Goal: Task Accomplishment & Management: Manage account settings

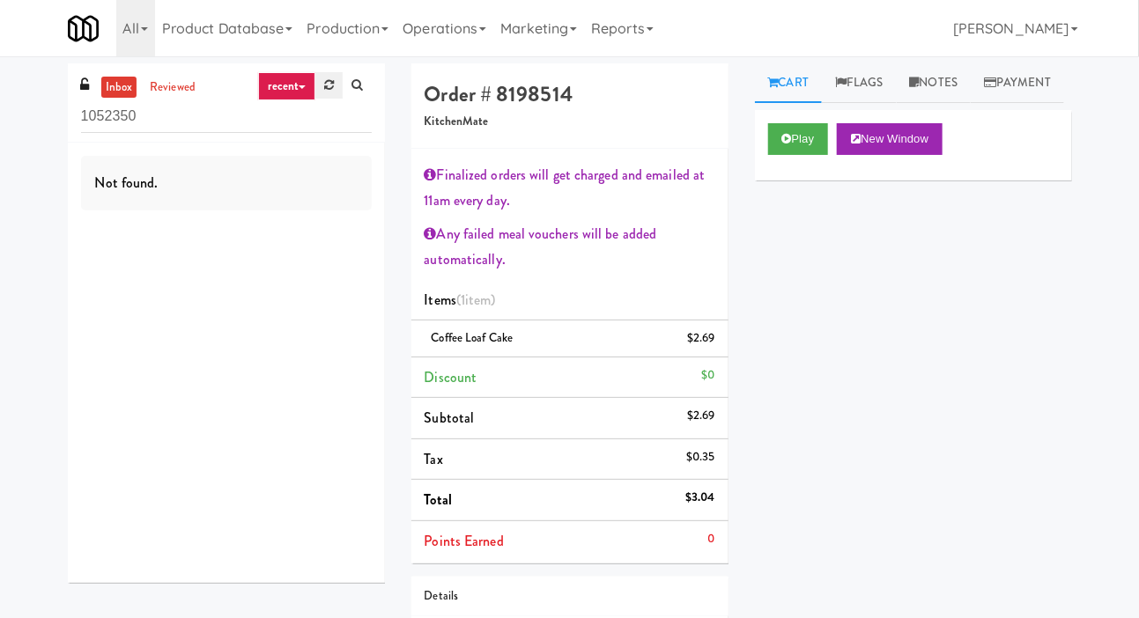
click at [324, 85] on icon at bounding box center [329, 84] width 10 height 11
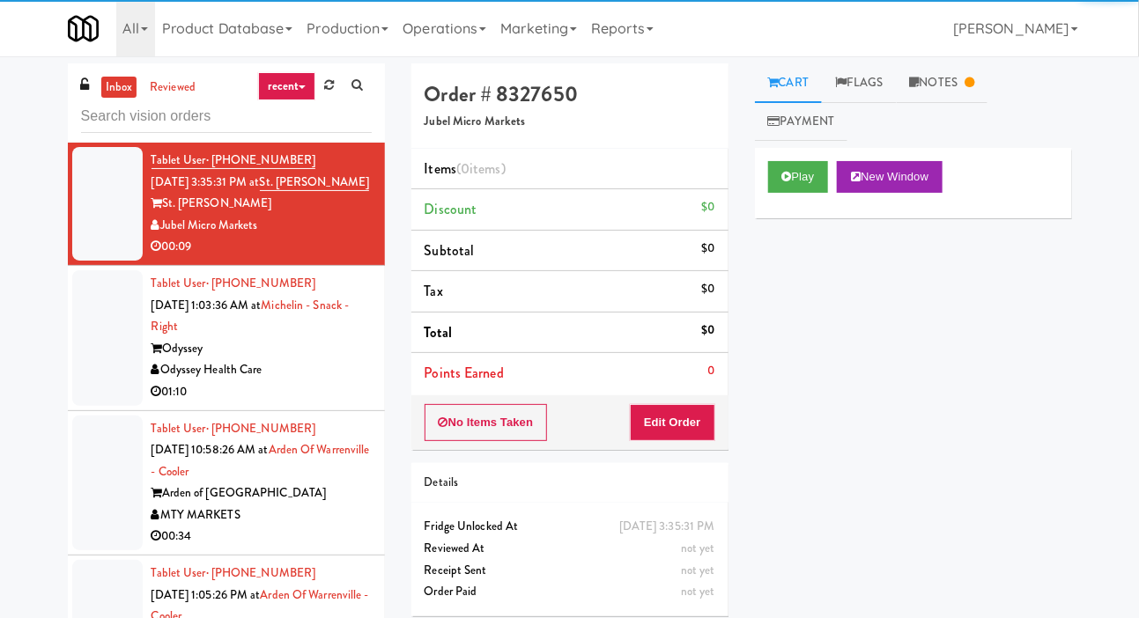
click at [100, 368] on div at bounding box center [107, 338] width 70 height 136
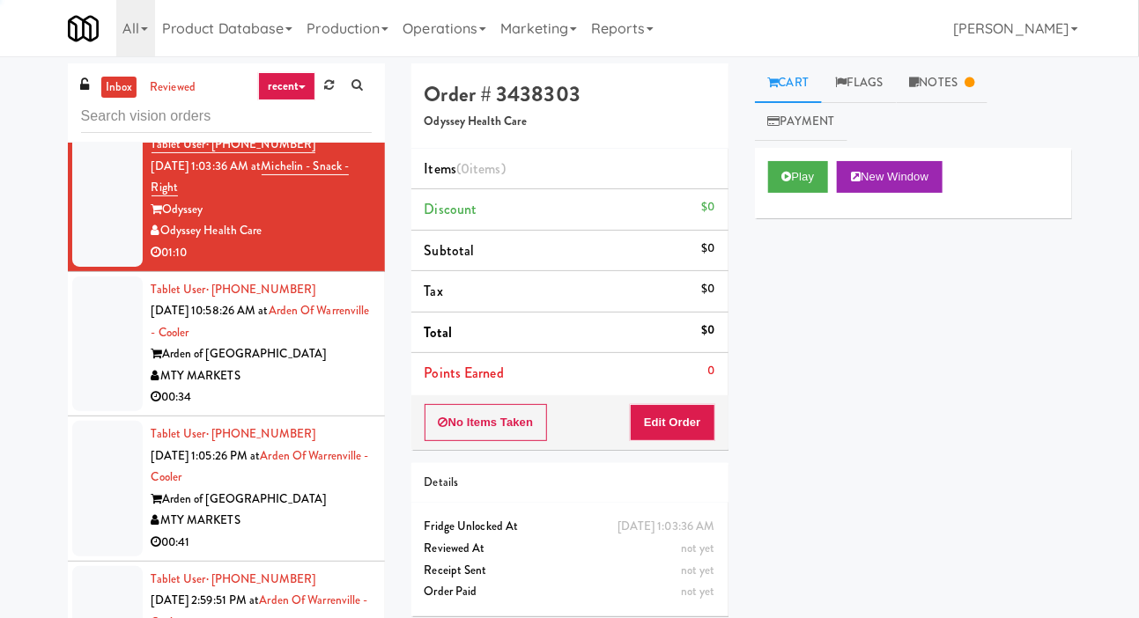
scroll to position [140, 0]
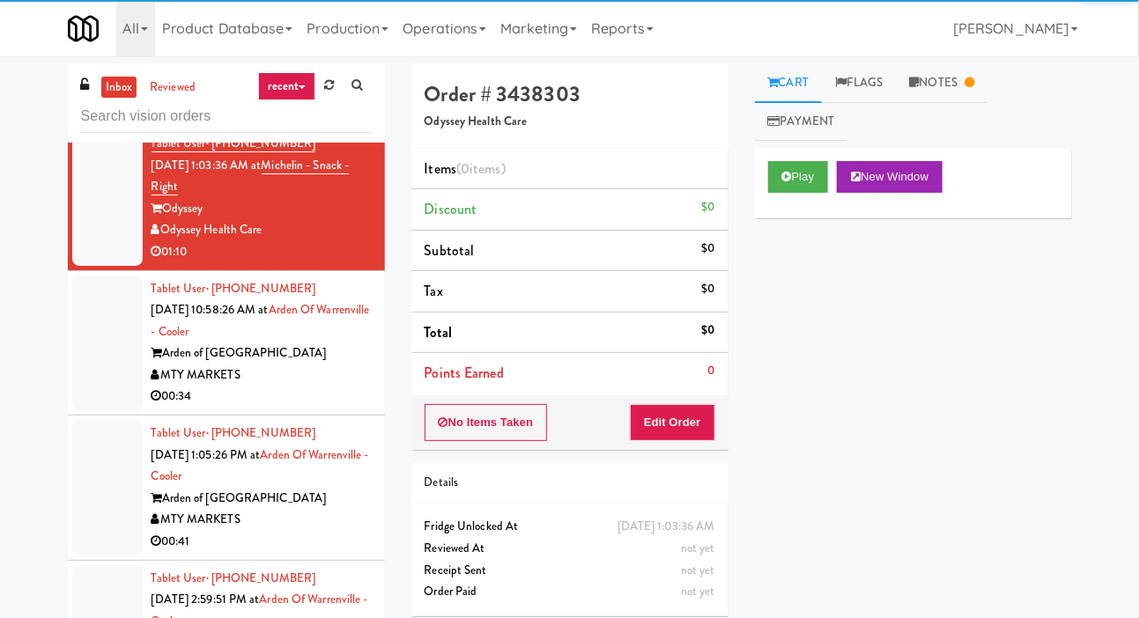
click at [101, 364] on div at bounding box center [107, 344] width 70 height 136
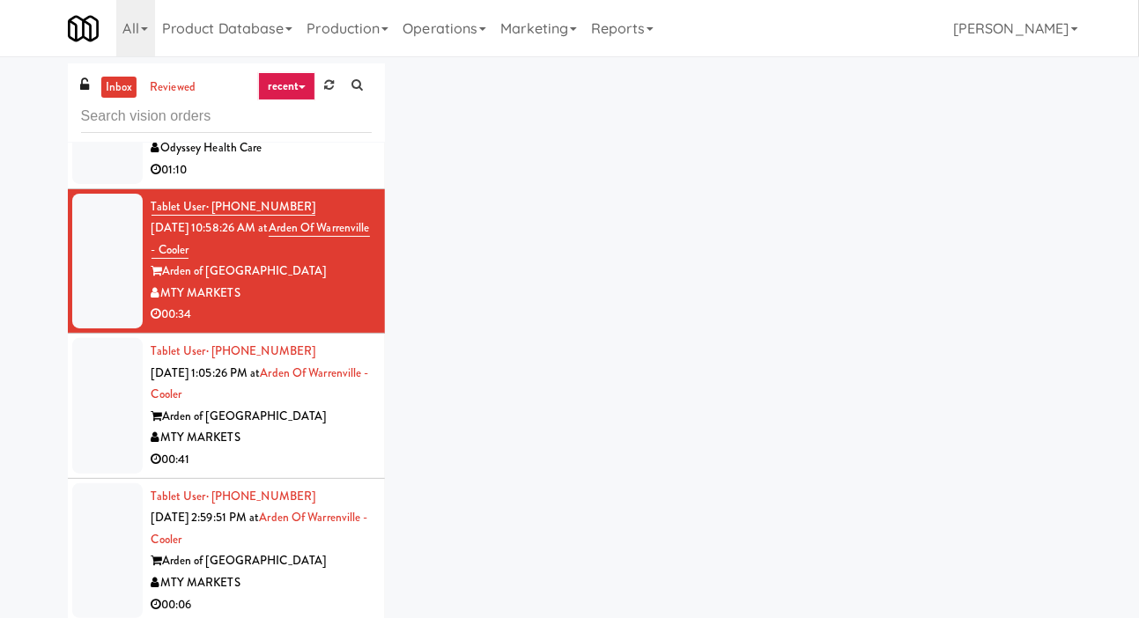
scroll to position [241, 0]
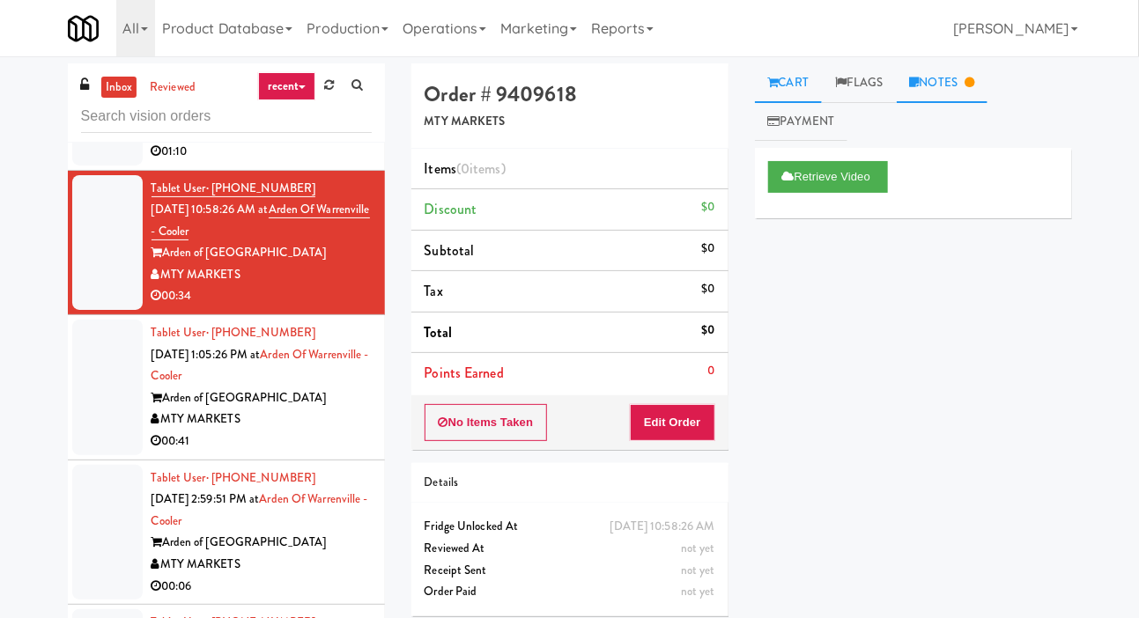
click at [948, 76] on link "Notes" at bounding box center [943, 83] width 92 height 40
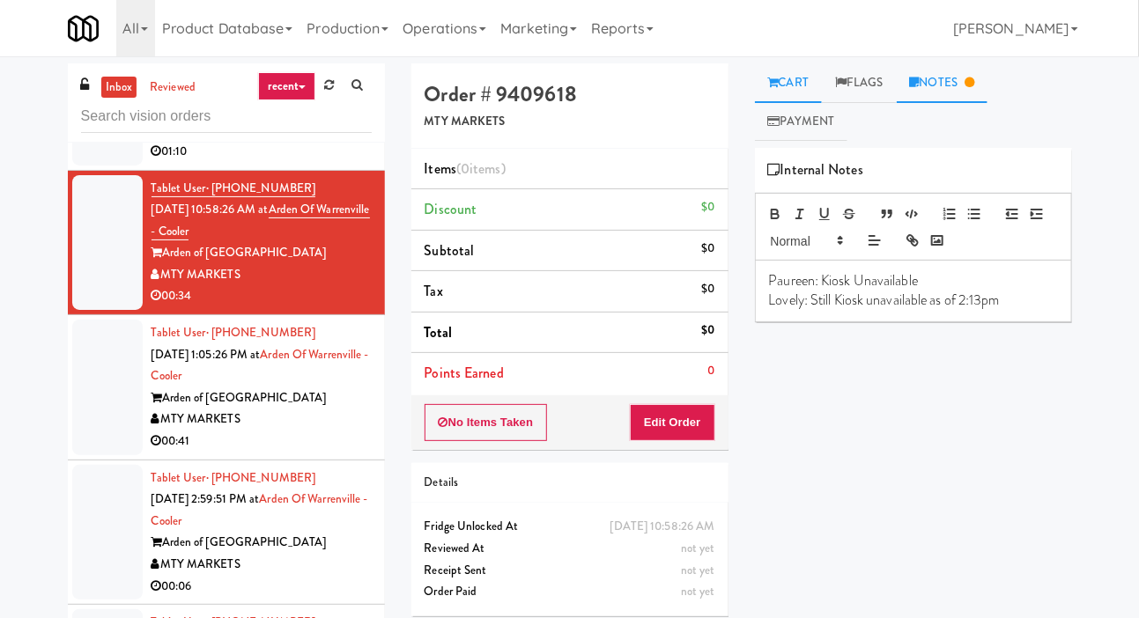
click at [810, 85] on link "Cart" at bounding box center [789, 83] width 68 height 40
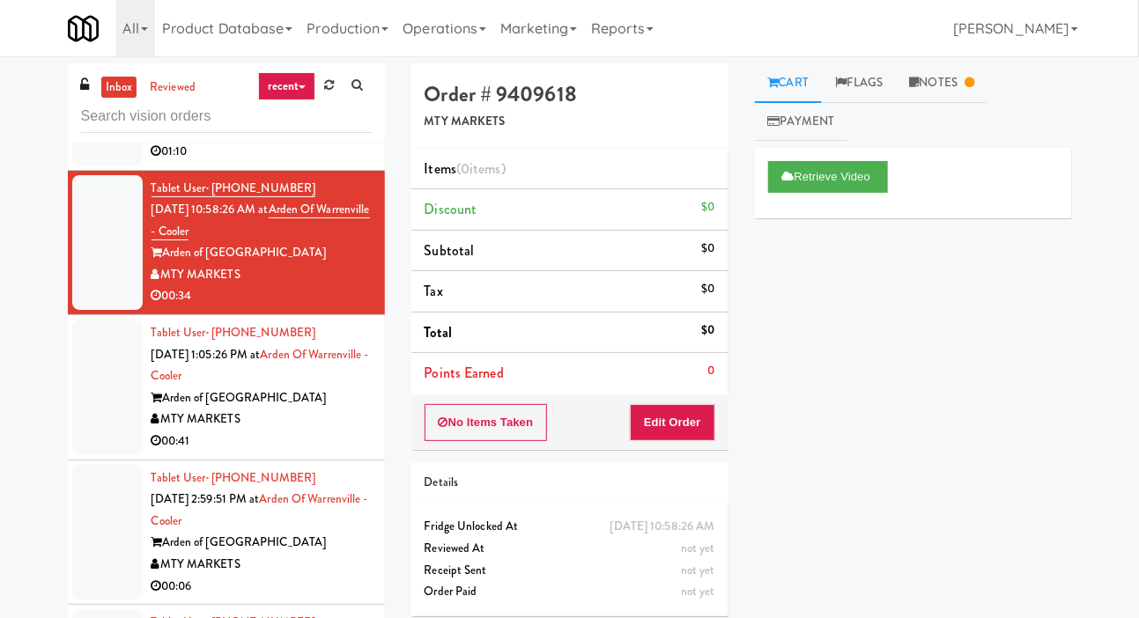
click at [96, 393] on div at bounding box center [107, 388] width 70 height 136
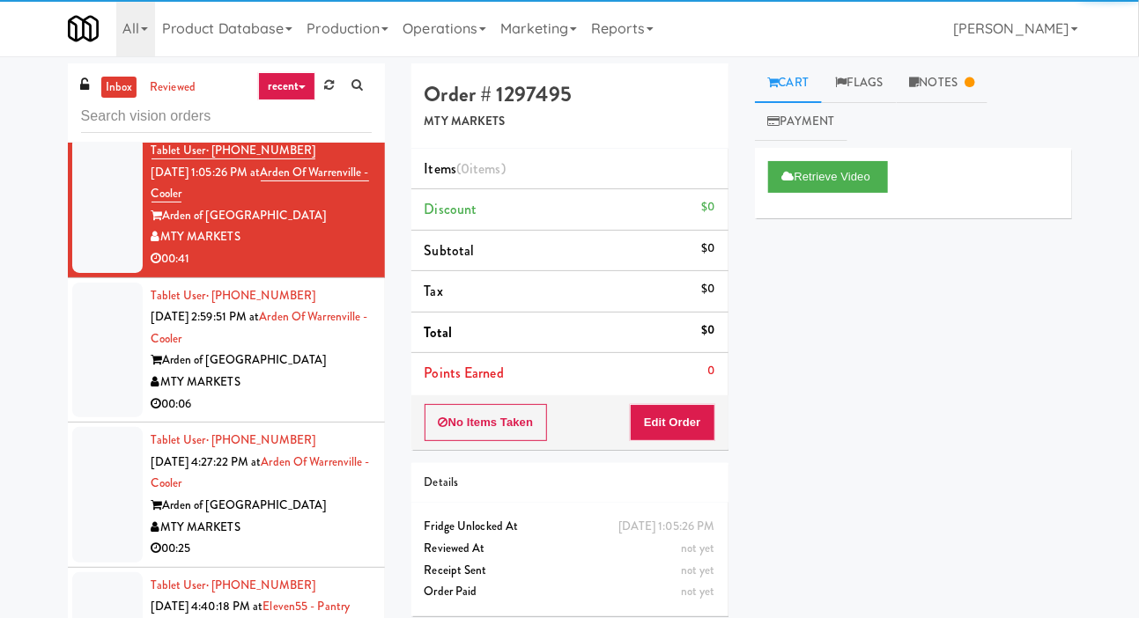
click at [99, 359] on div at bounding box center [107, 351] width 70 height 136
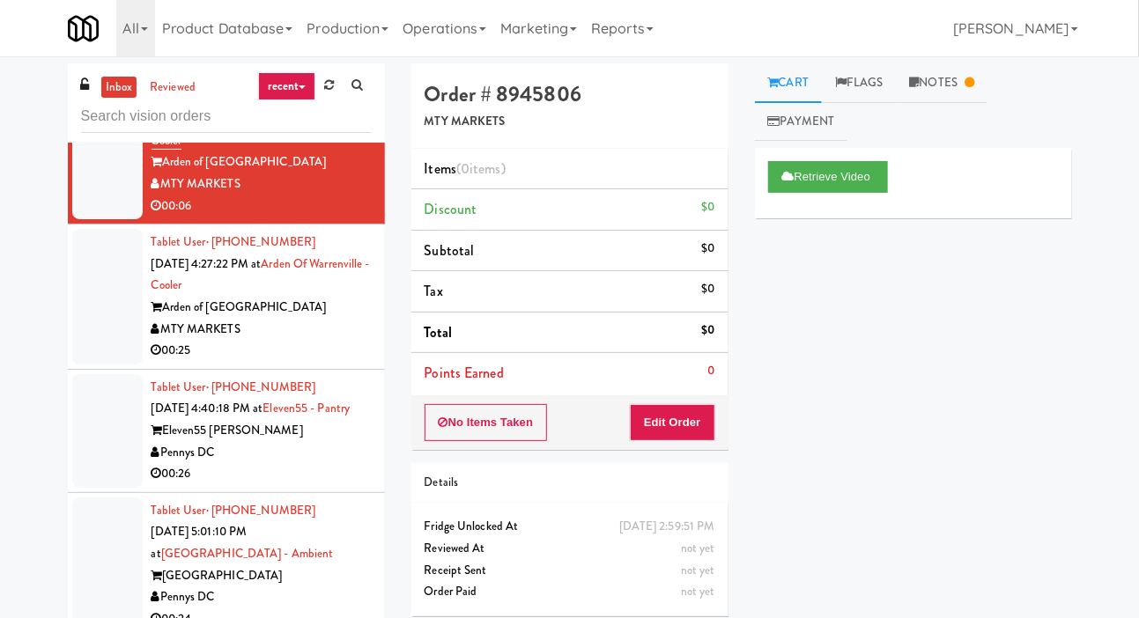
click at [96, 338] on div at bounding box center [107, 297] width 70 height 136
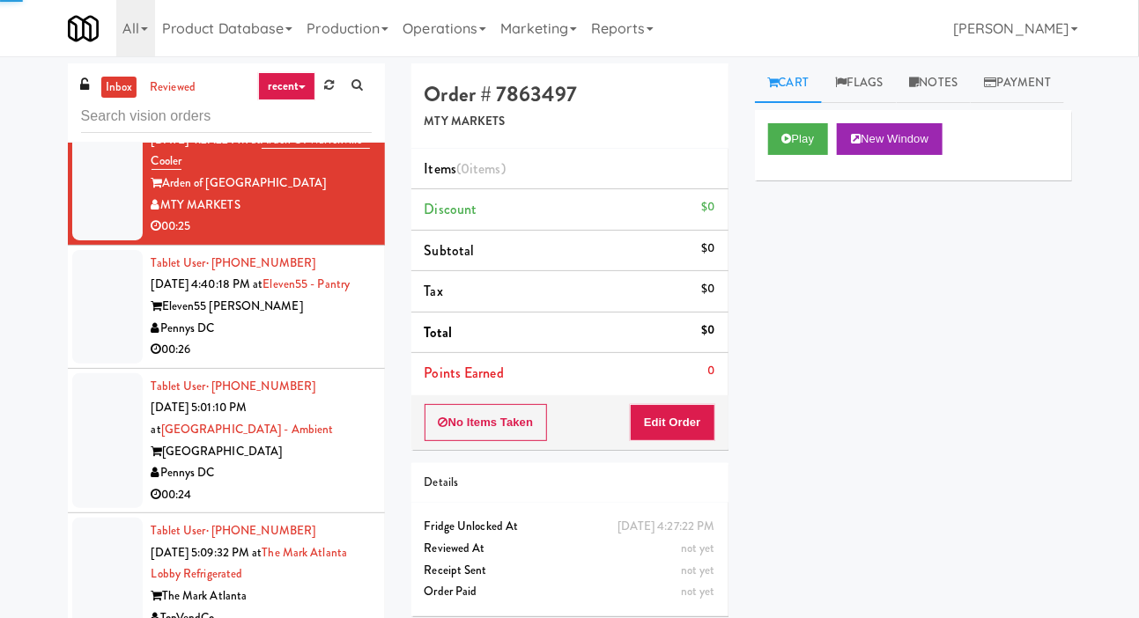
click at [94, 353] on div at bounding box center [107, 307] width 70 height 114
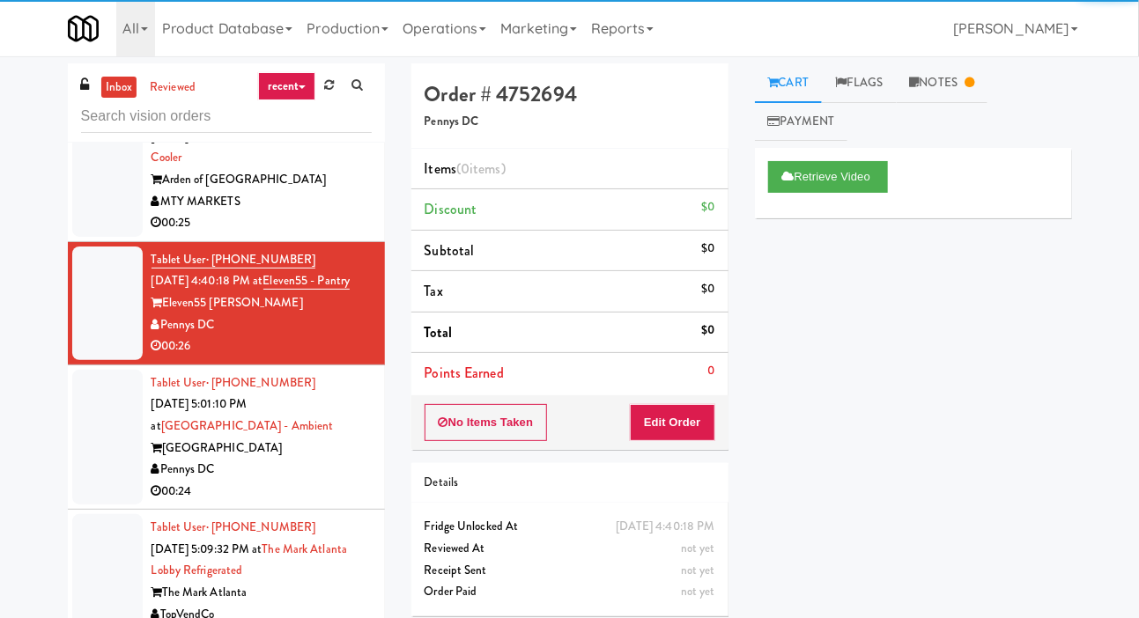
scroll to position [726, 0]
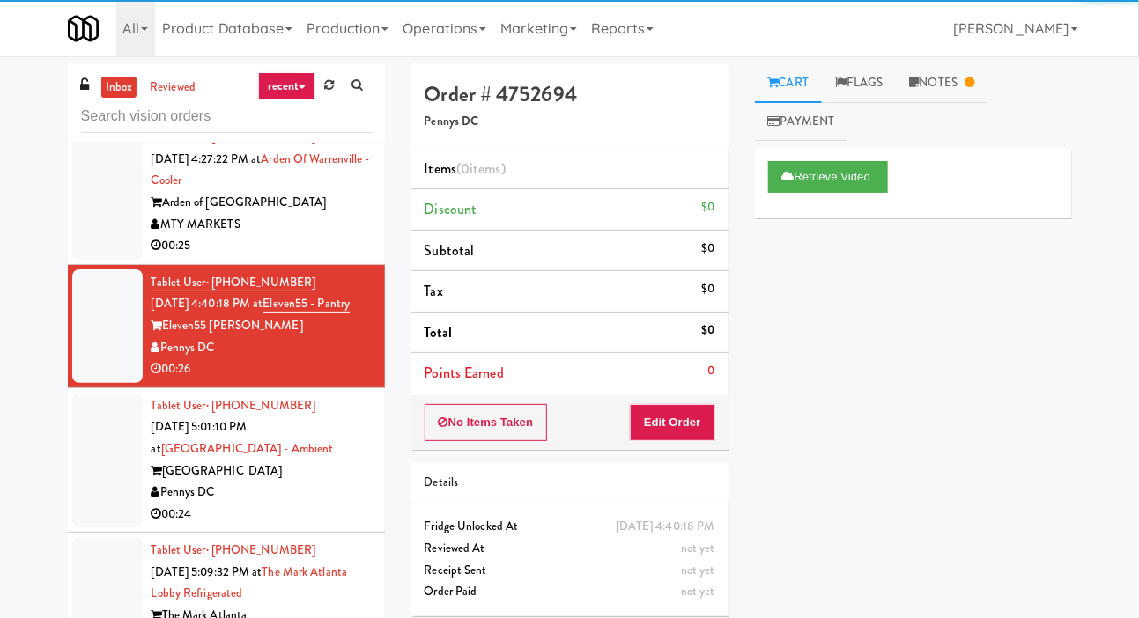
click at [102, 241] on div at bounding box center [107, 192] width 70 height 136
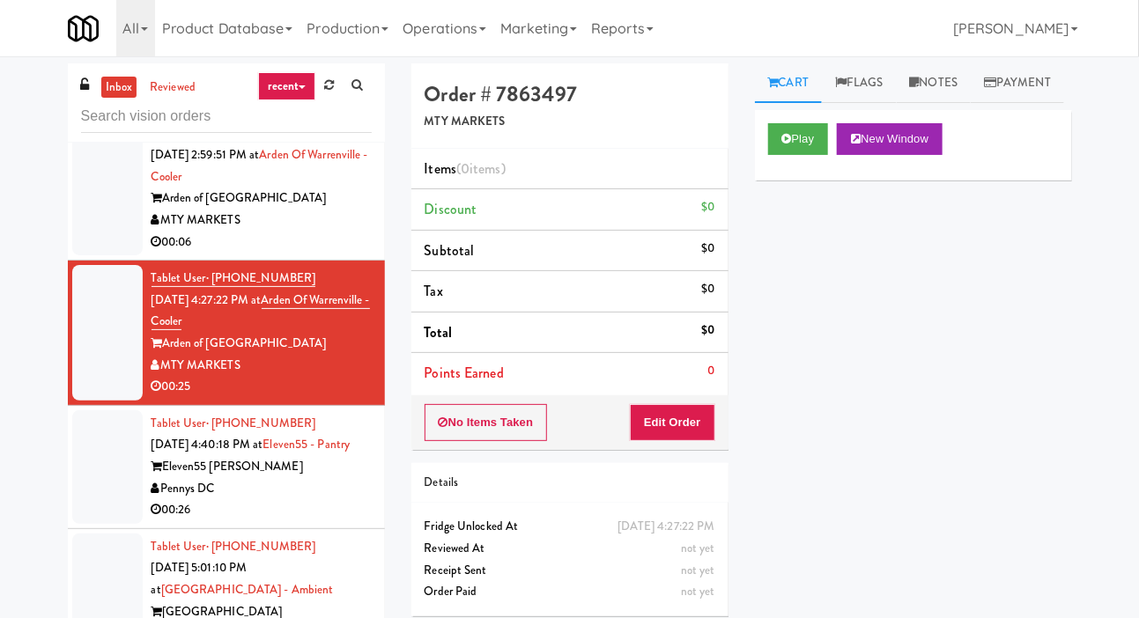
click at [100, 233] on div at bounding box center [107, 189] width 70 height 136
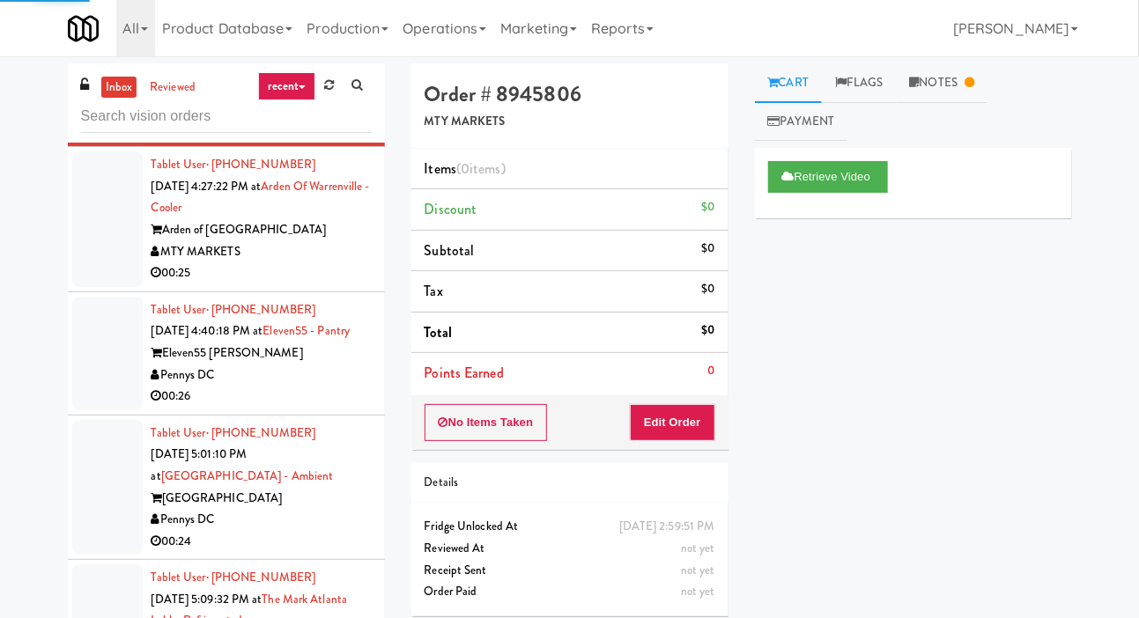
click at [96, 372] on div at bounding box center [107, 354] width 70 height 114
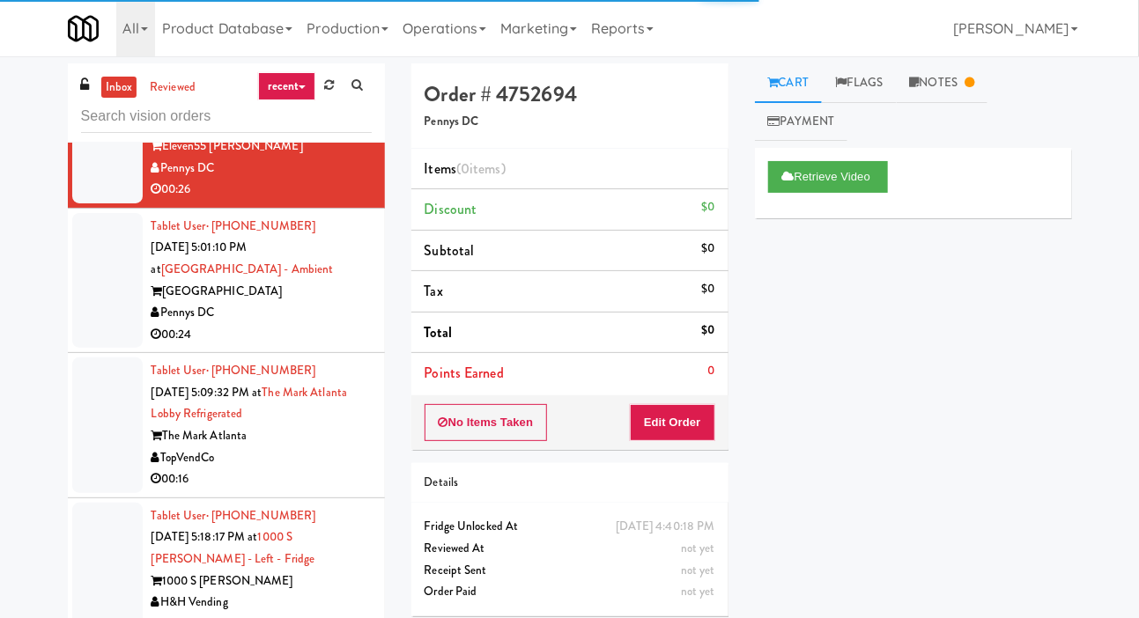
click at [100, 303] on div at bounding box center [107, 281] width 70 height 136
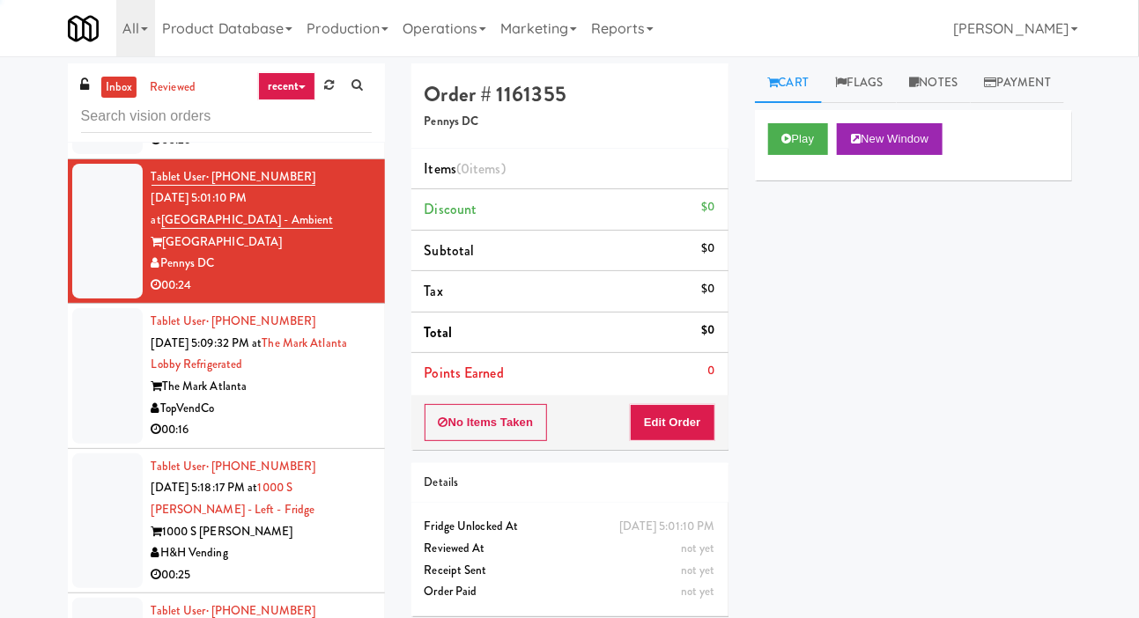
scroll to position [959, 0]
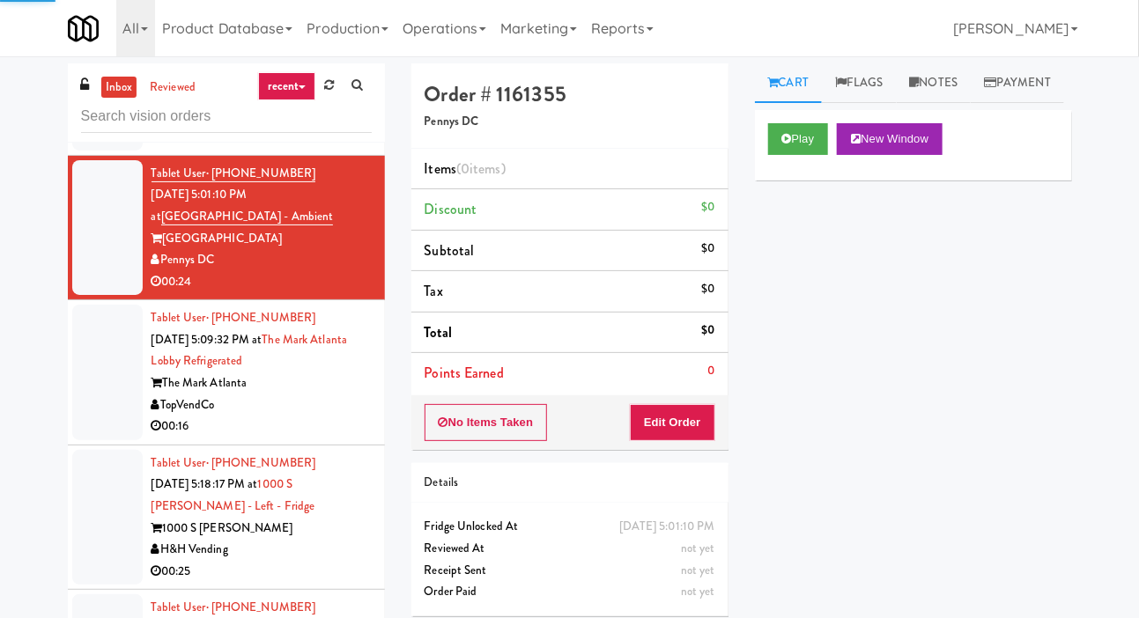
click at [100, 403] on div at bounding box center [107, 373] width 70 height 136
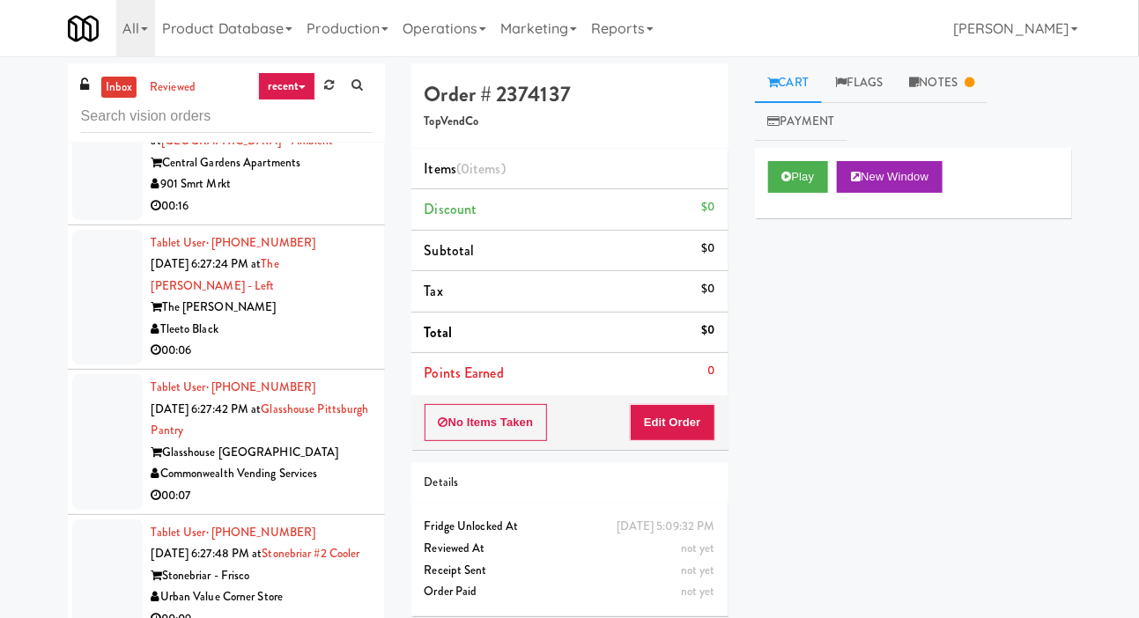
scroll to position [10076, 0]
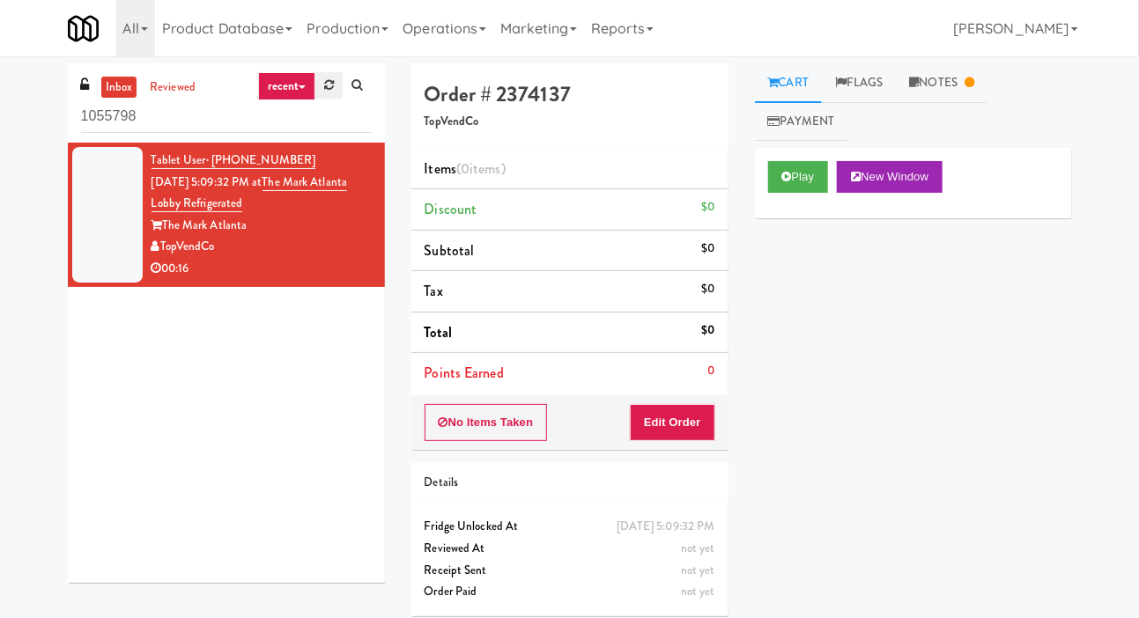
click at [337, 78] on link at bounding box center [328, 85] width 27 height 26
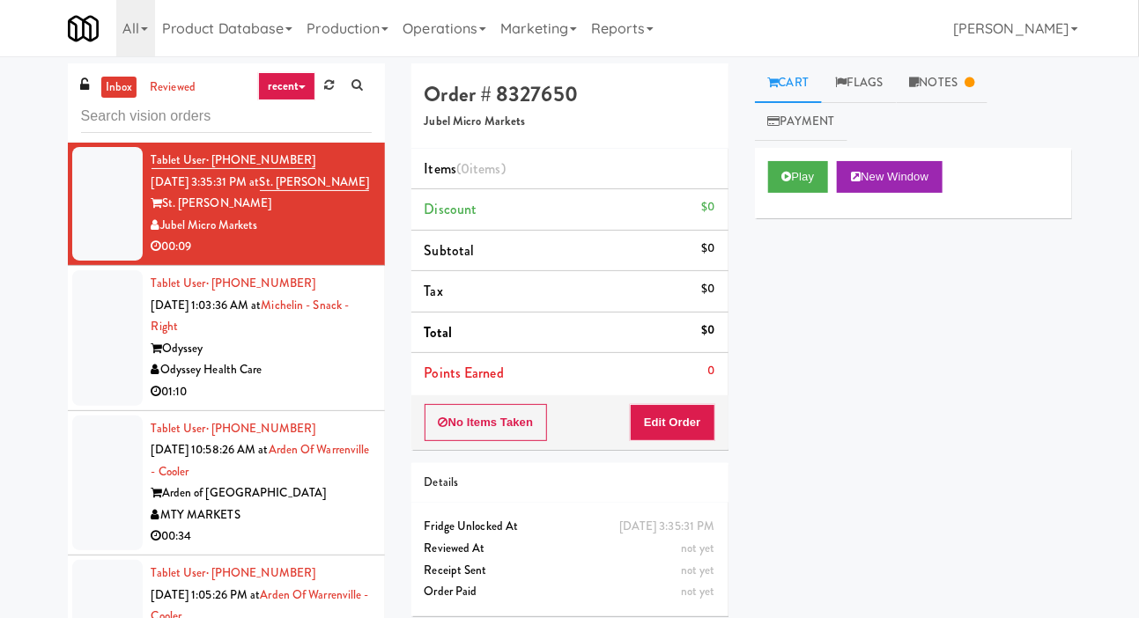
click at [144, 396] on li "Tablet User · (580) 490-2286 [DATE] 1:03:36 AM at Michelin - Snack - Right Odys…" at bounding box center [226, 338] width 317 height 145
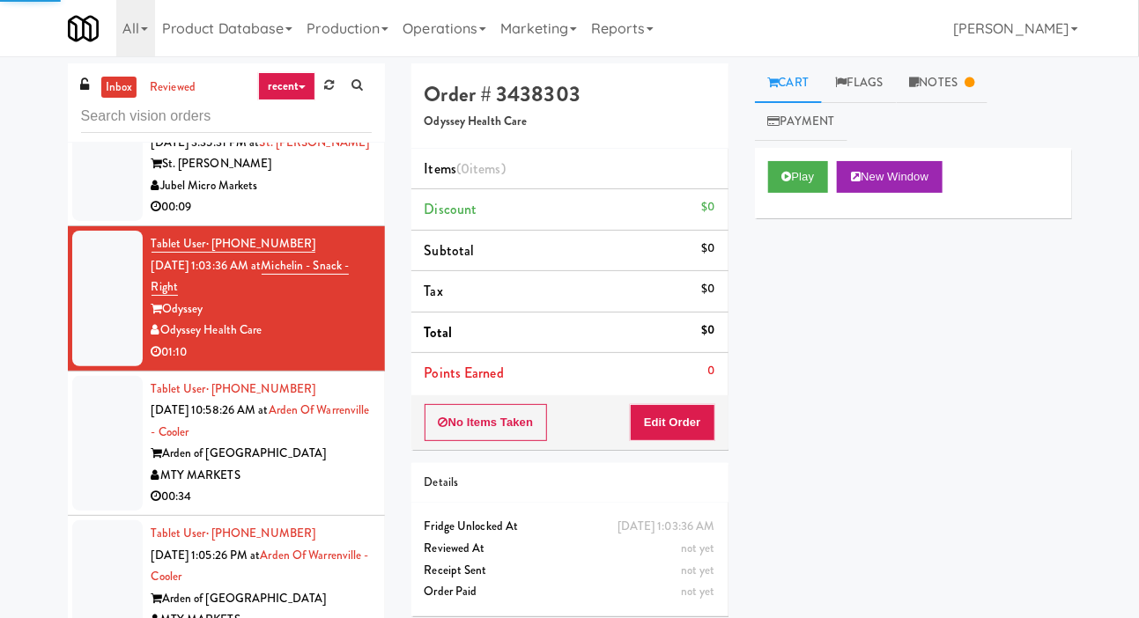
click at [100, 208] on div at bounding box center [107, 164] width 70 height 114
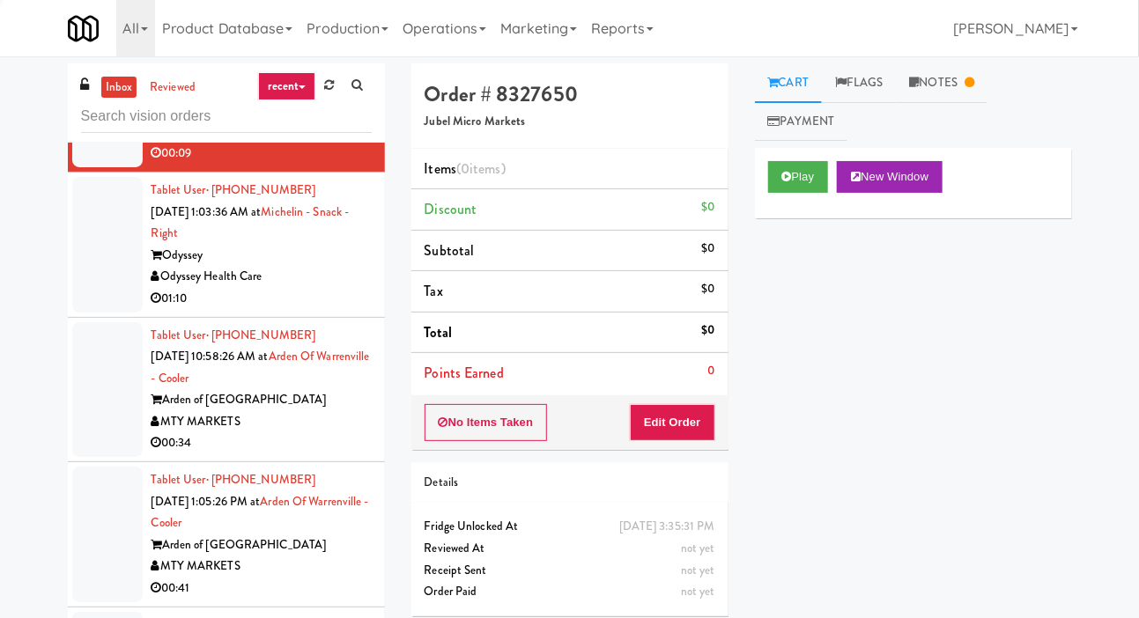
scroll to position [106, 0]
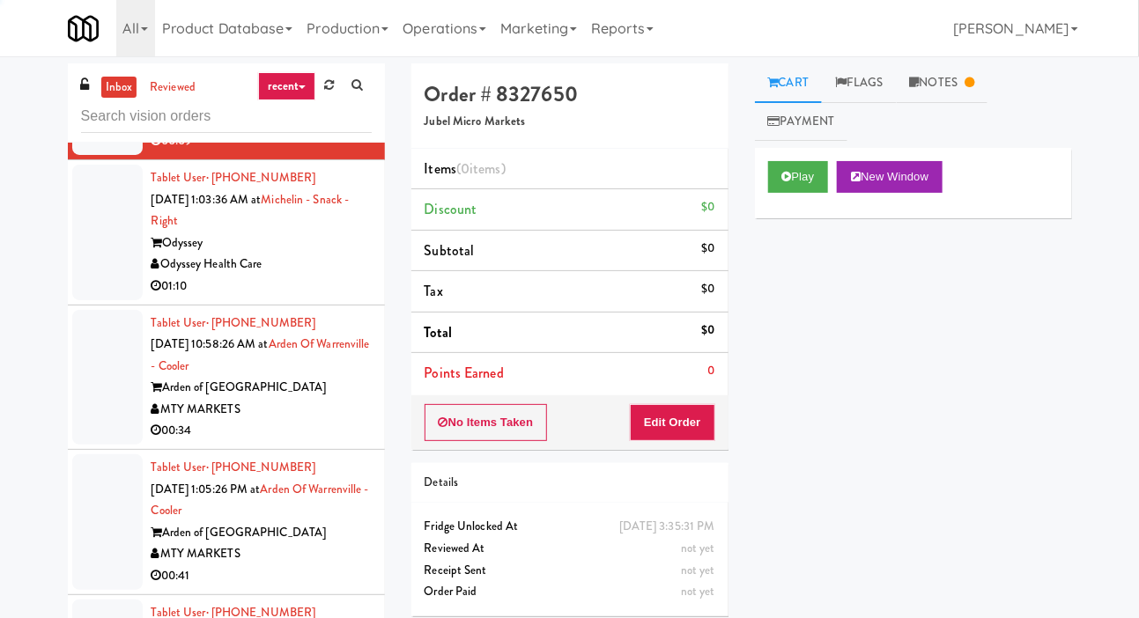
click at [116, 351] on div at bounding box center [107, 378] width 70 height 136
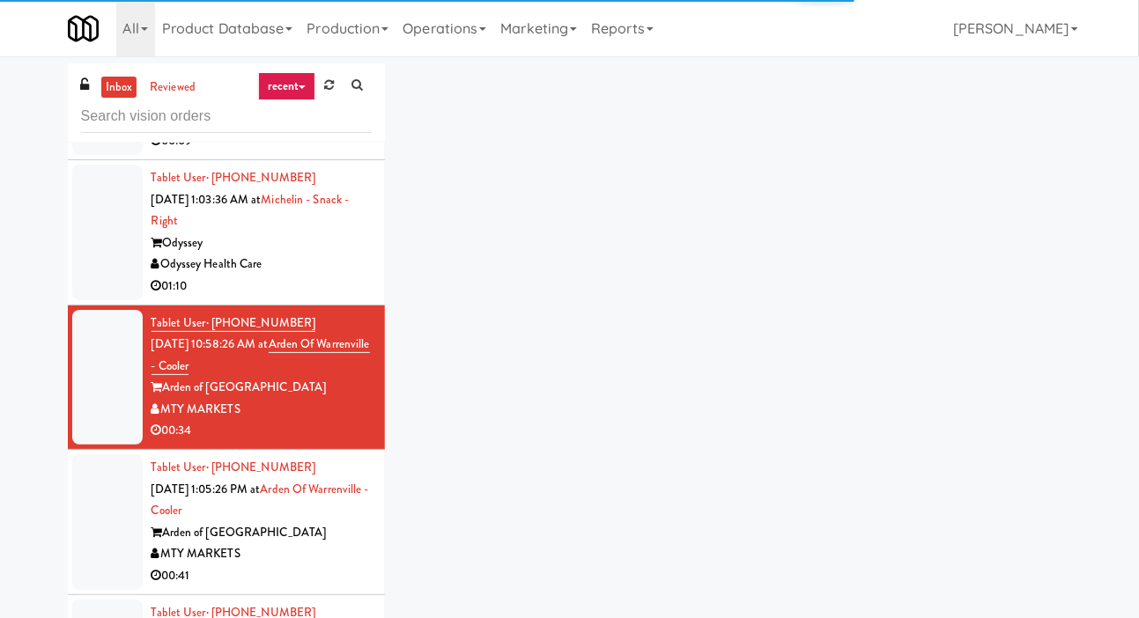
click at [101, 275] on div at bounding box center [107, 233] width 70 height 136
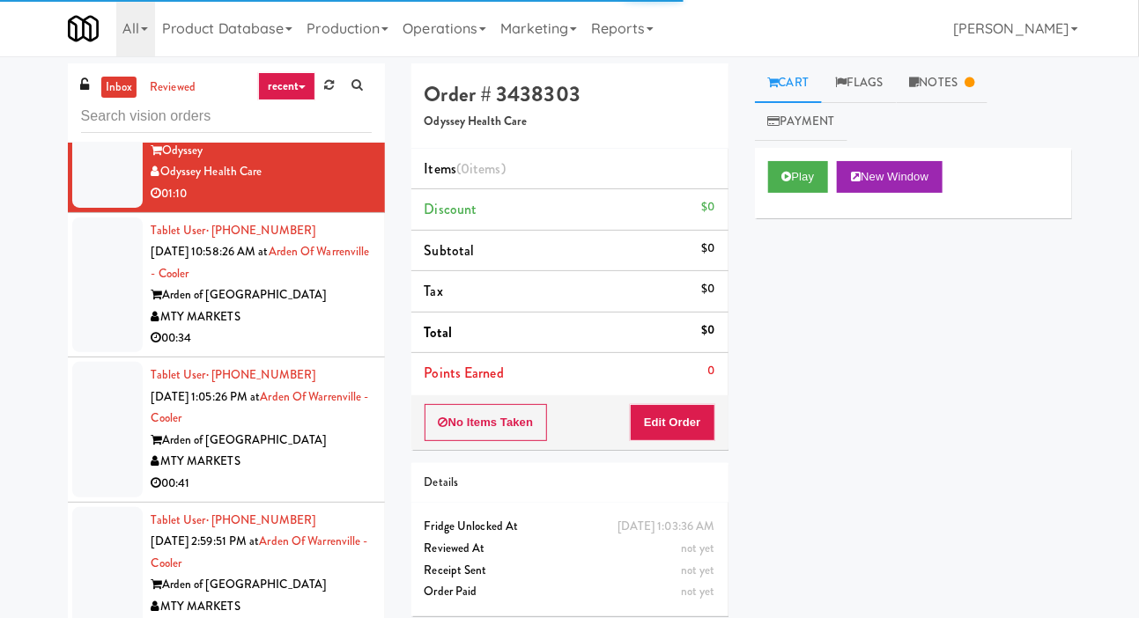
click at [114, 321] on div at bounding box center [107, 286] width 70 height 136
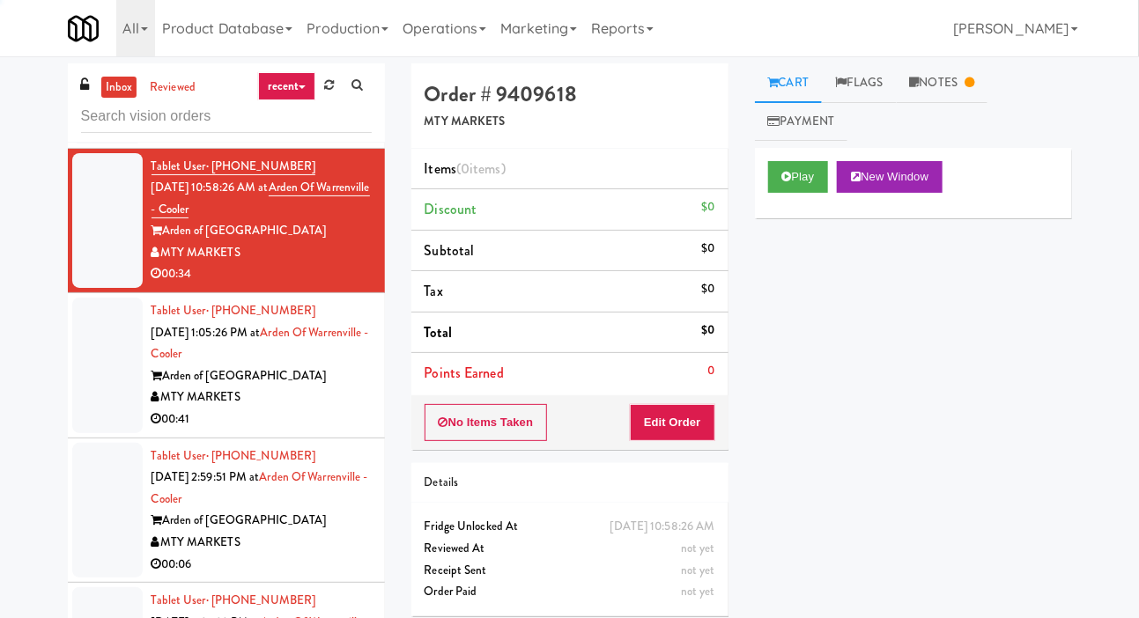
click at [106, 369] on div at bounding box center [107, 366] width 70 height 136
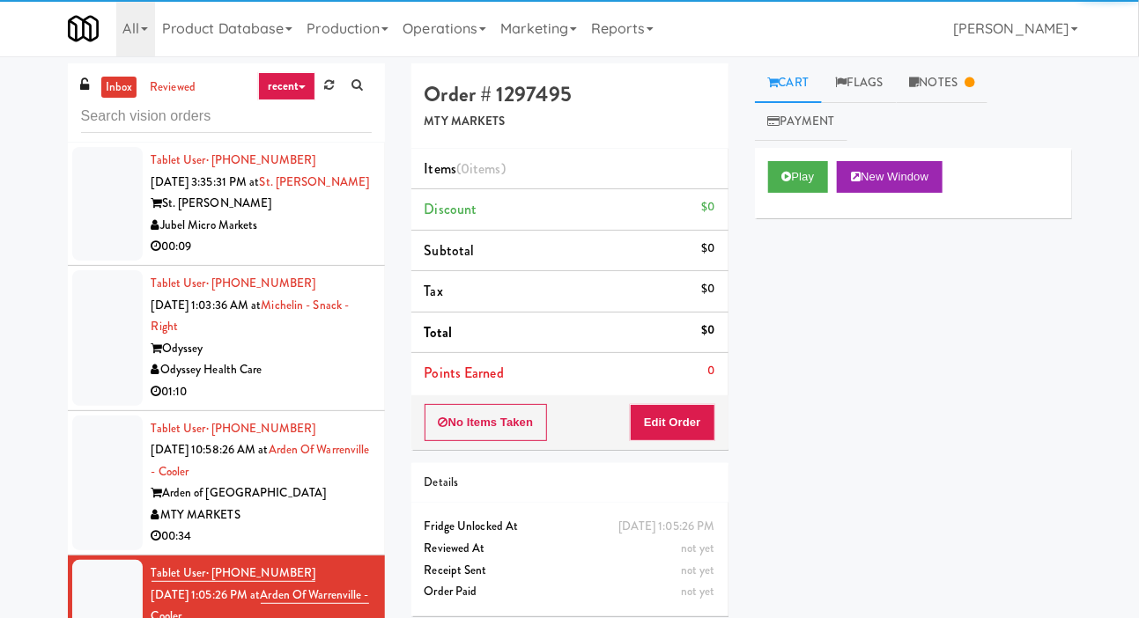
click at [85, 202] on div at bounding box center [107, 204] width 70 height 114
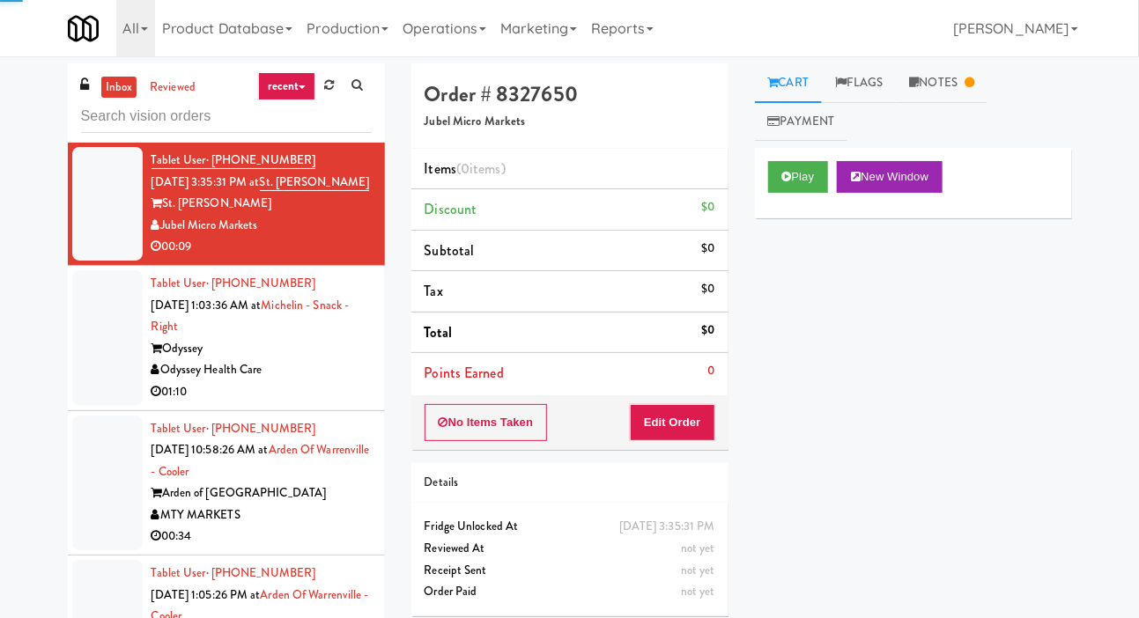
click at [111, 320] on div at bounding box center [107, 338] width 70 height 136
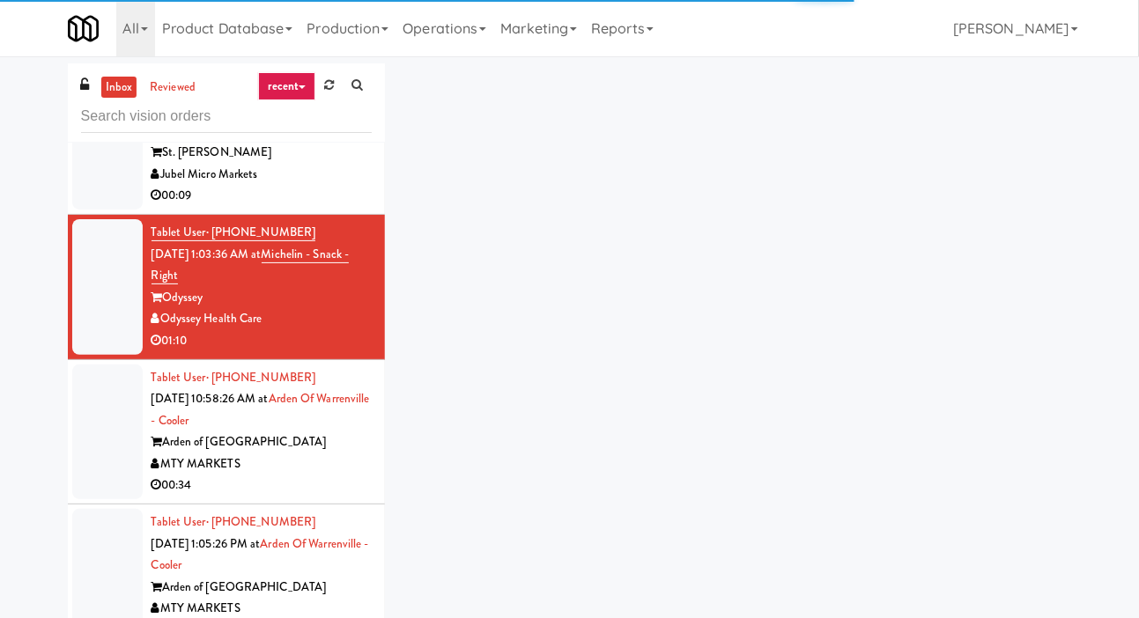
scroll to position [81, 0]
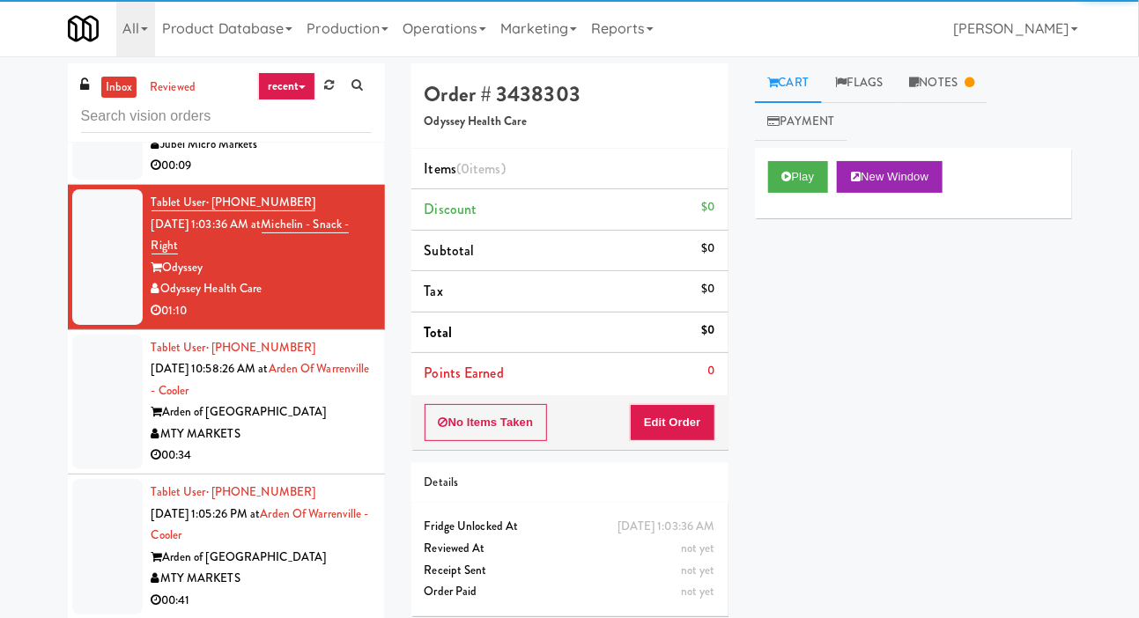
click at [103, 416] on div at bounding box center [107, 403] width 70 height 136
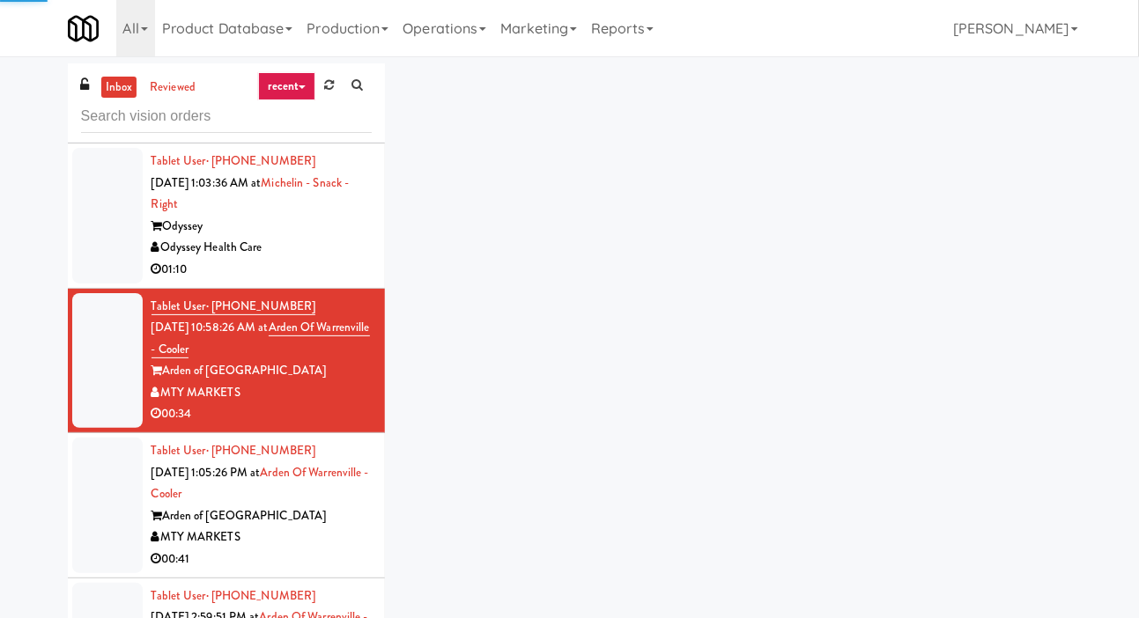
scroll to position [169, 0]
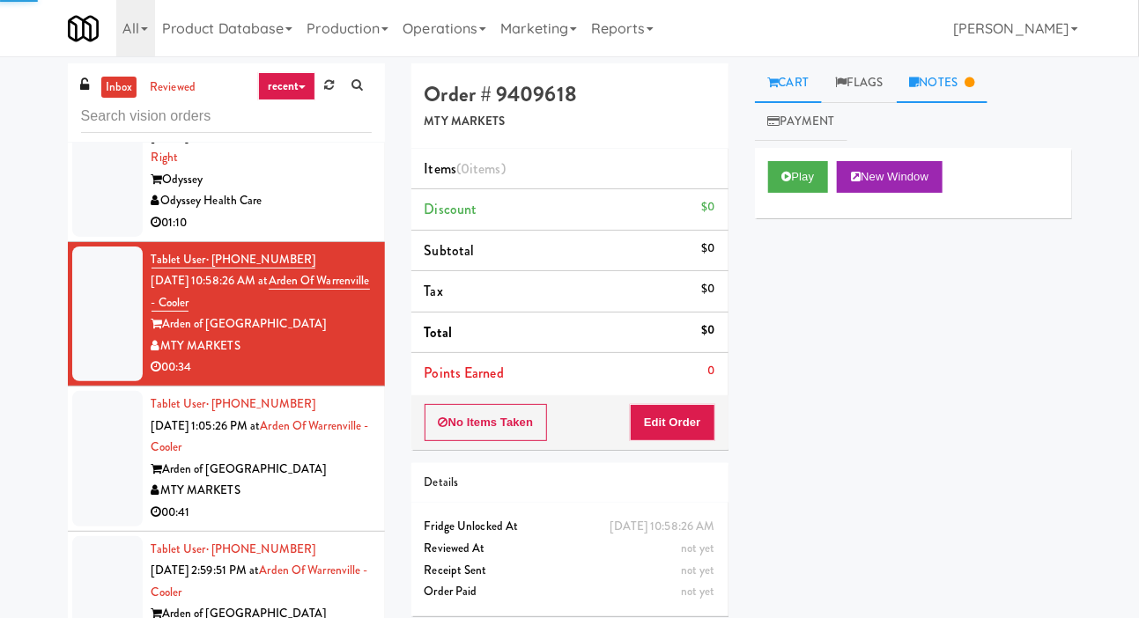
click at [952, 82] on link "Notes" at bounding box center [943, 83] width 92 height 40
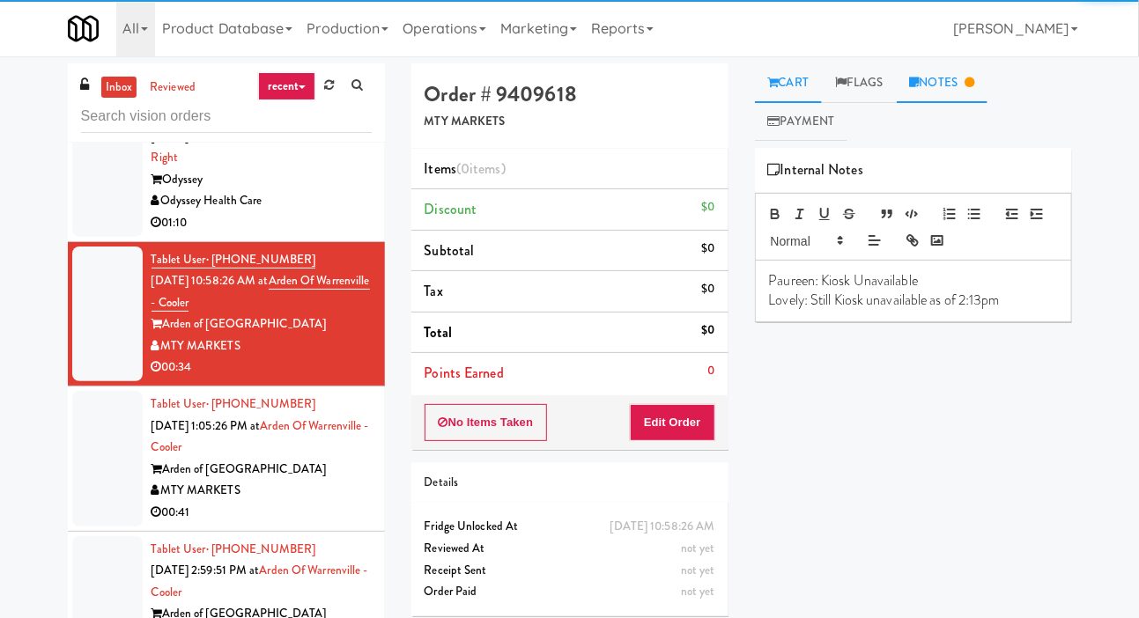
click at [792, 85] on link "Cart" at bounding box center [789, 83] width 68 height 40
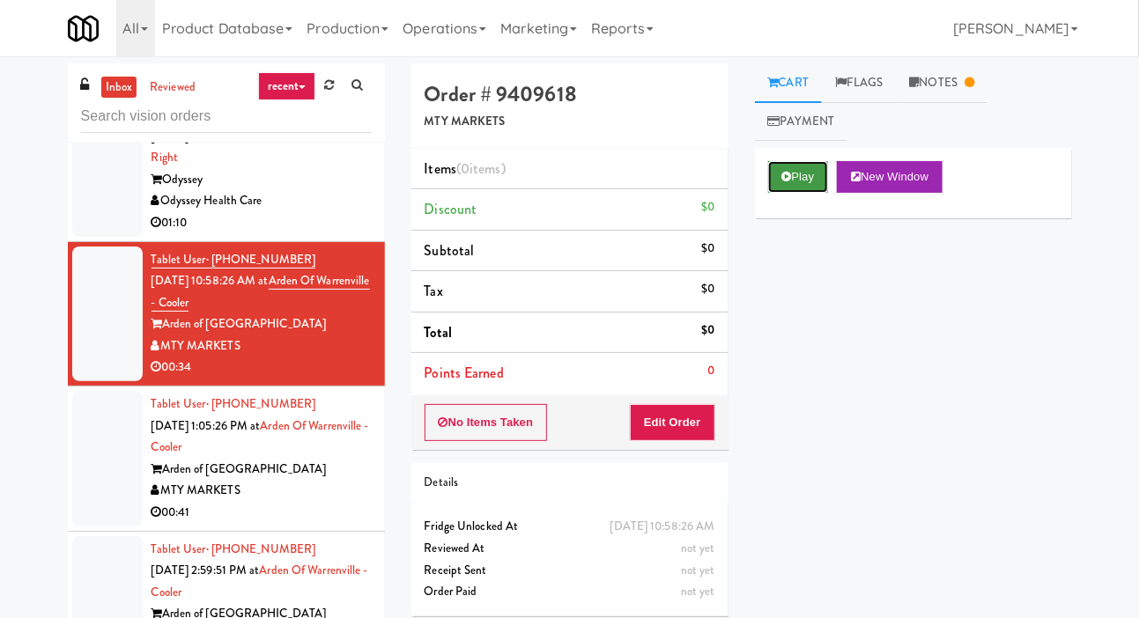
click at [796, 183] on button "Play" at bounding box center [798, 177] width 61 height 32
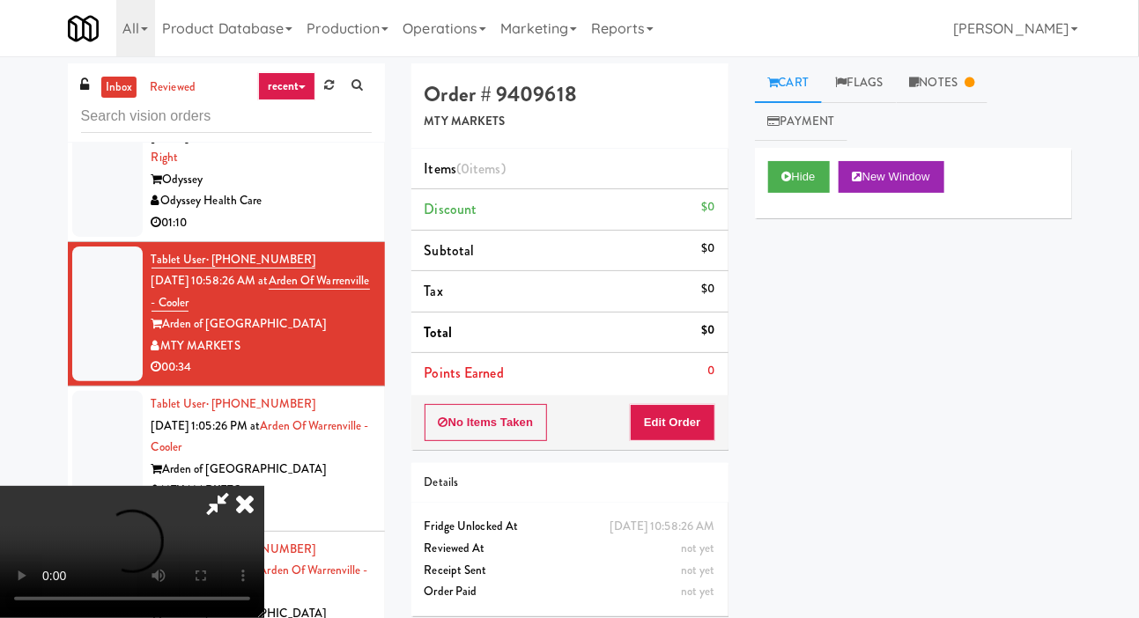
click at [667, 381] on li "Points Earned 0" at bounding box center [569, 373] width 317 height 41
click at [693, 429] on button "Edit Order" at bounding box center [672, 422] width 85 height 37
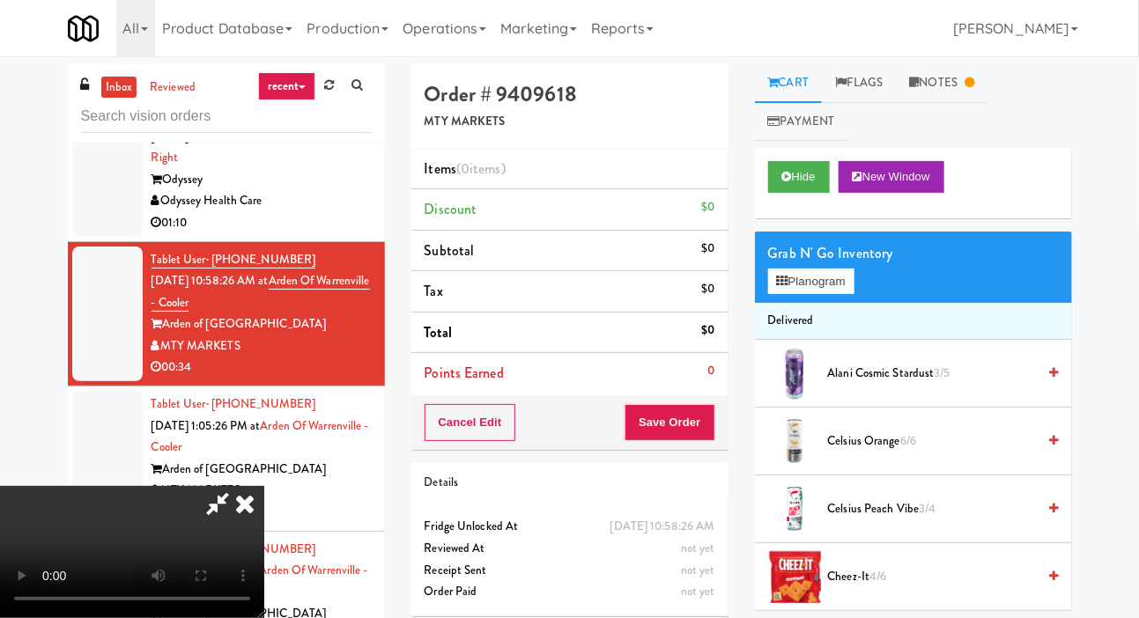
scroll to position [0, 0]
click at [793, 293] on button "Planogram" at bounding box center [811, 282] width 86 height 26
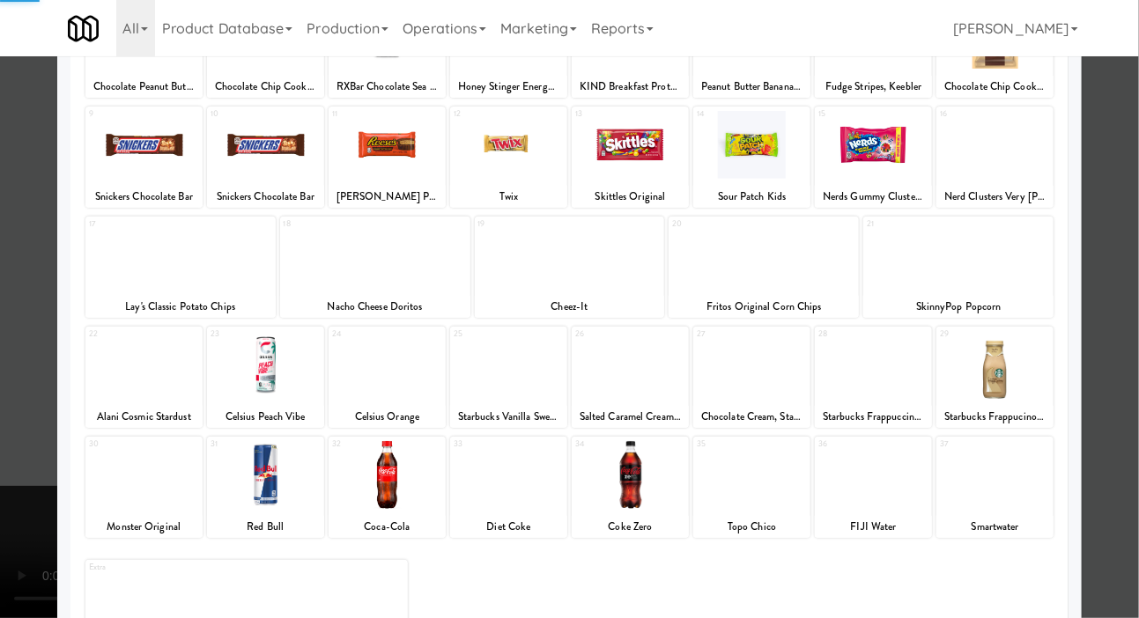
scroll to position [246, 0]
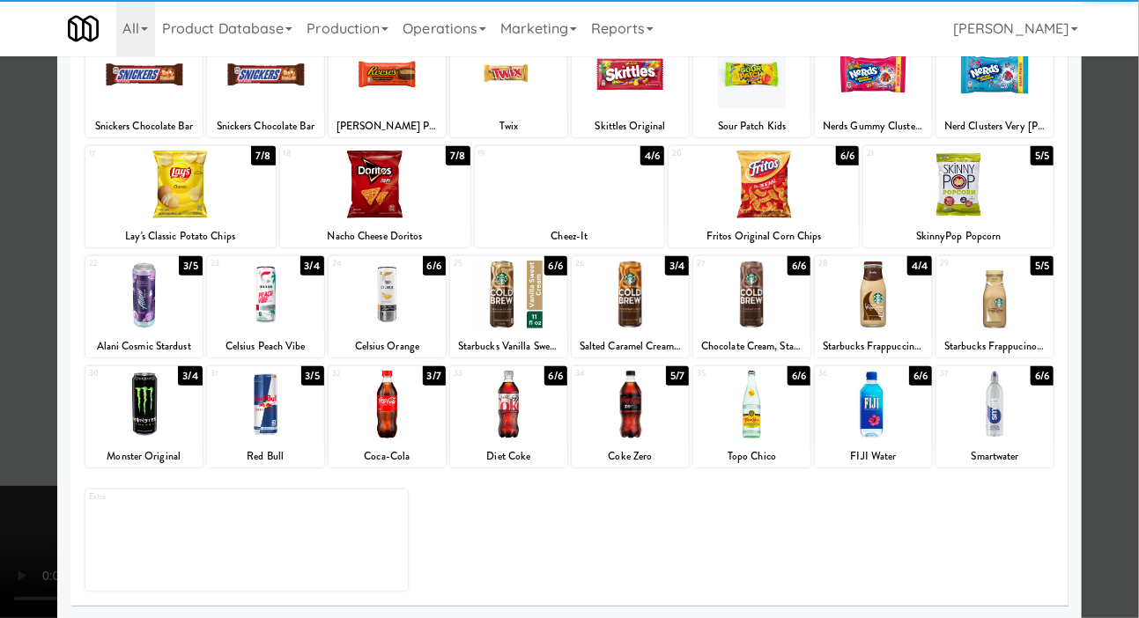
click at [258, 296] on div at bounding box center [265, 295] width 117 height 68
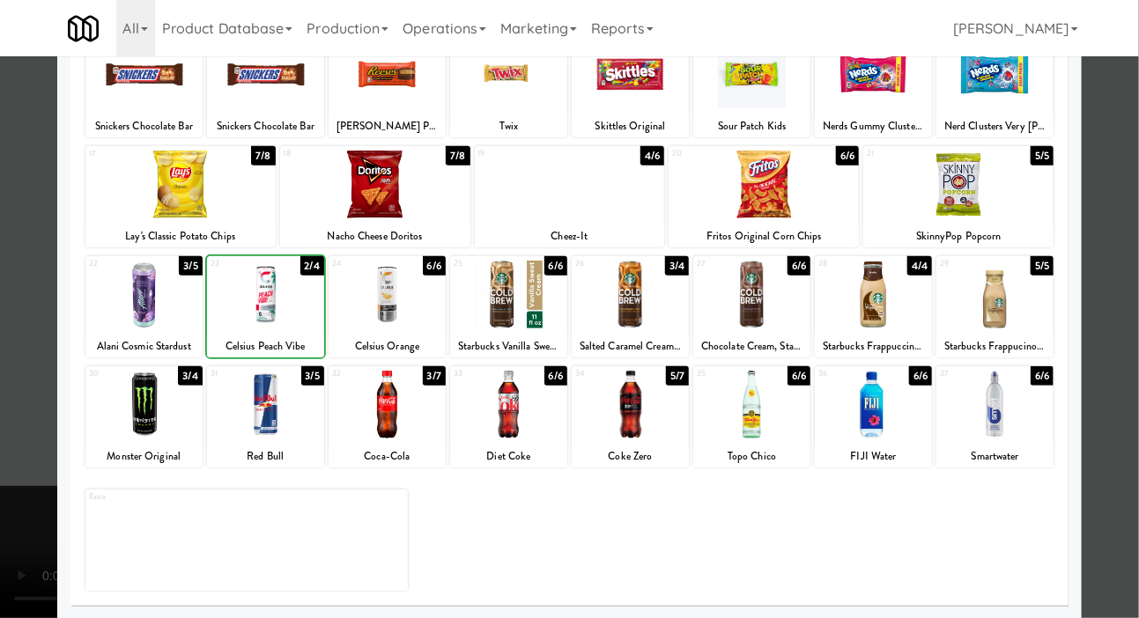
click at [8, 240] on div at bounding box center [569, 309] width 1139 height 618
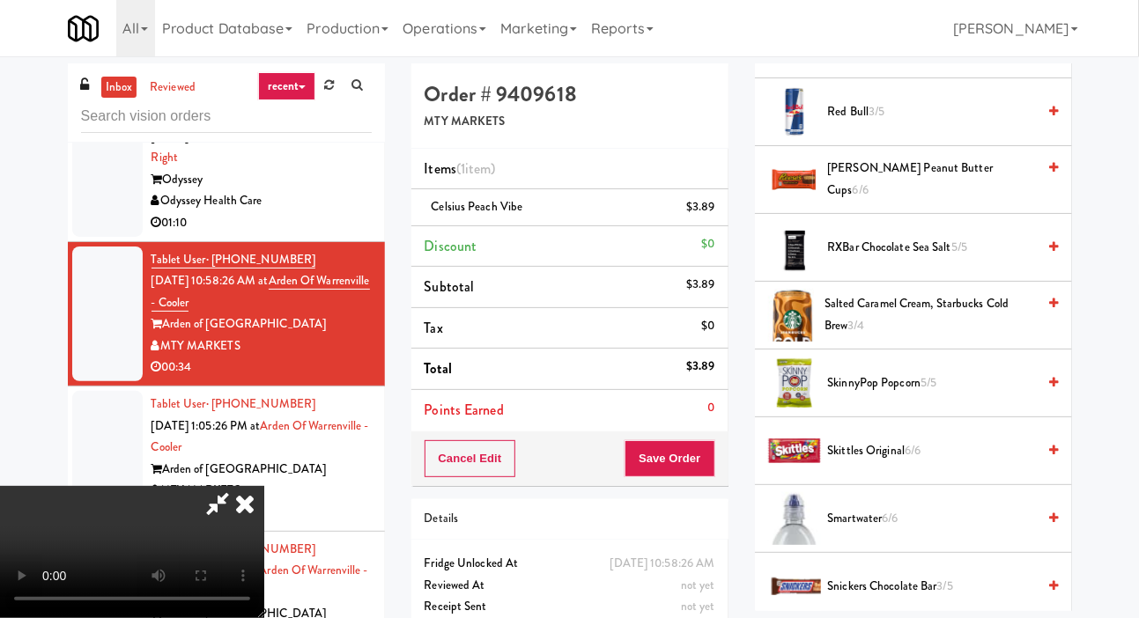
scroll to position [2341, 0]
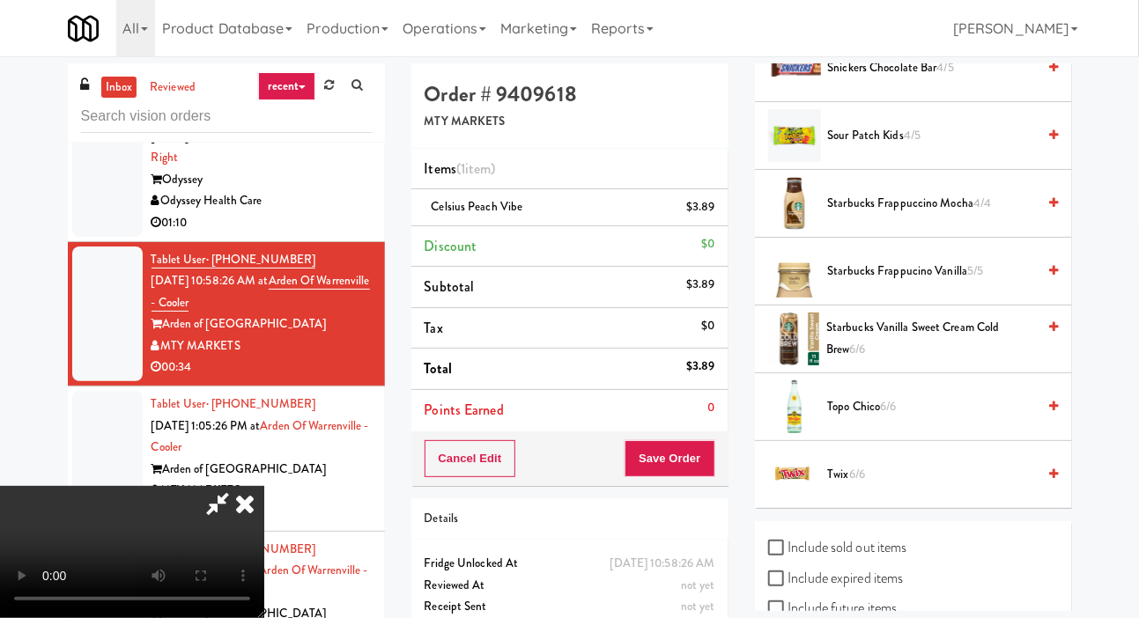
click at [981, 195] on span "4/4" at bounding box center [983, 203] width 18 height 17
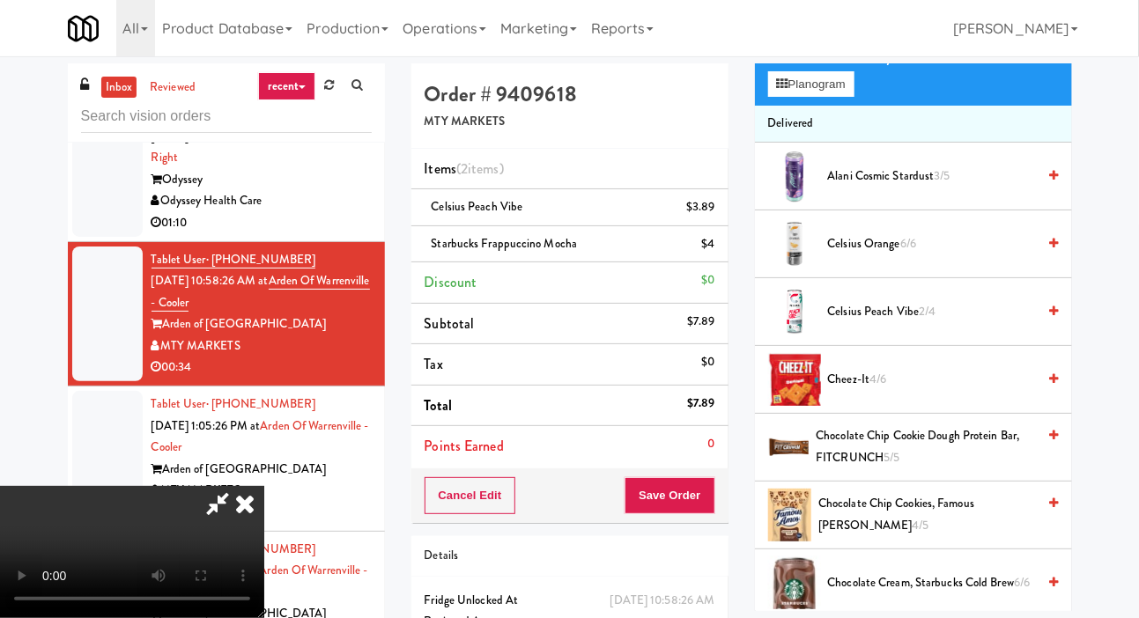
scroll to position [0, 0]
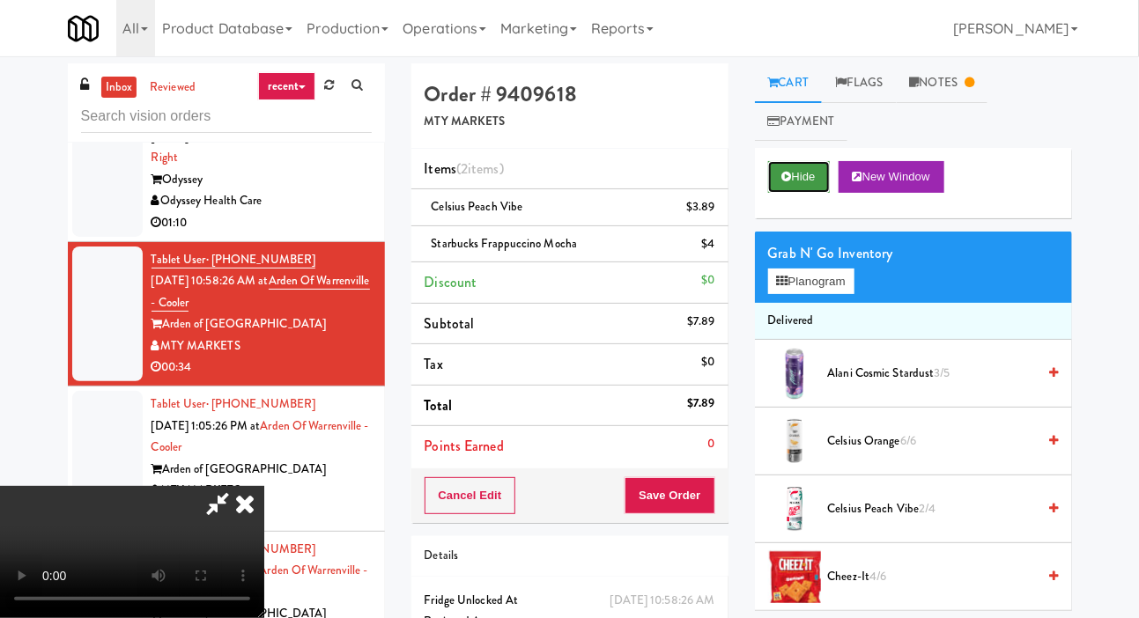
click at [806, 173] on button "Hide" at bounding box center [799, 177] width 62 height 32
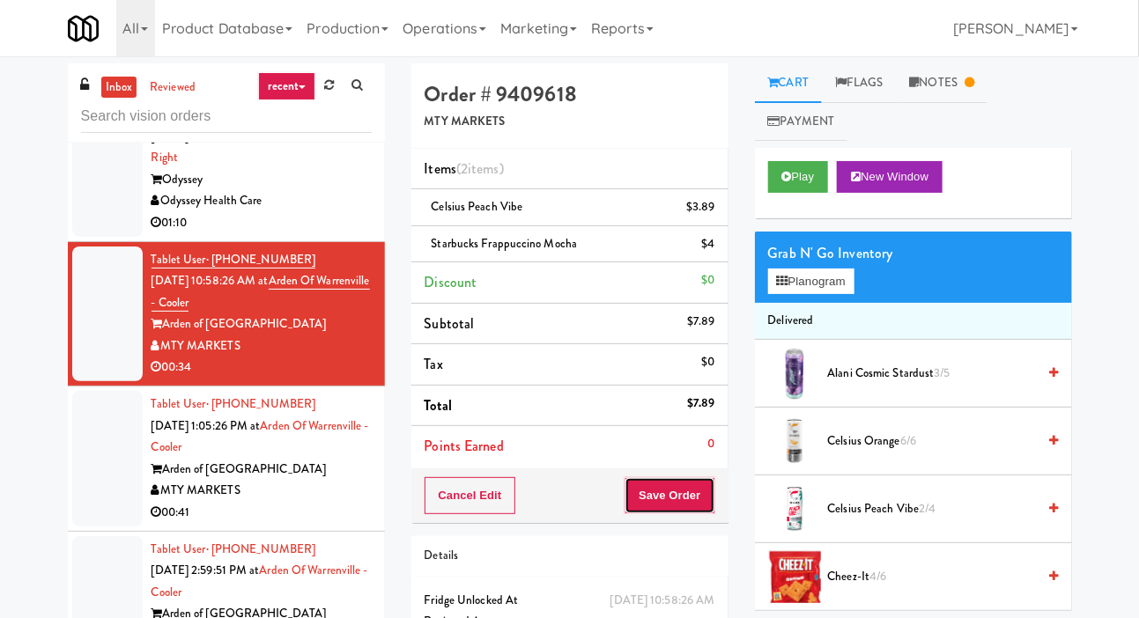
click at [685, 488] on button "Save Order" at bounding box center [670, 496] width 90 height 37
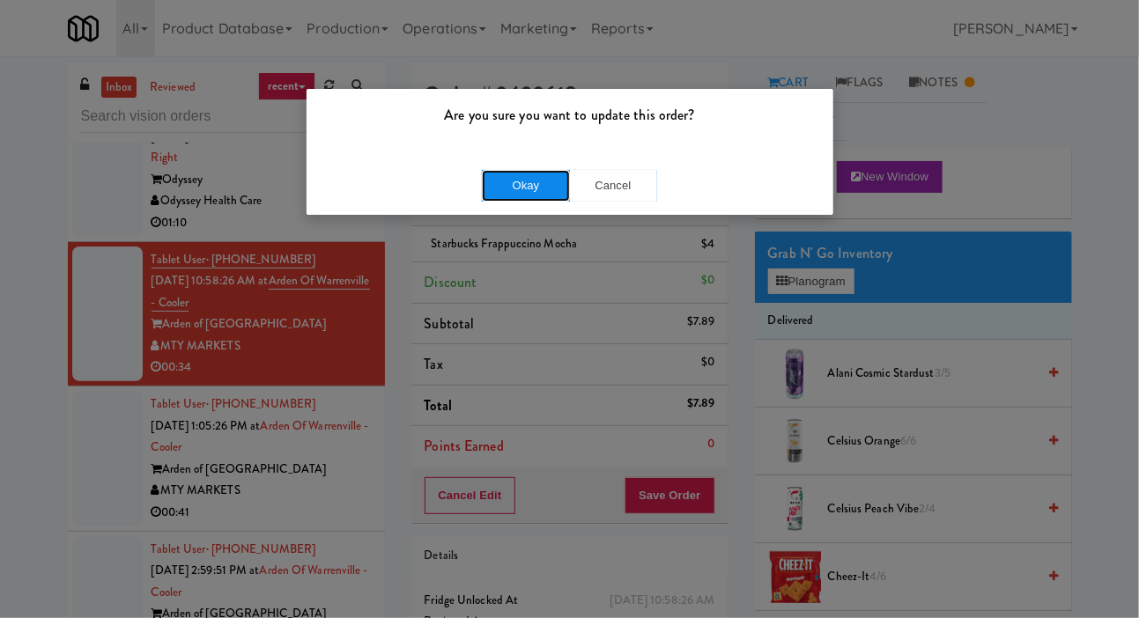
click at [509, 189] on button "Okay" at bounding box center [526, 186] width 88 height 32
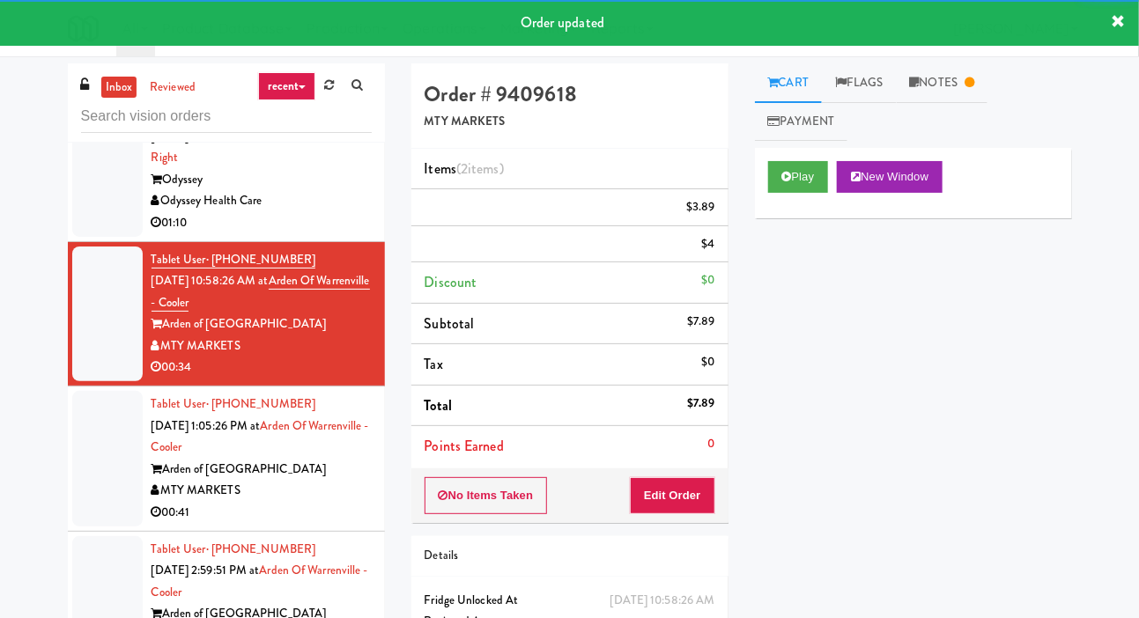
click at [105, 216] on div at bounding box center [107, 169] width 70 height 136
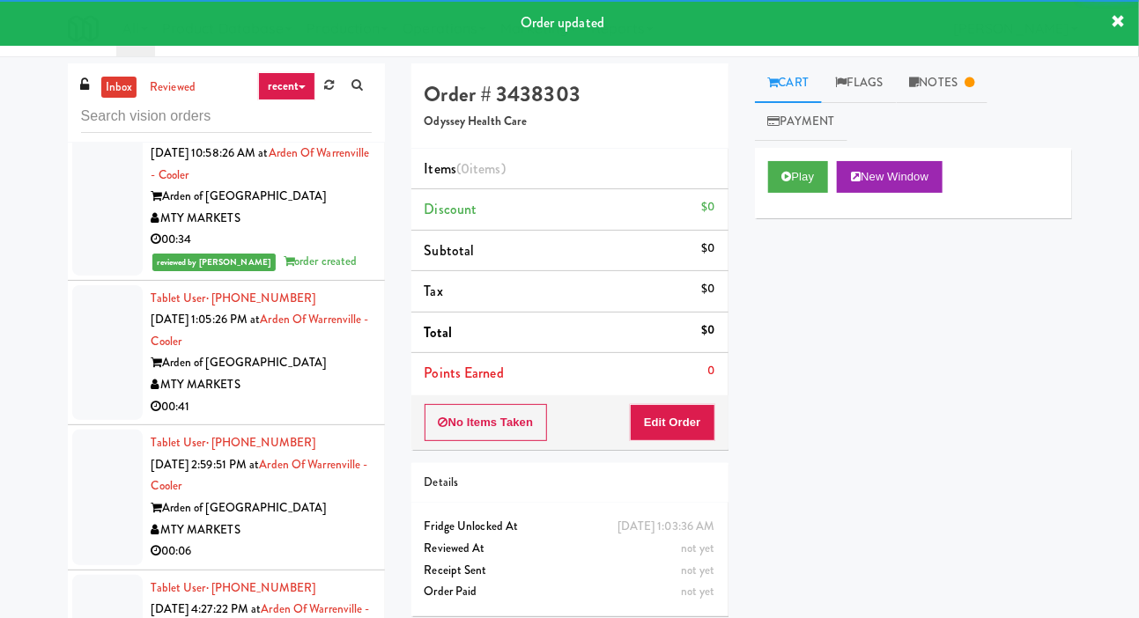
click at [94, 358] on div at bounding box center [107, 353] width 70 height 136
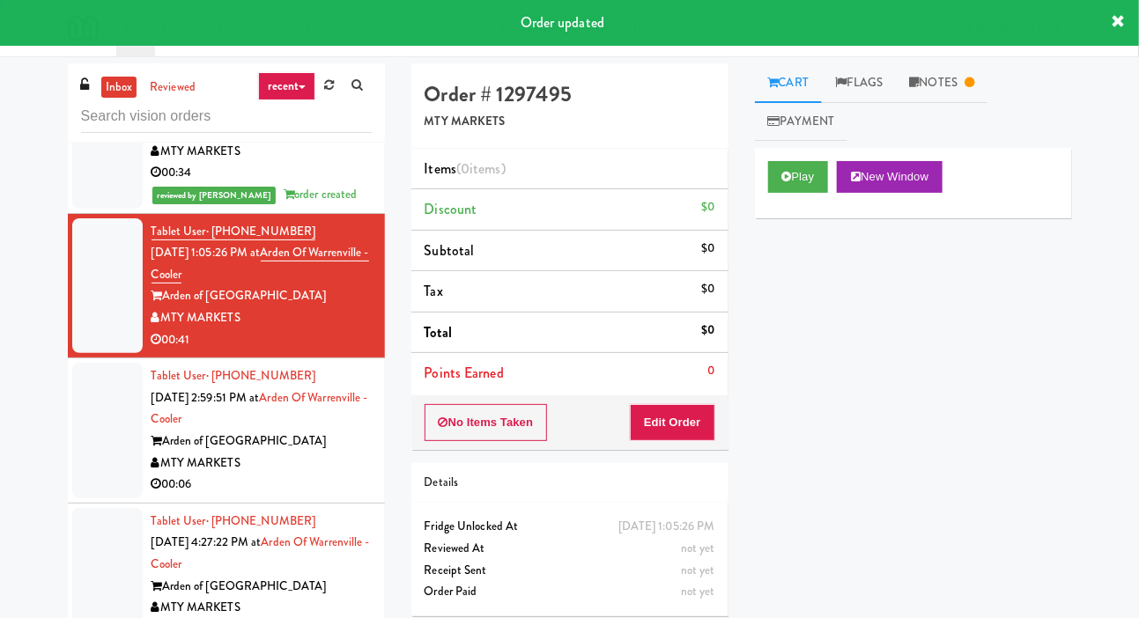
scroll to position [366, 0]
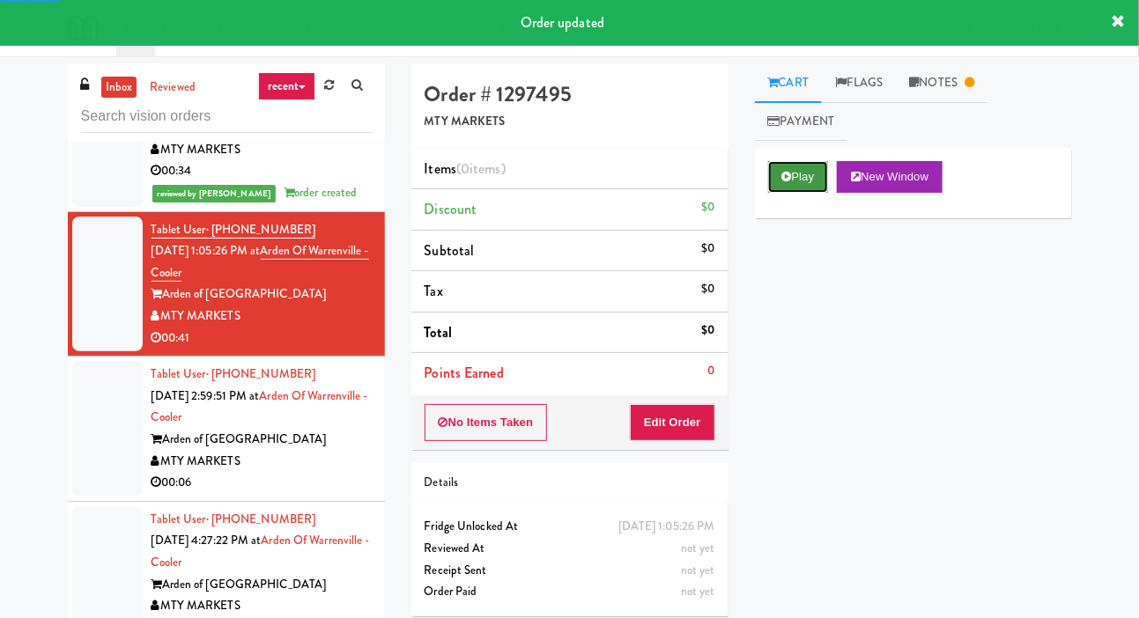
click at [800, 174] on button "Play" at bounding box center [798, 177] width 61 height 32
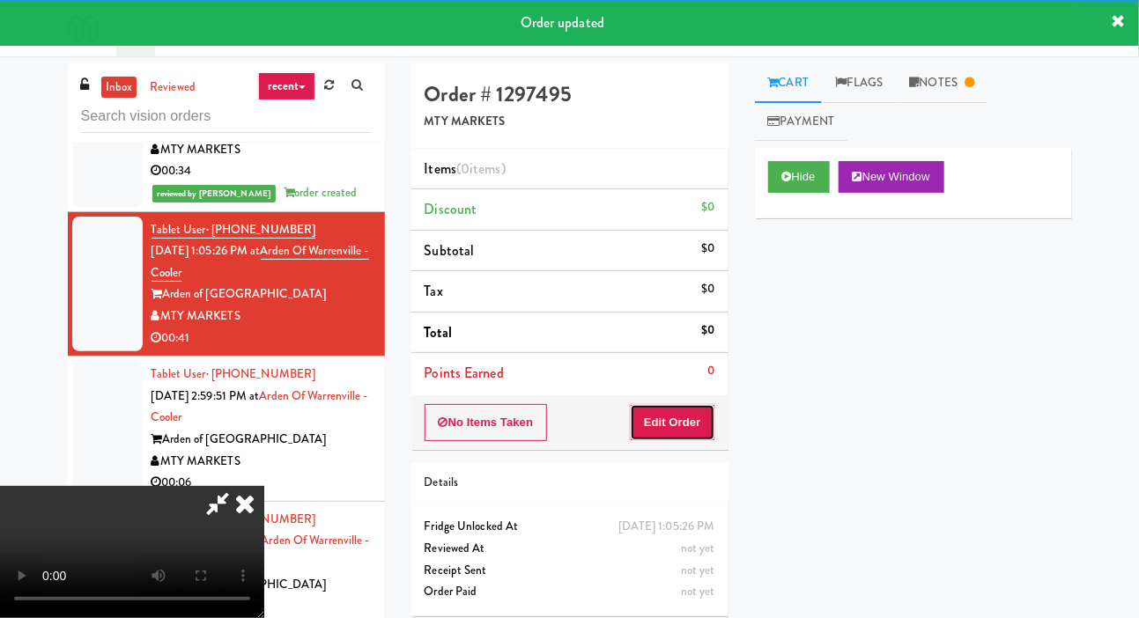
click at [707, 412] on button "Edit Order" at bounding box center [672, 422] width 85 height 37
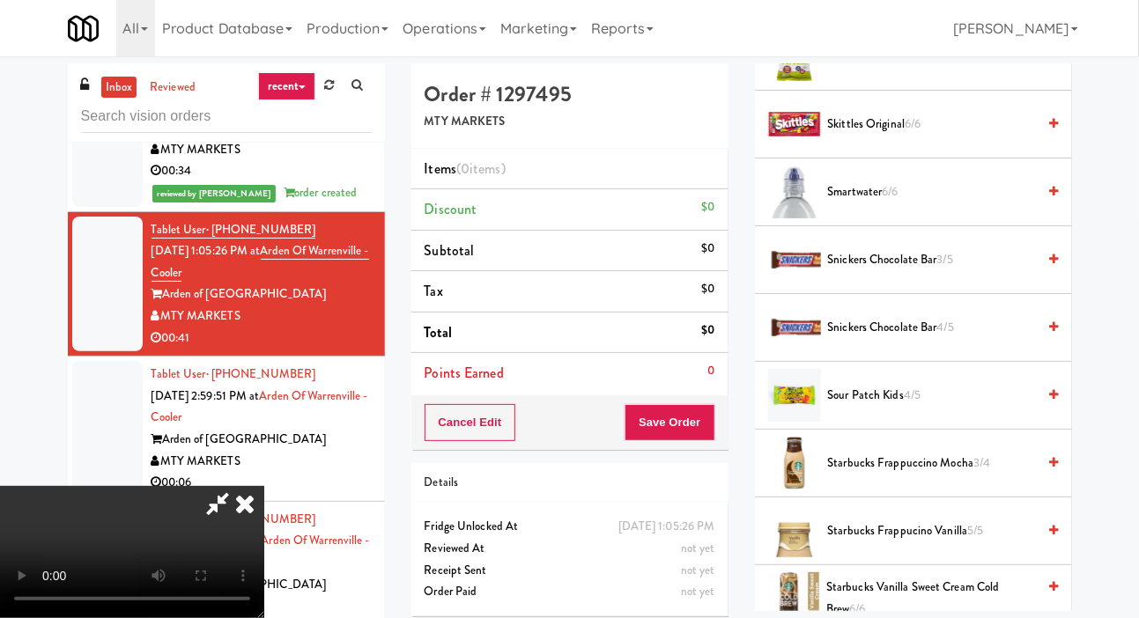
scroll to position [2341, 0]
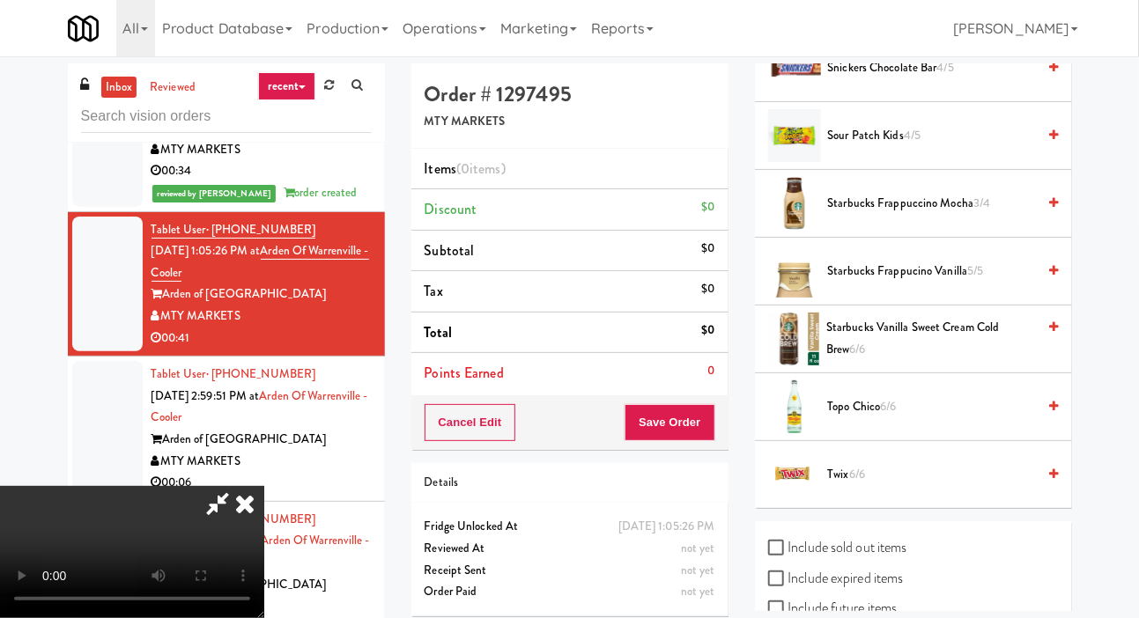
click at [935, 464] on span "Twix 6/6" at bounding box center [932, 475] width 209 height 22
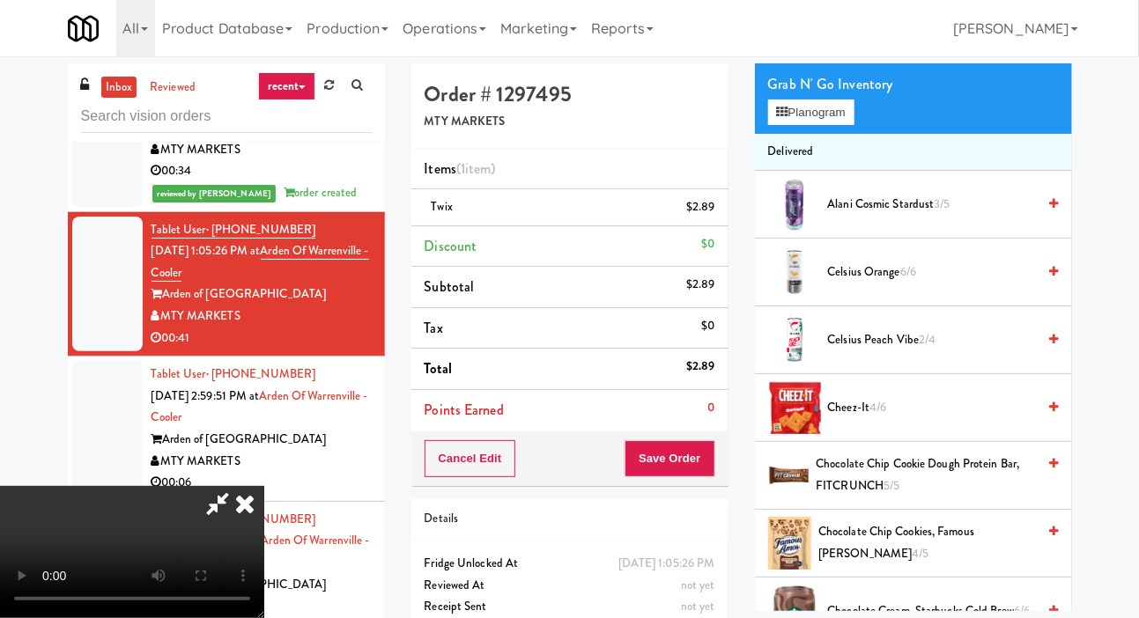
scroll to position [0, 0]
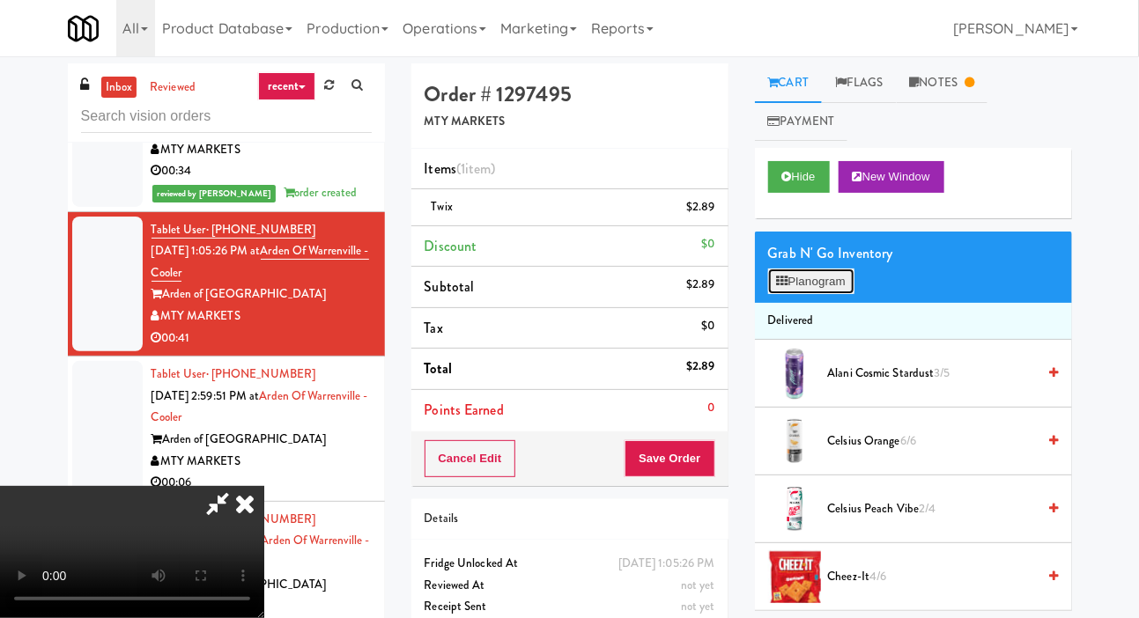
click at [843, 285] on button "Planogram" at bounding box center [811, 282] width 86 height 26
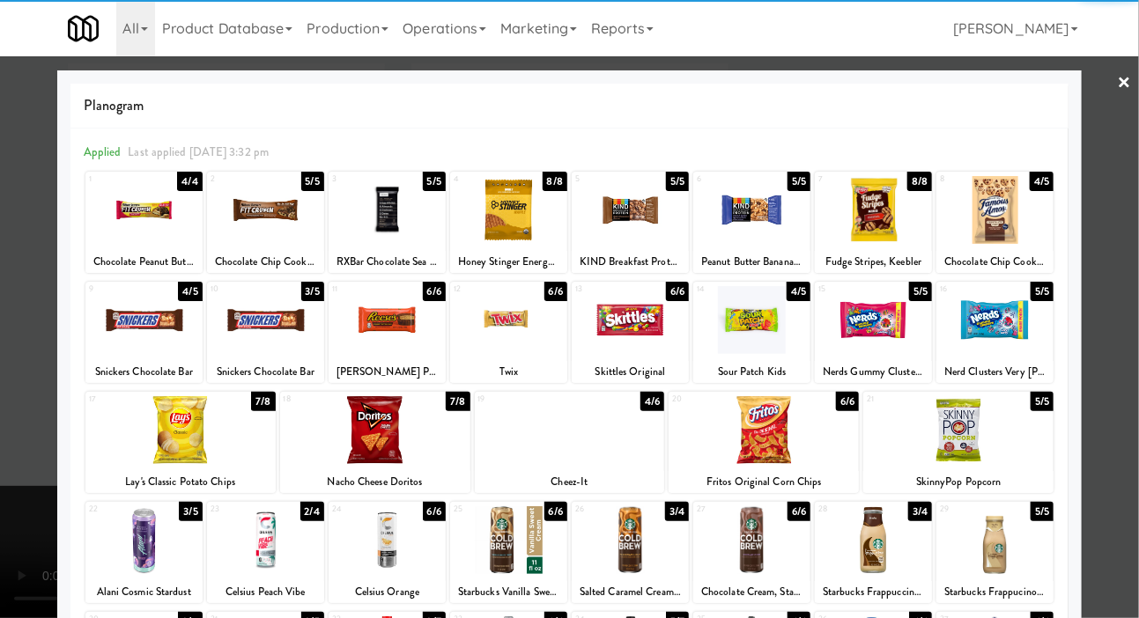
click at [818, 433] on div at bounding box center [764, 430] width 190 height 68
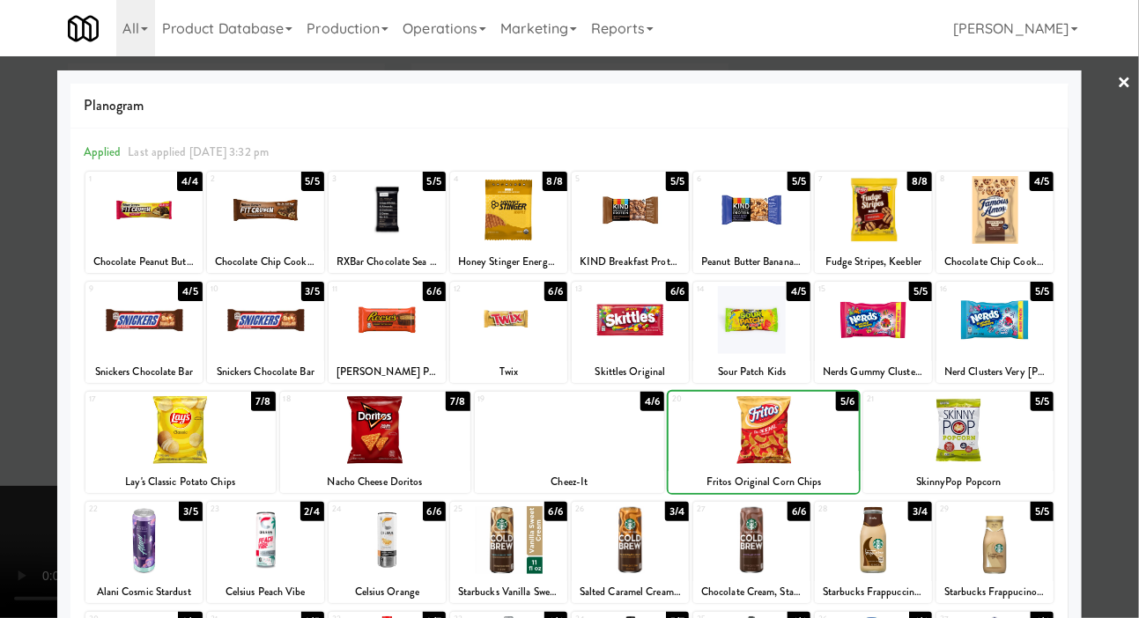
click at [26, 224] on div at bounding box center [569, 309] width 1139 height 618
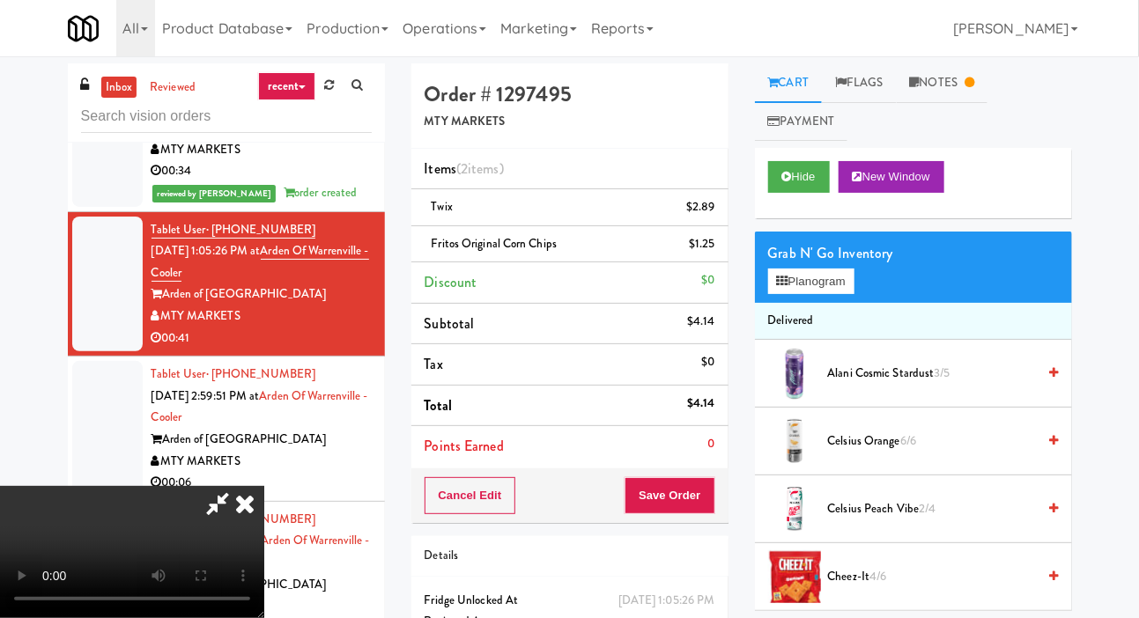
click at [810, 255] on div "Grab N' Go Inventory" at bounding box center [913, 254] width 291 height 26
click at [825, 285] on button "Planogram" at bounding box center [811, 282] width 86 height 26
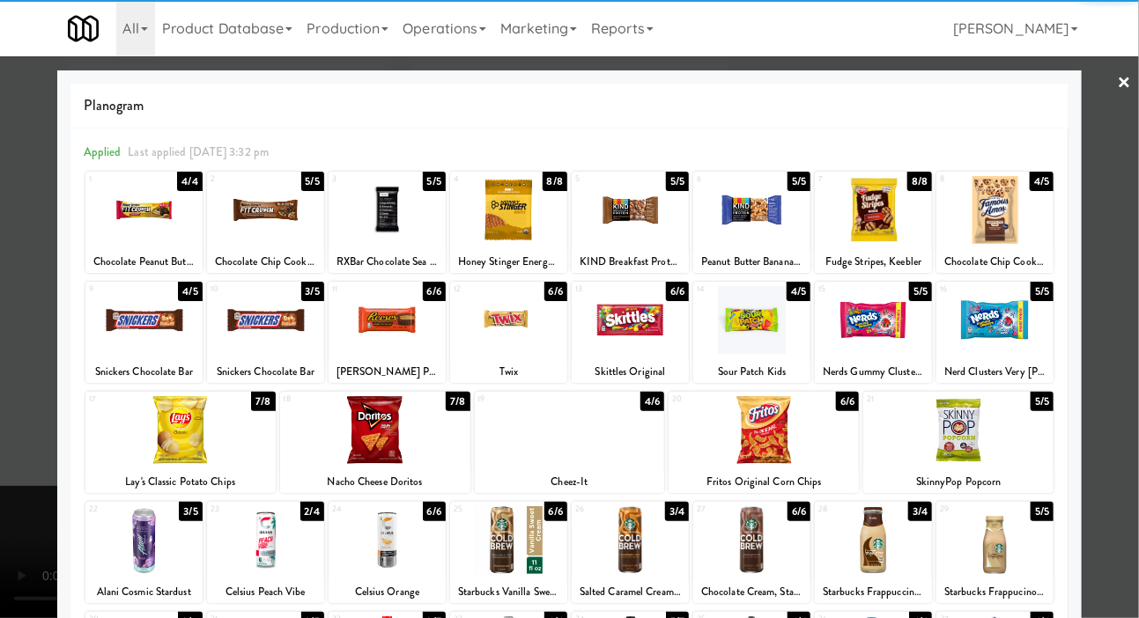
click at [990, 457] on div at bounding box center [958, 430] width 190 height 68
click at [21, 256] on div at bounding box center [569, 309] width 1139 height 618
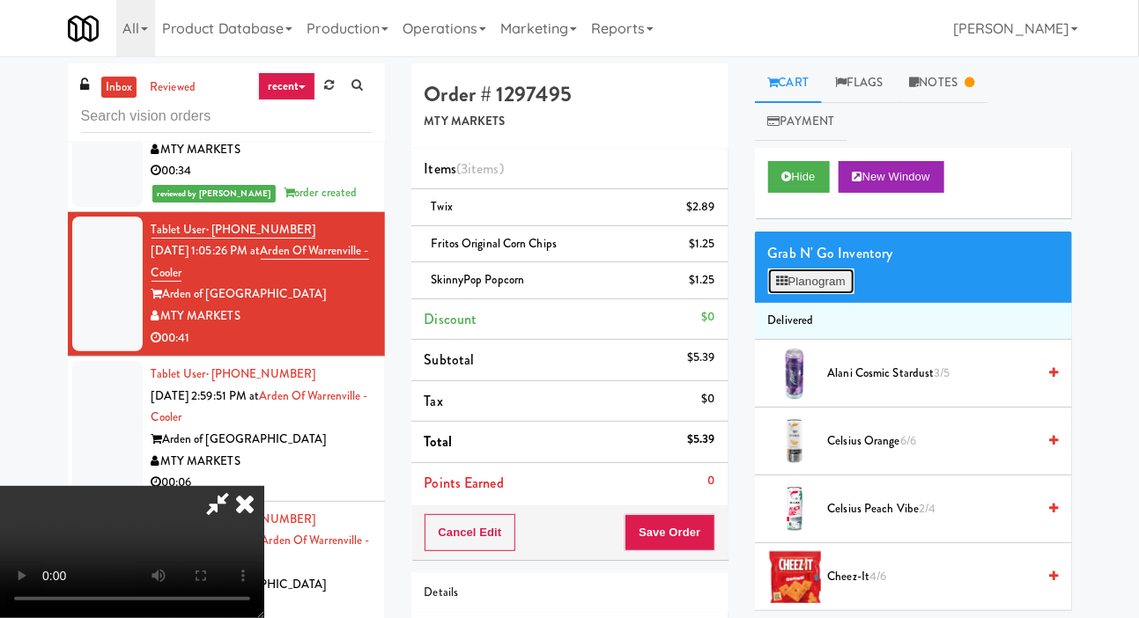
click at [834, 281] on button "Planogram" at bounding box center [811, 282] width 86 height 26
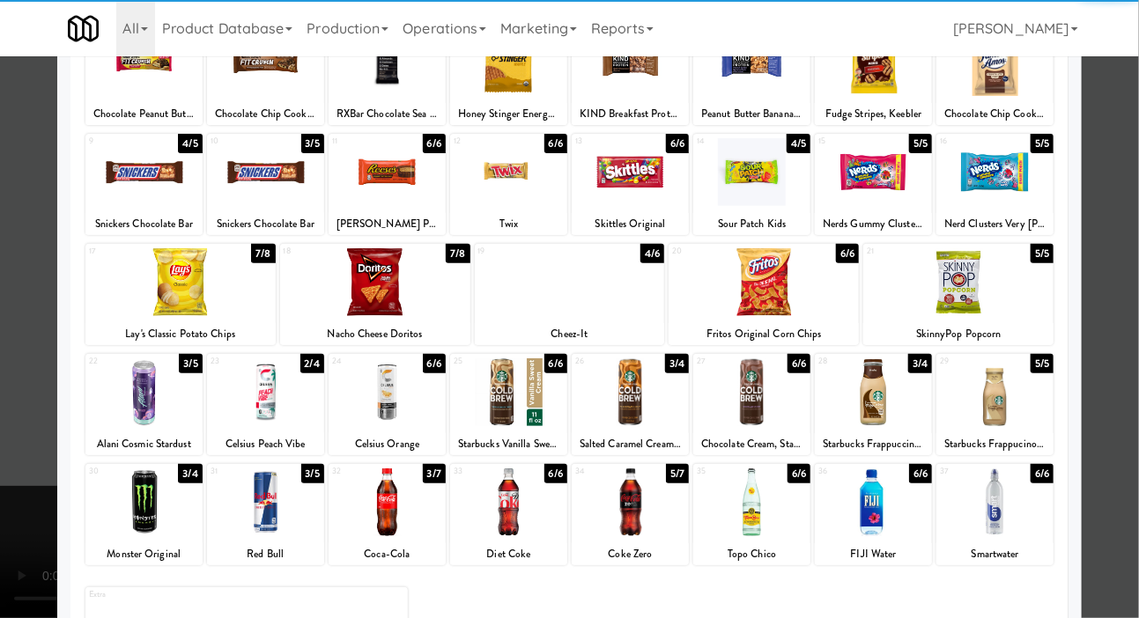
scroll to position [149, 0]
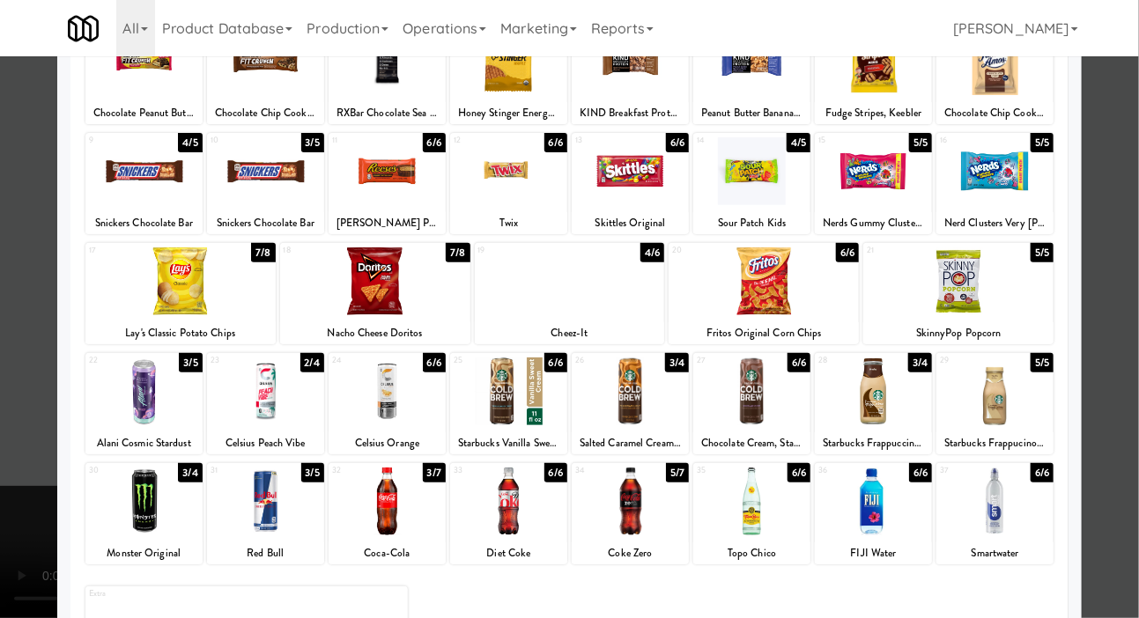
click at [491, 399] on div at bounding box center [508, 392] width 117 height 68
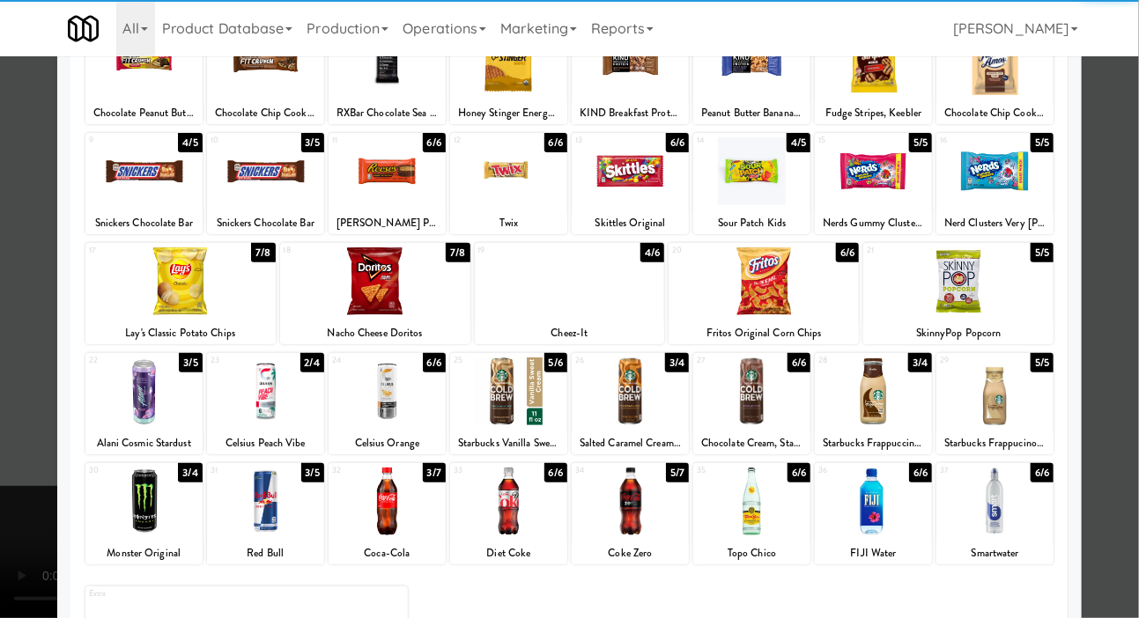
click at [24, 262] on div at bounding box center [569, 309] width 1139 height 618
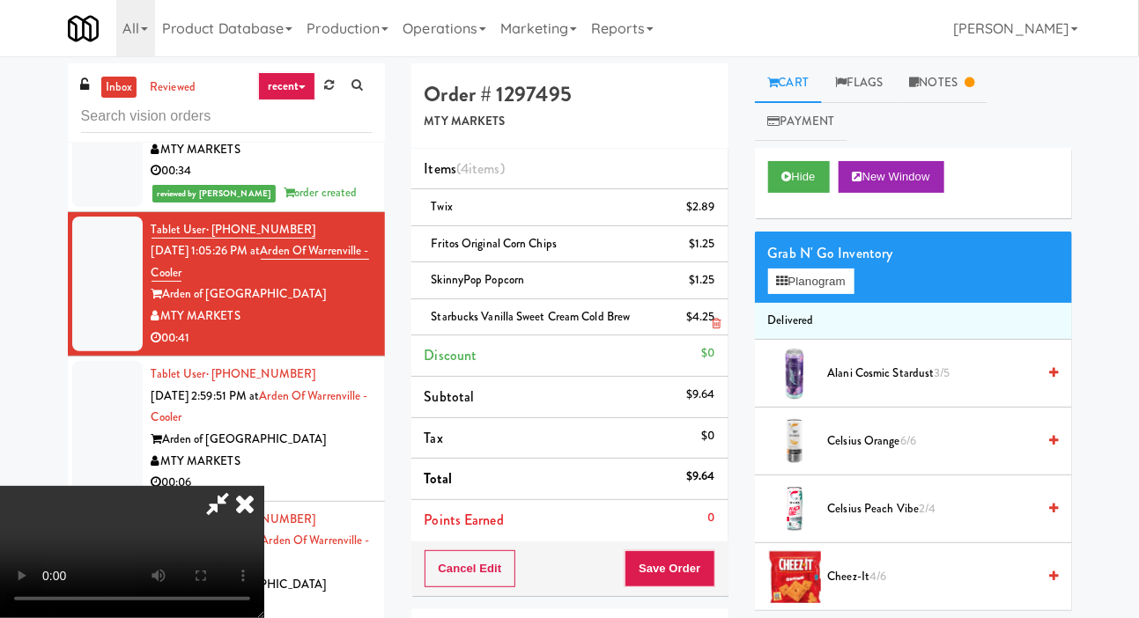
click at [717, 330] on li "Starbucks Vanilla Sweet Cream Cold Brew $4.25" at bounding box center [569, 318] width 317 height 37
click at [716, 324] on icon at bounding box center [716, 323] width 9 height 11
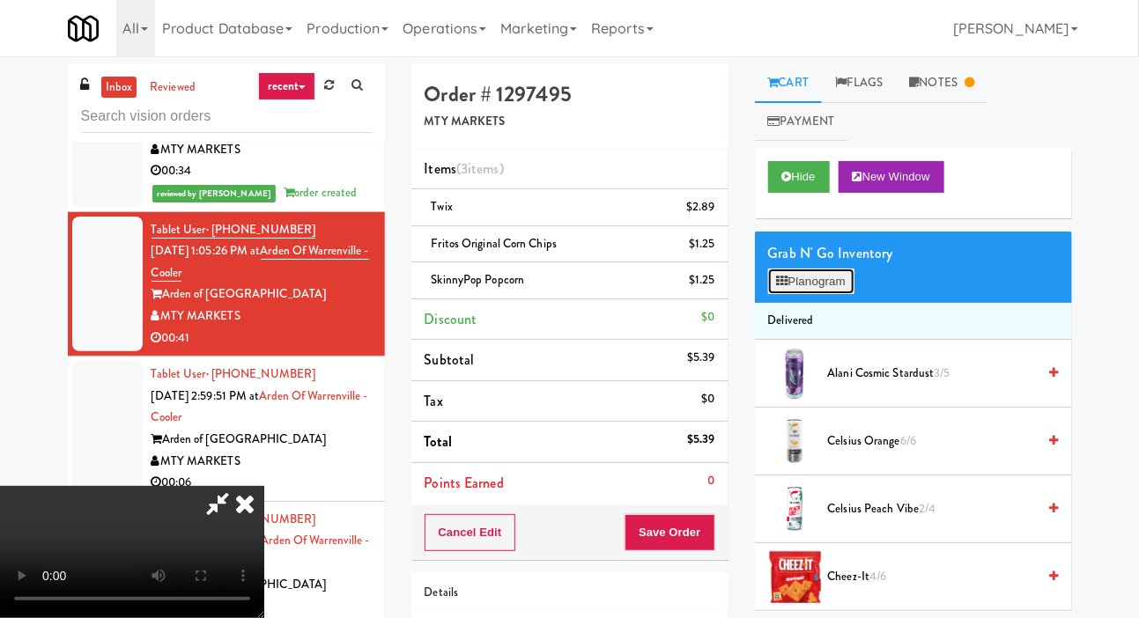
click at [838, 292] on button "Planogram" at bounding box center [811, 282] width 86 height 26
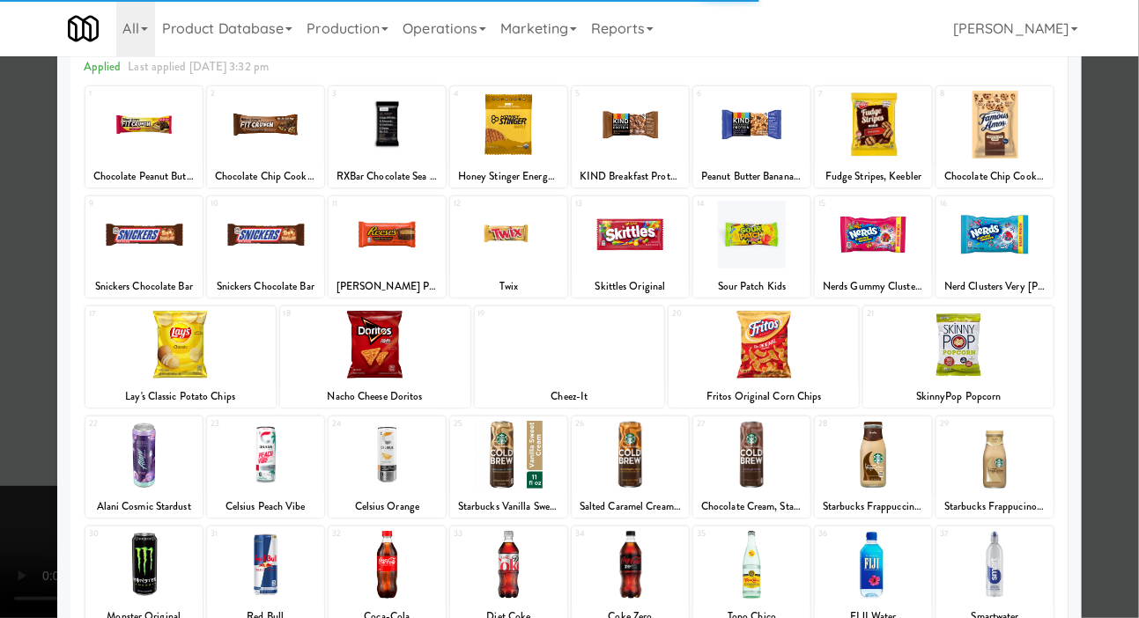
scroll to position [87, 0]
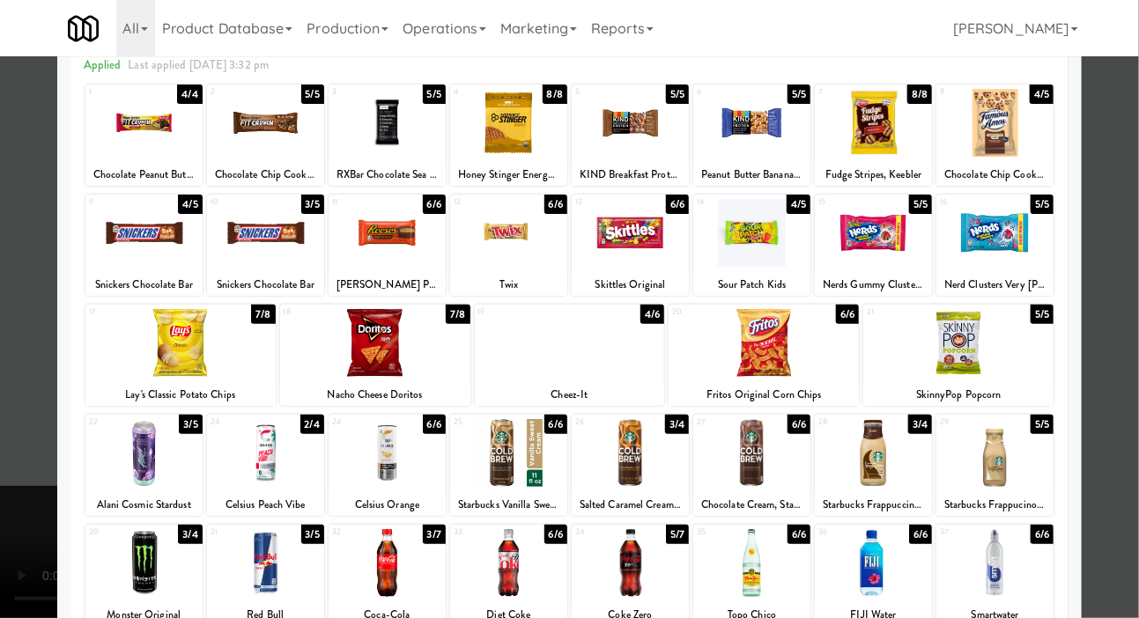
click at [648, 471] on div at bounding box center [630, 453] width 117 height 68
click at [12, 328] on div at bounding box center [569, 309] width 1139 height 618
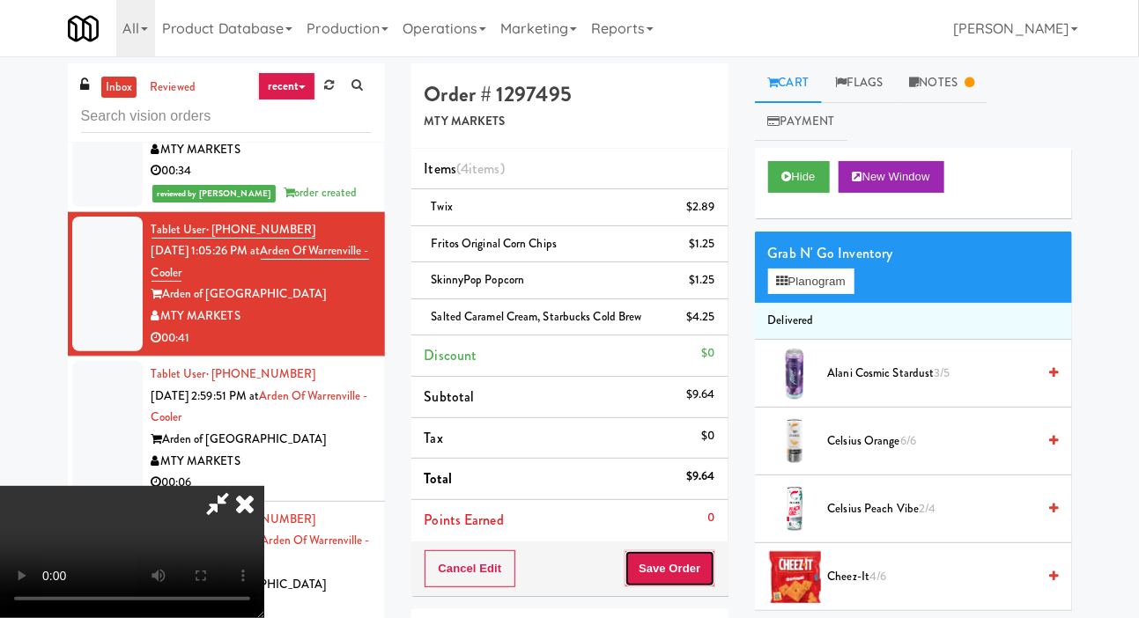
click at [706, 569] on button "Save Order" at bounding box center [670, 569] width 90 height 37
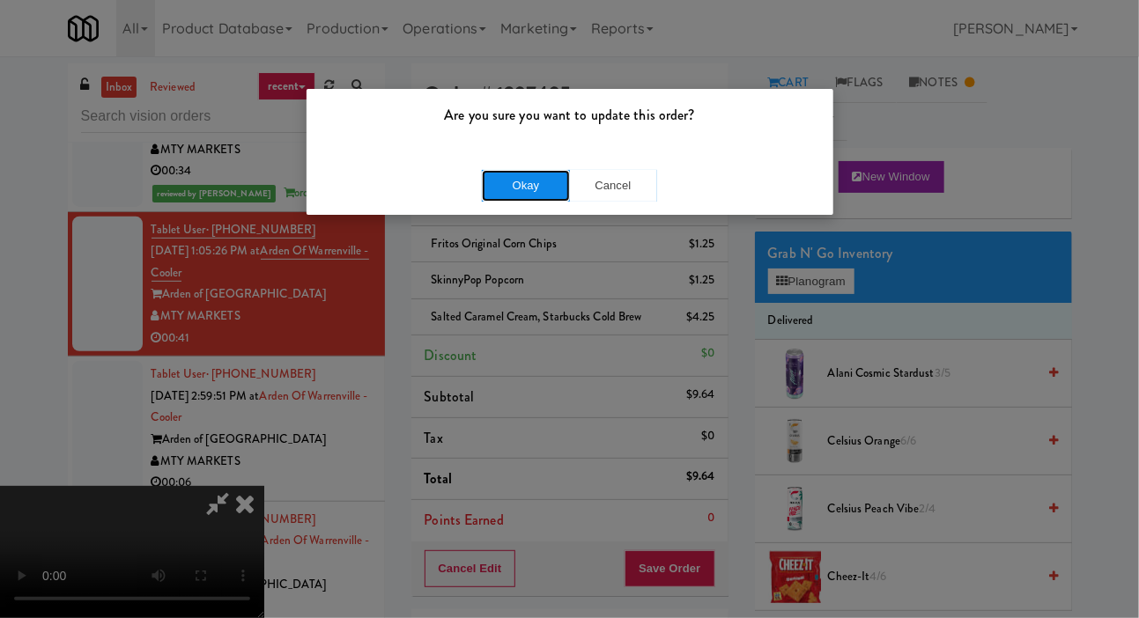
click at [544, 189] on button "Okay" at bounding box center [526, 186] width 88 height 32
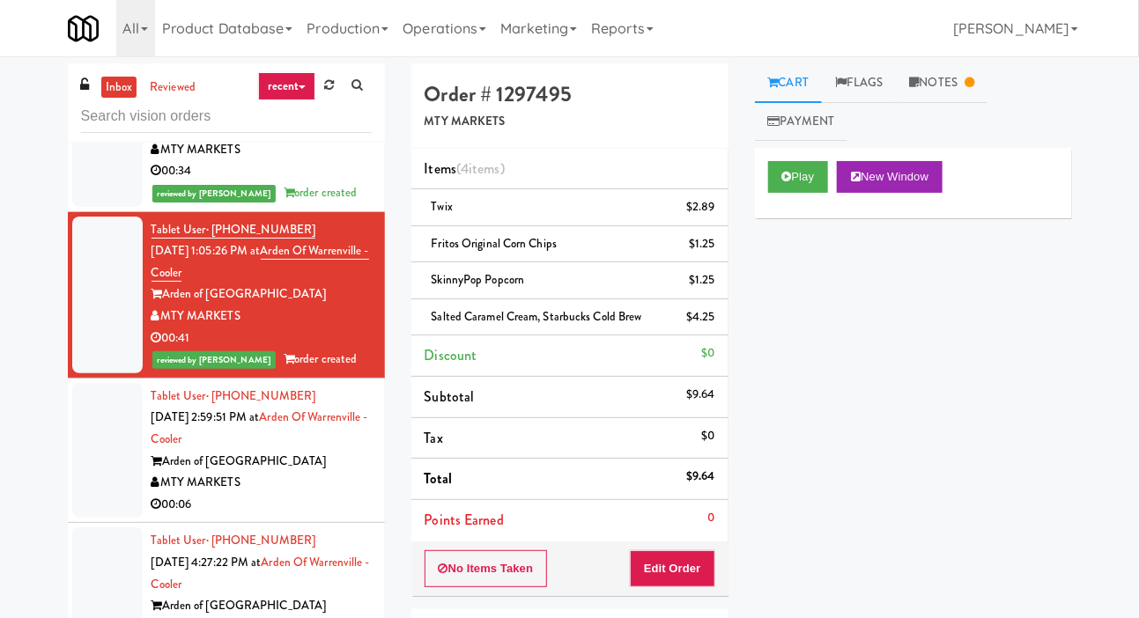
click at [100, 450] on div at bounding box center [107, 451] width 70 height 136
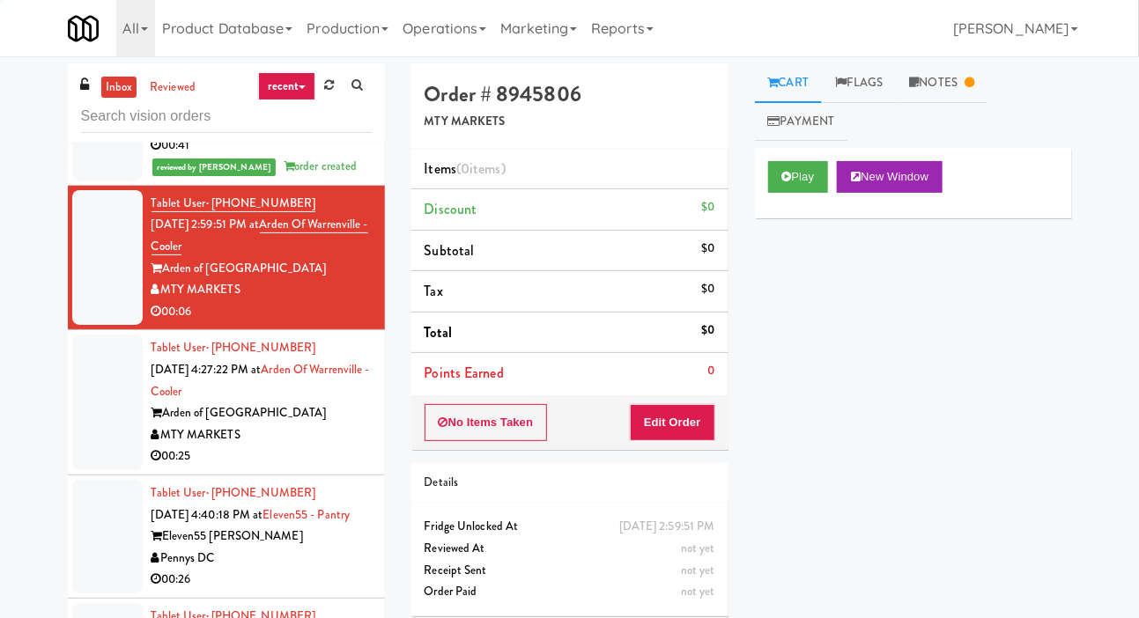
scroll to position [559, 0]
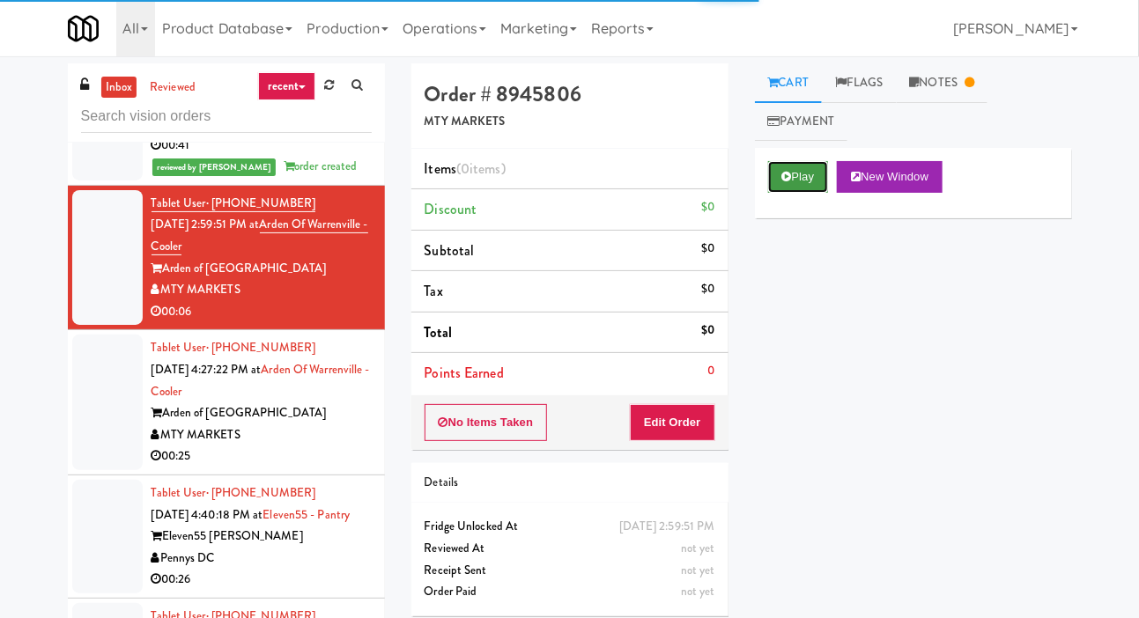
click at [778, 192] on button "Play" at bounding box center [798, 177] width 61 height 32
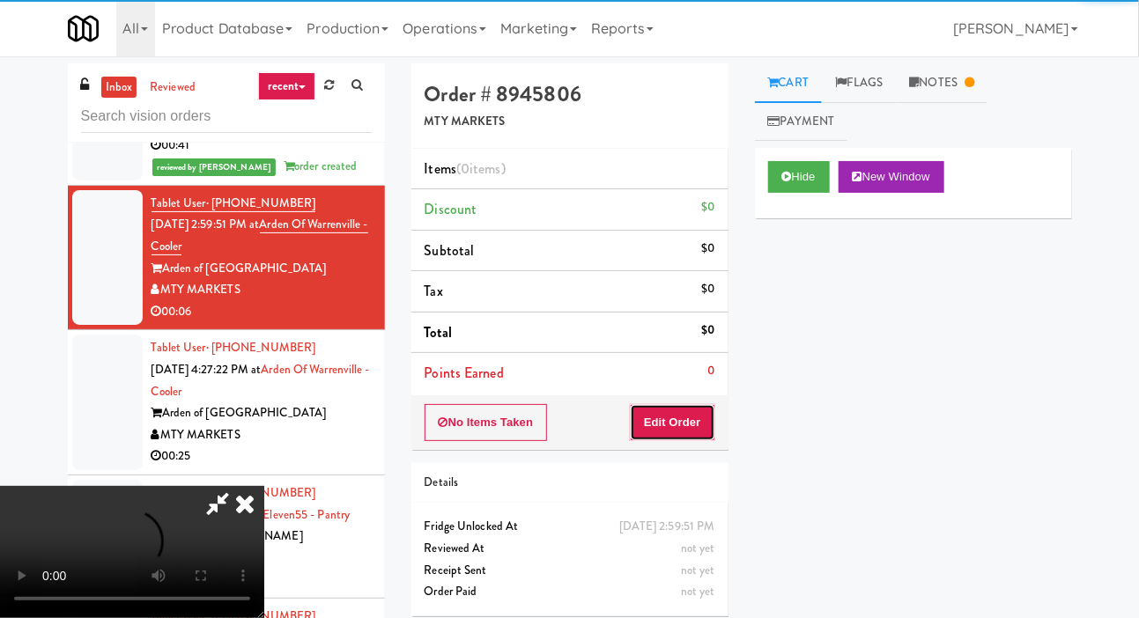
click at [685, 434] on button "Edit Order" at bounding box center [672, 422] width 85 height 37
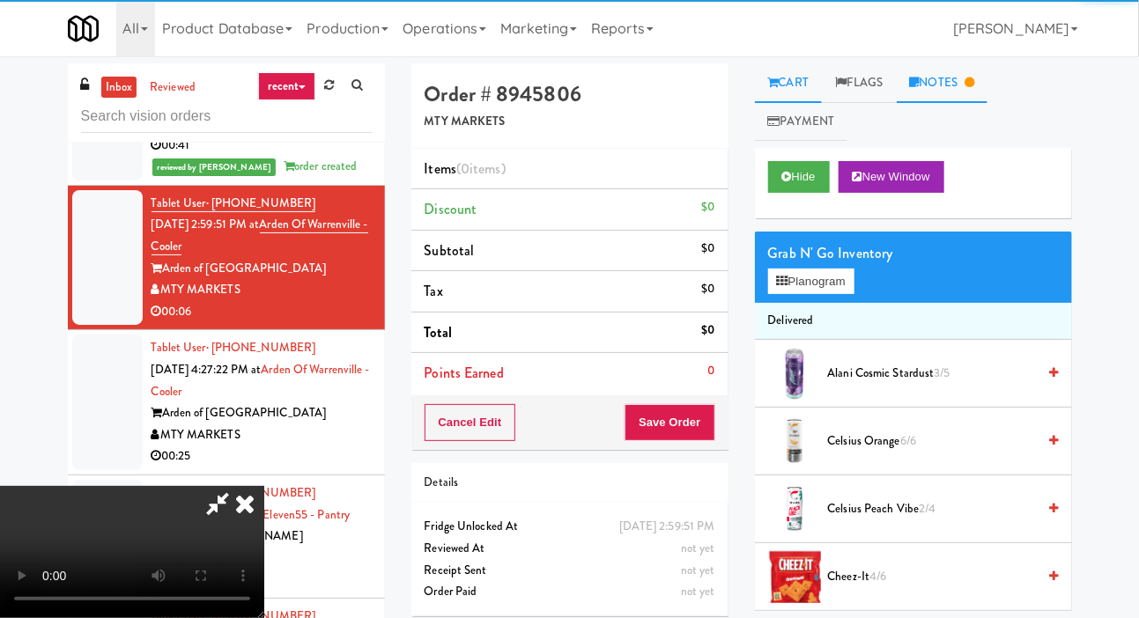
click at [979, 100] on link "Notes" at bounding box center [943, 83] width 92 height 40
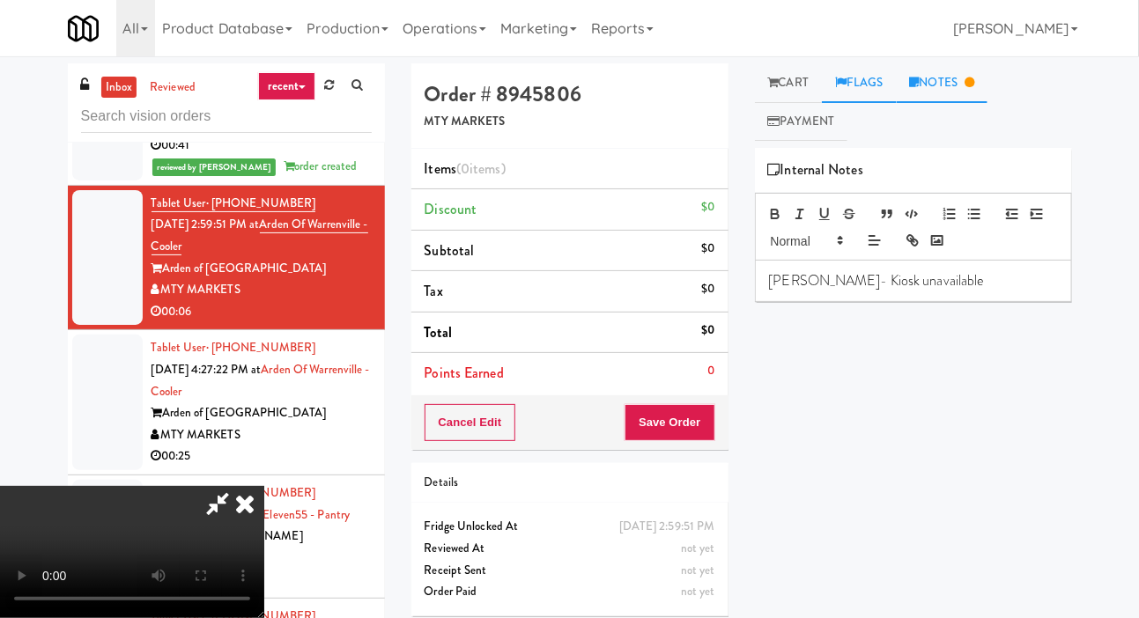
click at [826, 78] on link "Flags" at bounding box center [859, 83] width 75 height 40
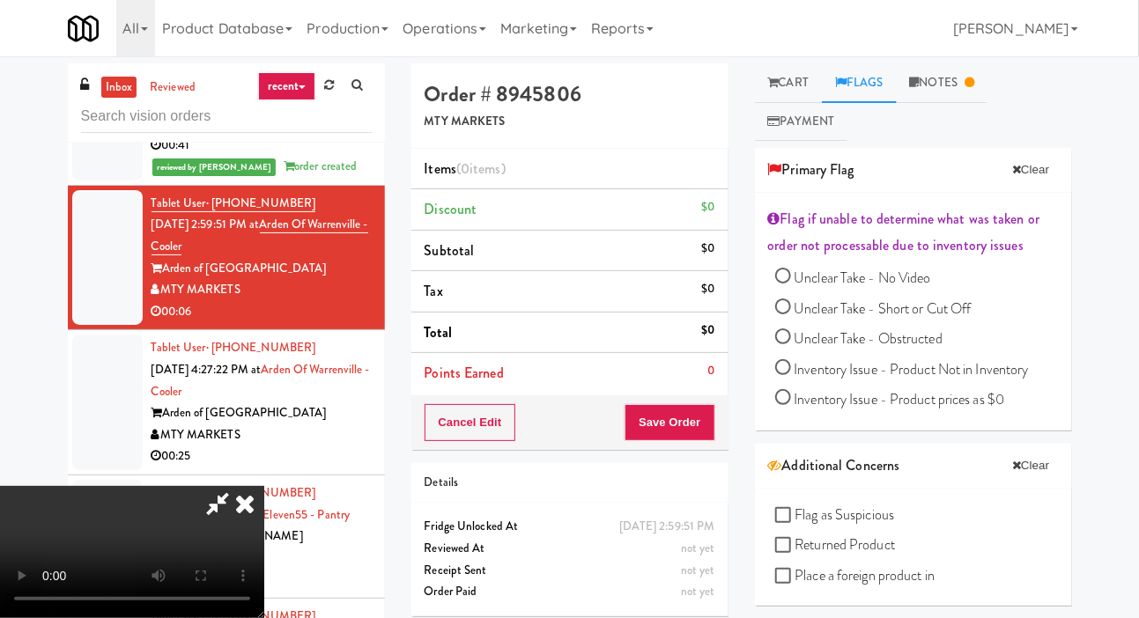
scroll to position [0, 0]
click at [791, 79] on link "Cart" at bounding box center [789, 83] width 68 height 40
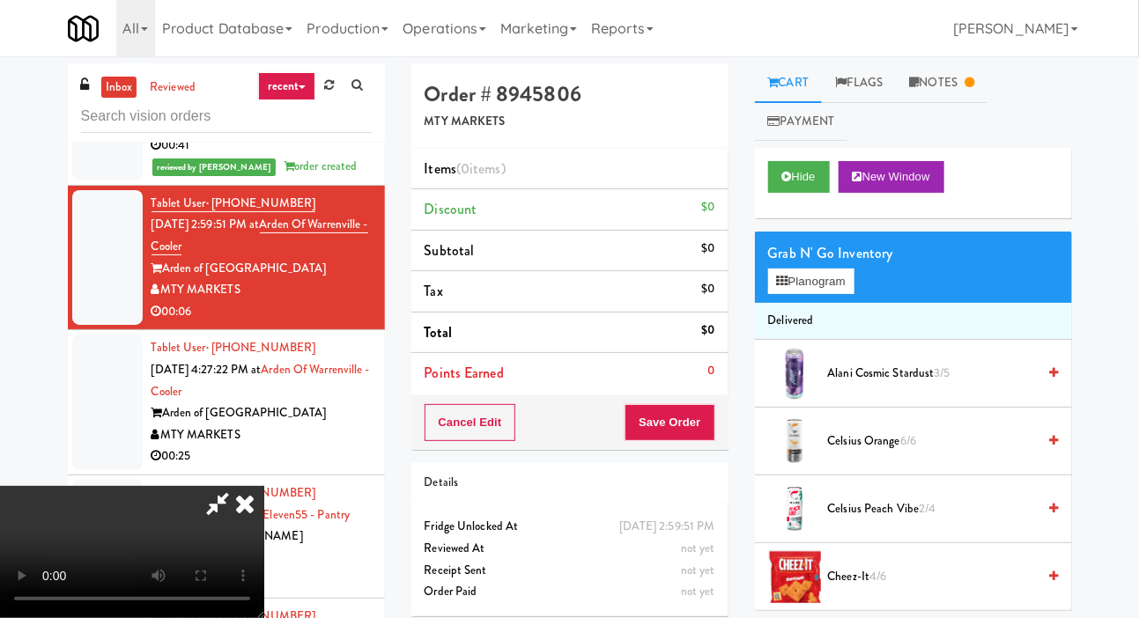
scroll to position [63, 0]
click at [815, 278] on button "Planogram" at bounding box center [811, 282] width 86 height 26
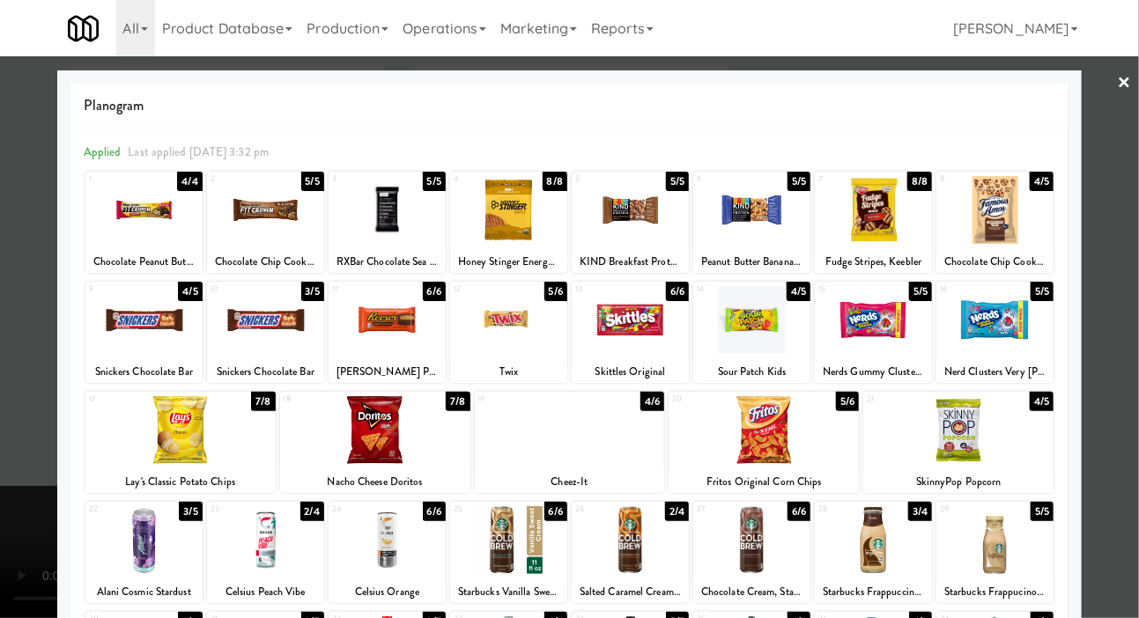
click at [652, 530] on div at bounding box center [630, 541] width 117 height 68
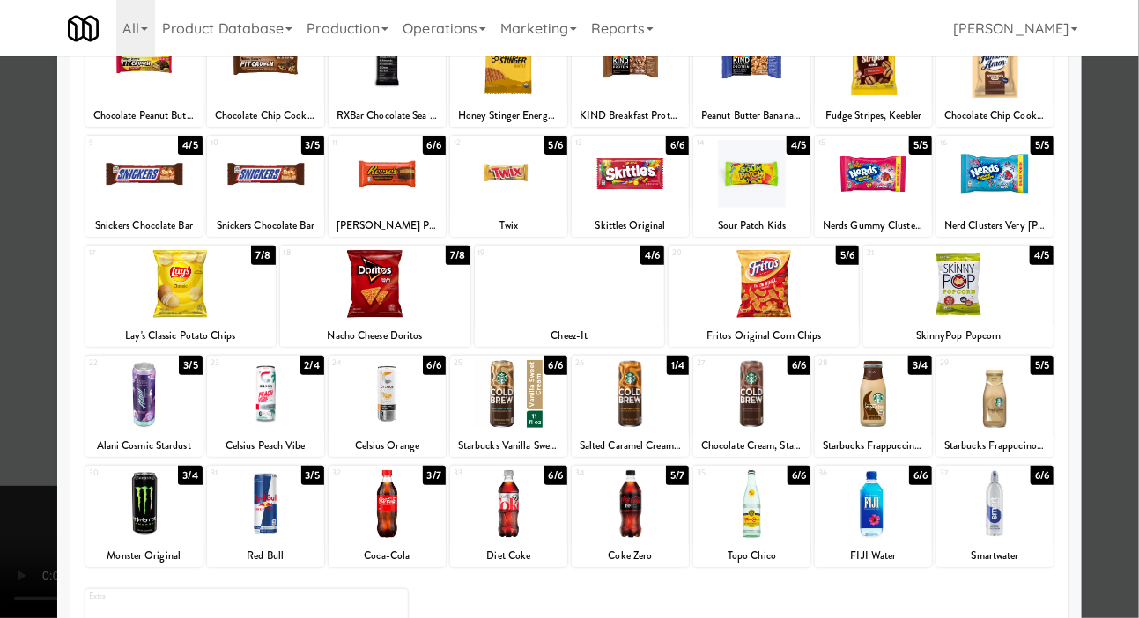
scroll to position [246, 0]
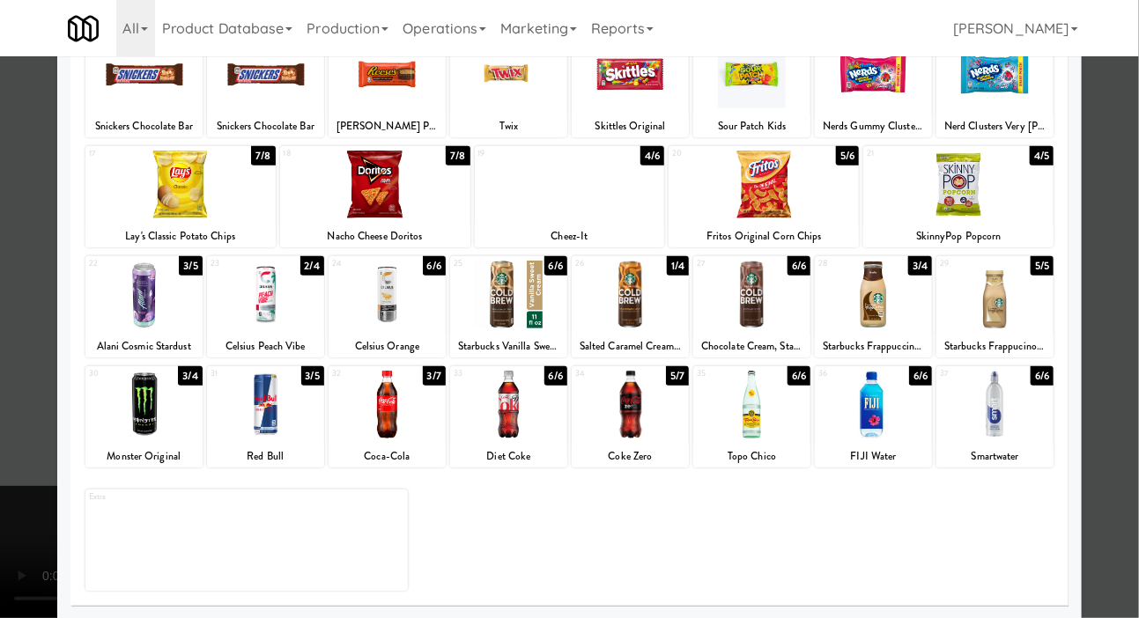
click at [654, 407] on div at bounding box center [630, 405] width 117 height 68
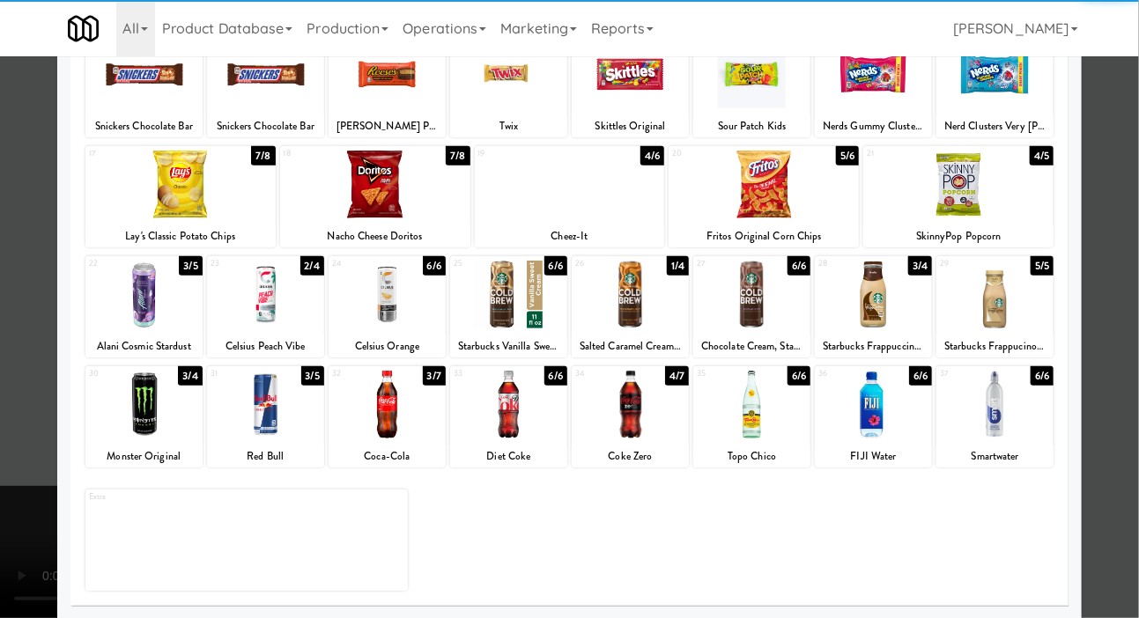
click at [21, 221] on div at bounding box center [569, 309] width 1139 height 618
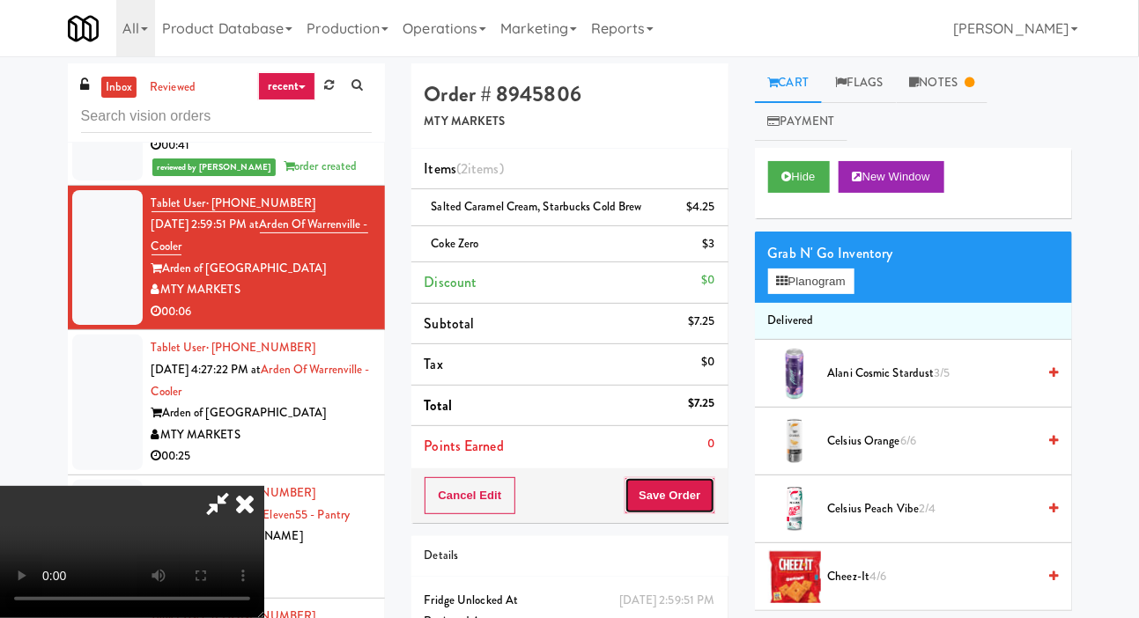
click at [706, 487] on button "Save Order" at bounding box center [670, 496] width 90 height 37
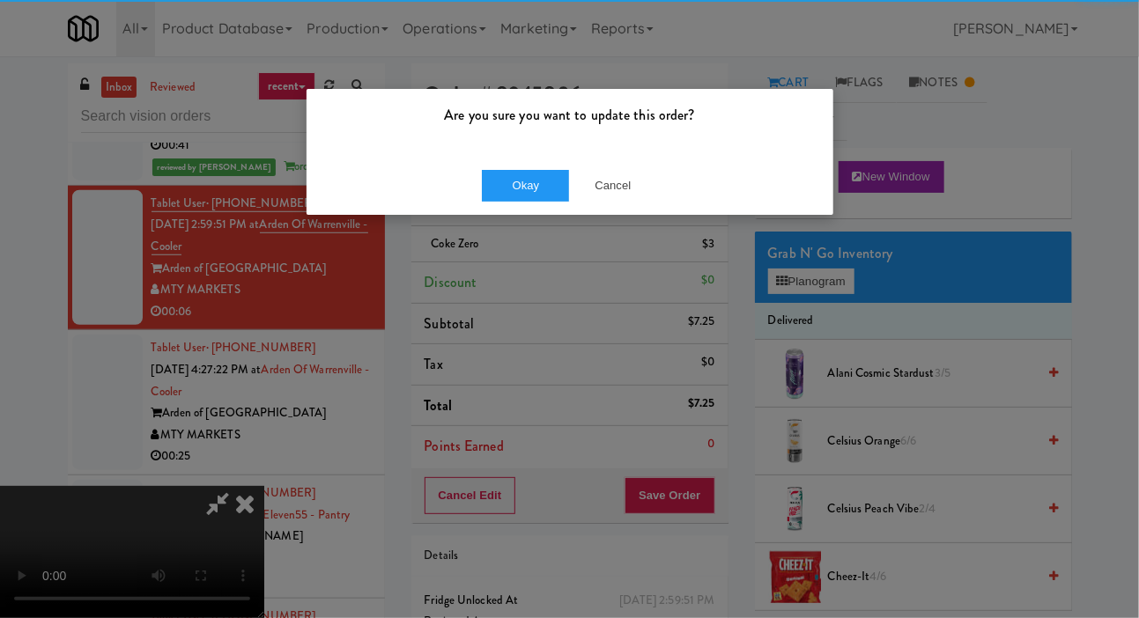
click at [527, 154] on div "Are you sure you want to update this order?" at bounding box center [570, 122] width 527 height 67
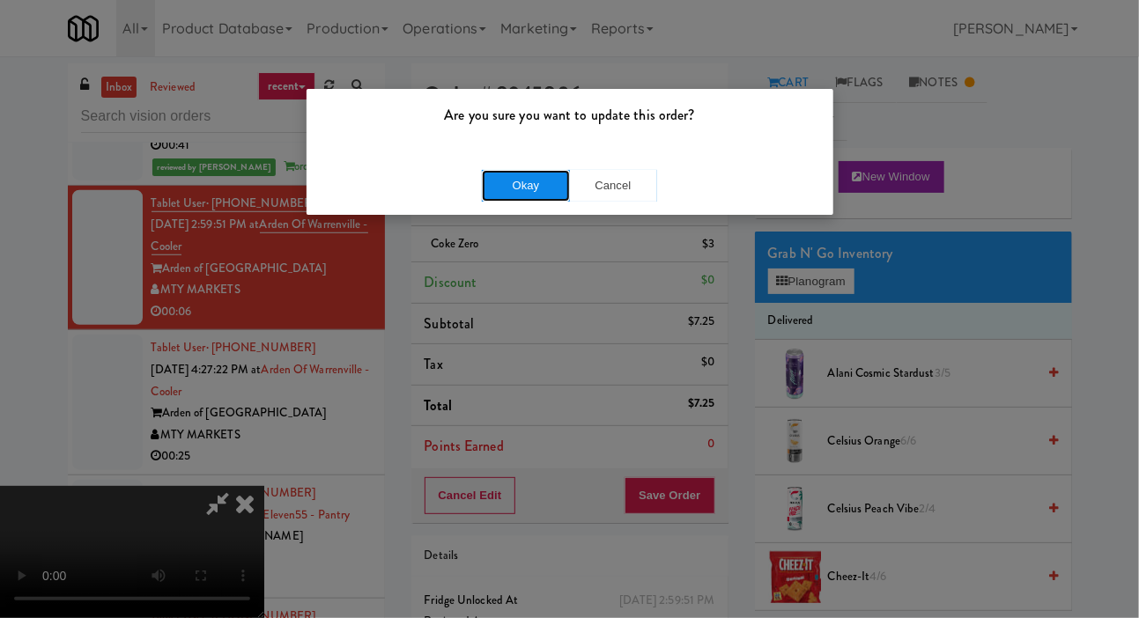
click at [493, 185] on button "Okay" at bounding box center [526, 186] width 88 height 32
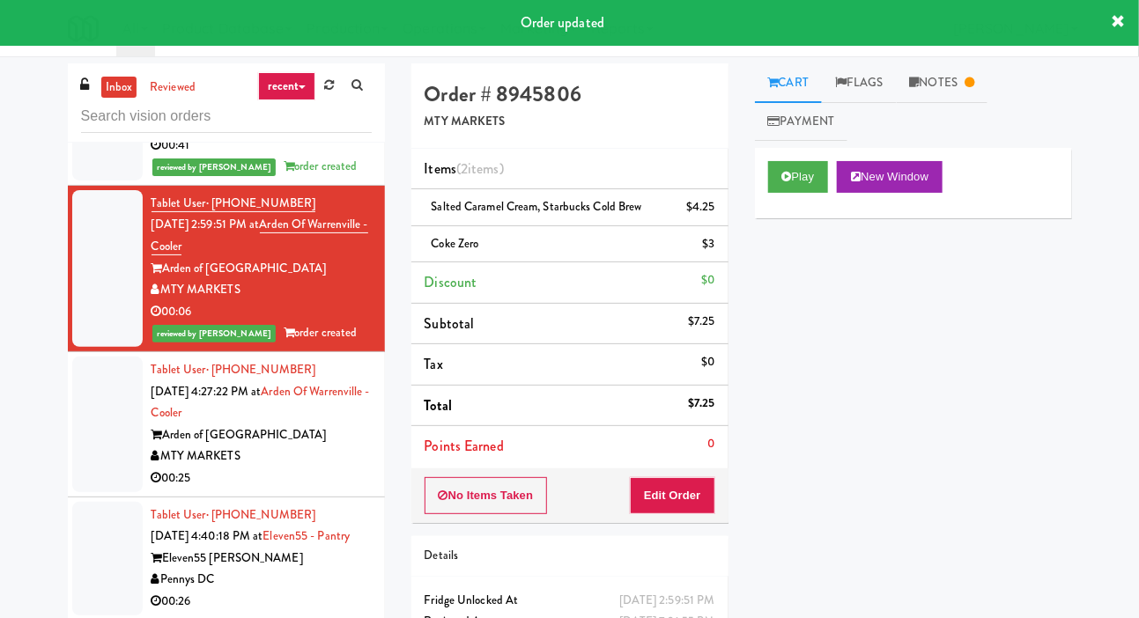
click at [121, 440] on div at bounding box center [107, 425] width 70 height 136
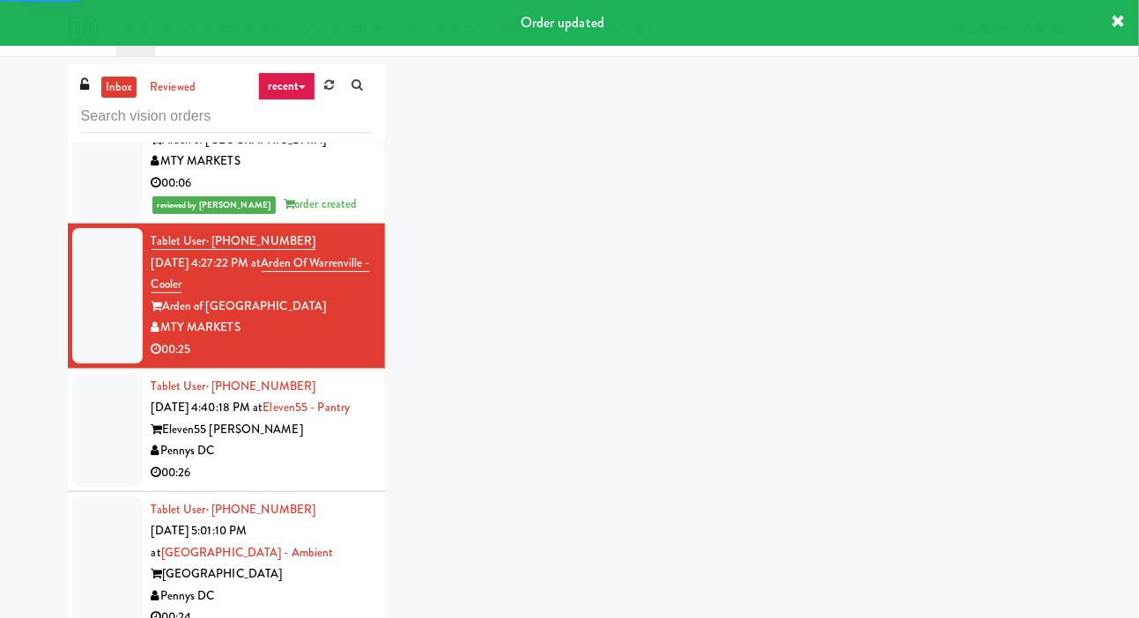
scroll to position [695, 0]
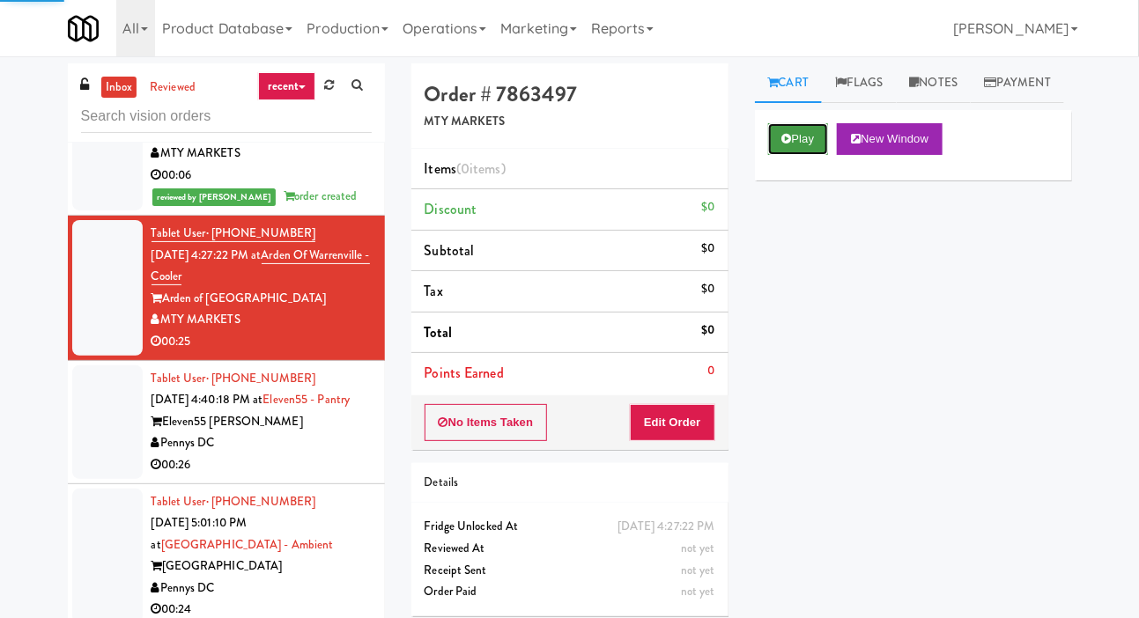
click at [793, 155] on button "Play" at bounding box center [798, 139] width 61 height 32
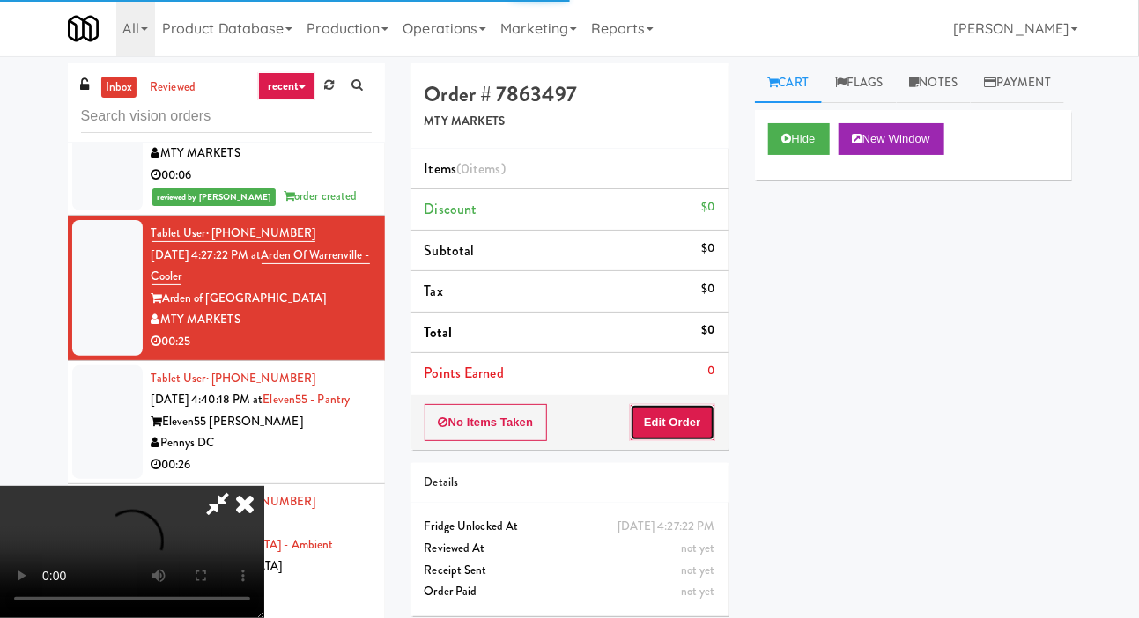
click at [684, 424] on button "Edit Order" at bounding box center [672, 422] width 85 height 37
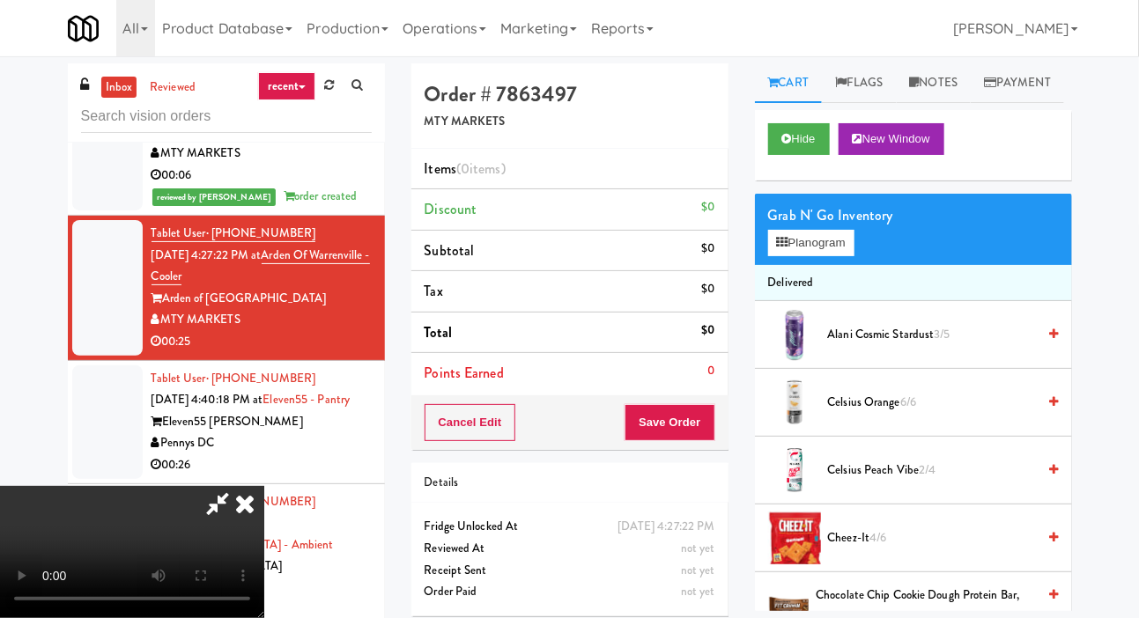
scroll to position [0, 0]
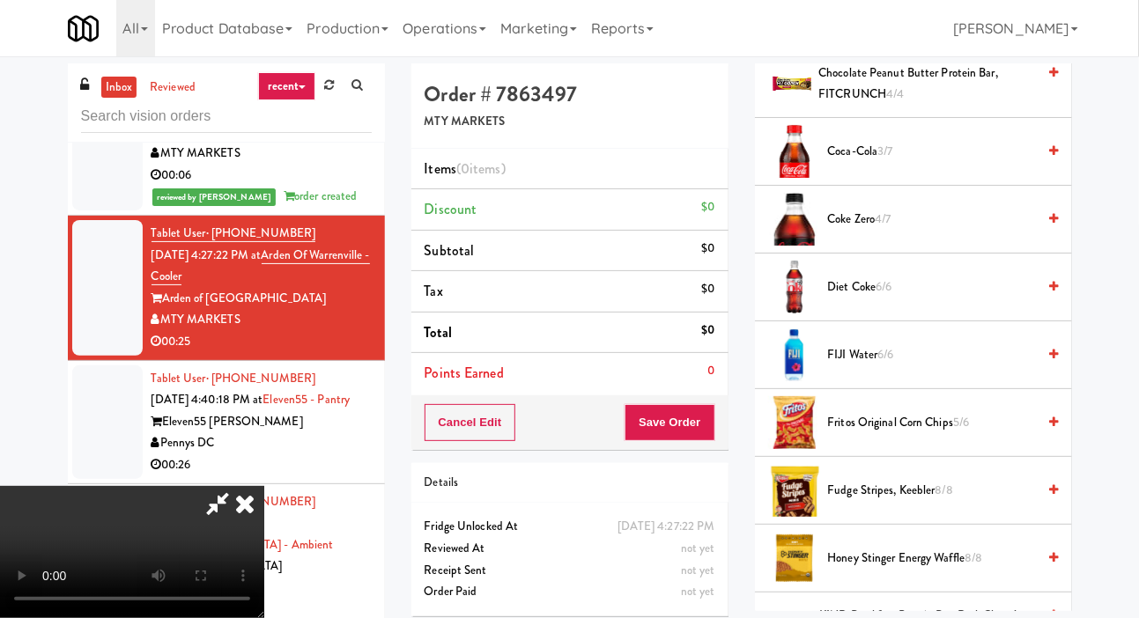
click at [935, 299] on span "Diet Coke 6/6" at bounding box center [932, 288] width 209 height 22
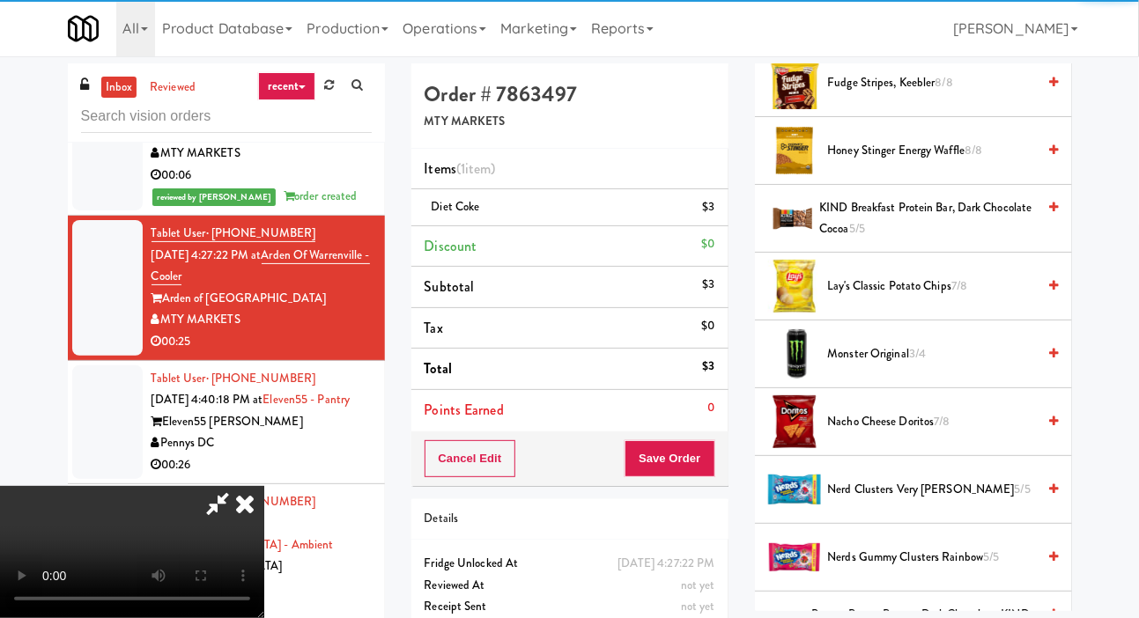
scroll to position [1159, 0]
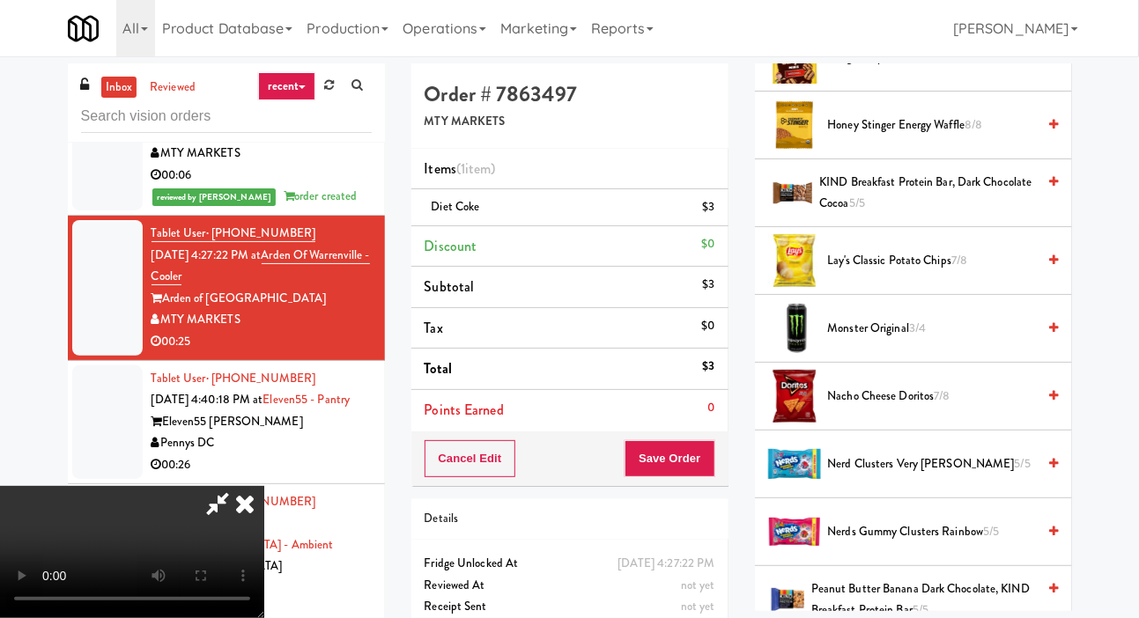
click at [922, 476] on span "Nerd Clusters Very [PERSON_NAME] 5/5" at bounding box center [932, 465] width 209 height 22
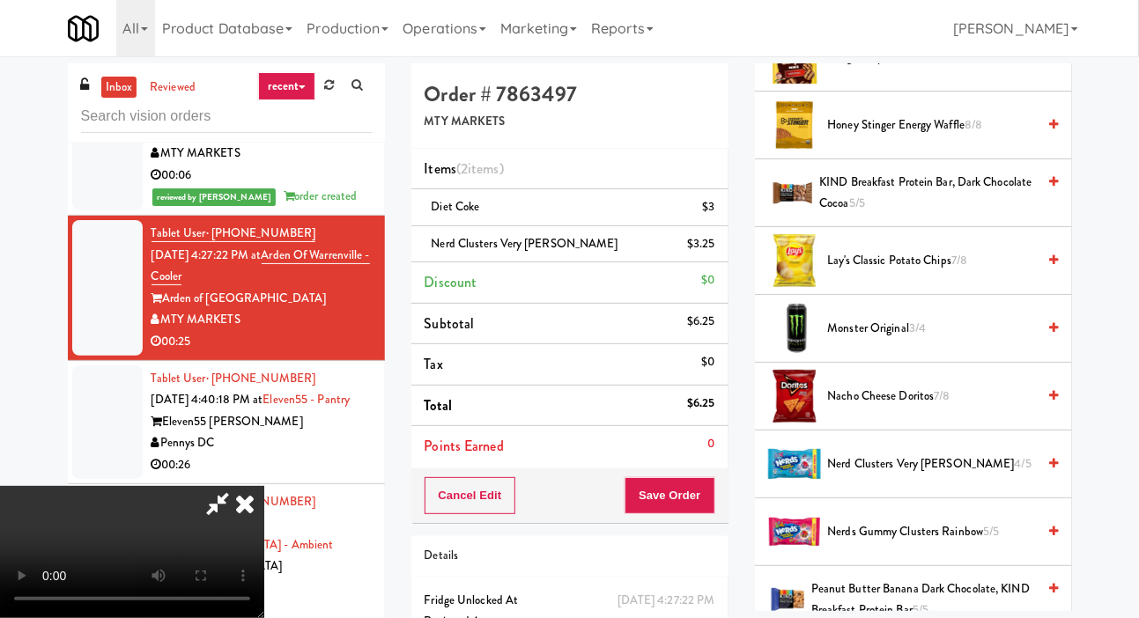
click at [879, 476] on span "Nerd Clusters Very [PERSON_NAME] 4/5" at bounding box center [932, 465] width 209 height 22
click at [719, 240] on li "Nerd Clusters Very [PERSON_NAME] (2) $6.50" at bounding box center [569, 244] width 317 height 37
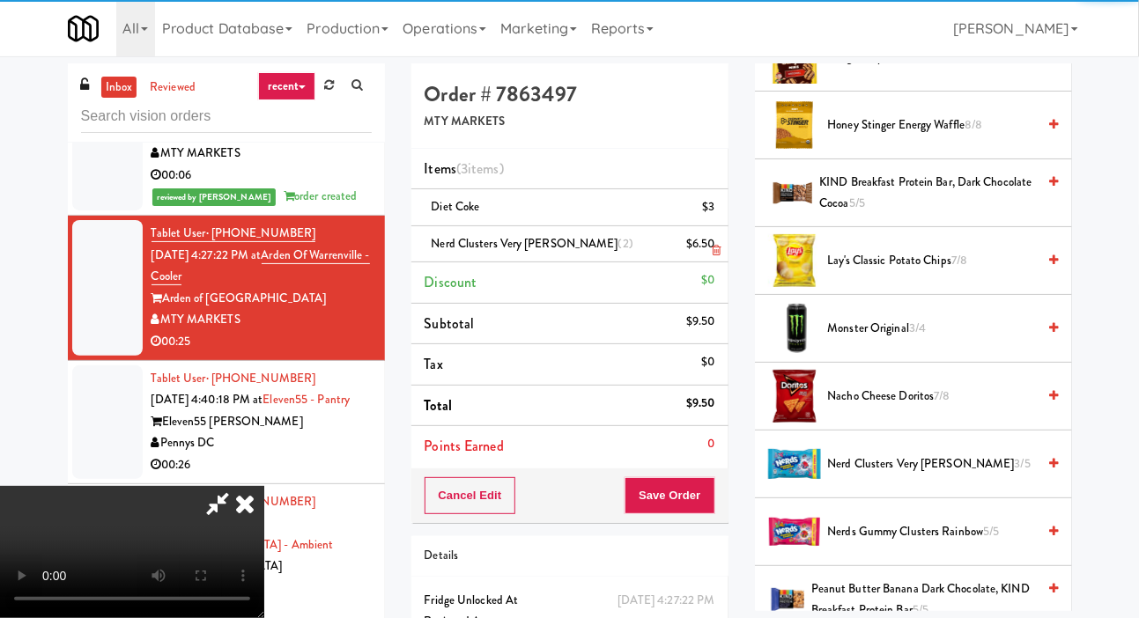
click at [720, 249] on icon at bounding box center [716, 250] width 9 height 11
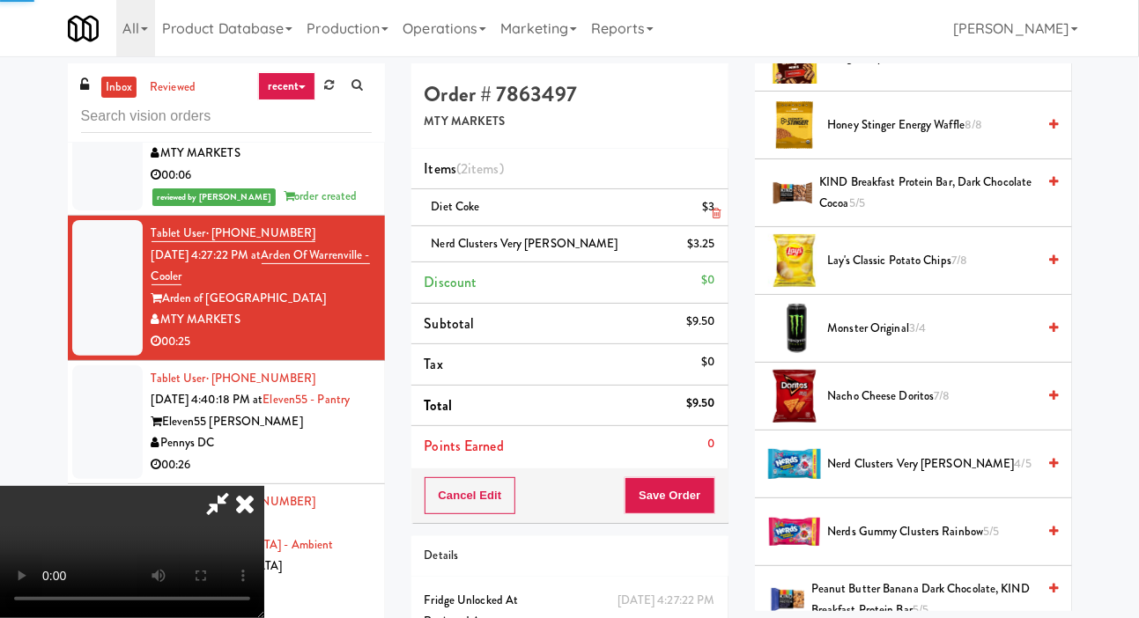
click at [714, 206] on div "$3" at bounding box center [708, 207] width 12 height 22
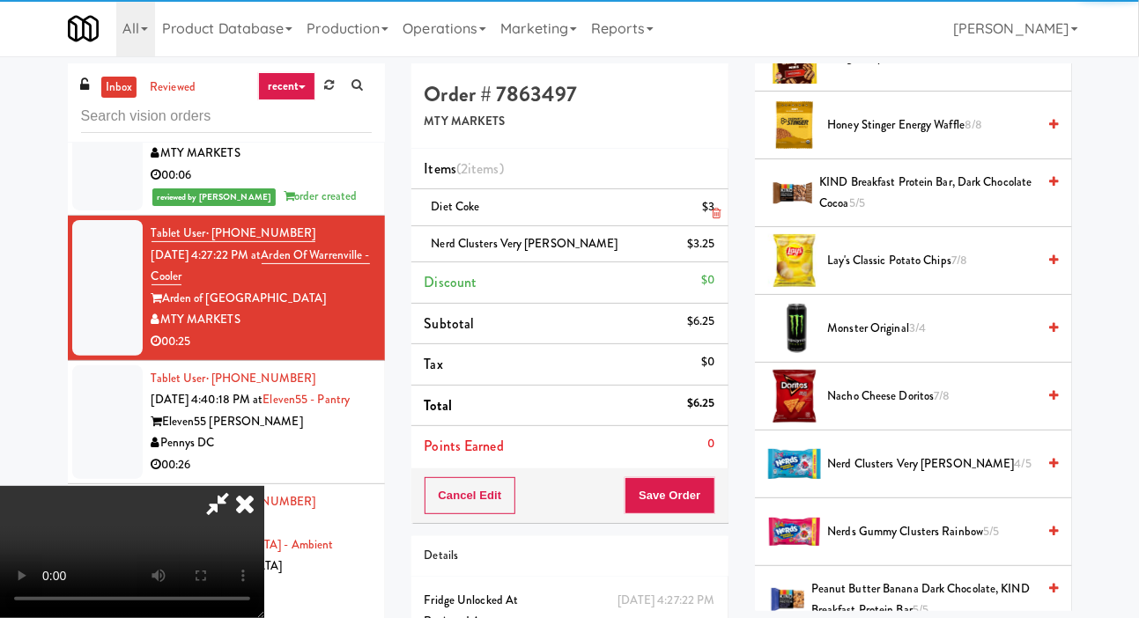
click at [718, 213] on icon at bounding box center [716, 213] width 9 height 11
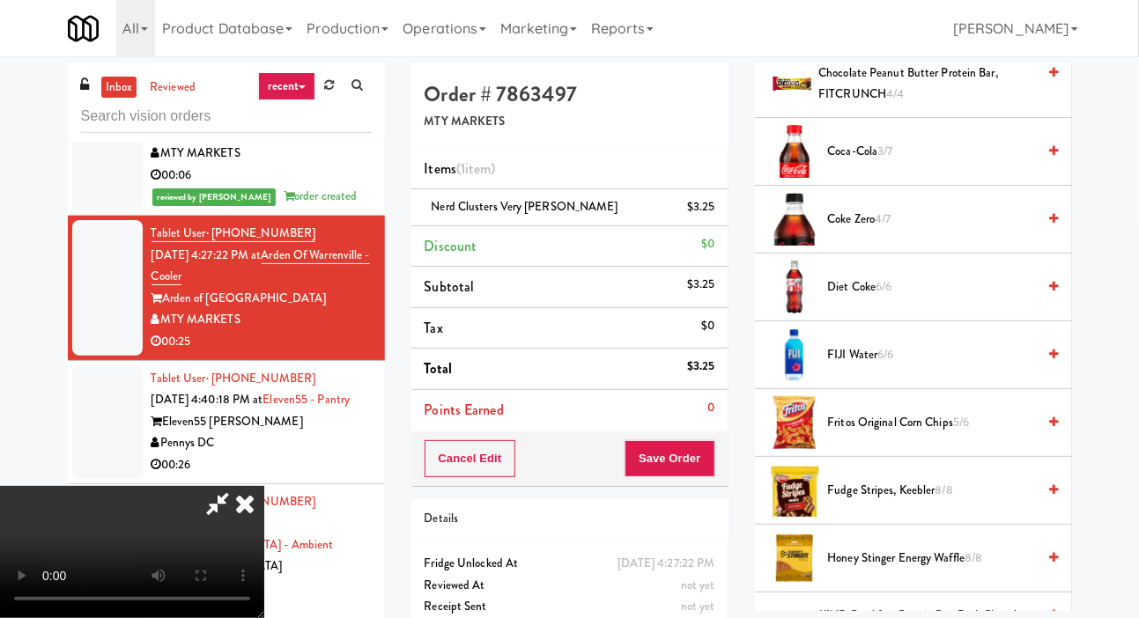
scroll to position [696, 0]
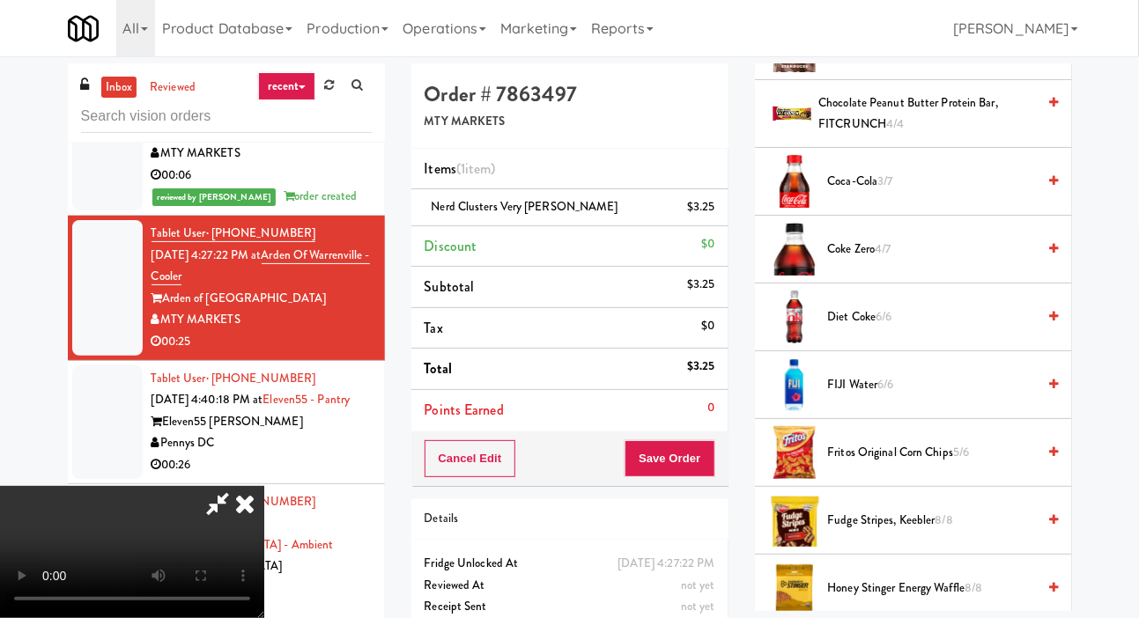
click at [919, 329] on span "Diet Coke 6/6" at bounding box center [932, 318] width 209 height 22
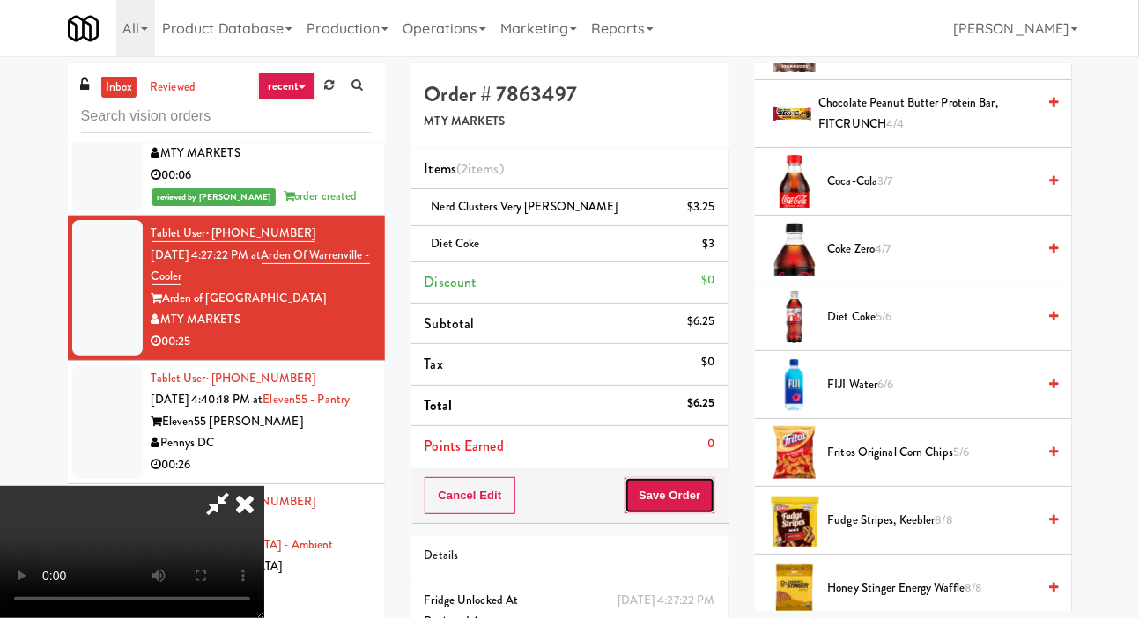
click at [697, 478] on button "Save Order" at bounding box center [670, 496] width 90 height 37
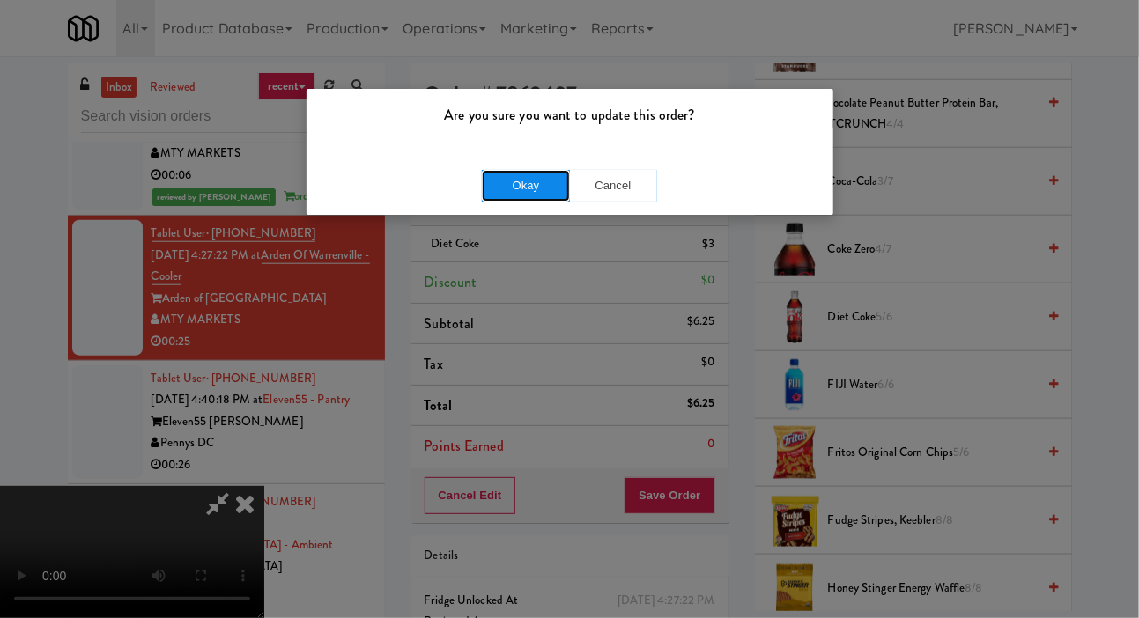
click at [519, 170] on button "Okay" at bounding box center [526, 186] width 88 height 32
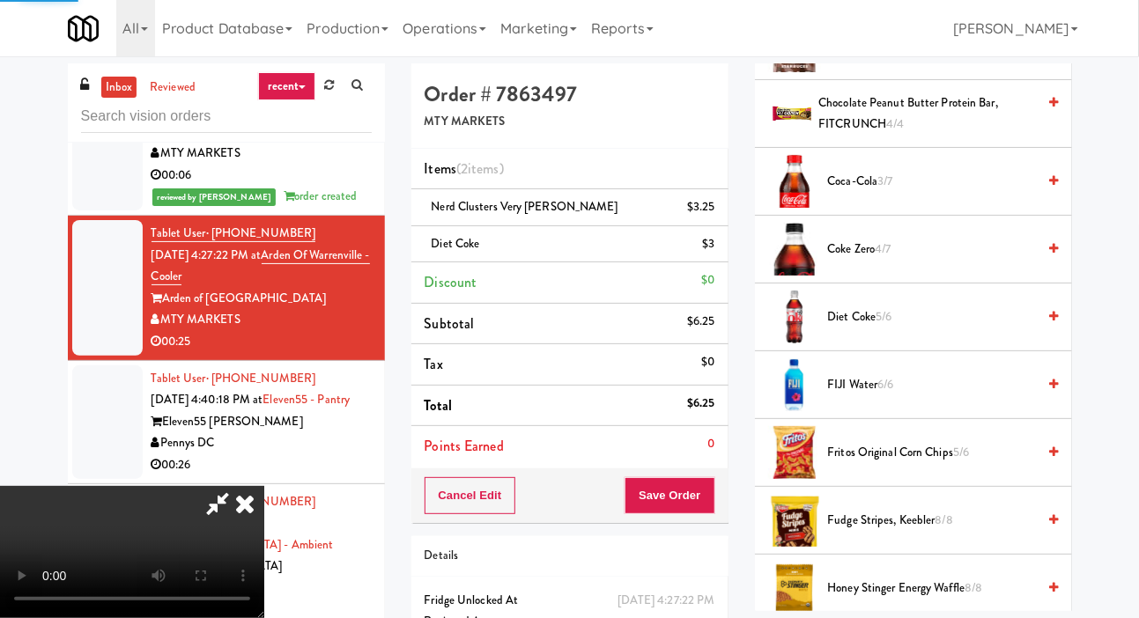
scroll to position [102, 0]
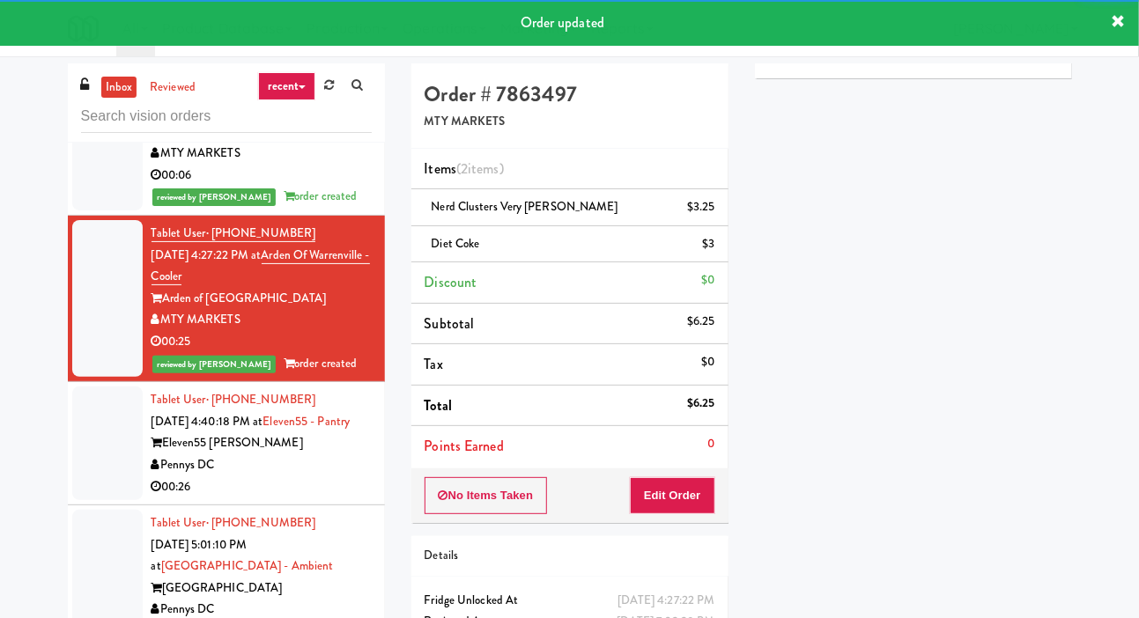
click at [100, 471] on div at bounding box center [107, 444] width 70 height 114
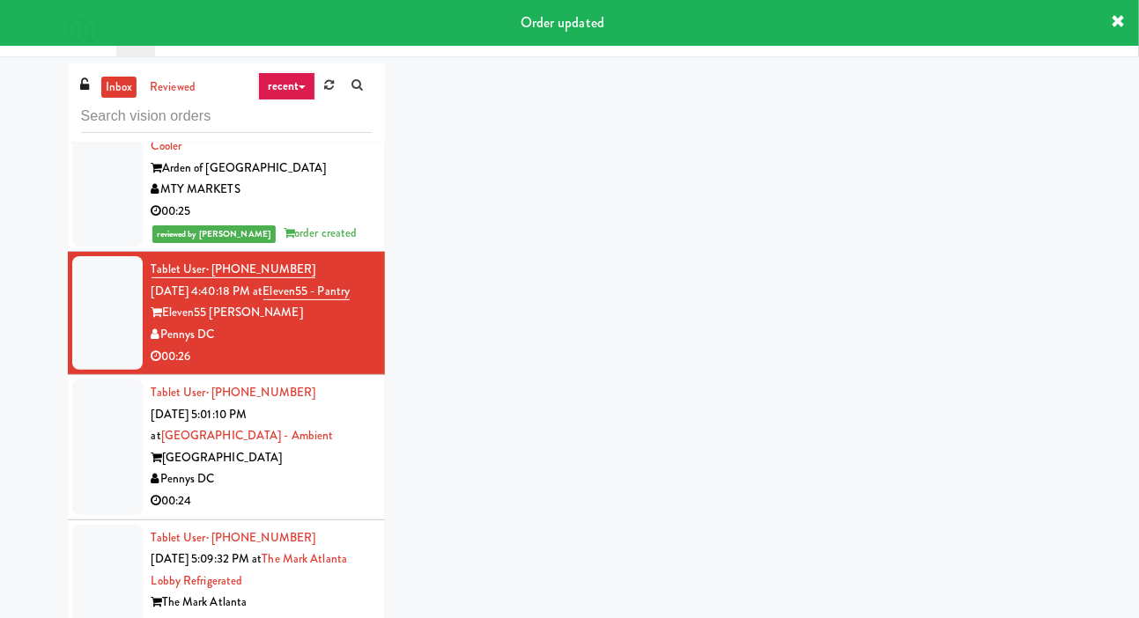
scroll to position [886, 0]
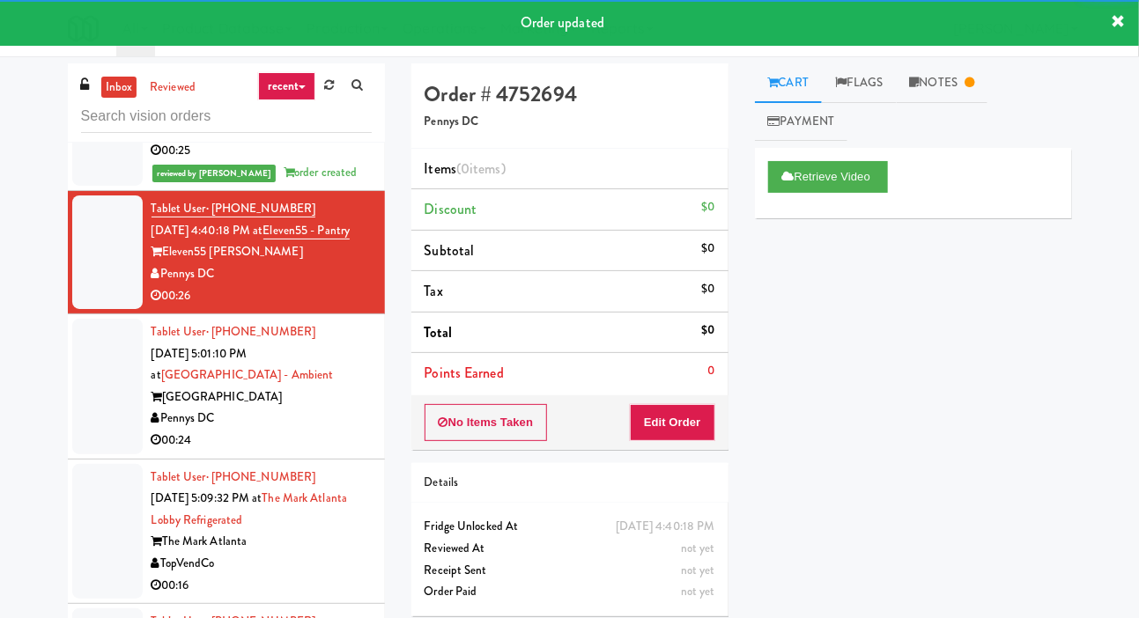
click at [98, 388] on div at bounding box center [107, 387] width 70 height 136
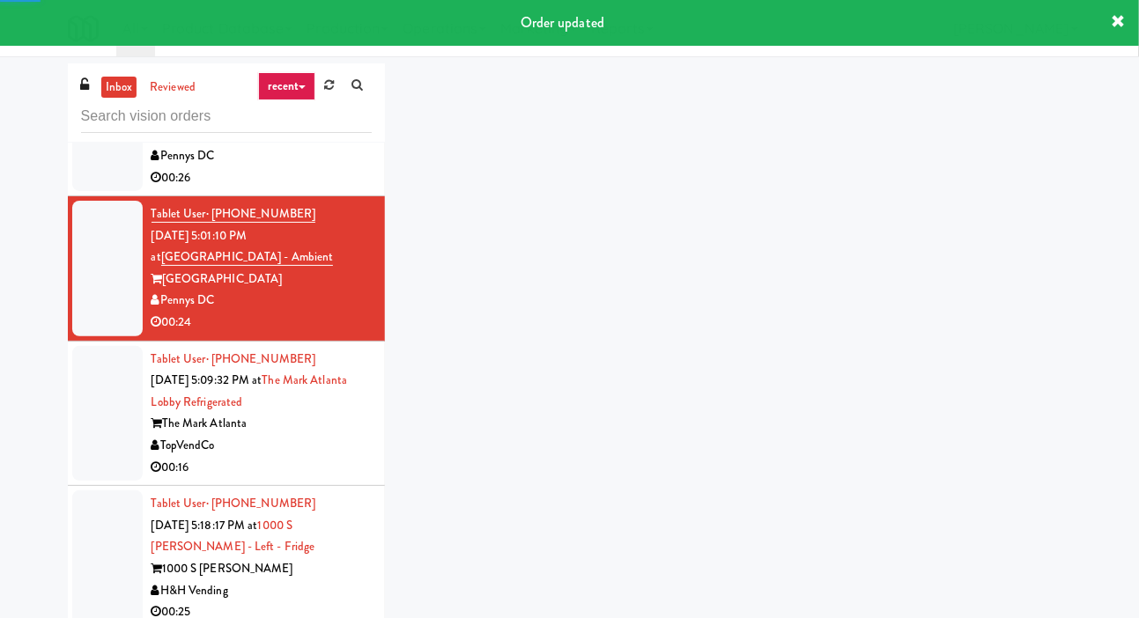
scroll to position [1008, 0]
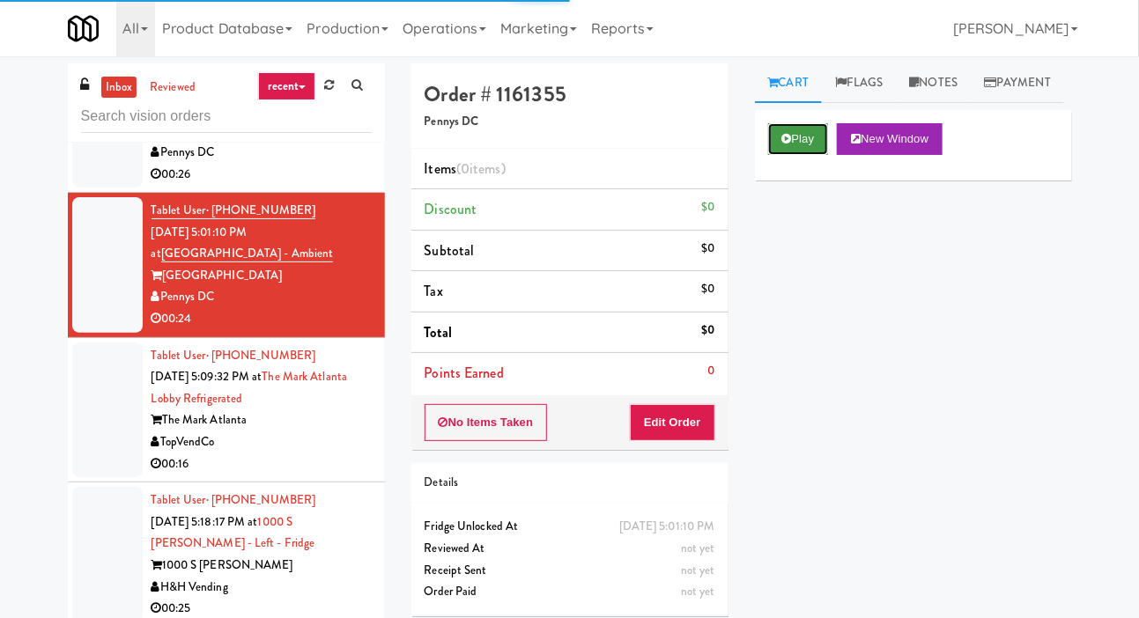
click at [771, 155] on button "Play" at bounding box center [798, 139] width 61 height 32
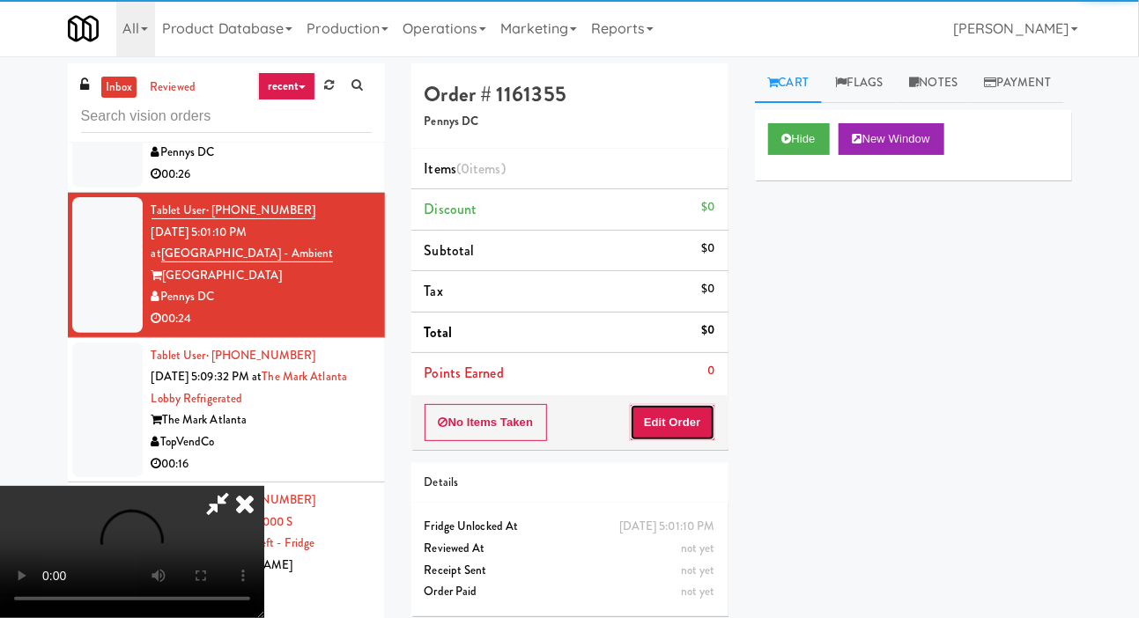
click at [689, 404] on button "Edit Order" at bounding box center [672, 422] width 85 height 37
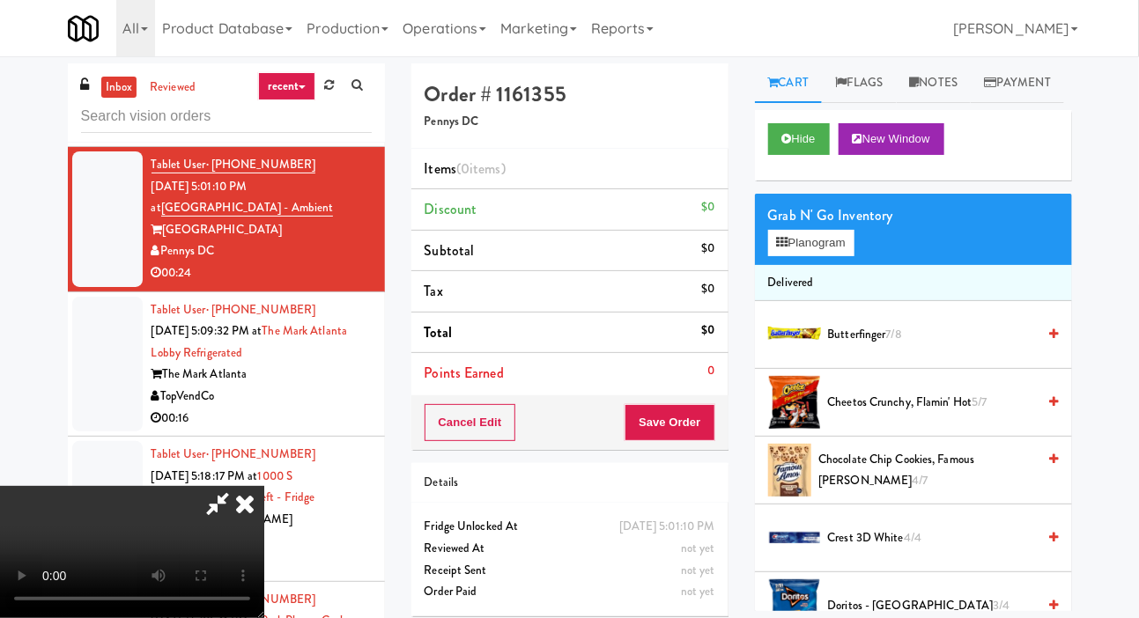
scroll to position [0, 0]
click at [922, 492] on span "Chocolate Chip Cookies, Famous [PERSON_NAME] 4/7" at bounding box center [927, 470] width 218 height 43
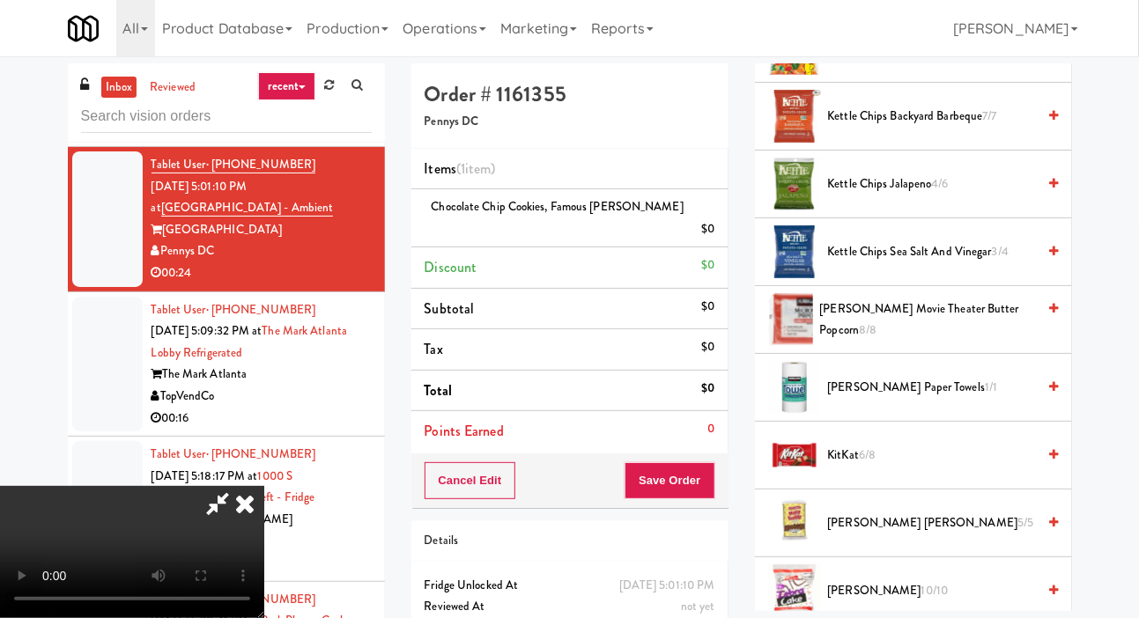
scroll to position [748, 0]
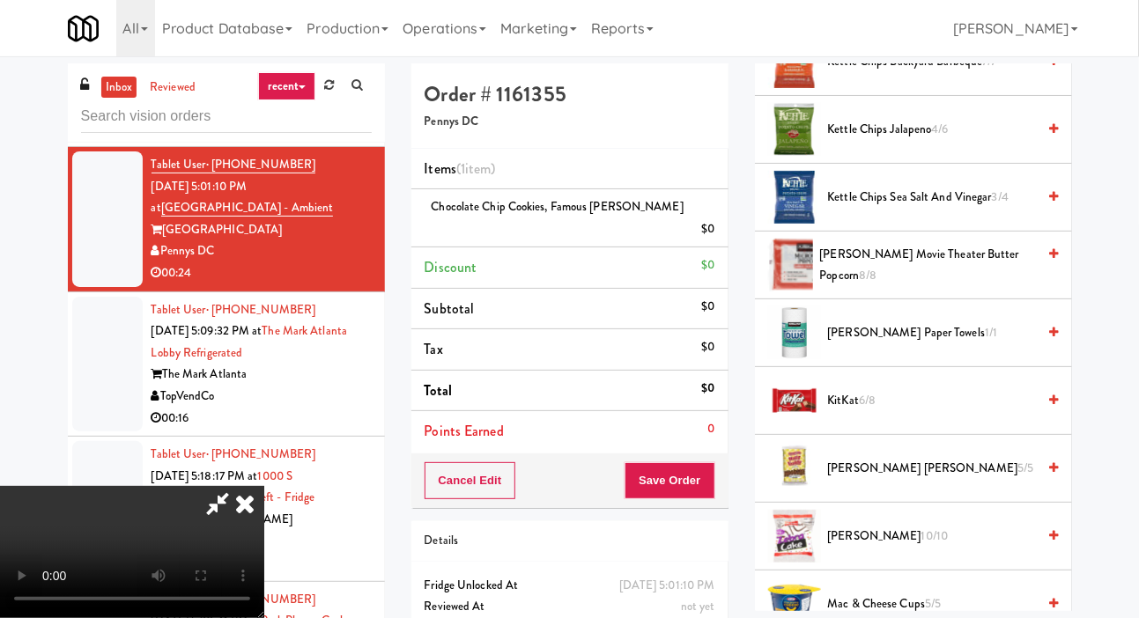
click at [952, 141] on span "Kettle Chips Jalapeno 4/6" at bounding box center [932, 130] width 209 height 22
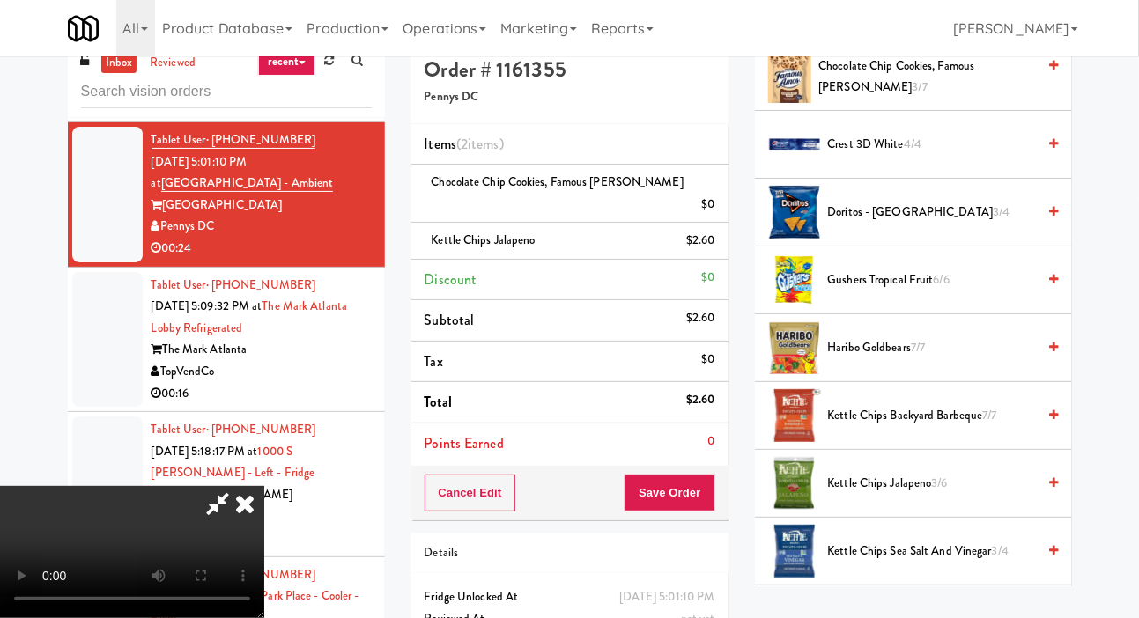
scroll to position [354, 0]
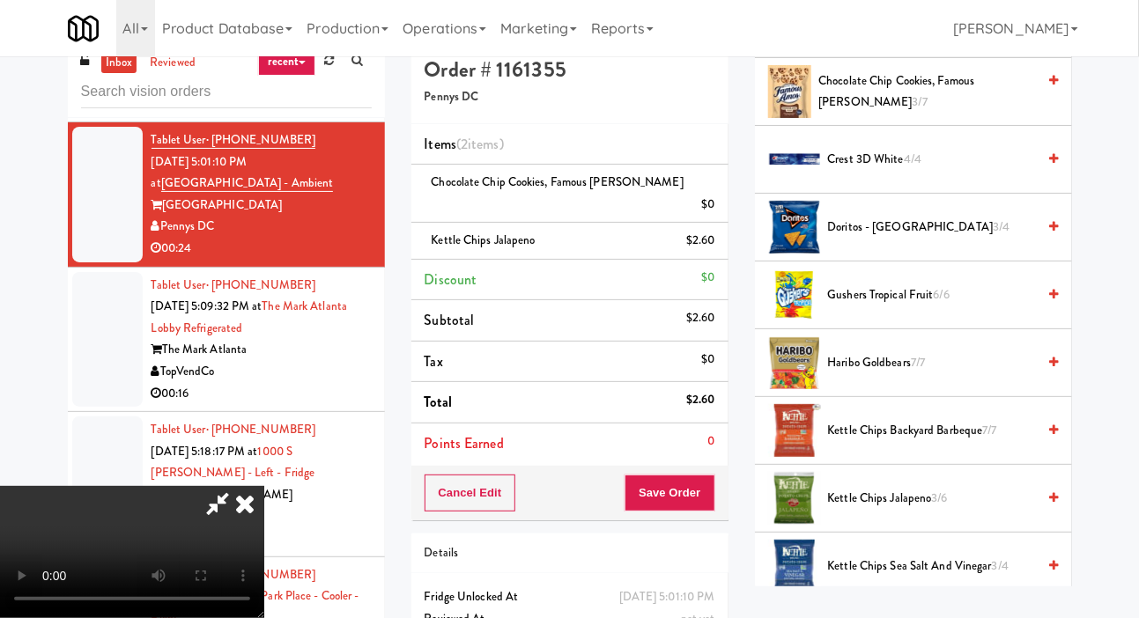
click at [922, 307] on span "Gushers Tropical Fruit 6/6" at bounding box center [932, 296] width 209 height 22
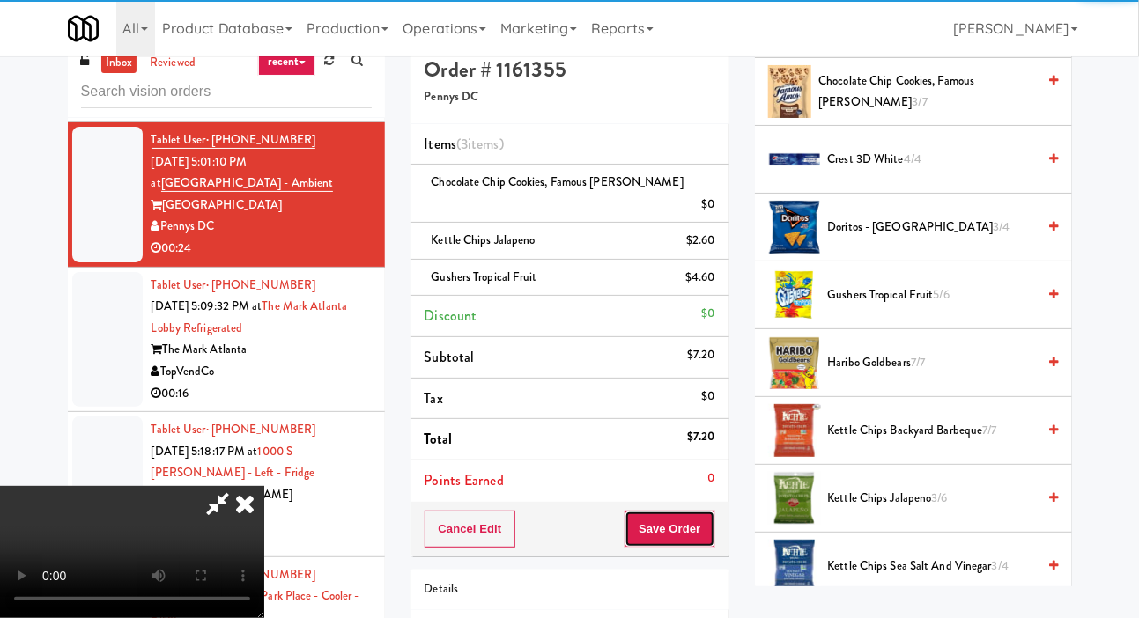
click at [703, 511] on button "Save Order" at bounding box center [670, 529] width 90 height 37
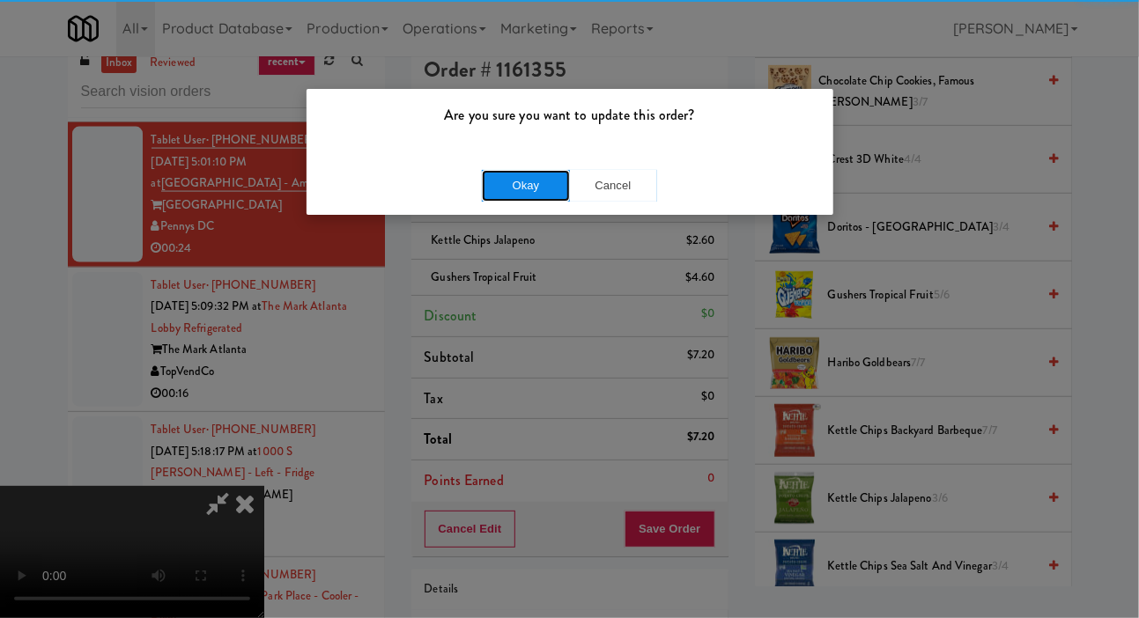
click at [525, 181] on button "Okay" at bounding box center [526, 186] width 88 height 32
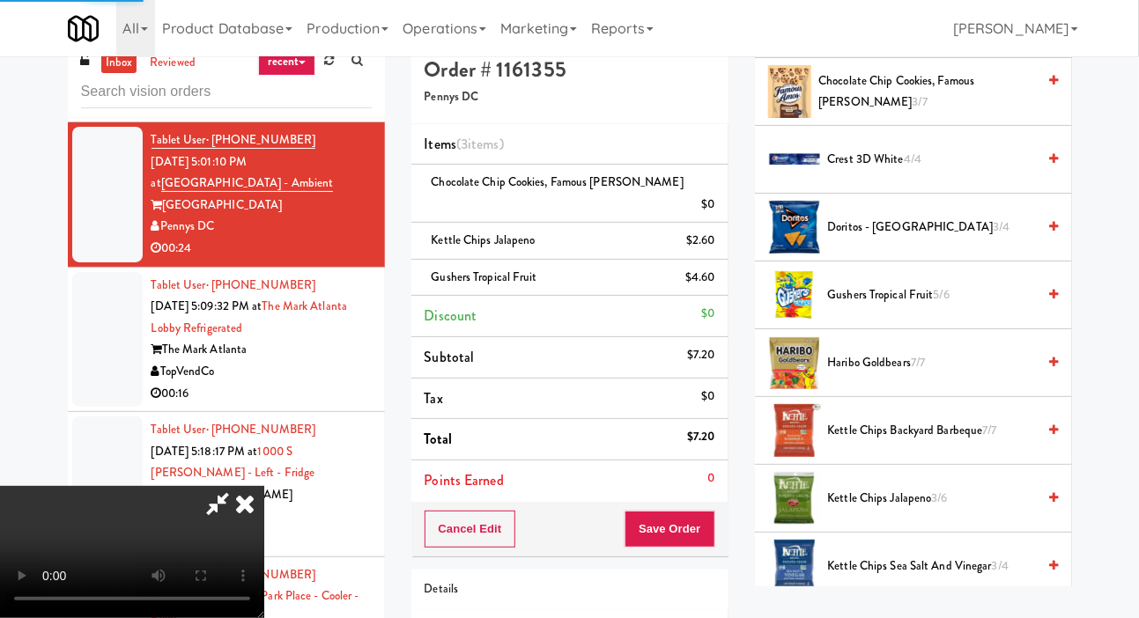
scroll to position [102, 0]
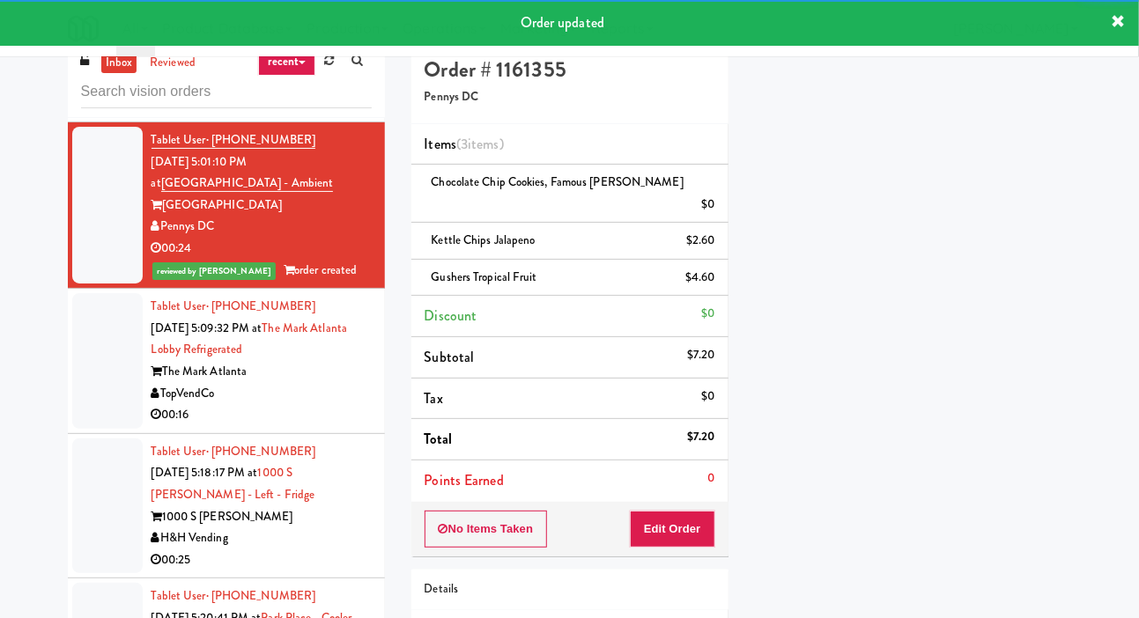
click at [89, 399] on div at bounding box center [107, 361] width 70 height 136
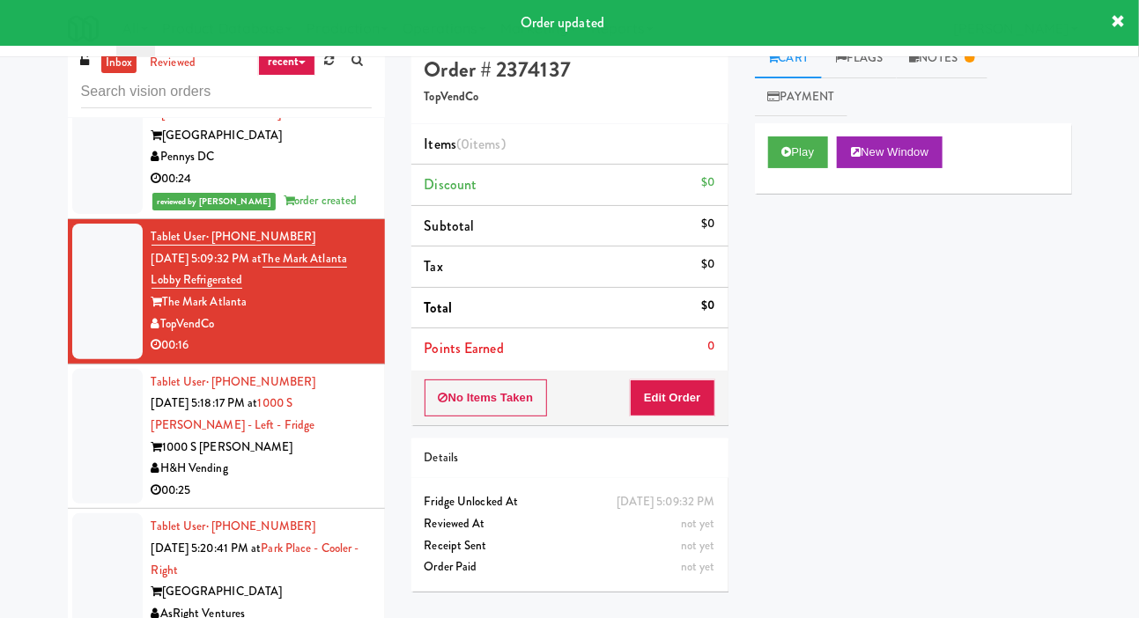
scroll to position [1135, 0]
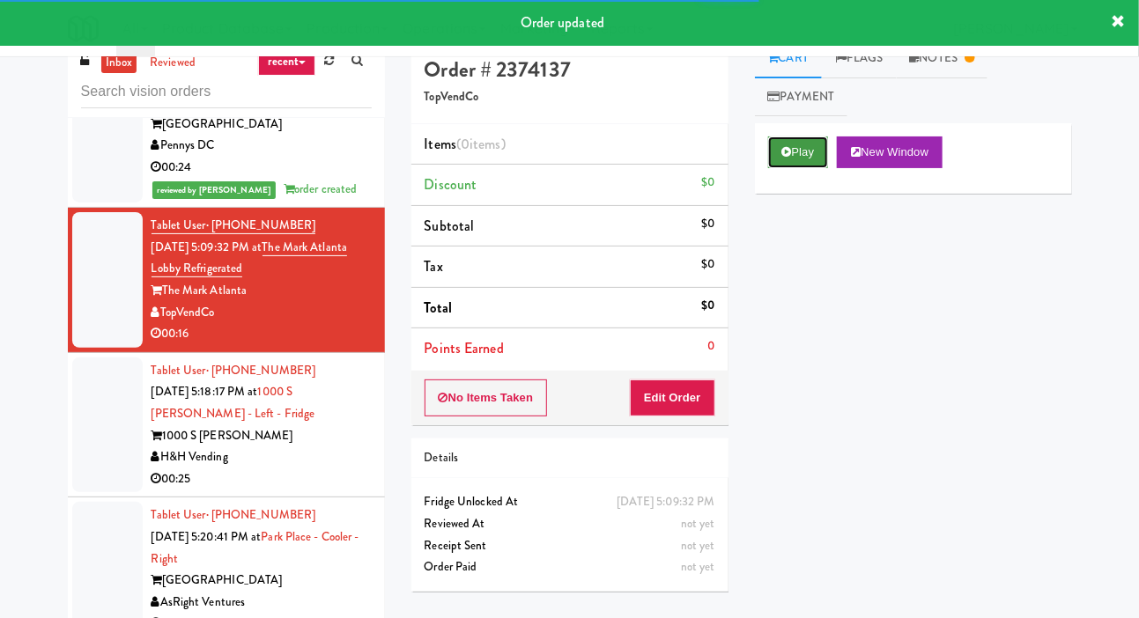
click at [794, 145] on button "Play" at bounding box center [798, 153] width 61 height 32
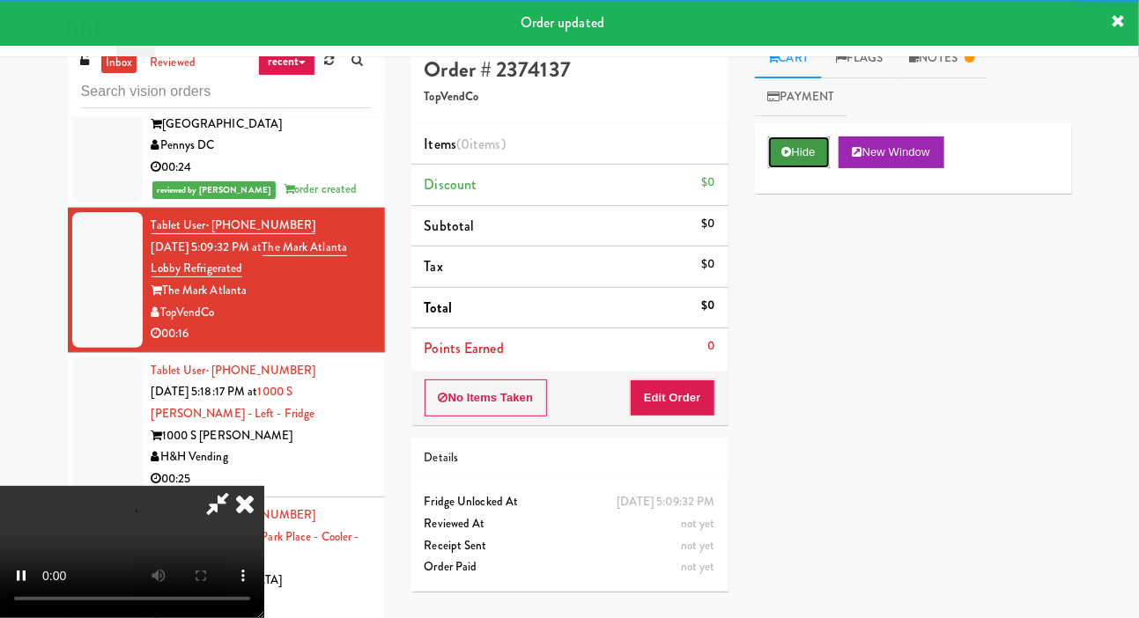
scroll to position [0, 0]
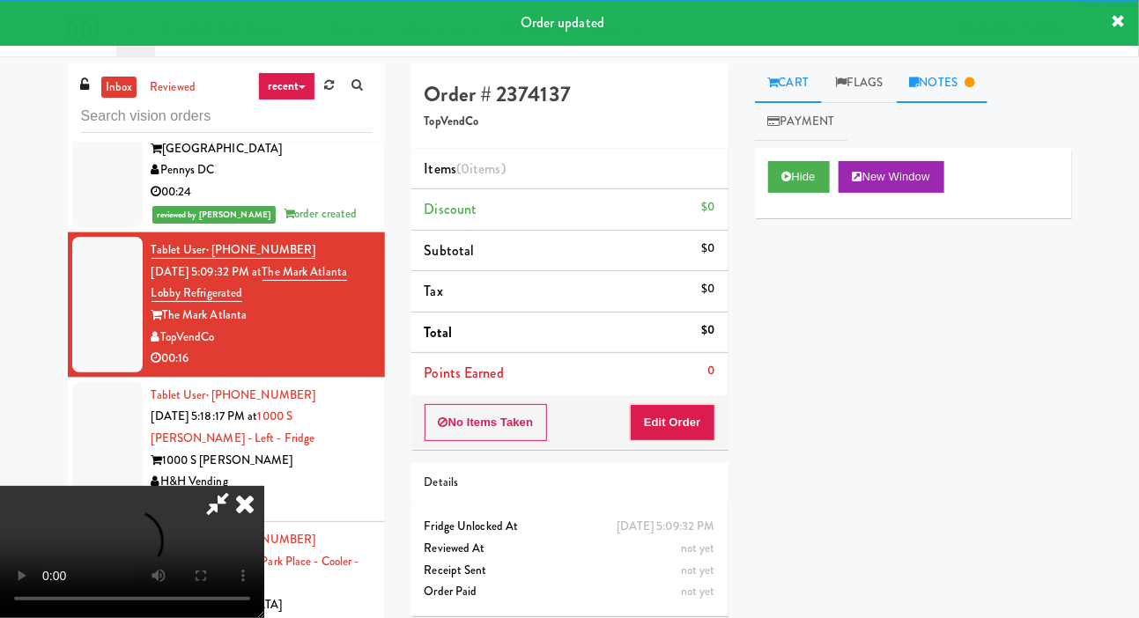
click at [949, 83] on link "Notes" at bounding box center [943, 83] width 92 height 40
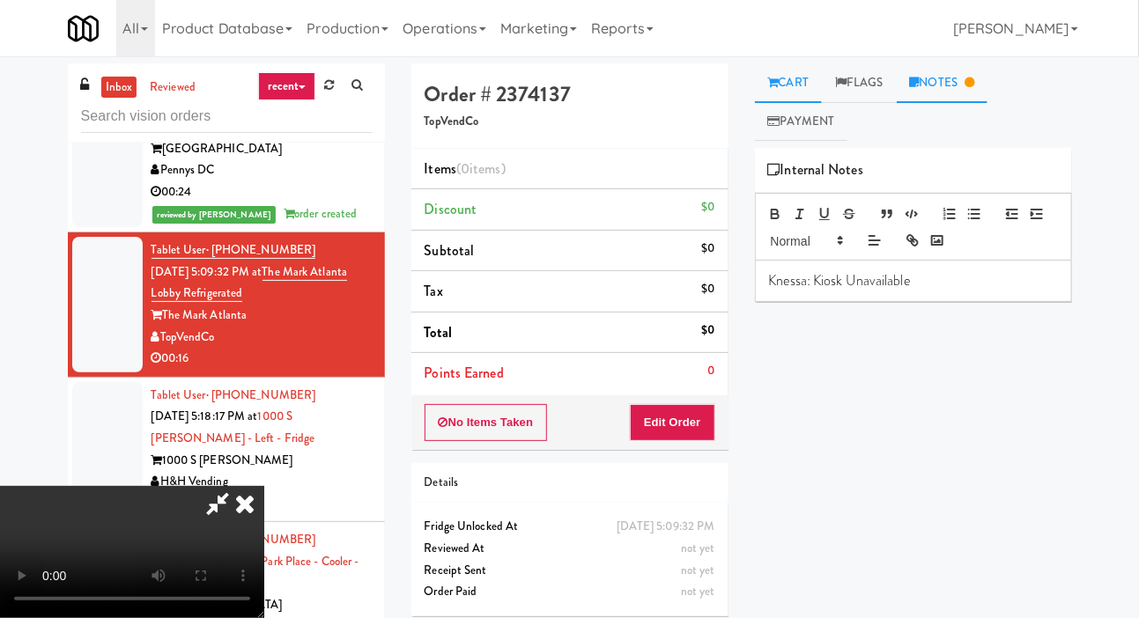
click at [791, 81] on link "Cart" at bounding box center [789, 83] width 68 height 40
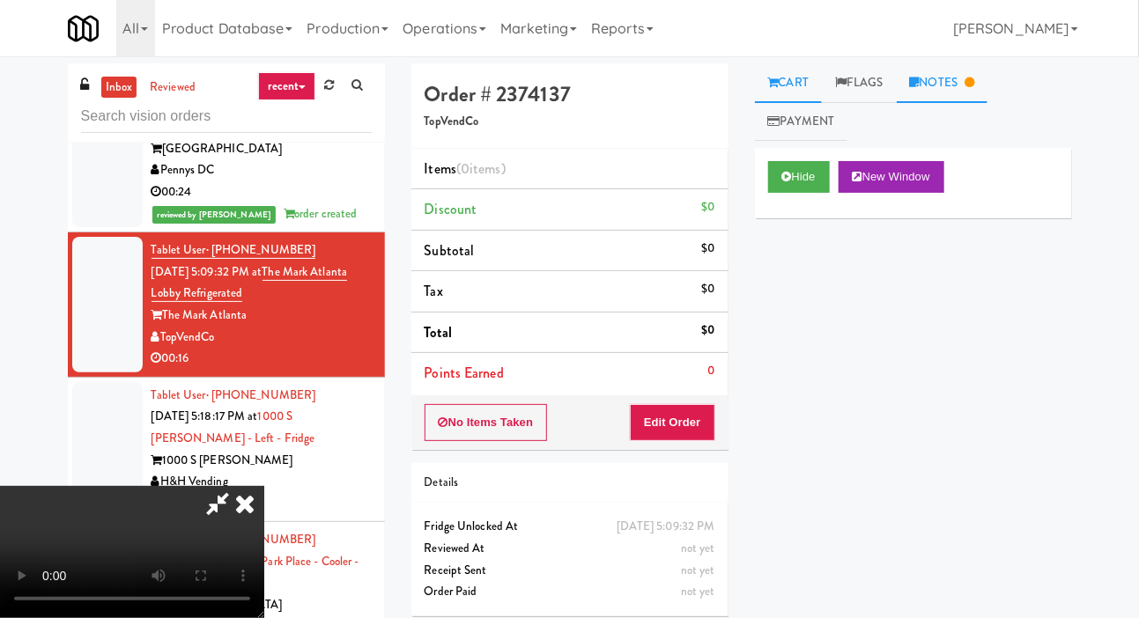
click at [966, 93] on link "Notes" at bounding box center [943, 83] width 92 height 40
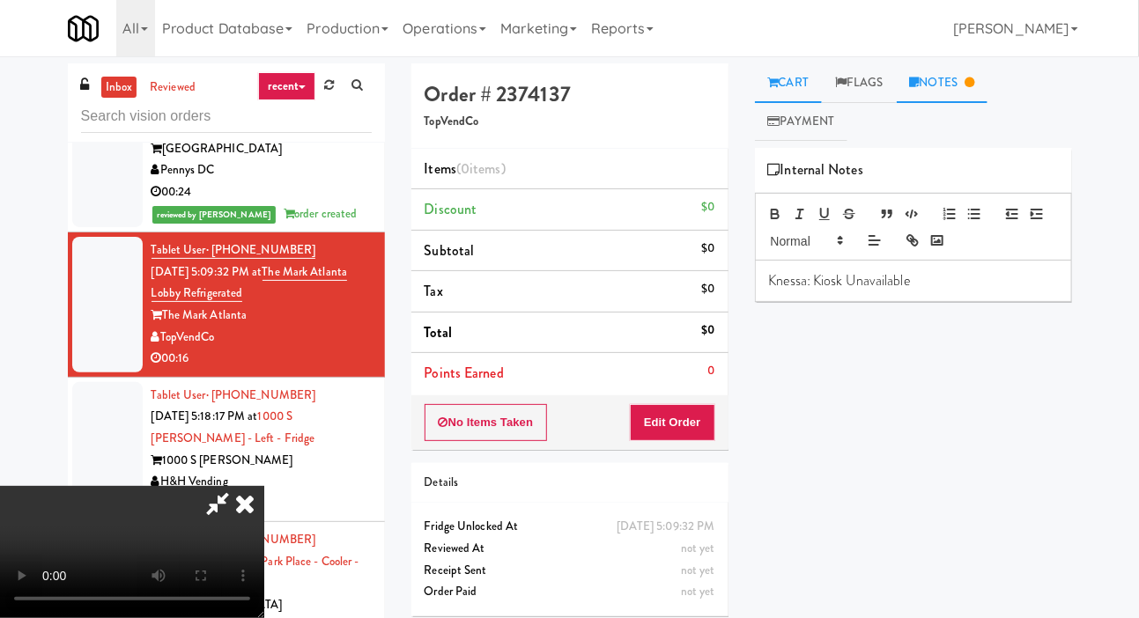
click at [811, 91] on link "Cart" at bounding box center [789, 83] width 68 height 40
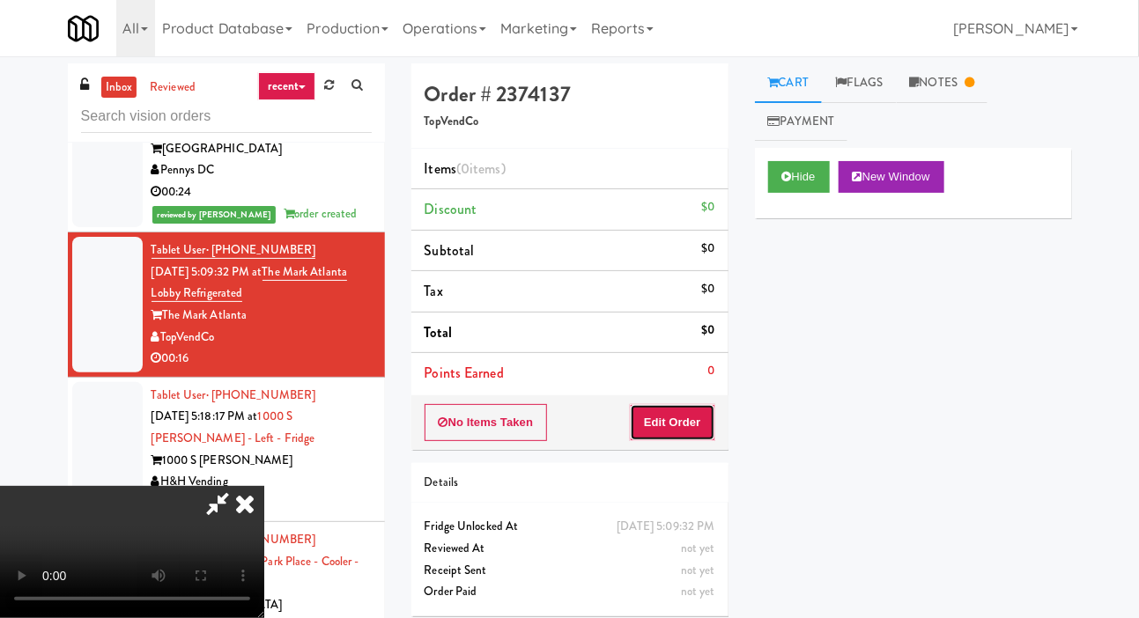
click at [707, 416] on button "Edit Order" at bounding box center [672, 422] width 85 height 37
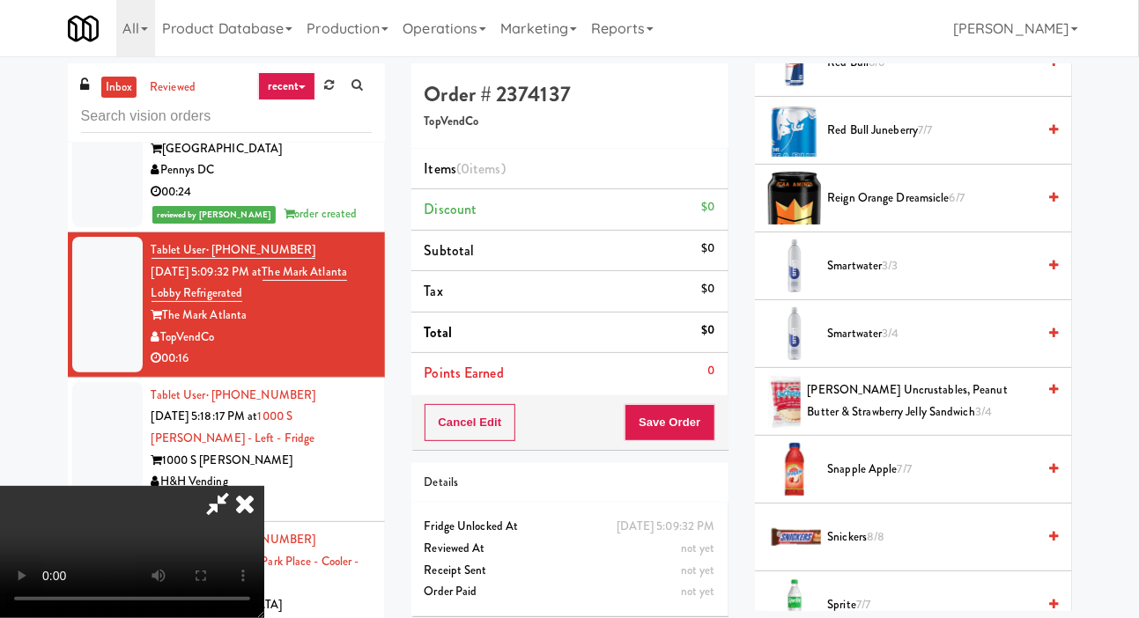
scroll to position [1951, 0]
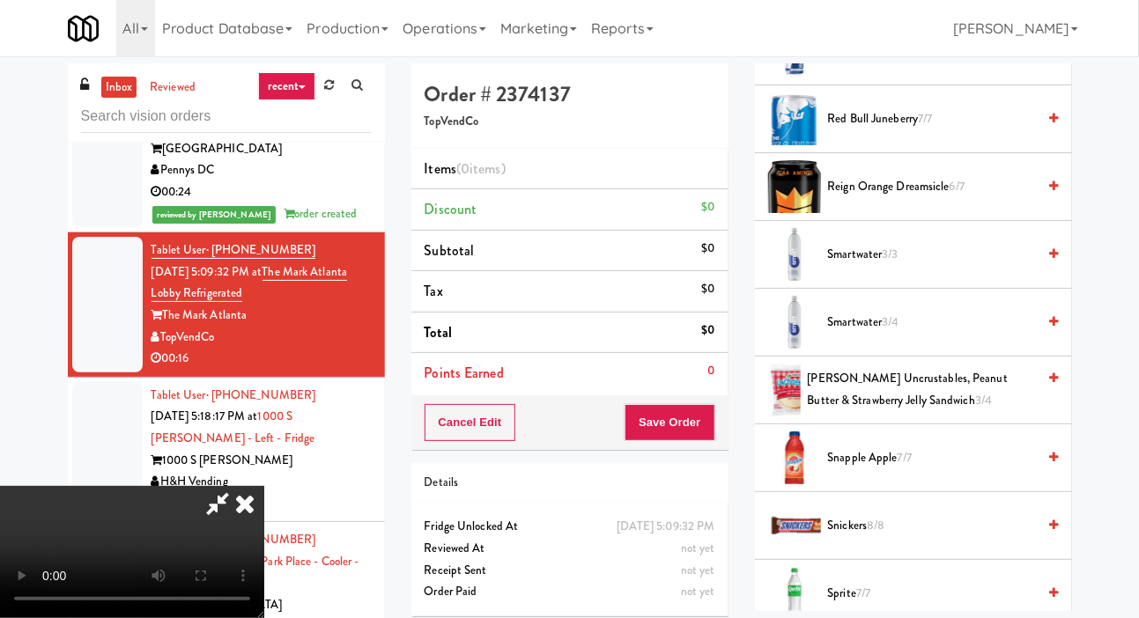
click at [937, 448] on span "Snapple Apple 7/7" at bounding box center [932, 459] width 209 height 22
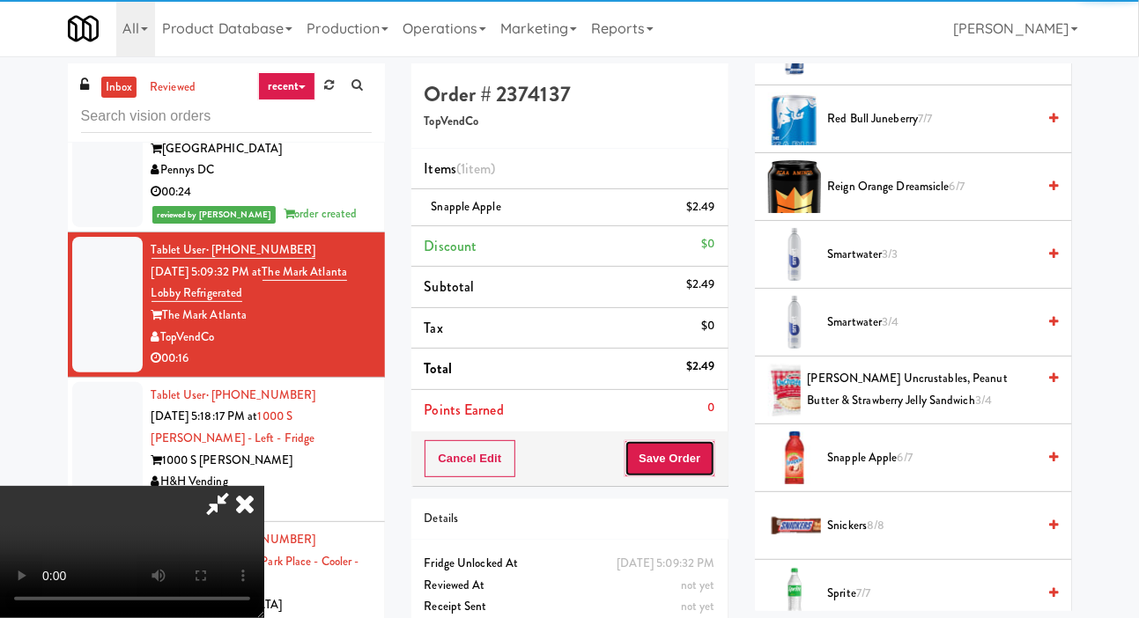
click at [713, 446] on button "Save Order" at bounding box center [670, 459] width 90 height 37
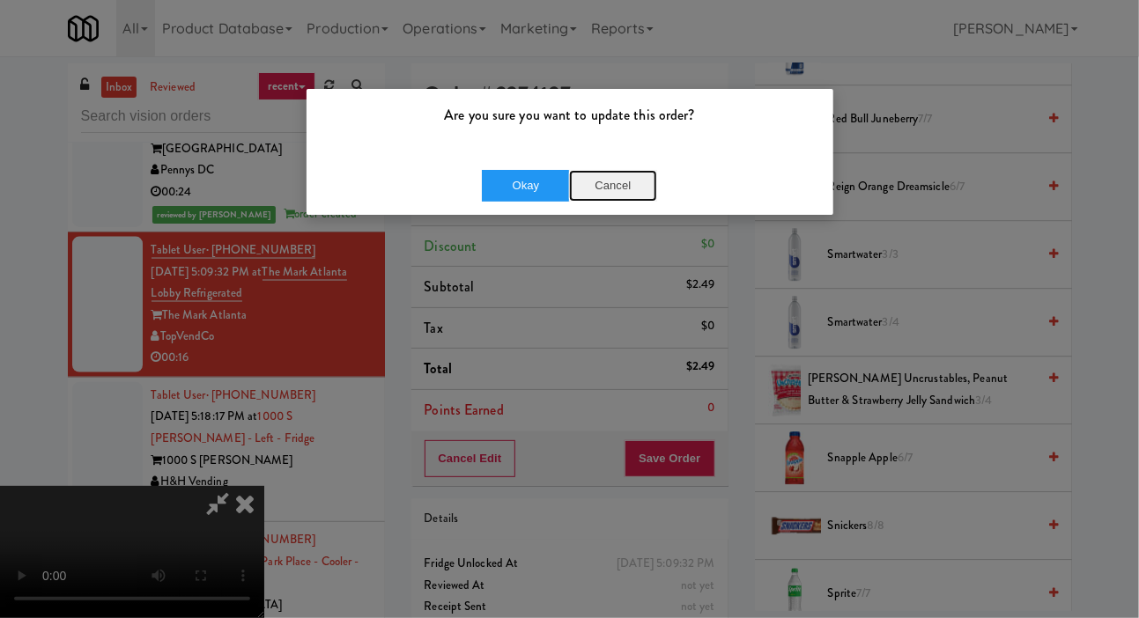
click at [616, 182] on button "Cancel" at bounding box center [613, 186] width 88 height 32
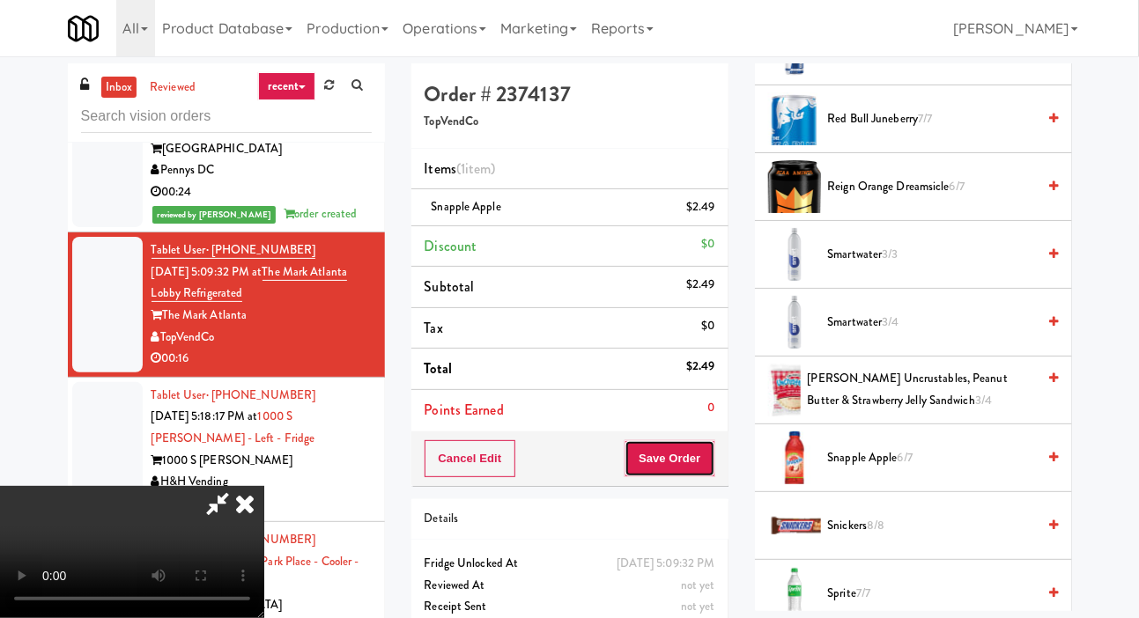
click at [687, 470] on button "Save Order" at bounding box center [670, 459] width 90 height 37
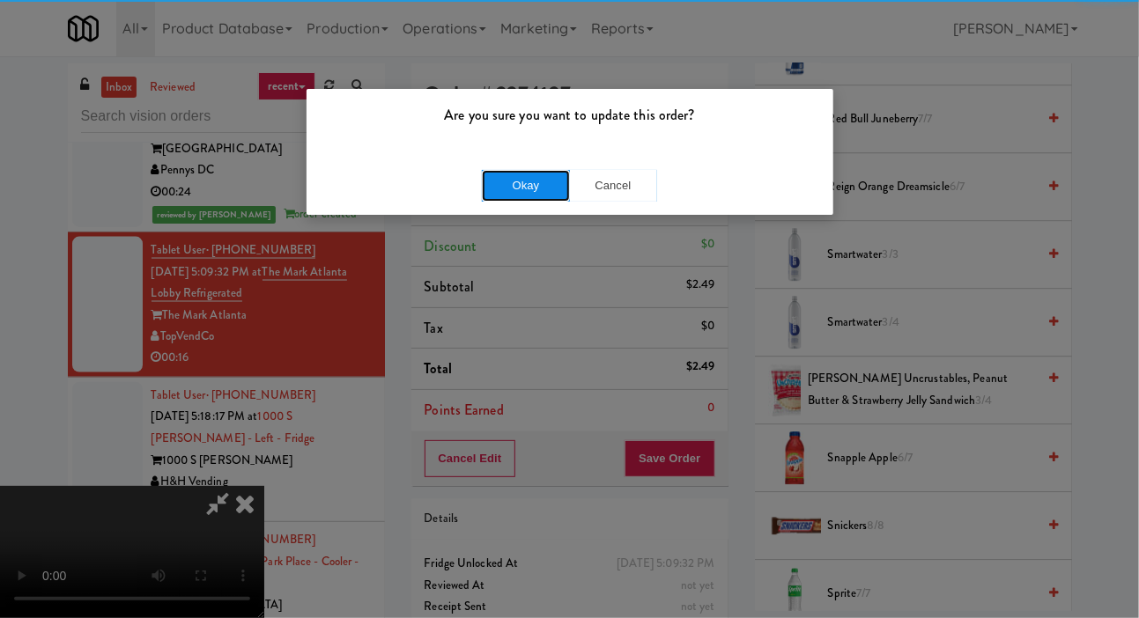
click at [503, 191] on button "Okay" at bounding box center [526, 186] width 88 height 32
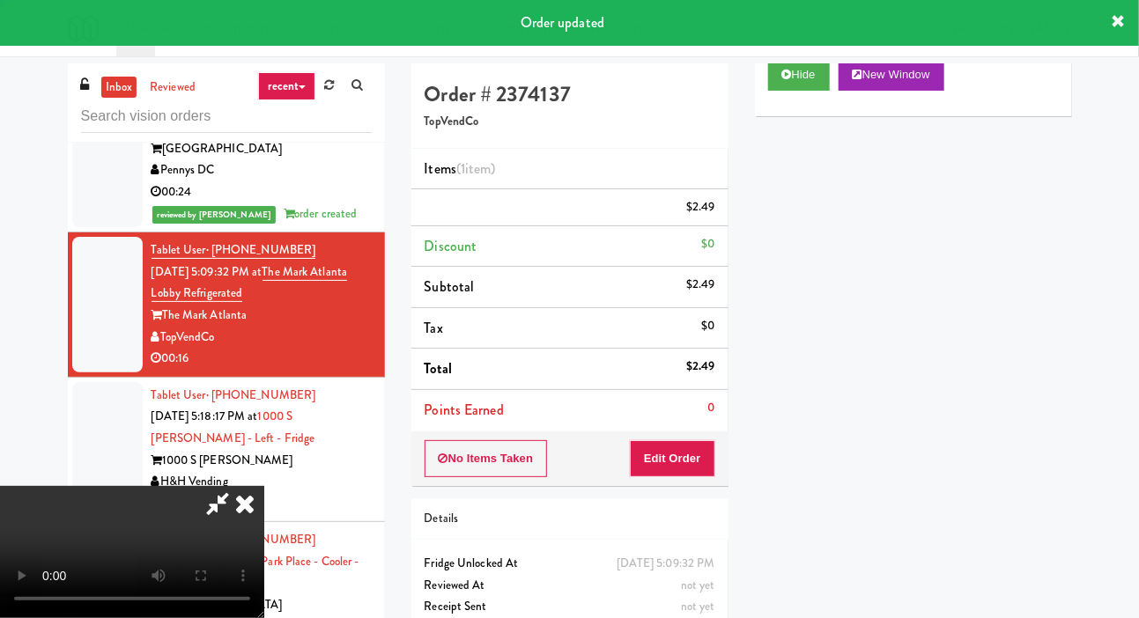
scroll to position [0, 0]
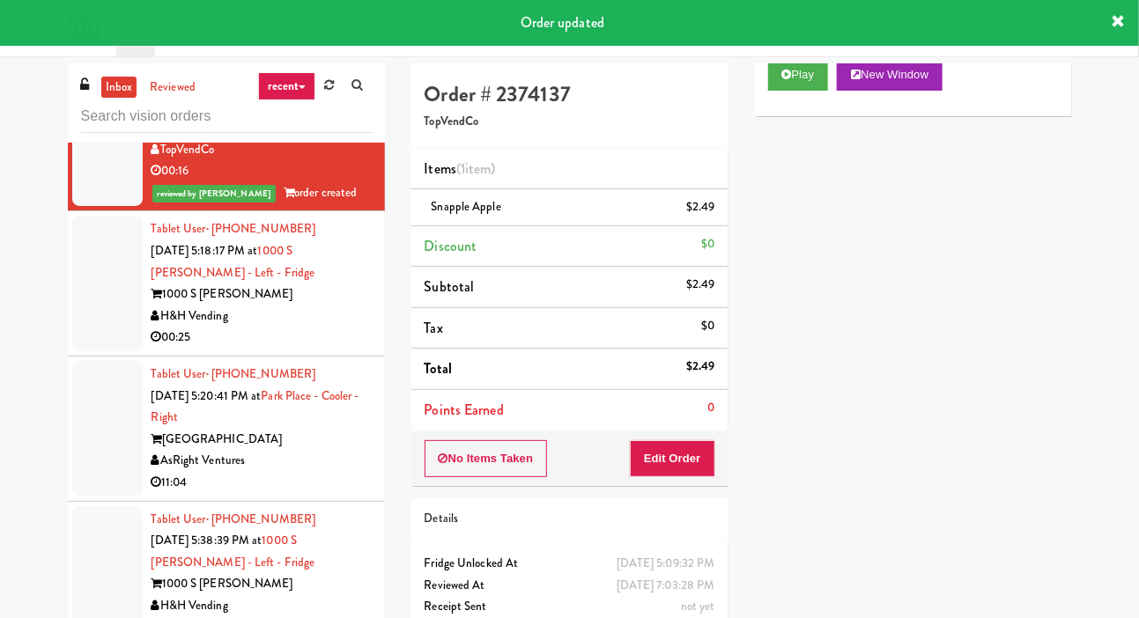
click at [96, 330] on div at bounding box center [107, 284] width 70 height 136
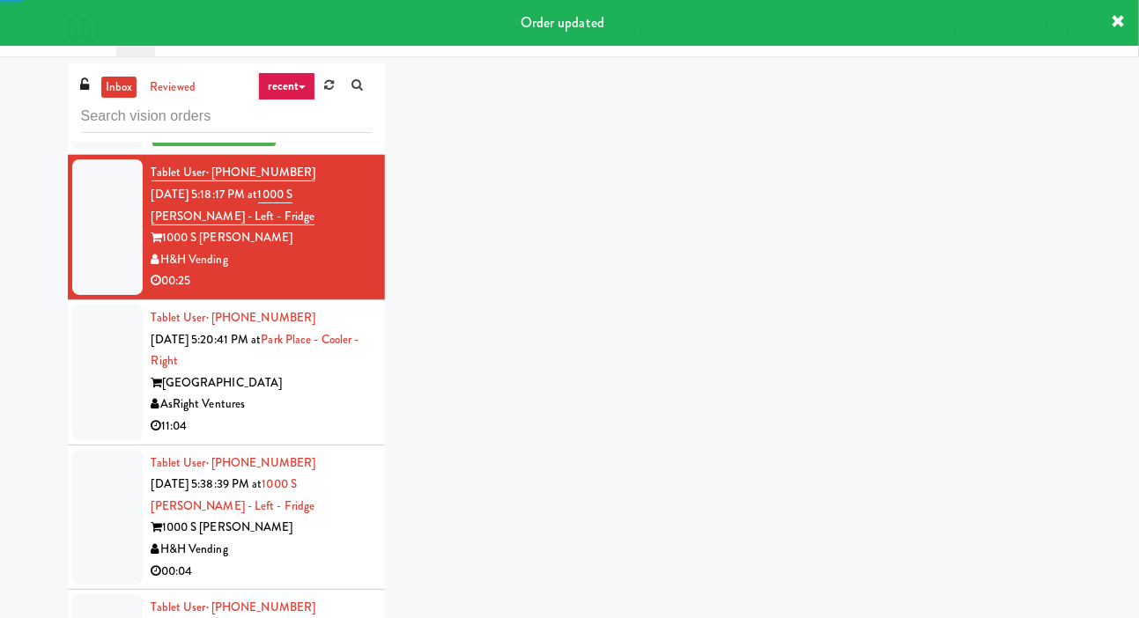
scroll to position [1392, 0]
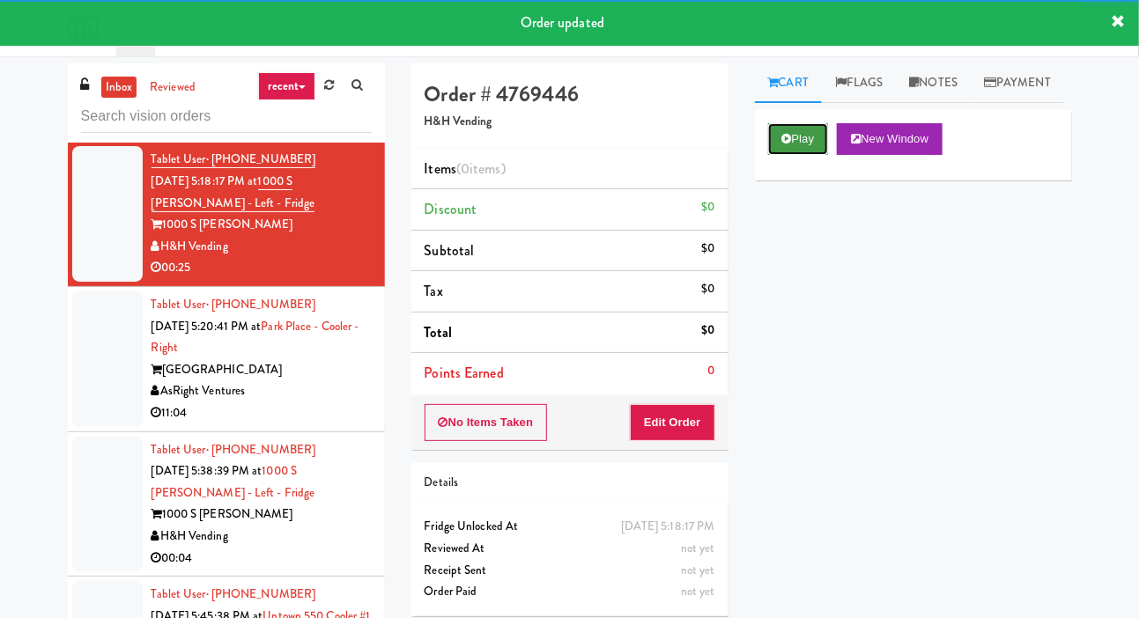
click at [789, 144] on icon at bounding box center [787, 138] width 10 height 11
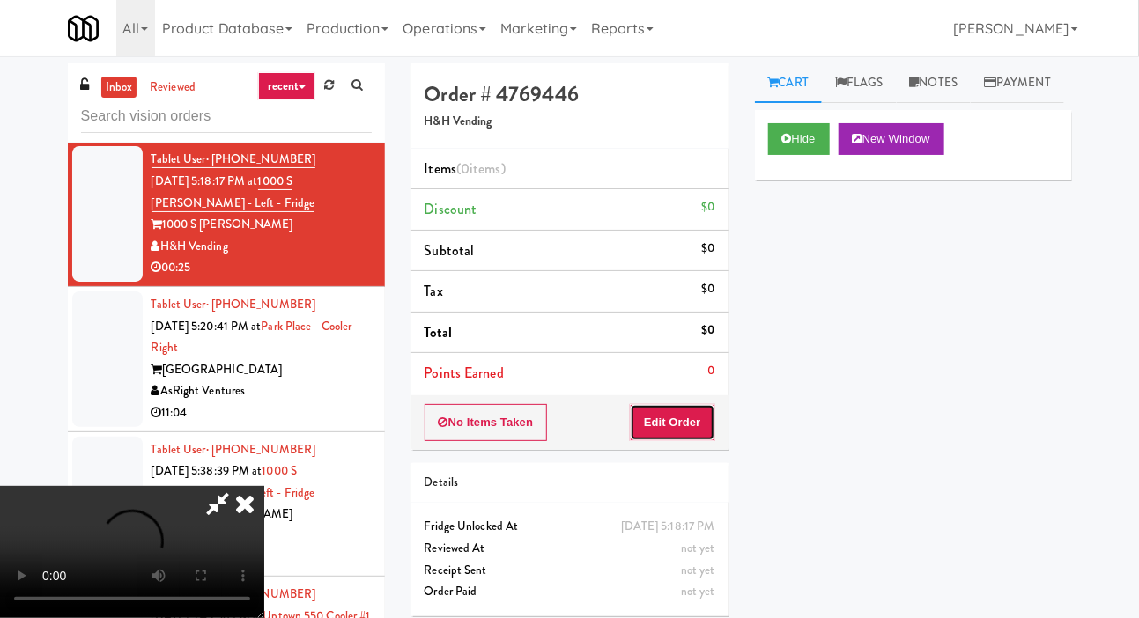
click at [695, 422] on button "Edit Order" at bounding box center [672, 422] width 85 height 37
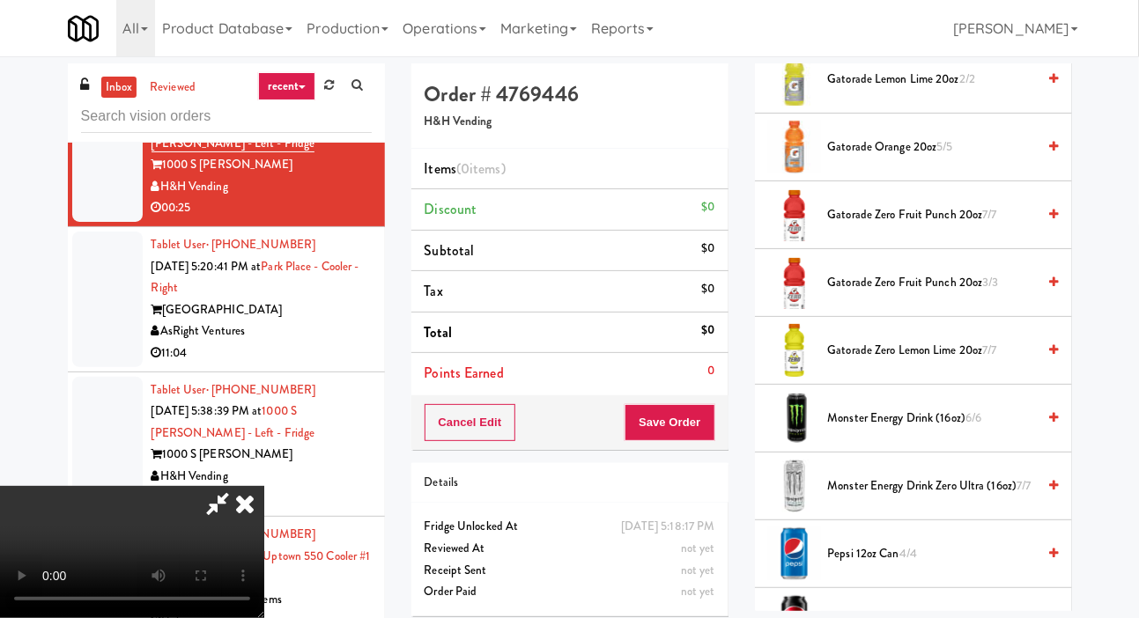
scroll to position [1410, 0]
click at [933, 361] on span "Gatorade Zero Lemon Lime 20oz 7/7" at bounding box center [932, 350] width 209 height 22
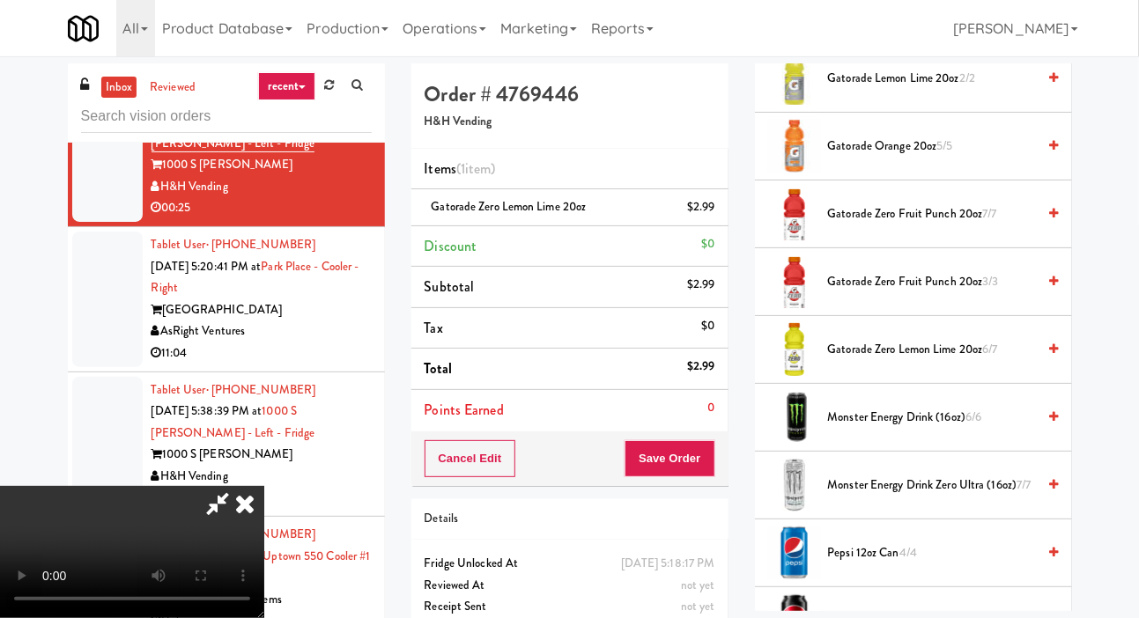
click at [935, 293] on span "Gatorade Zero Fruit Punch 20oz 3/3" at bounding box center [932, 282] width 209 height 22
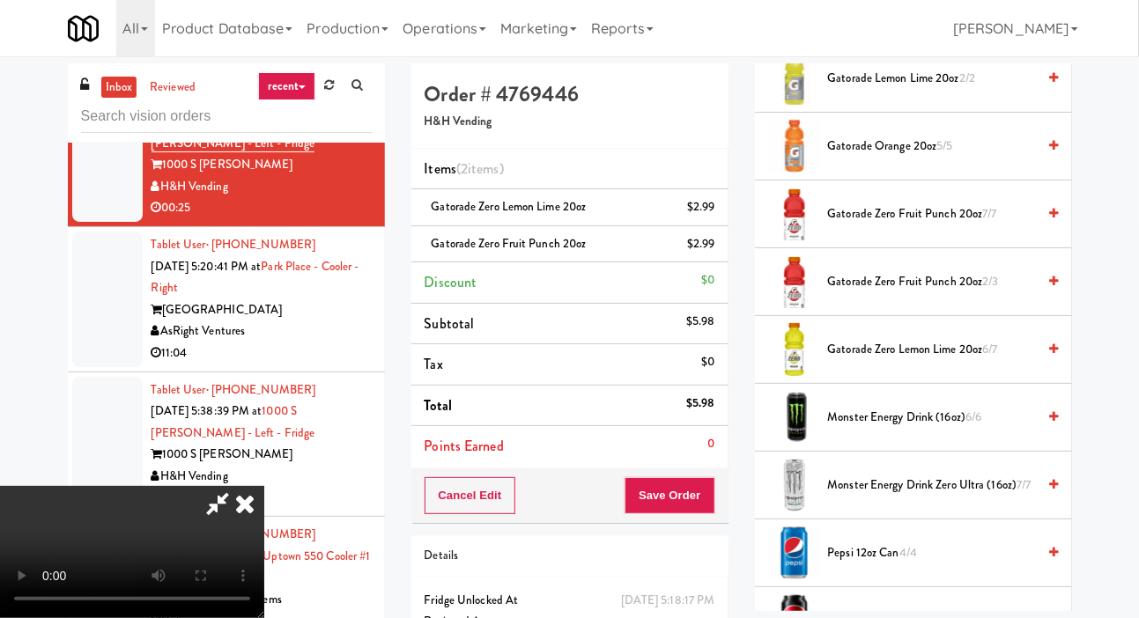
click at [264, 486] on icon at bounding box center [245, 503] width 39 height 35
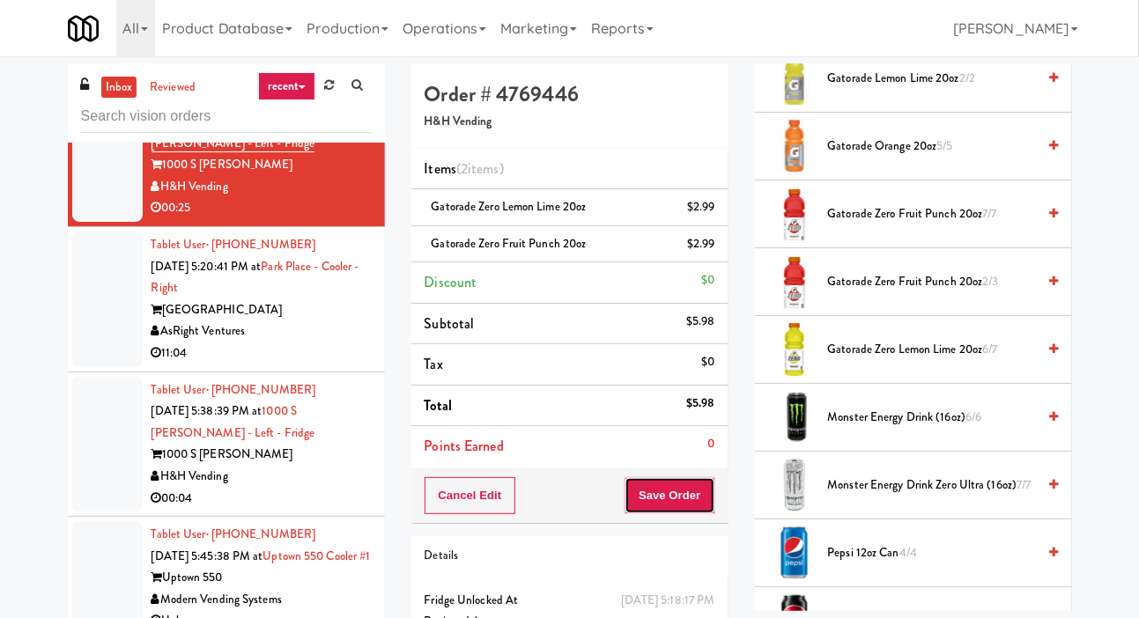
click at [670, 486] on button "Save Order" at bounding box center [670, 496] width 90 height 37
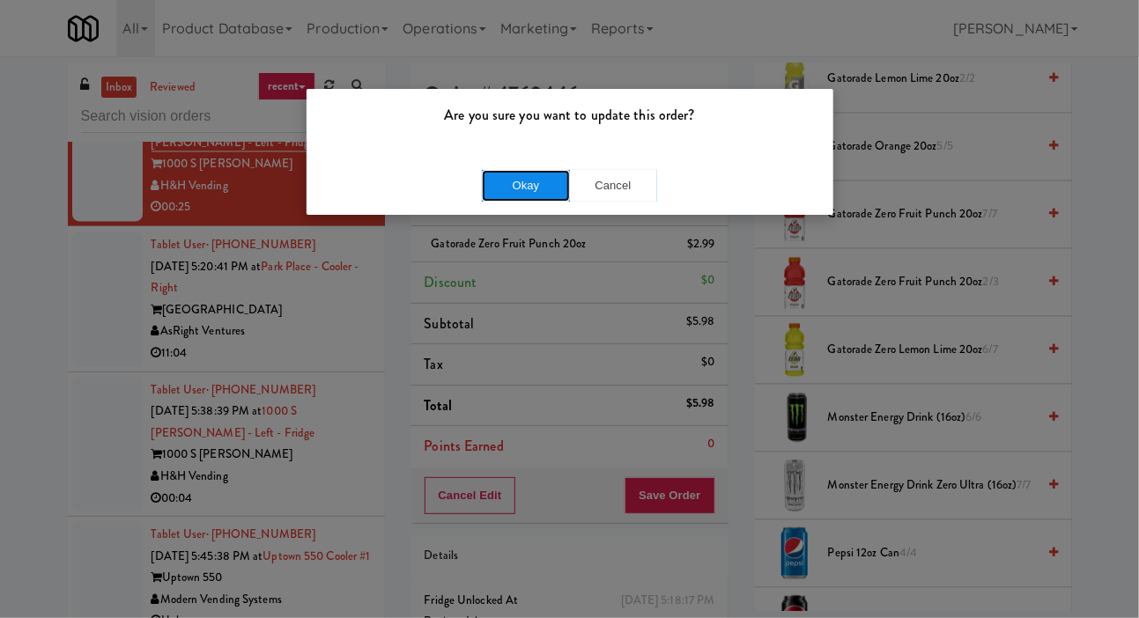
click at [498, 183] on button "Okay" at bounding box center [526, 186] width 88 height 32
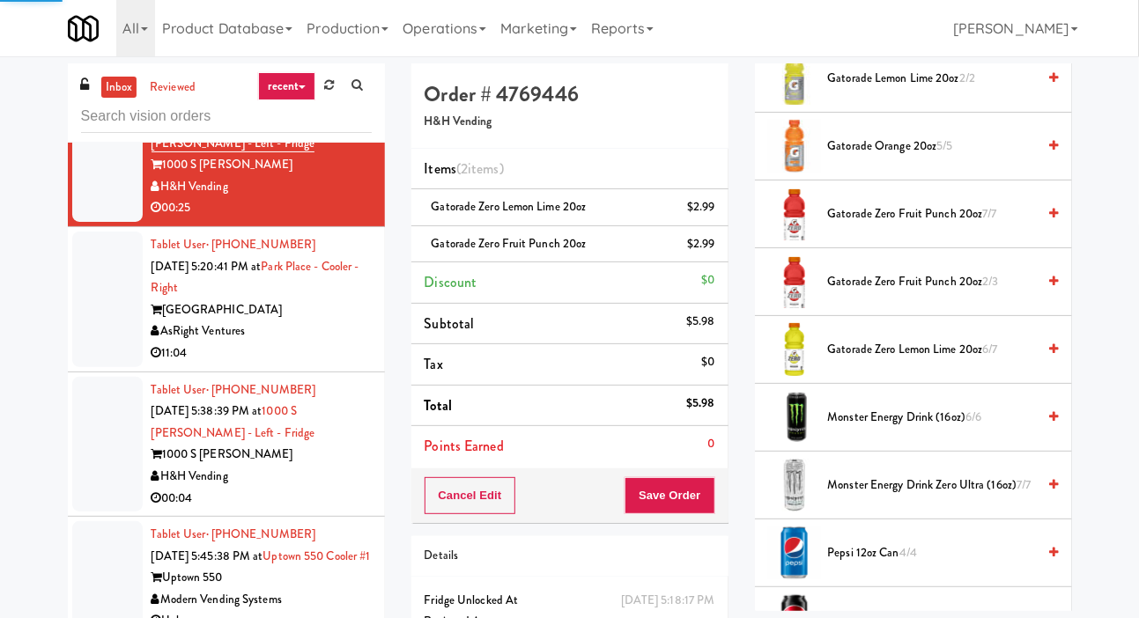
click at [90, 341] on div at bounding box center [107, 300] width 70 height 136
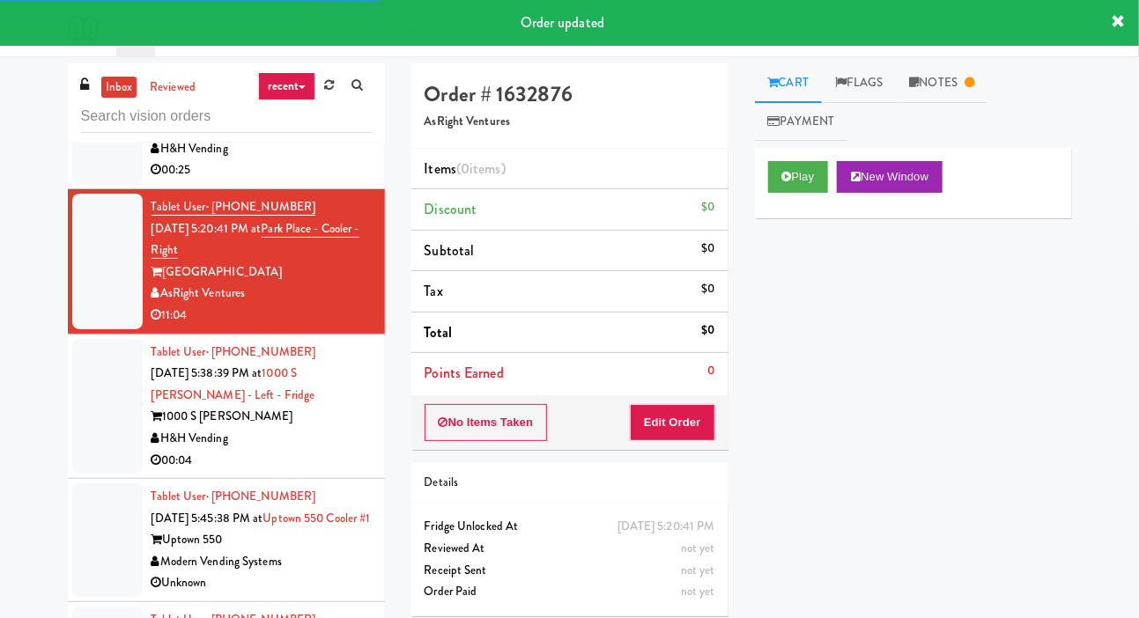
scroll to position [1497, 0]
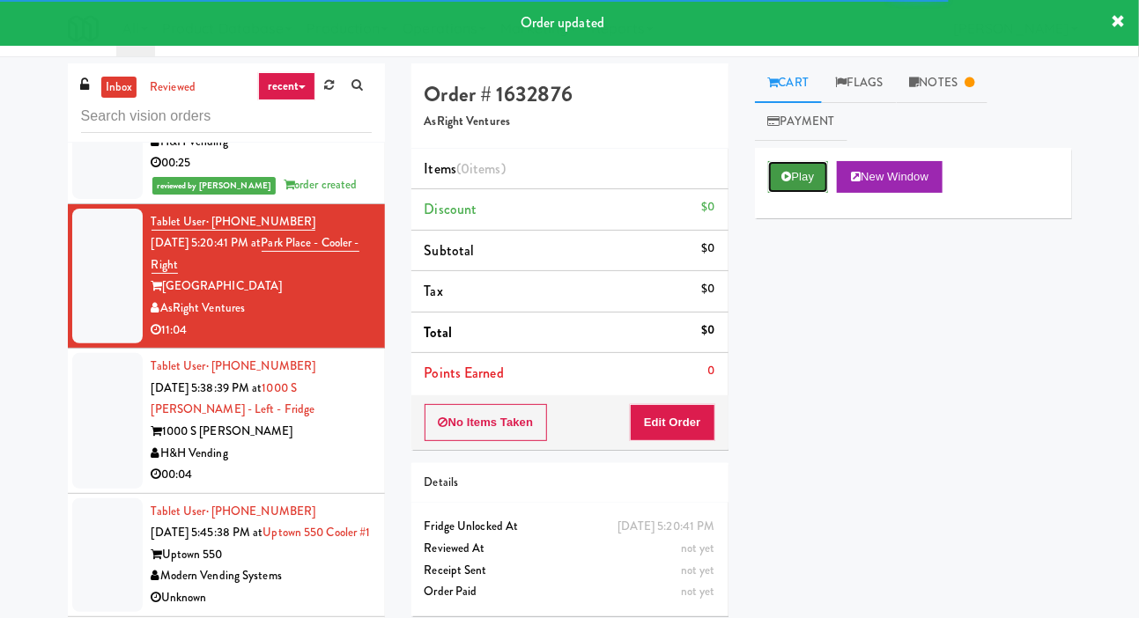
click at [796, 180] on button "Play" at bounding box center [798, 177] width 61 height 32
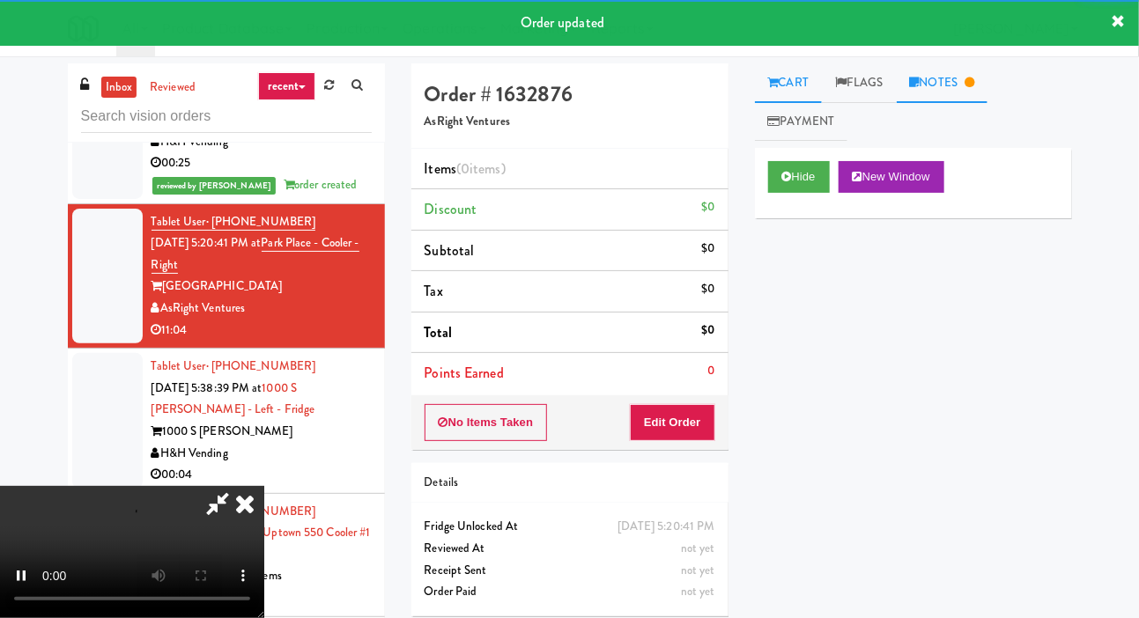
click at [943, 66] on link "Notes" at bounding box center [943, 83] width 92 height 40
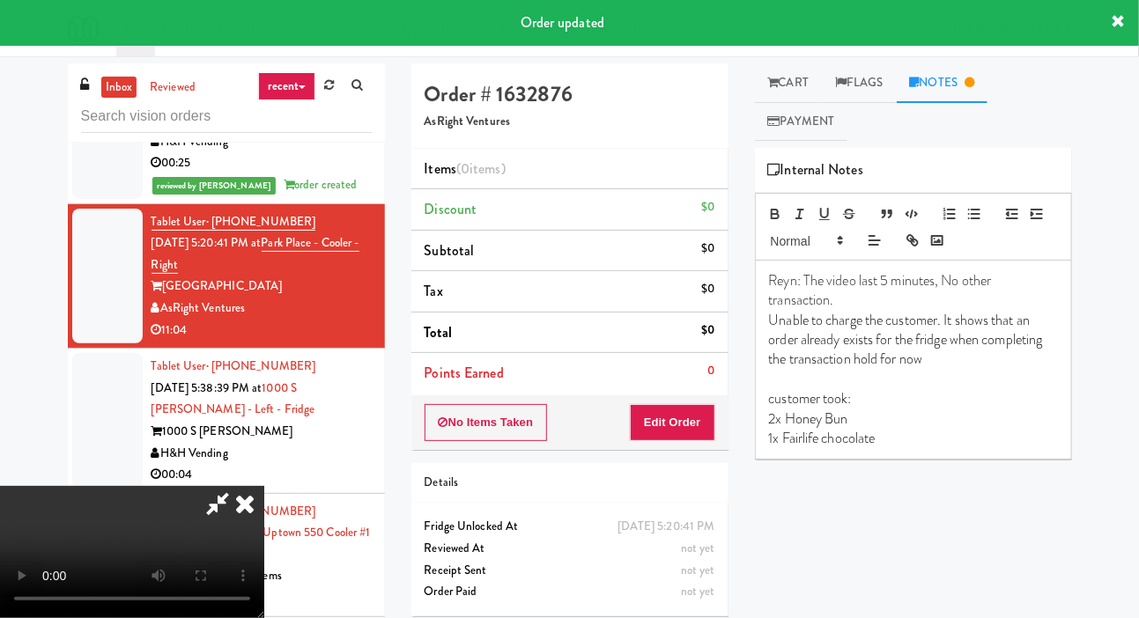
click at [113, 198] on div at bounding box center [107, 119] width 70 height 157
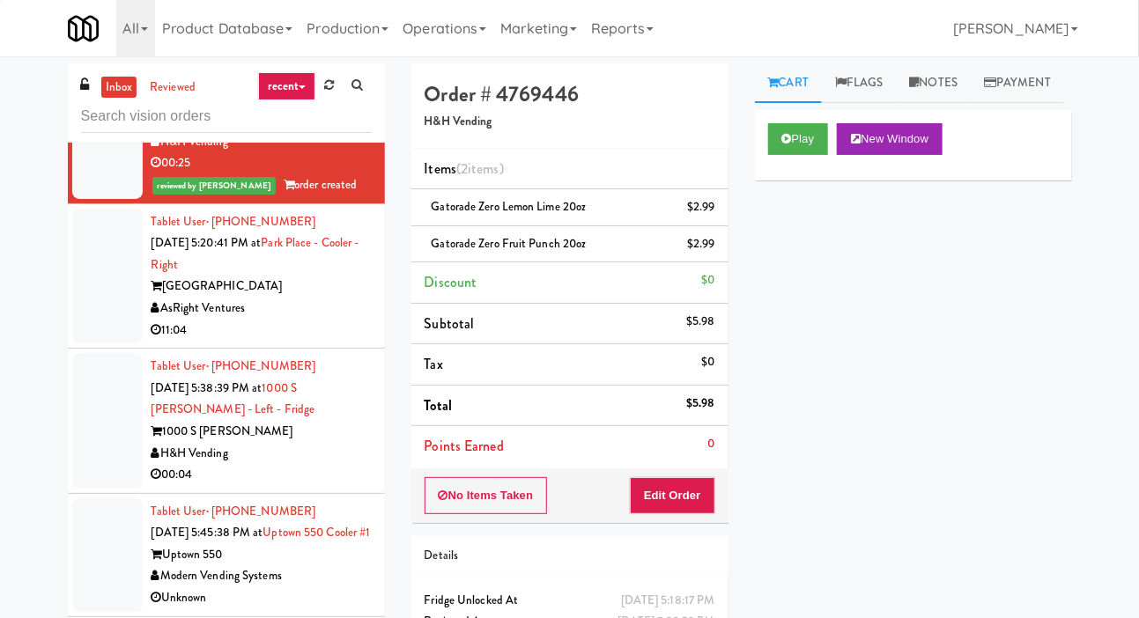
click at [115, 299] on div at bounding box center [107, 277] width 70 height 136
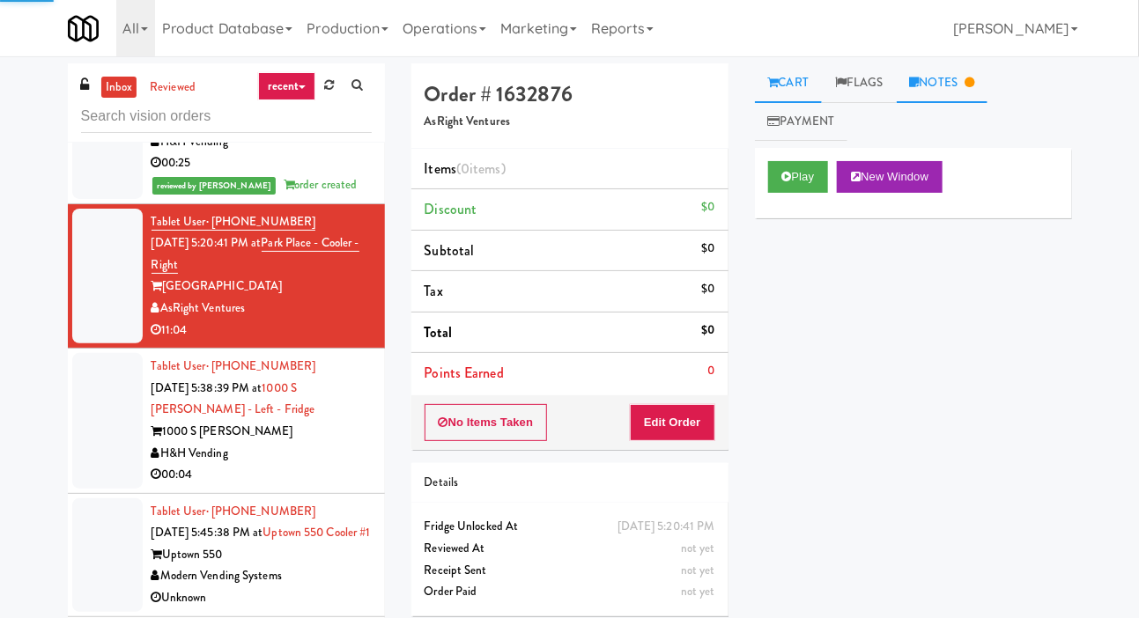
click at [968, 67] on link "Notes" at bounding box center [943, 83] width 92 height 40
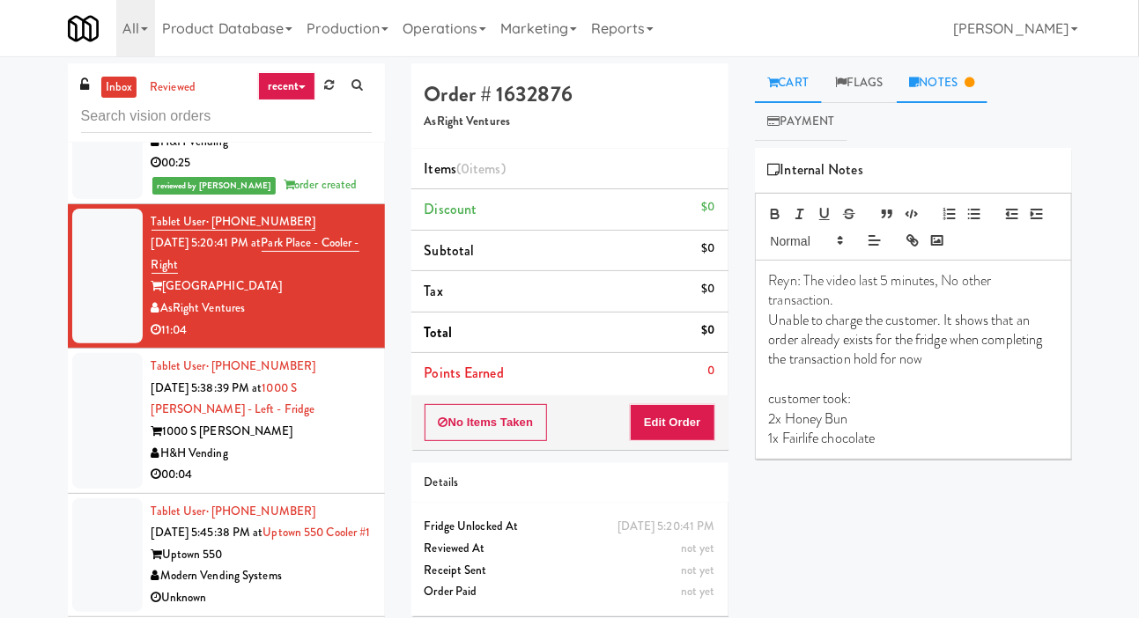
click at [805, 100] on link "Cart" at bounding box center [789, 83] width 68 height 40
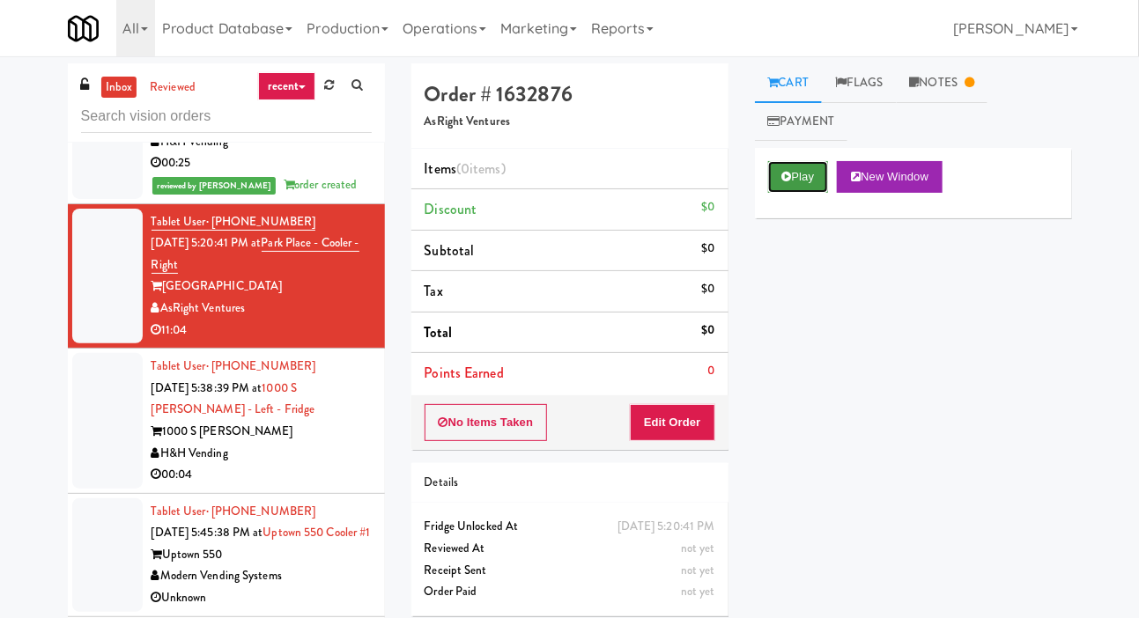
click at [796, 179] on button "Play" at bounding box center [798, 177] width 61 height 32
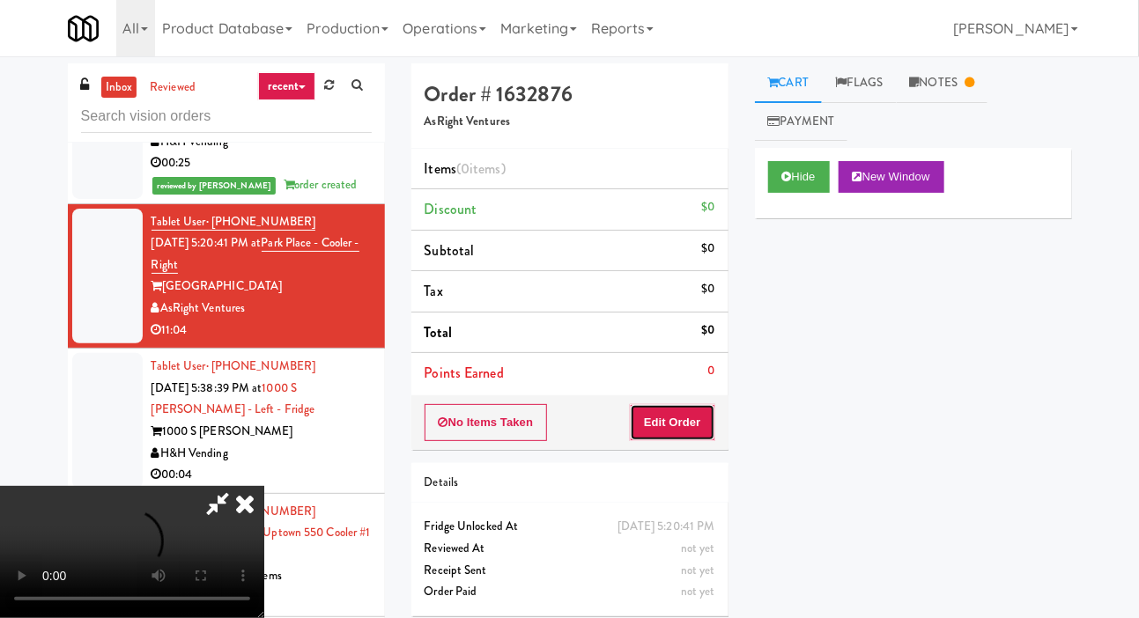
click at [696, 419] on button "Edit Order" at bounding box center [672, 422] width 85 height 37
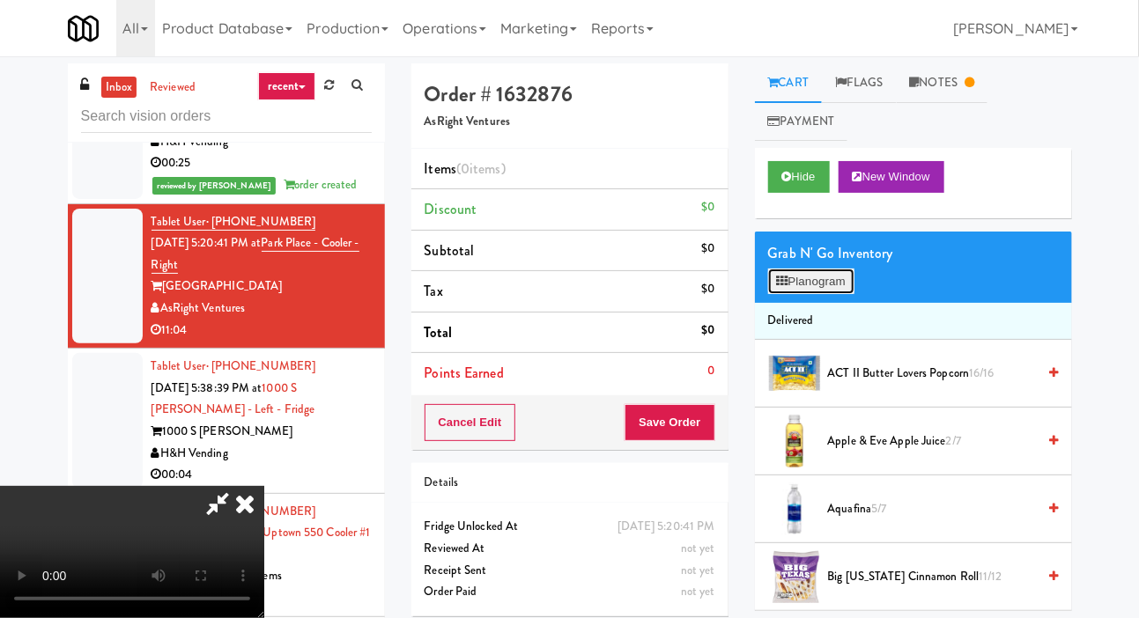
click at [843, 282] on button "Planogram" at bounding box center [811, 282] width 86 height 26
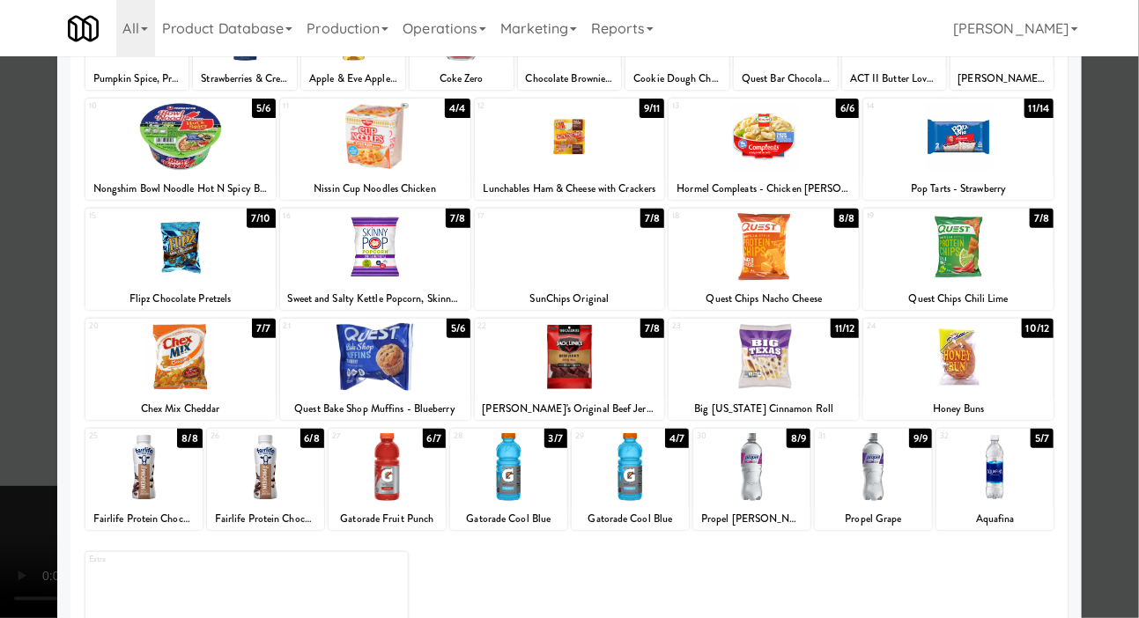
scroll to position [187, 0]
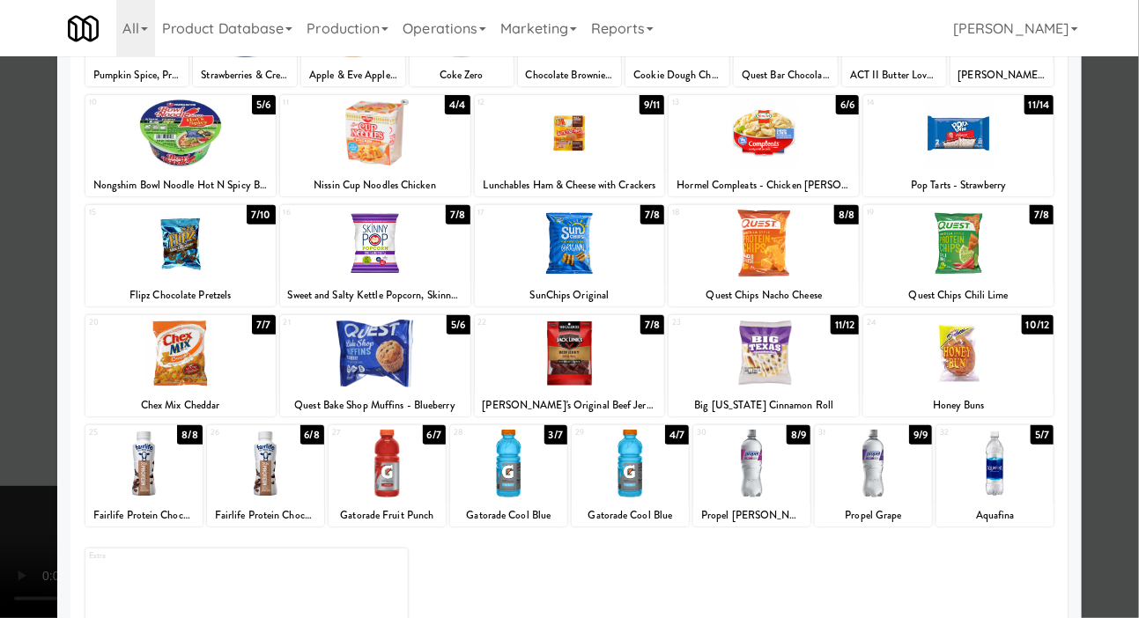
click at [9, 225] on div at bounding box center [569, 309] width 1139 height 618
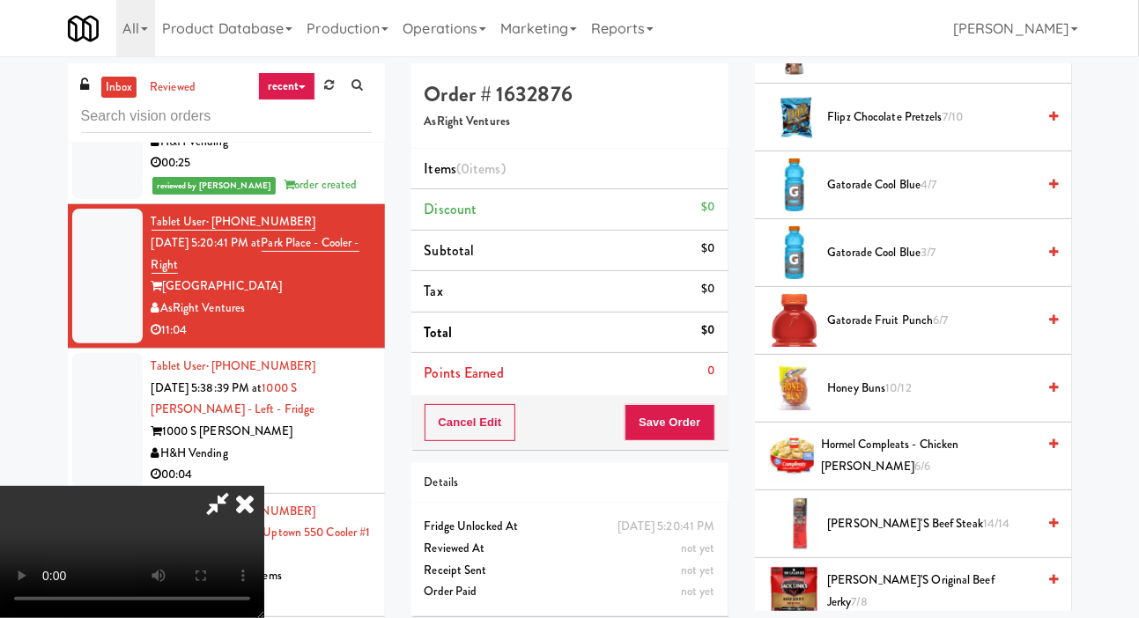
scroll to position [933, 0]
click at [953, 389] on span "Honey Buns 10/12" at bounding box center [932, 391] width 209 height 22
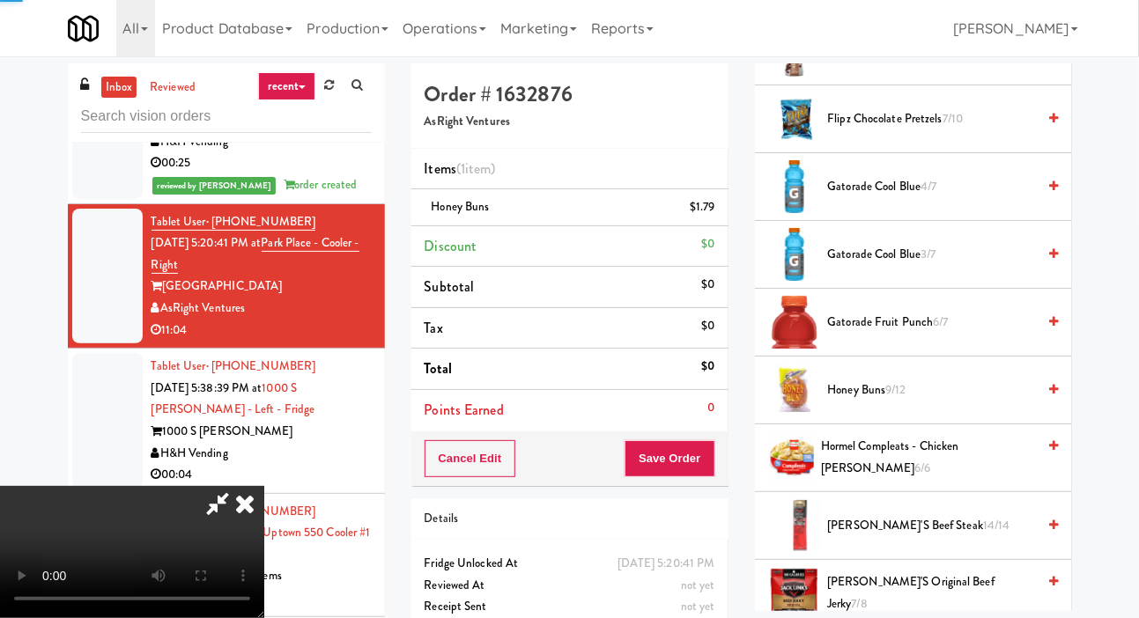
click at [975, 391] on span "Honey Buns 9/12" at bounding box center [932, 391] width 209 height 22
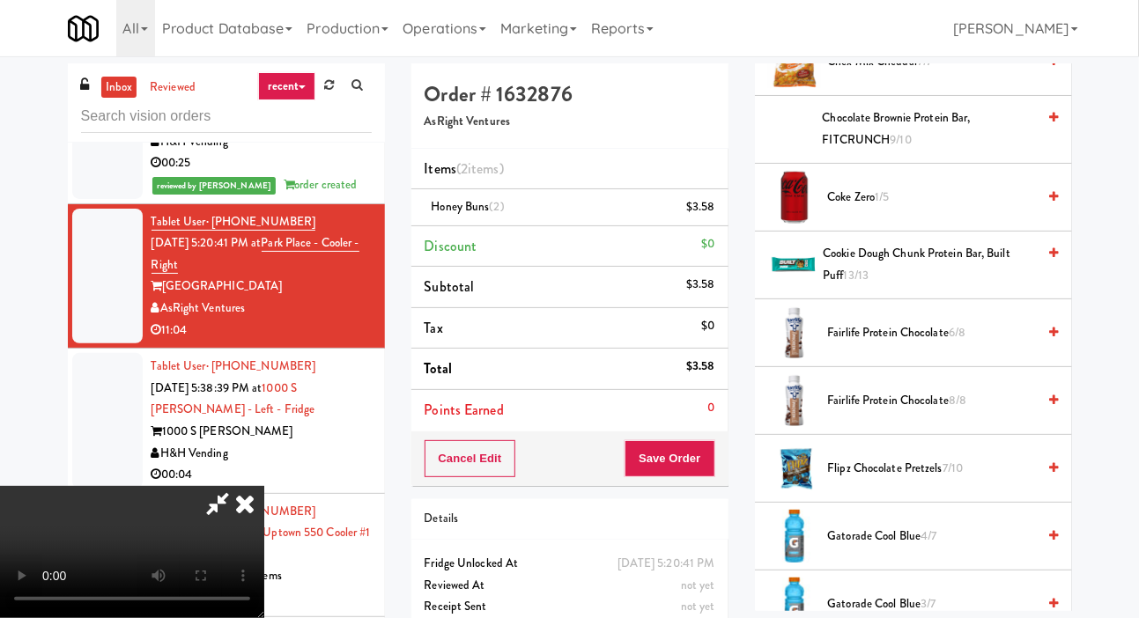
scroll to position [585, 0]
click at [933, 327] on span "Fairlife Protein Chocolate 6/8" at bounding box center [932, 332] width 209 height 22
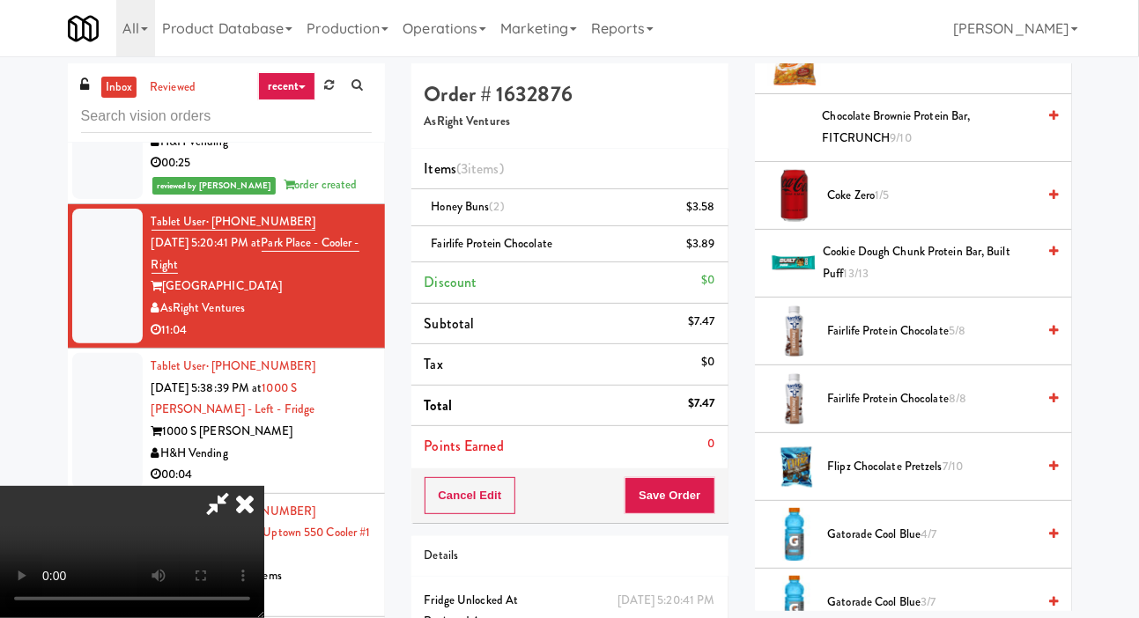
scroll to position [0, 0]
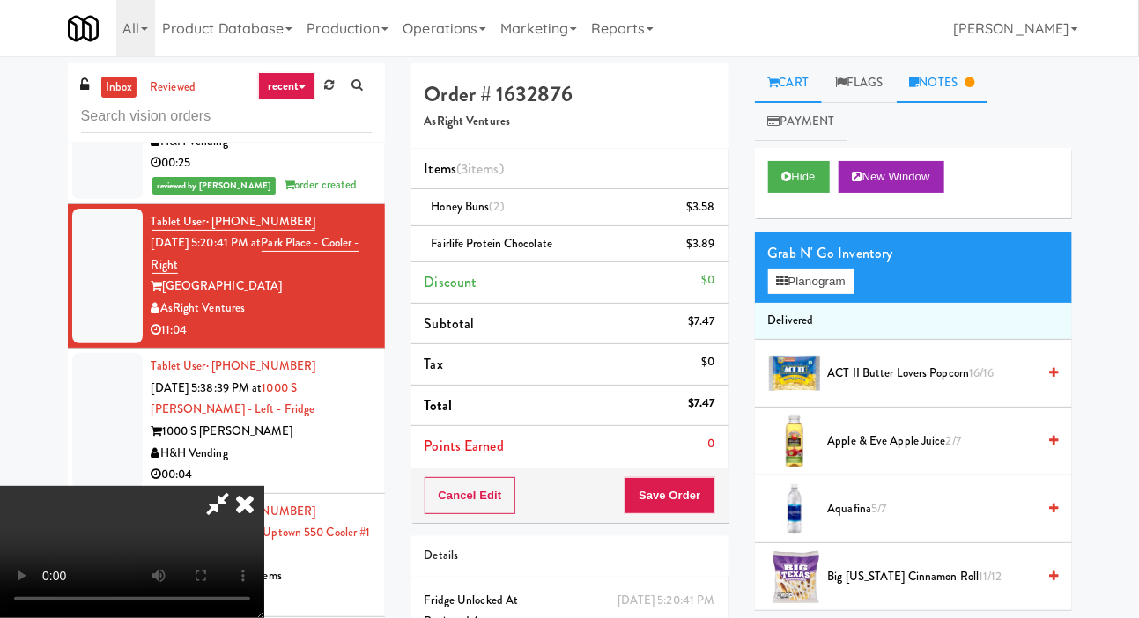
click at [973, 96] on link "Notes" at bounding box center [943, 83] width 92 height 40
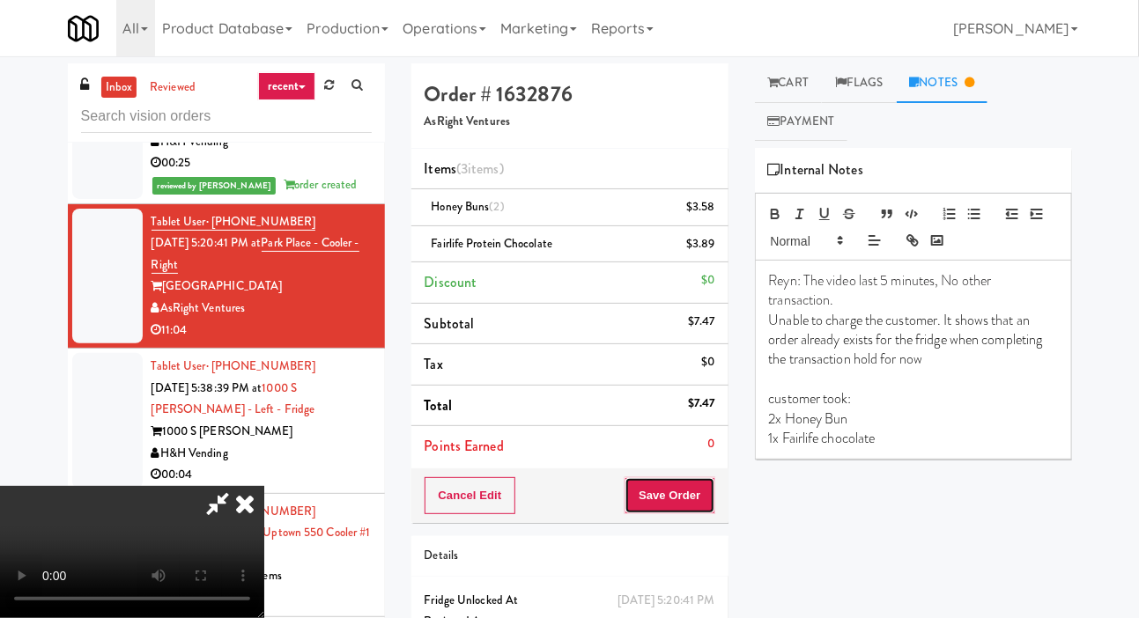
click at [696, 488] on button "Save Order" at bounding box center [670, 496] width 90 height 37
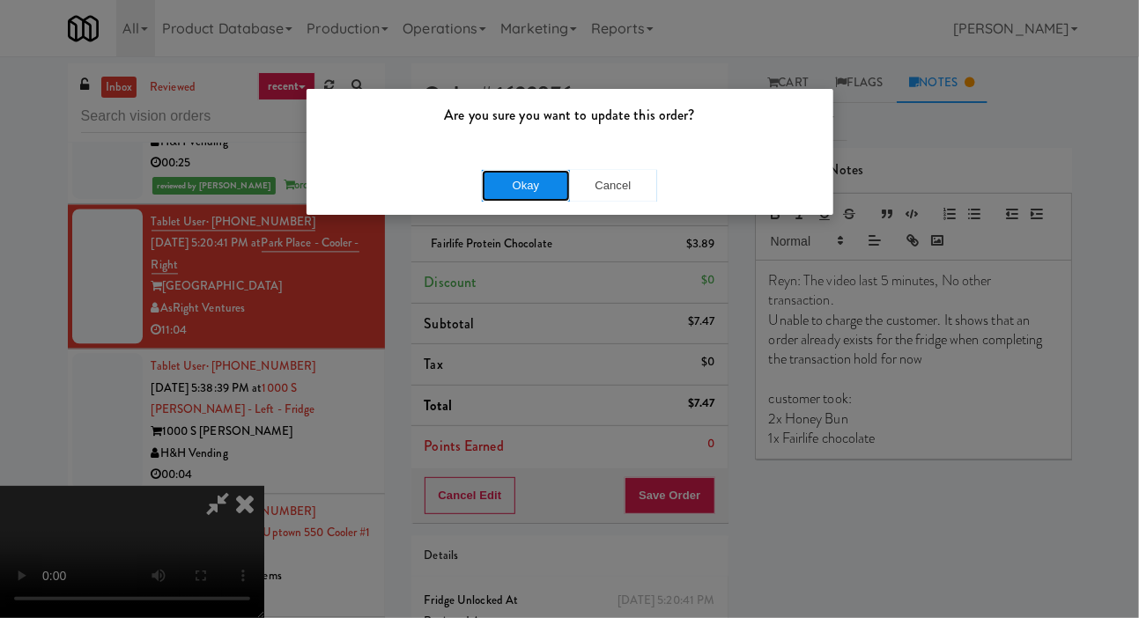
click at [507, 191] on button "Okay" at bounding box center [526, 186] width 88 height 32
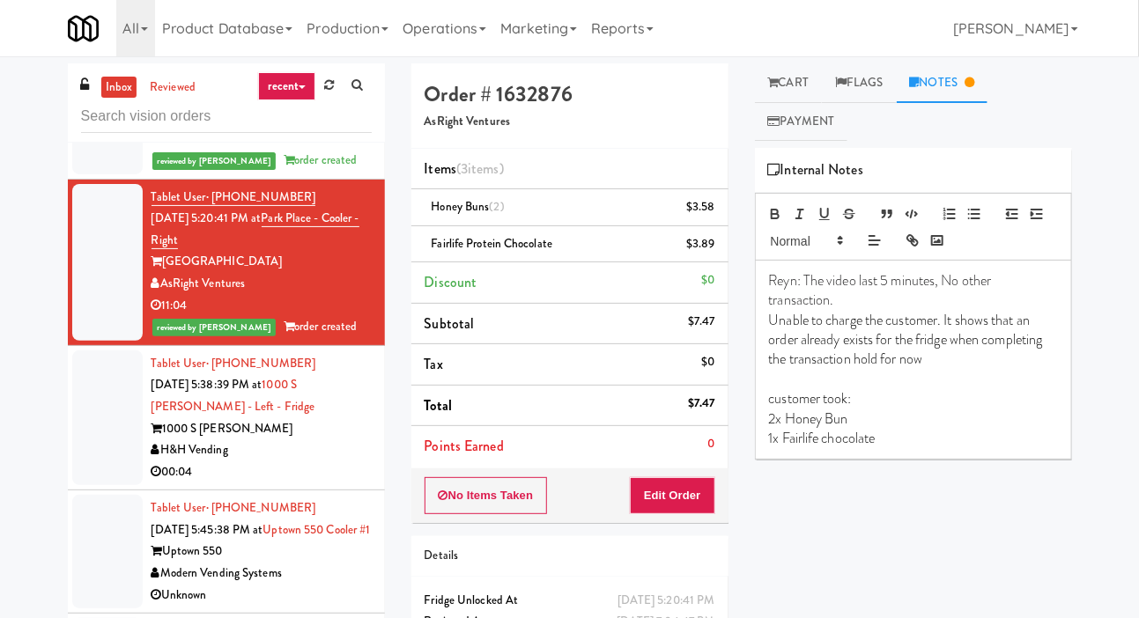
scroll to position [1544, 0]
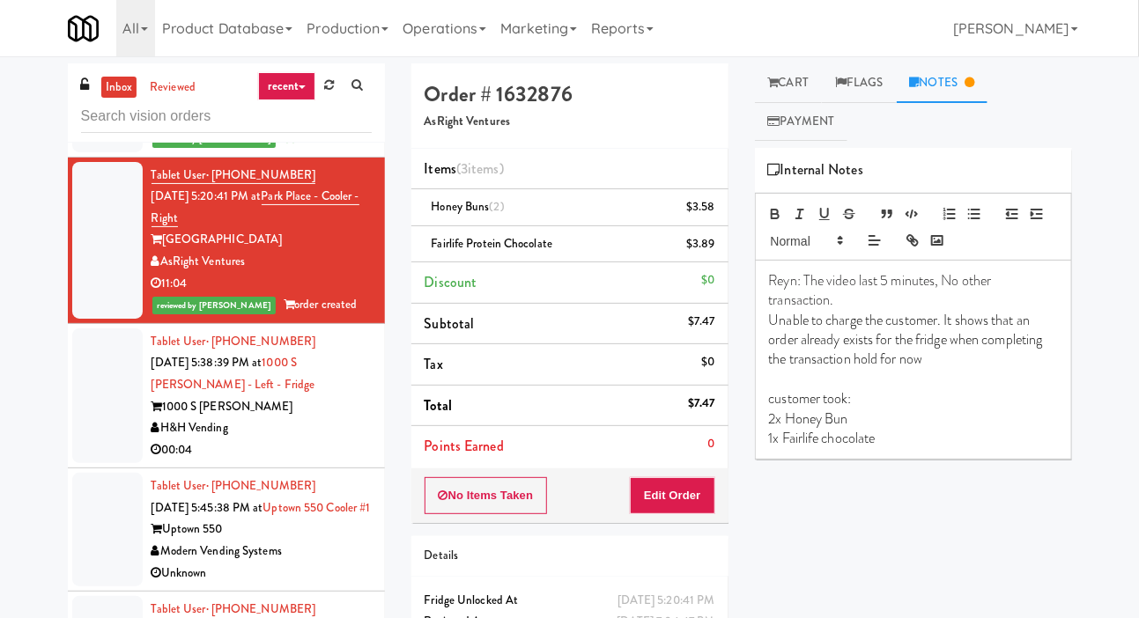
click at [94, 152] on div at bounding box center [107, 73] width 70 height 157
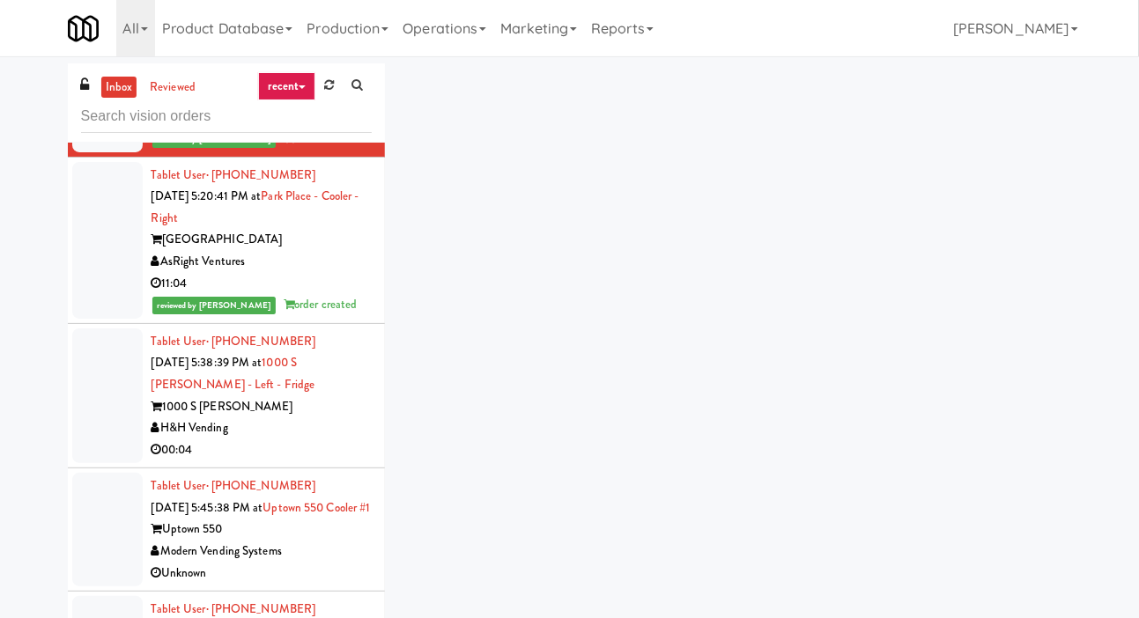
click at [105, 269] on div at bounding box center [107, 240] width 70 height 157
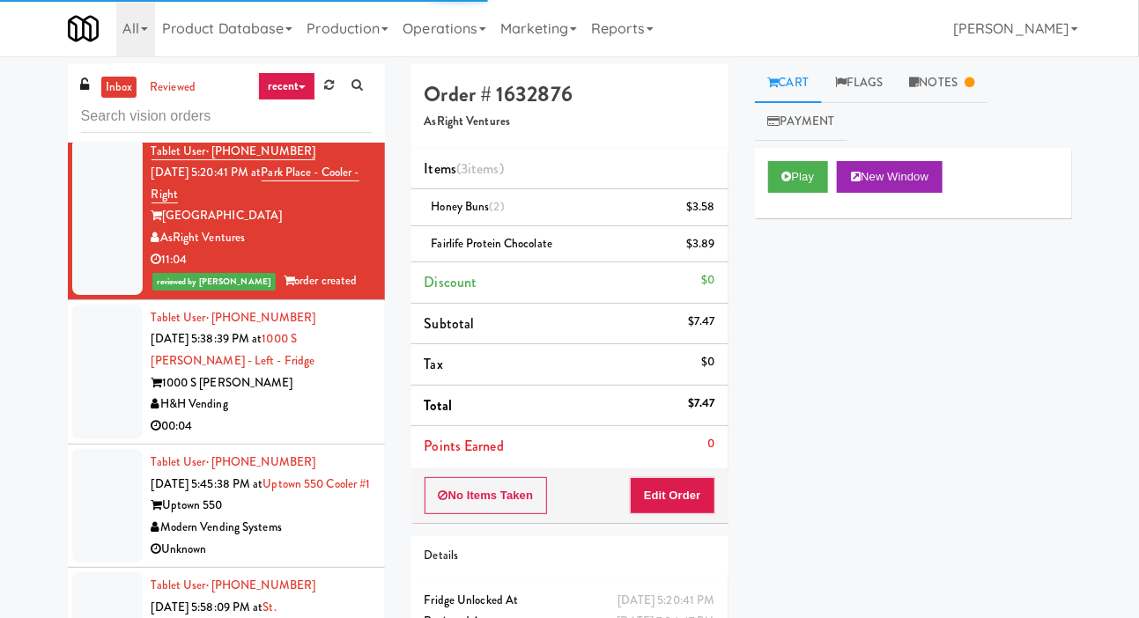
scroll to position [1578, 0]
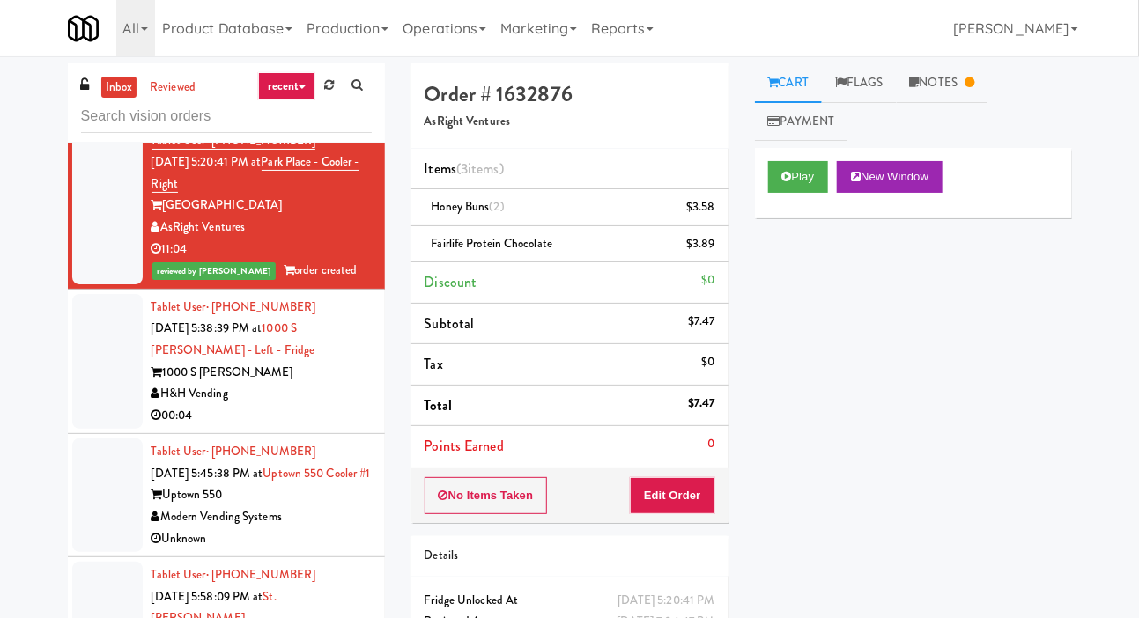
click at [99, 392] on div at bounding box center [107, 362] width 70 height 136
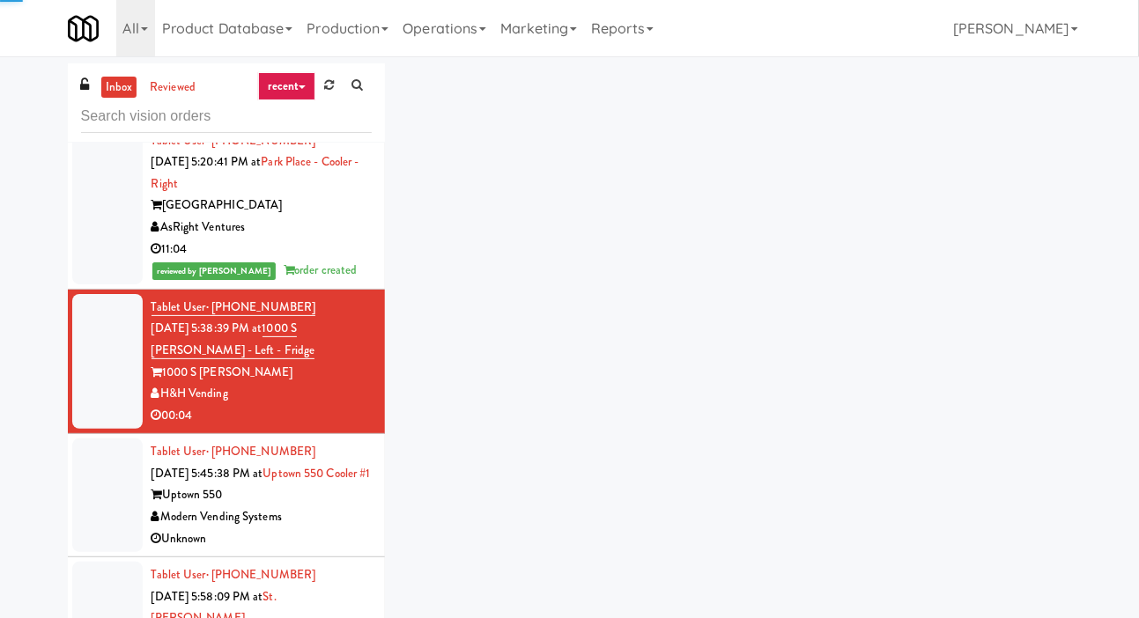
click at [106, 284] on div at bounding box center [107, 206] width 70 height 157
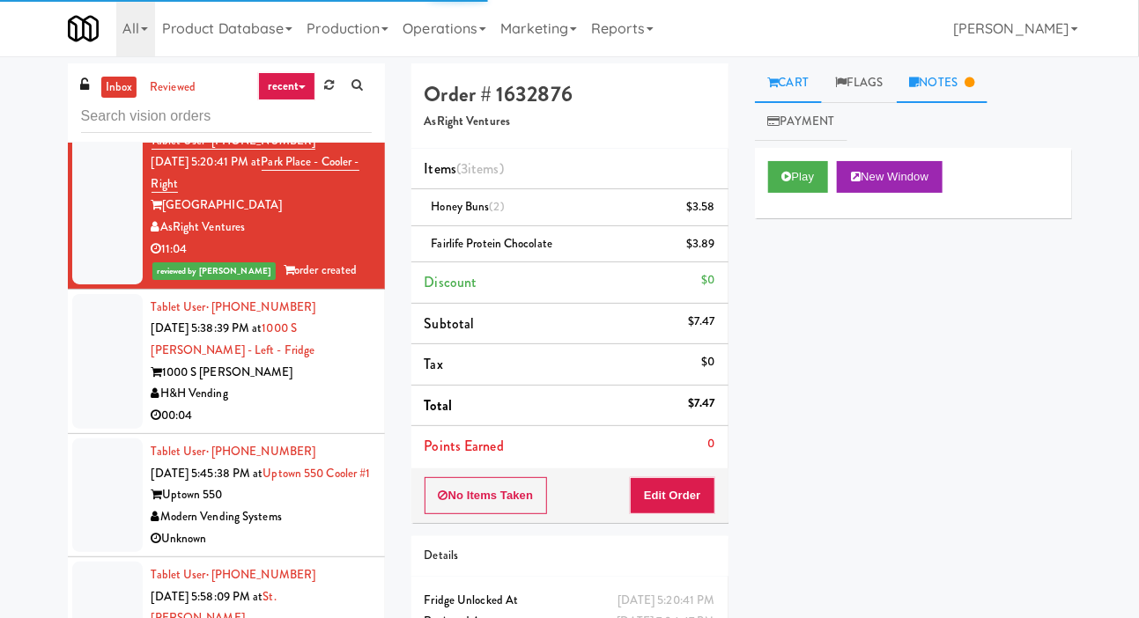
click at [947, 91] on link "Notes" at bounding box center [943, 83] width 92 height 40
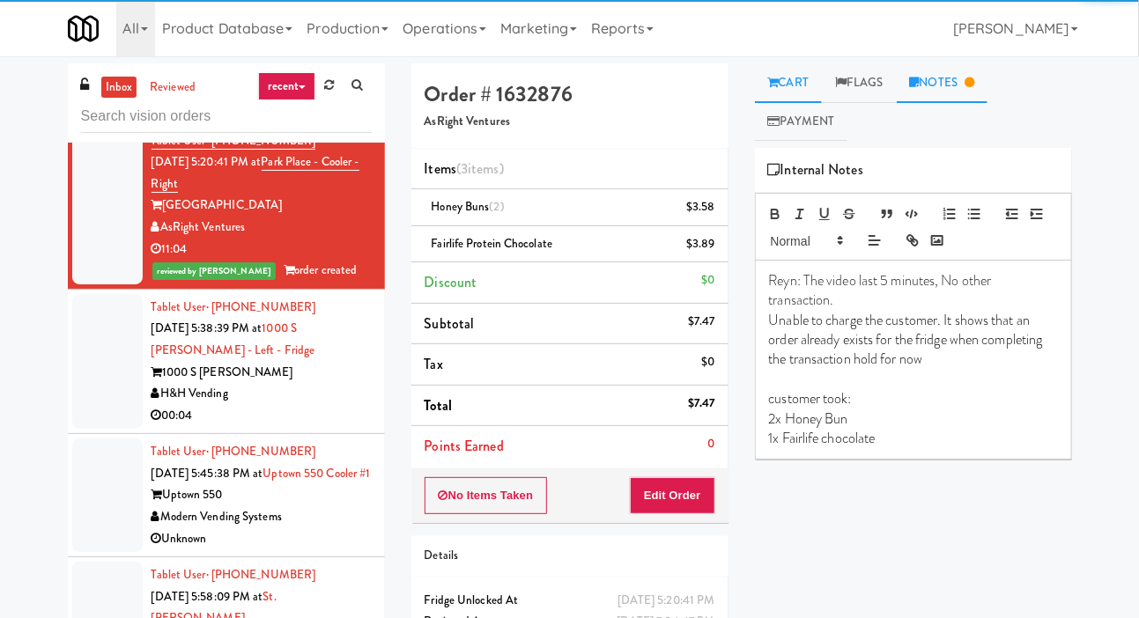
click at [811, 75] on link "Cart" at bounding box center [789, 83] width 68 height 40
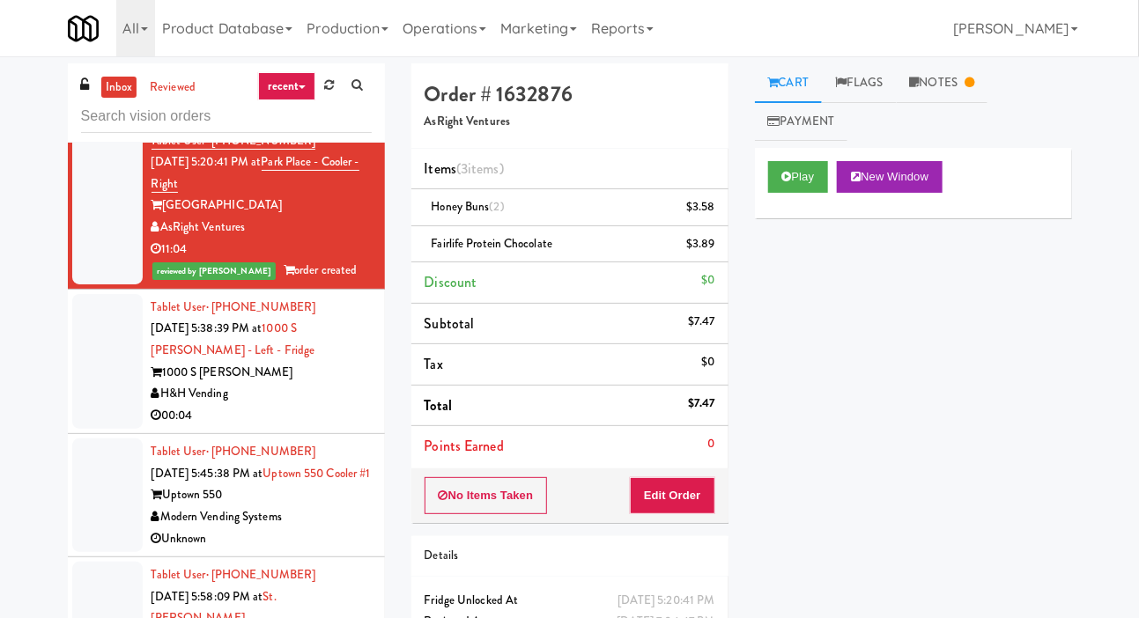
click at [93, 411] on div at bounding box center [107, 362] width 70 height 136
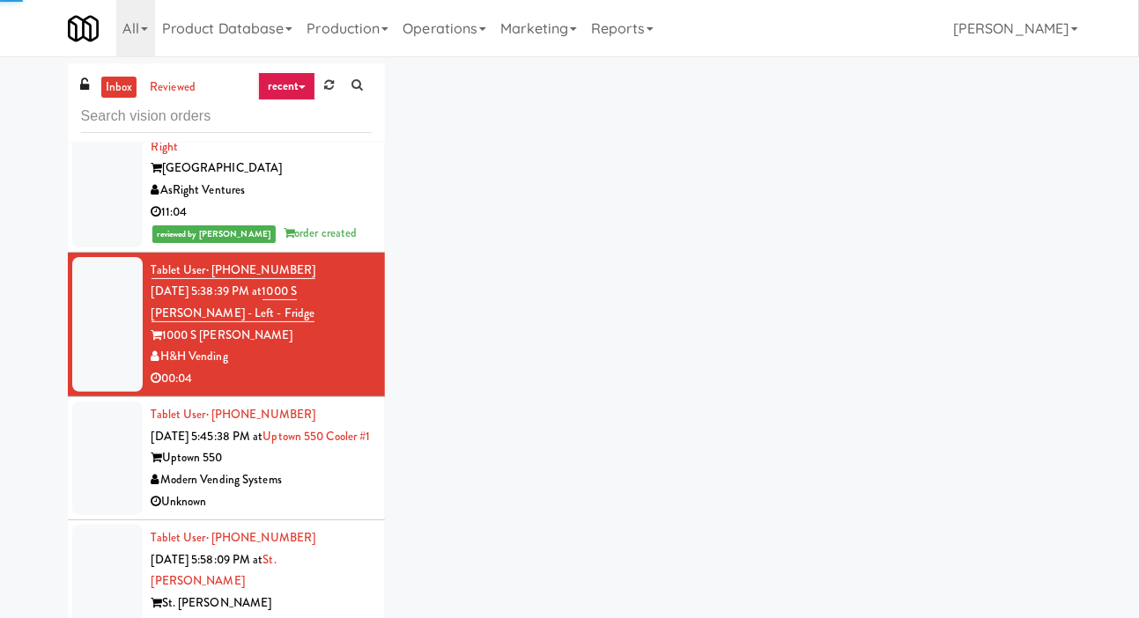
scroll to position [1619, 0]
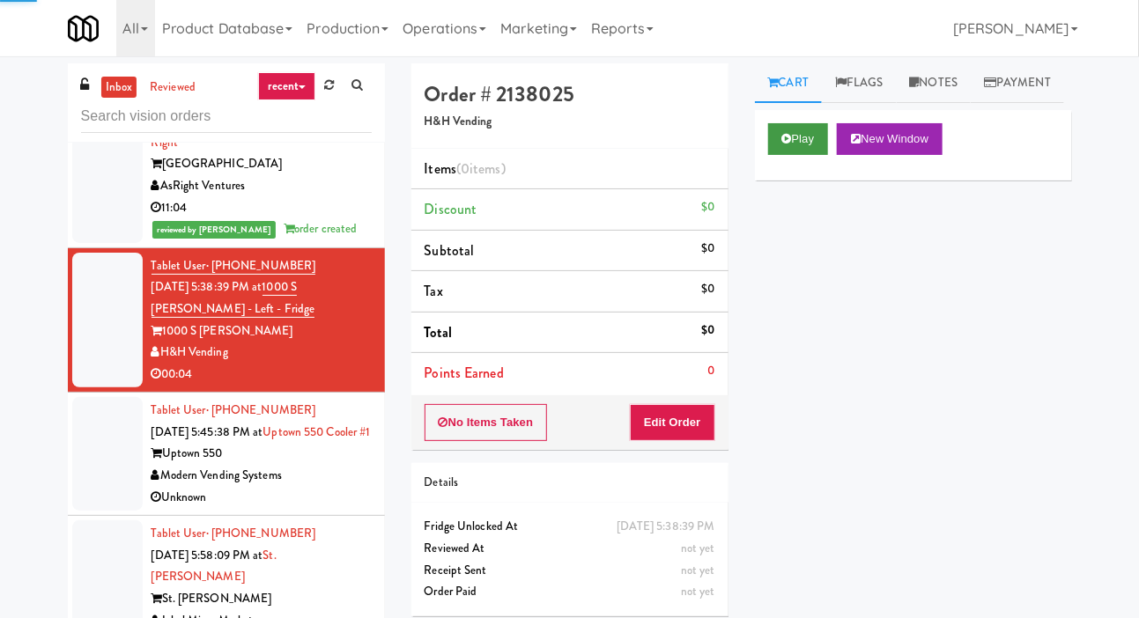
click at [790, 155] on button "Play" at bounding box center [798, 139] width 61 height 32
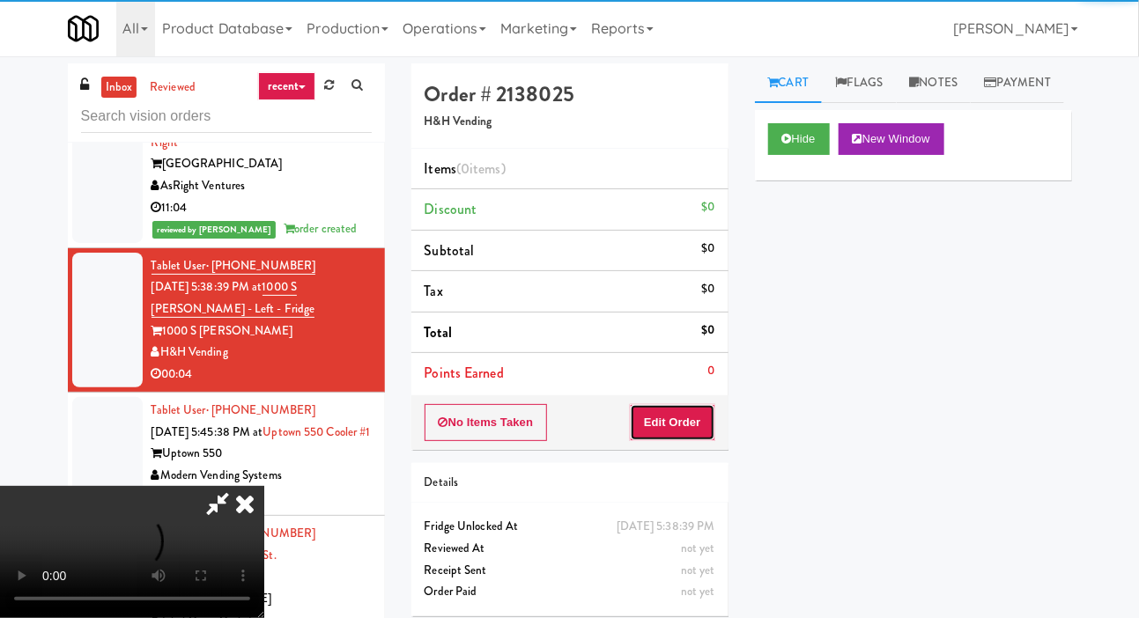
click at [688, 432] on button "Edit Order" at bounding box center [672, 422] width 85 height 37
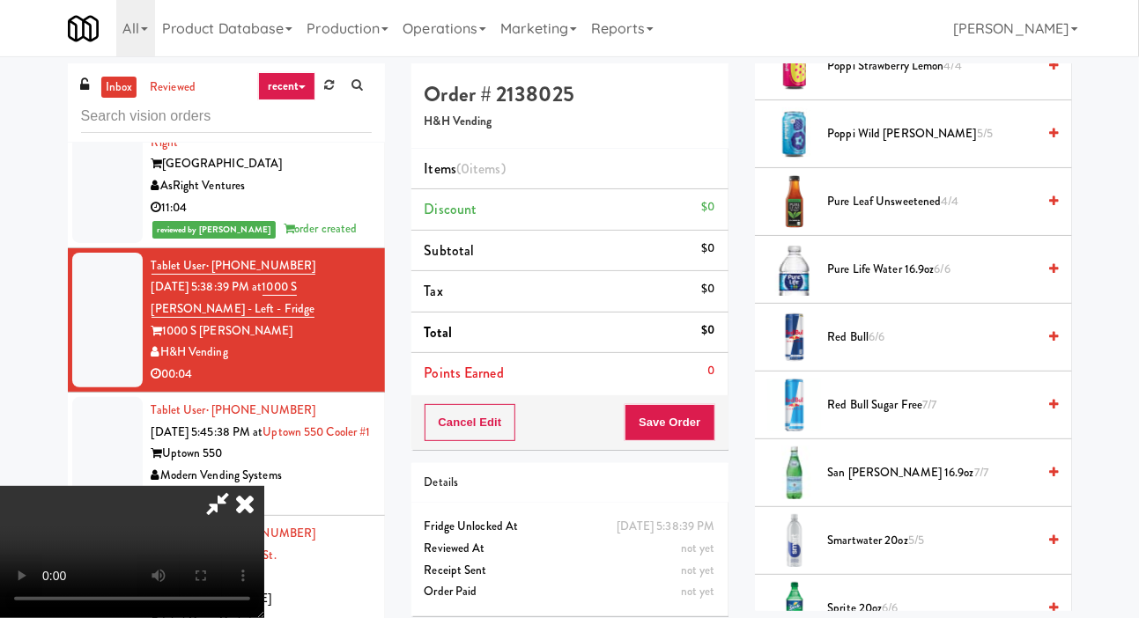
scroll to position [2048, 0]
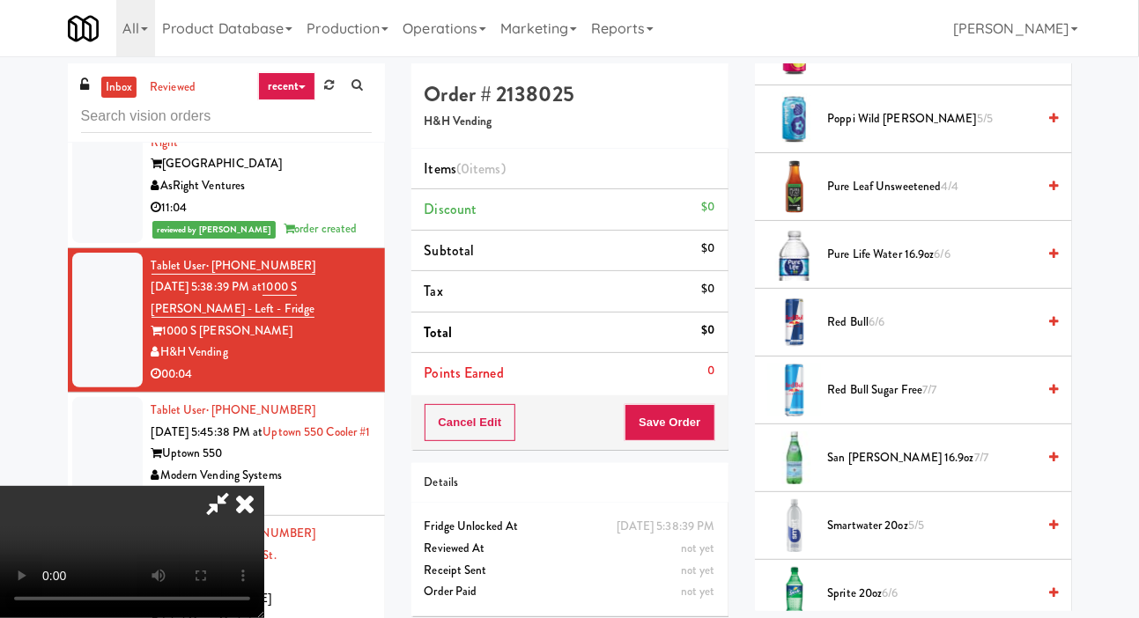
click at [930, 398] on span "7/7" at bounding box center [929, 389] width 14 height 17
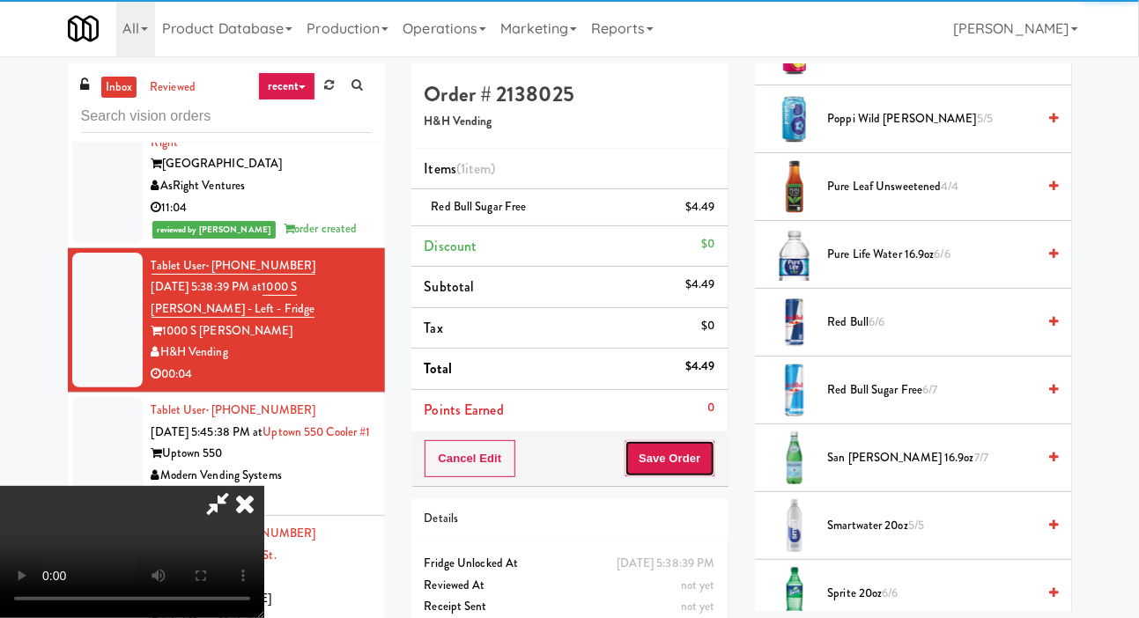
click at [714, 466] on button "Save Order" at bounding box center [670, 459] width 90 height 37
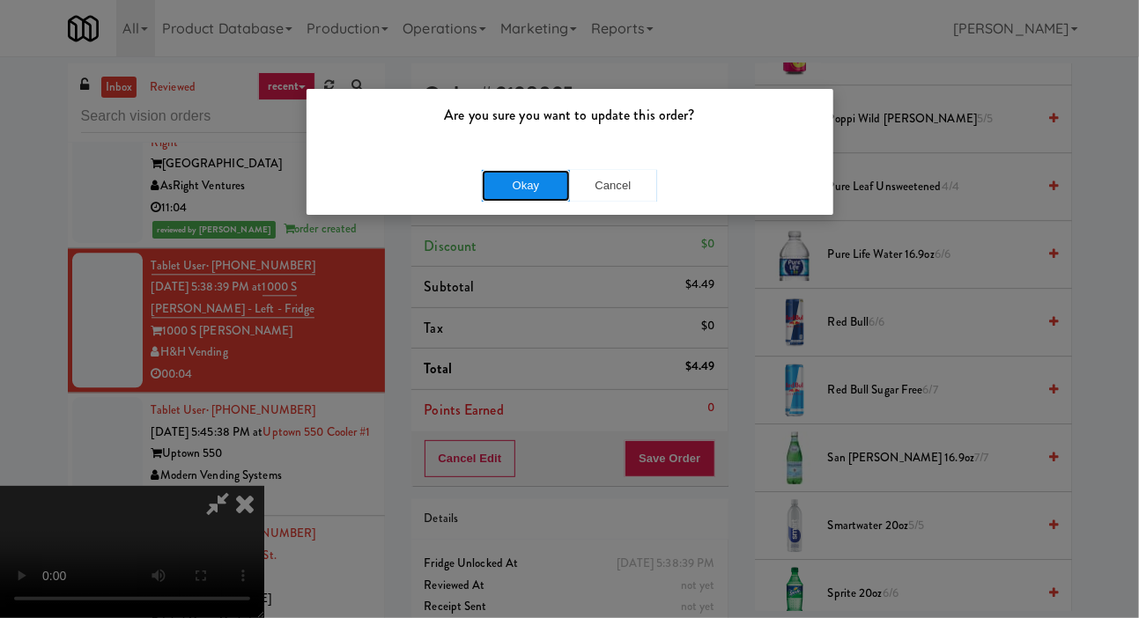
click at [501, 185] on button "Okay" at bounding box center [526, 186] width 88 height 32
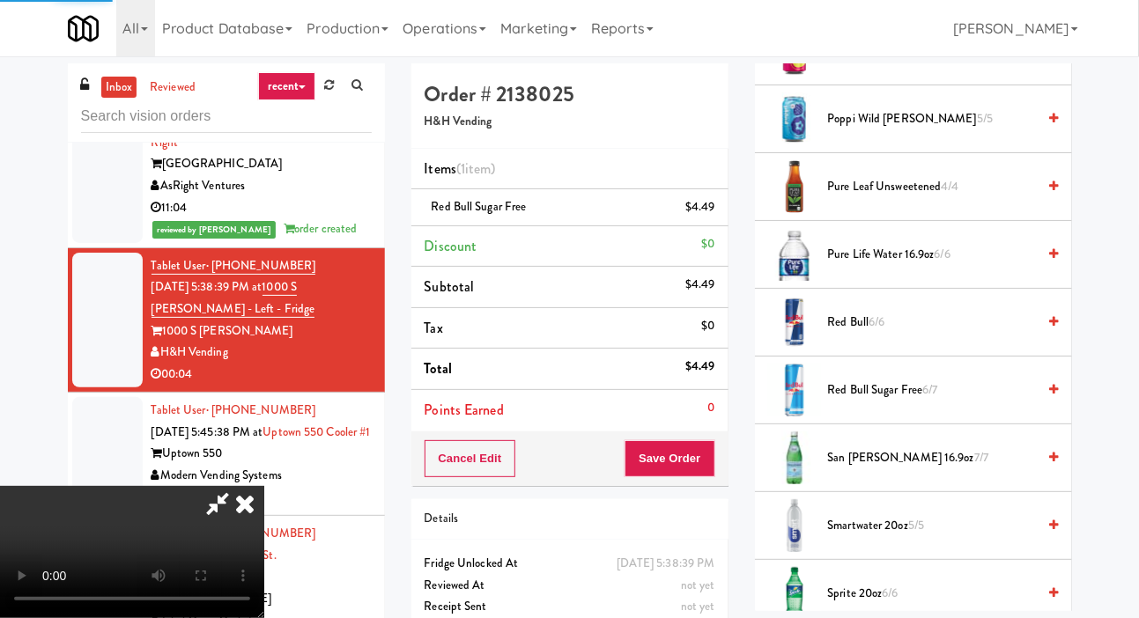
scroll to position [102, 0]
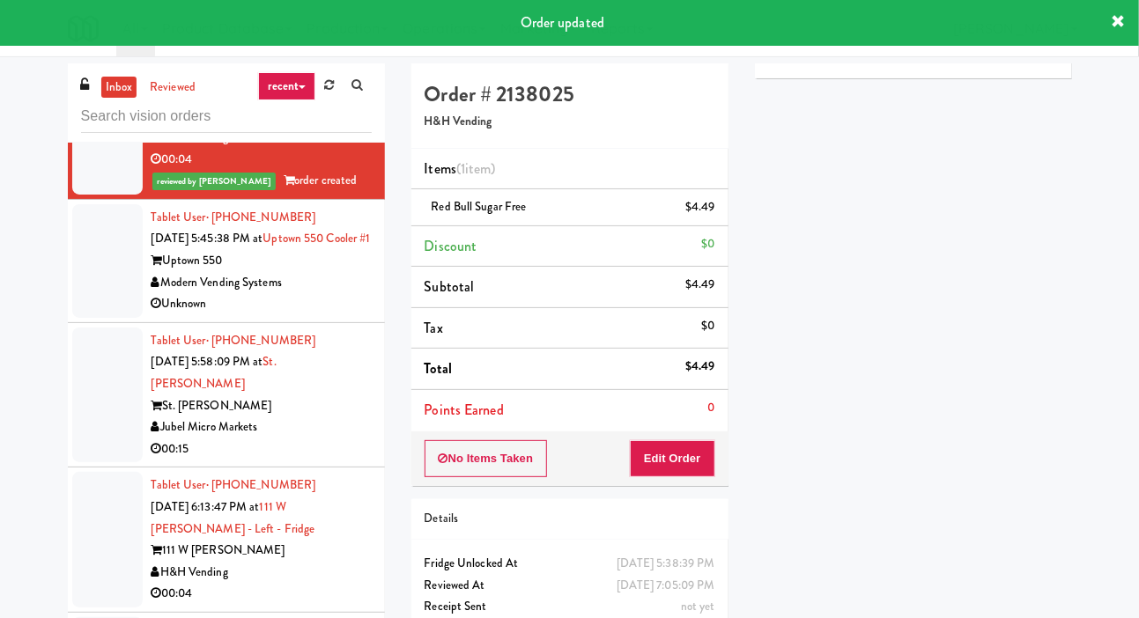
click at [107, 307] on div at bounding box center [107, 261] width 70 height 114
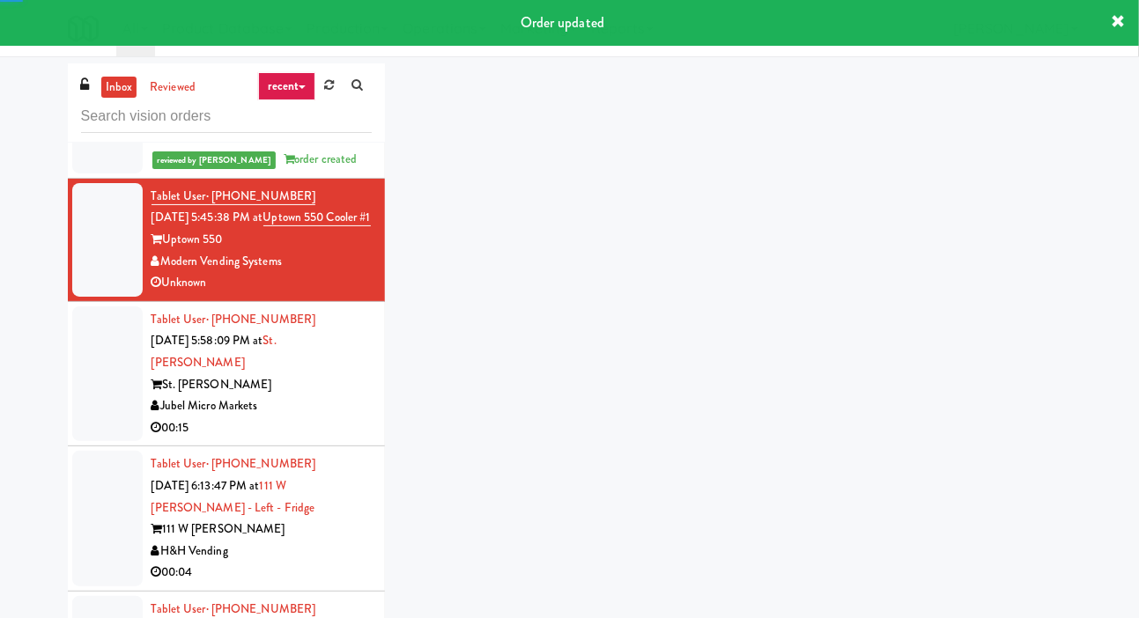
scroll to position [1862, 0]
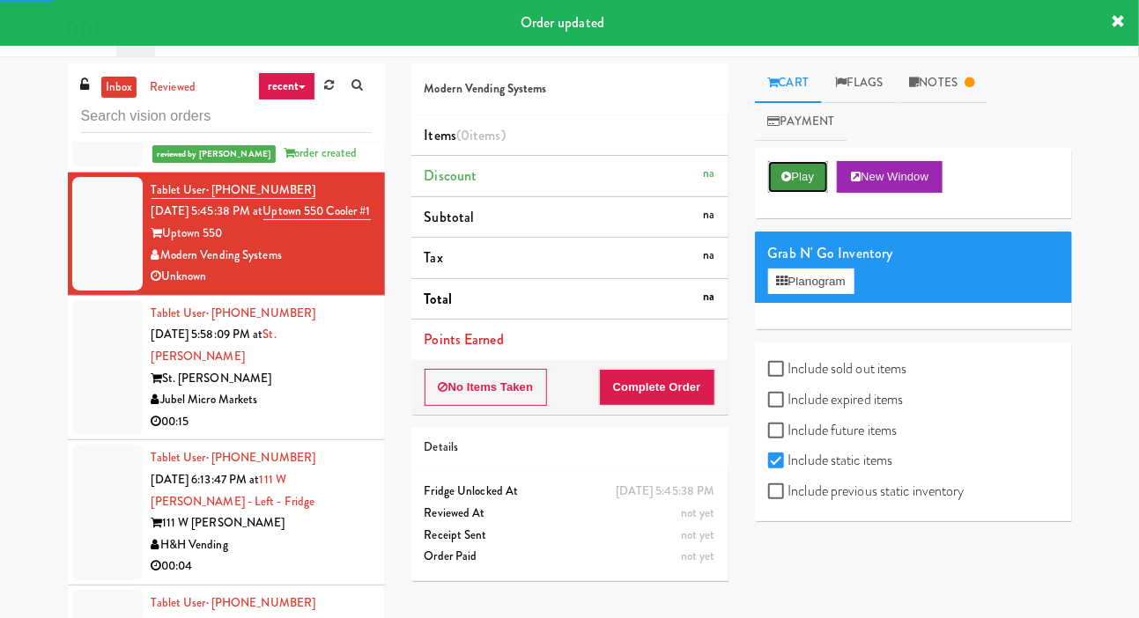
click at [799, 190] on button "Play" at bounding box center [798, 177] width 61 height 32
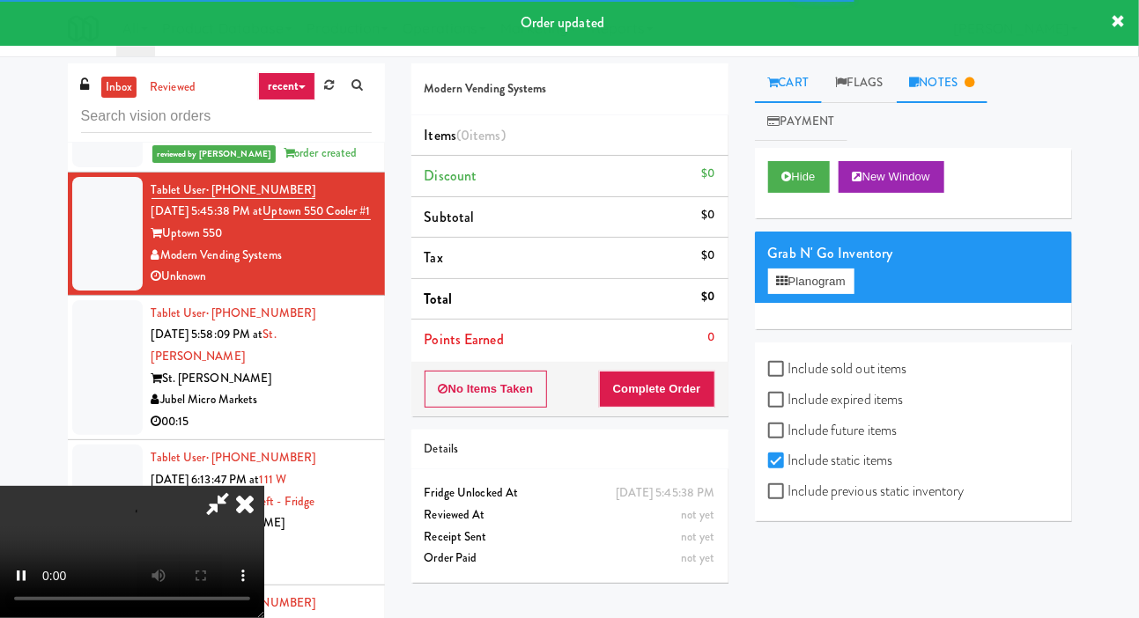
click at [952, 93] on link "Notes" at bounding box center [943, 83] width 92 height 40
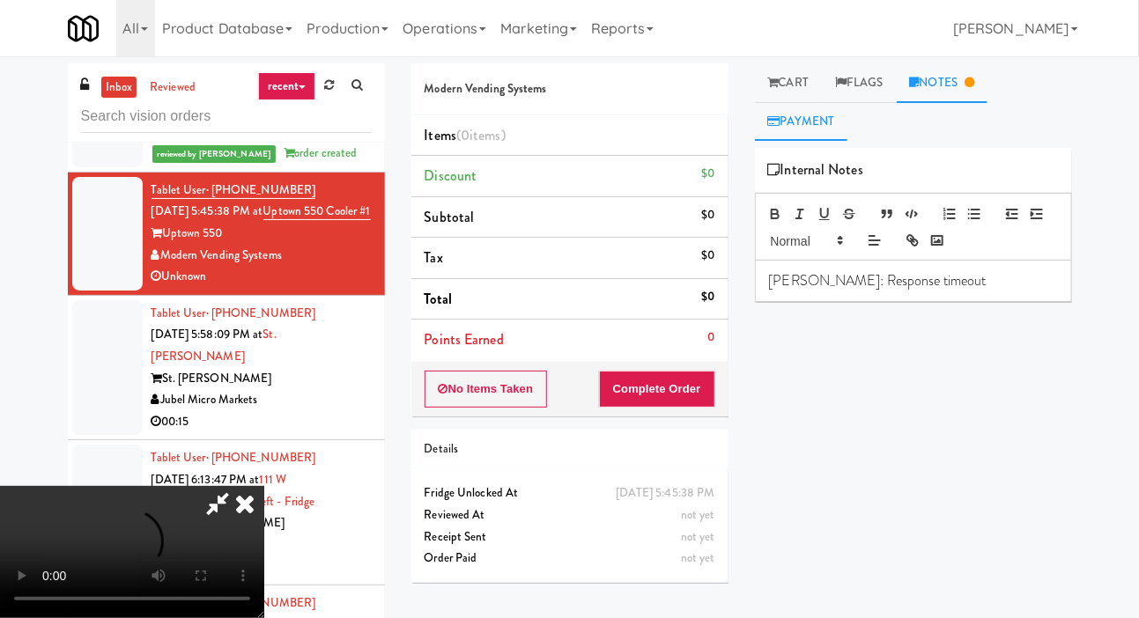
click at [798, 102] on link "Payment" at bounding box center [801, 122] width 93 height 40
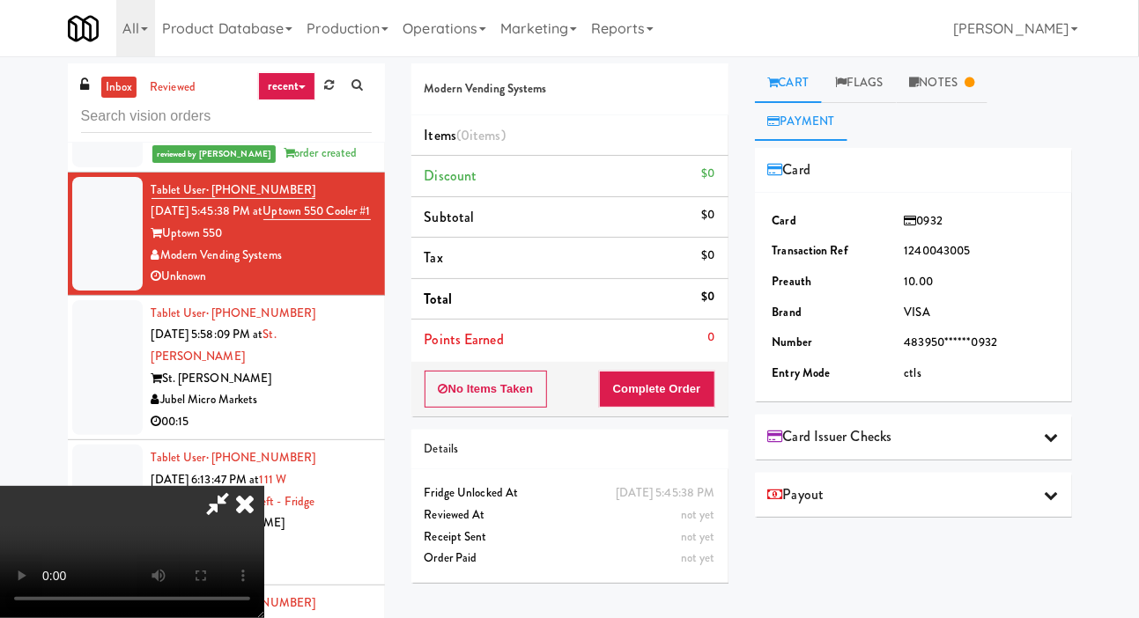
click at [763, 94] on link "Cart" at bounding box center [789, 83] width 68 height 40
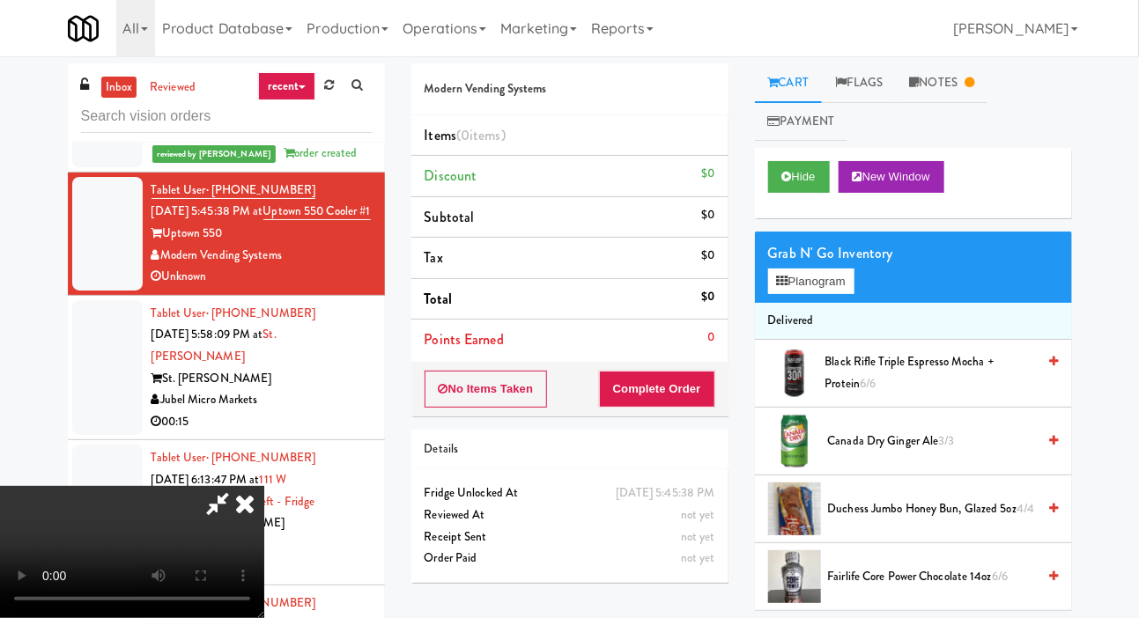
scroll to position [64, 0]
click at [789, 180] on icon at bounding box center [787, 176] width 10 height 11
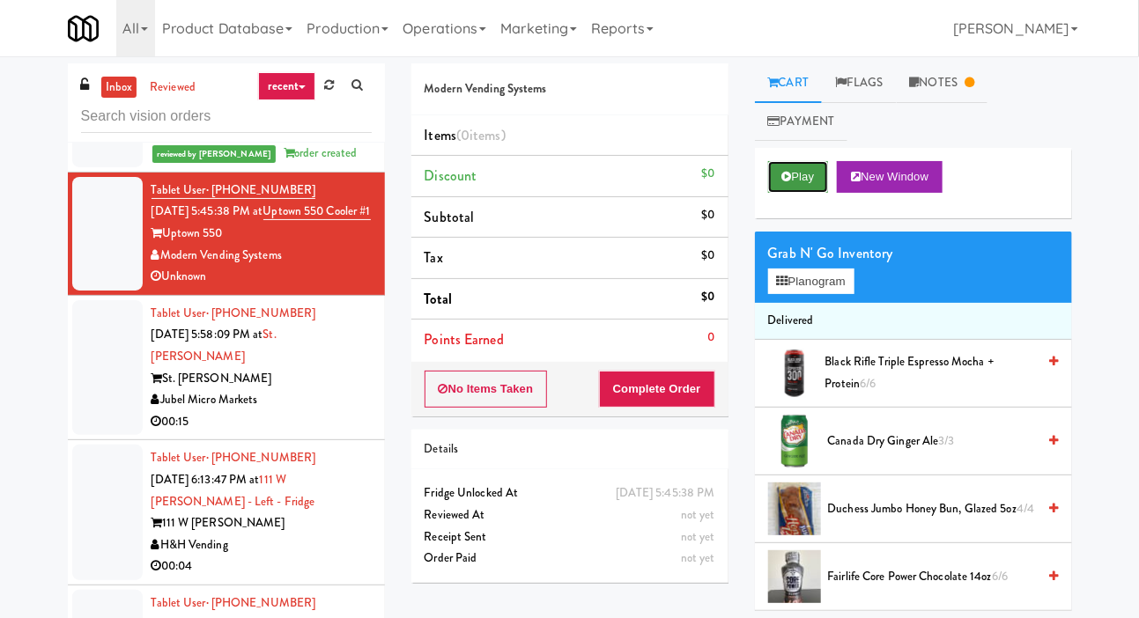
scroll to position [0, 0]
click at [530, 403] on button "No Items Taken" at bounding box center [486, 389] width 123 height 37
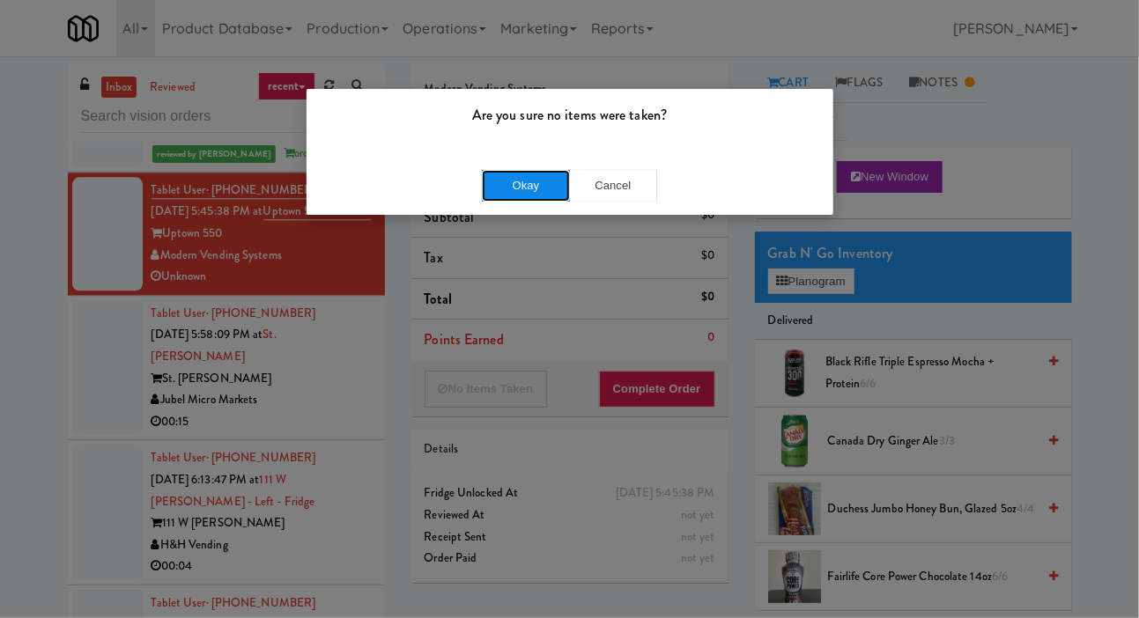
click at [526, 188] on button "Okay" at bounding box center [526, 186] width 88 height 32
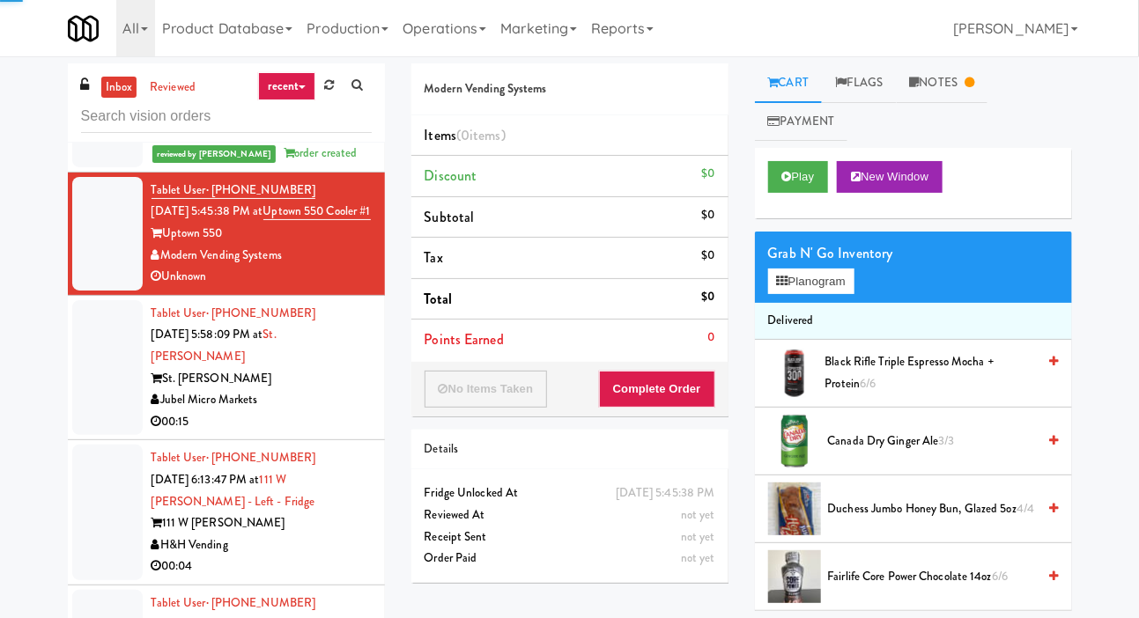
click at [100, 405] on div at bounding box center [107, 368] width 70 height 136
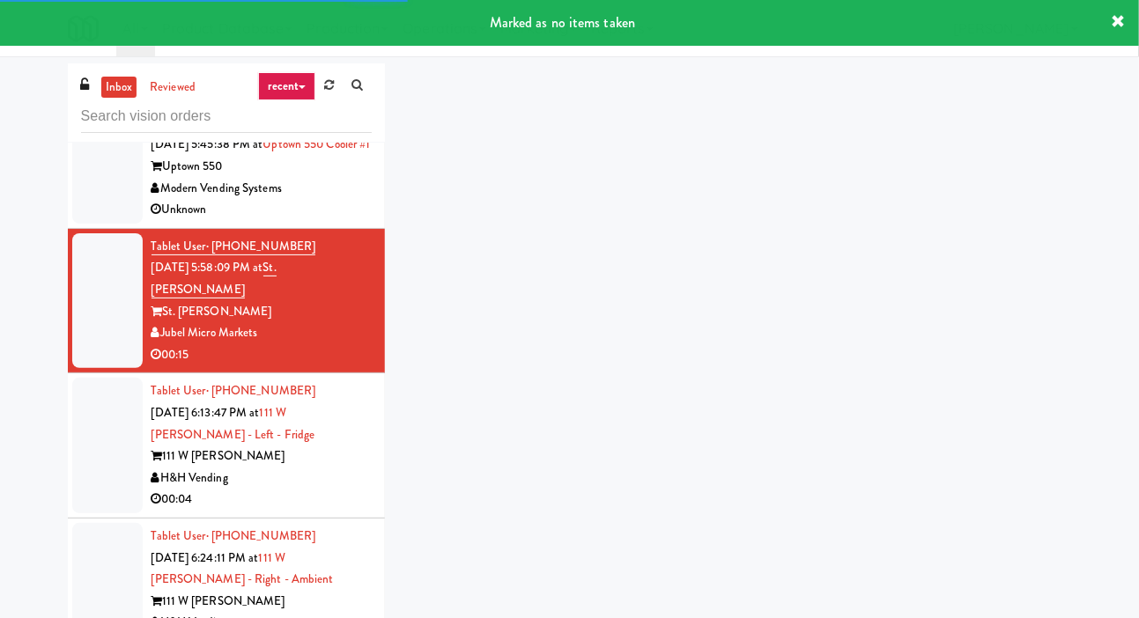
scroll to position [1957, 0]
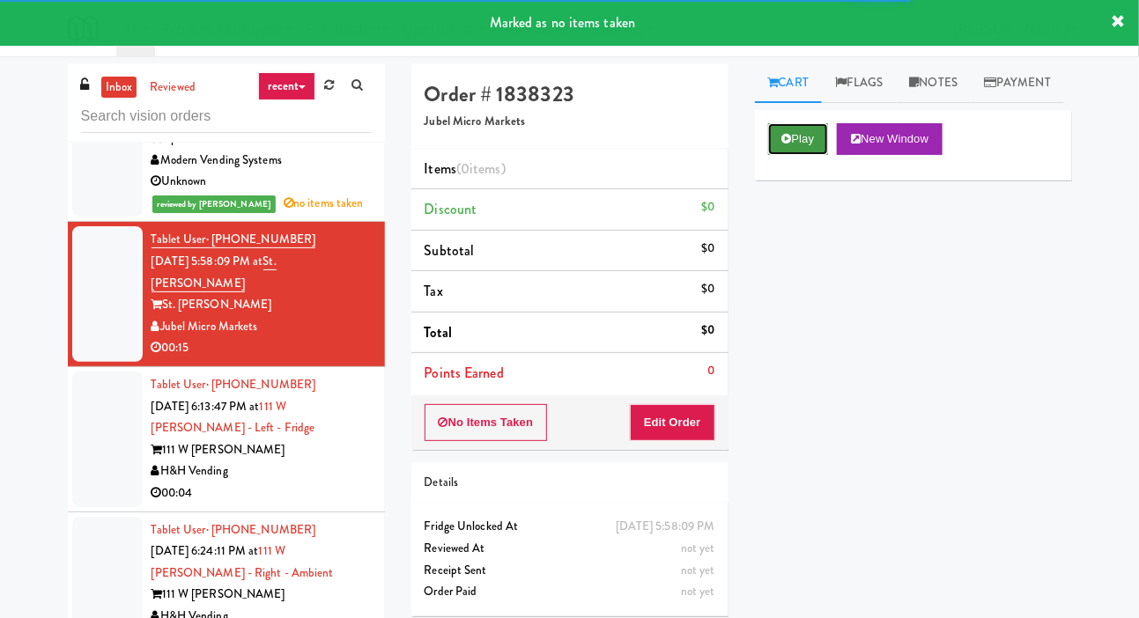
click at [776, 155] on button "Play" at bounding box center [798, 139] width 61 height 32
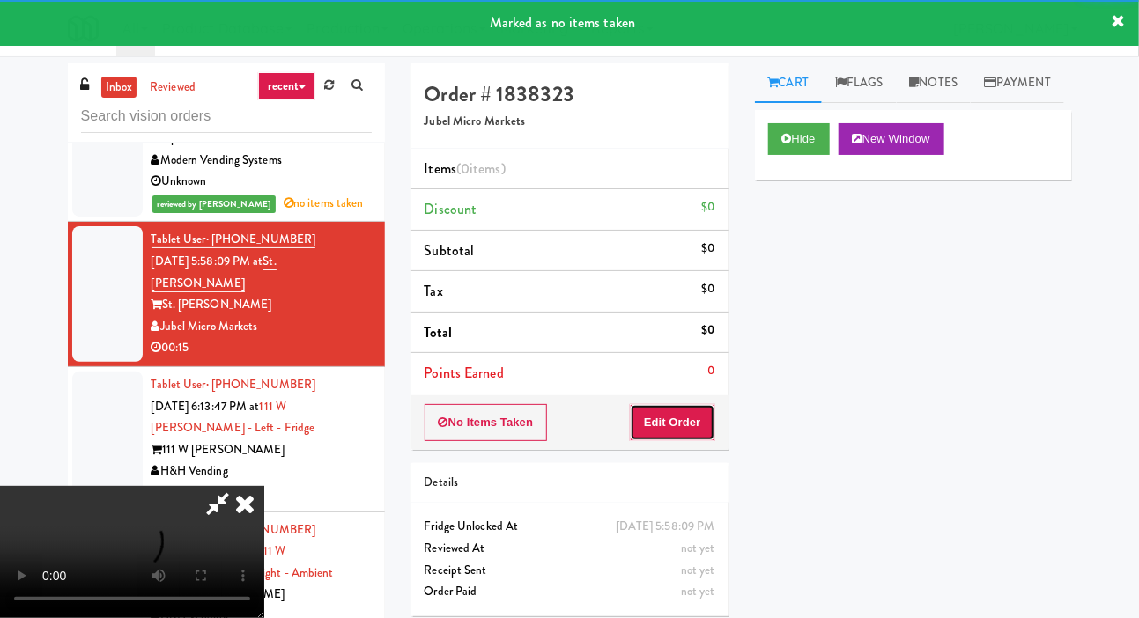
click at [671, 432] on button "Edit Order" at bounding box center [672, 422] width 85 height 37
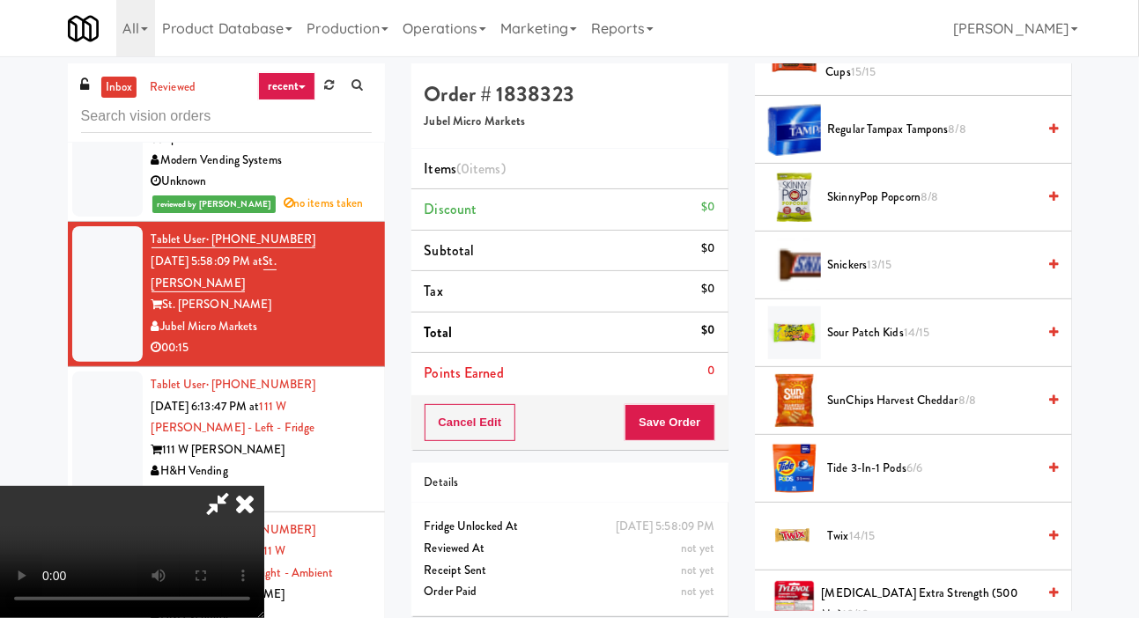
scroll to position [1560, 0]
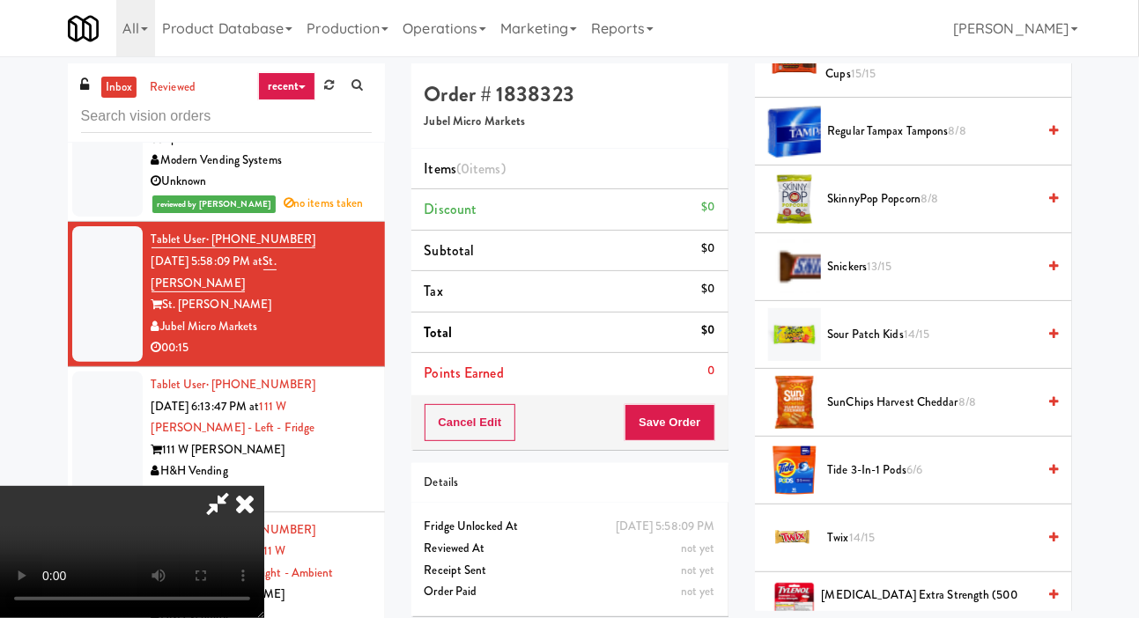
click at [942, 278] on span "Snickers 13/15" at bounding box center [932, 267] width 209 height 22
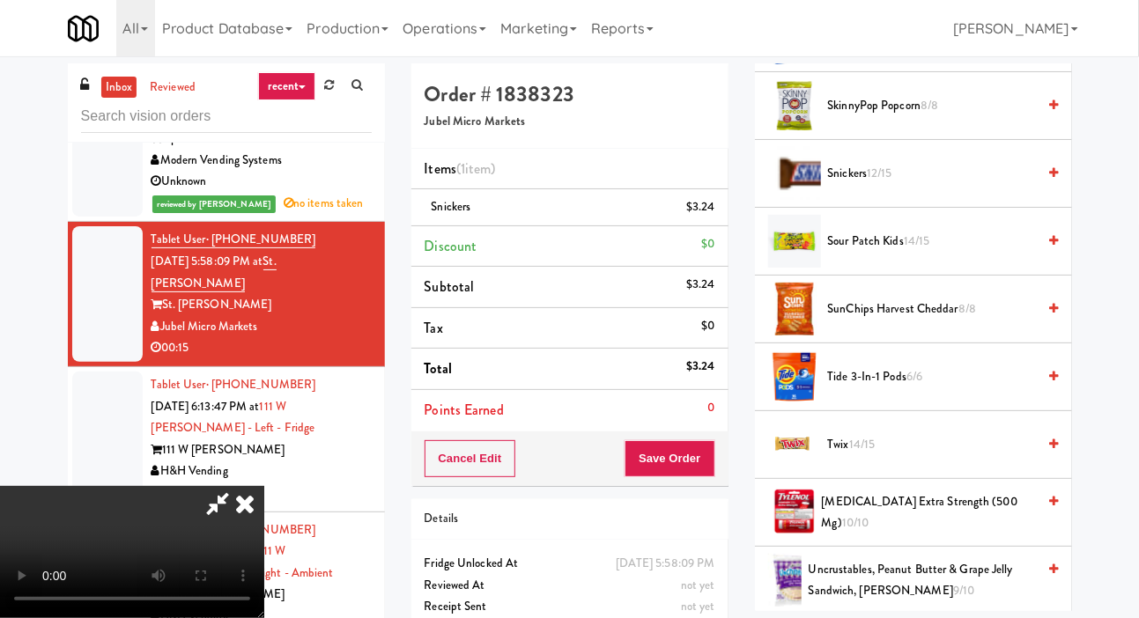
scroll to position [1654, 0]
click at [944, 253] on span "Sour Patch Kids 14/15" at bounding box center [932, 242] width 209 height 22
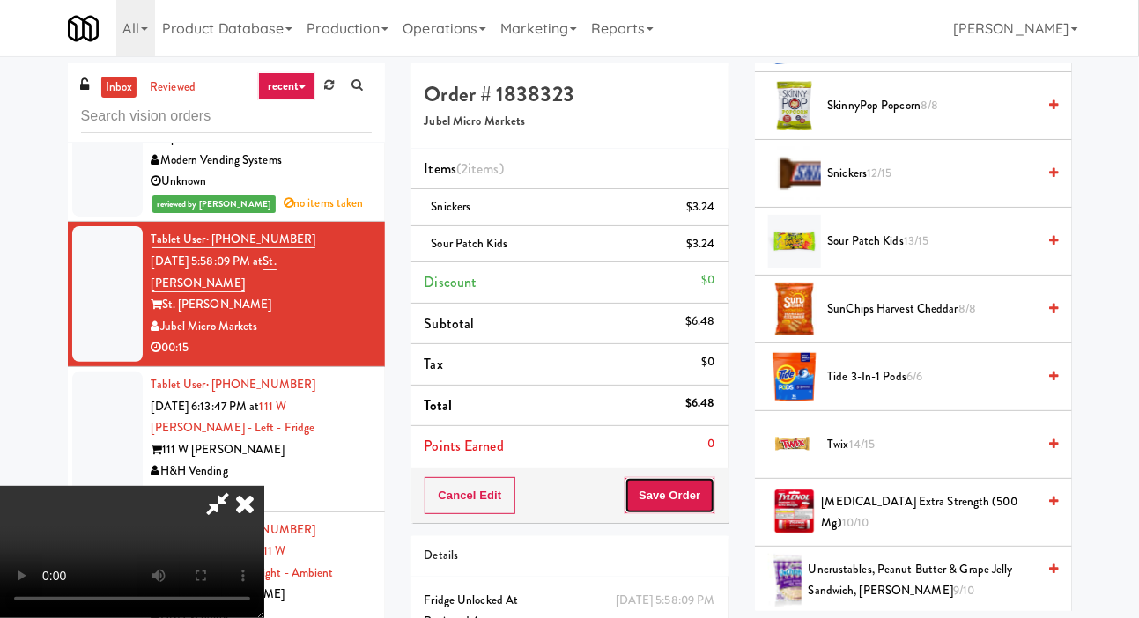
click at [704, 492] on button "Save Order" at bounding box center [670, 496] width 90 height 37
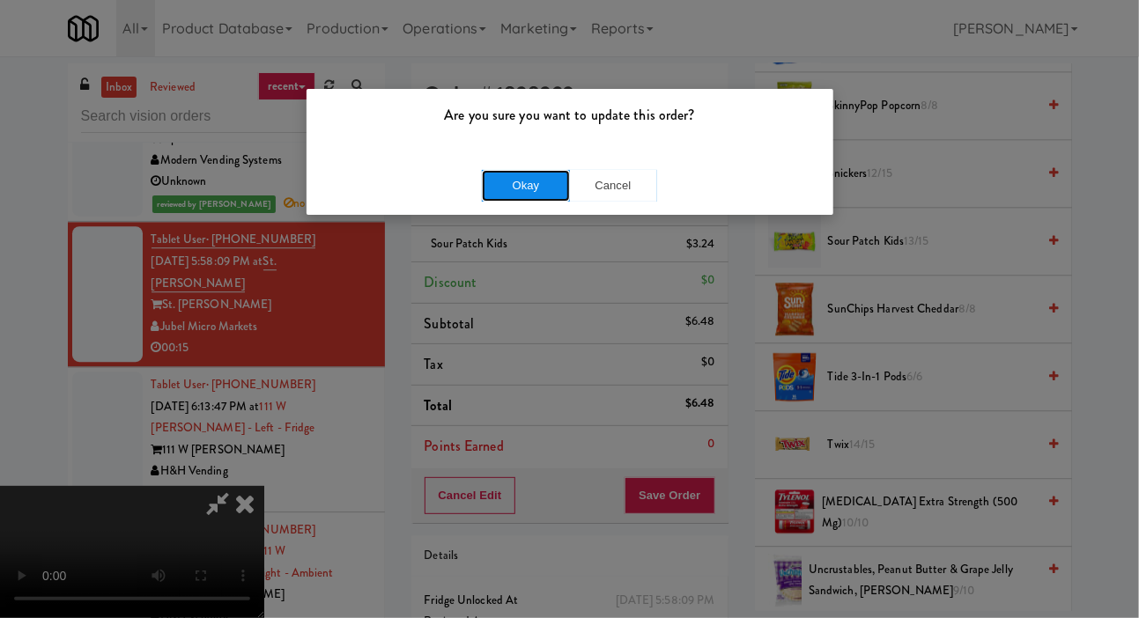
click at [541, 188] on button "Okay" at bounding box center [526, 186] width 88 height 32
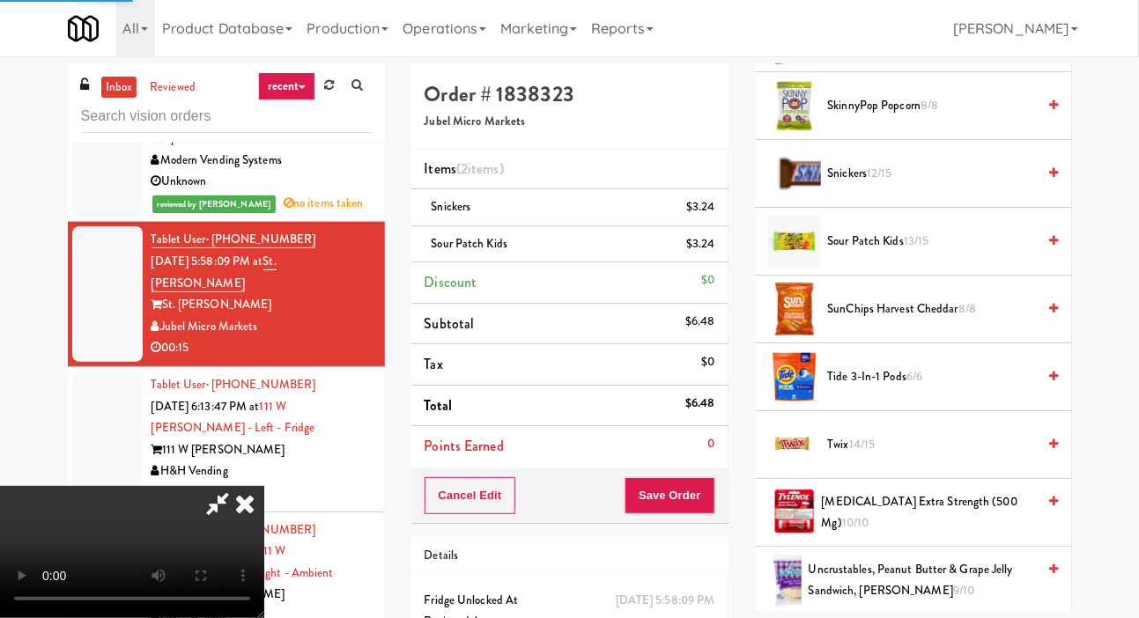
scroll to position [102, 0]
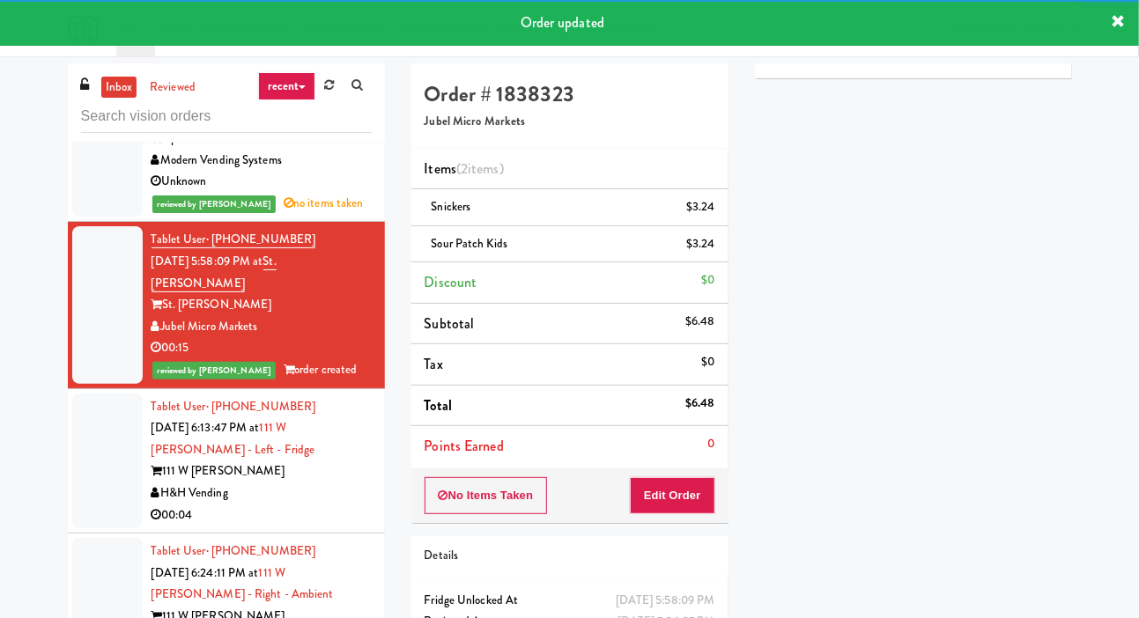
click at [85, 500] on div at bounding box center [107, 462] width 70 height 136
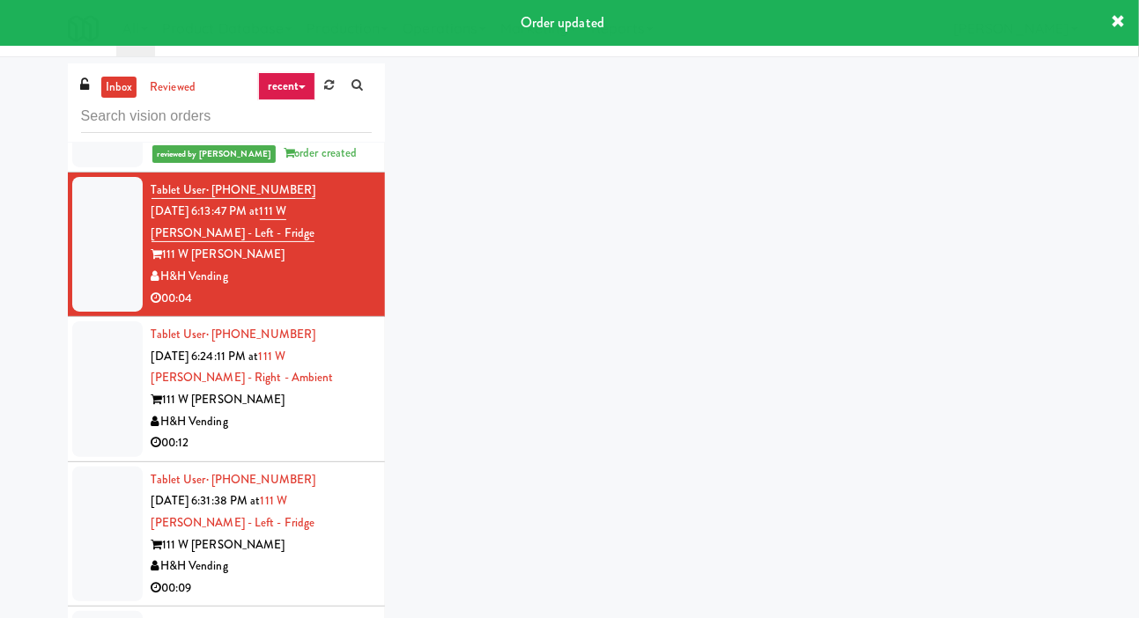
scroll to position [2172, 0]
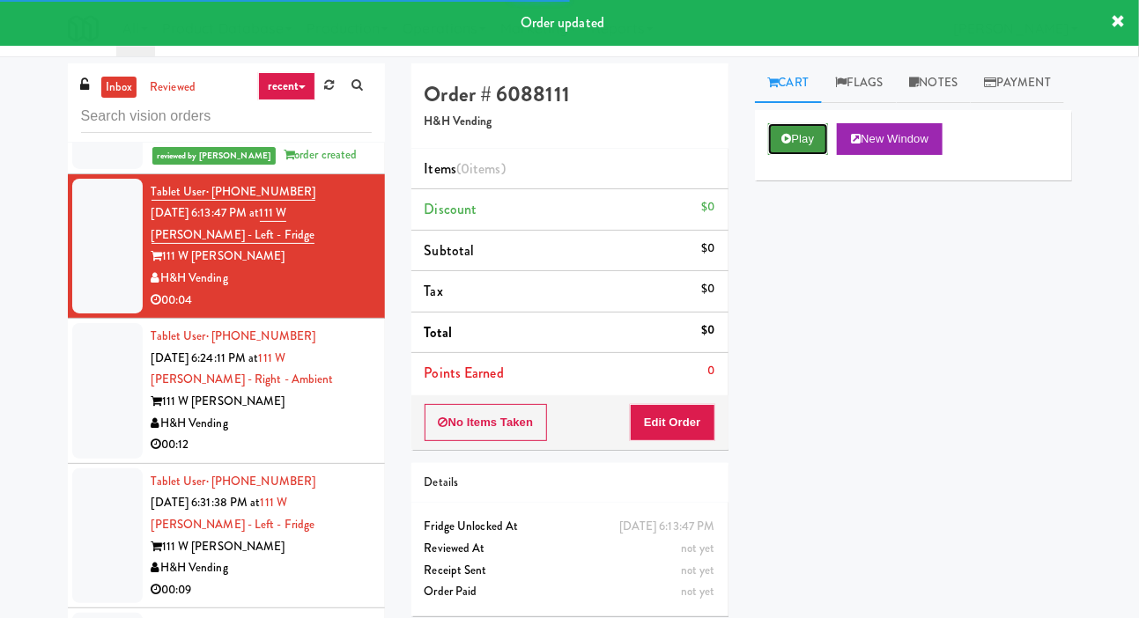
click at [789, 144] on icon at bounding box center [787, 138] width 10 height 11
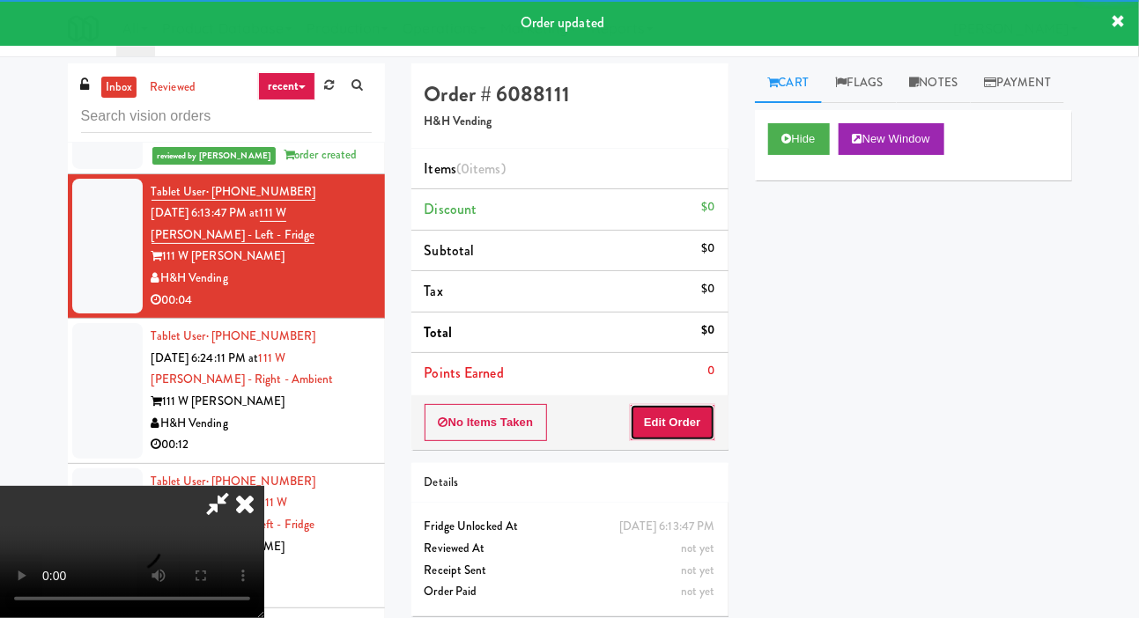
click at [674, 423] on button "Edit Order" at bounding box center [672, 422] width 85 height 37
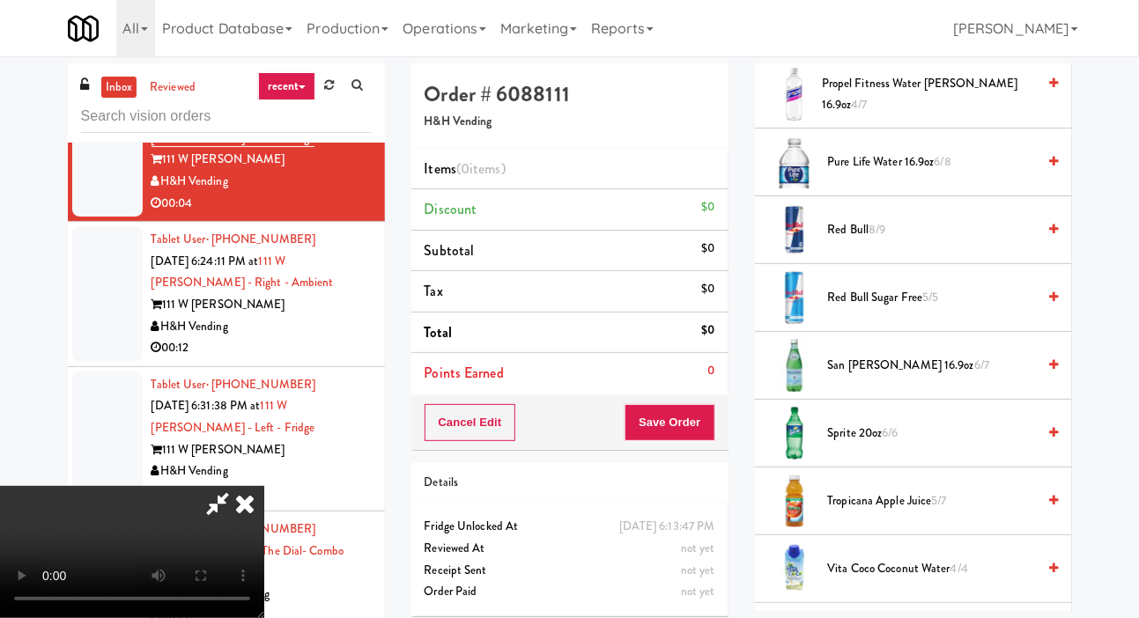
scroll to position [2157, 0]
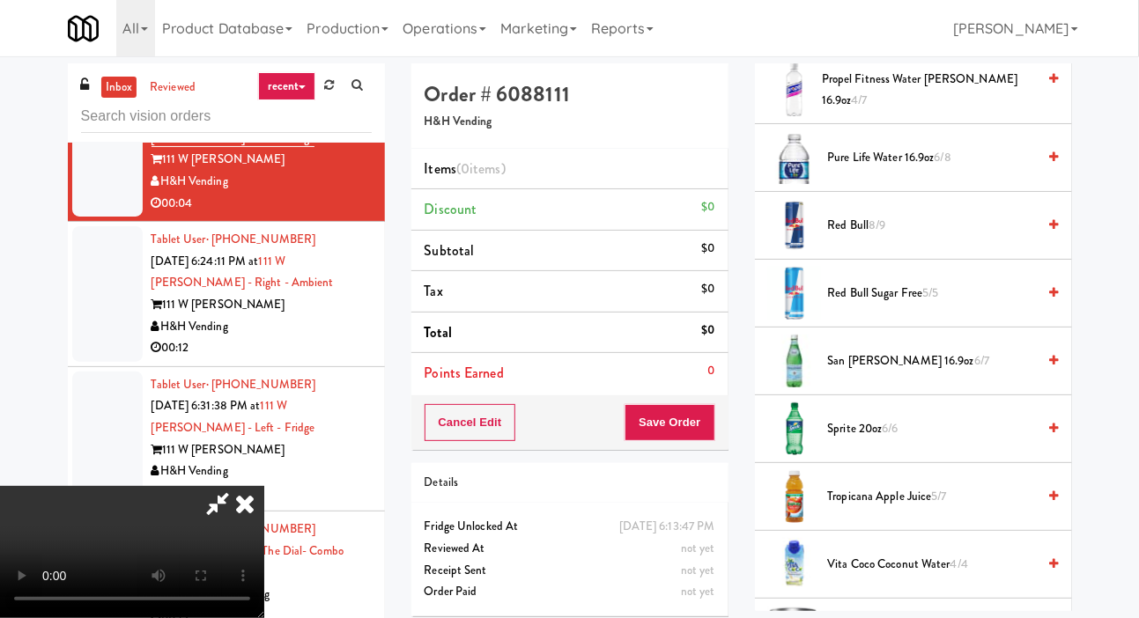
click at [974, 369] on span "6/7" at bounding box center [981, 360] width 15 height 17
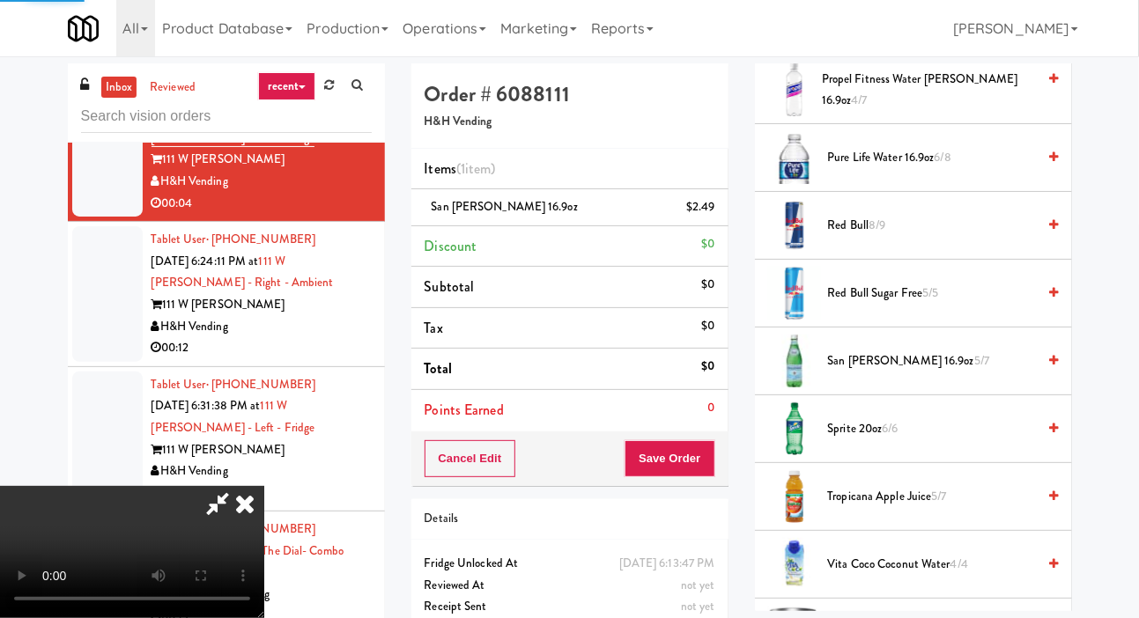
click at [710, 455] on button "Save Order" at bounding box center [670, 459] width 90 height 37
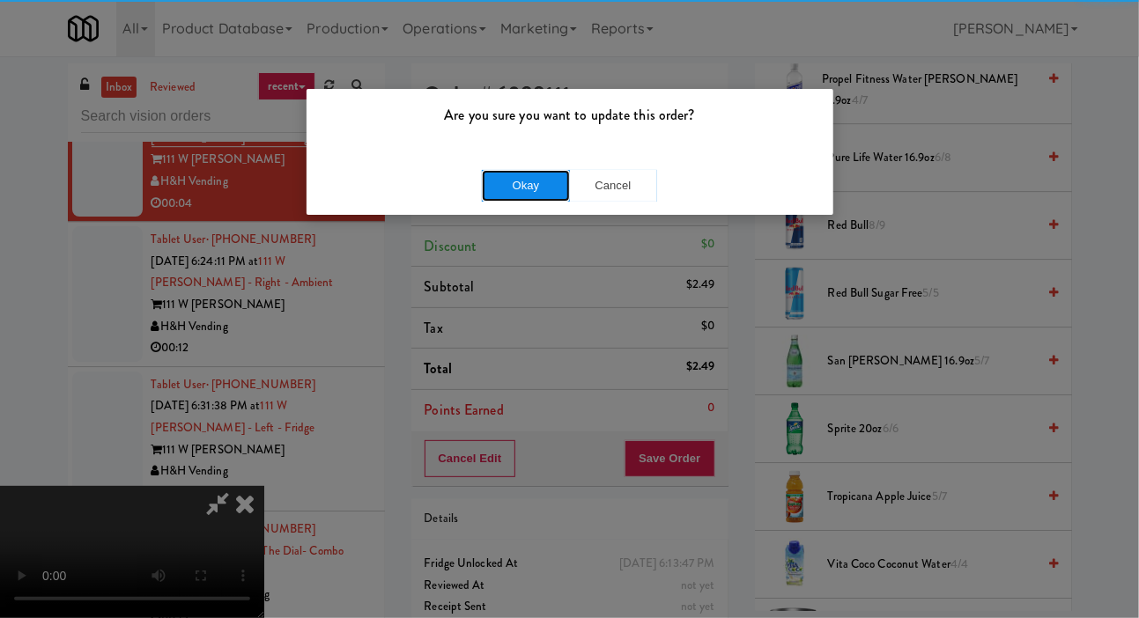
click at [515, 189] on button "Okay" at bounding box center [526, 186] width 88 height 32
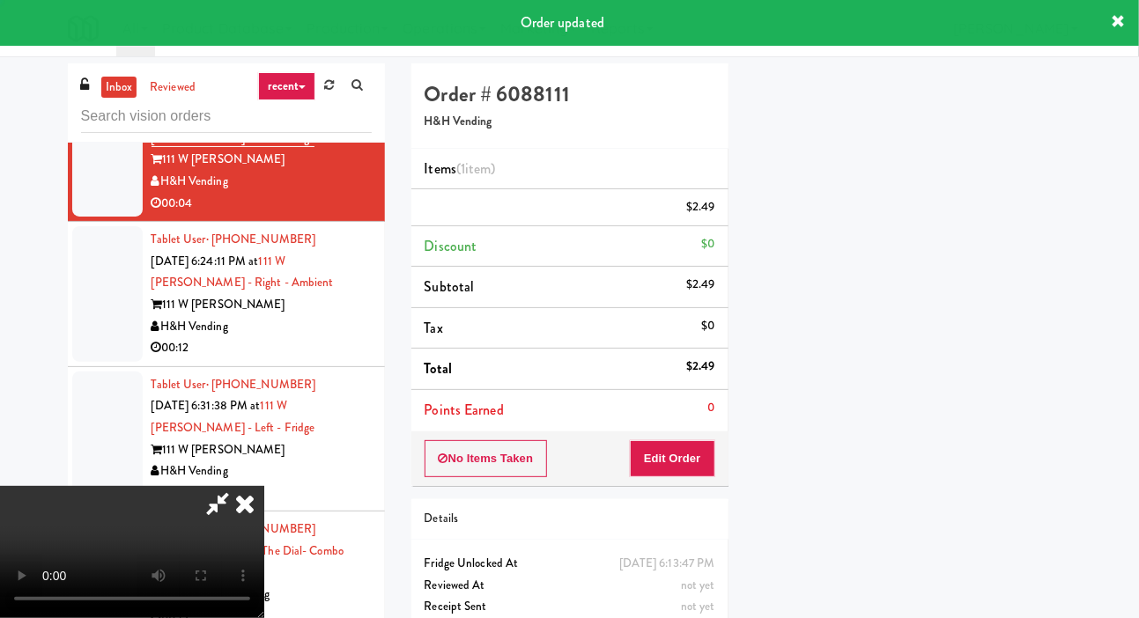
scroll to position [102, 0]
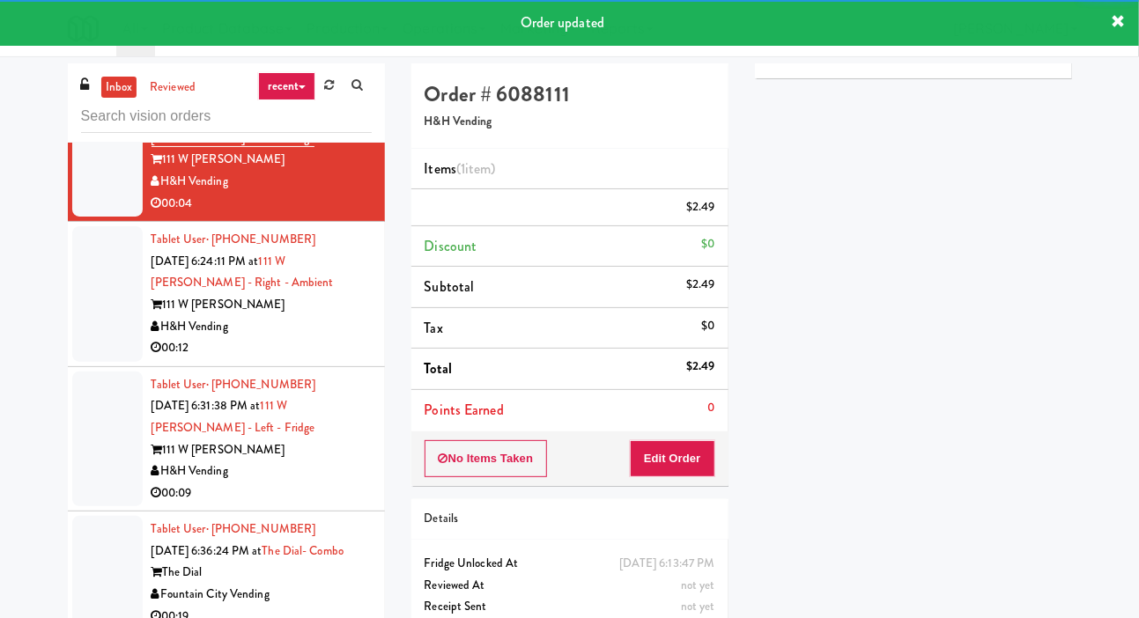
click at [91, 362] on div at bounding box center [107, 294] width 70 height 136
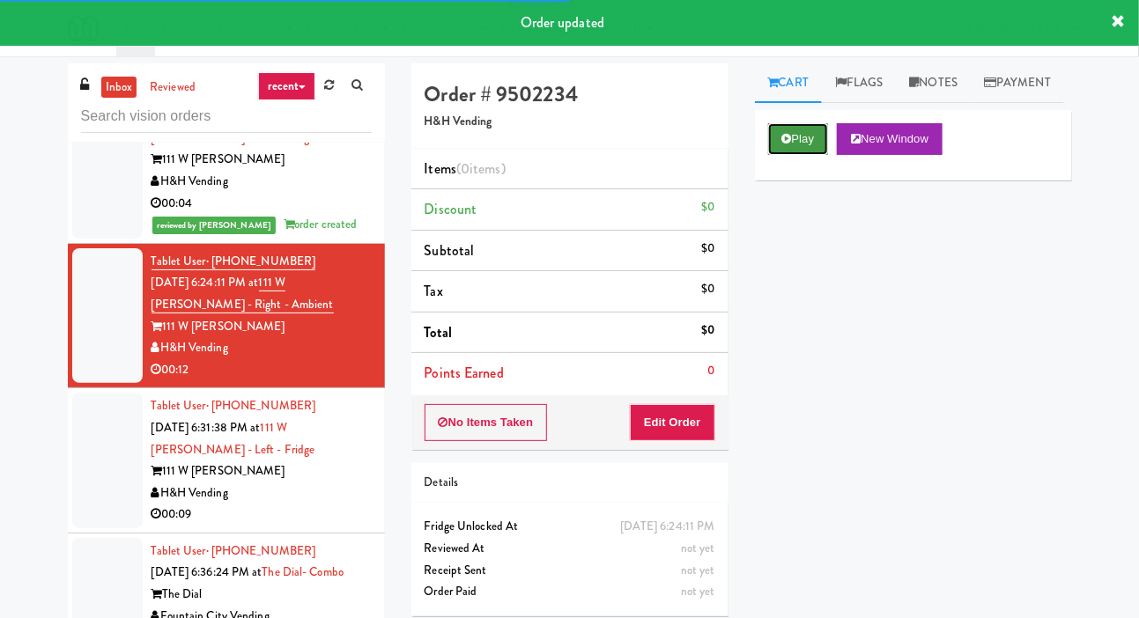
click at [769, 155] on button "Play" at bounding box center [798, 139] width 61 height 32
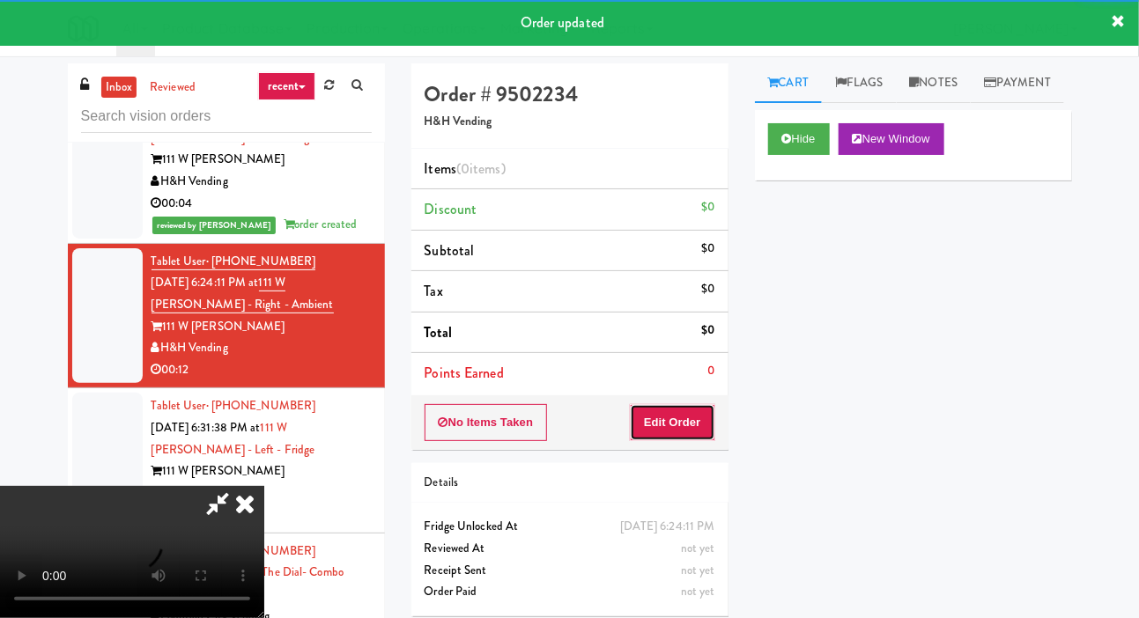
click at [688, 417] on button "Edit Order" at bounding box center [672, 422] width 85 height 37
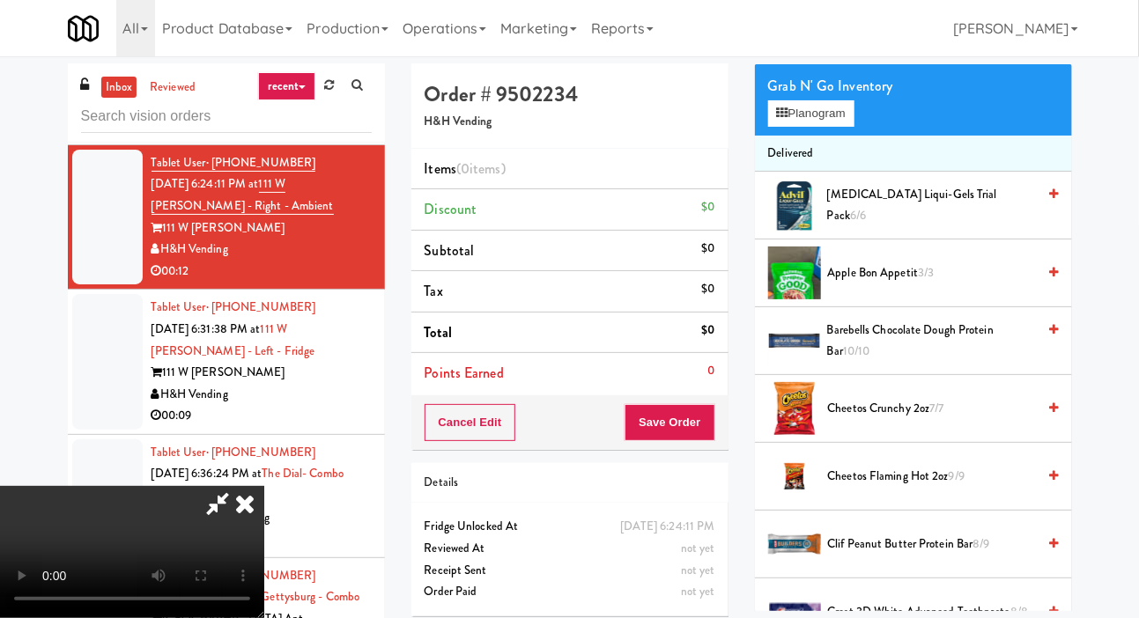
scroll to position [129, 0]
click at [918, 421] on span "Cheetos Crunchy 2oz 7/7" at bounding box center [932, 410] width 209 height 22
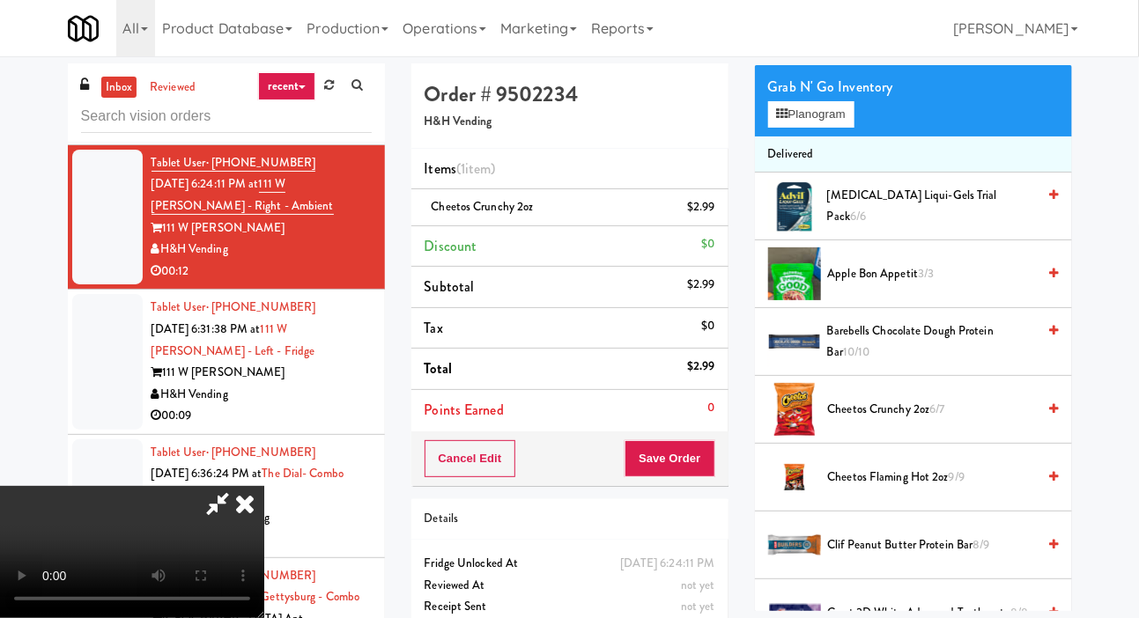
click at [920, 421] on span "Cheetos Crunchy 2oz 6/7" at bounding box center [932, 410] width 209 height 22
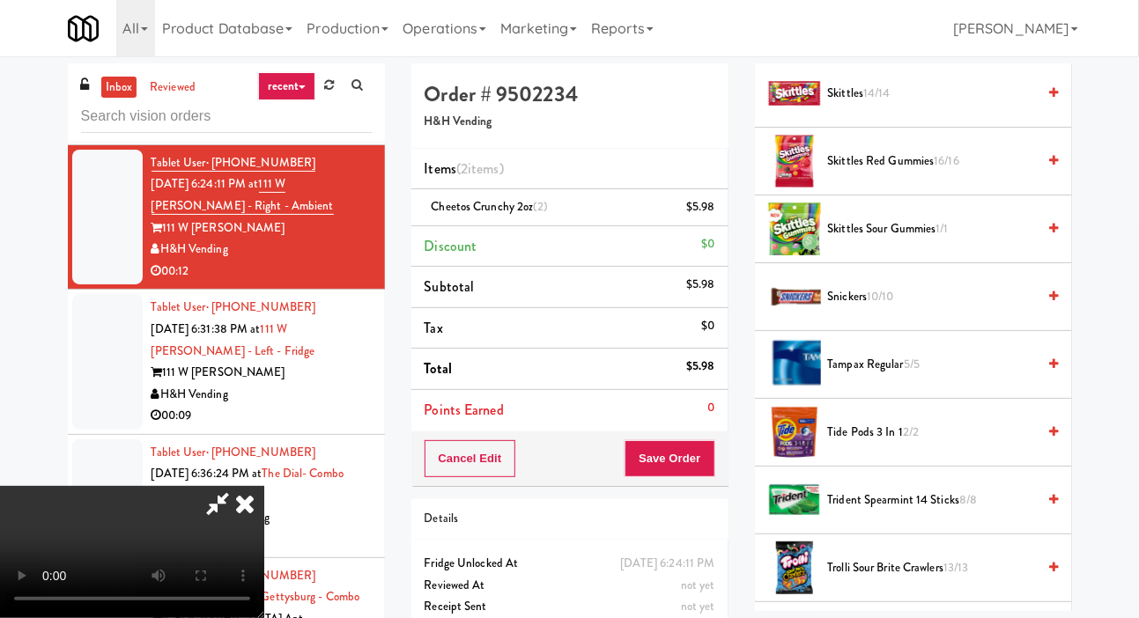
scroll to position [1620, 0]
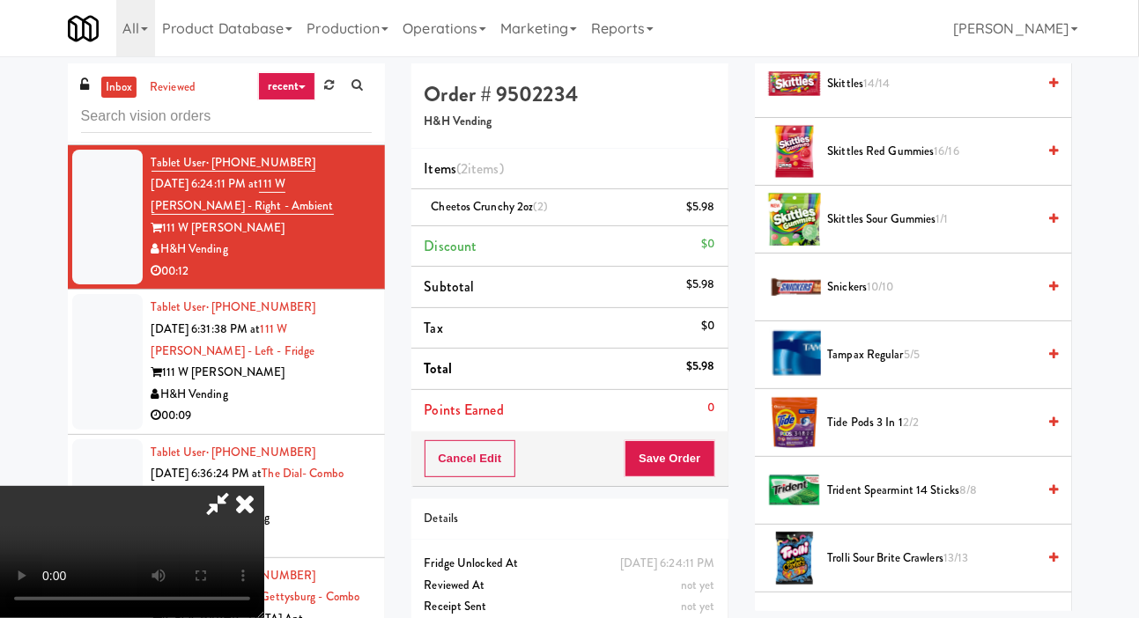
click at [982, 299] on span "Snickers 10/10" at bounding box center [932, 288] width 209 height 22
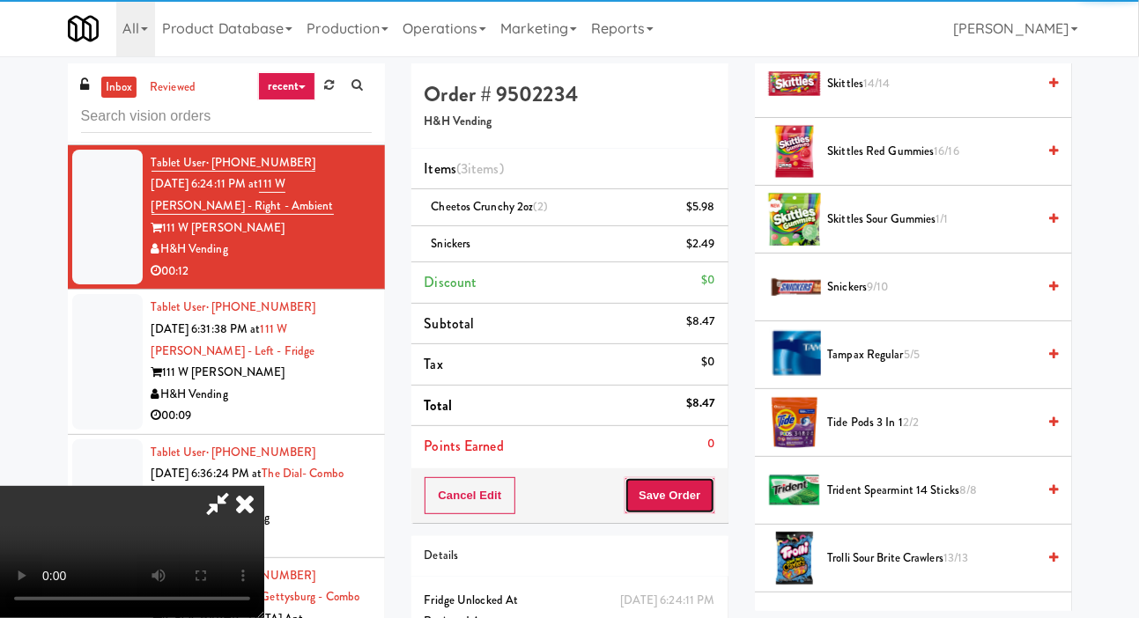
click at [711, 497] on button "Save Order" at bounding box center [670, 496] width 90 height 37
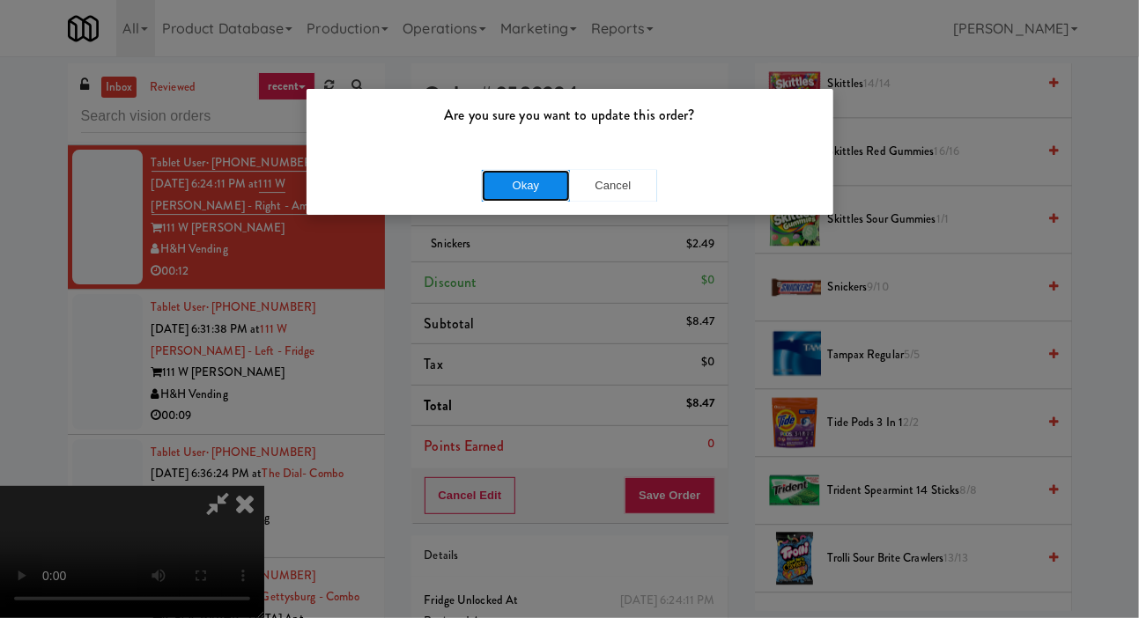
click at [500, 188] on button "Okay" at bounding box center [526, 186] width 88 height 32
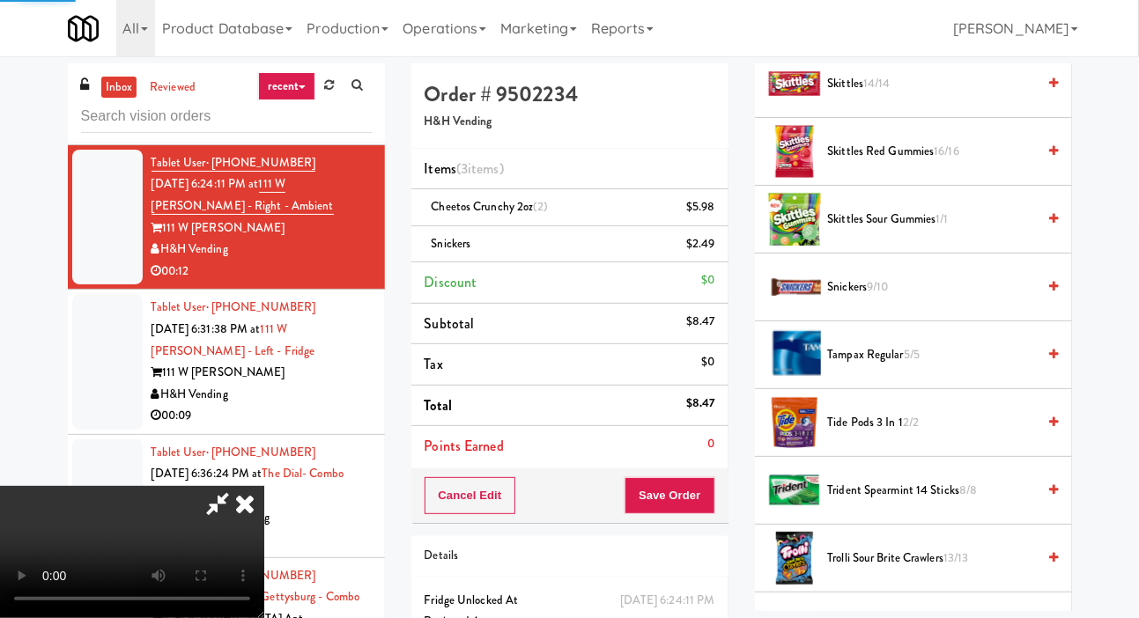
scroll to position [102, 0]
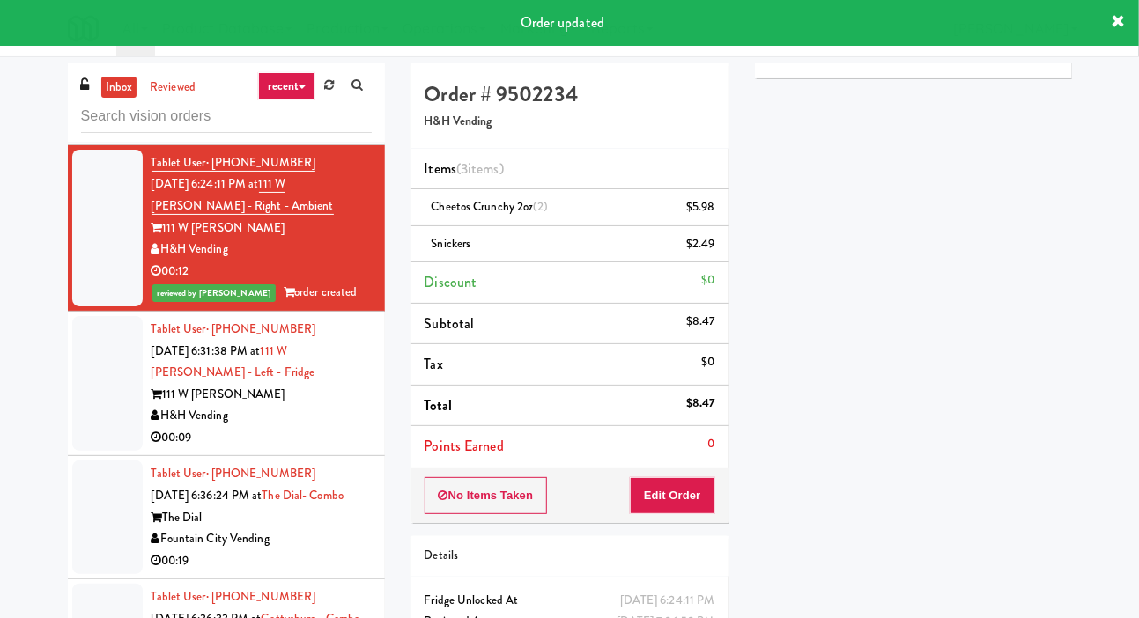
click at [79, 452] on div at bounding box center [107, 384] width 70 height 136
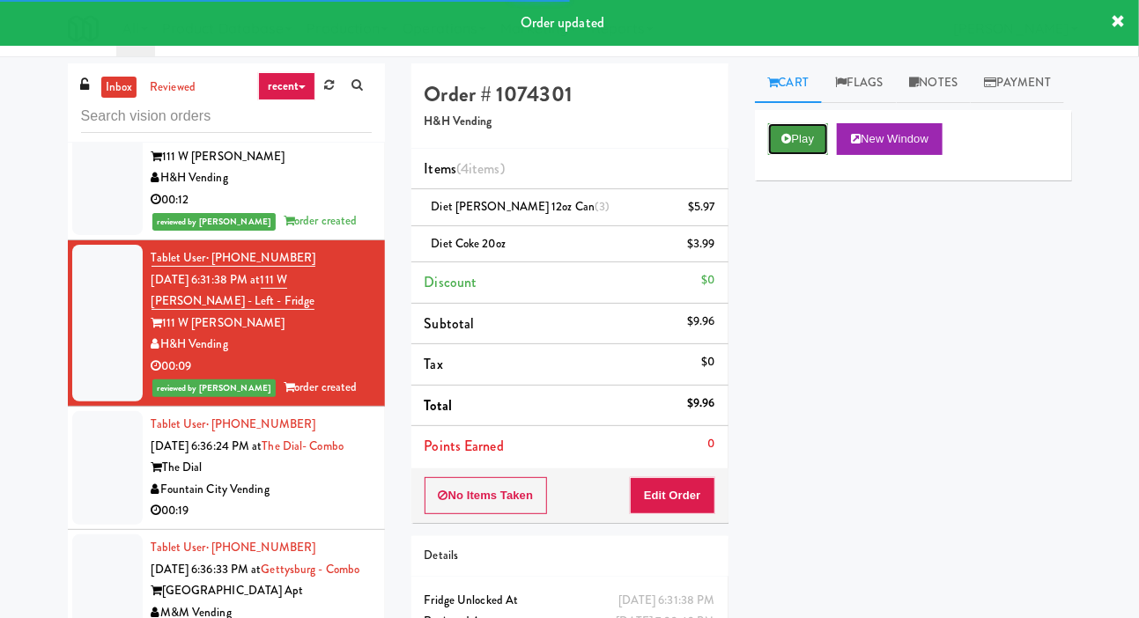
click at [803, 155] on button "Play" at bounding box center [798, 139] width 61 height 32
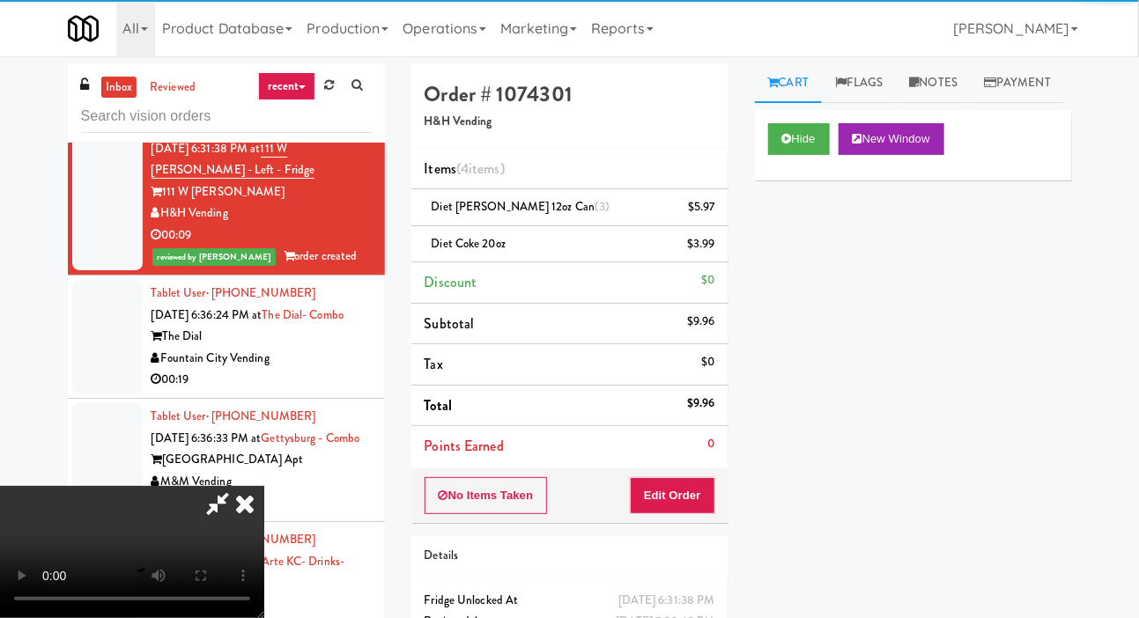
click at [103, 394] on div at bounding box center [107, 337] width 70 height 114
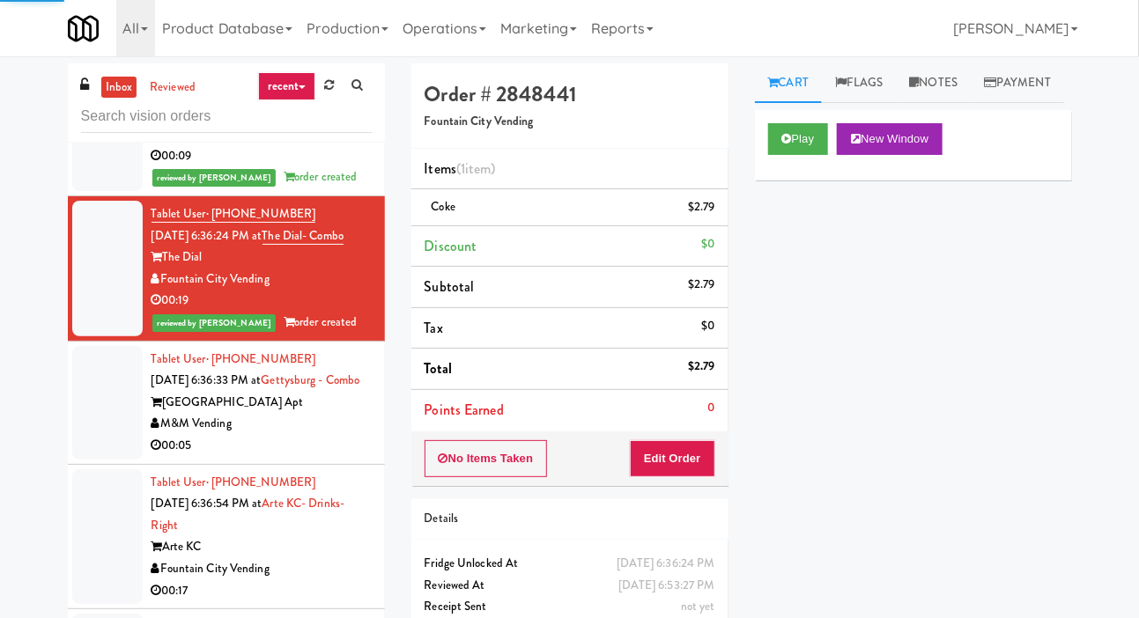
click at [104, 460] on div at bounding box center [107, 403] width 70 height 114
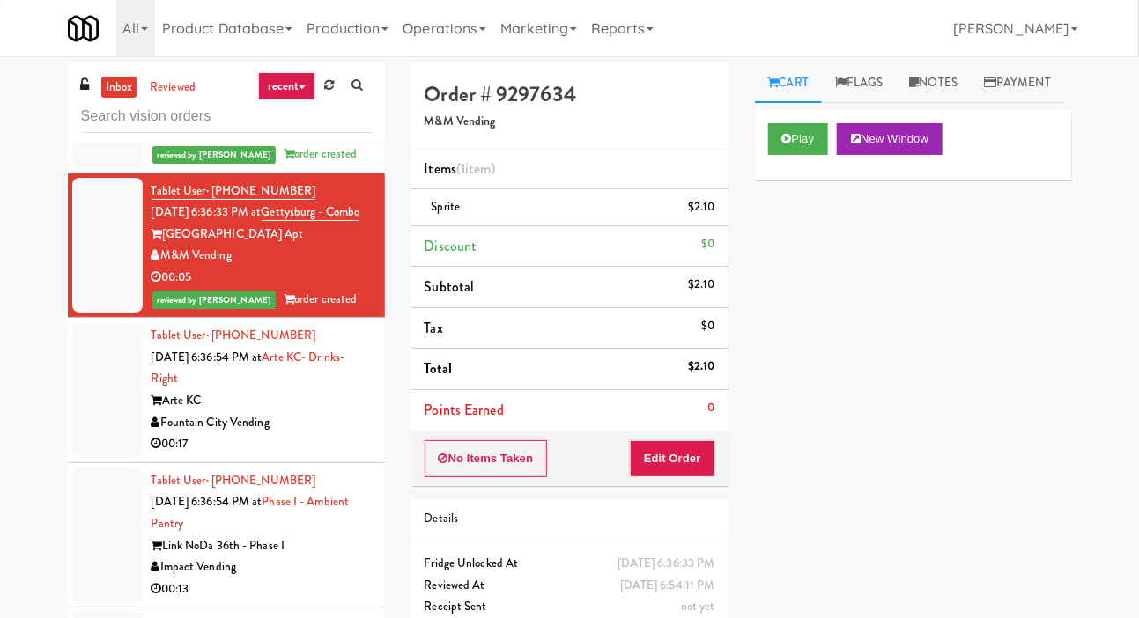
click at [109, 458] on div at bounding box center [107, 390] width 70 height 136
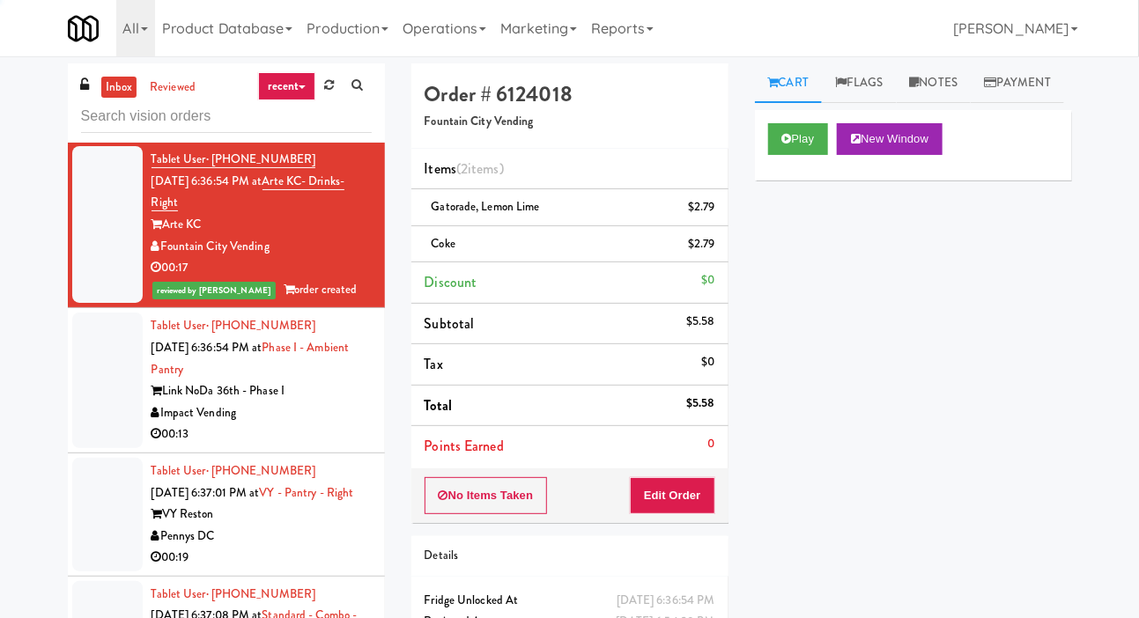
click at [118, 448] on div at bounding box center [107, 381] width 70 height 136
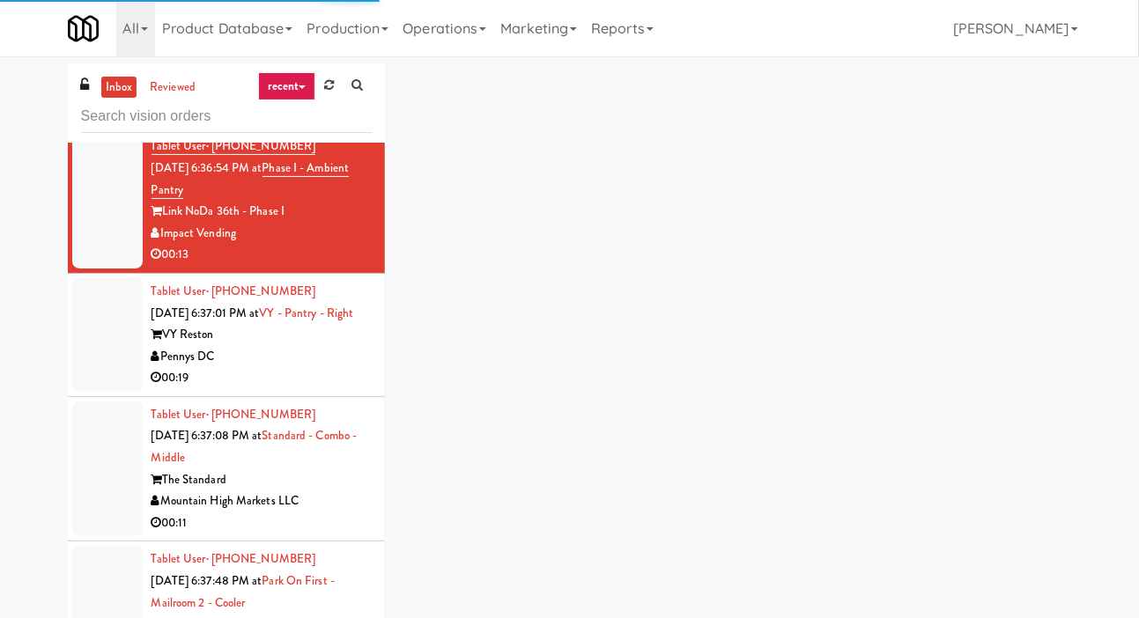
click at [120, 392] on div at bounding box center [107, 335] width 70 height 114
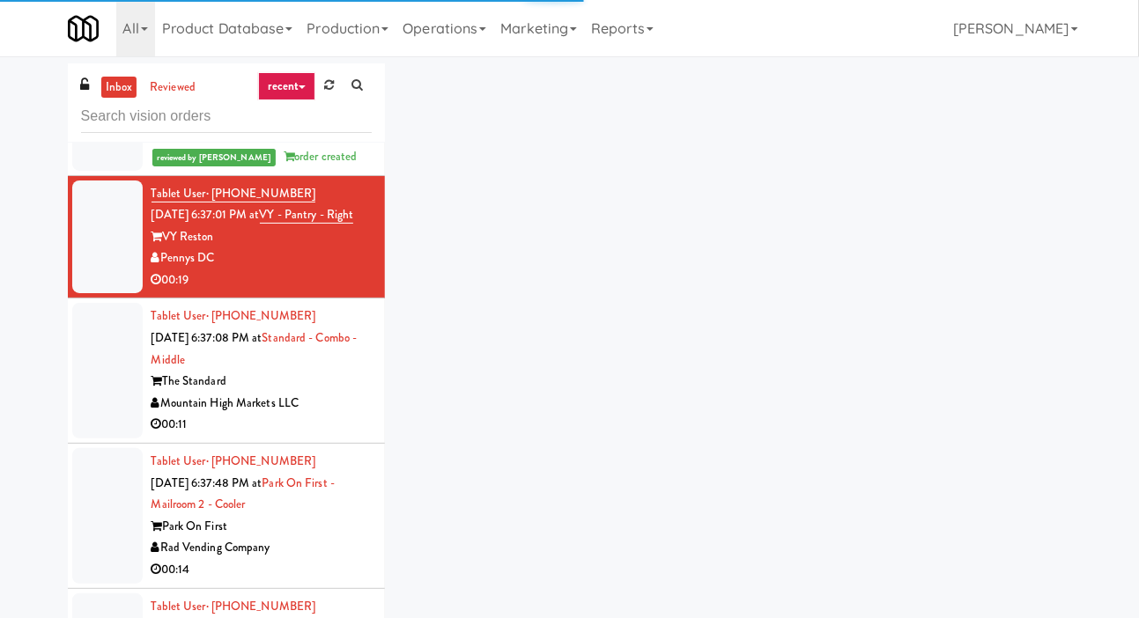
click at [116, 439] on div at bounding box center [107, 371] width 70 height 136
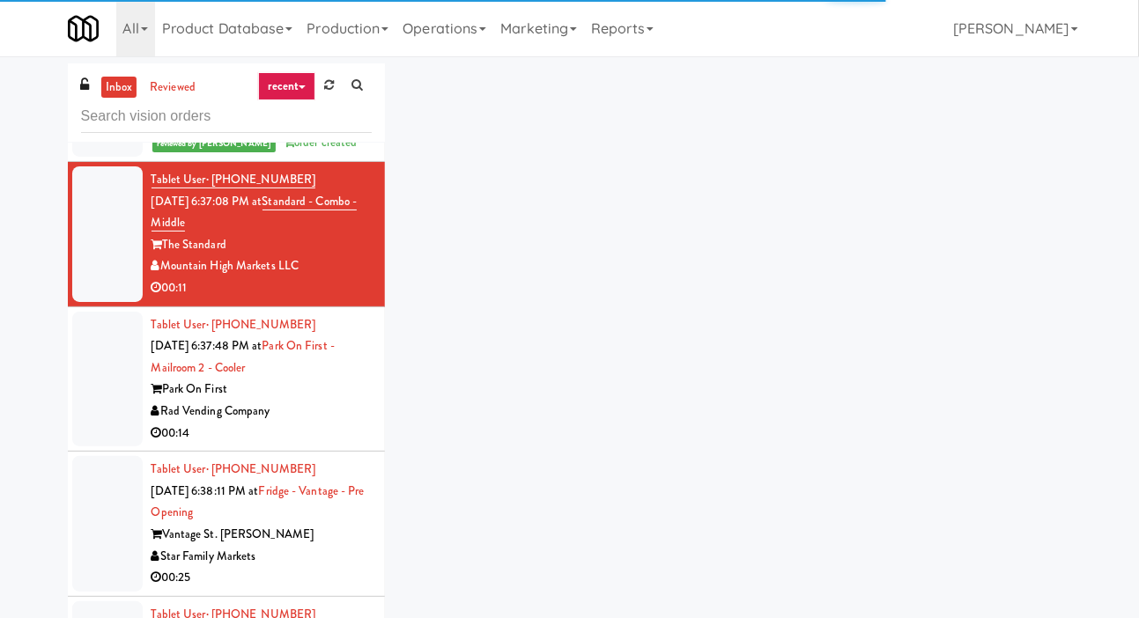
click at [118, 448] on div at bounding box center [107, 380] width 70 height 136
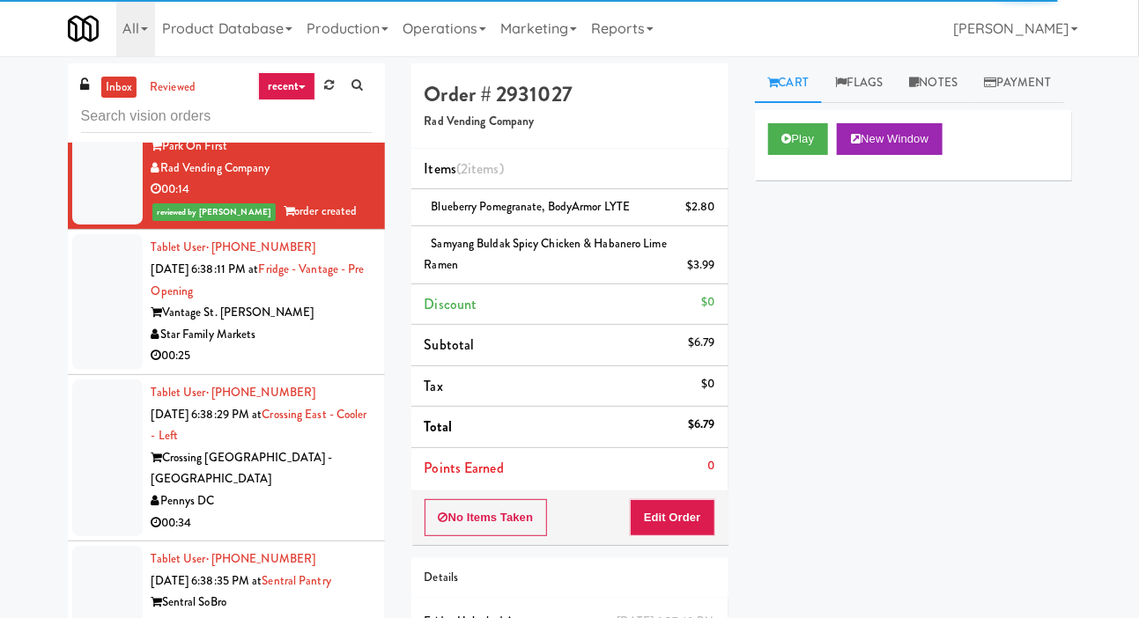
scroll to position [3795, 0]
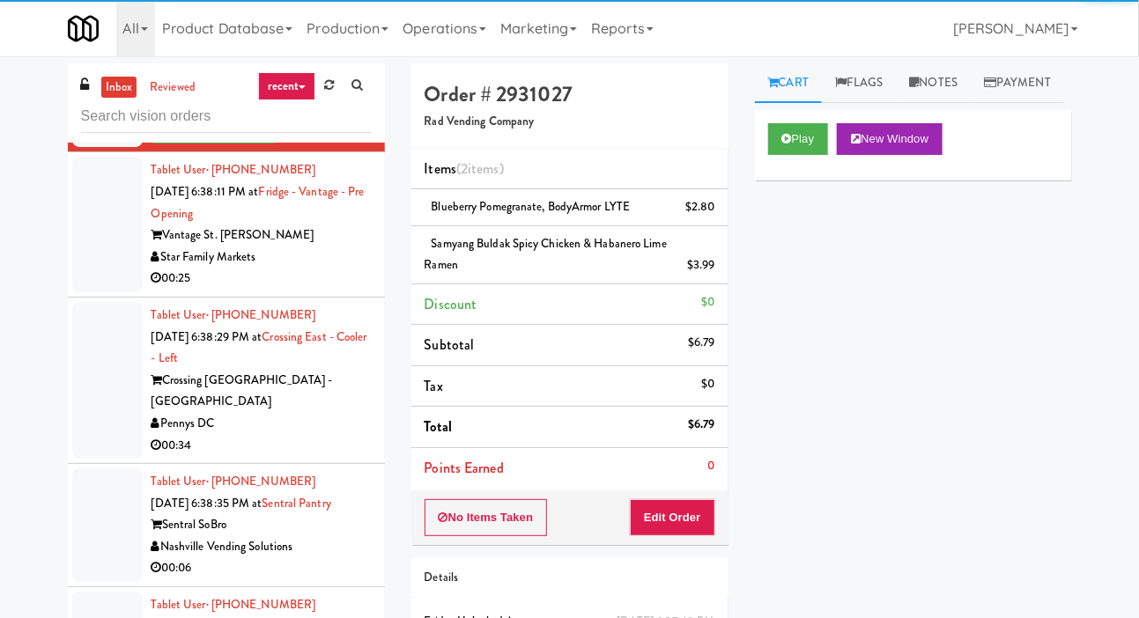
click at [107, 293] on div at bounding box center [107, 225] width 70 height 136
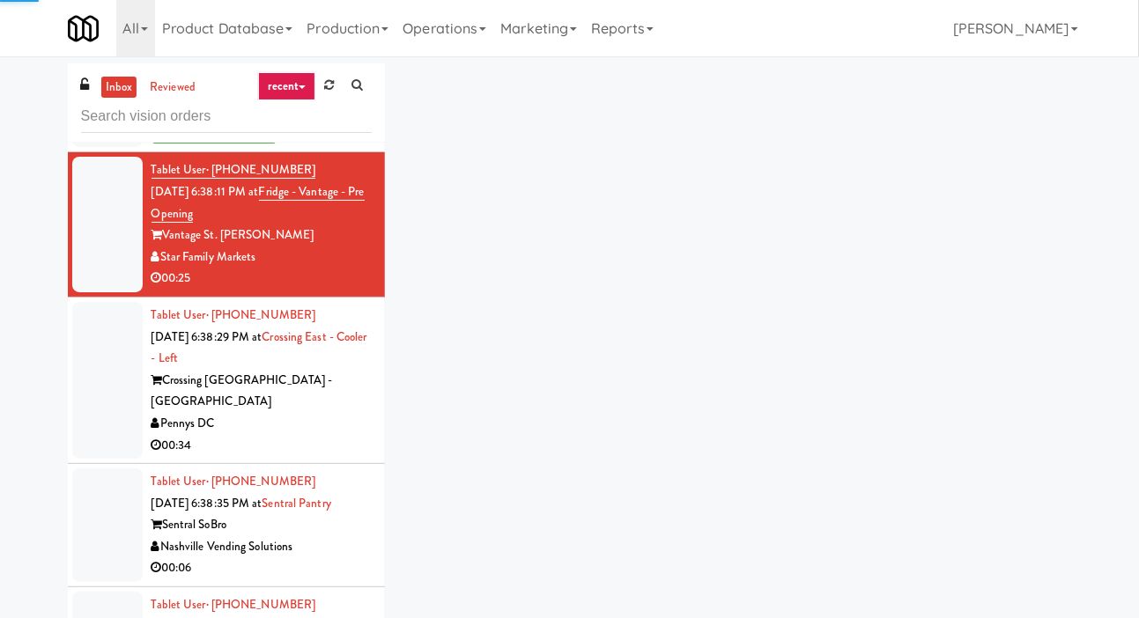
click at [96, 459] on div at bounding box center [107, 380] width 70 height 157
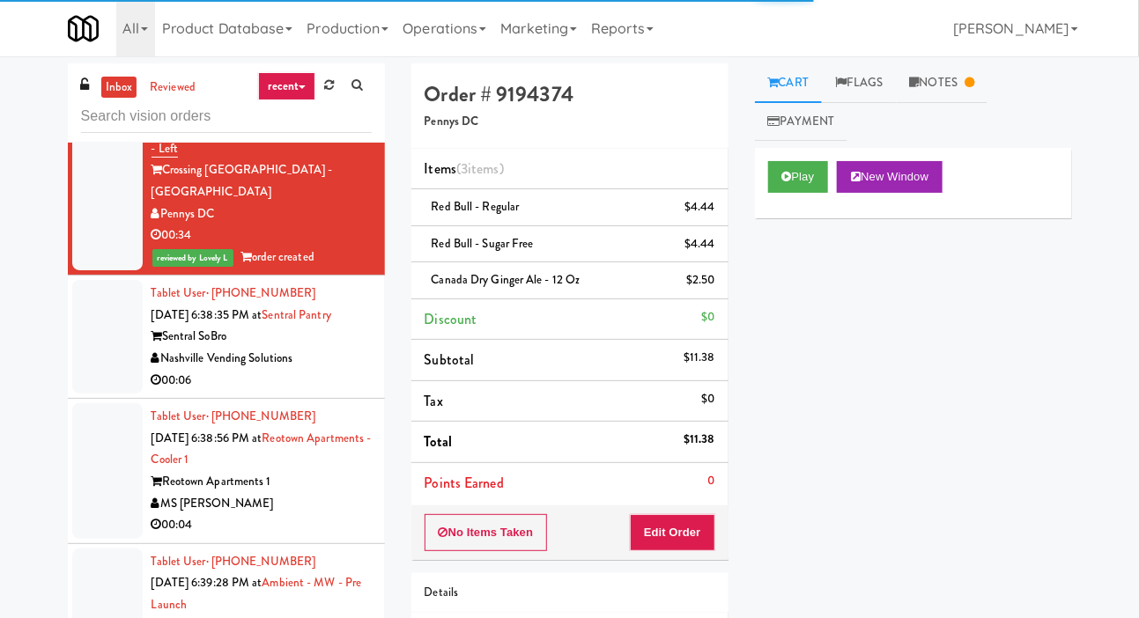
scroll to position [4035, 0]
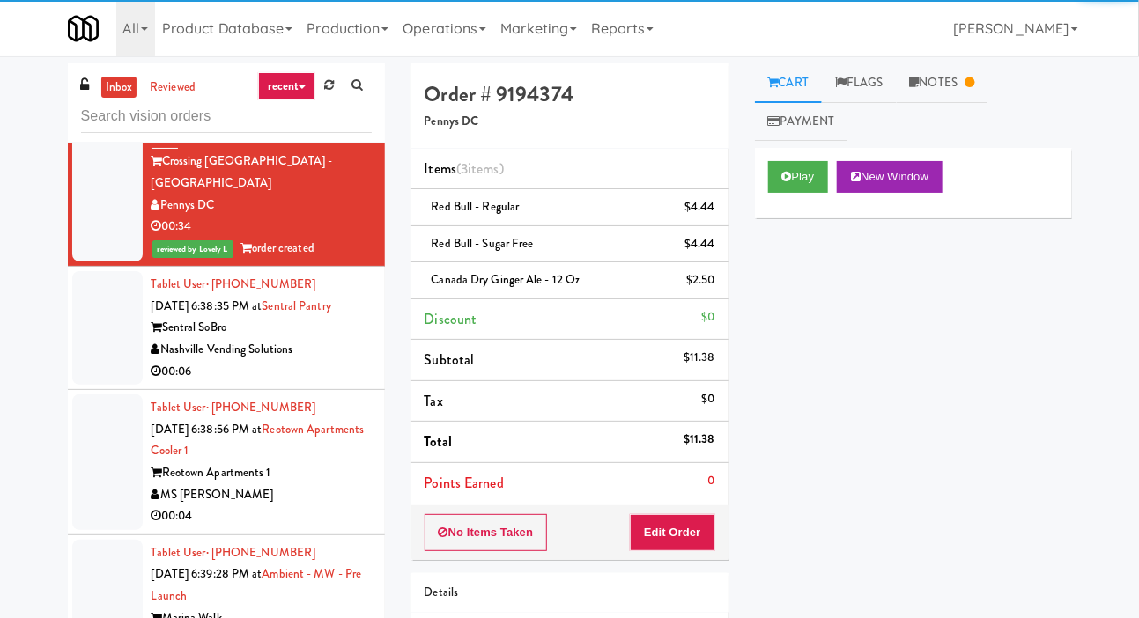
click at [113, 385] on div at bounding box center [107, 328] width 70 height 114
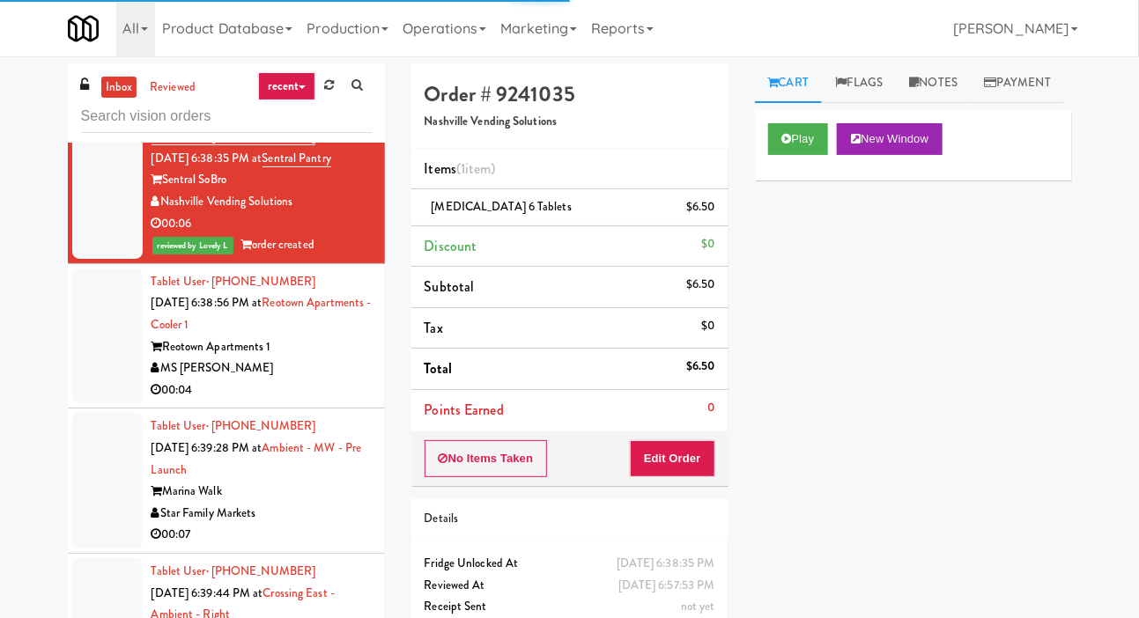
click at [85, 404] on div at bounding box center [107, 337] width 70 height 136
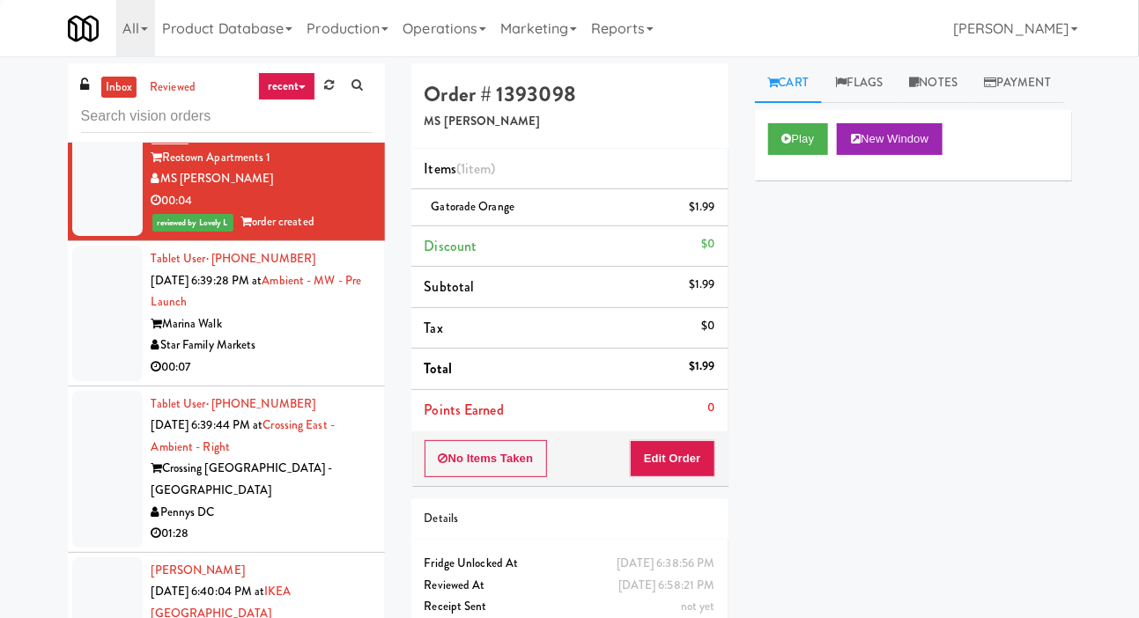
click at [102, 381] on div at bounding box center [107, 314] width 70 height 136
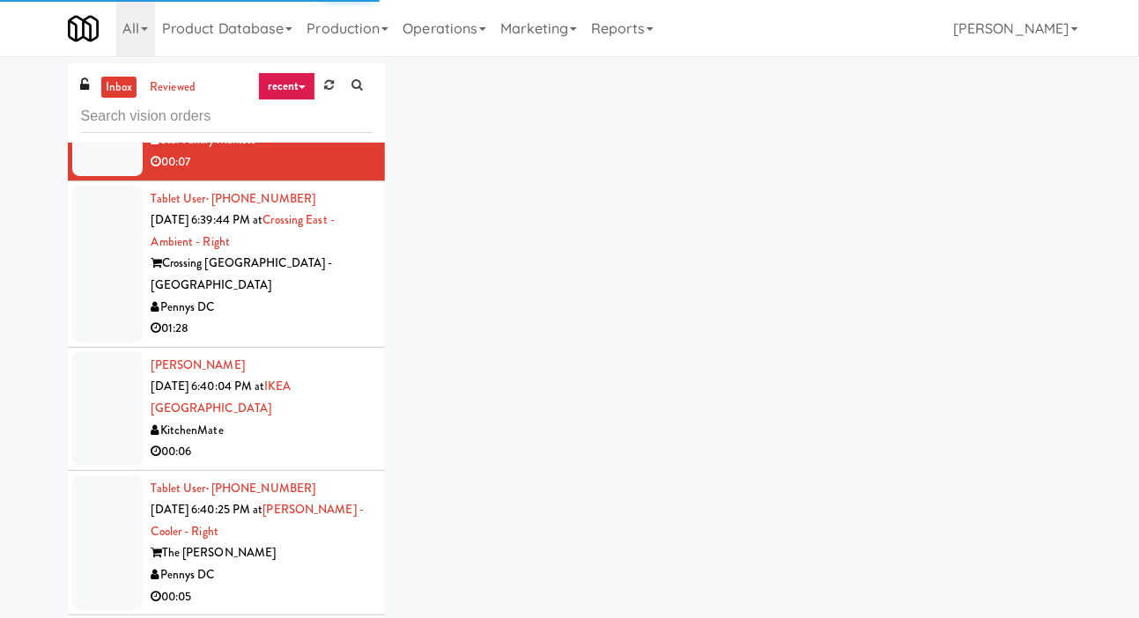
click at [101, 343] on div at bounding box center [107, 264] width 70 height 157
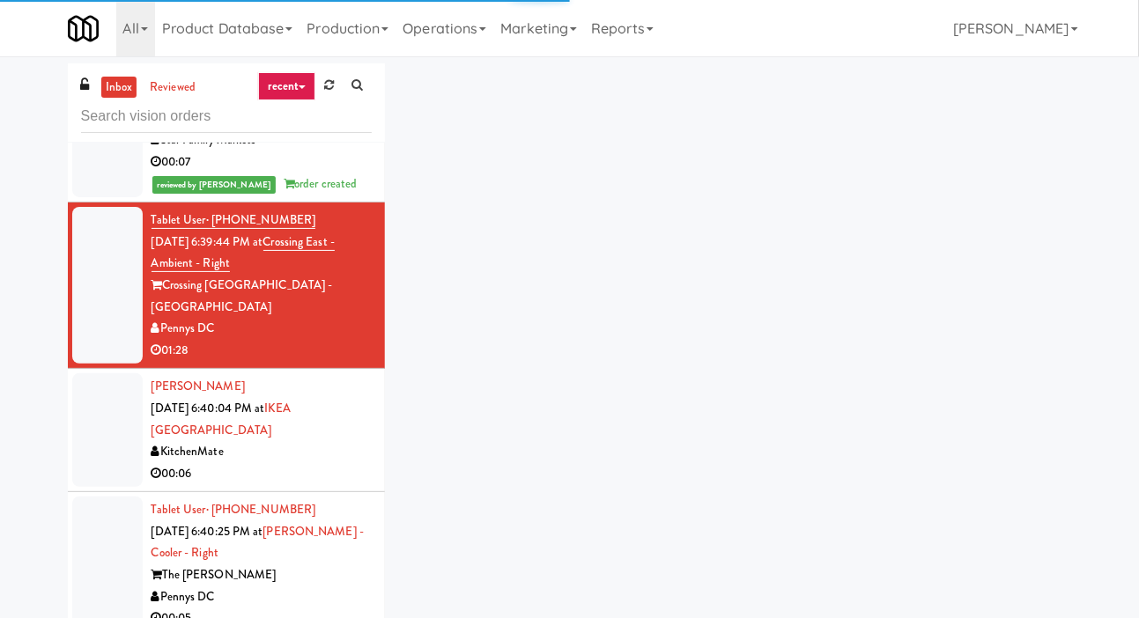
click at [104, 464] on div at bounding box center [107, 431] width 70 height 114
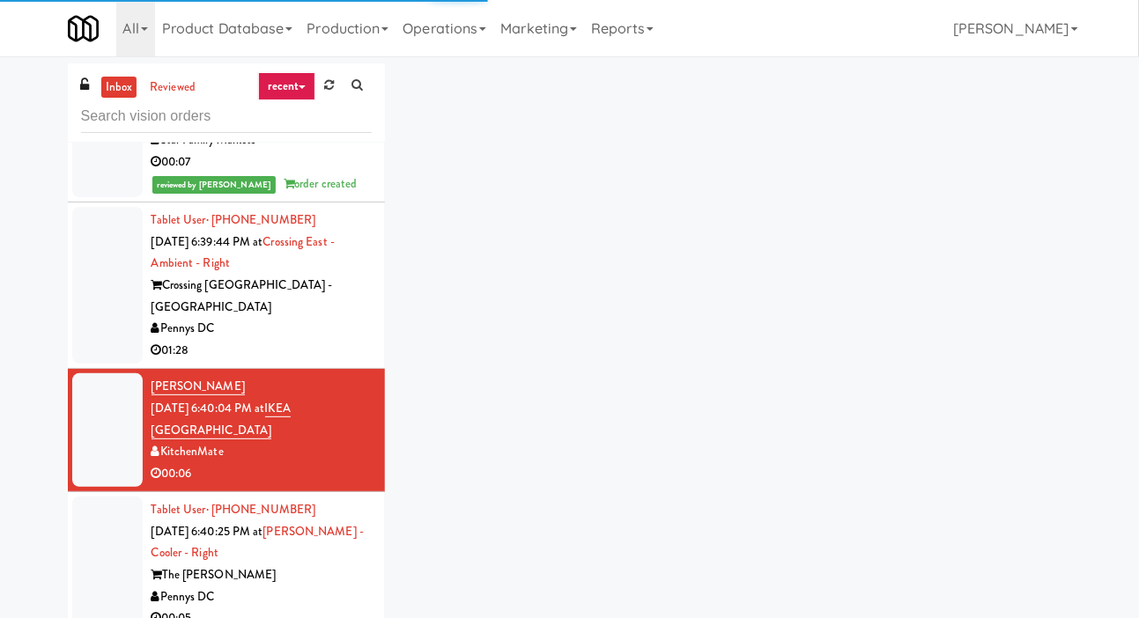
click at [100, 487] on div at bounding box center [107, 431] width 70 height 114
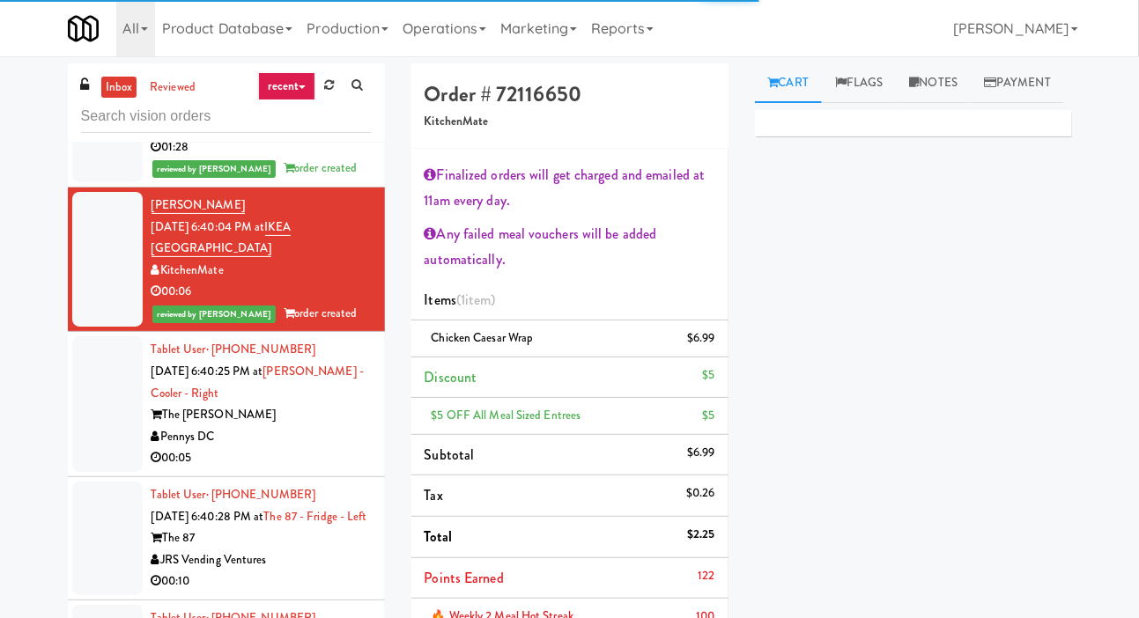
click at [105, 472] on div at bounding box center [107, 405] width 70 height 136
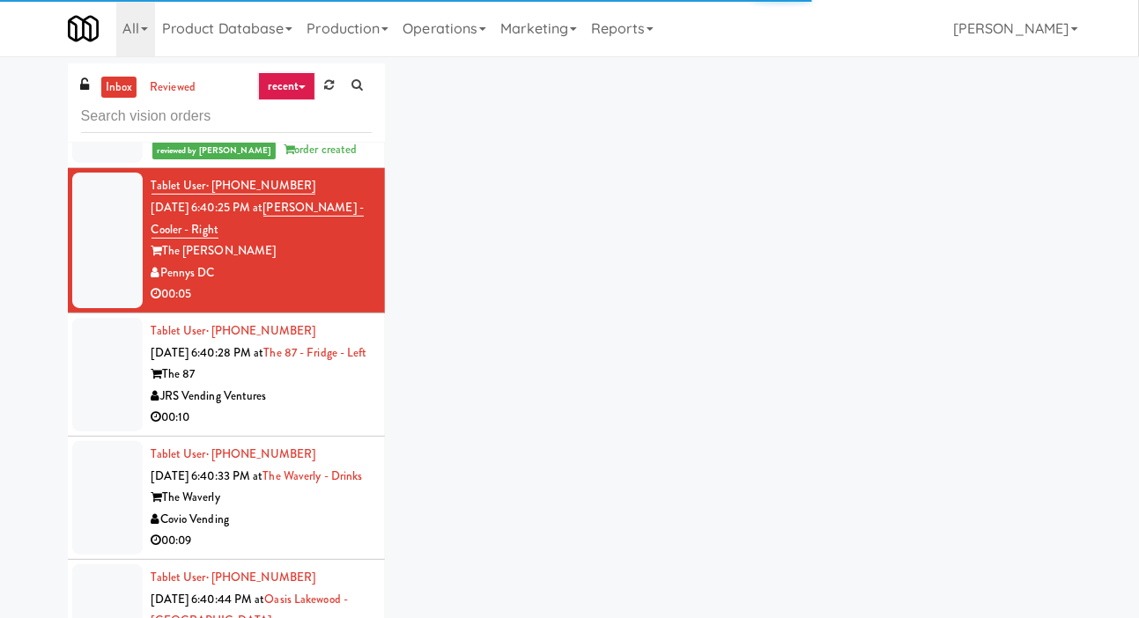
click at [96, 432] on div at bounding box center [107, 375] width 70 height 114
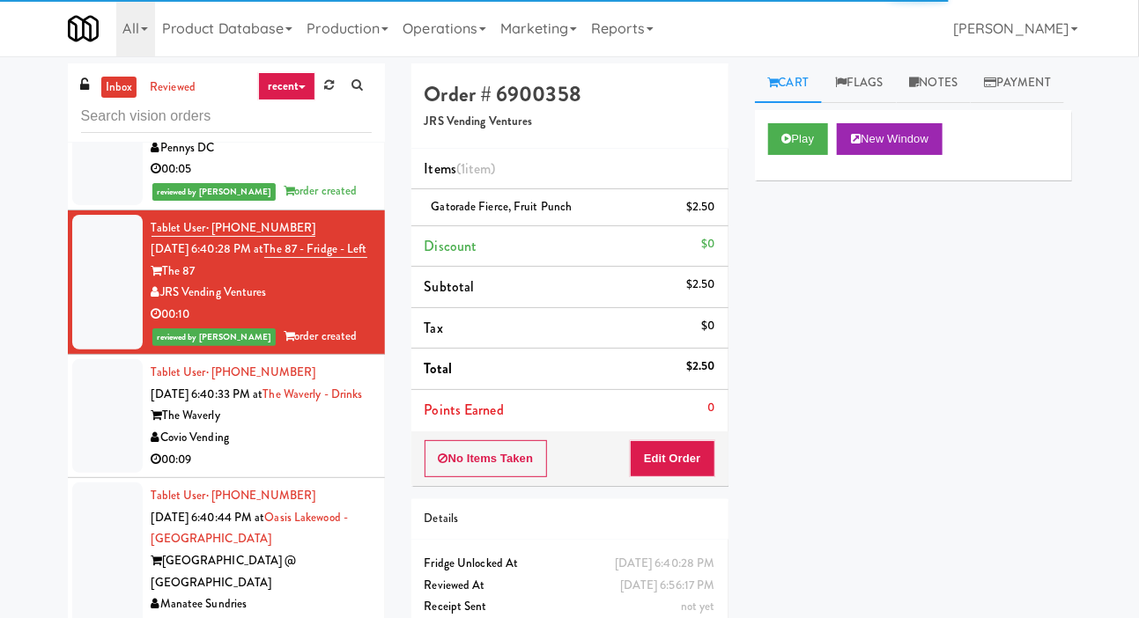
click at [103, 473] on div at bounding box center [107, 416] width 70 height 114
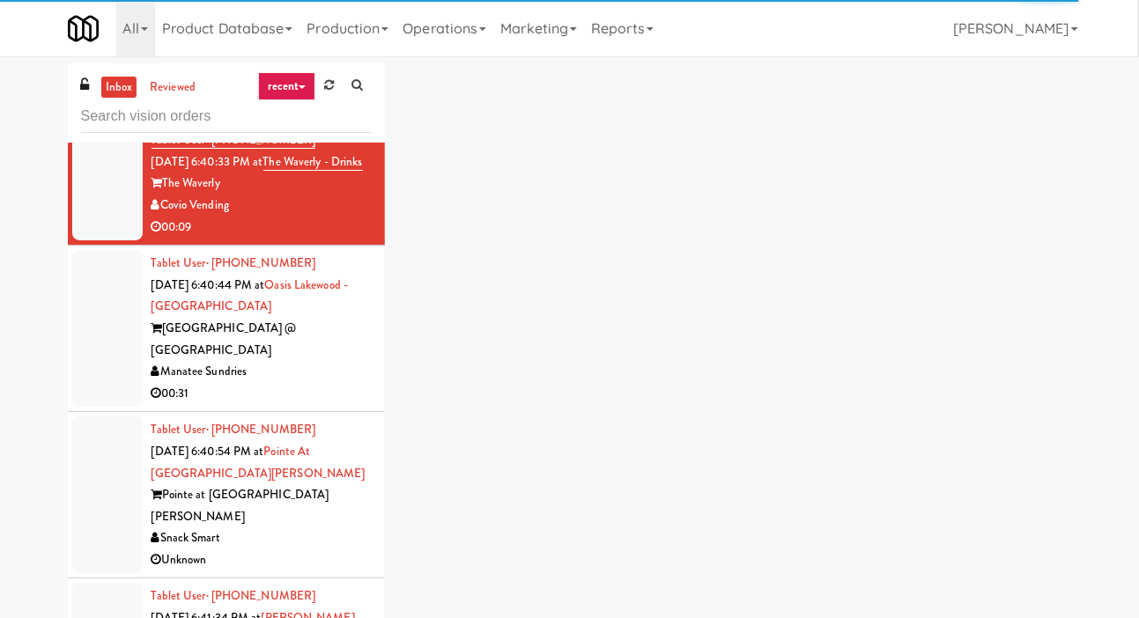
click at [112, 407] on div at bounding box center [107, 328] width 70 height 157
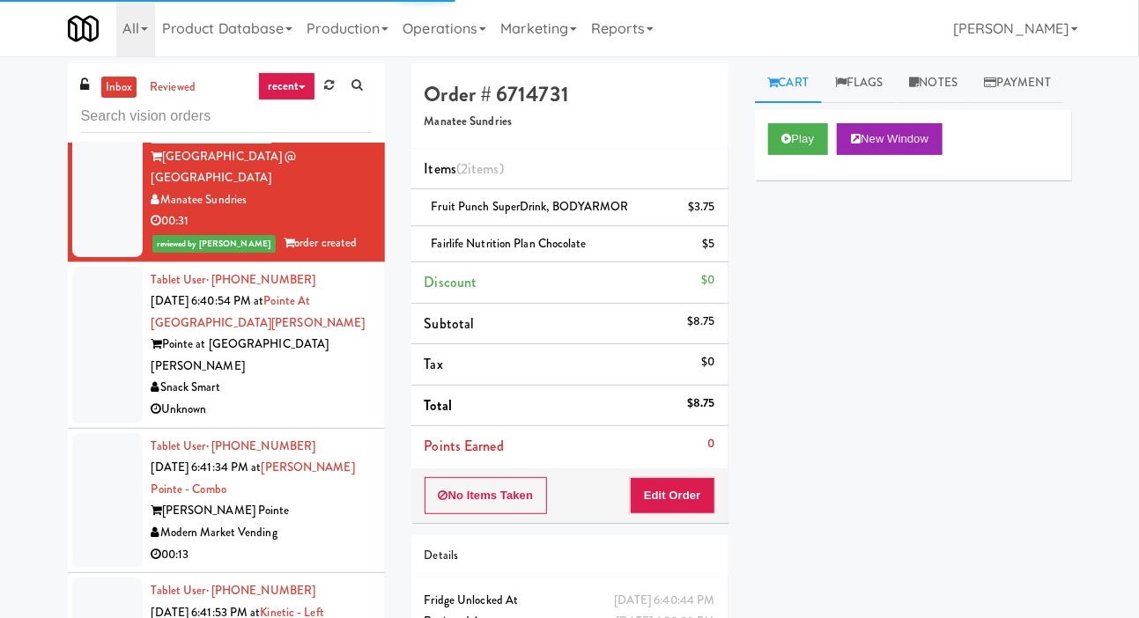
click at [118, 424] on div at bounding box center [107, 345] width 70 height 157
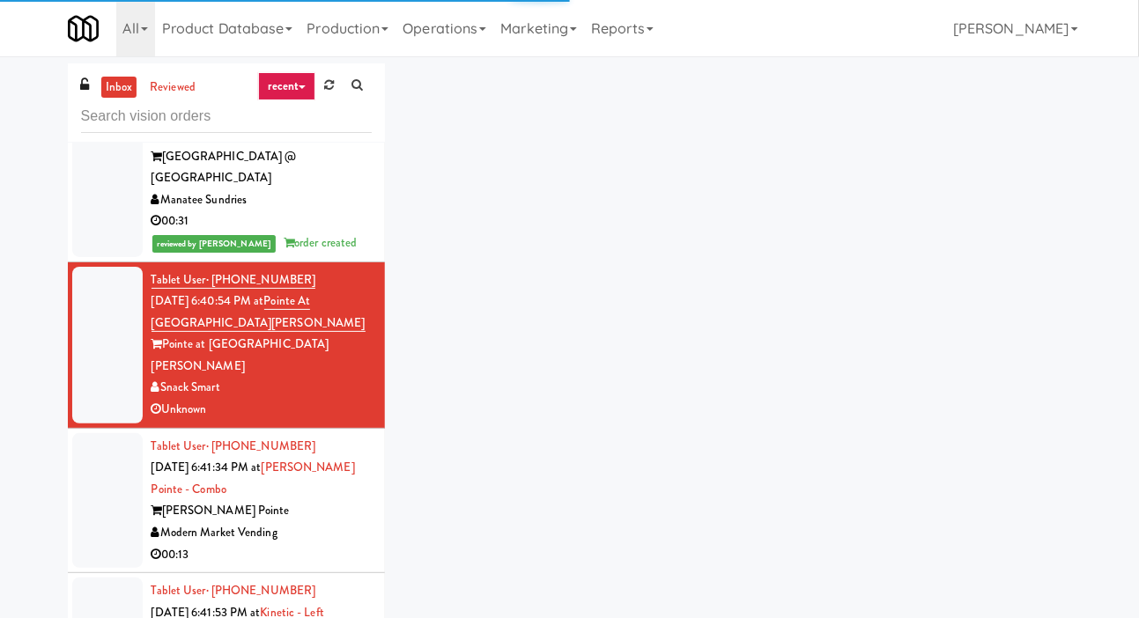
click at [106, 524] on div at bounding box center [107, 501] width 70 height 136
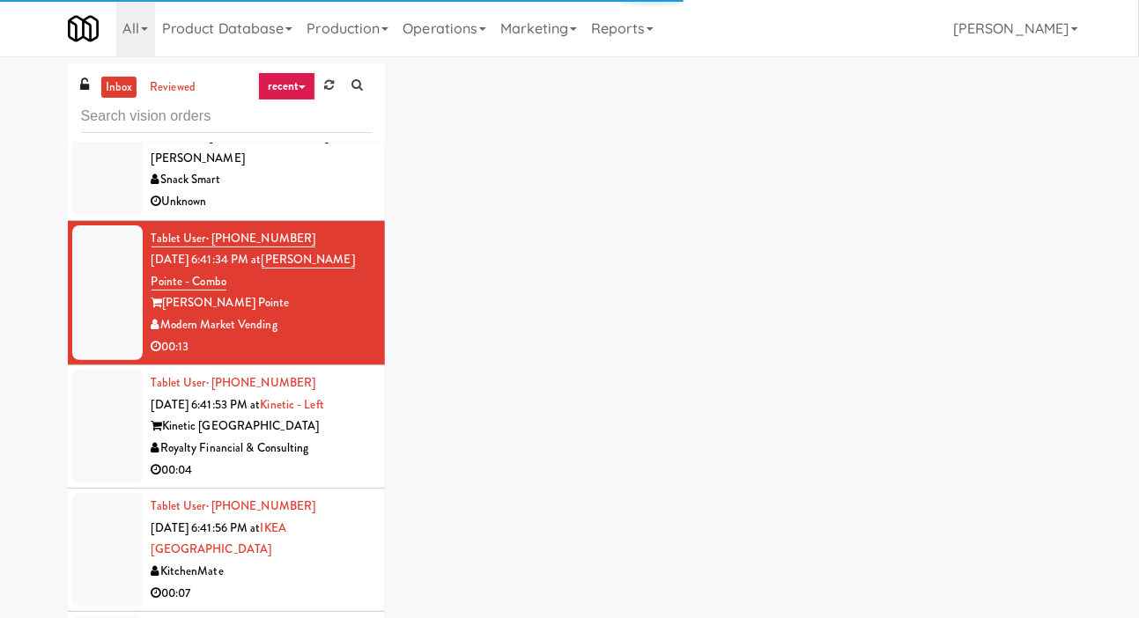
scroll to position [5718, 0]
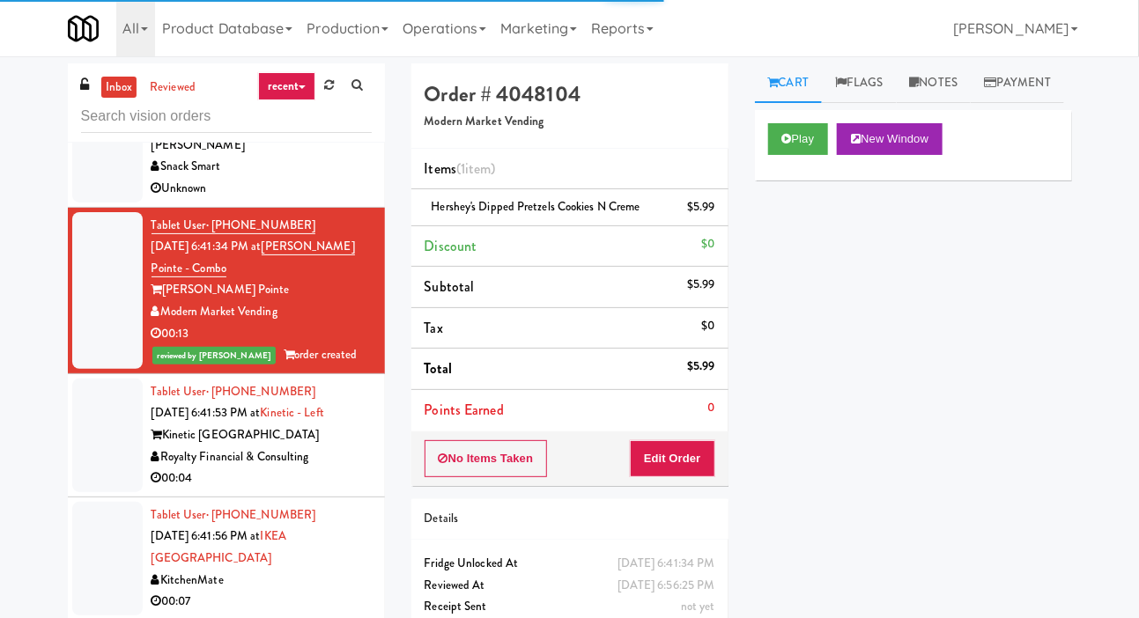
click at [117, 492] on div at bounding box center [107, 436] width 70 height 114
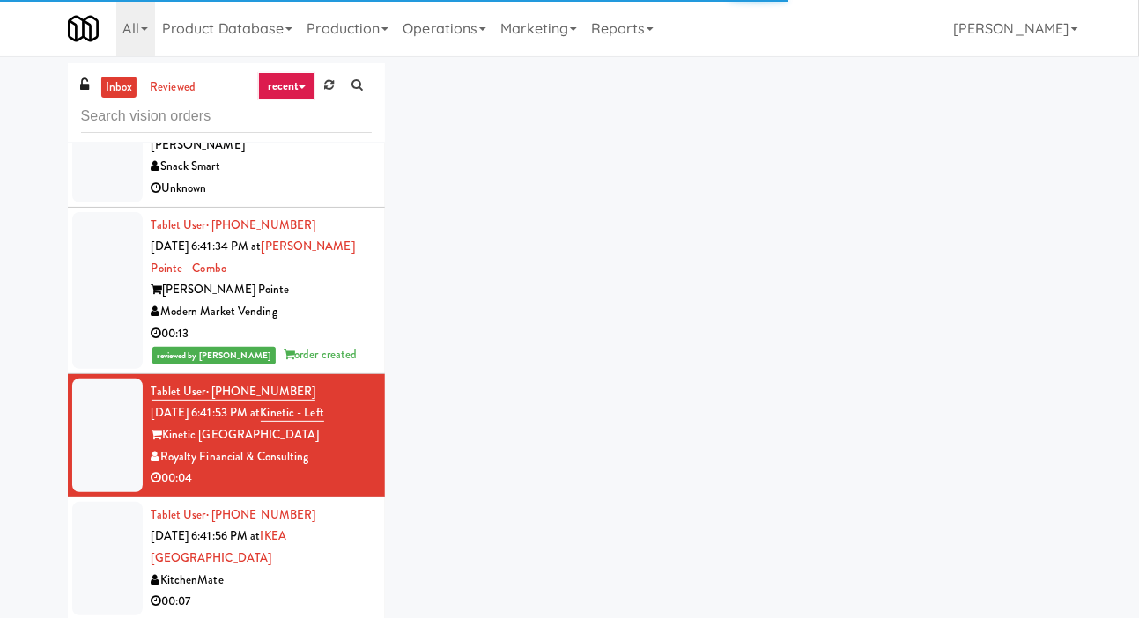
click at [100, 498] on li "Tablet User · (407) 760-4876 [DATE] 6:41:53 PM at Kinetic - Left Kinetic Atlant…" at bounding box center [226, 435] width 317 height 123
click at [113, 203] on div at bounding box center [107, 124] width 70 height 157
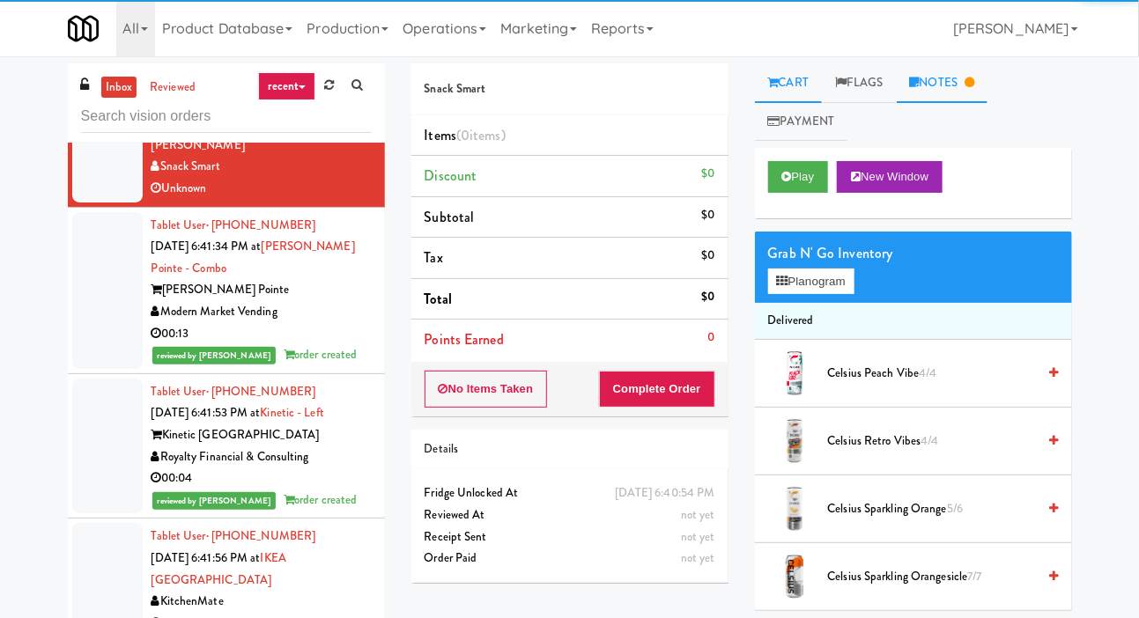
click at [962, 72] on link "Notes" at bounding box center [943, 83] width 92 height 40
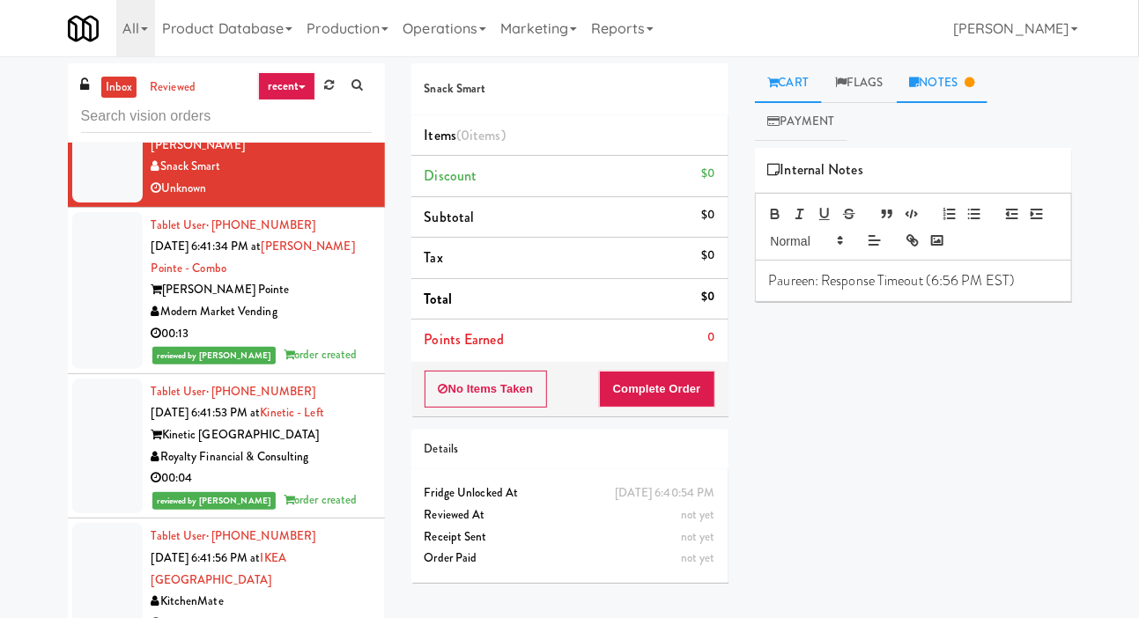
click at [811, 63] on link "Cart" at bounding box center [789, 83] width 68 height 40
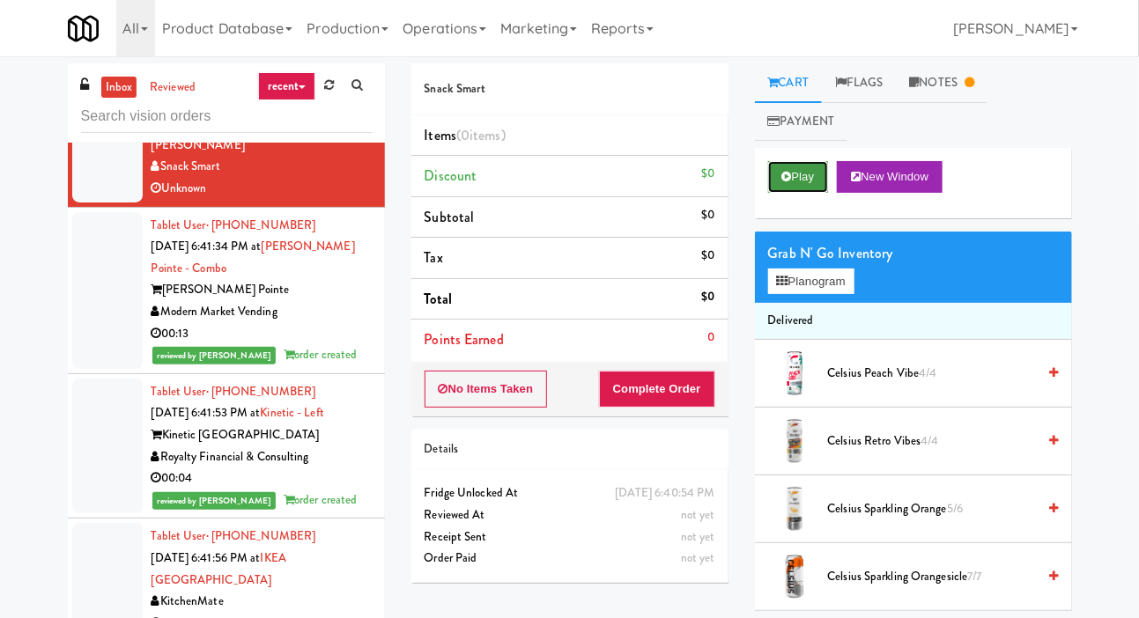
click at [800, 172] on button "Play" at bounding box center [798, 177] width 61 height 32
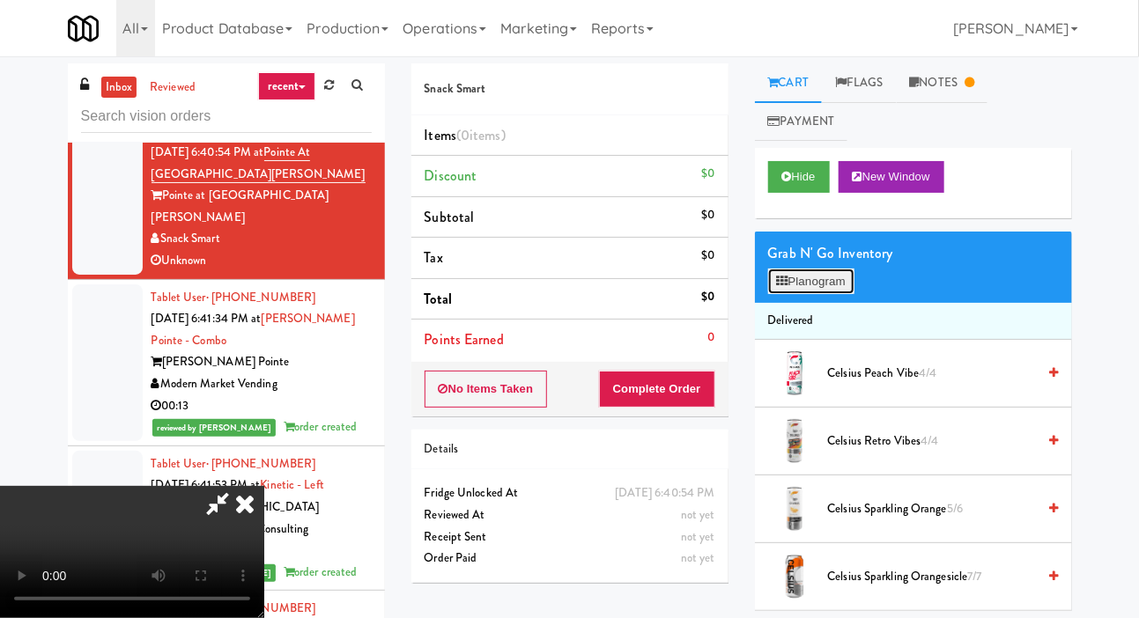
click at [796, 292] on button "Planogram" at bounding box center [811, 282] width 86 height 26
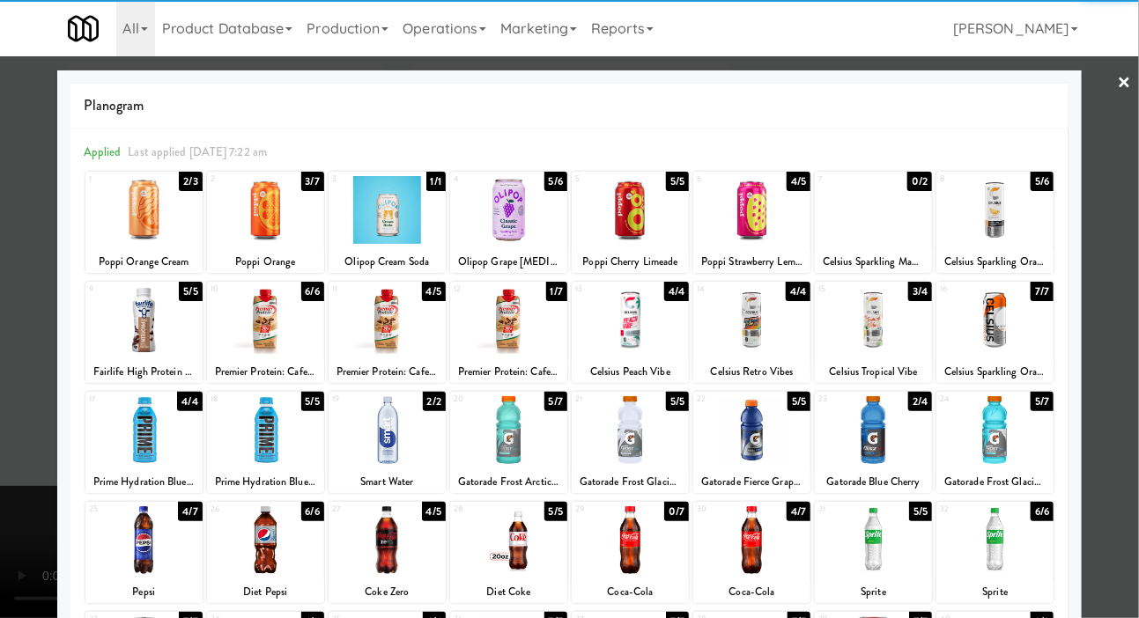
click at [523, 406] on div at bounding box center [508, 430] width 117 height 68
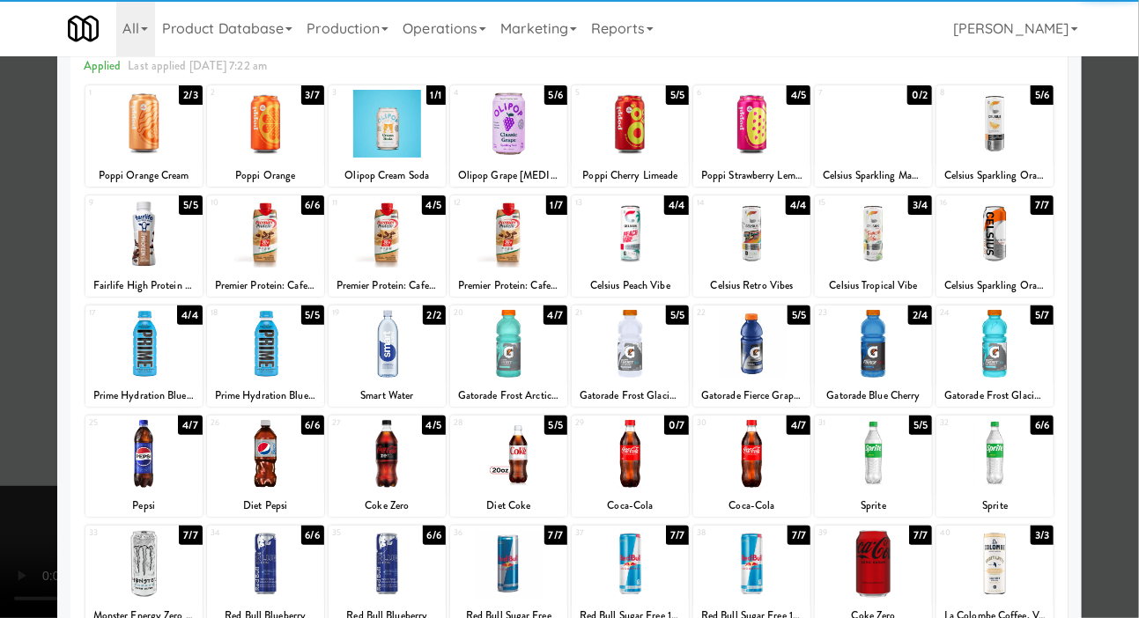
scroll to position [152, 0]
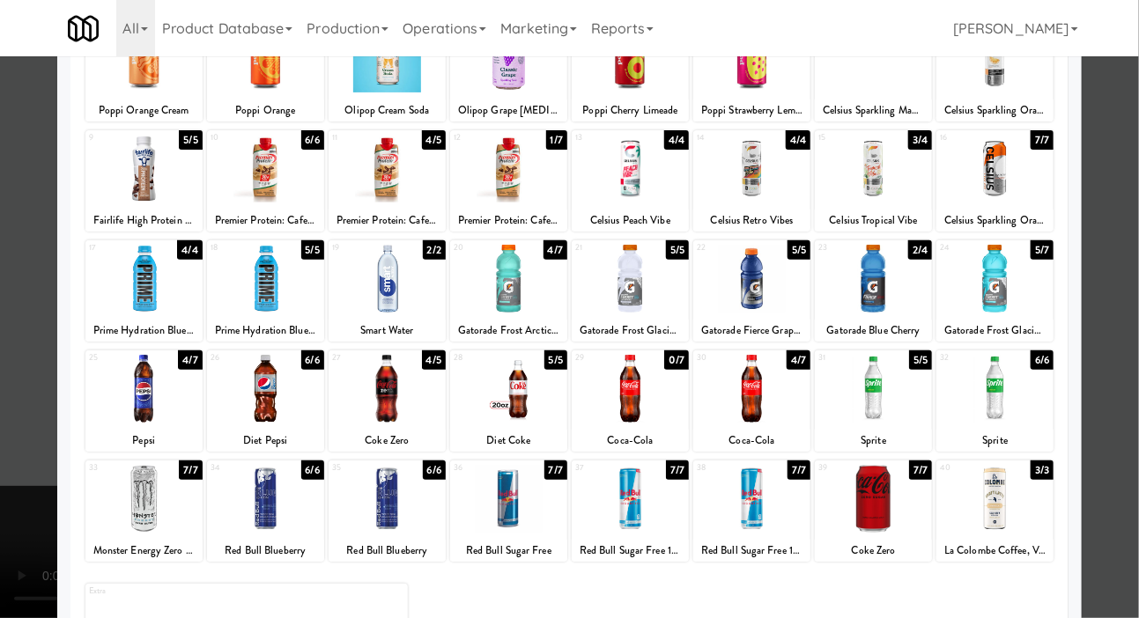
click at [384, 485] on div at bounding box center [387, 499] width 117 height 68
click at [7, 353] on div at bounding box center [569, 309] width 1139 height 618
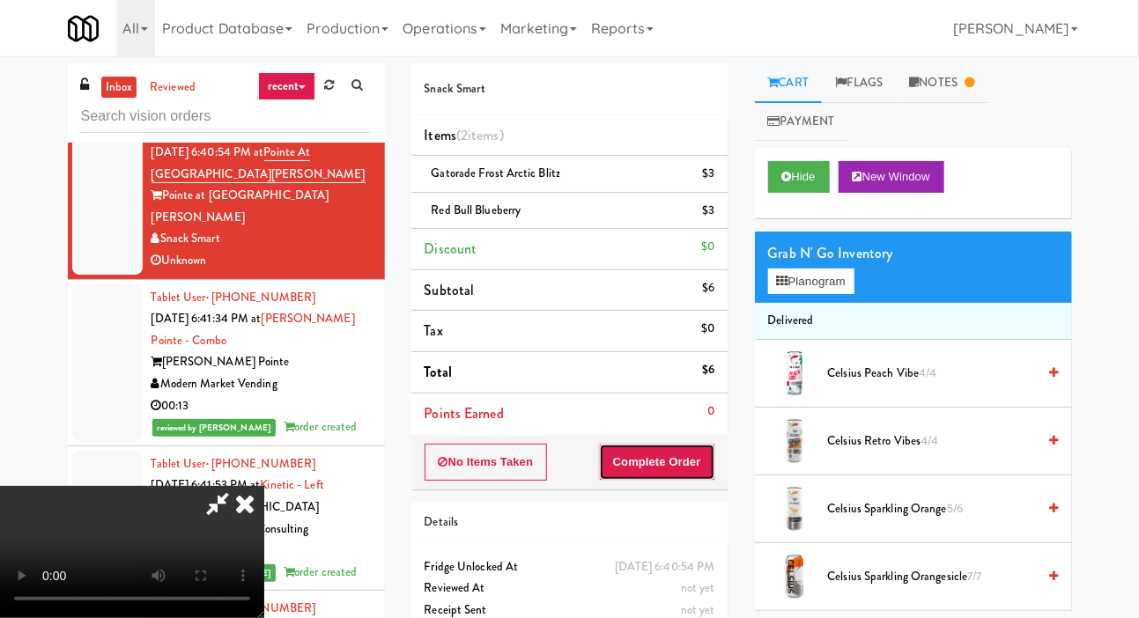
click at [709, 463] on button "Complete Order" at bounding box center [657, 462] width 116 height 37
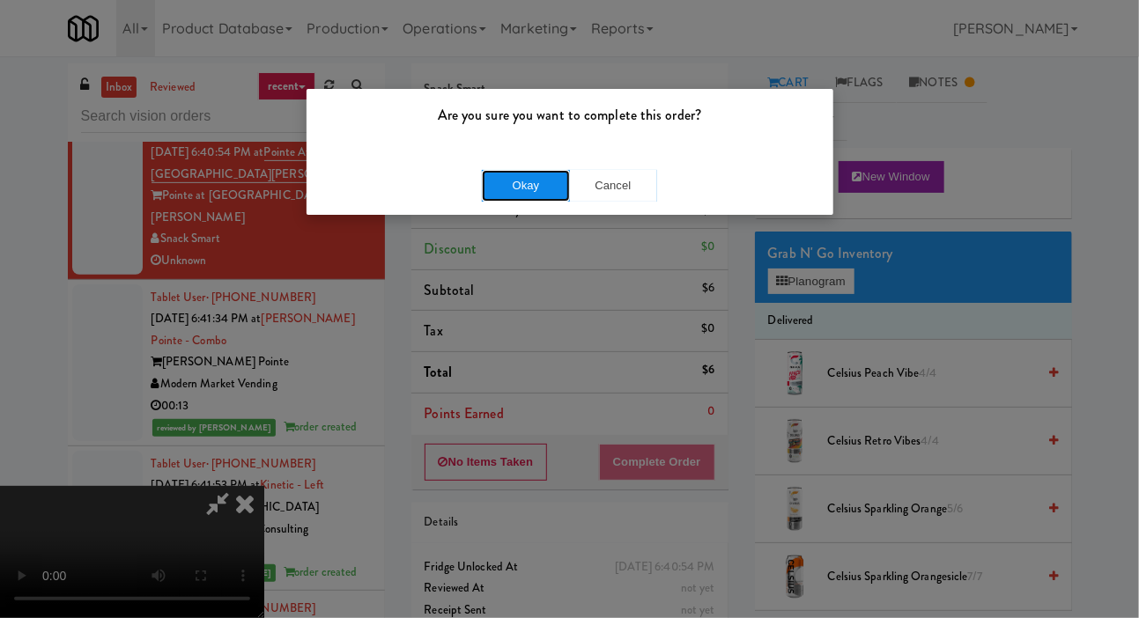
click at [498, 197] on button "Okay" at bounding box center [526, 186] width 88 height 32
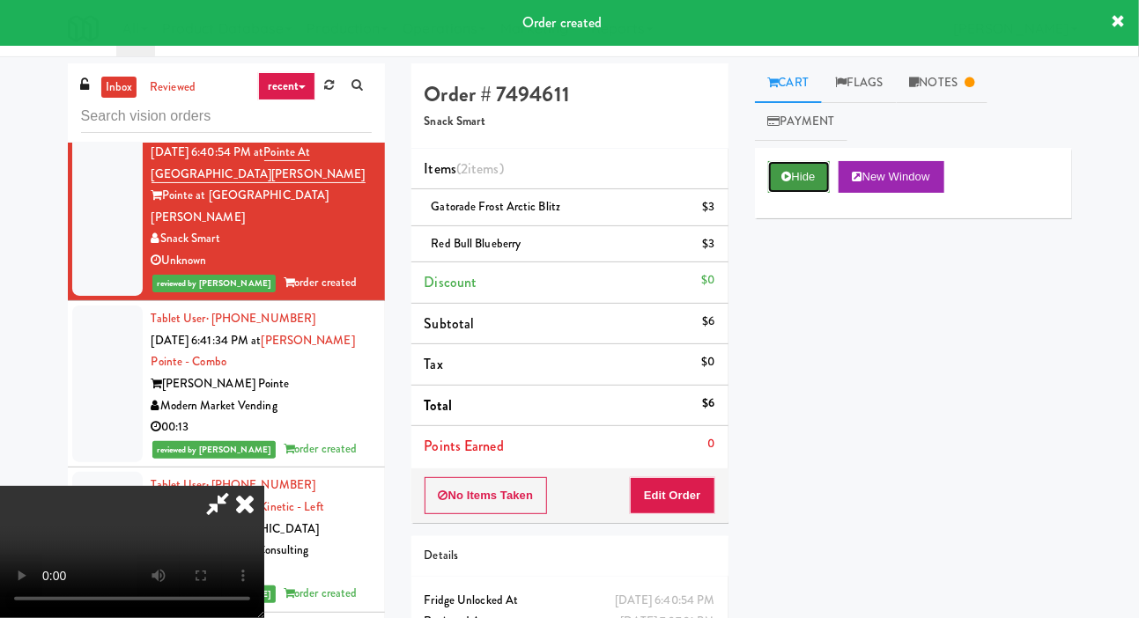
click at [792, 171] on button "Hide" at bounding box center [799, 177] width 62 height 32
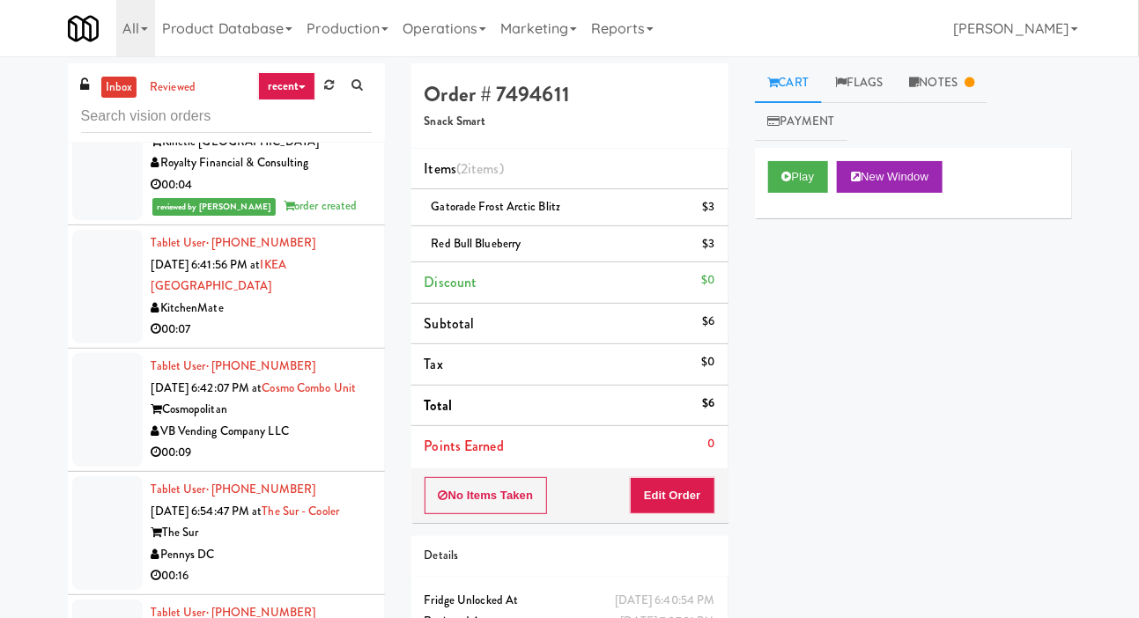
click at [102, 344] on div at bounding box center [107, 287] width 70 height 114
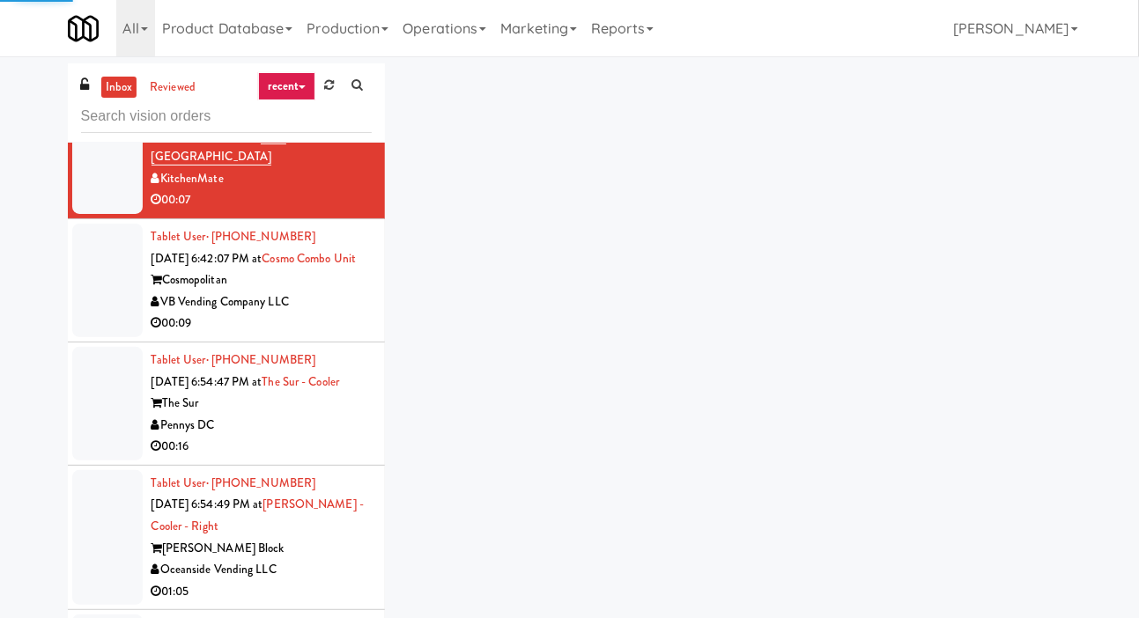
click at [107, 337] on div at bounding box center [107, 281] width 70 height 114
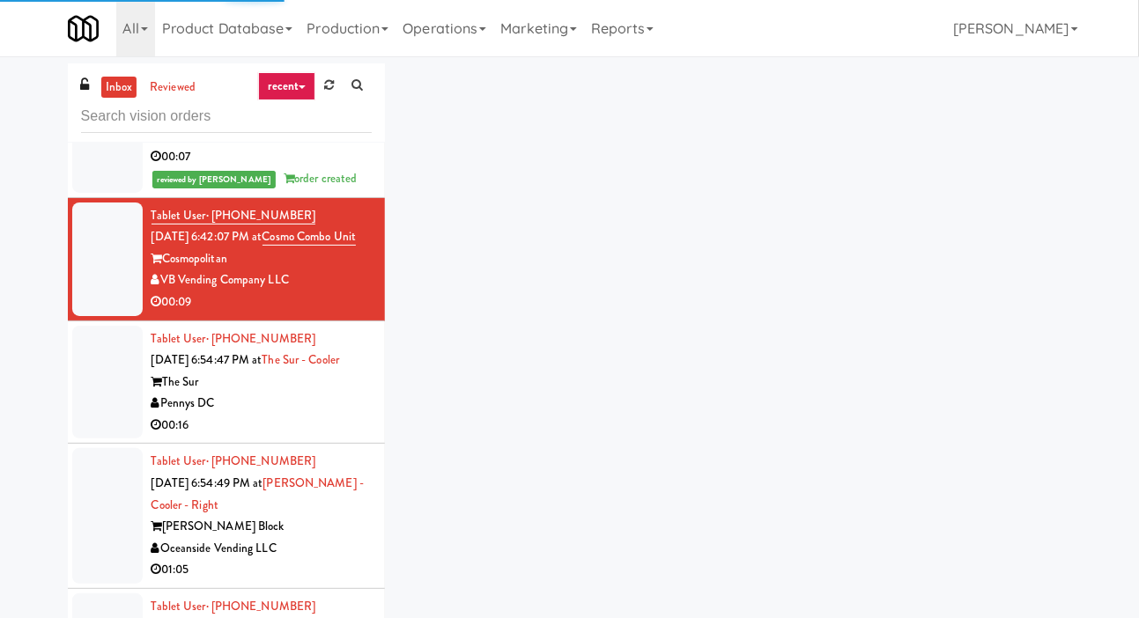
scroll to position [6229, 0]
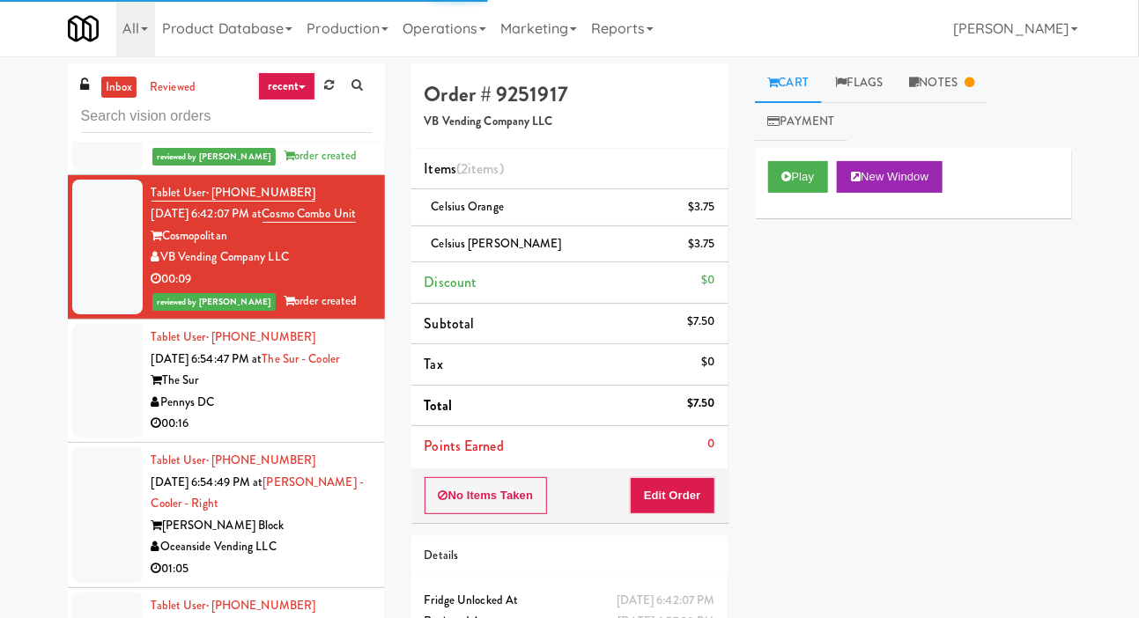
click at [101, 170] on div at bounding box center [107, 102] width 70 height 136
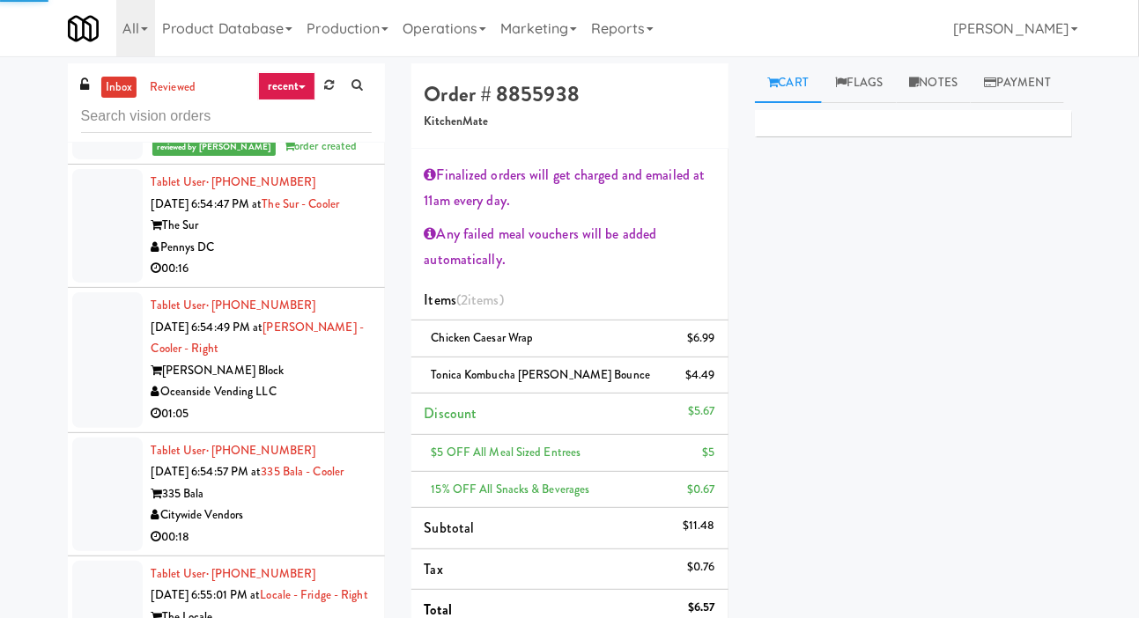
click at [104, 283] on div at bounding box center [107, 226] width 70 height 114
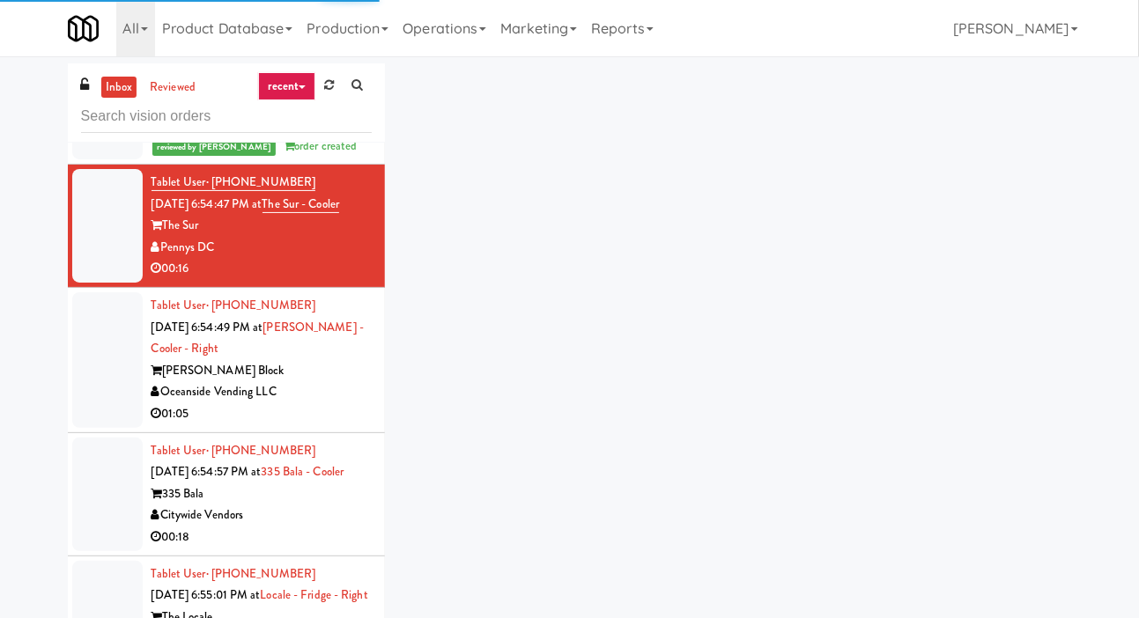
click at [120, 428] on div at bounding box center [107, 361] width 70 height 136
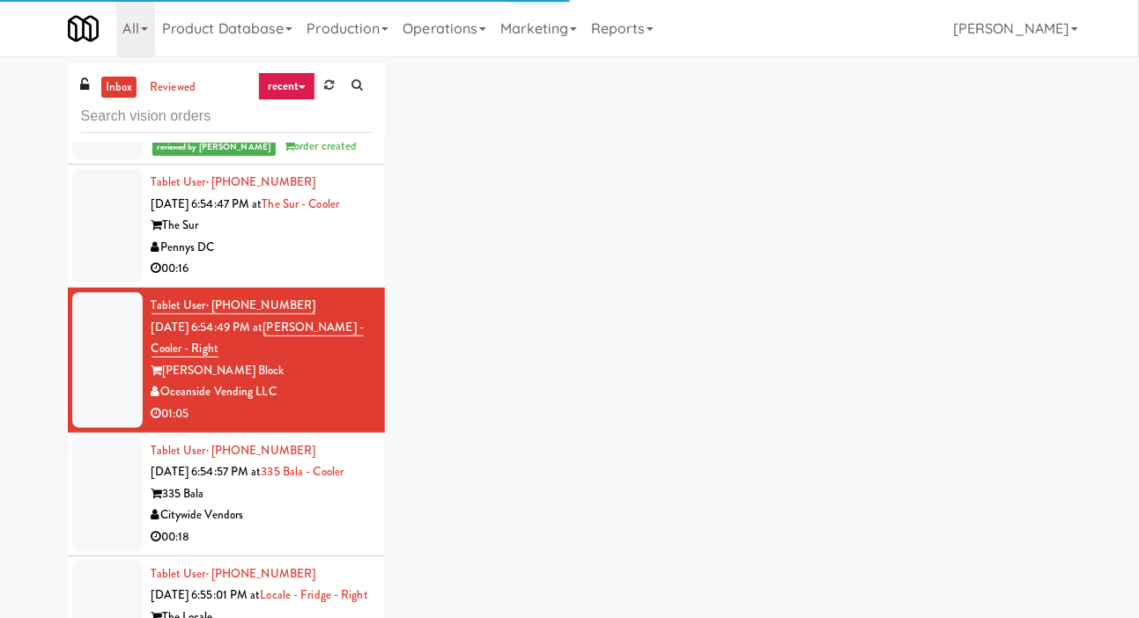
click at [115, 537] on li "Tablet User · (925) 408-8769 [DATE] 6:54:57 PM at 335 Bala - Cooler 335 Bala Ci…" at bounding box center [226, 494] width 317 height 123
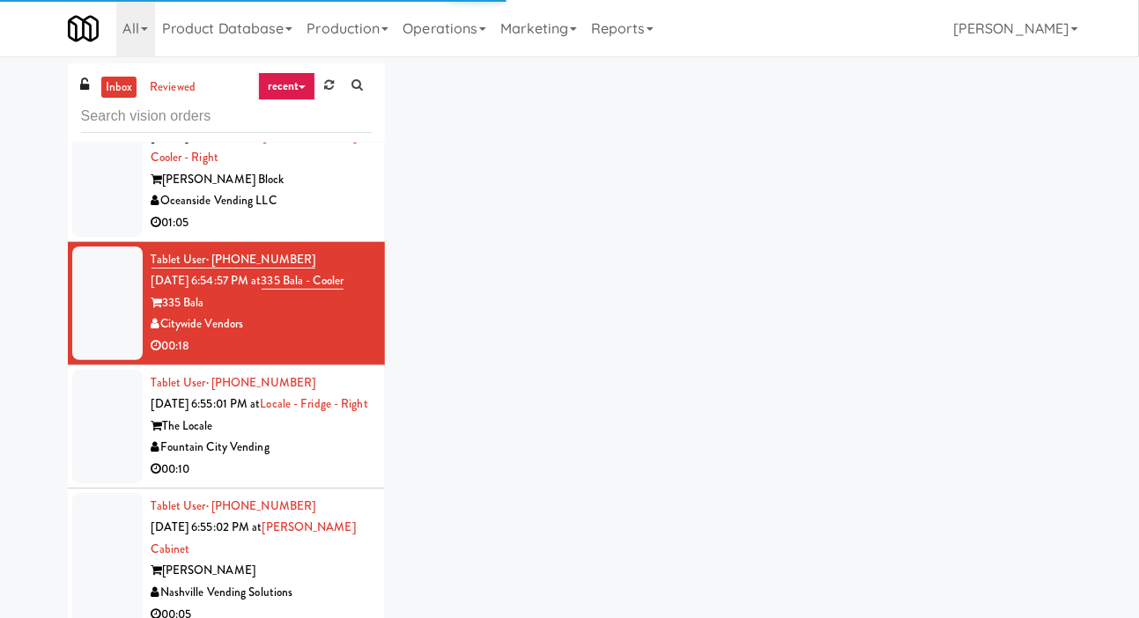
scroll to position [6575, 0]
click at [119, 484] on div at bounding box center [107, 427] width 70 height 114
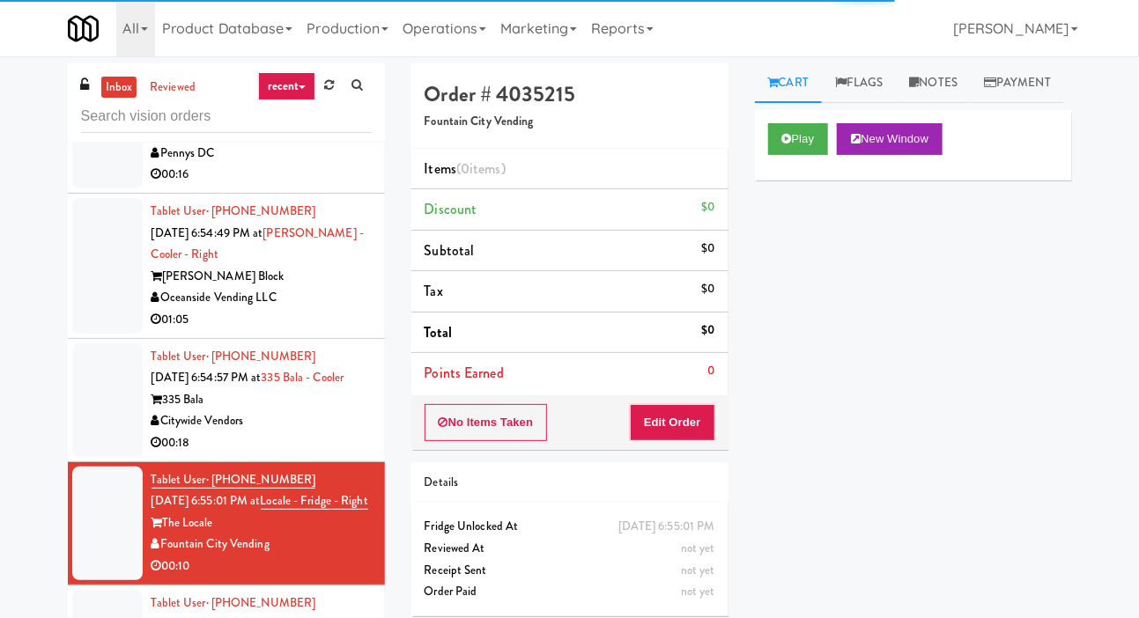
scroll to position [6435, 0]
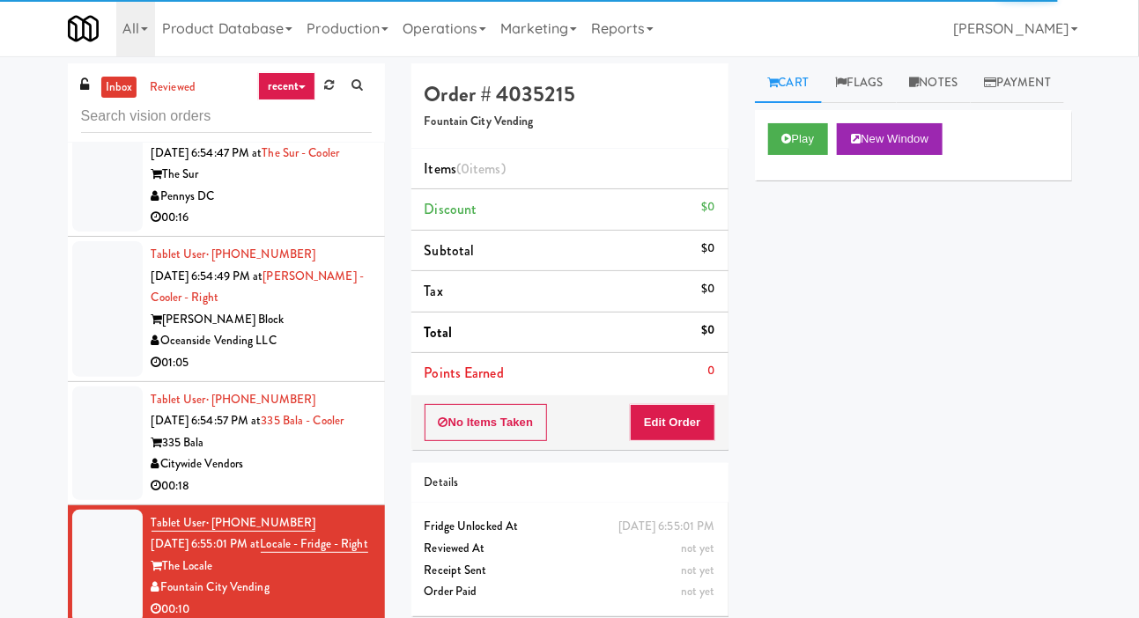
click at [122, 232] on div at bounding box center [107, 175] width 70 height 114
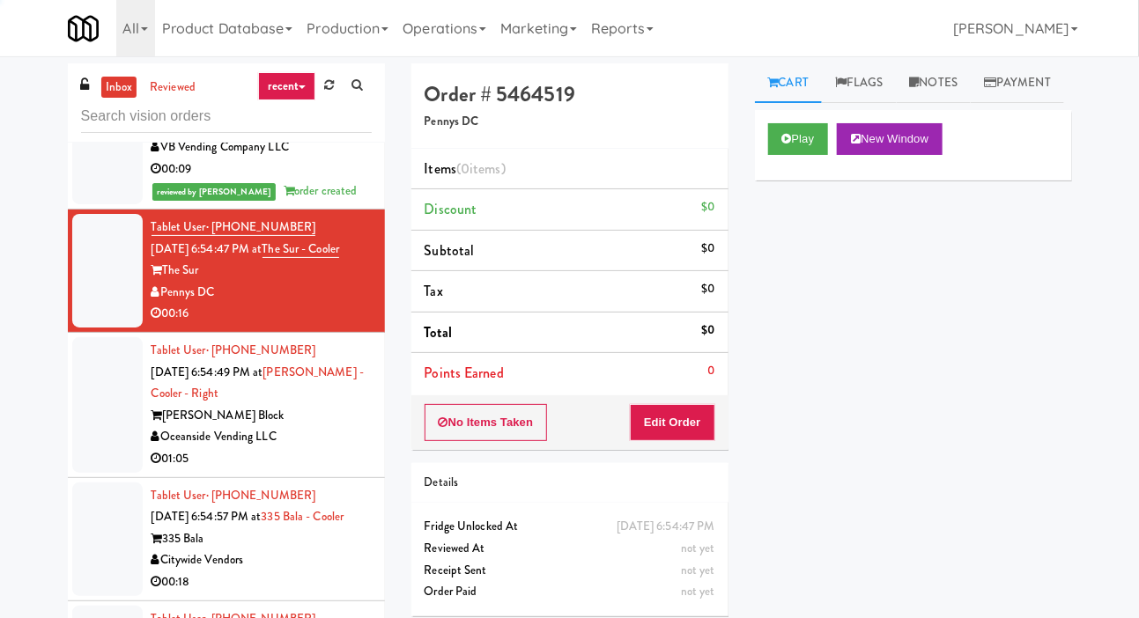
scroll to position [6318, 0]
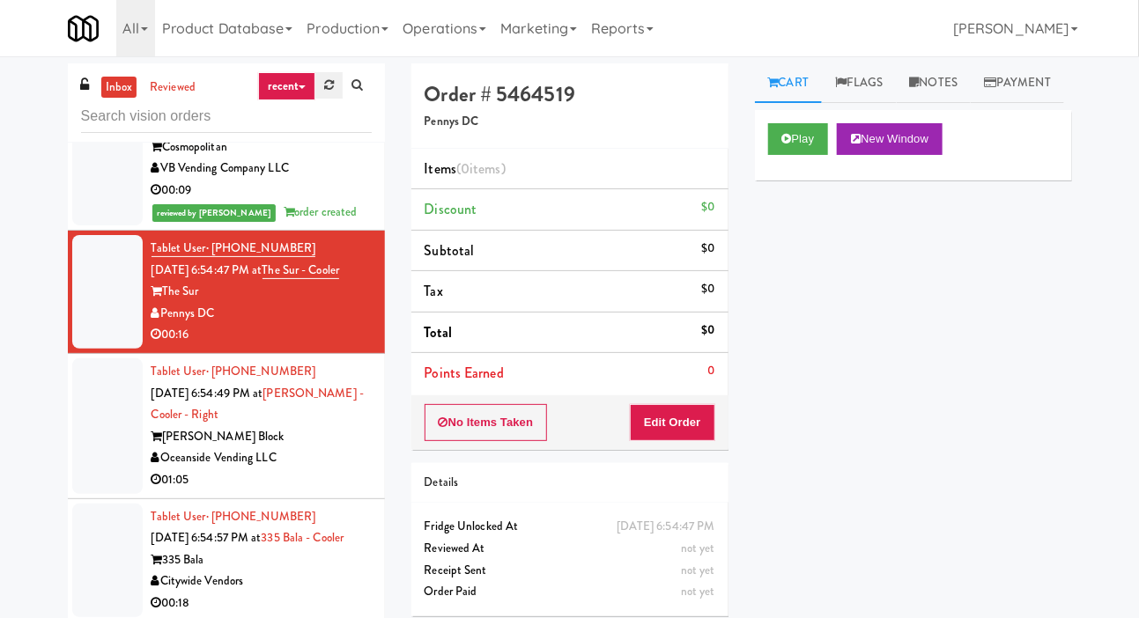
click at [331, 92] on link at bounding box center [328, 85] width 27 height 26
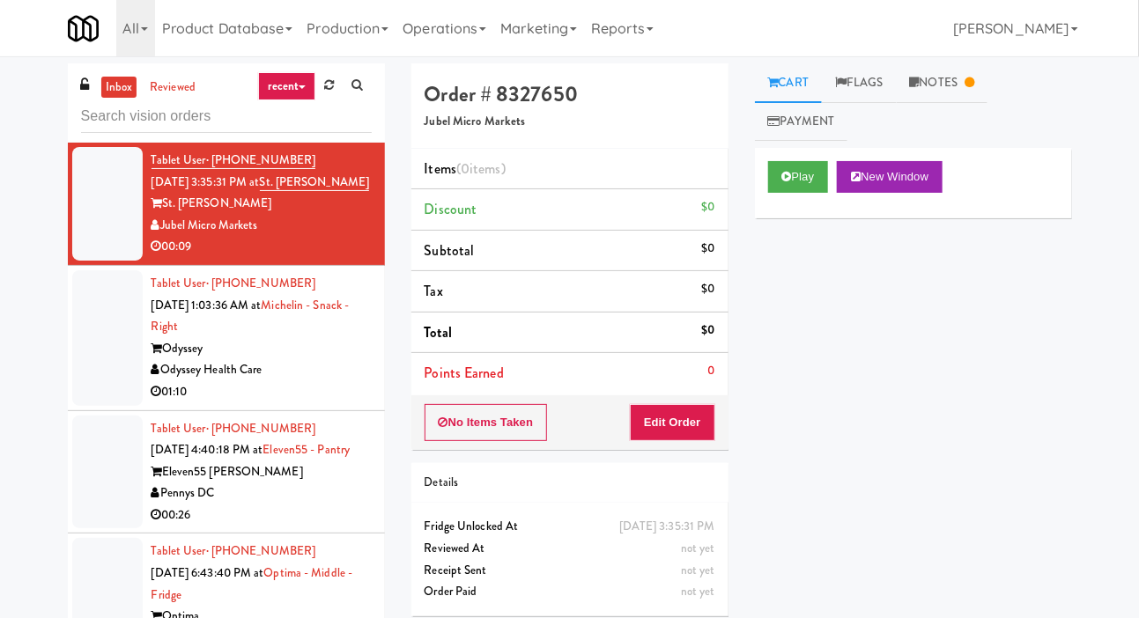
click at [88, 266] on li "Tablet User · (305) 928-0970 [DATE] 3:35:31 PM at [GEOGRAPHIC_DATA][PERSON_NAME…" at bounding box center [226, 204] width 317 height 123
click at [104, 359] on div at bounding box center [107, 338] width 70 height 136
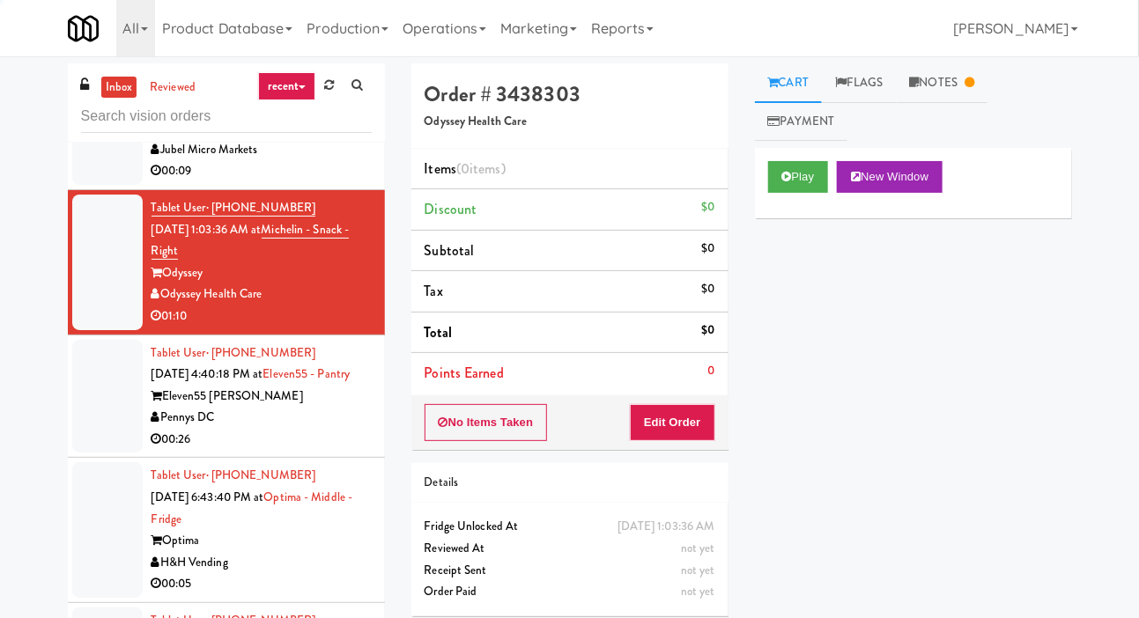
scroll to position [76, 0]
click at [957, 76] on link "Notes" at bounding box center [943, 83] width 92 height 40
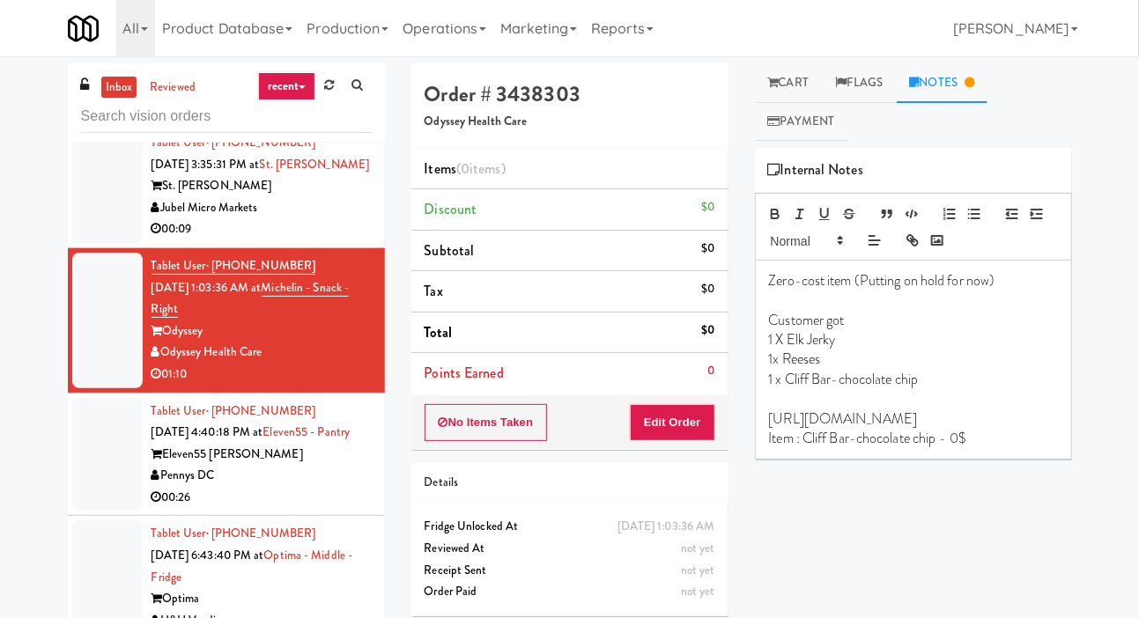
scroll to position [0, 0]
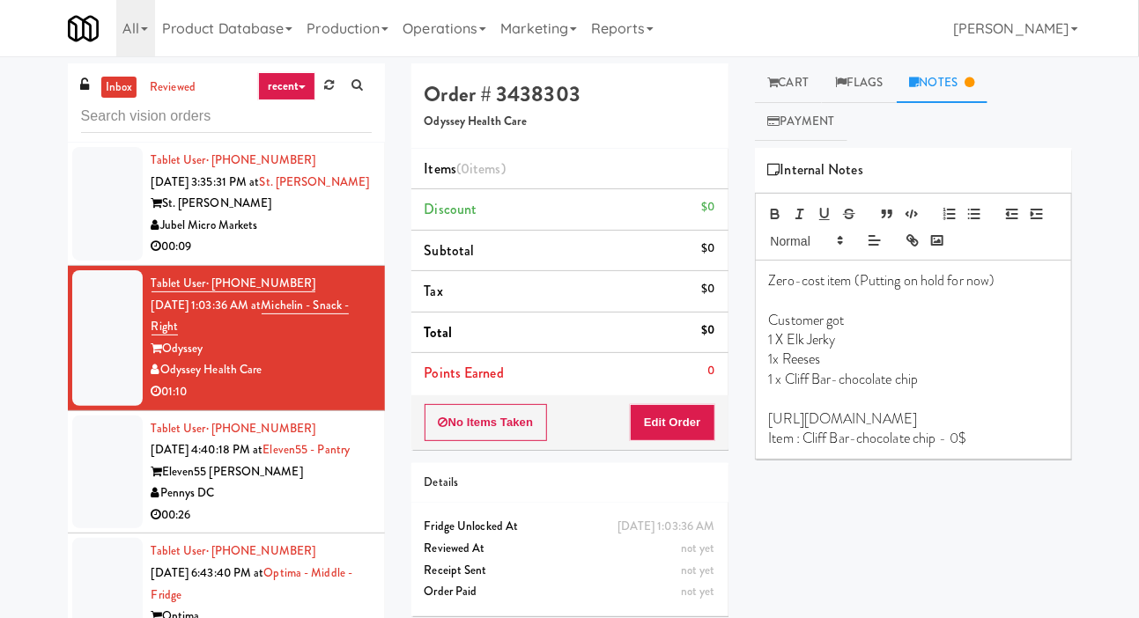
click at [93, 252] on div at bounding box center [107, 204] width 70 height 114
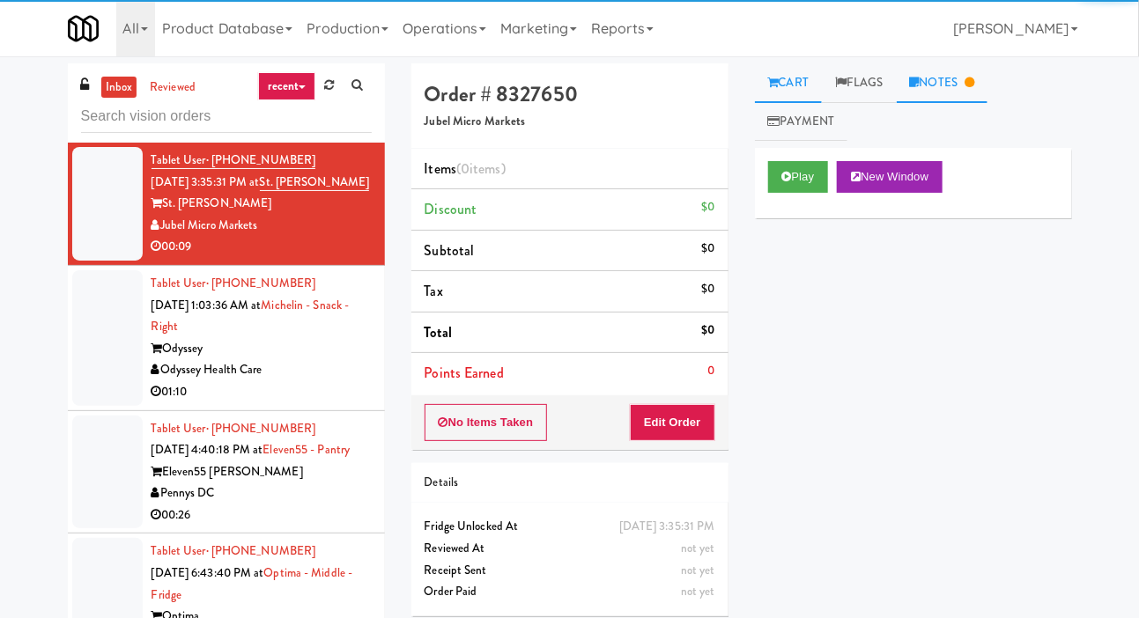
click at [975, 72] on link "Notes" at bounding box center [943, 83] width 92 height 40
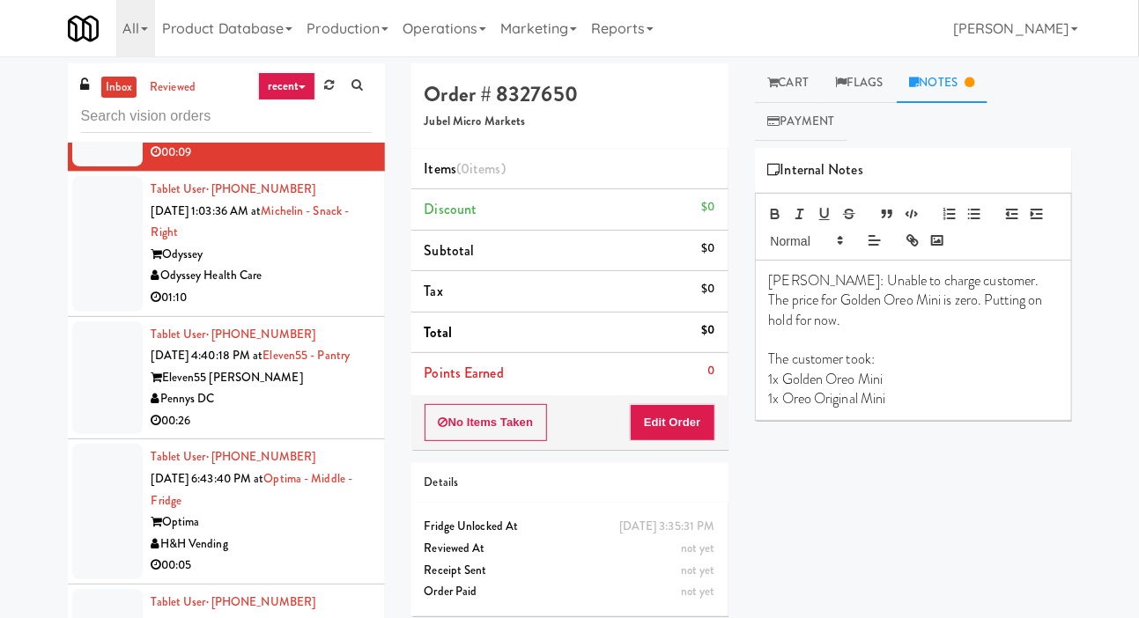
scroll to position [94, 0]
click at [93, 417] on div at bounding box center [107, 379] width 70 height 114
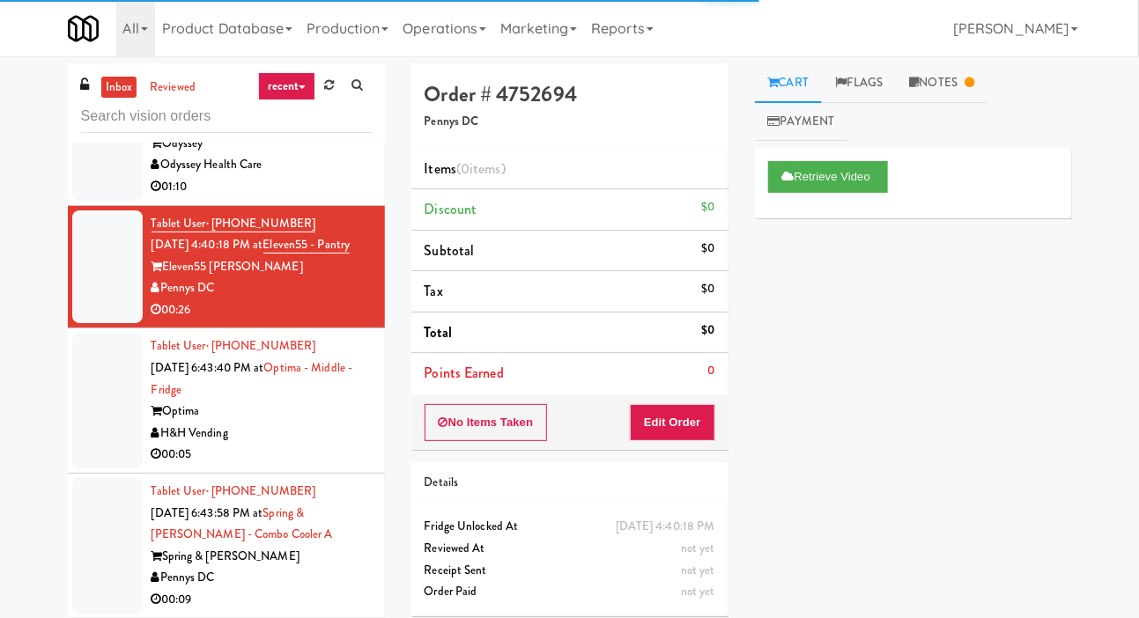
click at [94, 430] on div at bounding box center [107, 401] width 70 height 136
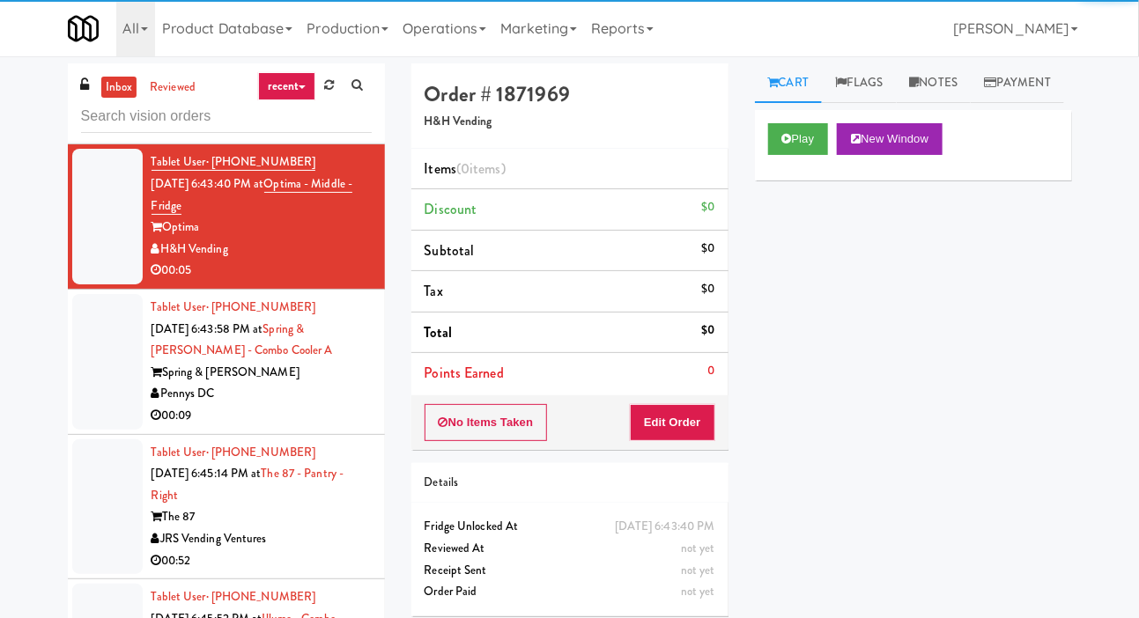
scroll to position [392, 0]
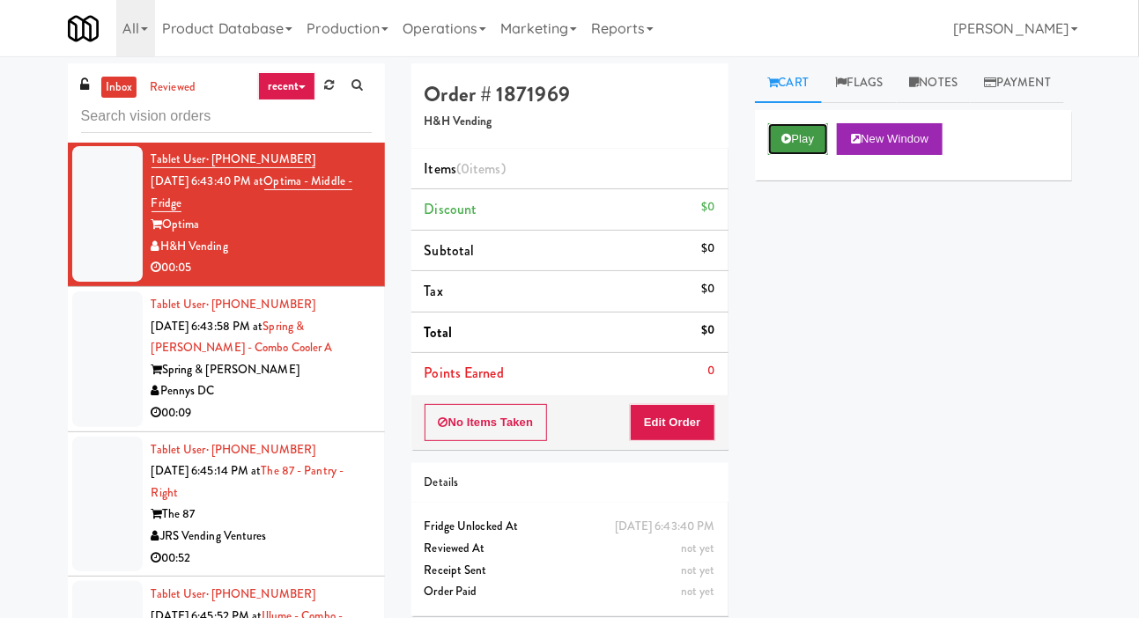
click at [771, 155] on button "Play" at bounding box center [798, 139] width 61 height 32
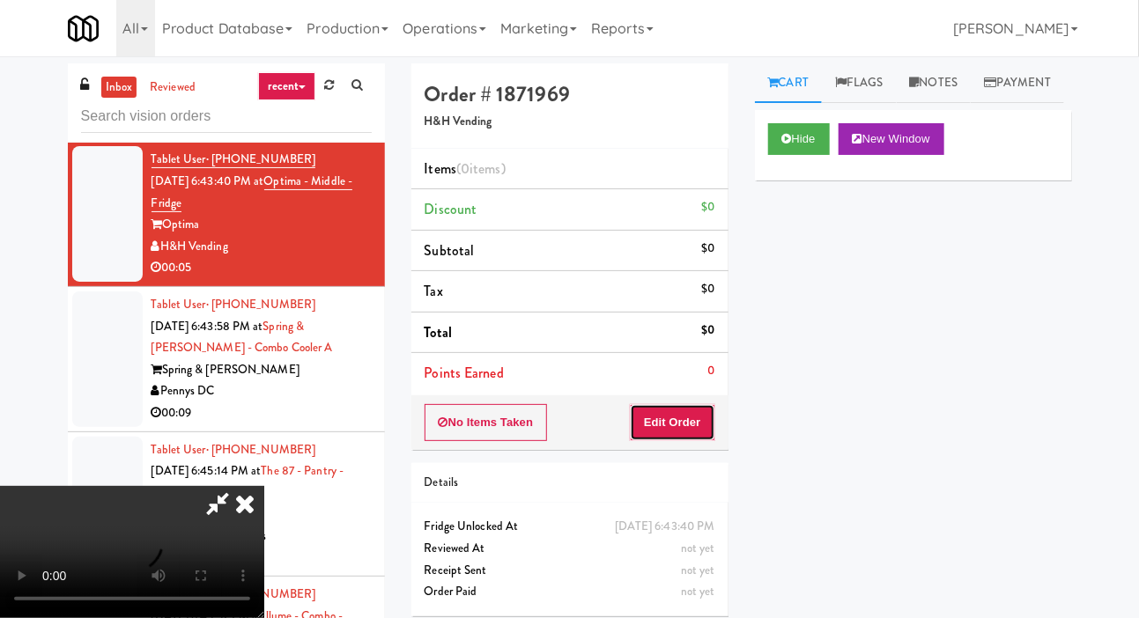
click at [684, 436] on button "Edit Order" at bounding box center [672, 422] width 85 height 37
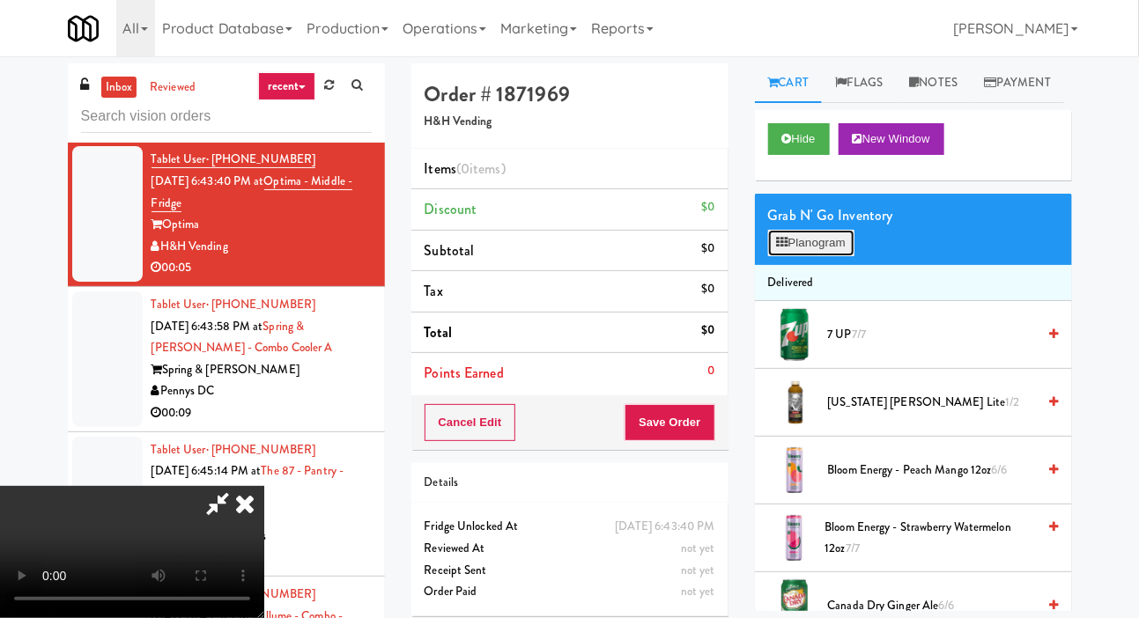
click at [807, 256] on button "Planogram" at bounding box center [811, 243] width 86 height 26
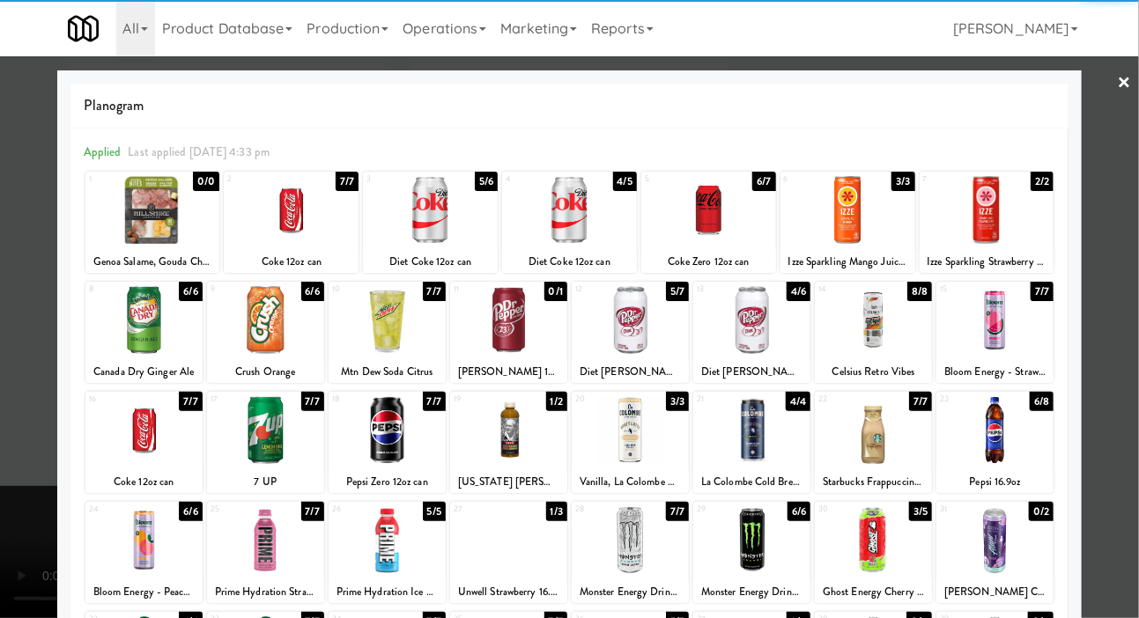
click at [411, 223] on div at bounding box center [430, 210] width 135 height 68
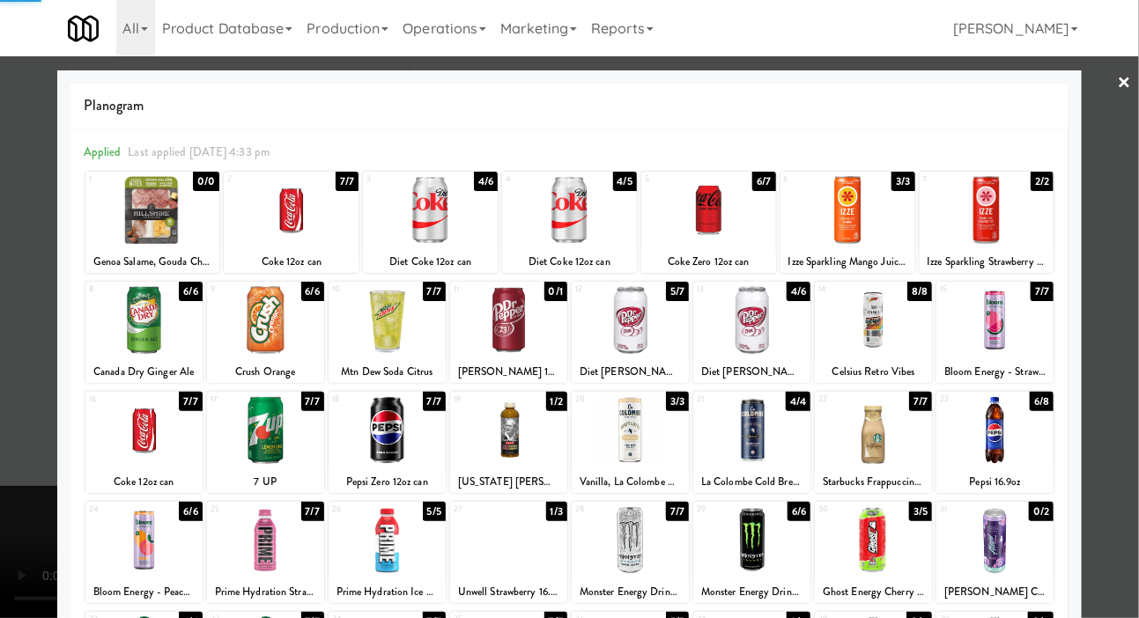
click at [7, 316] on div at bounding box center [569, 309] width 1139 height 618
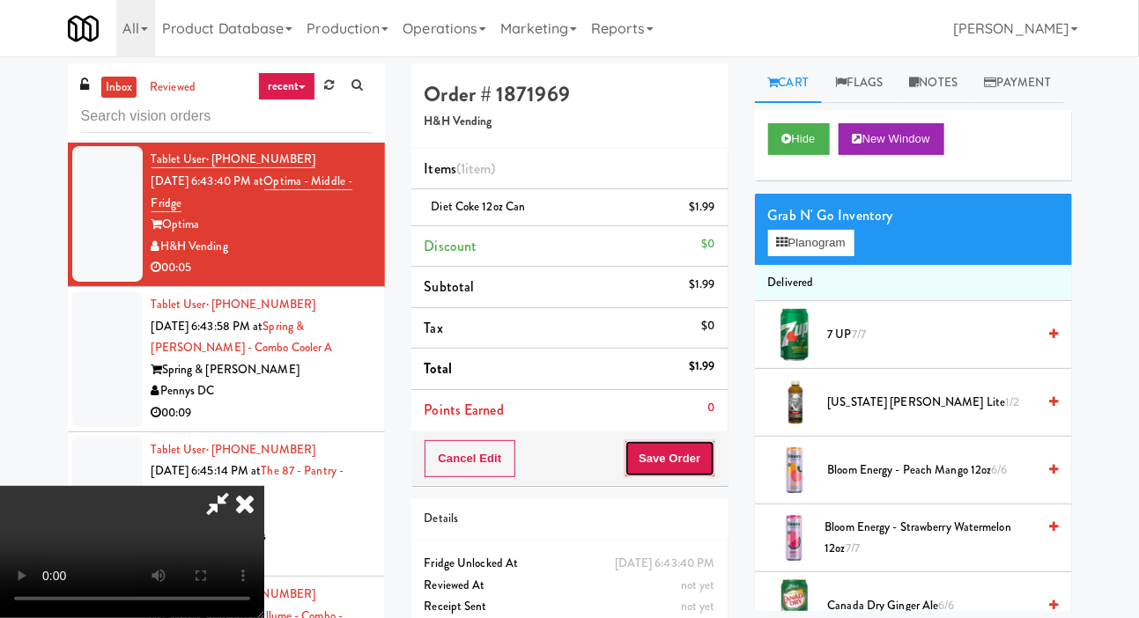
click at [712, 459] on button "Save Order" at bounding box center [670, 459] width 90 height 37
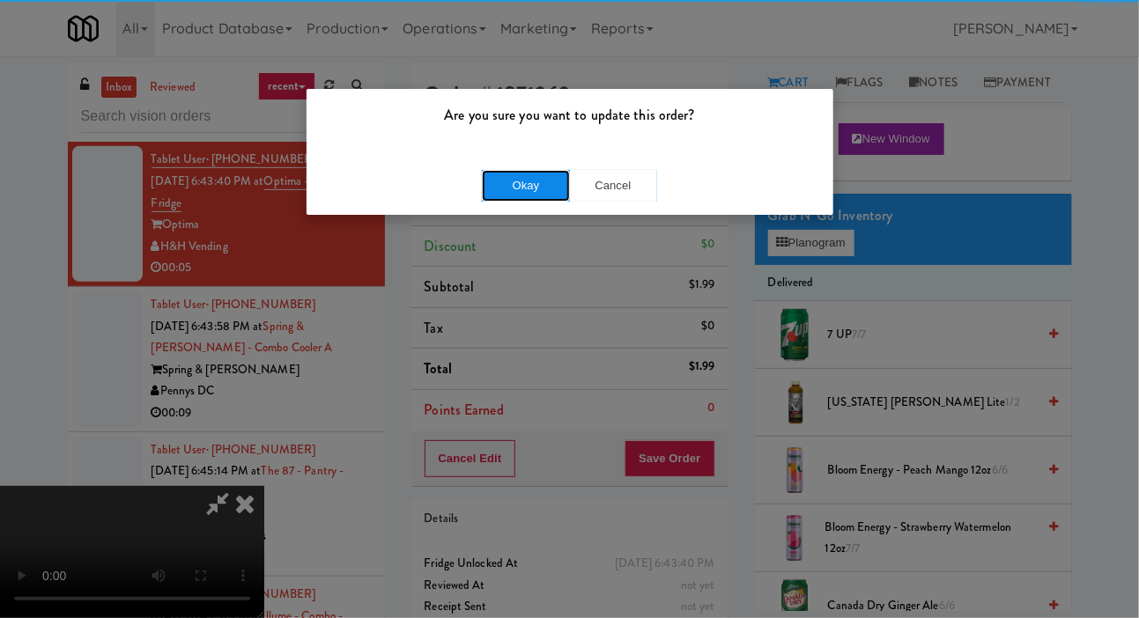
click at [498, 180] on button "Okay" at bounding box center [526, 186] width 88 height 32
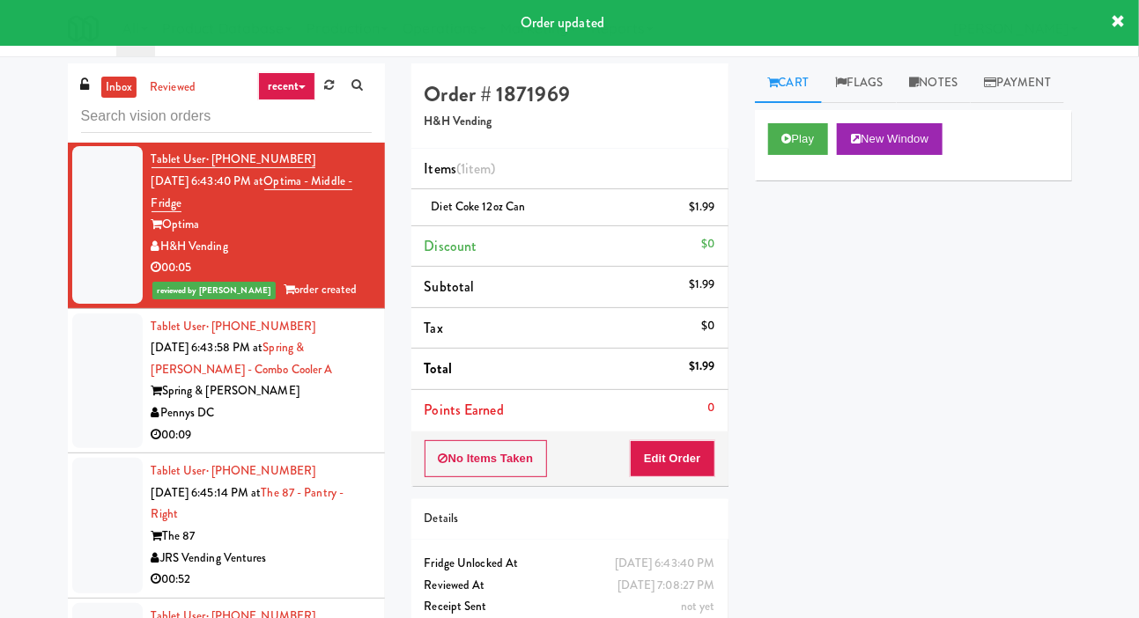
click at [81, 416] on div at bounding box center [107, 382] width 70 height 136
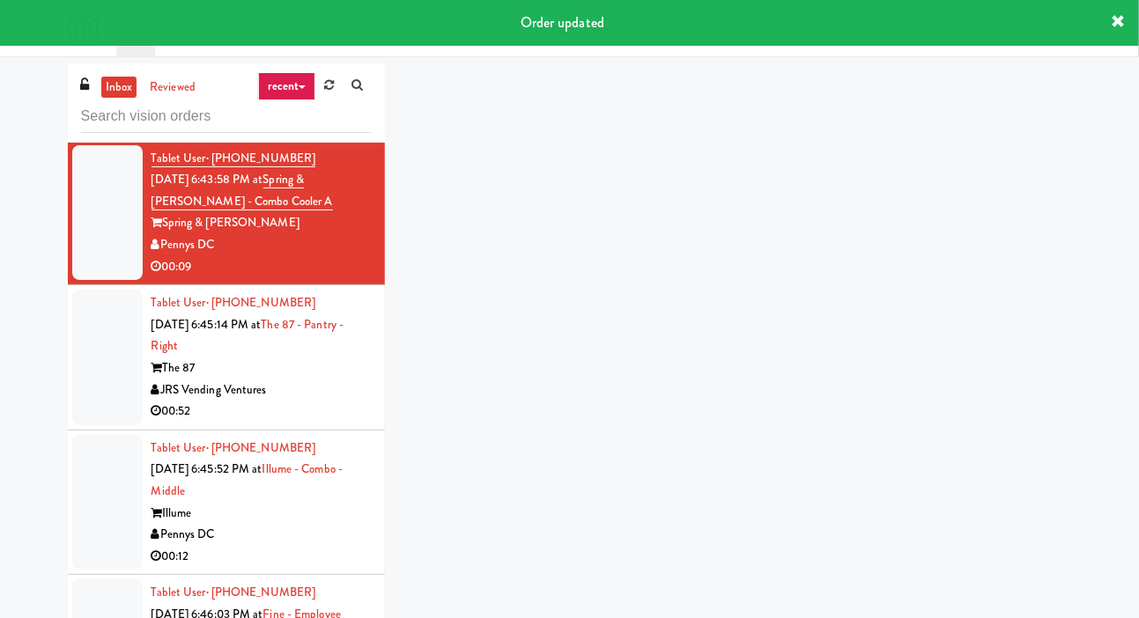
scroll to position [563, 0]
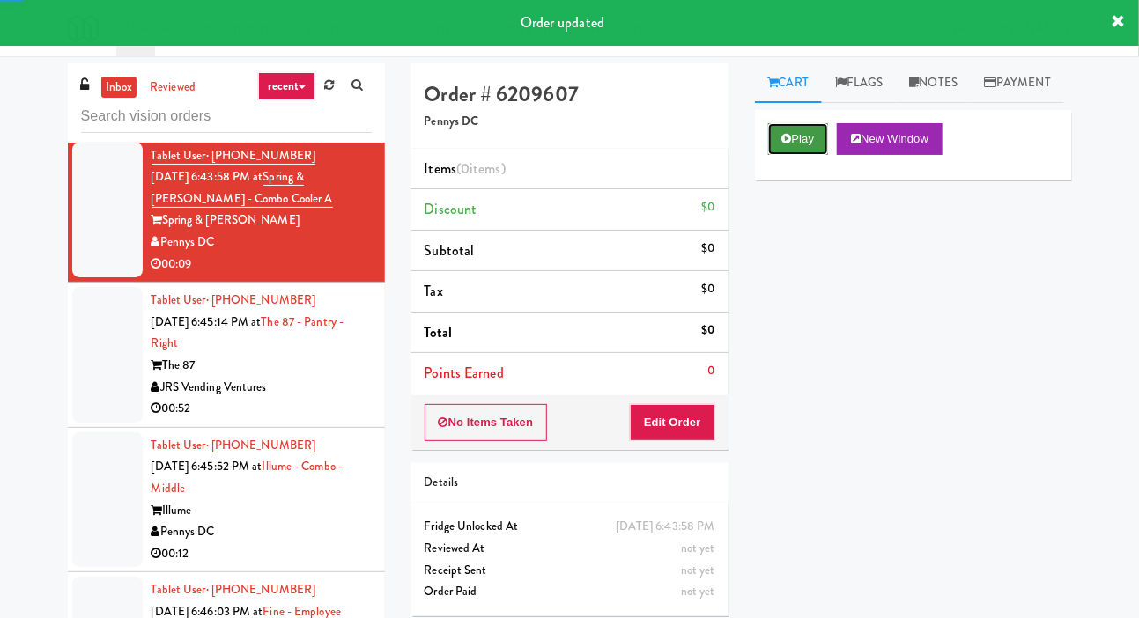
click at [811, 155] on button "Play" at bounding box center [798, 139] width 61 height 32
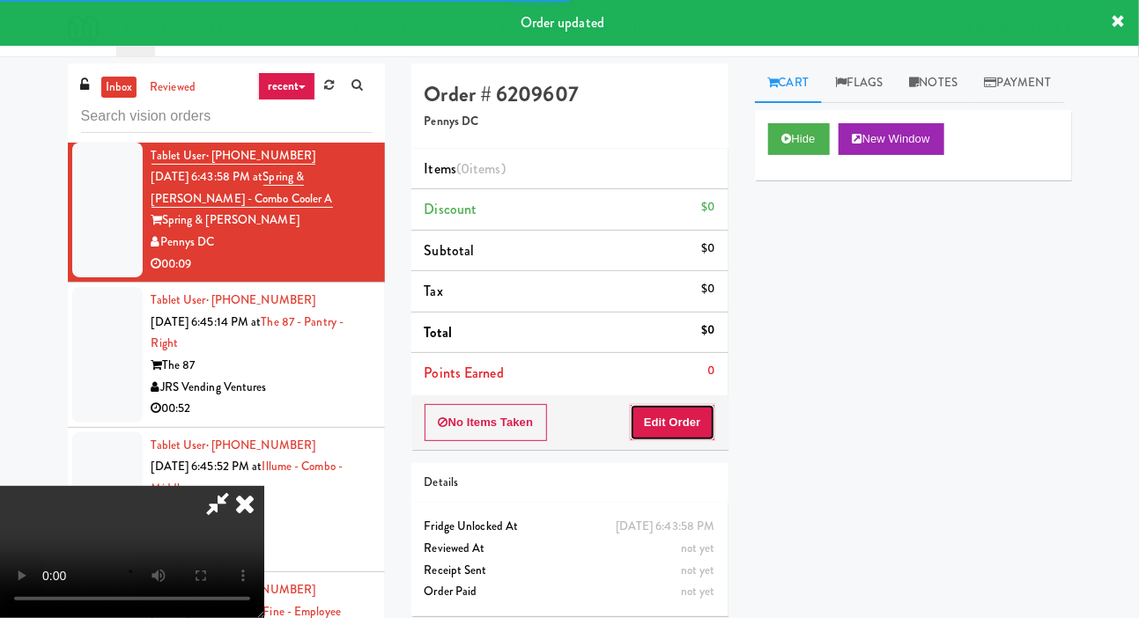
click at [663, 437] on button "Edit Order" at bounding box center [672, 422] width 85 height 37
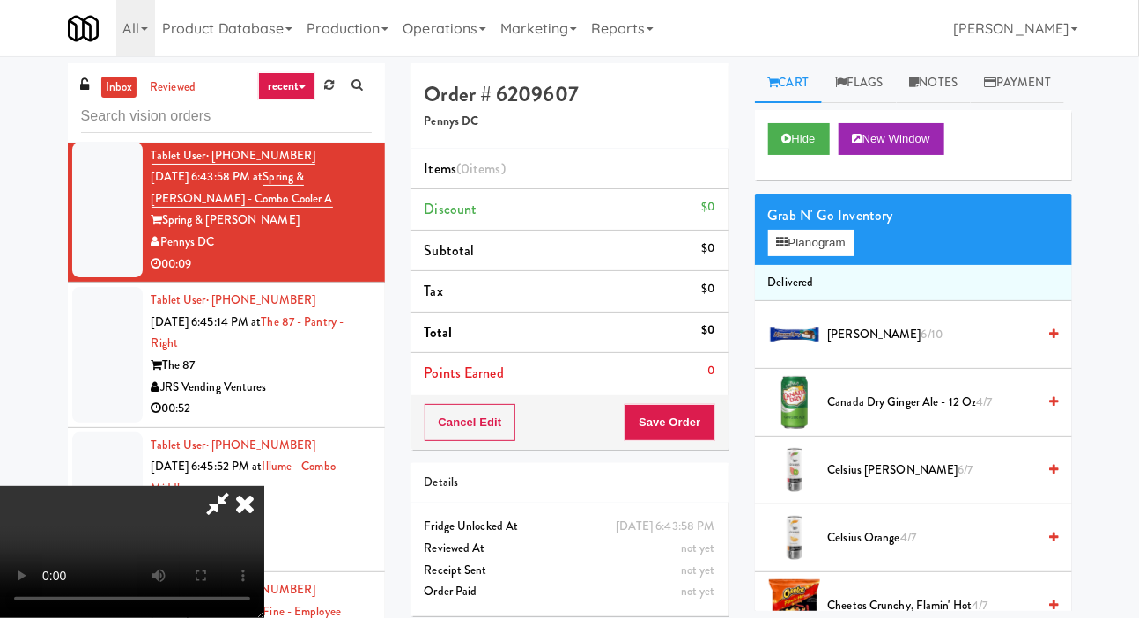
scroll to position [0, 0]
click at [829, 256] on button "Planogram" at bounding box center [811, 243] width 86 height 26
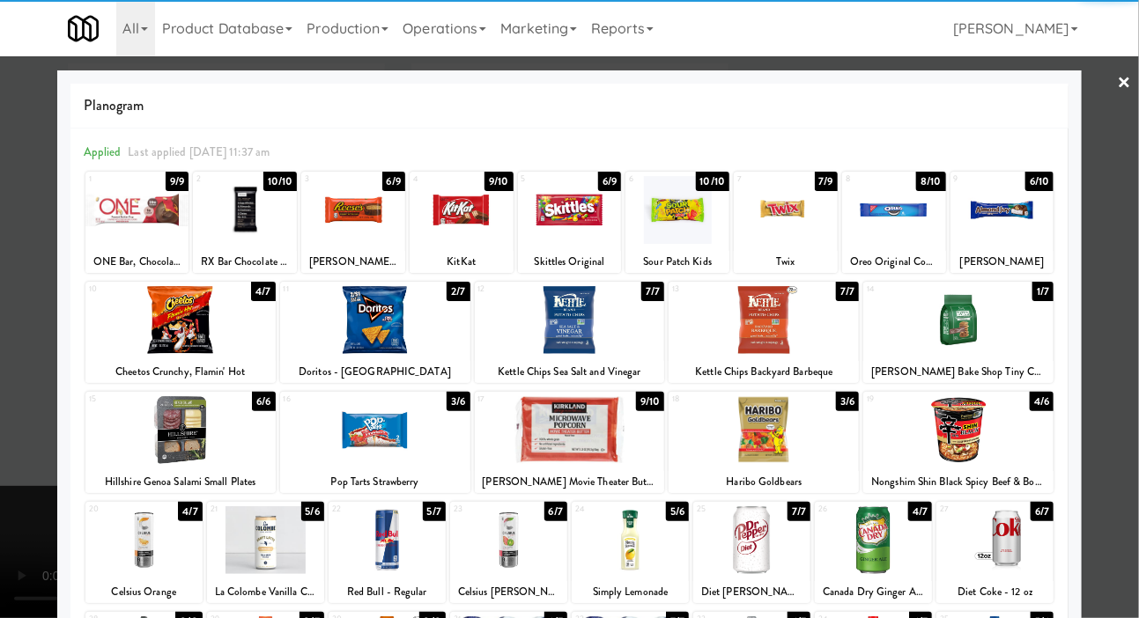
click at [587, 224] on div at bounding box center [570, 210] width 104 height 68
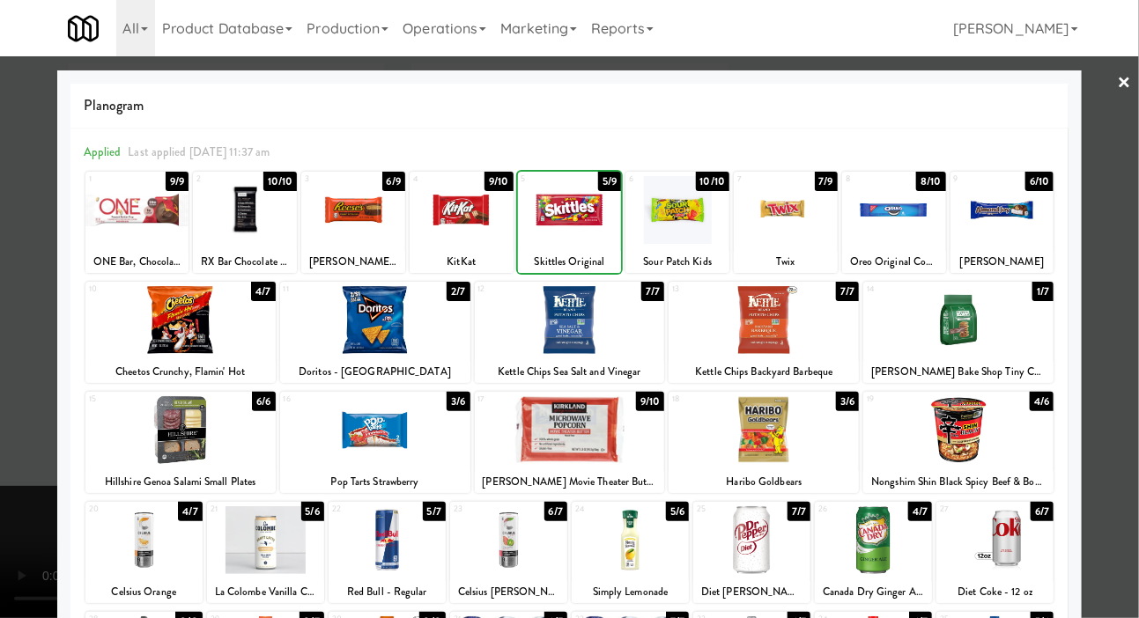
click at [674, 234] on div at bounding box center [678, 210] width 104 height 68
click at [33, 284] on div at bounding box center [569, 309] width 1139 height 618
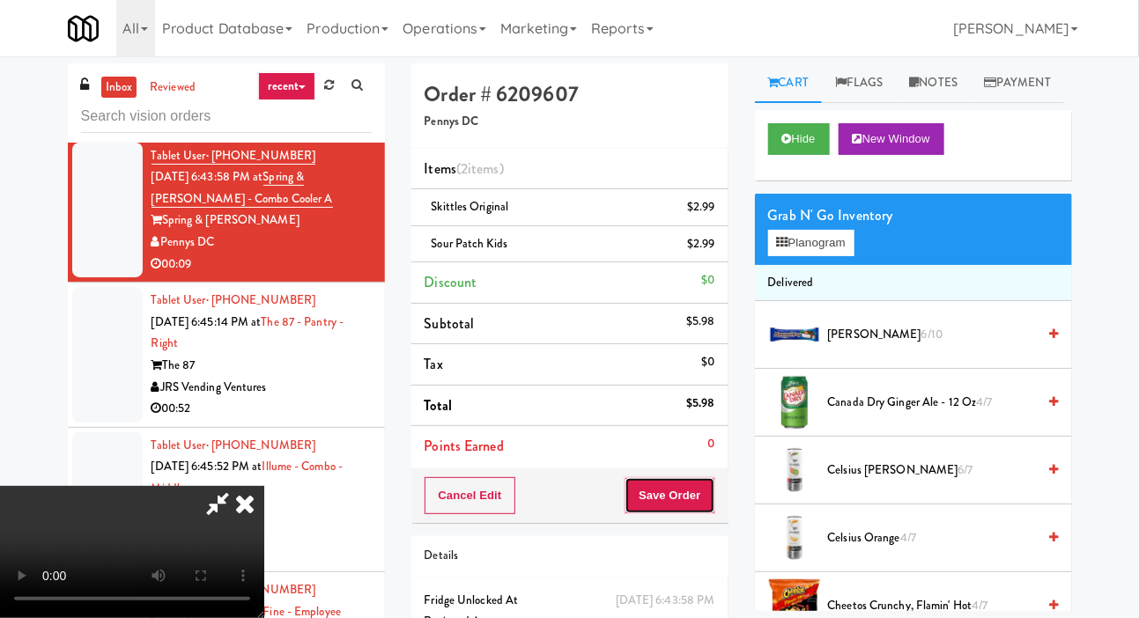
click at [698, 512] on button "Save Order" at bounding box center [670, 496] width 90 height 37
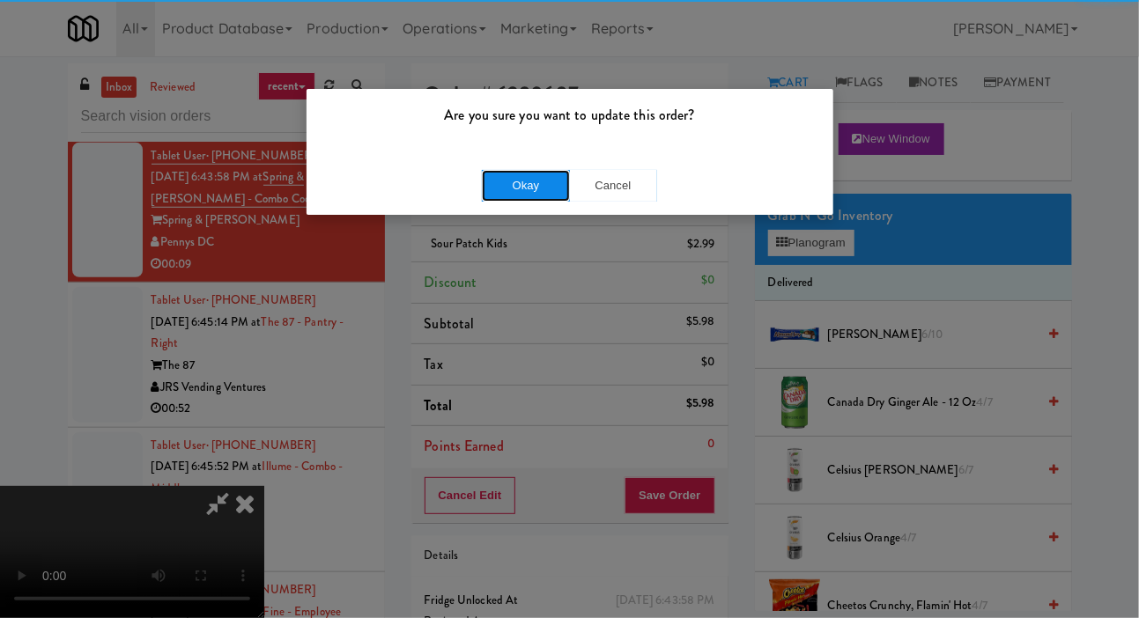
click at [512, 179] on button "Okay" at bounding box center [526, 186] width 88 height 32
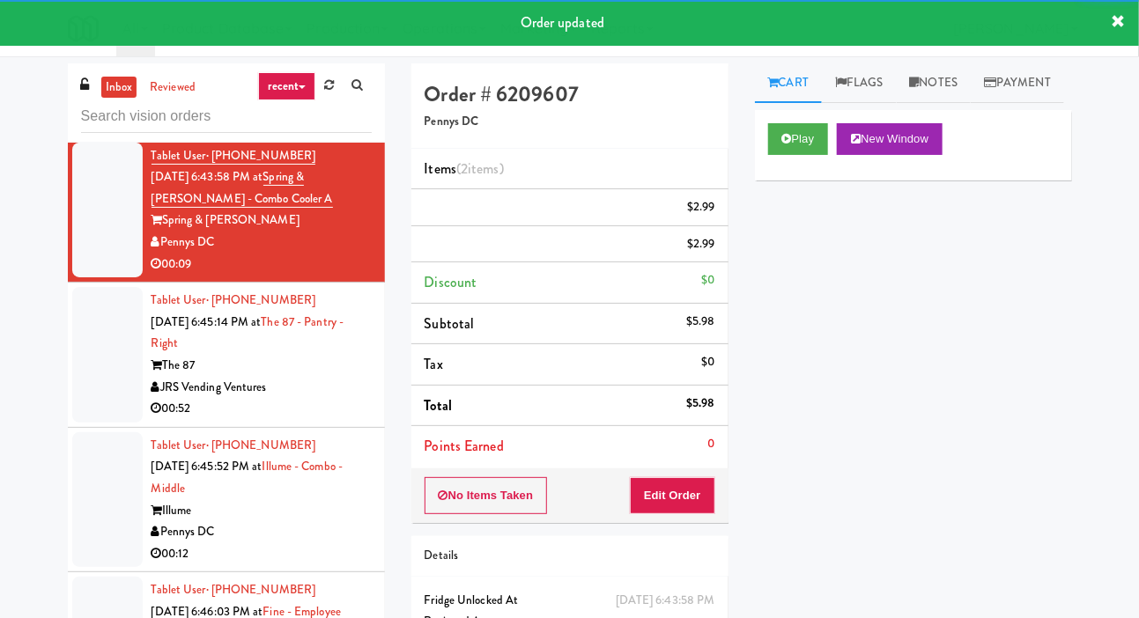
click at [85, 384] on div at bounding box center [107, 355] width 70 height 136
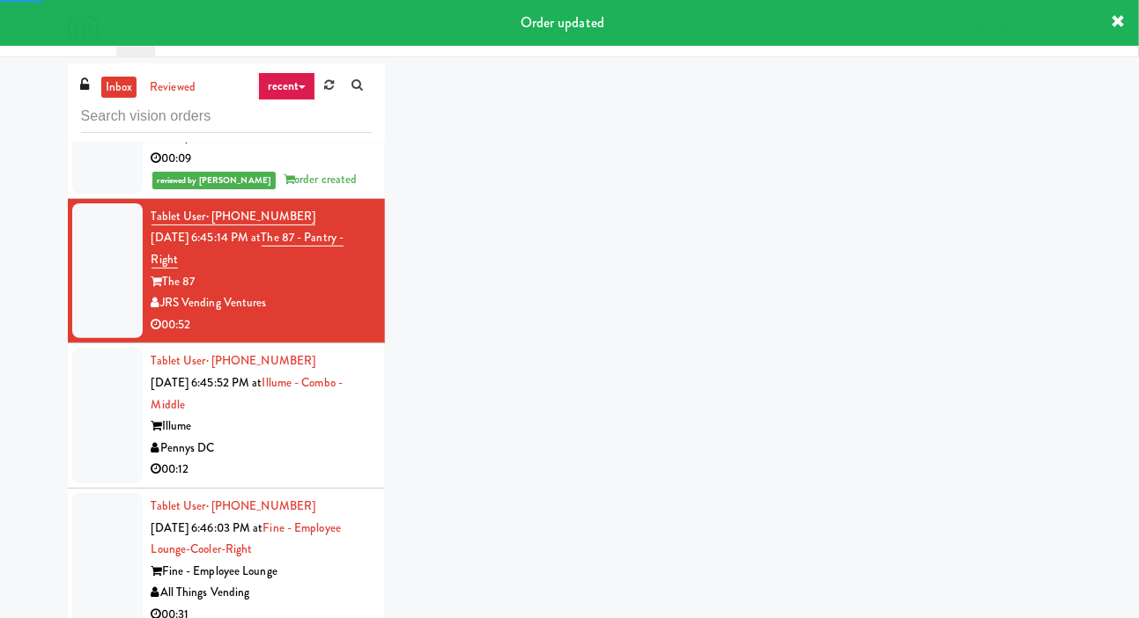
scroll to position [678, 0]
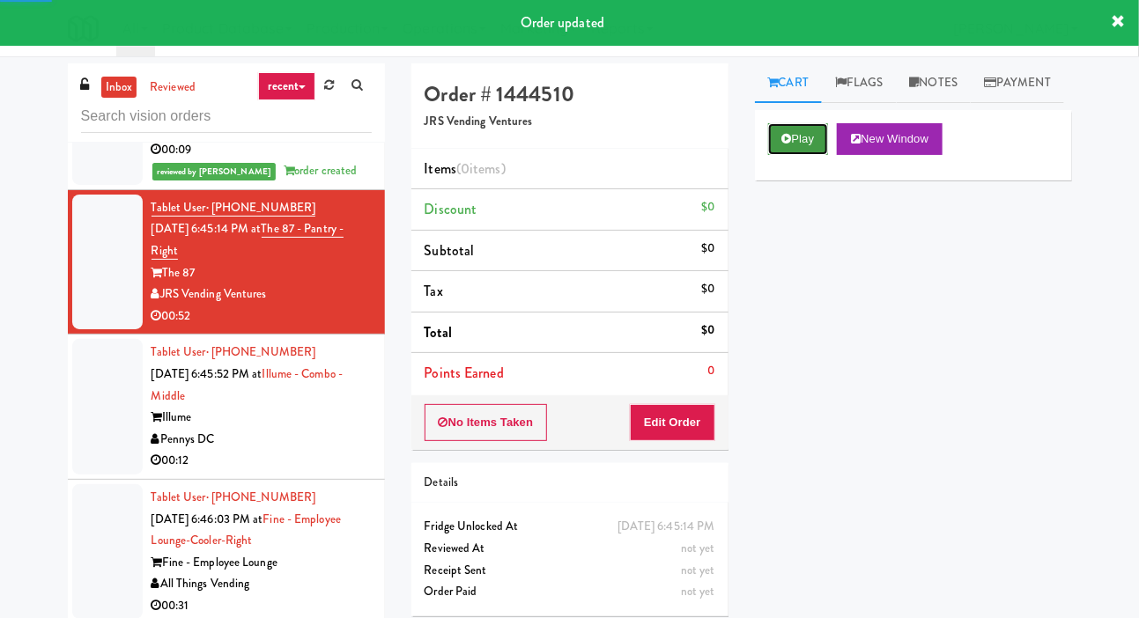
click at [795, 155] on button "Play" at bounding box center [798, 139] width 61 height 32
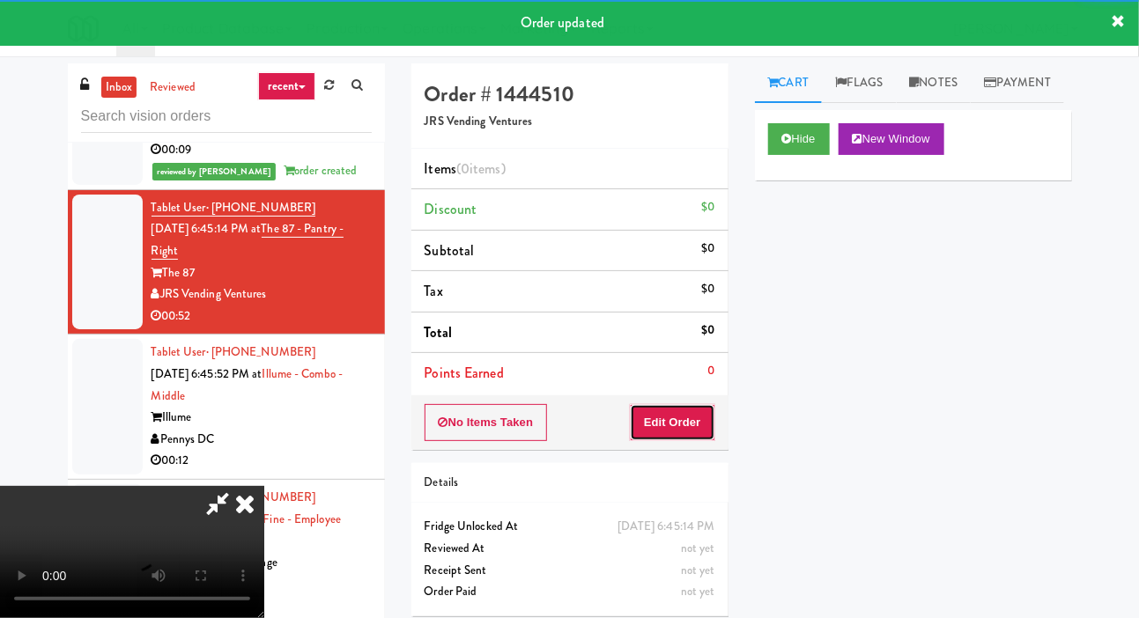
click at [660, 426] on button "Edit Order" at bounding box center [672, 422] width 85 height 37
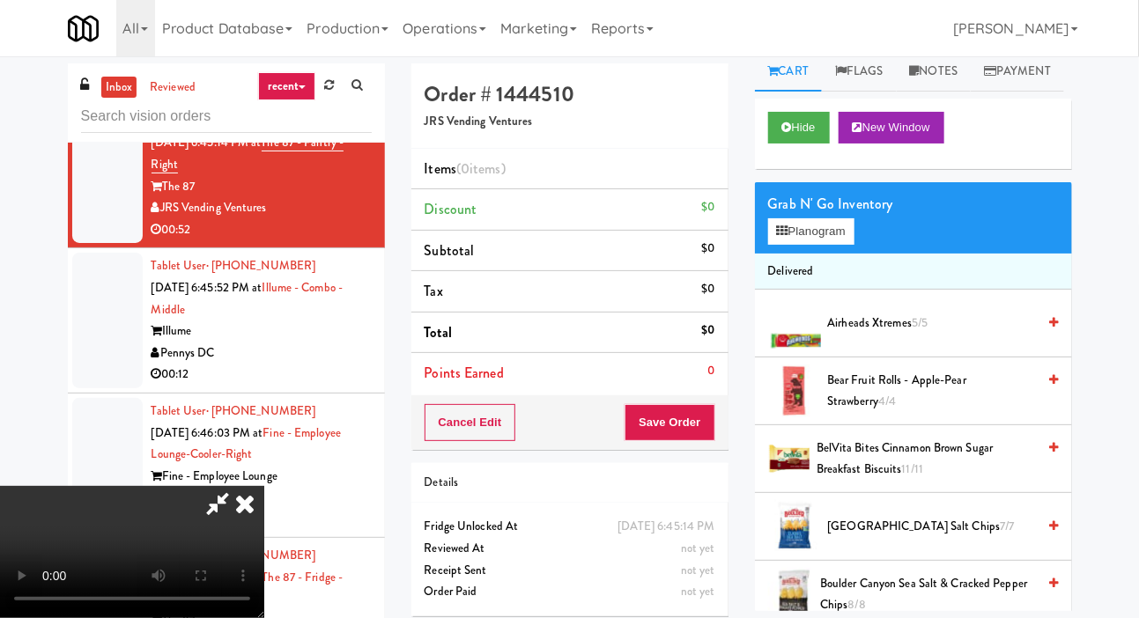
scroll to position [0, 0]
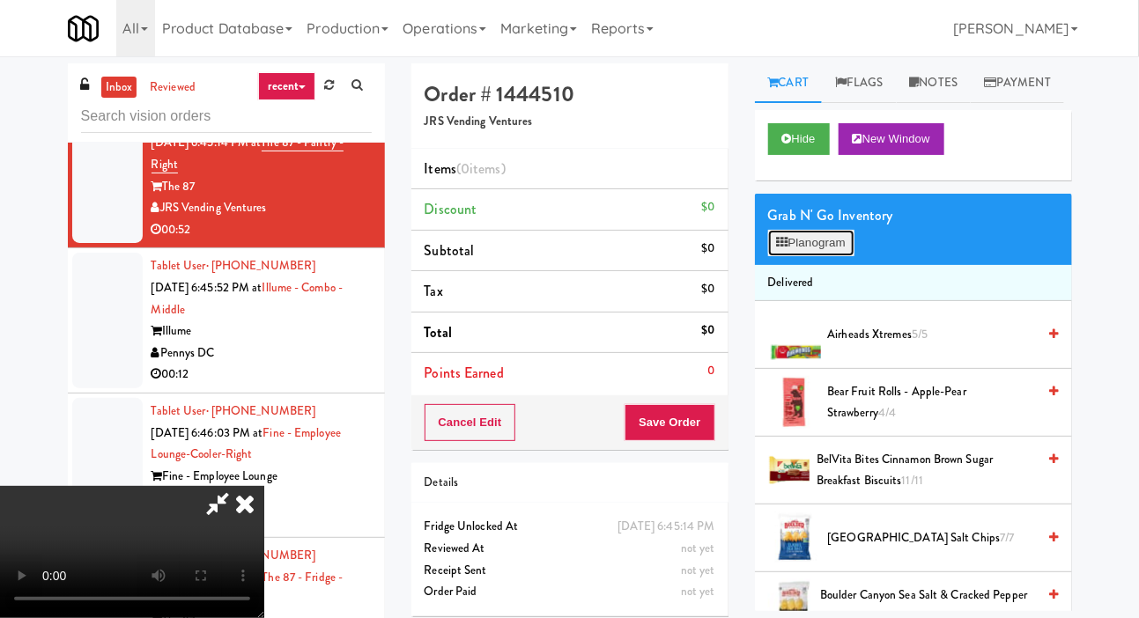
click at [845, 256] on button "Planogram" at bounding box center [811, 243] width 86 height 26
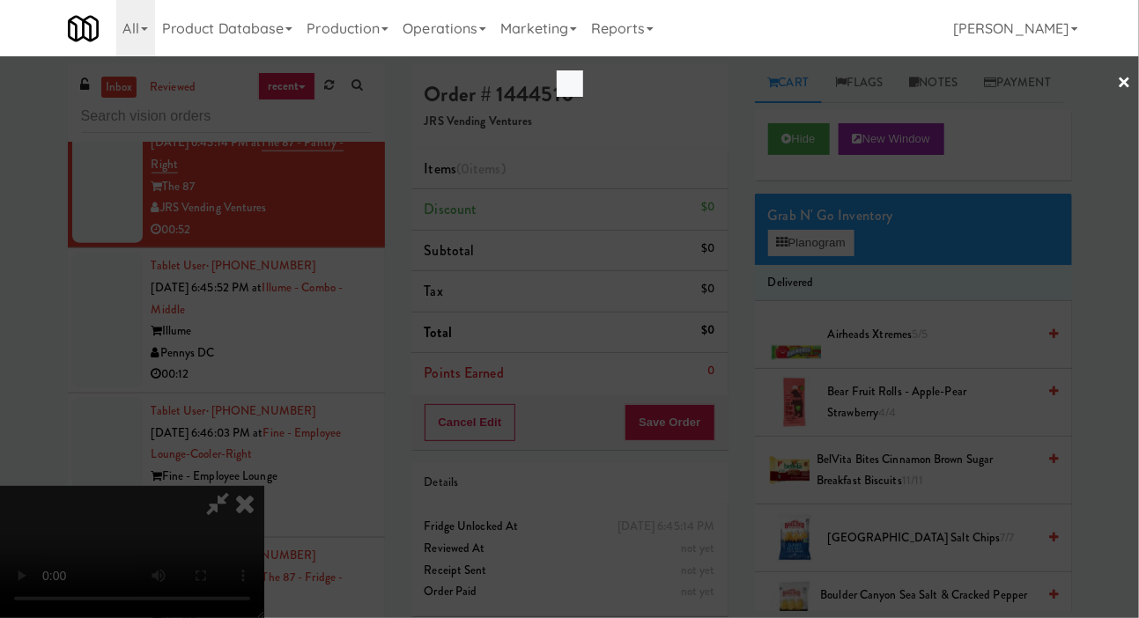
click at [839, 281] on div at bounding box center [569, 309] width 1139 height 618
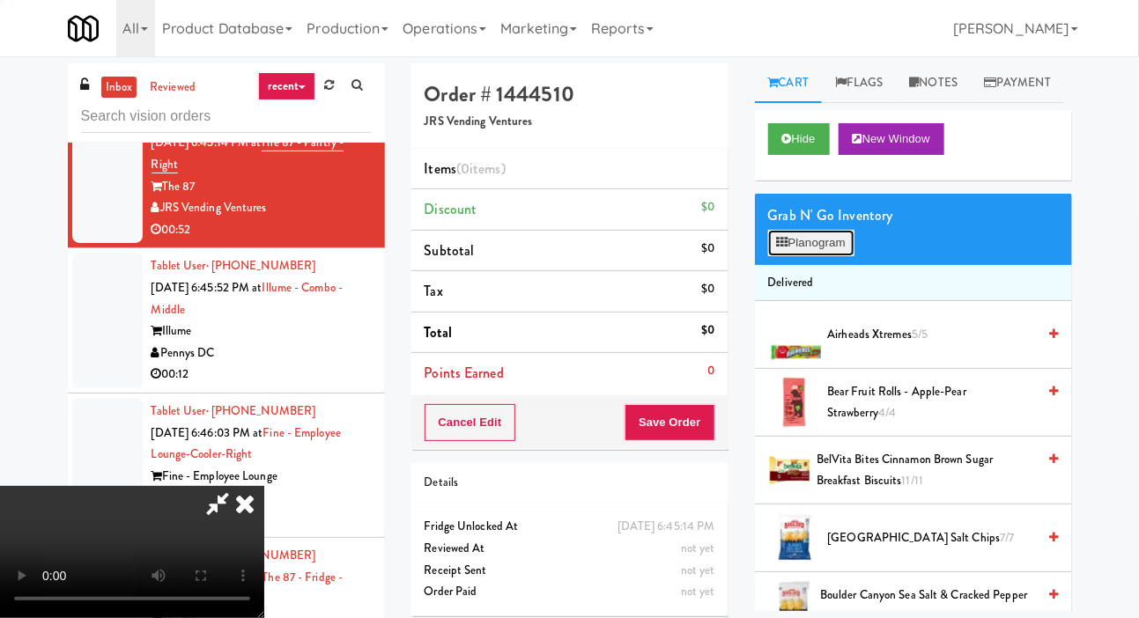
click at [843, 256] on button "Planogram" at bounding box center [811, 243] width 86 height 26
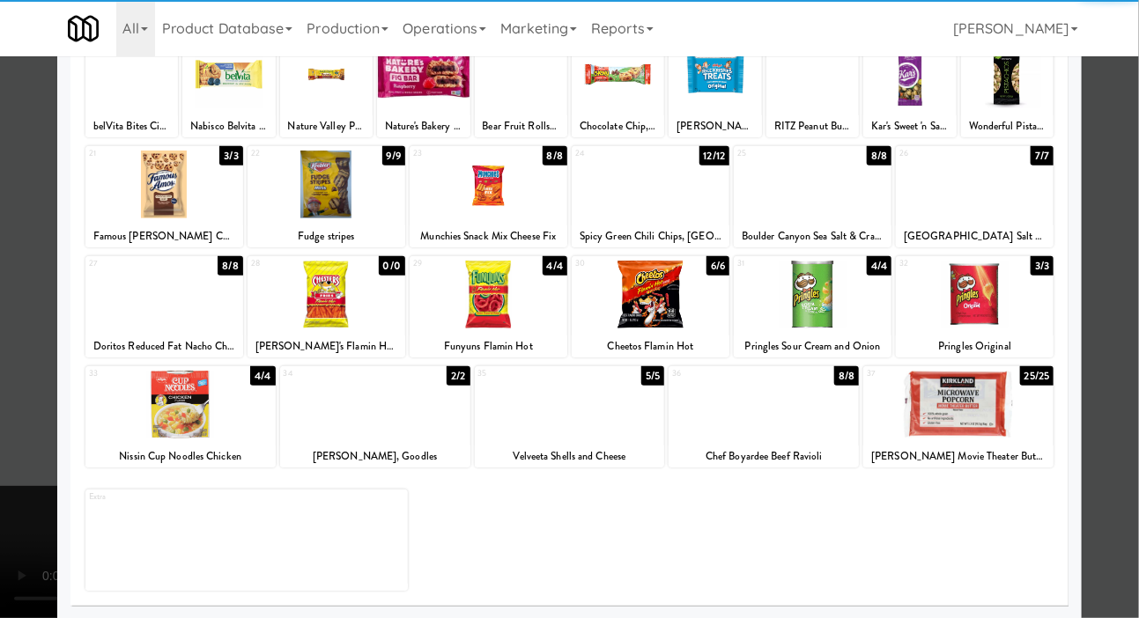
scroll to position [232, 0]
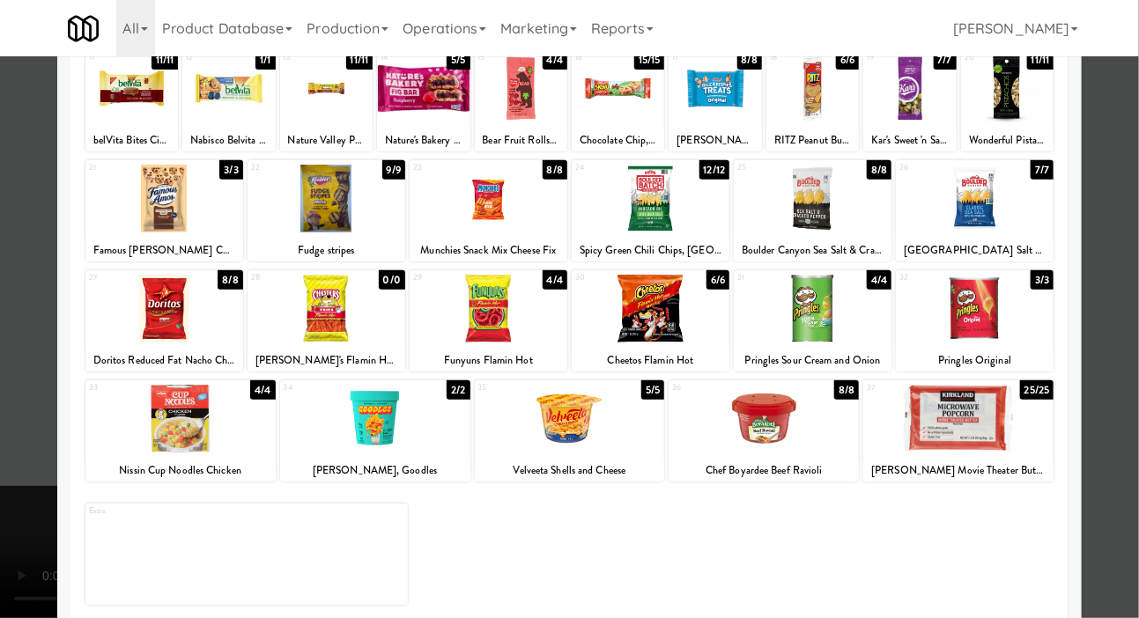
click at [968, 325] on div at bounding box center [975, 309] width 158 height 68
click at [978, 307] on div at bounding box center [975, 309] width 158 height 68
click at [26, 328] on div at bounding box center [569, 309] width 1139 height 618
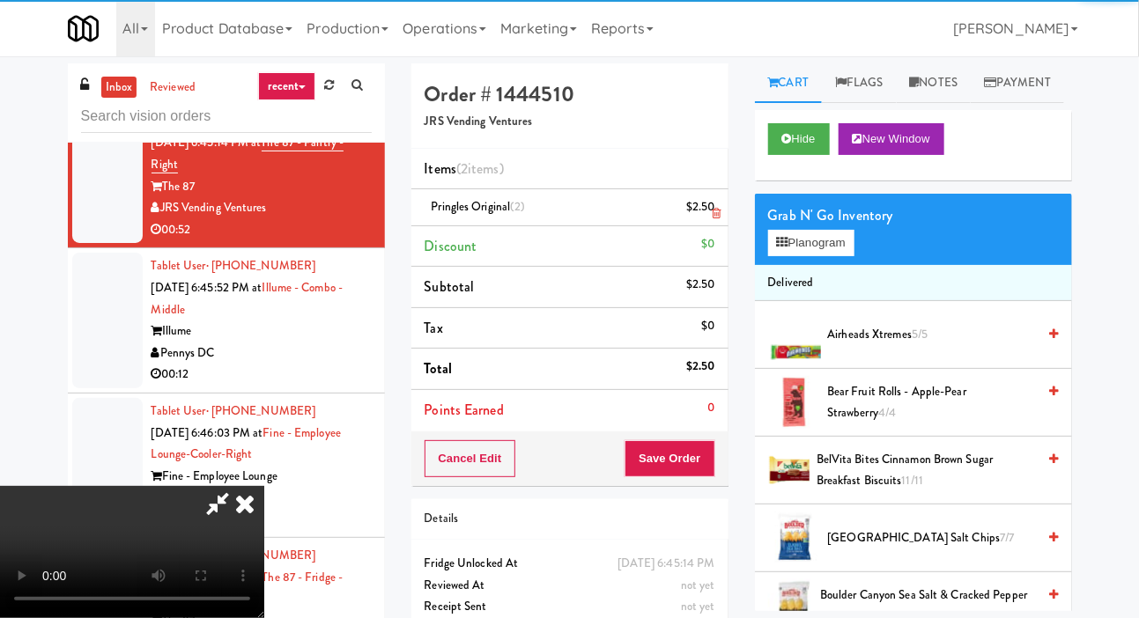
click at [714, 195] on li "Pringles Original (2) $2.50" at bounding box center [569, 207] width 317 height 37
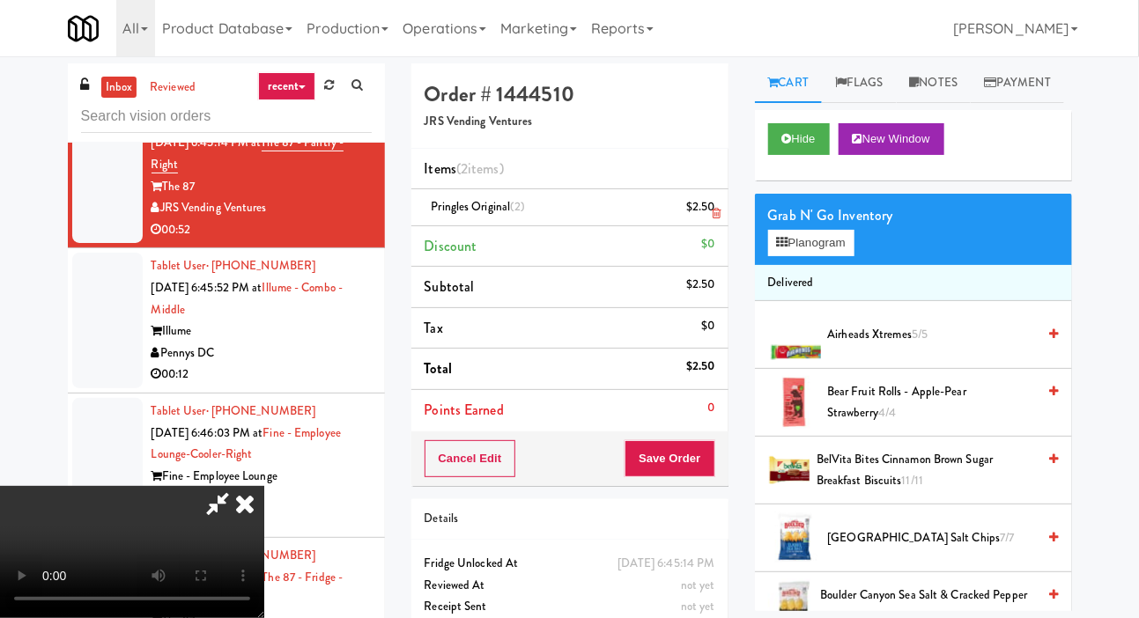
click at [714, 193] on li "Pringles Original (2) $2.50" at bounding box center [569, 207] width 317 height 37
click at [712, 202] on div "$2.50" at bounding box center [700, 207] width 29 height 22
click at [715, 204] on link at bounding box center [713, 215] width 16 height 22
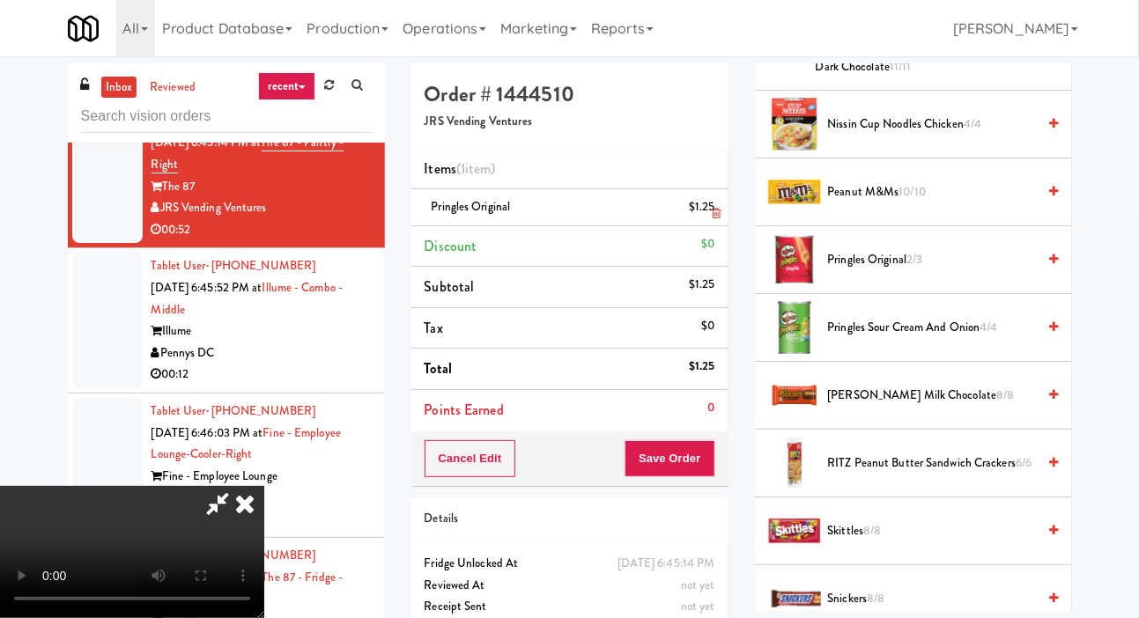
scroll to position [1765, 0]
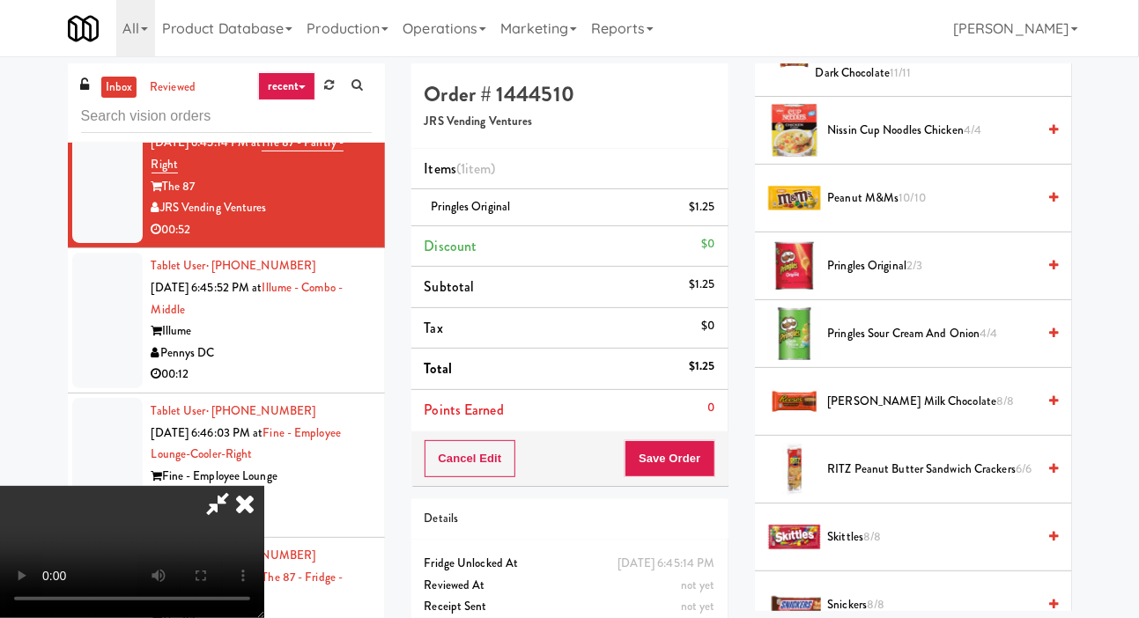
click at [933, 278] on span "Pringles Original 2/3" at bounding box center [932, 267] width 209 height 22
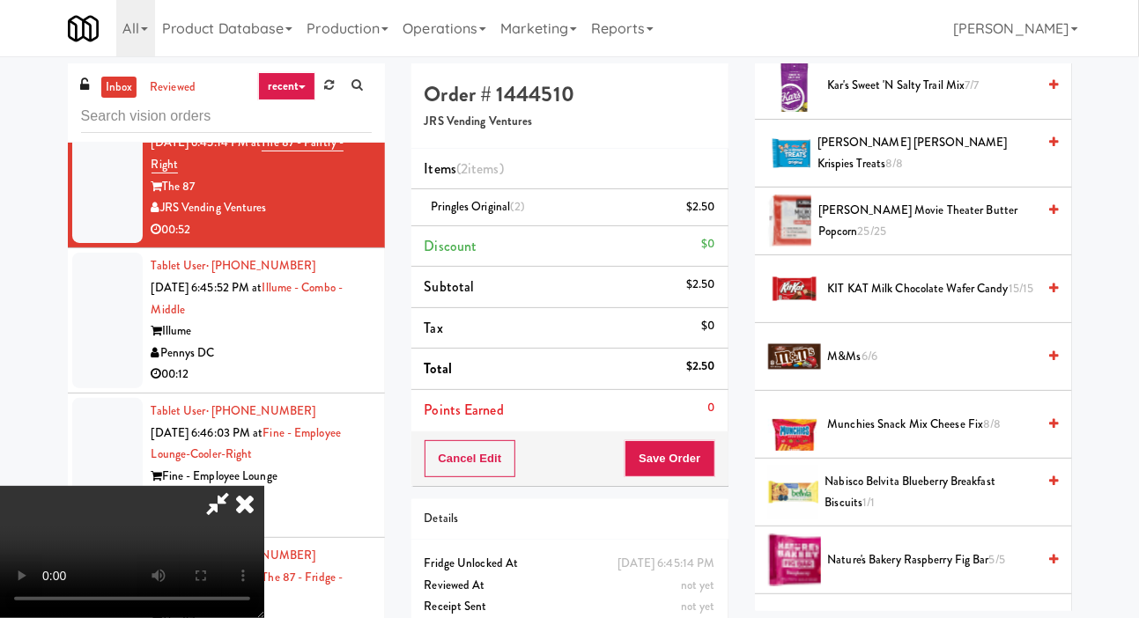
scroll to position [1192, 0]
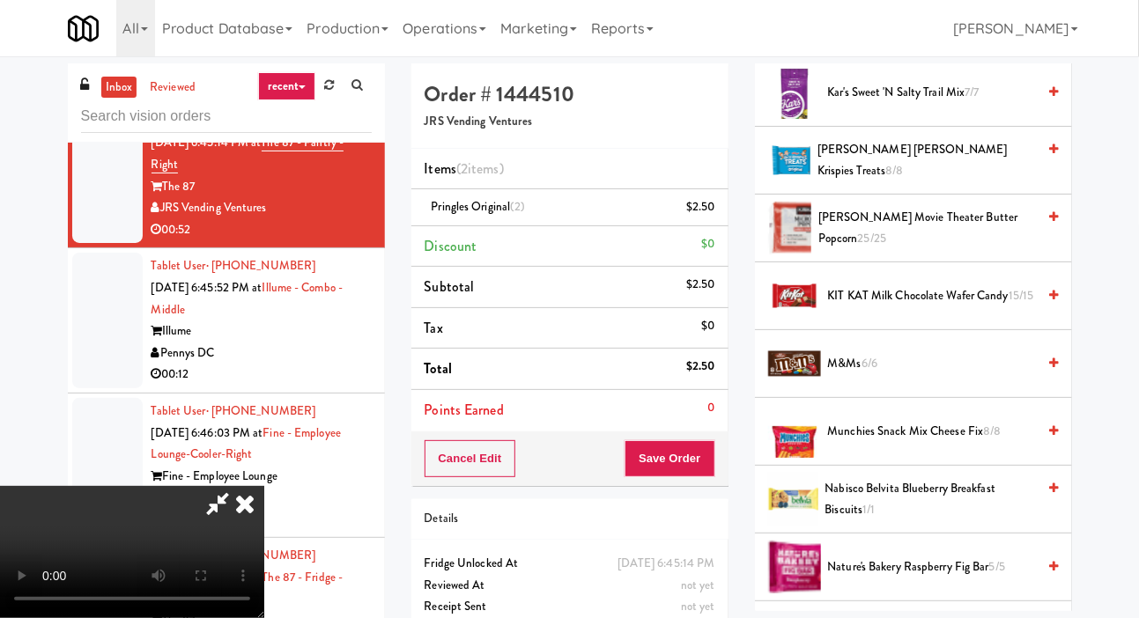
click at [922, 307] on span "KIT KAT Milk Chocolate Wafer Candy 15/15" at bounding box center [932, 296] width 209 height 22
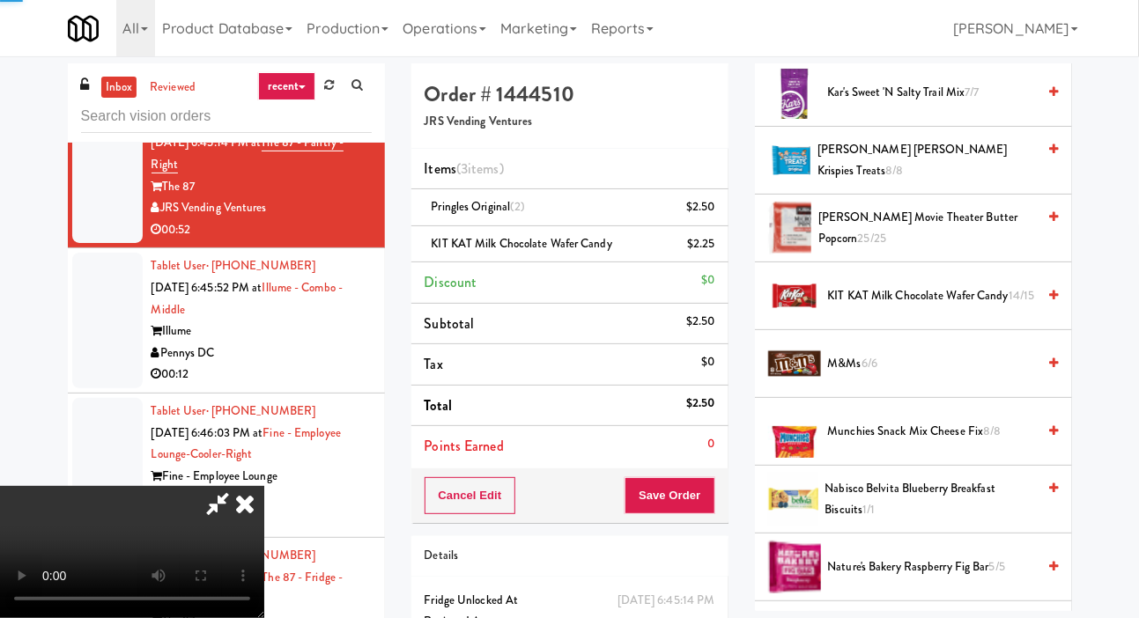
click at [952, 307] on span "KIT KAT Milk Chocolate Wafer Candy 14/15" at bounding box center [932, 296] width 209 height 22
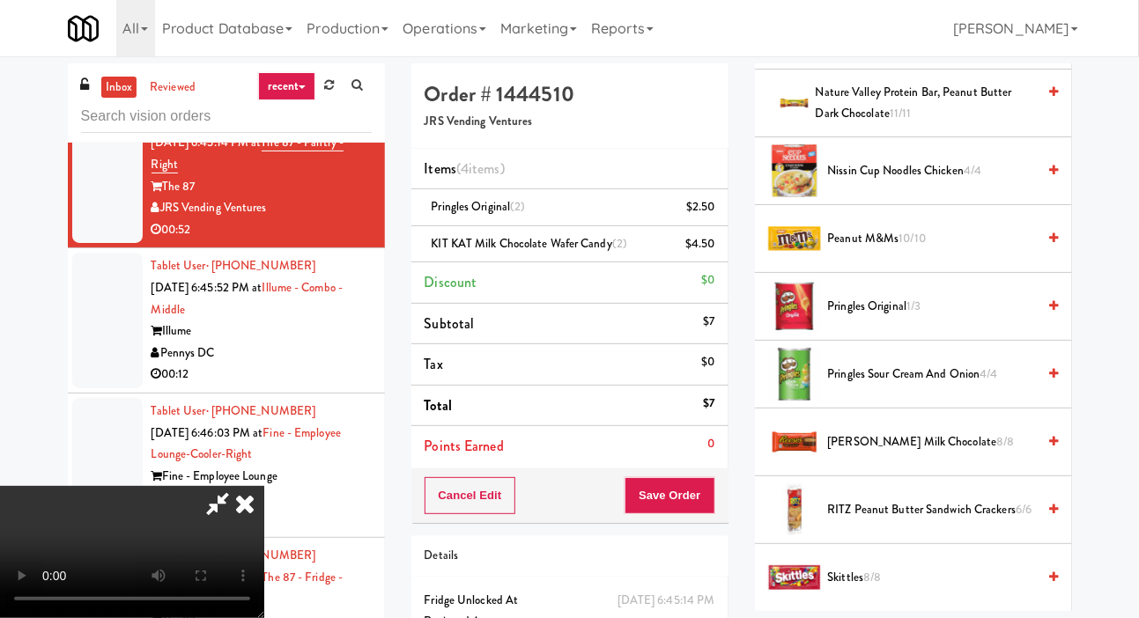
scroll to position [1723, 0]
click at [945, 319] on span "Pringles Original 1/3" at bounding box center [932, 308] width 209 height 22
click at [711, 495] on button "Save Order" at bounding box center [670, 496] width 90 height 37
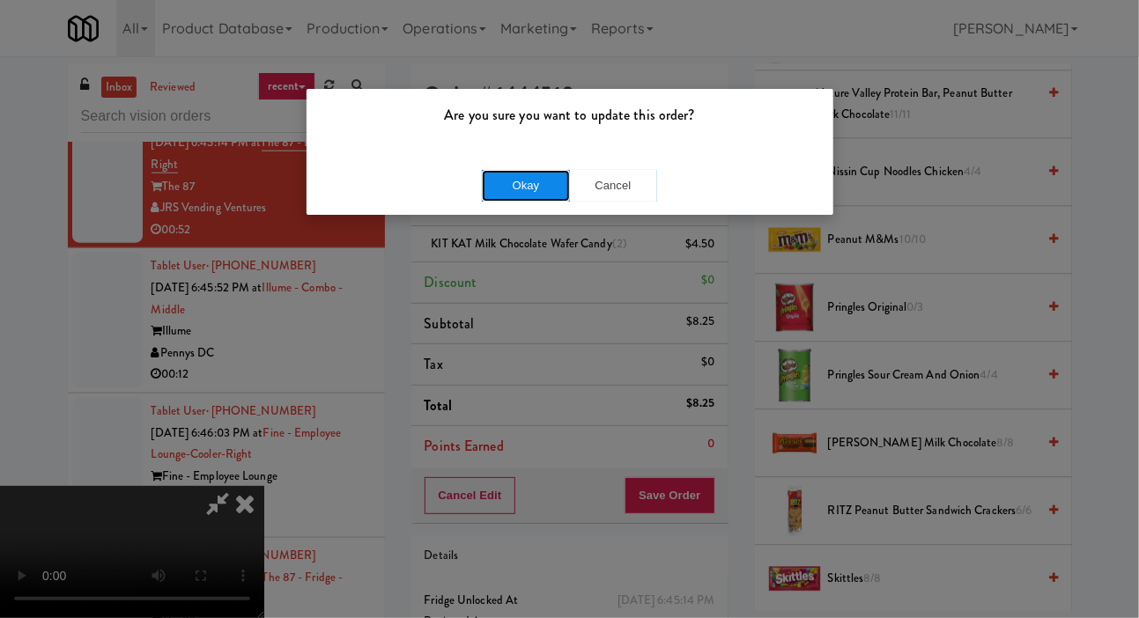
click at [500, 196] on button "Okay" at bounding box center [526, 186] width 88 height 32
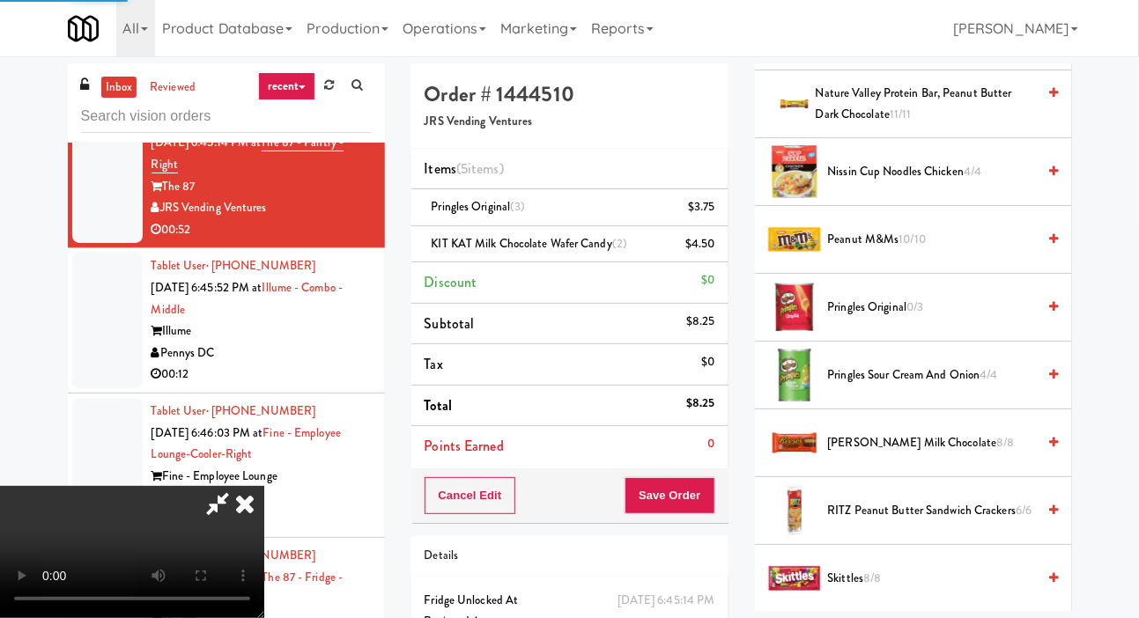
scroll to position [102, 0]
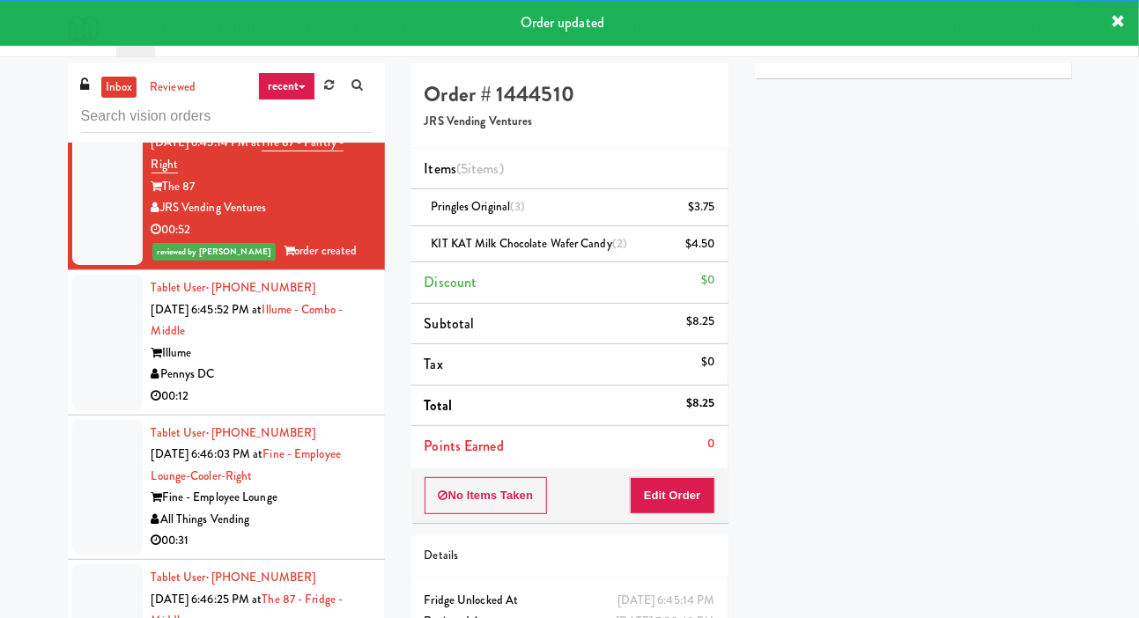
click at [75, 367] on div at bounding box center [107, 343] width 70 height 136
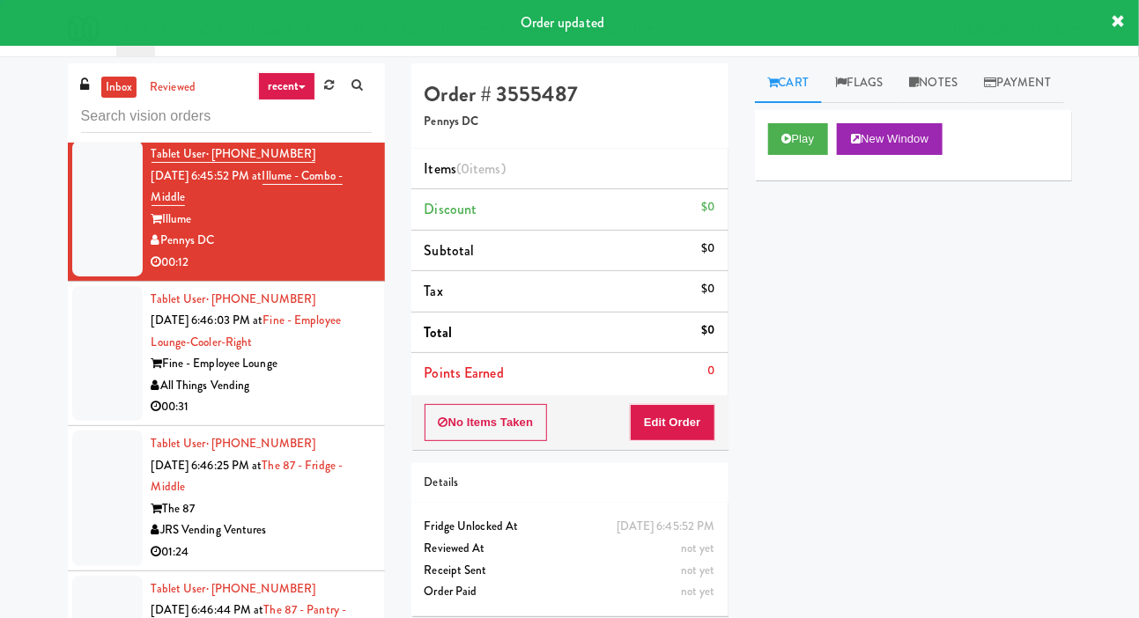
scroll to position [907, 0]
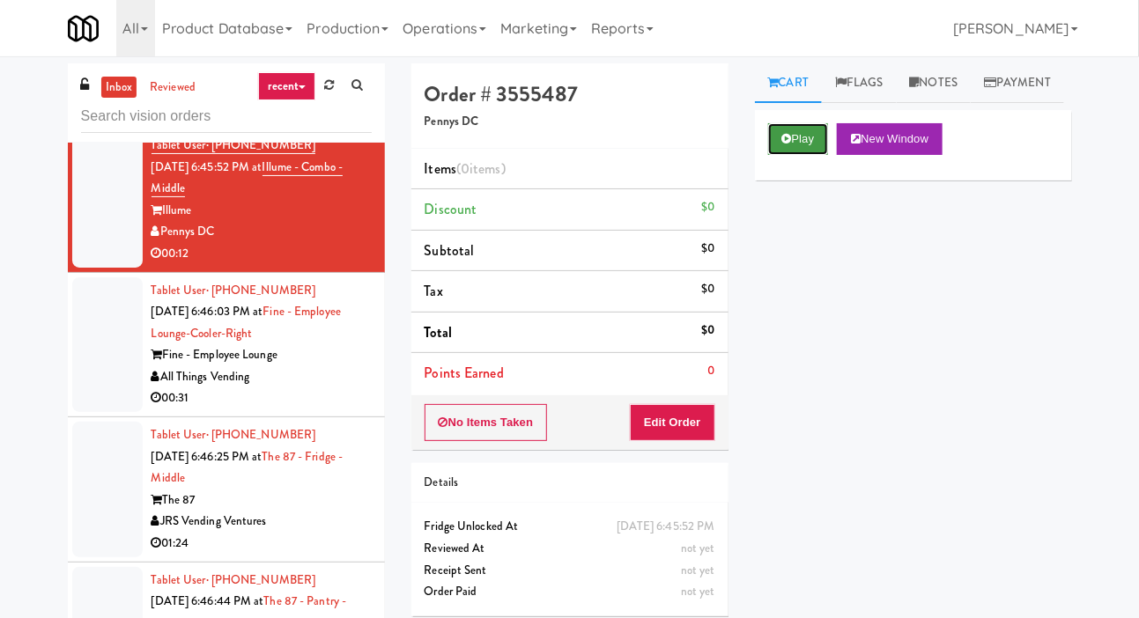
click at [793, 155] on button "Play" at bounding box center [798, 139] width 61 height 32
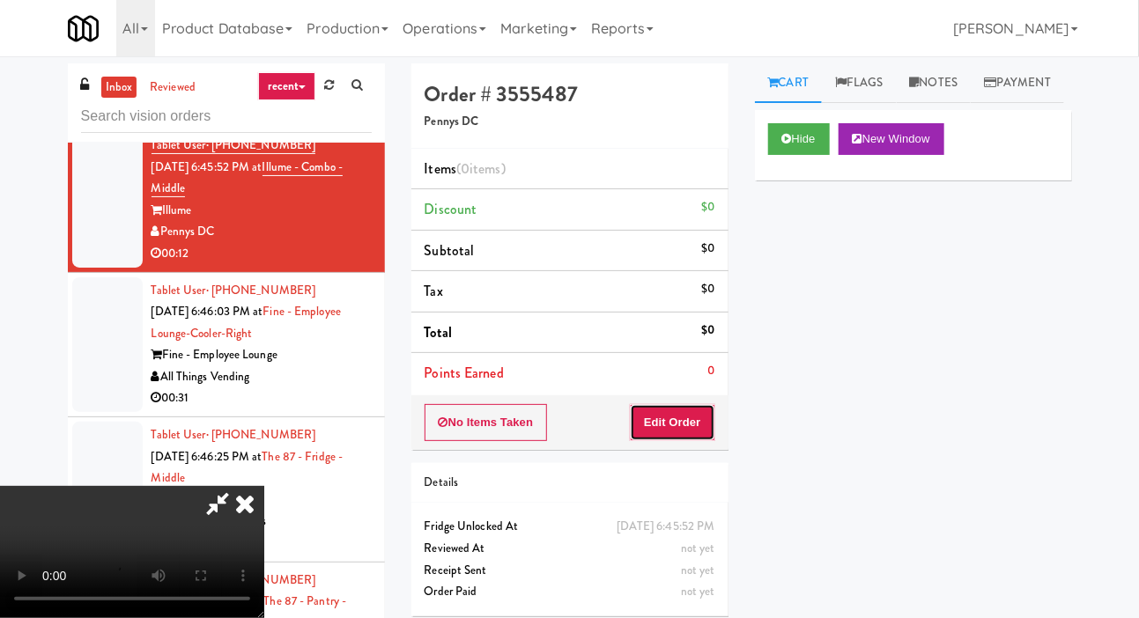
click at [681, 434] on button "Edit Order" at bounding box center [672, 422] width 85 height 37
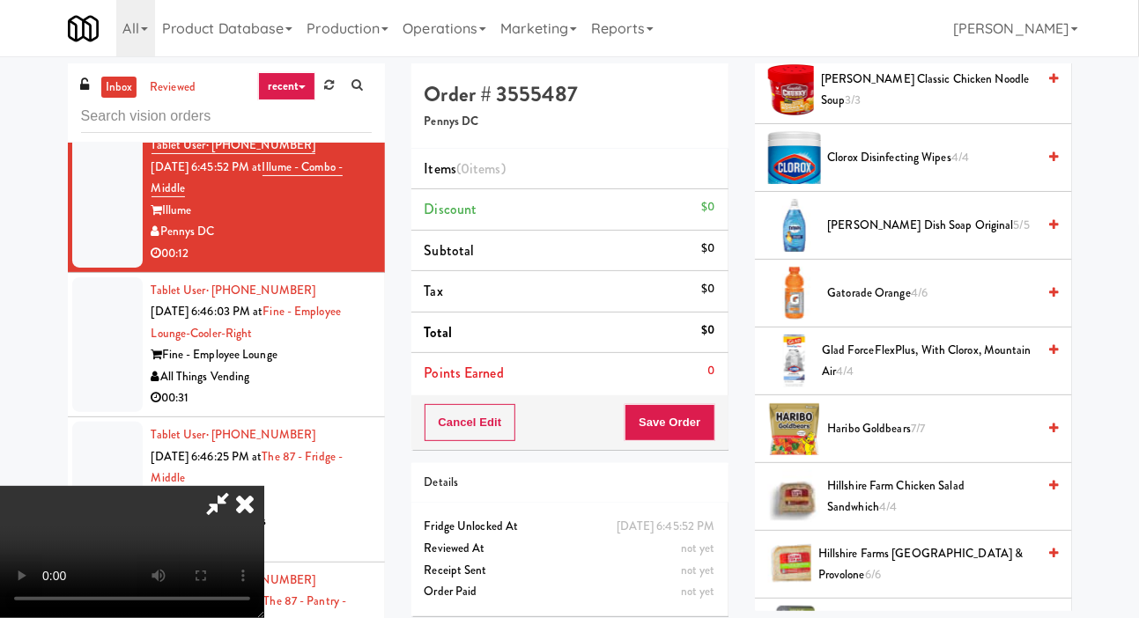
scroll to position [308, 0]
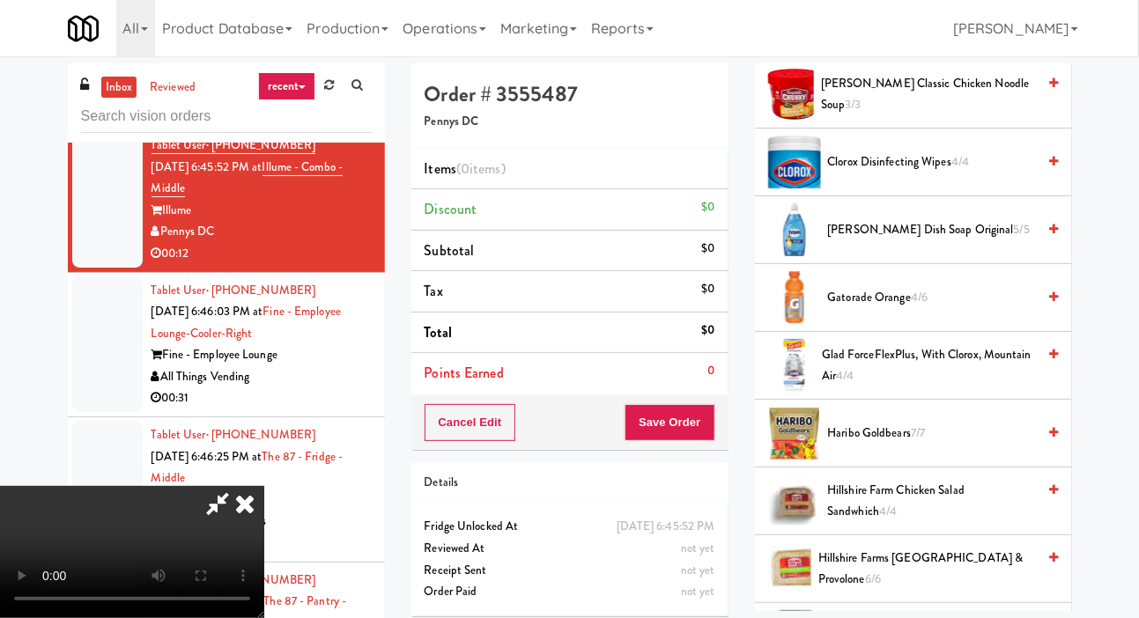
click at [962, 309] on span "Gatorade Orange 4/6" at bounding box center [932, 298] width 209 height 22
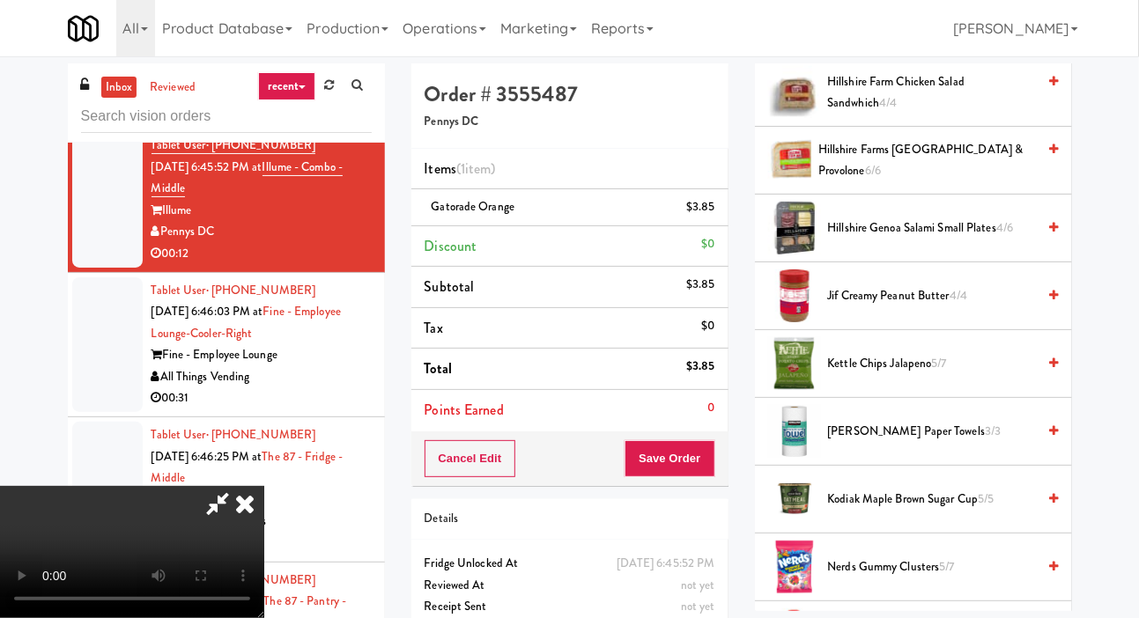
scroll to position [715, 0]
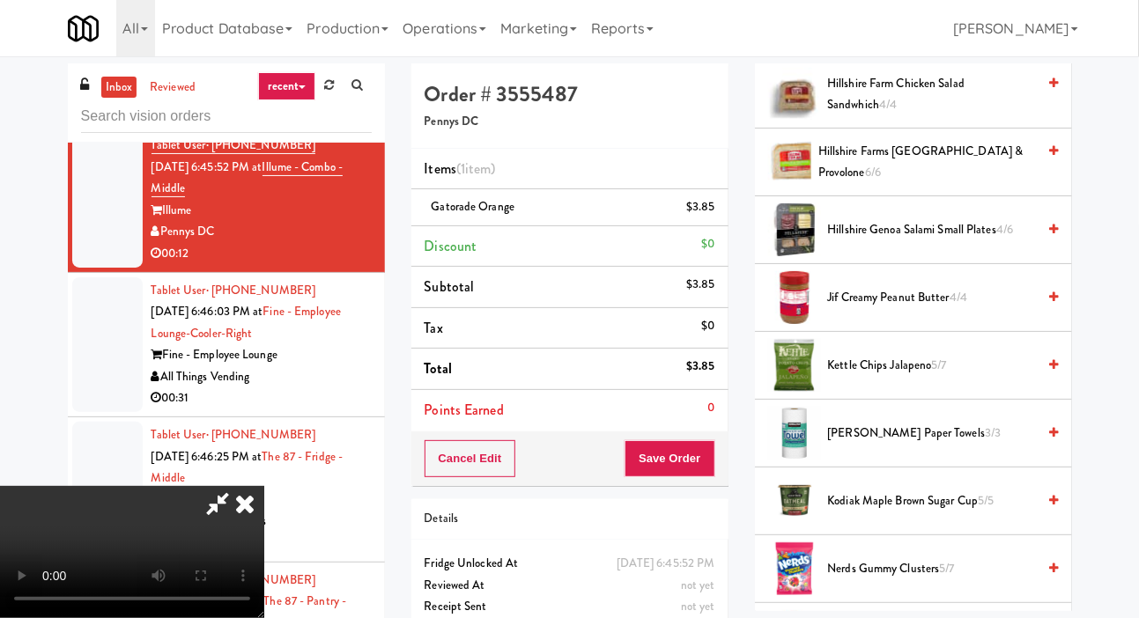
click at [925, 377] on span "Kettle Chips Jalapeno 5/7" at bounding box center [932, 366] width 209 height 22
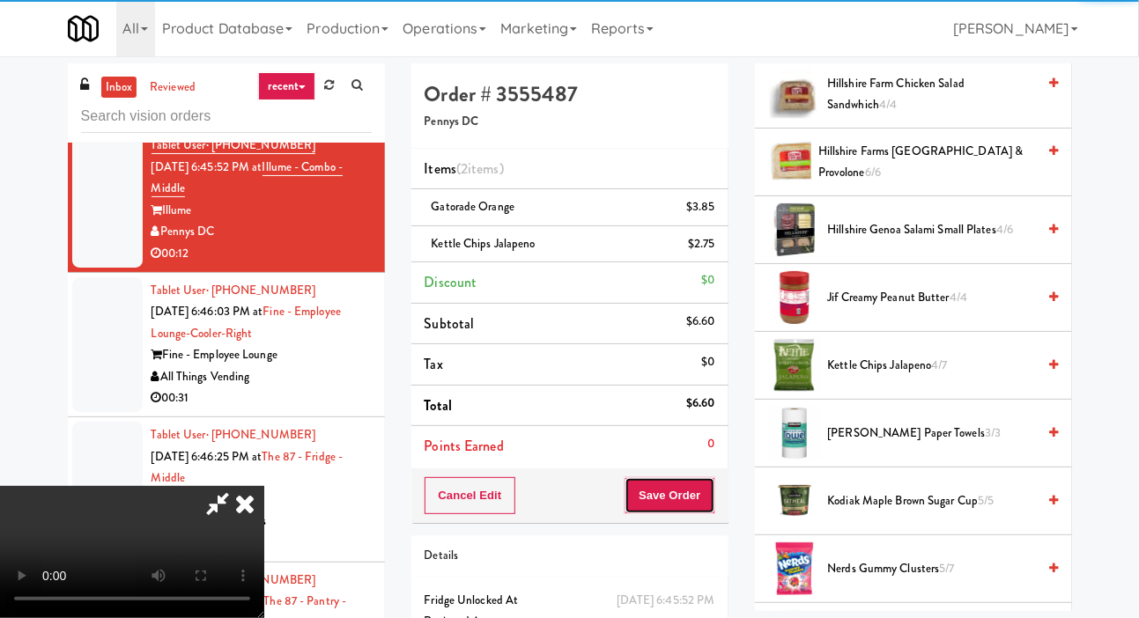
click at [703, 481] on button "Save Order" at bounding box center [670, 496] width 90 height 37
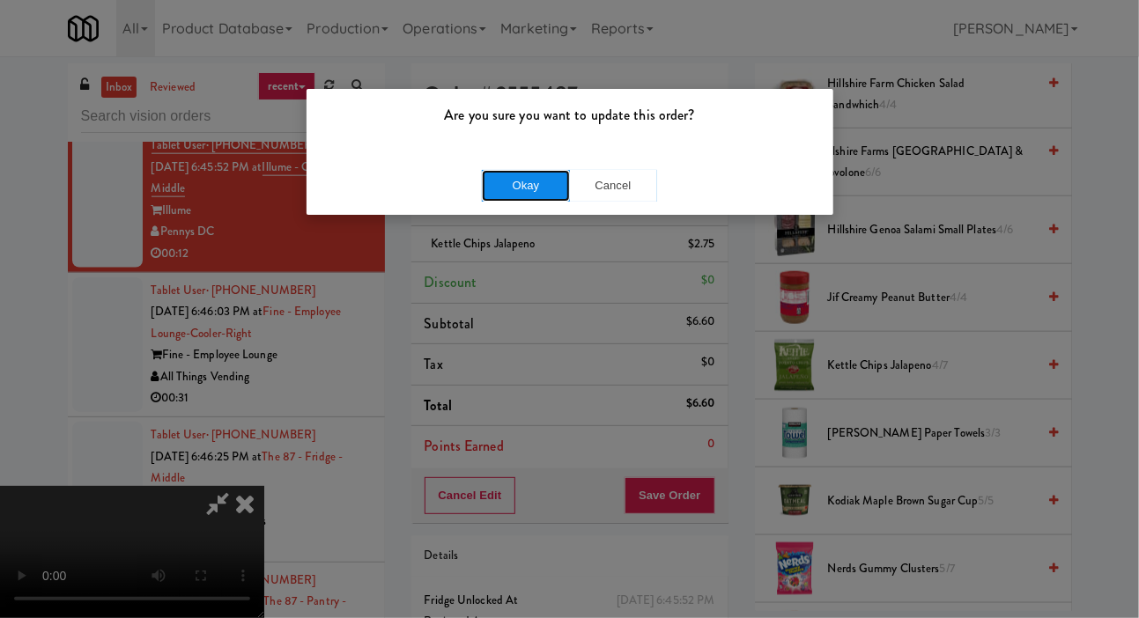
click at [492, 181] on button "Okay" at bounding box center [526, 186] width 88 height 32
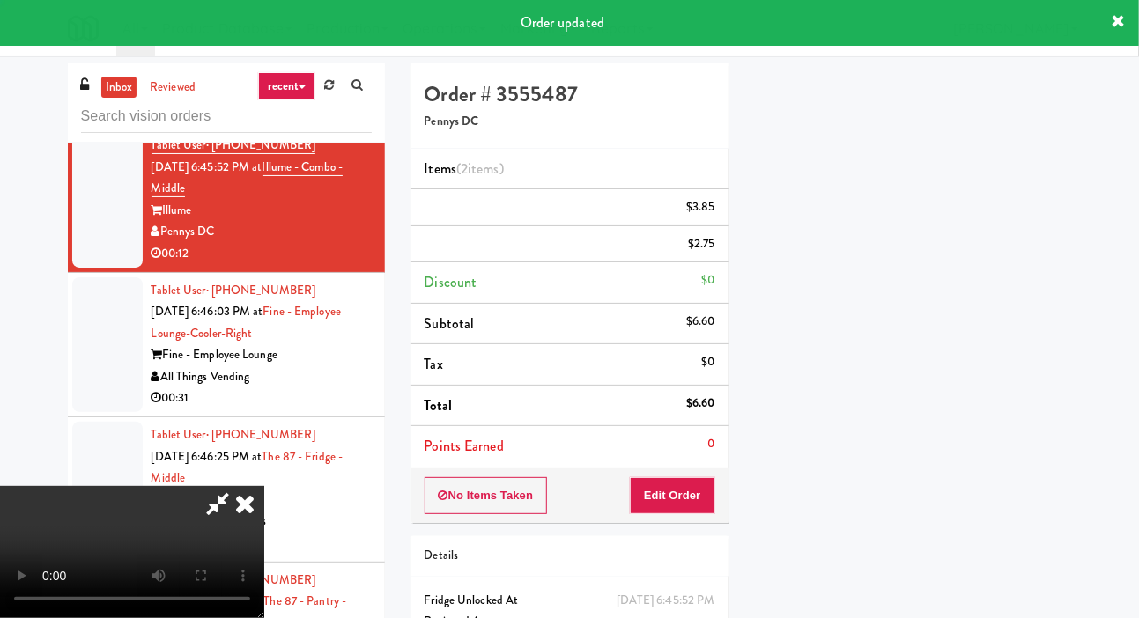
scroll to position [102, 0]
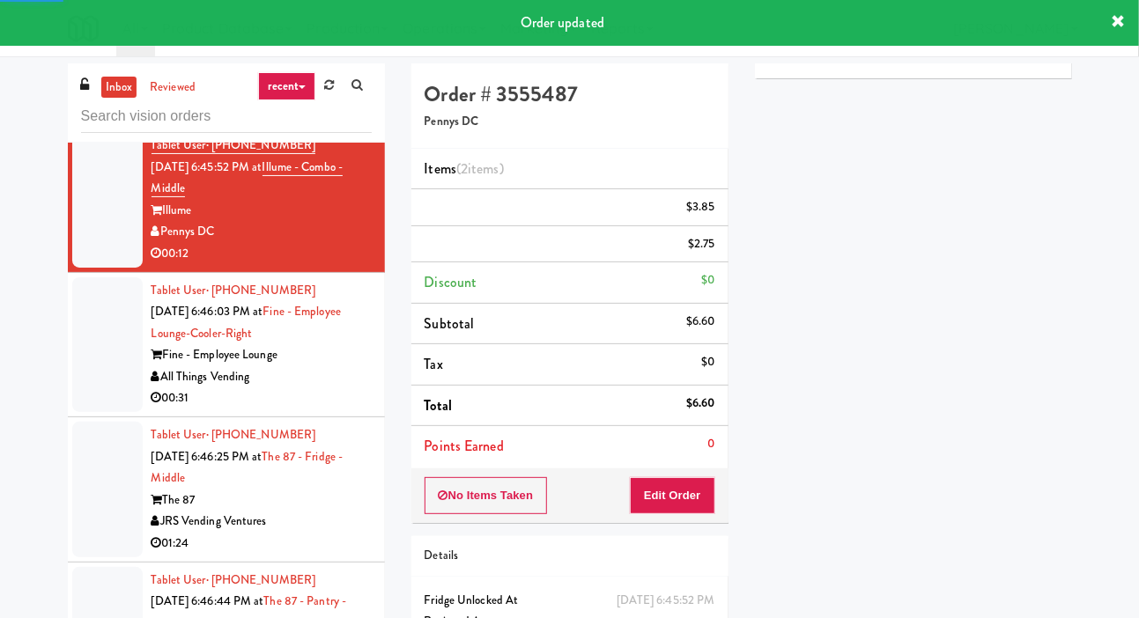
click at [81, 380] on div at bounding box center [107, 346] width 70 height 136
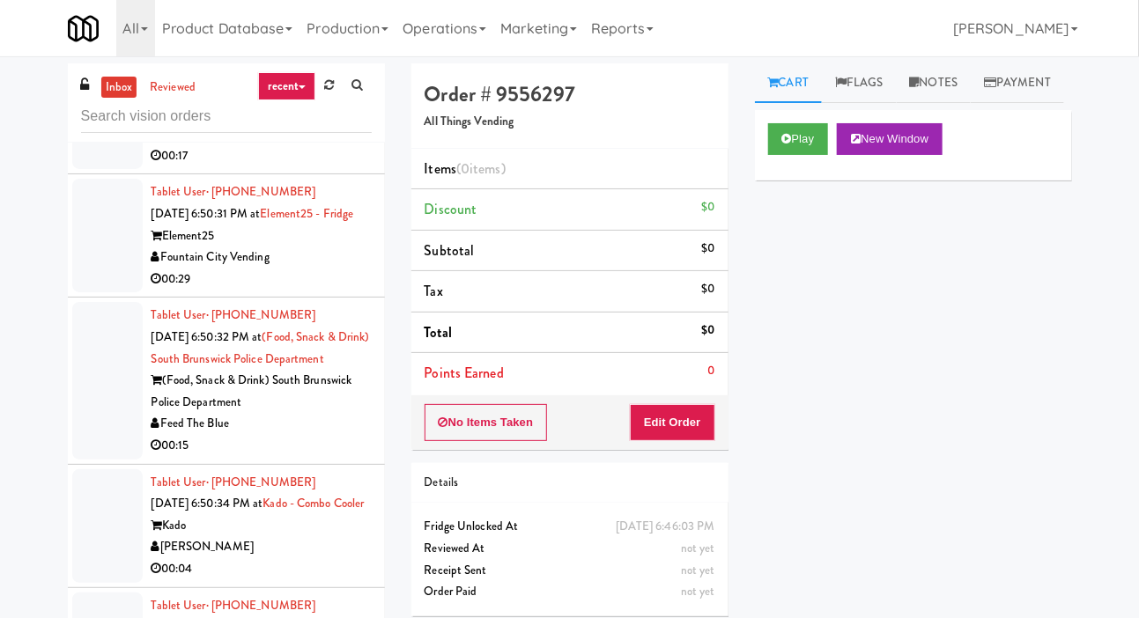
scroll to position [2682, 0]
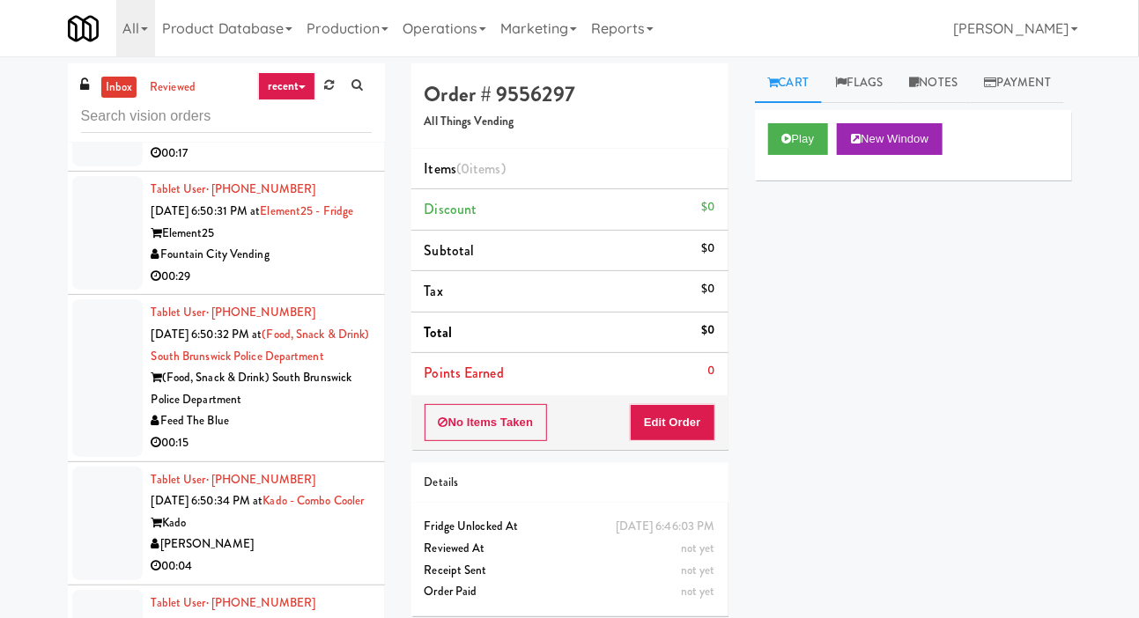
click at [99, 290] on div at bounding box center [107, 233] width 70 height 114
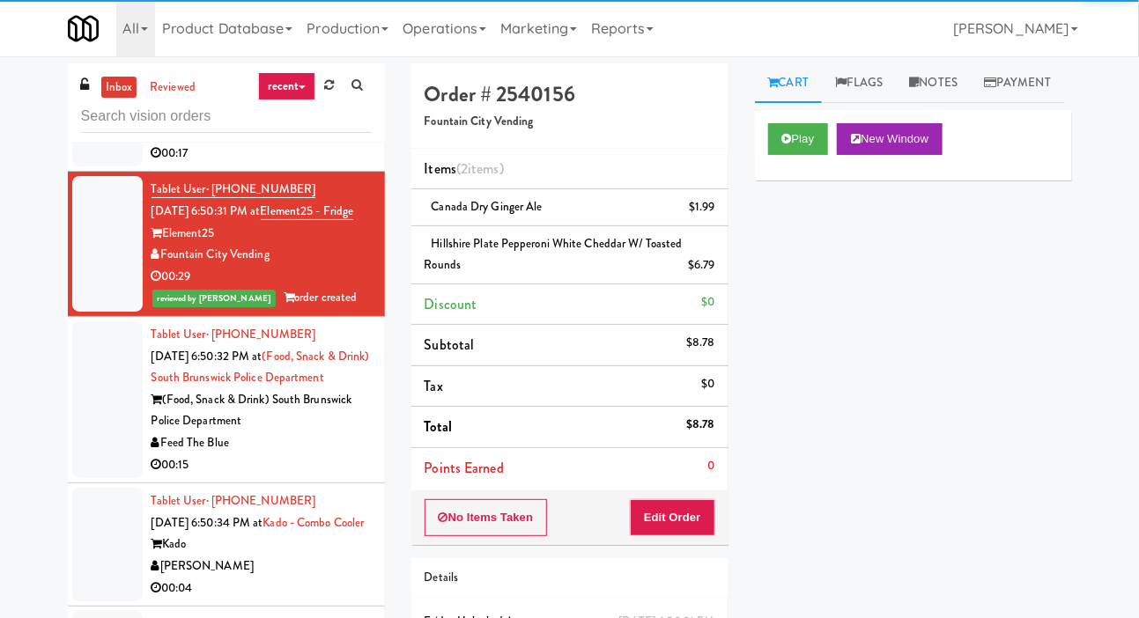
click at [95, 167] on div at bounding box center [107, 100] width 70 height 136
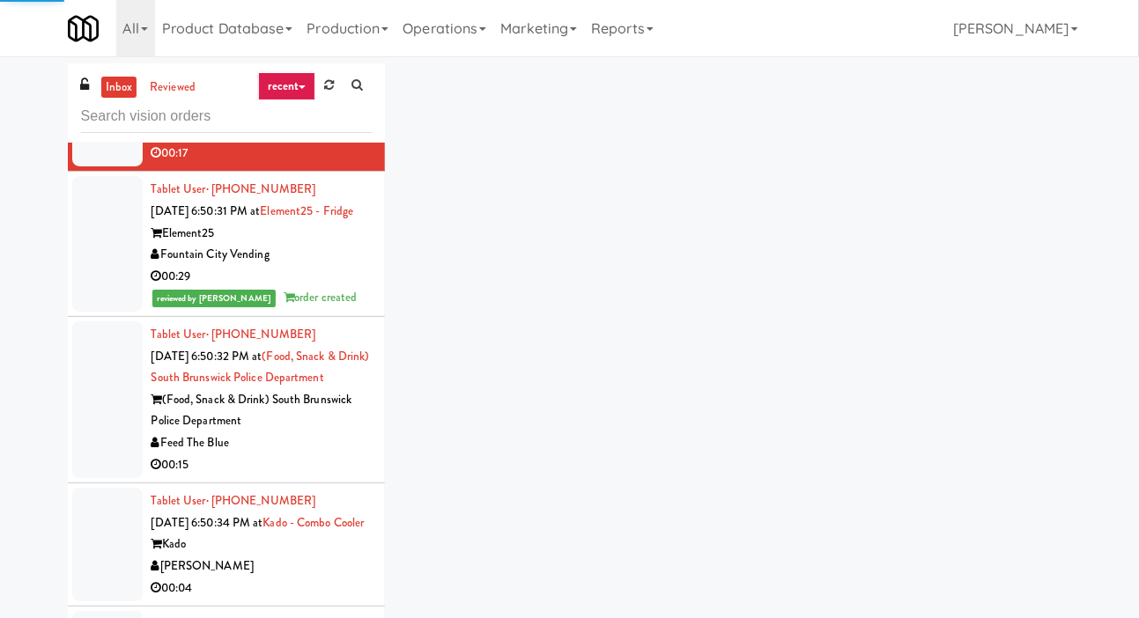
click at [115, 478] on div at bounding box center [107, 400] width 70 height 157
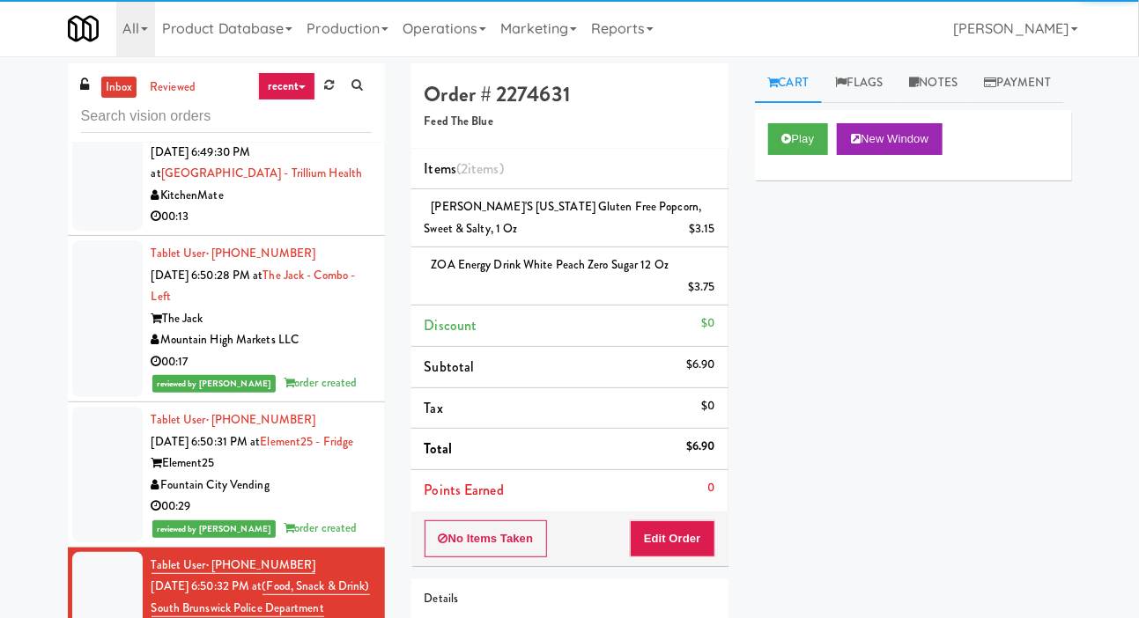
click at [112, 231] on div at bounding box center [107, 174] width 70 height 114
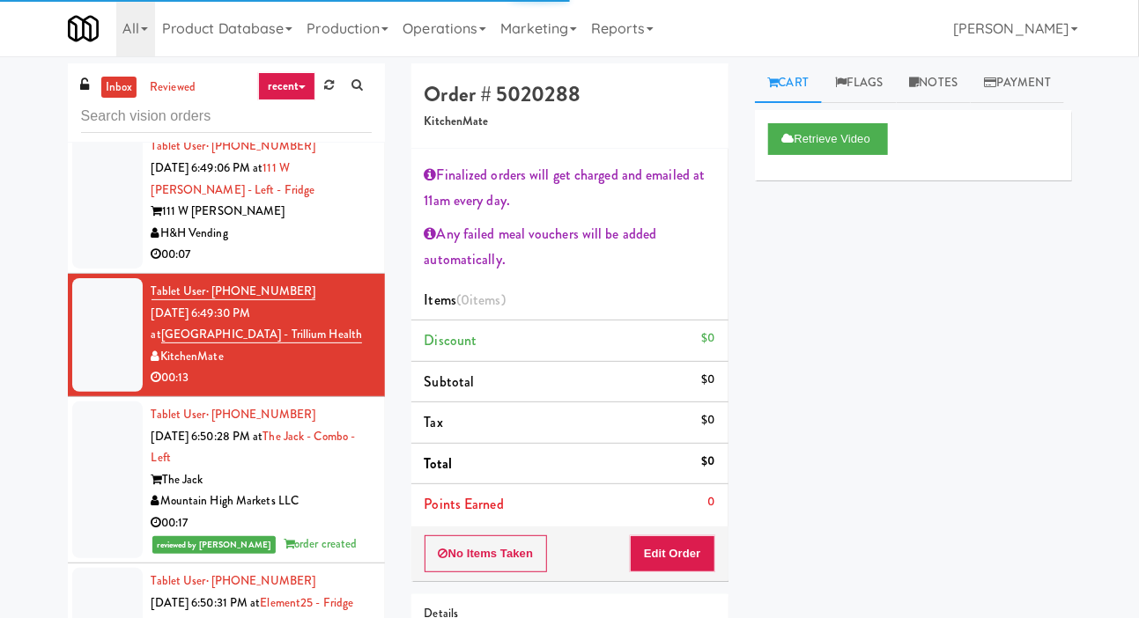
click at [106, 269] on div at bounding box center [107, 201] width 70 height 136
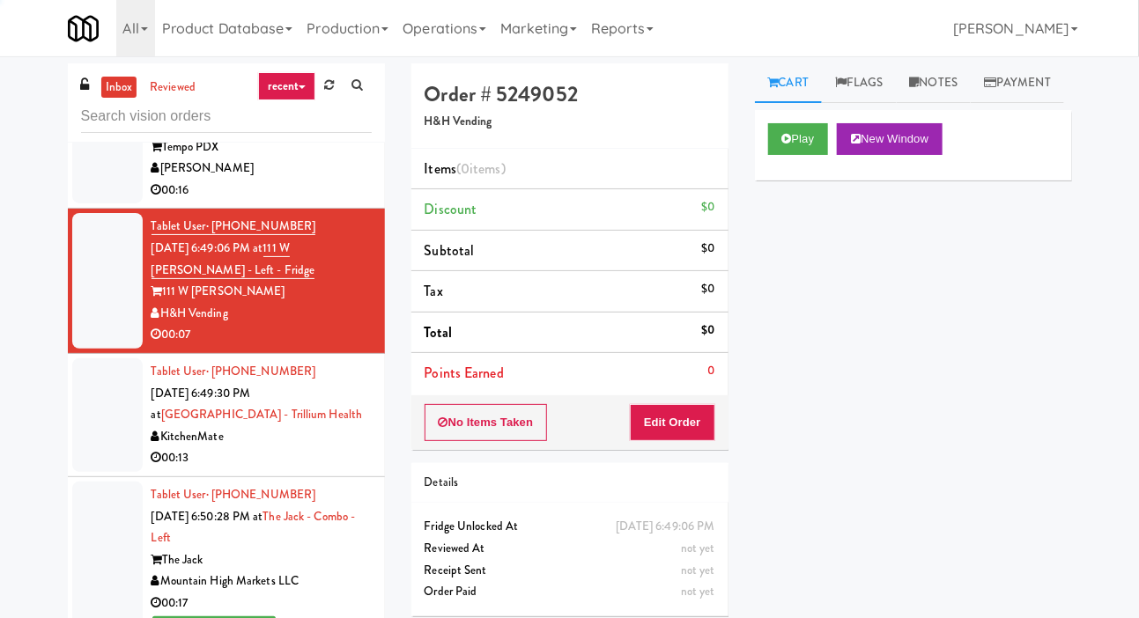
click at [107, 204] on div at bounding box center [107, 147] width 70 height 114
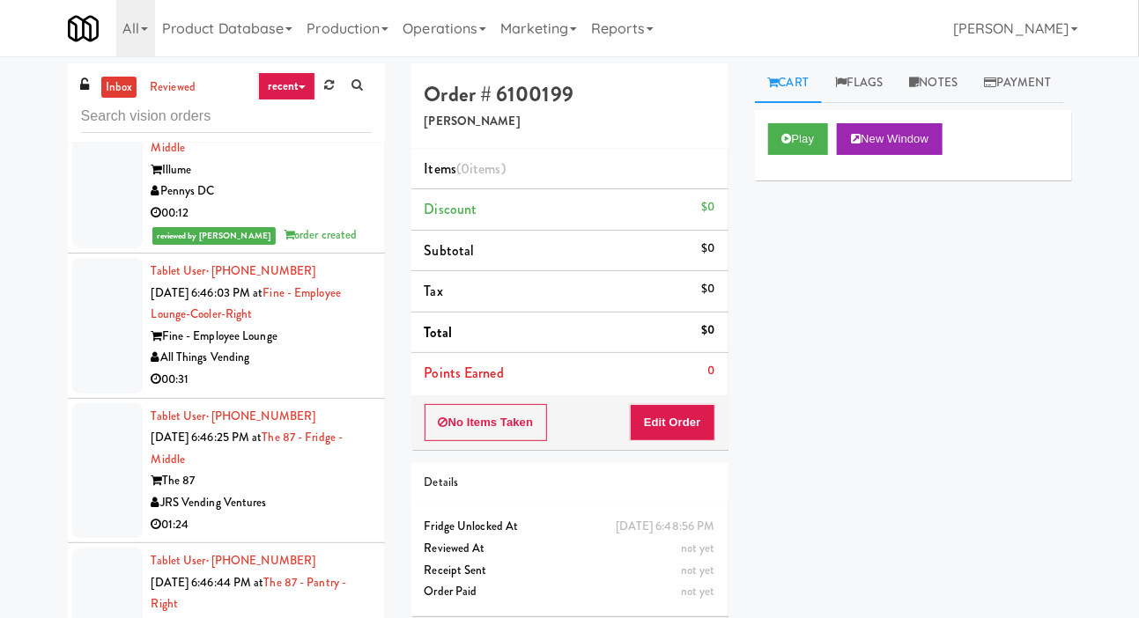
click at [102, 376] on div at bounding box center [107, 326] width 70 height 136
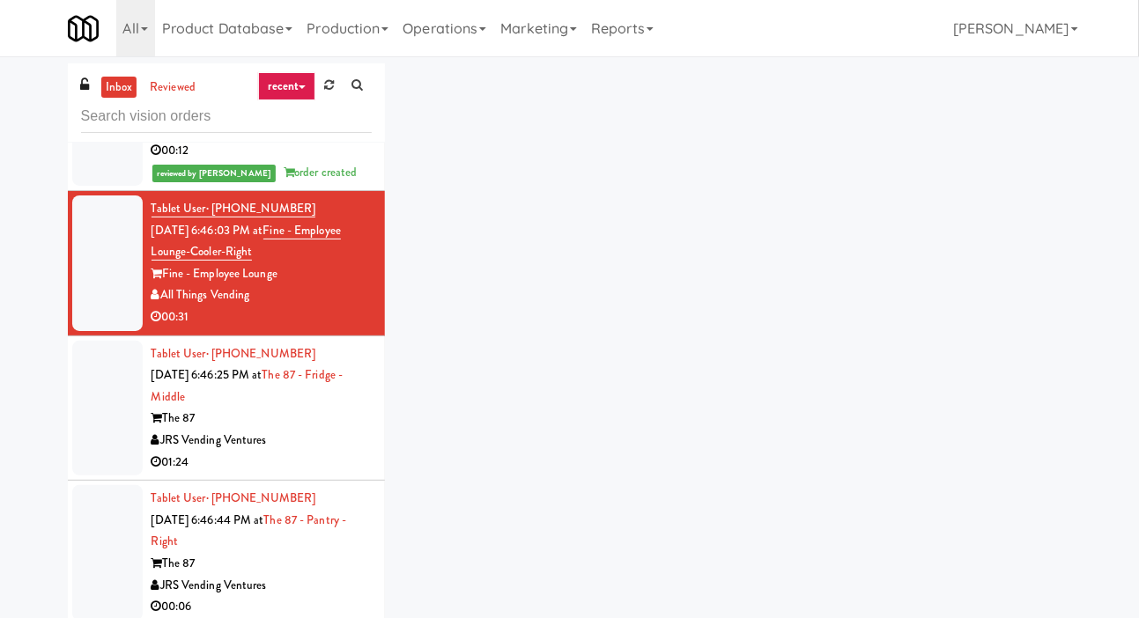
scroll to position [1031, 0]
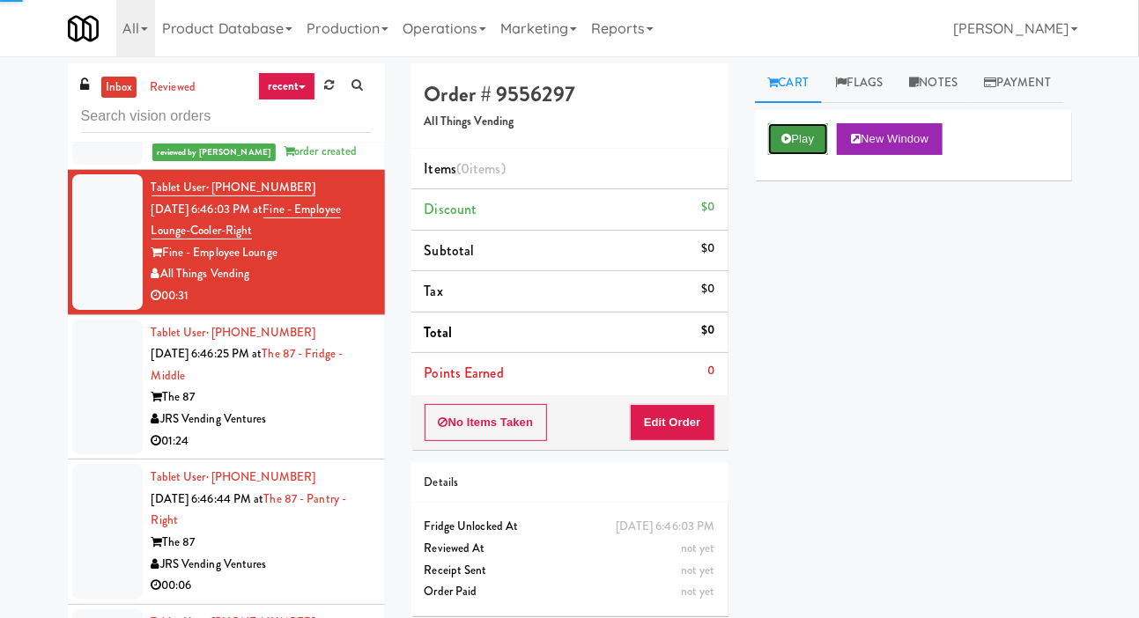
click at [796, 155] on button "Play" at bounding box center [798, 139] width 61 height 32
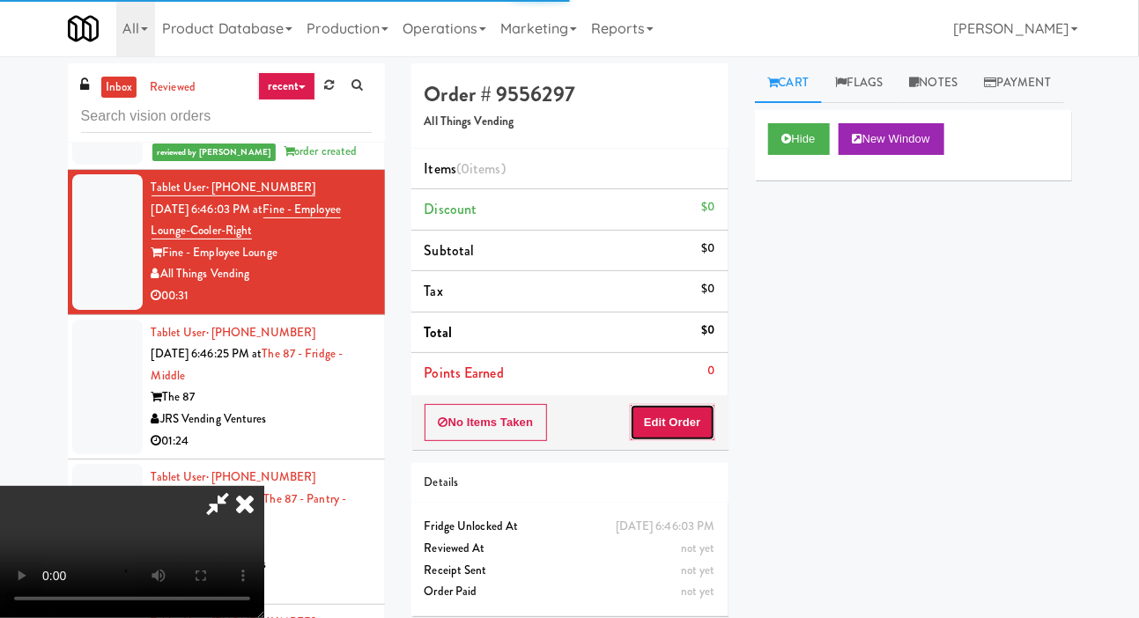
click at [684, 406] on button "Edit Order" at bounding box center [672, 422] width 85 height 37
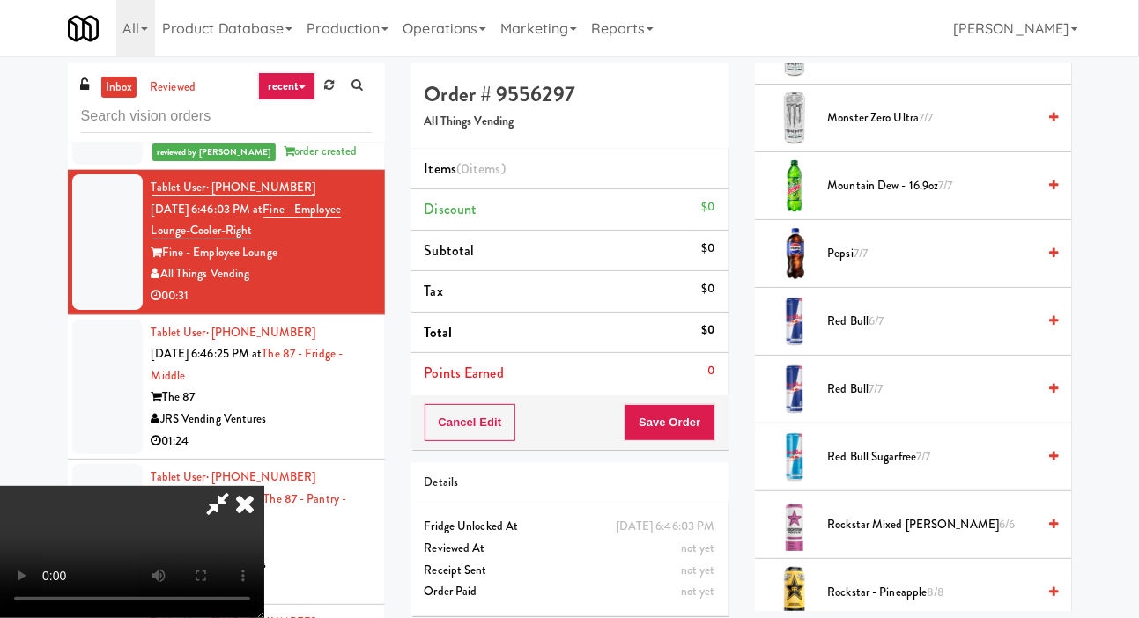
scroll to position [1979, 0]
click at [953, 403] on span "Red Bull 7/7" at bounding box center [932, 392] width 209 height 22
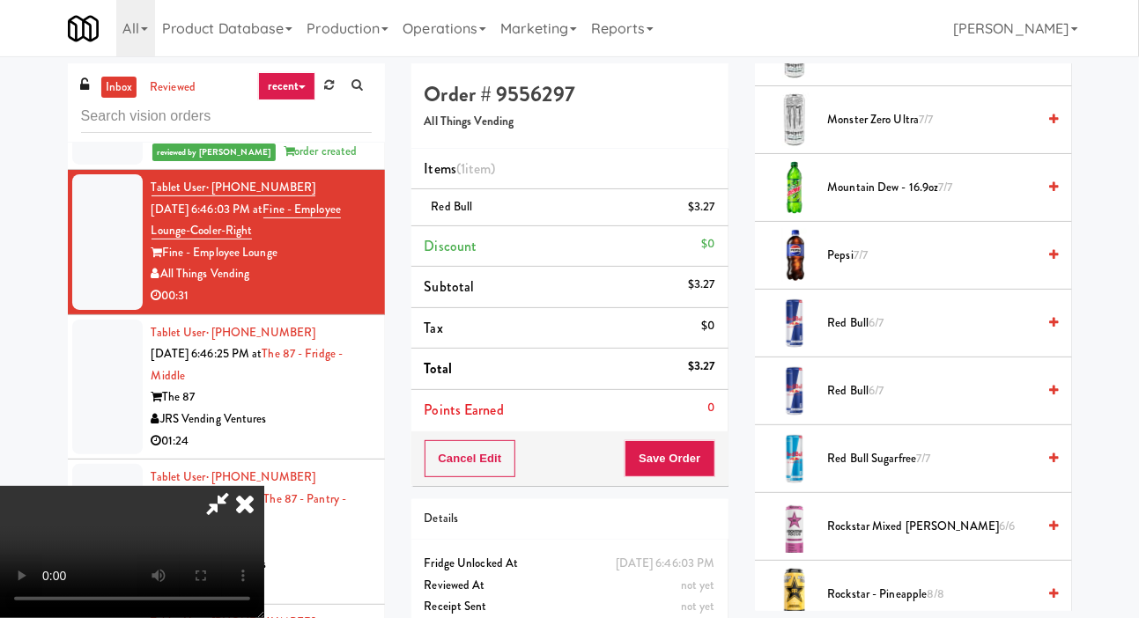
scroll to position [0, 0]
click at [960, 403] on span "Red Bull 6/7" at bounding box center [932, 392] width 209 height 22
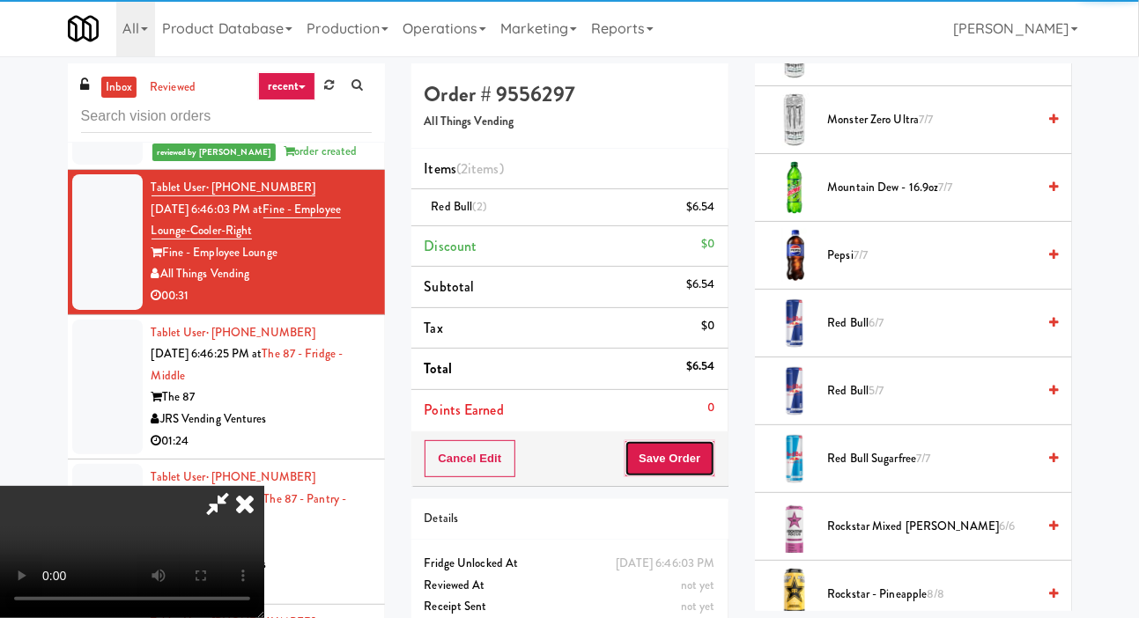
click at [714, 448] on button "Save Order" at bounding box center [670, 459] width 90 height 37
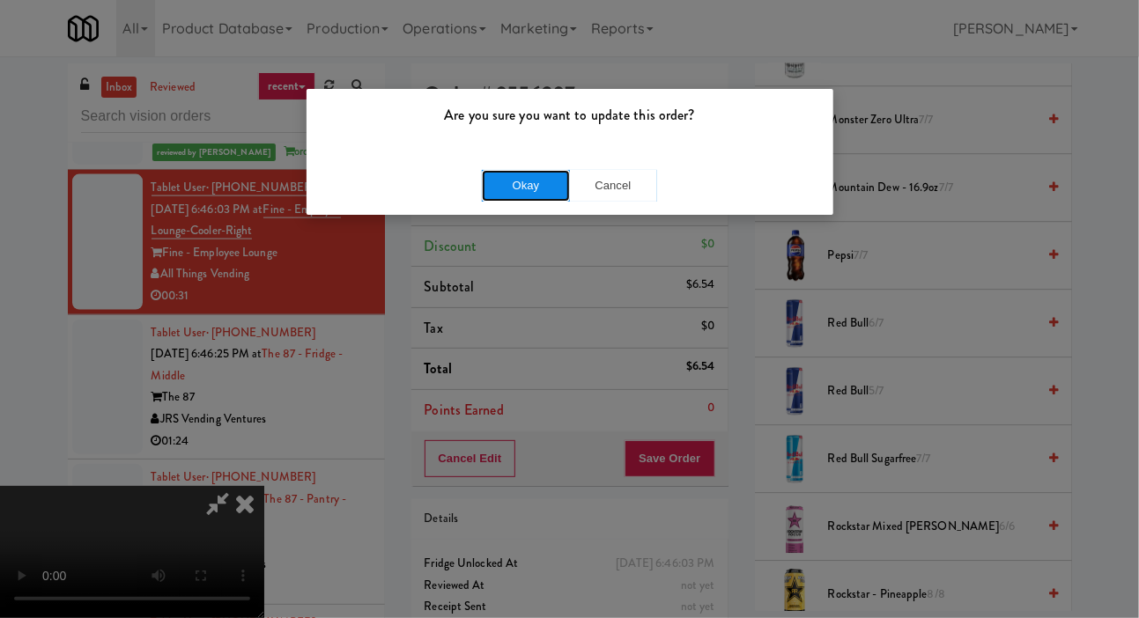
click at [501, 178] on button "Okay" at bounding box center [526, 186] width 88 height 32
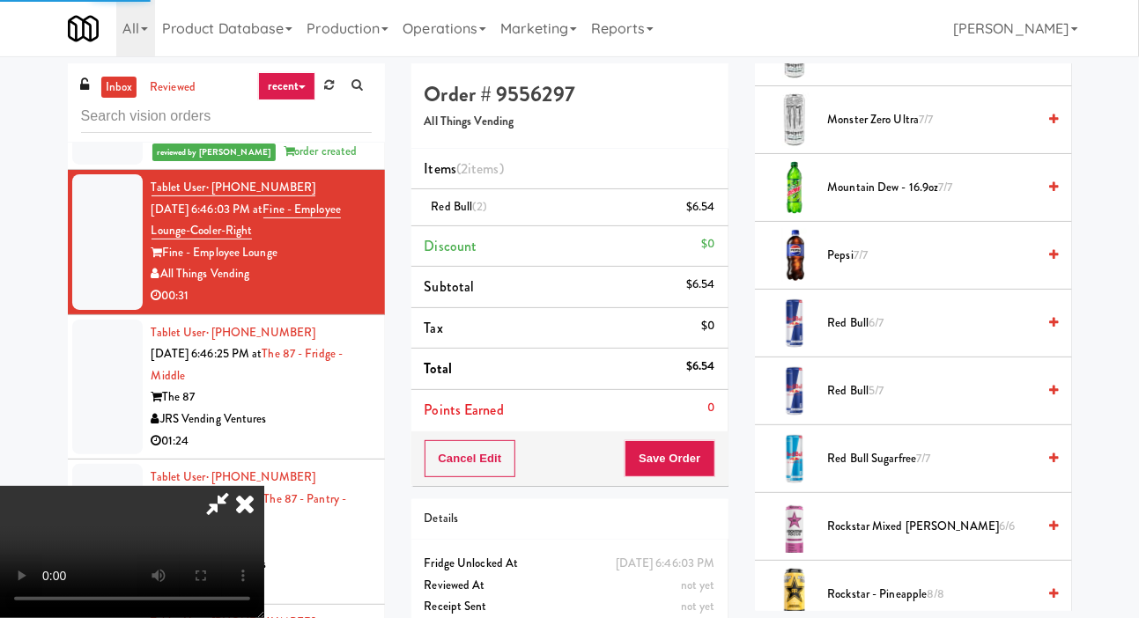
scroll to position [102, 0]
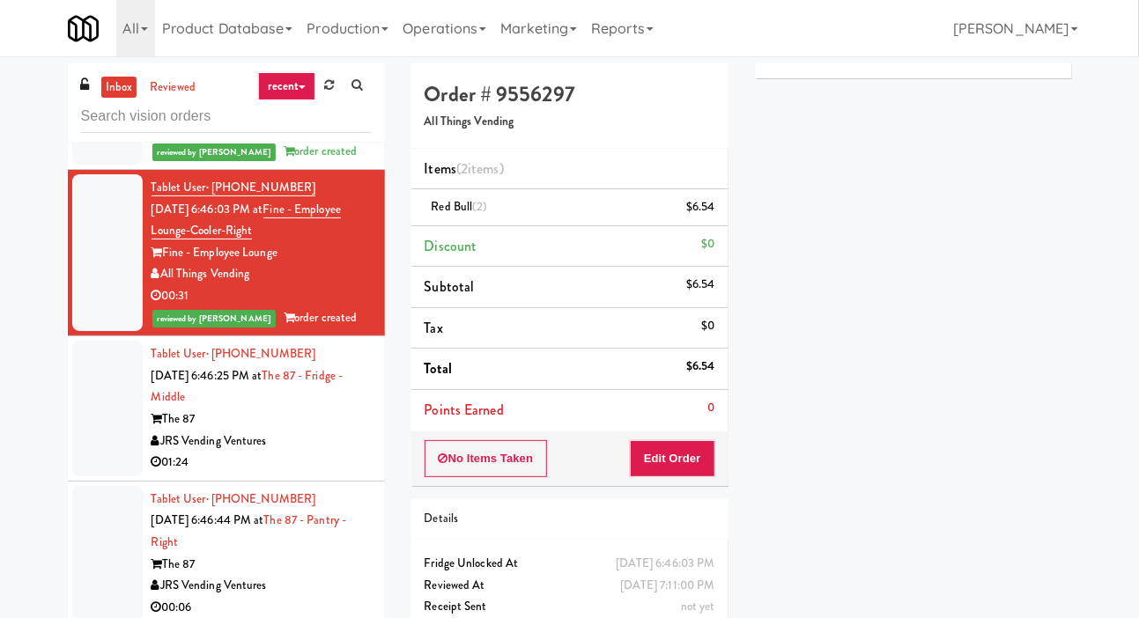
click at [113, 430] on div at bounding box center [107, 409] width 70 height 136
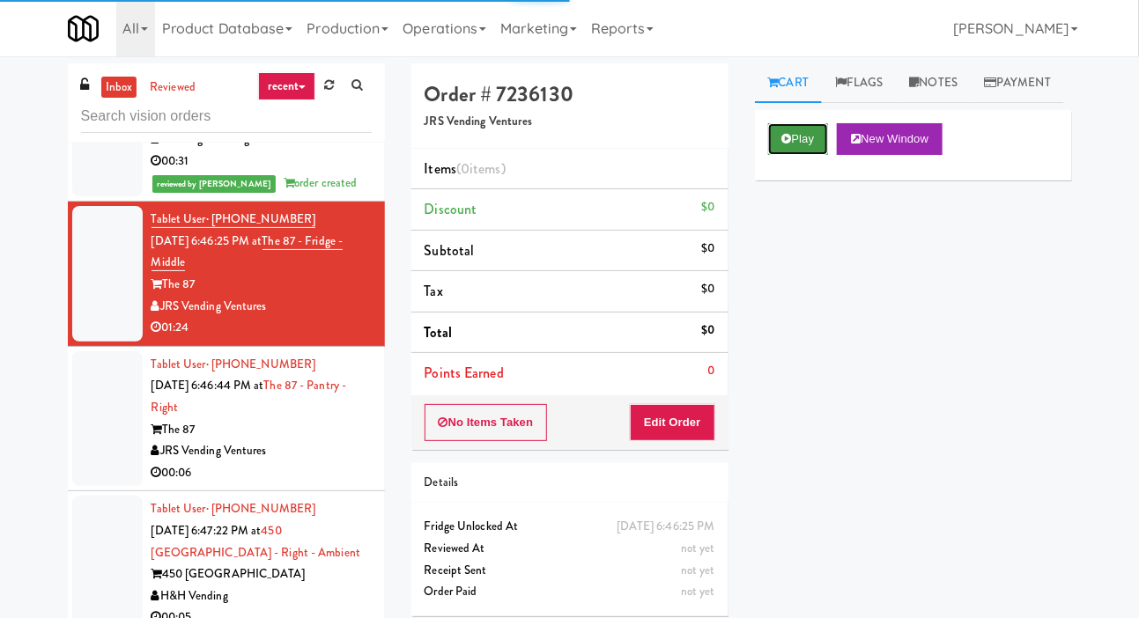
click at [775, 155] on button "Play" at bounding box center [798, 139] width 61 height 32
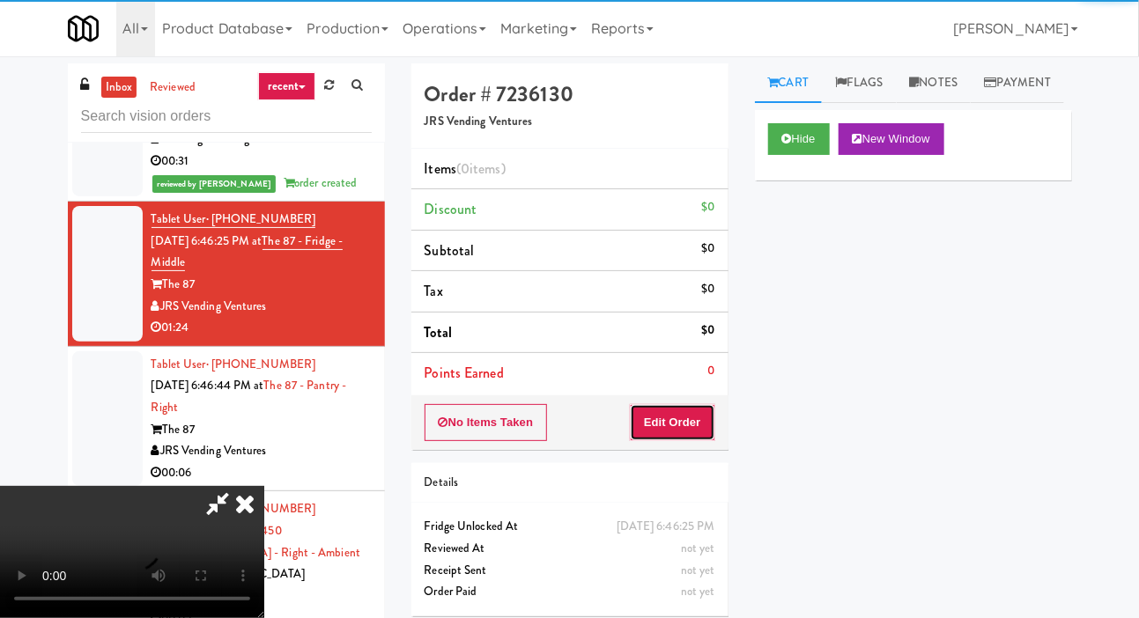
click at [663, 420] on button "Edit Order" at bounding box center [672, 422] width 85 height 37
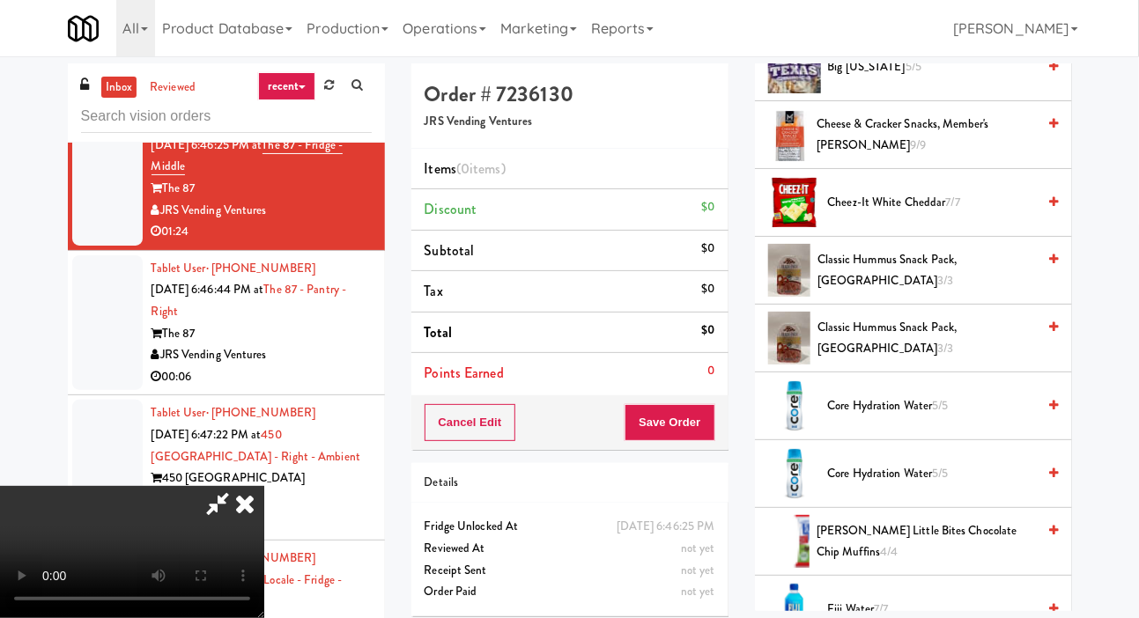
scroll to position [441, 0]
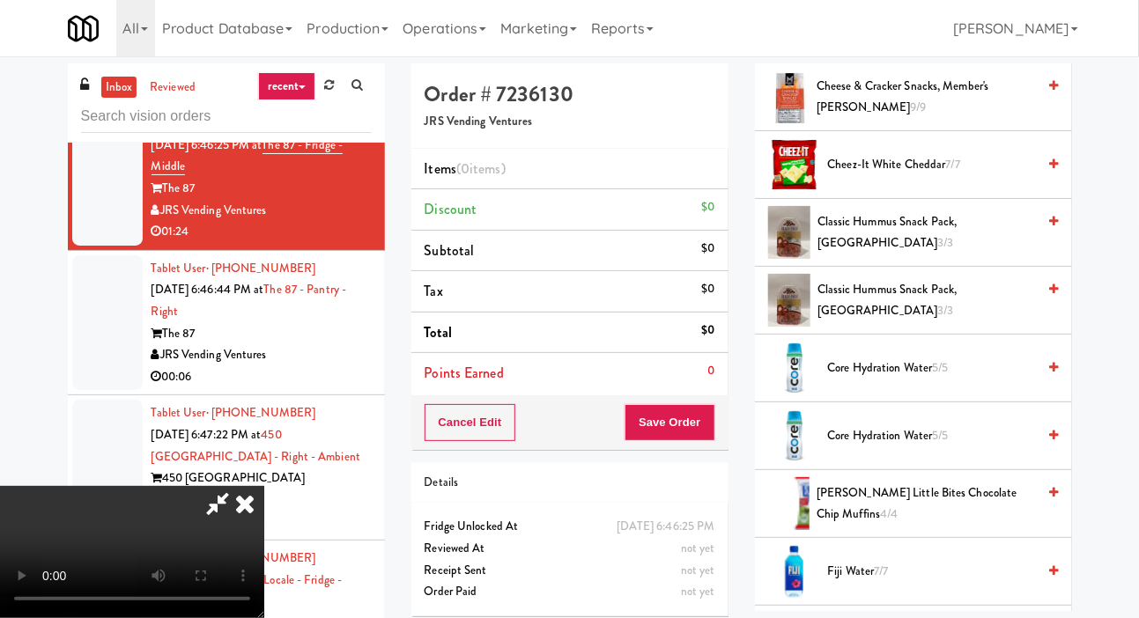
click at [988, 380] on span "Core Hydration Water 5/5" at bounding box center [932, 369] width 209 height 22
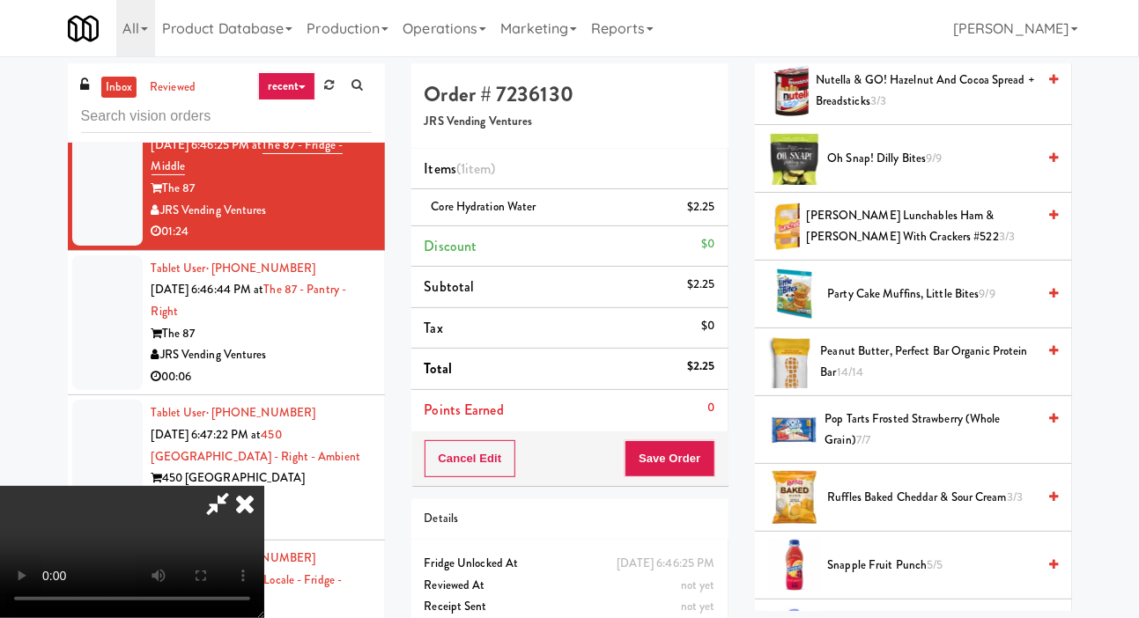
scroll to position [1935, 0]
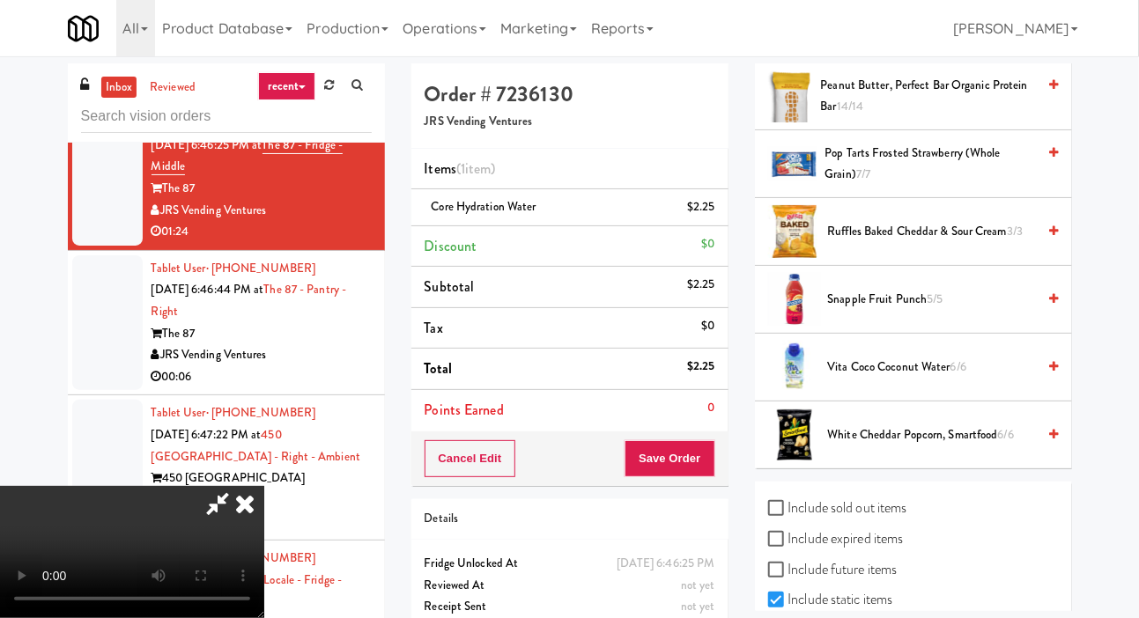
click at [972, 311] on span "Snapple Fruit Punch 5/5" at bounding box center [932, 300] width 209 height 22
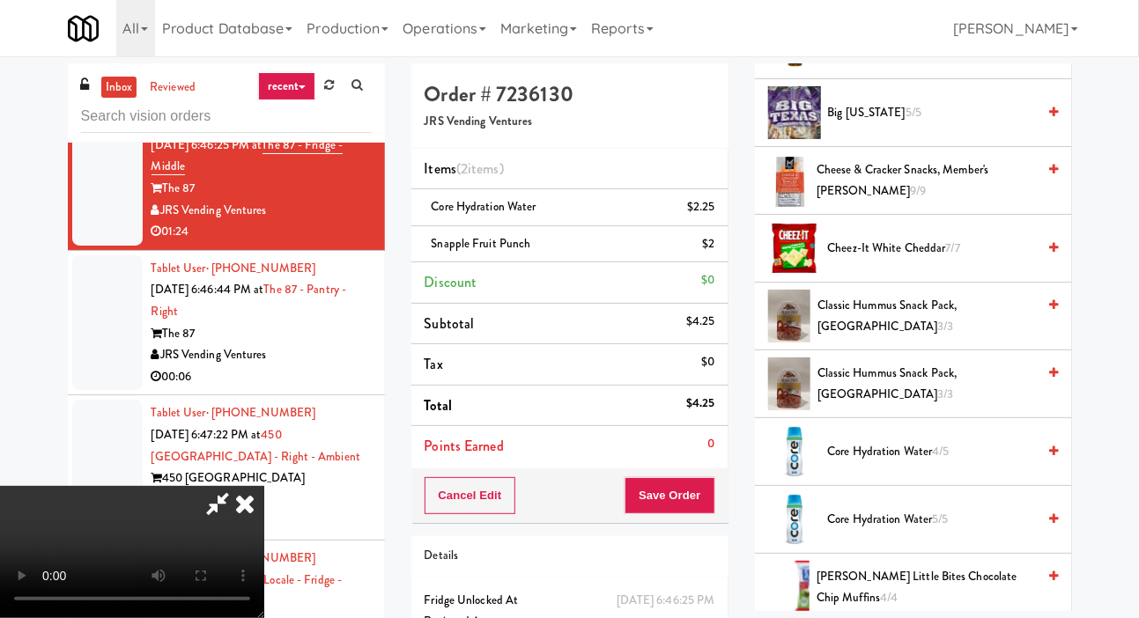
scroll to position [396, 0]
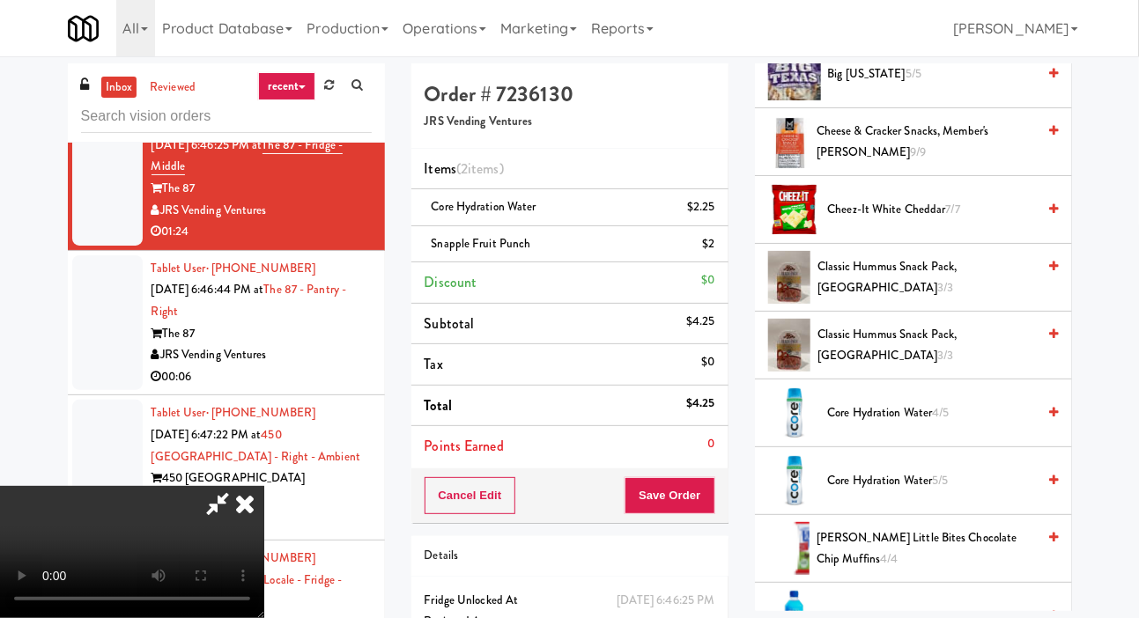
click at [962, 425] on span "Core Hydration Water 4/5" at bounding box center [932, 414] width 209 height 22
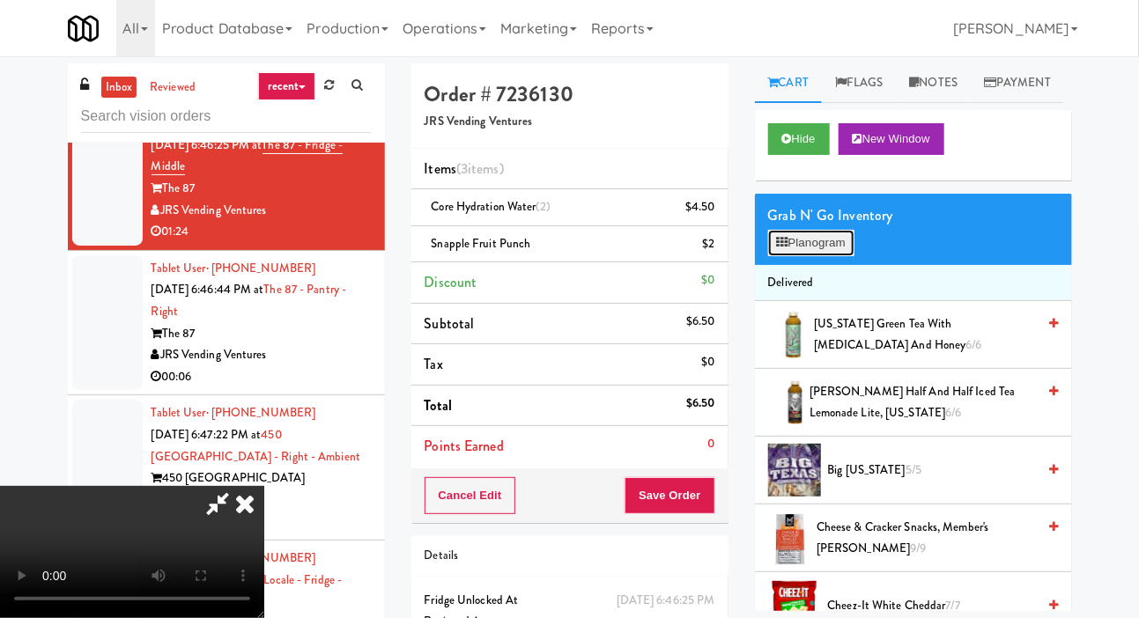
click at [813, 256] on button "Planogram" at bounding box center [811, 243] width 86 height 26
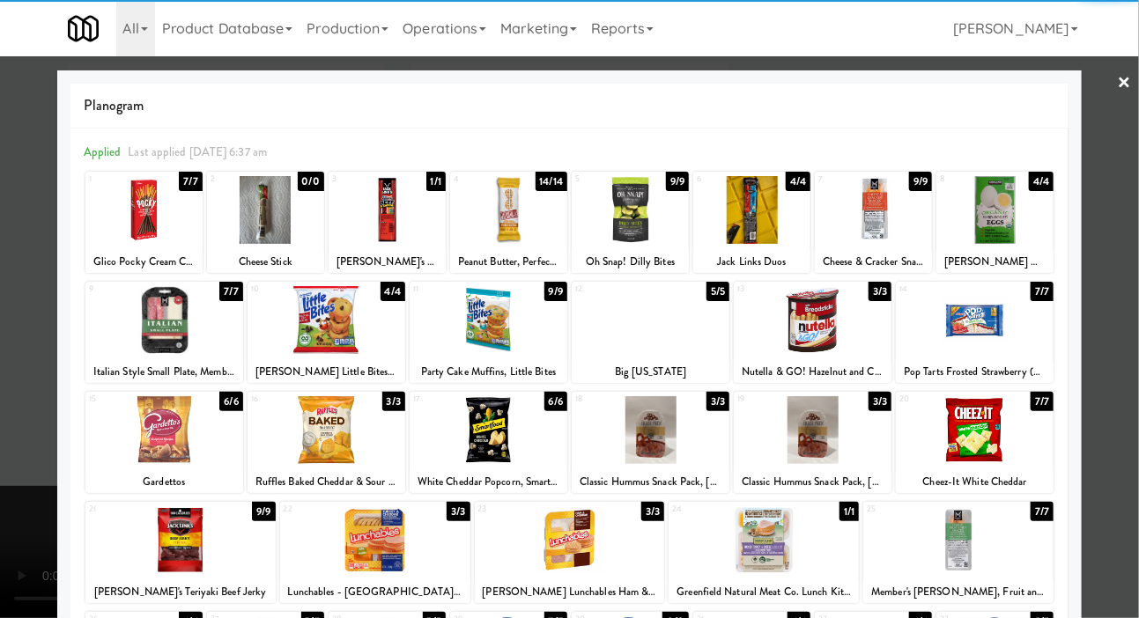
click at [833, 431] on div at bounding box center [813, 430] width 158 height 68
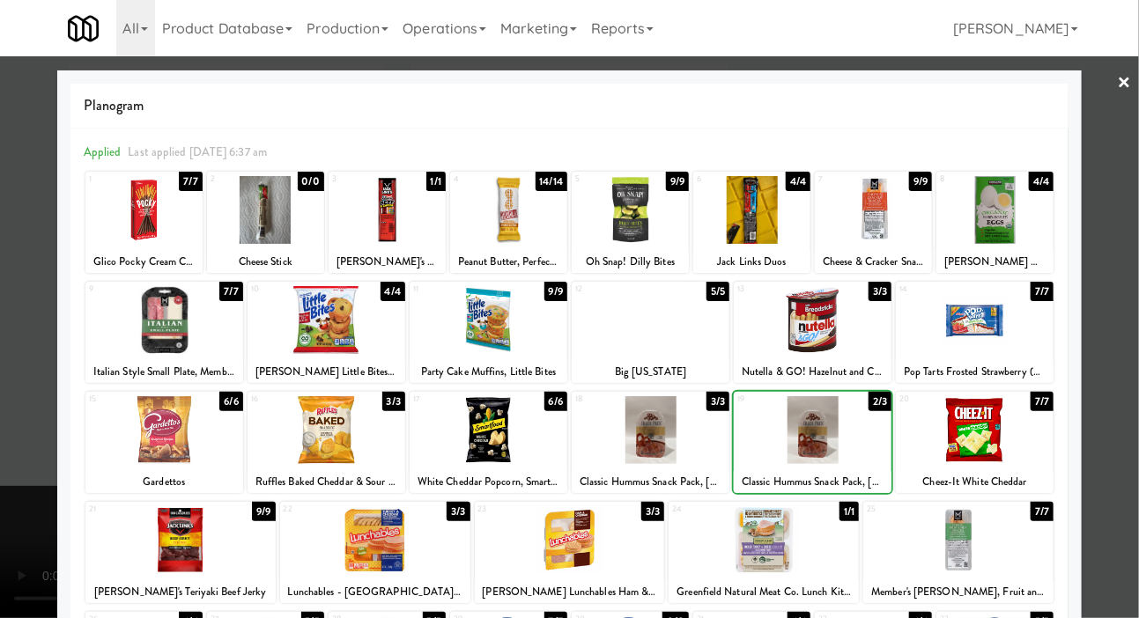
click at [54, 451] on div at bounding box center [569, 309] width 1139 height 618
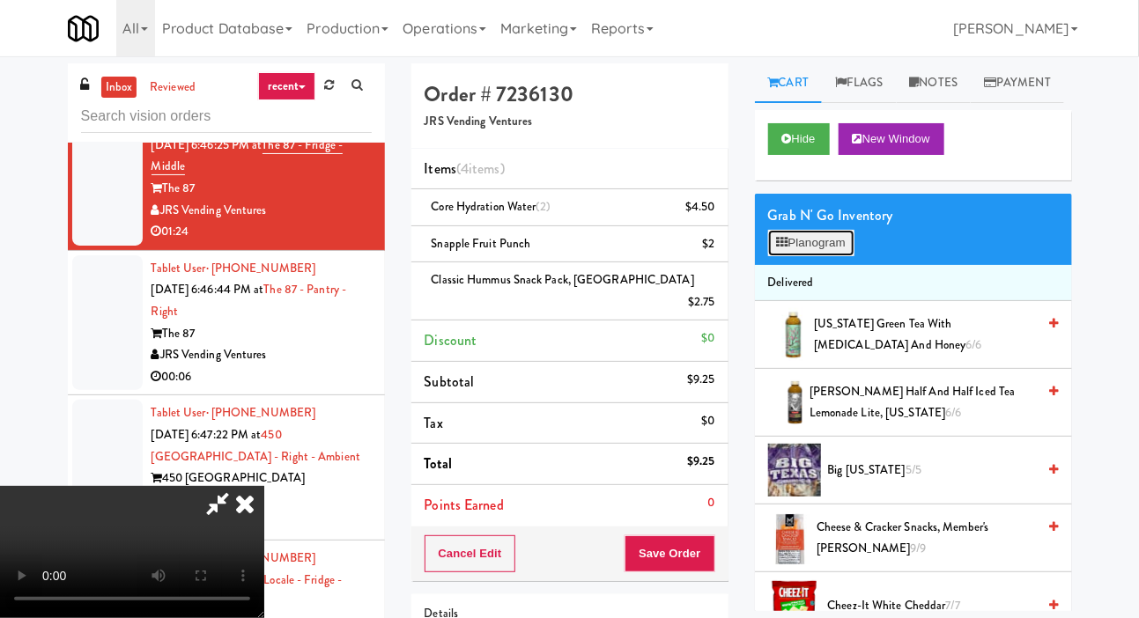
click at [826, 256] on button "Planogram" at bounding box center [811, 243] width 86 height 26
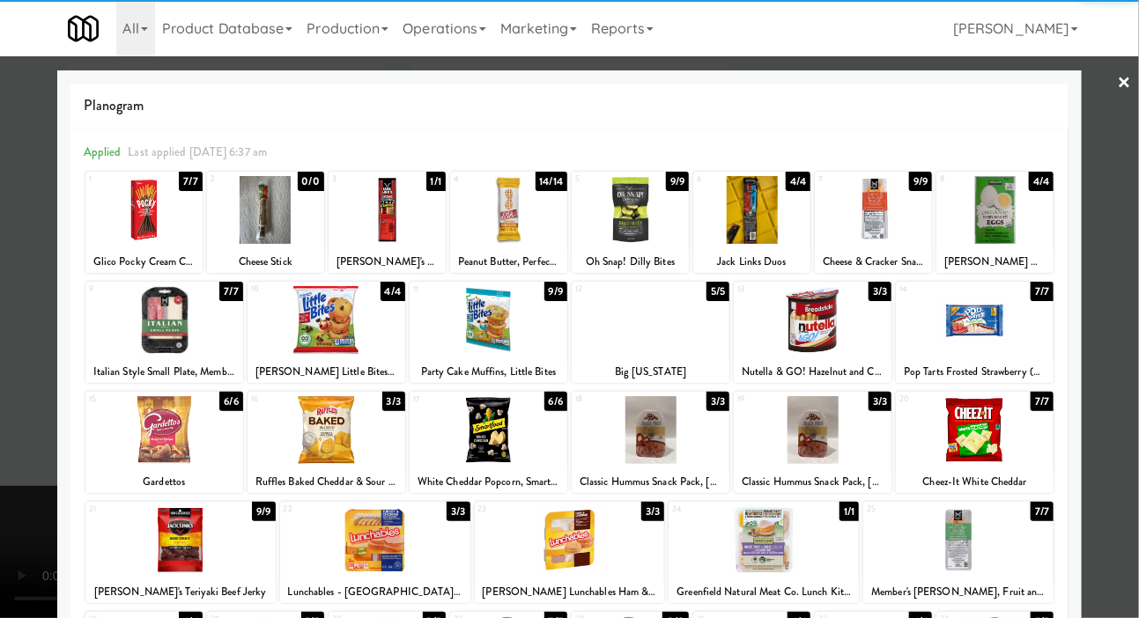
click at [784, 544] on div at bounding box center [764, 541] width 190 height 68
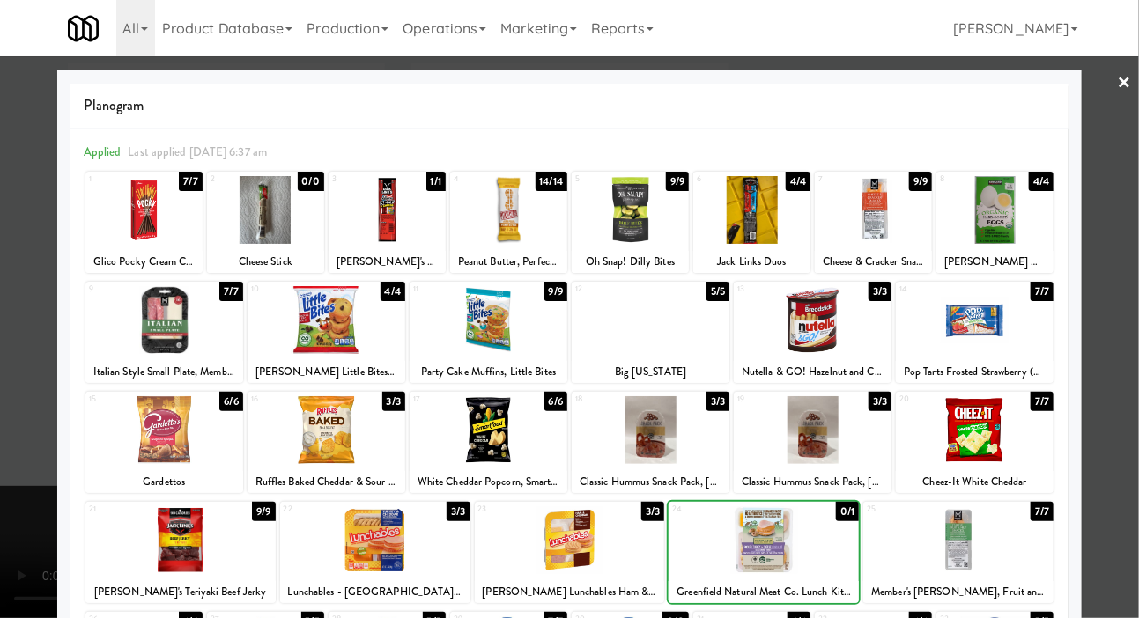
click at [39, 457] on div at bounding box center [569, 309] width 1139 height 618
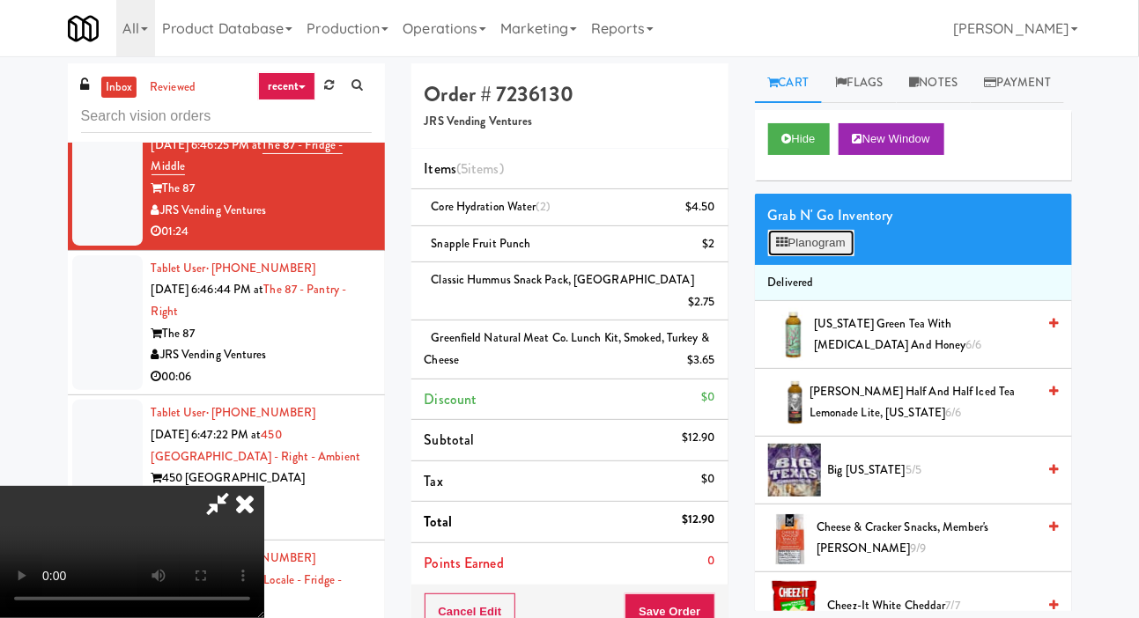
click at [819, 256] on button "Planogram" at bounding box center [811, 243] width 86 height 26
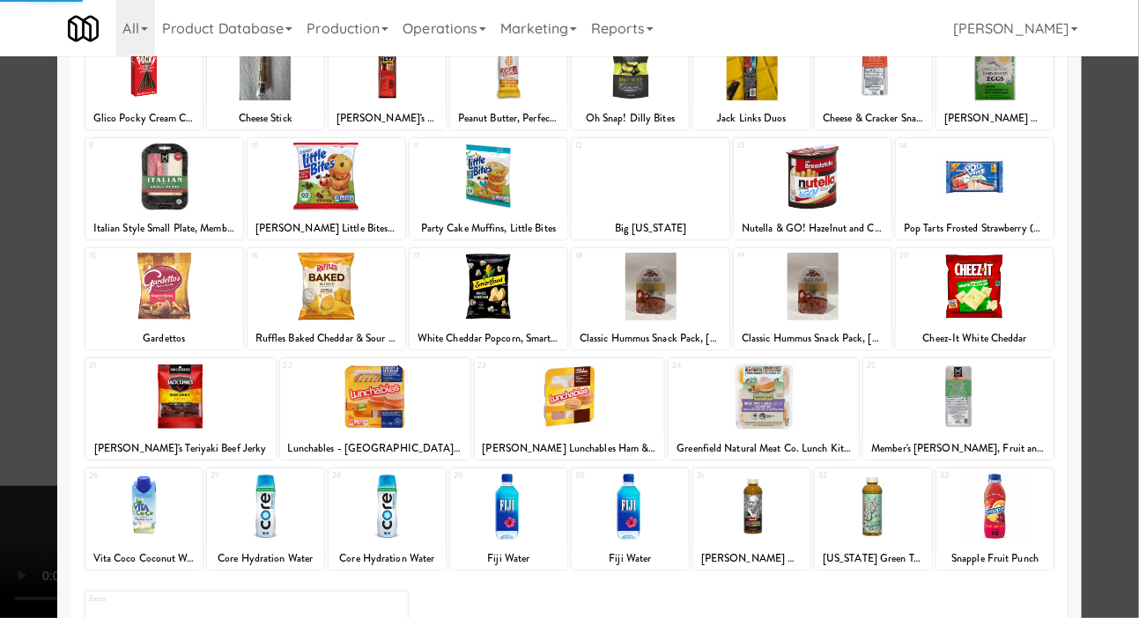
scroll to position [152, 0]
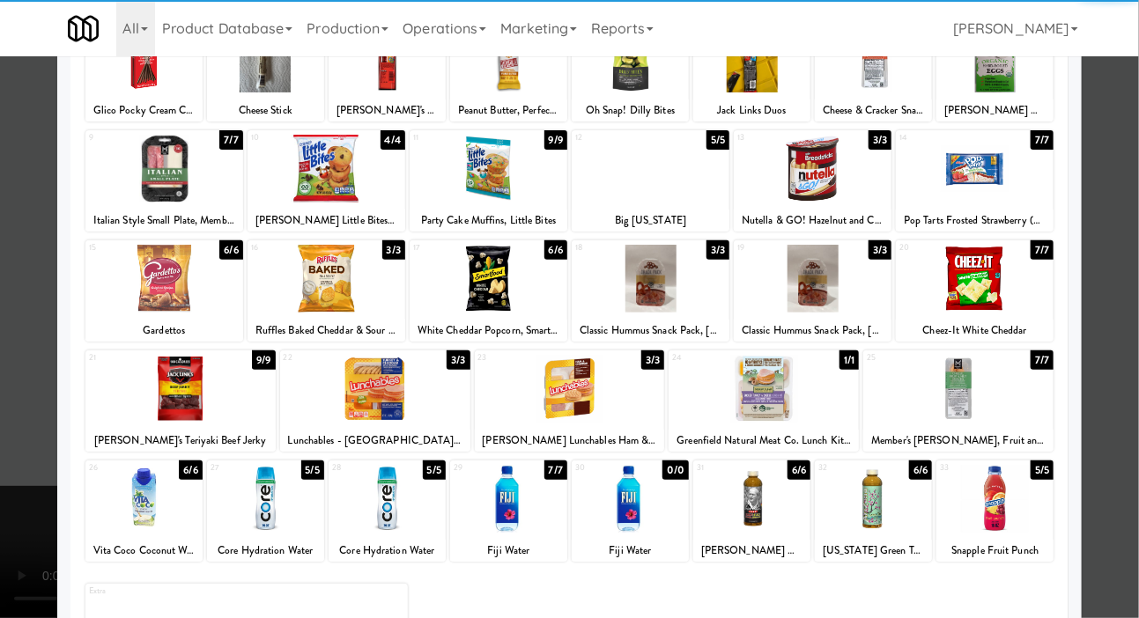
click at [822, 406] on div at bounding box center [764, 389] width 190 height 68
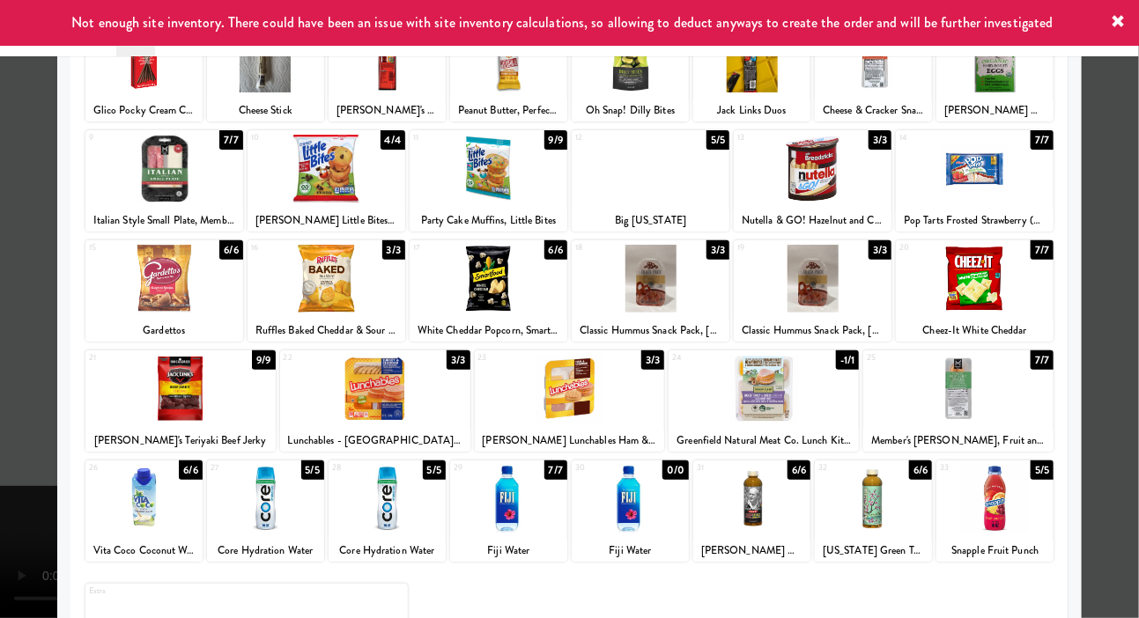
click at [364, 510] on div at bounding box center [387, 499] width 117 height 68
click at [9, 416] on div at bounding box center [569, 309] width 1139 height 618
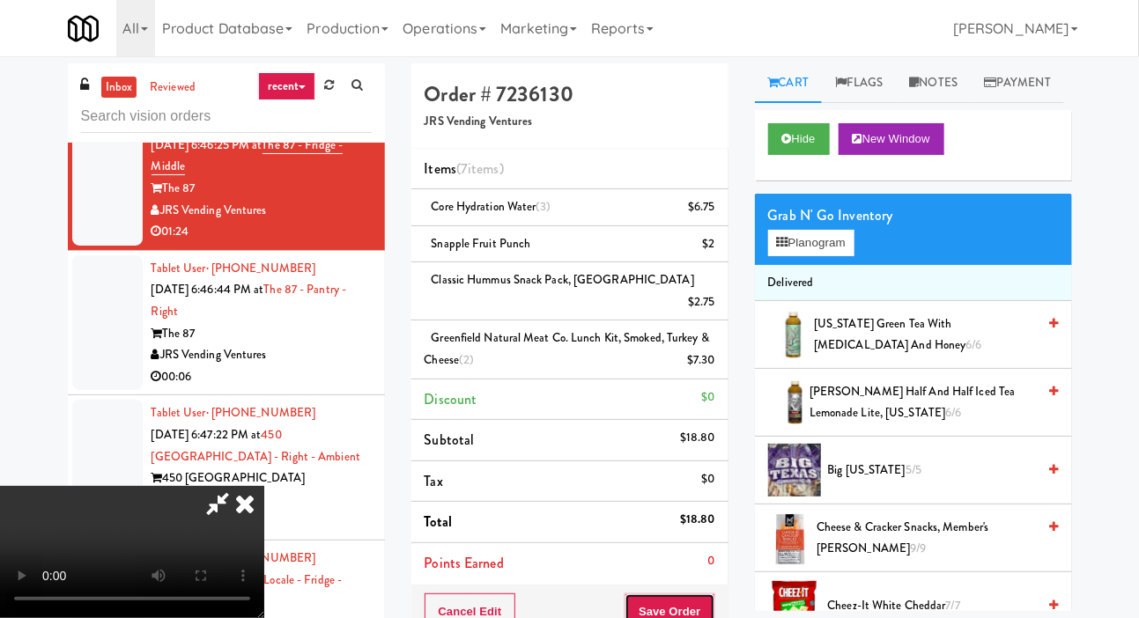
click at [705, 594] on button "Save Order" at bounding box center [670, 612] width 90 height 37
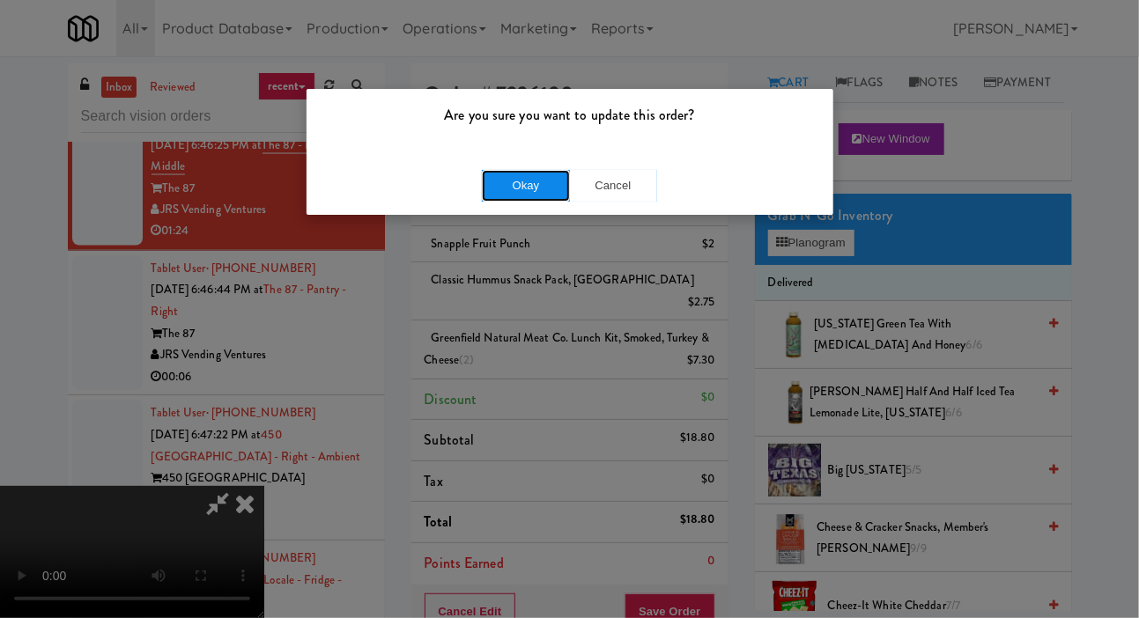
click at [500, 187] on button "Okay" at bounding box center [526, 186] width 88 height 32
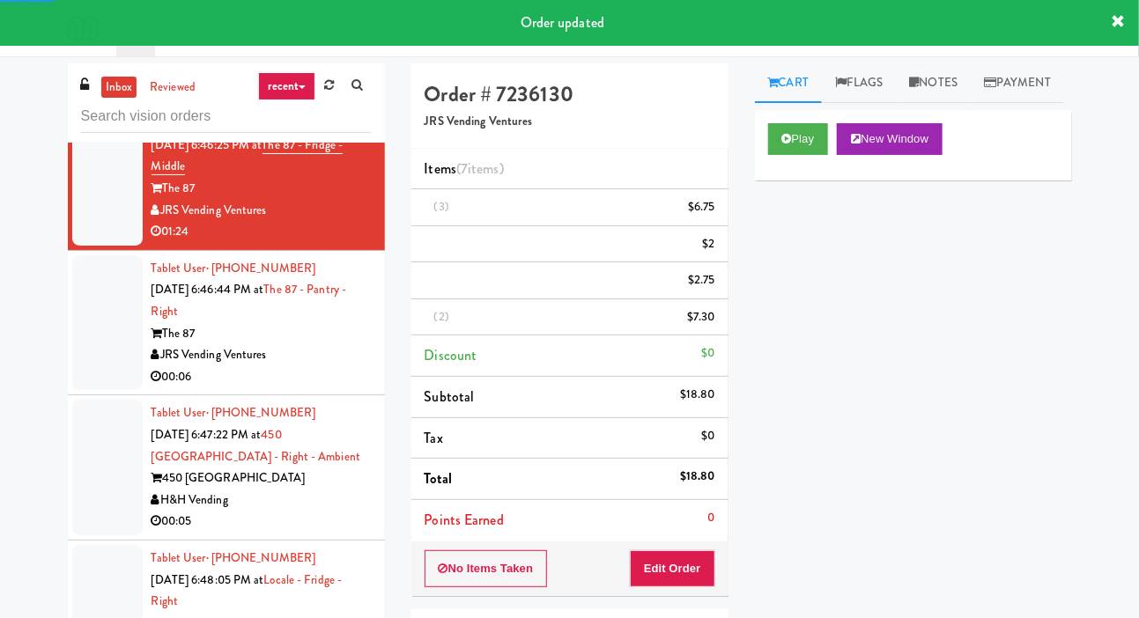
click at [4, 278] on div "inbox reviewed recent all unclear take inventory issue suspicious failed recent…" at bounding box center [569, 419] width 1139 height 713
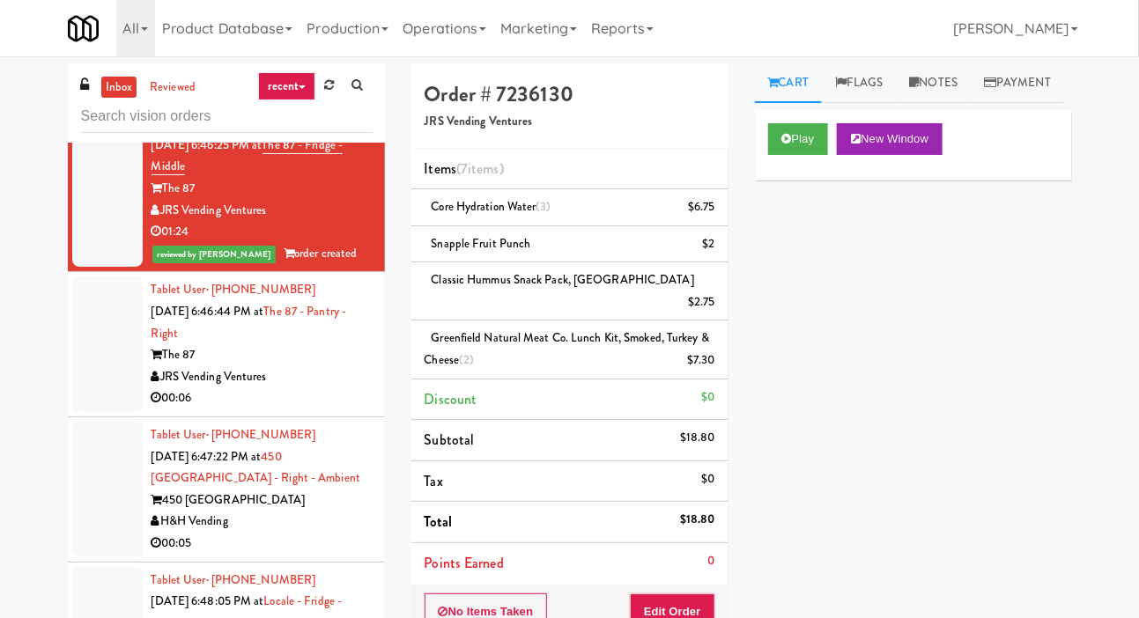
click at [106, 392] on div at bounding box center [107, 345] width 70 height 136
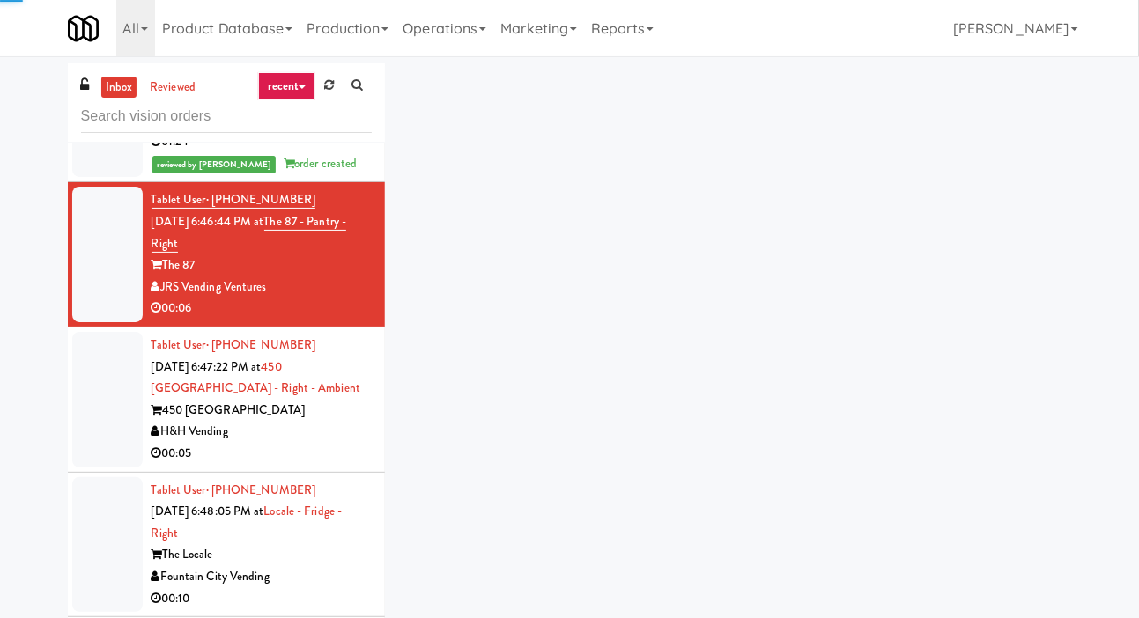
scroll to position [1416, 0]
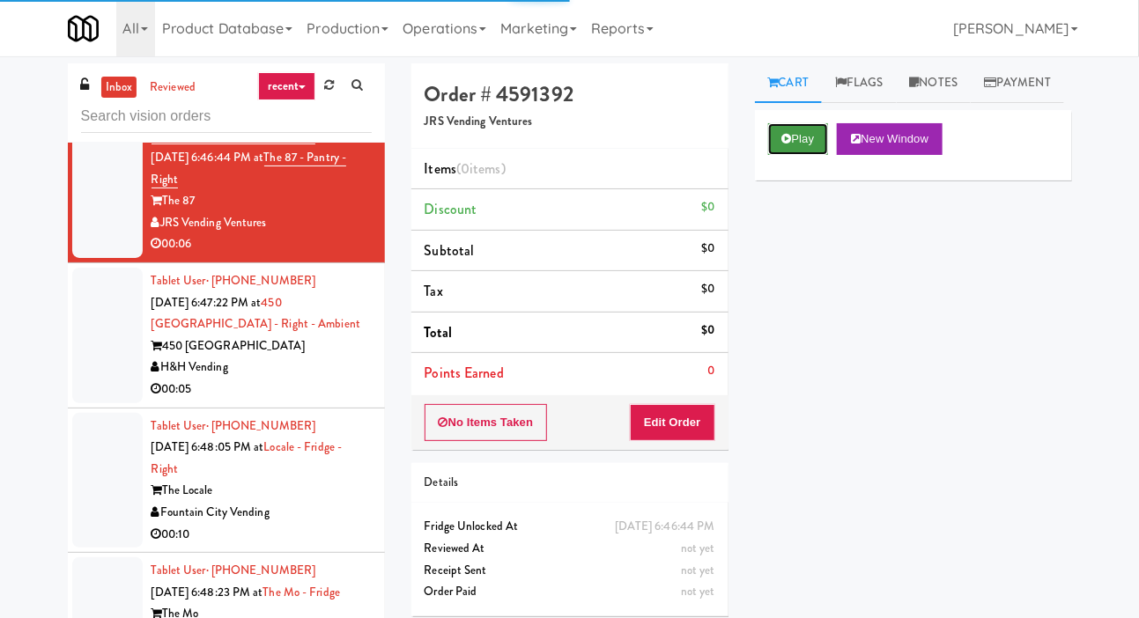
click at [771, 155] on button "Play" at bounding box center [798, 139] width 61 height 32
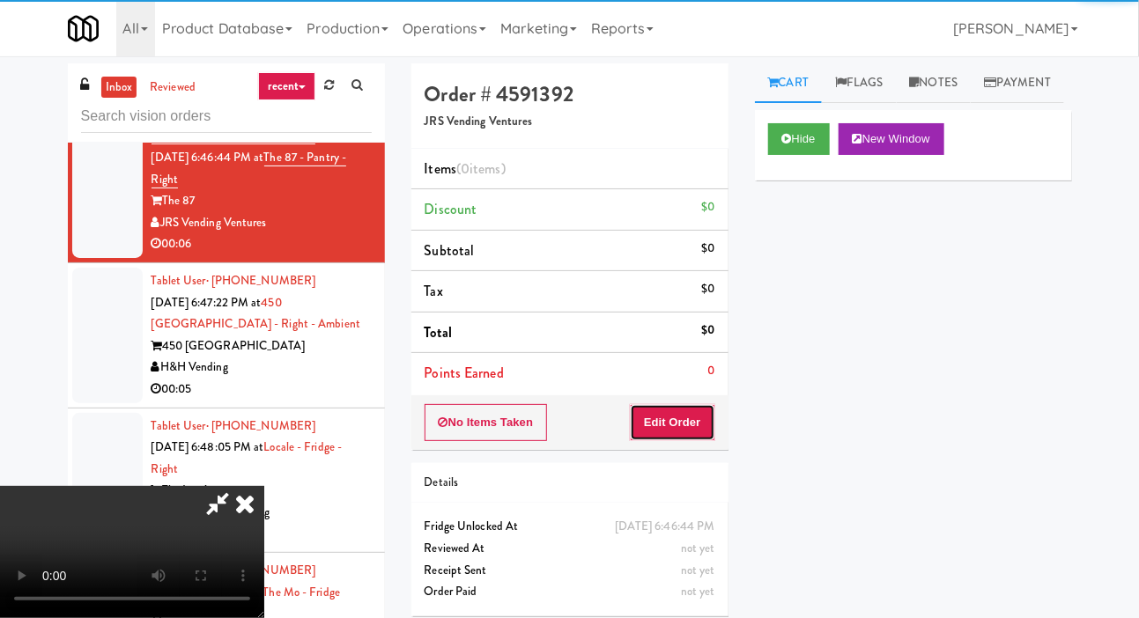
click at [678, 409] on button "Edit Order" at bounding box center [672, 422] width 85 height 37
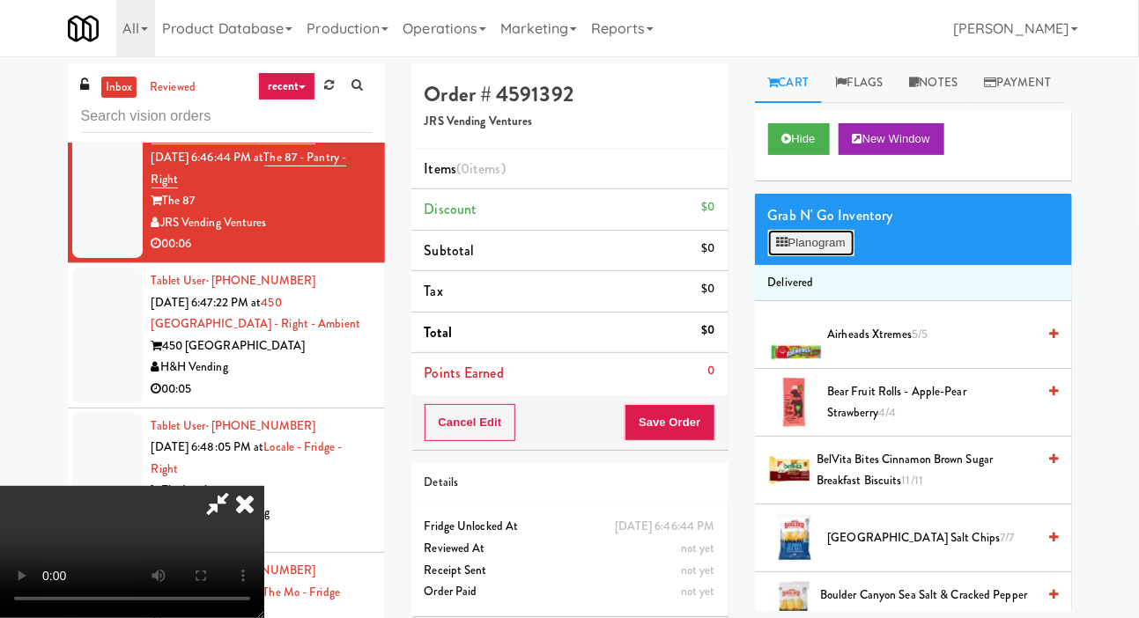
click at [810, 256] on button "Planogram" at bounding box center [811, 243] width 86 height 26
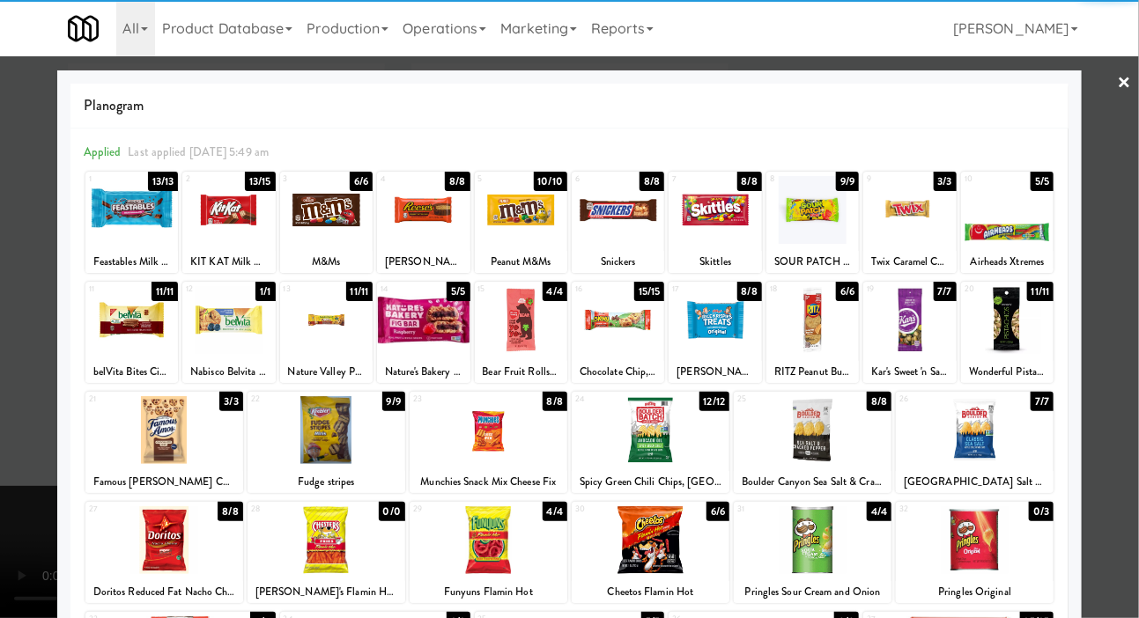
click at [215, 221] on div at bounding box center [228, 210] width 93 height 68
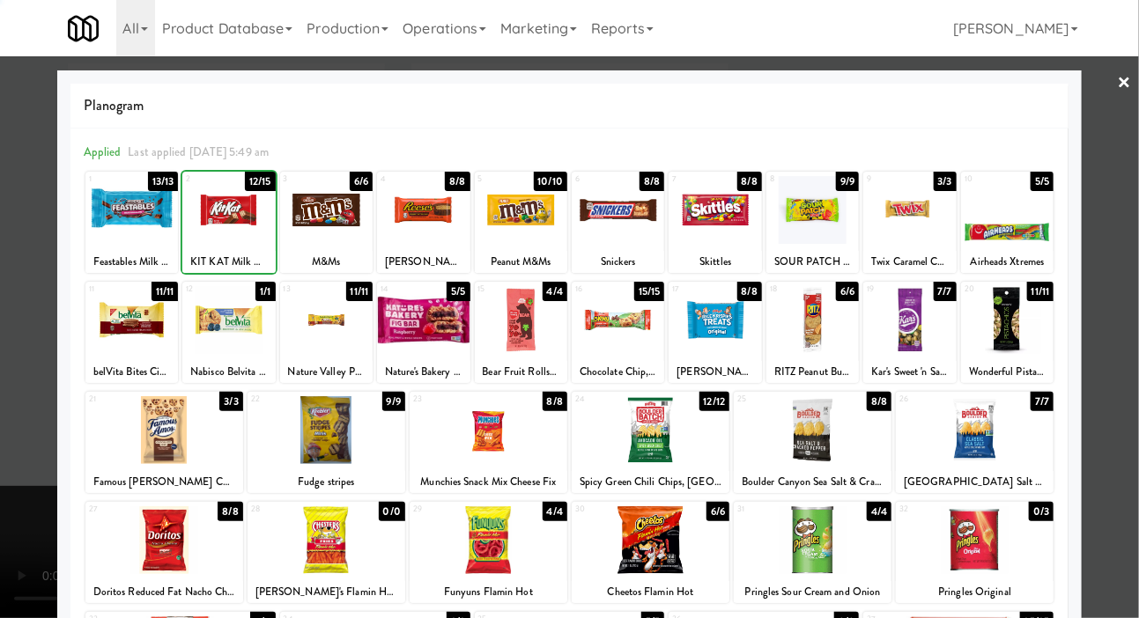
click at [49, 316] on div at bounding box center [569, 309] width 1139 height 618
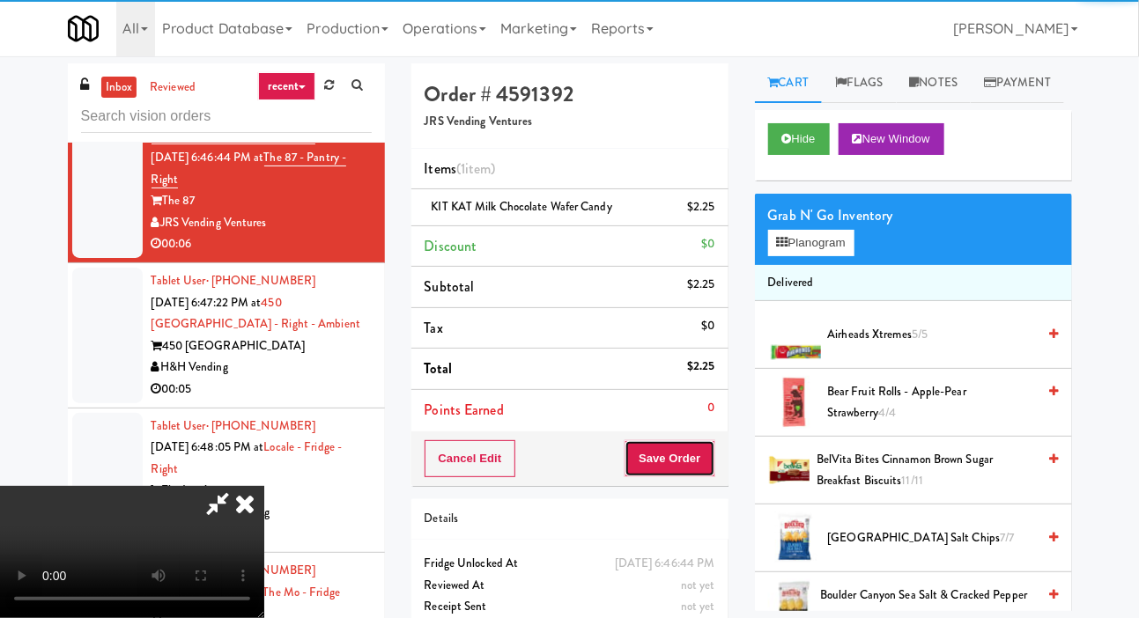
click at [711, 455] on button "Save Order" at bounding box center [670, 459] width 90 height 37
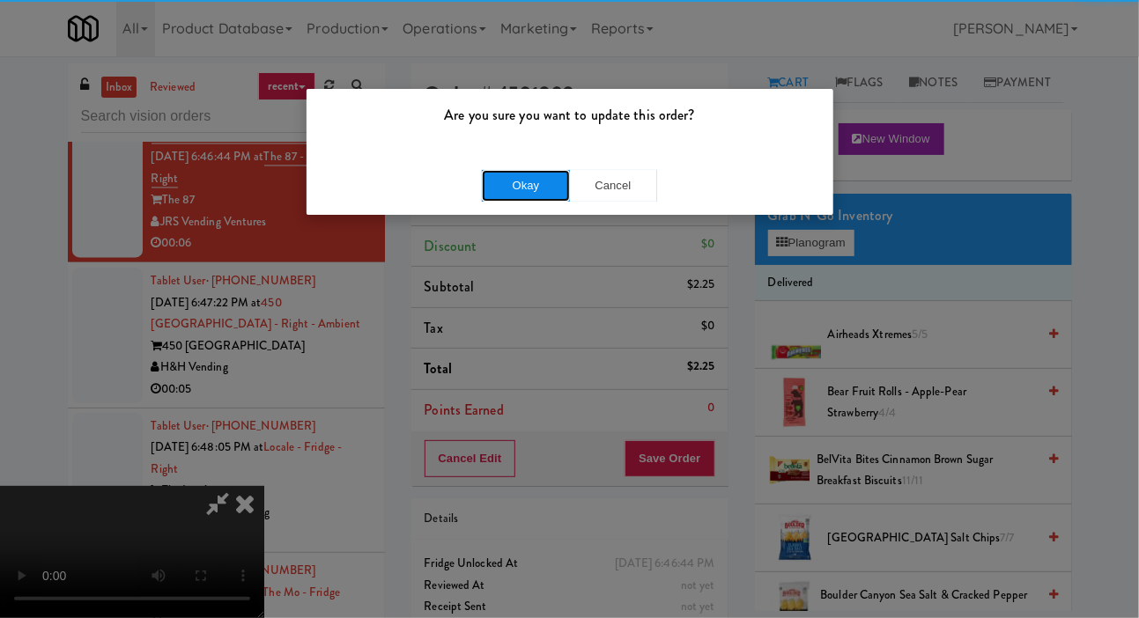
click at [483, 186] on button "Okay" at bounding box center [526, 186] width 88 height 32
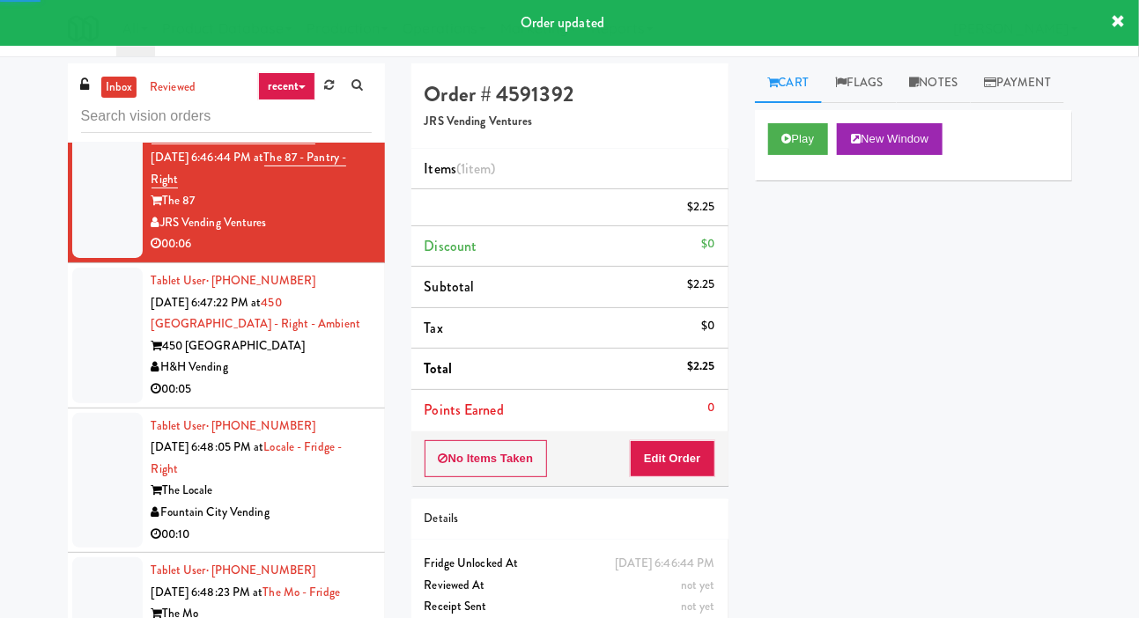
click at [86, 368] on div at bounding box center [107, 336] width 70 height 136
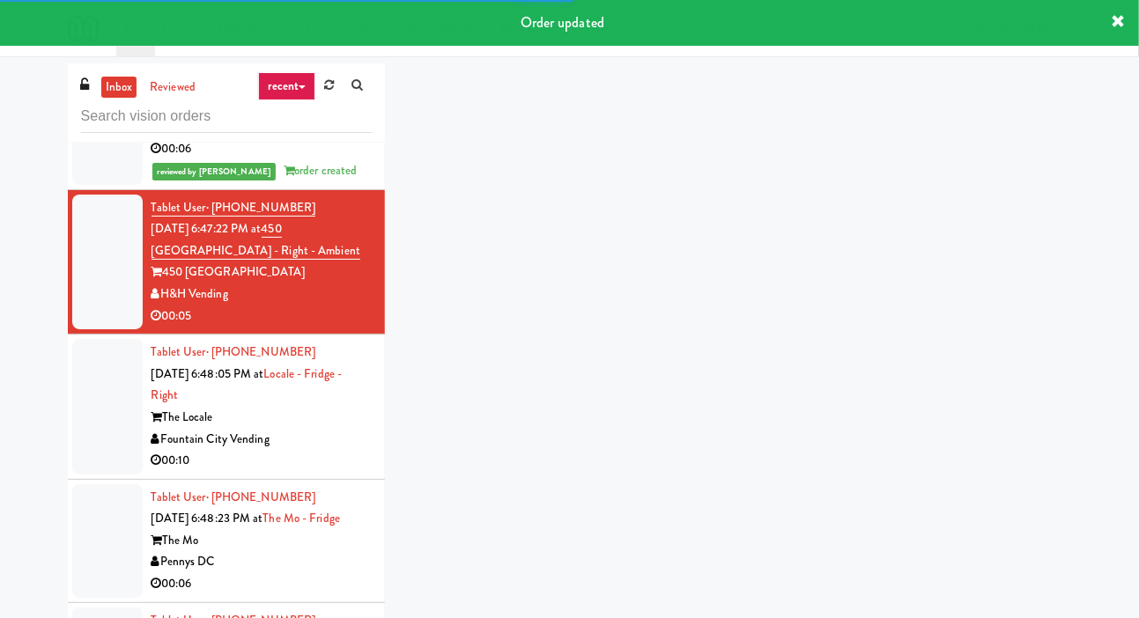
scroll to position [1536, 0]
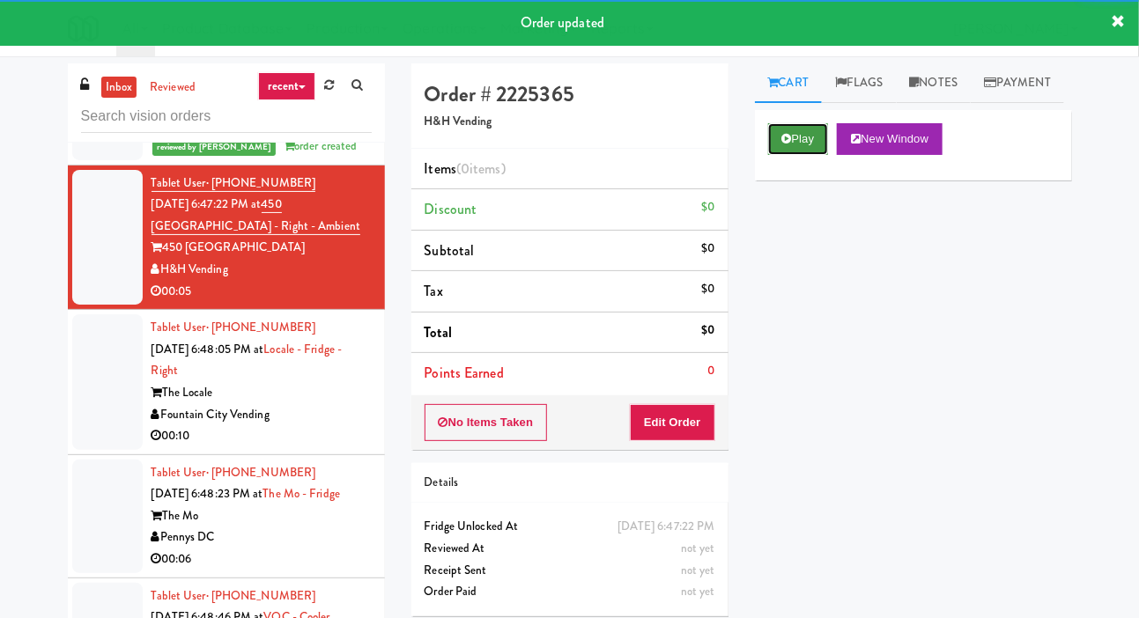
click at [805, 155] on button "Play" at bounding box center [798, 139] width 61 height 32
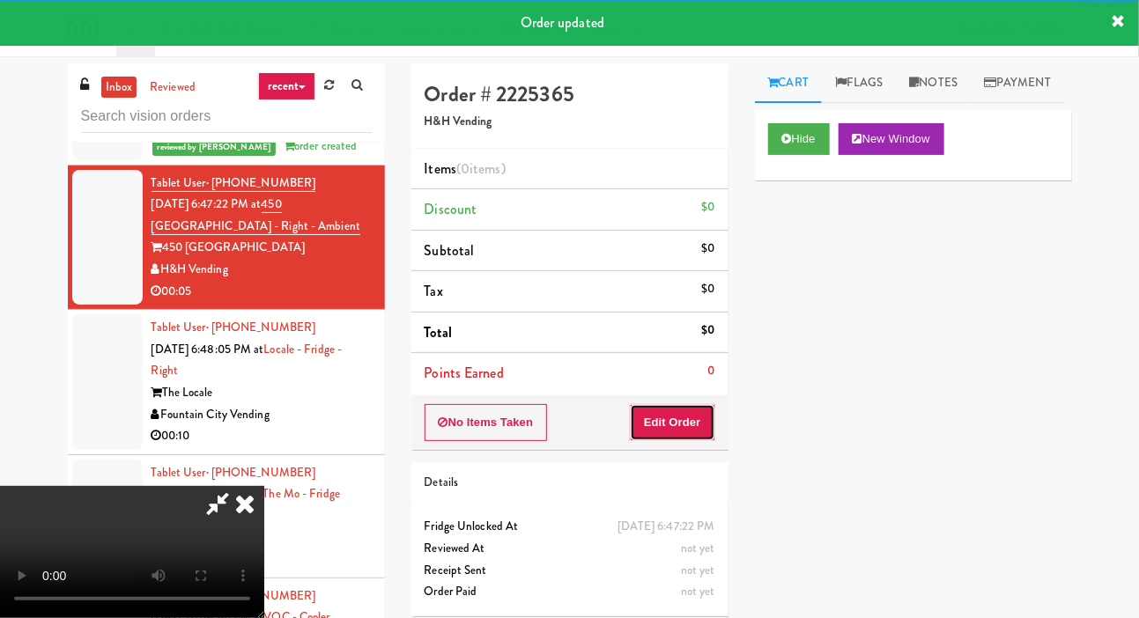
click at [687, 406] on button "Edit Order" at bounding box center [672, 422] width 85 height 37
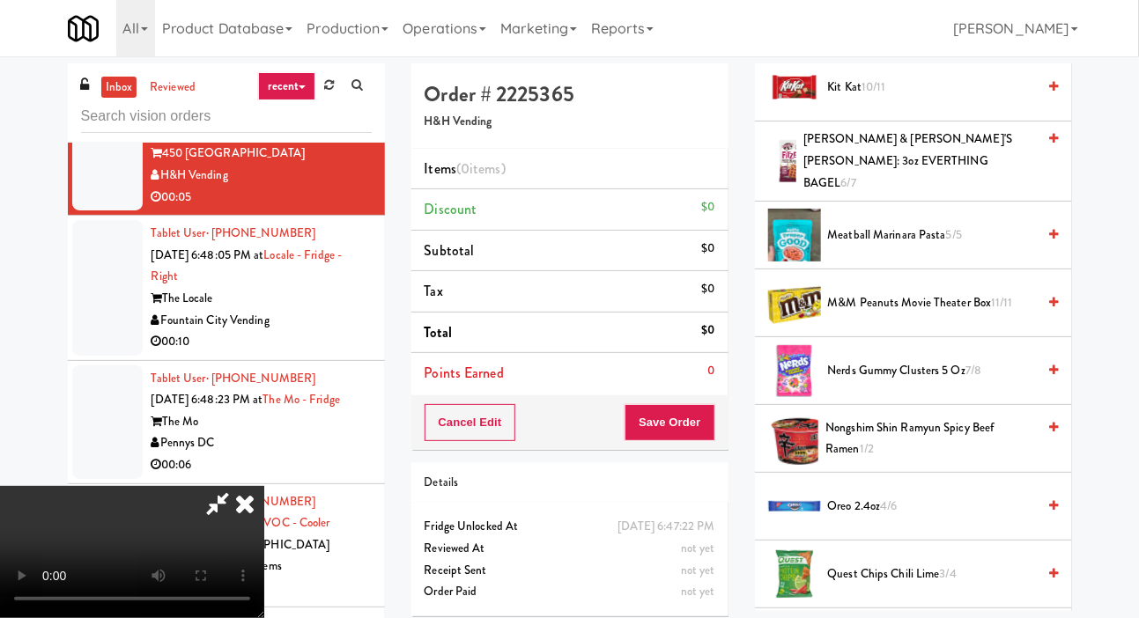
scroll to position [1214, 0]
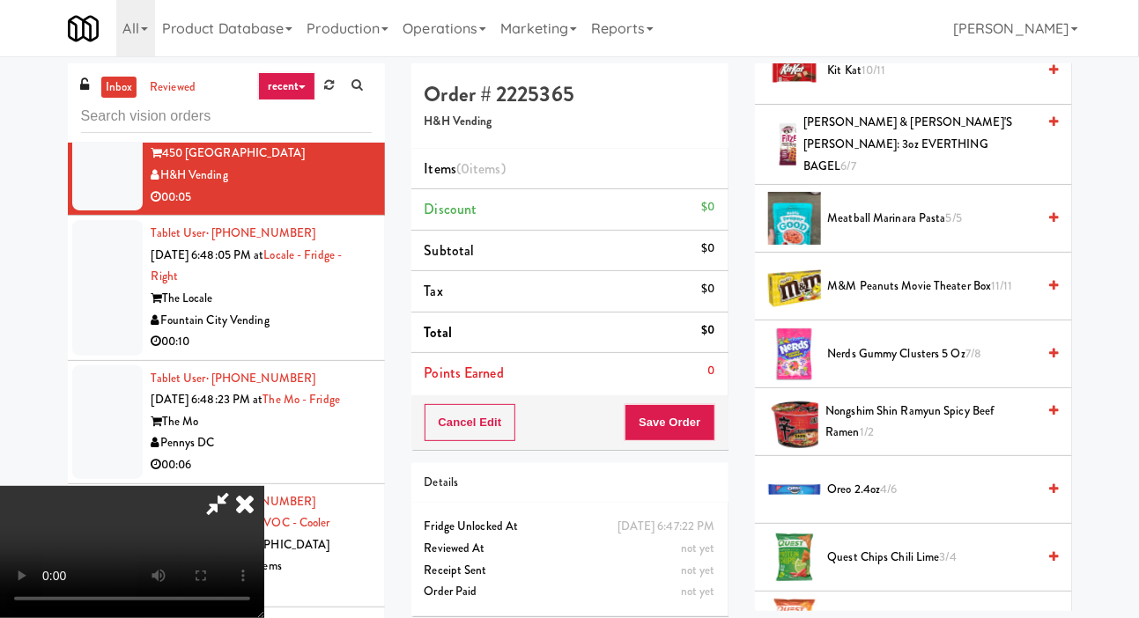
click at [943, 366] on span "Nerds Gummy Clusters 5 oz 7/8" at bounding box center [932, 355] width 209 height 22
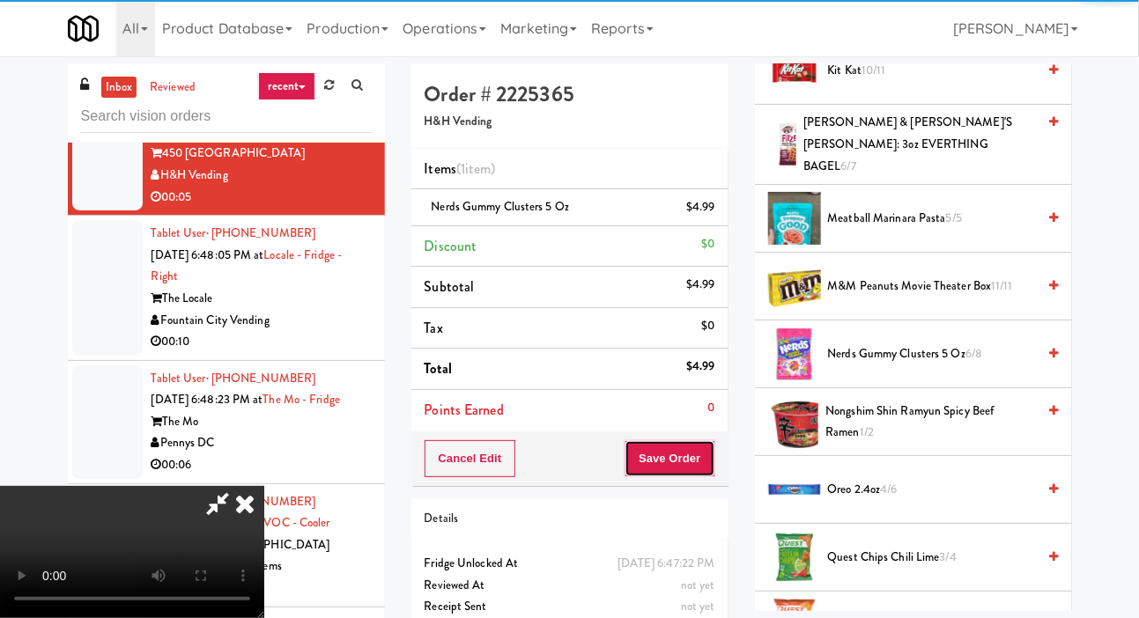
click at [705, 454] on button "Save Order" at bounding box center [670, 459] width 90 height 37
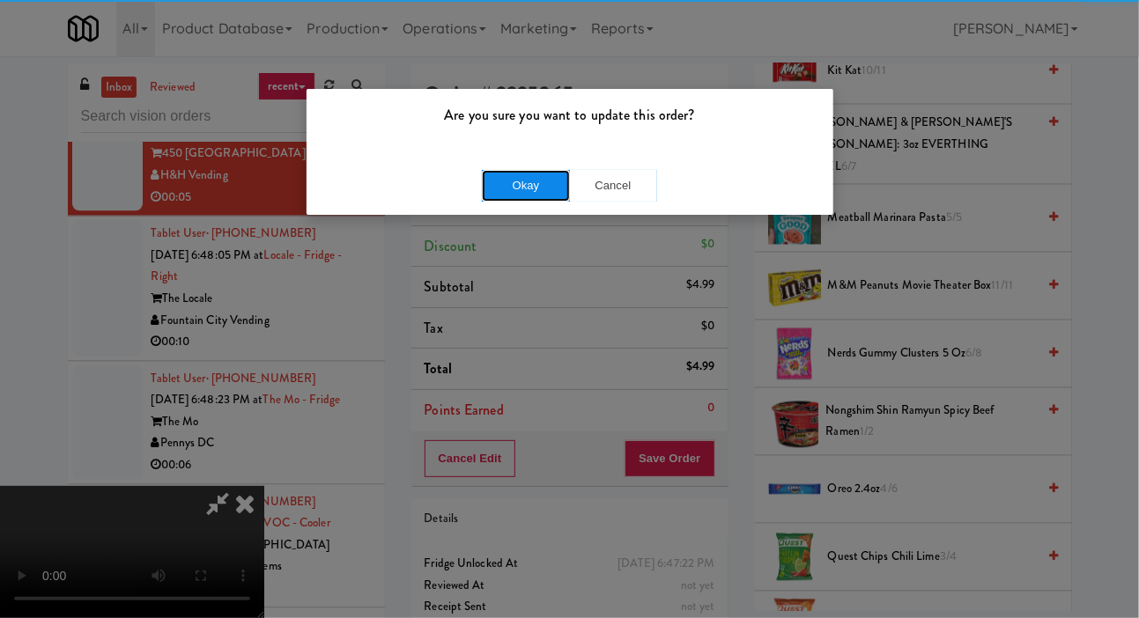
click at [536, 199] on button "Okay" at bounding box center [526, 186] width 88 height 32
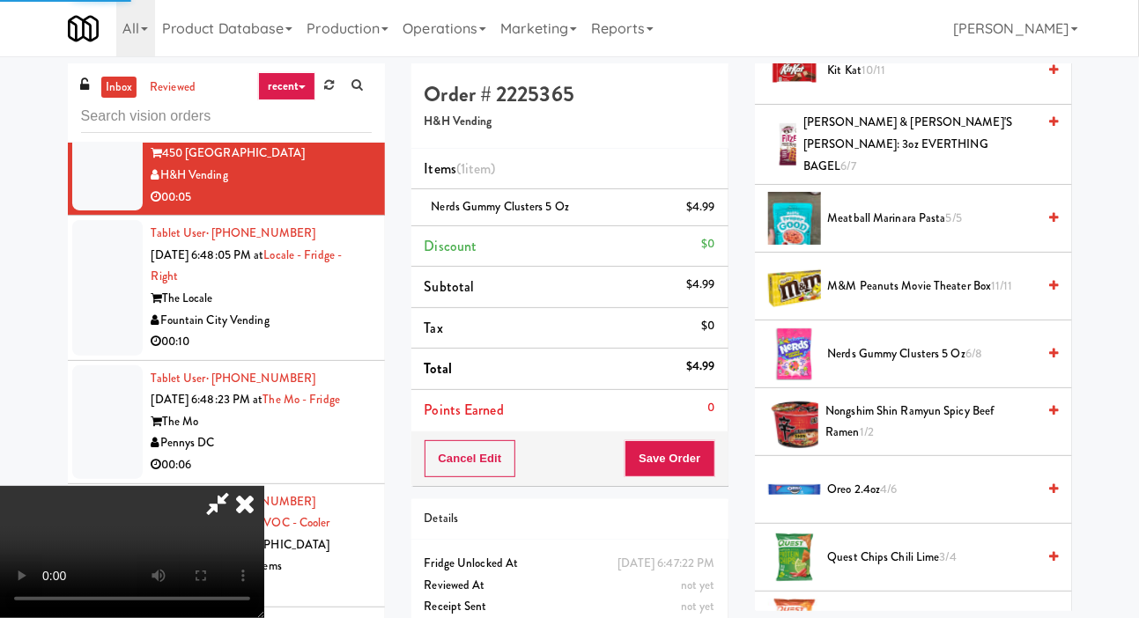
scroll to position [102, 0]
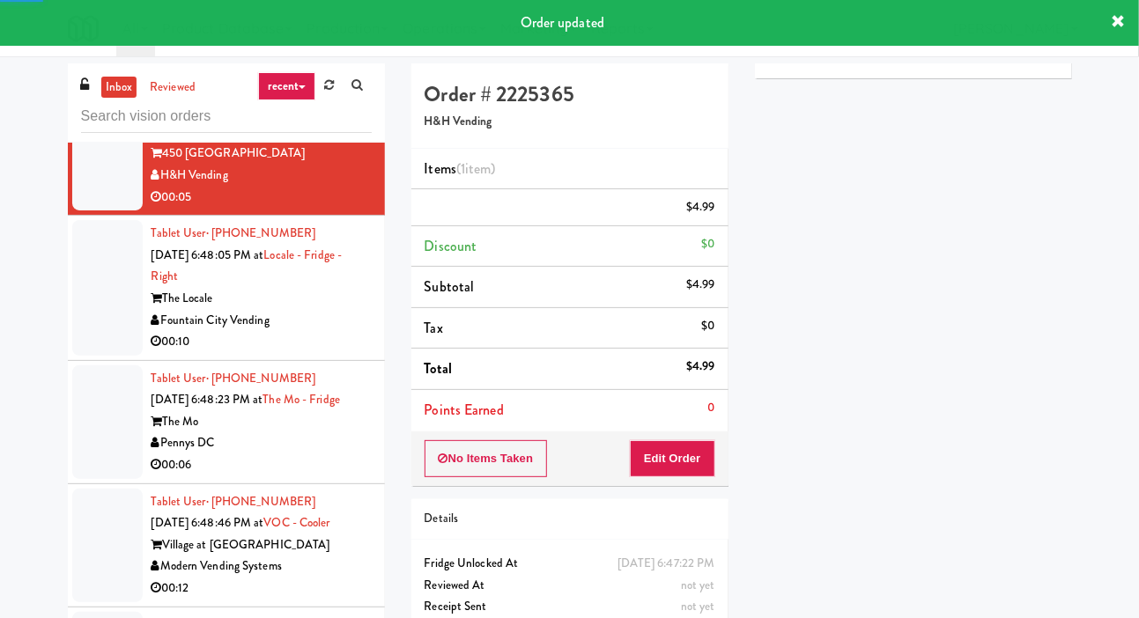
click at [81, 356] on div at bounding box center [107, 288] width 70 height 136
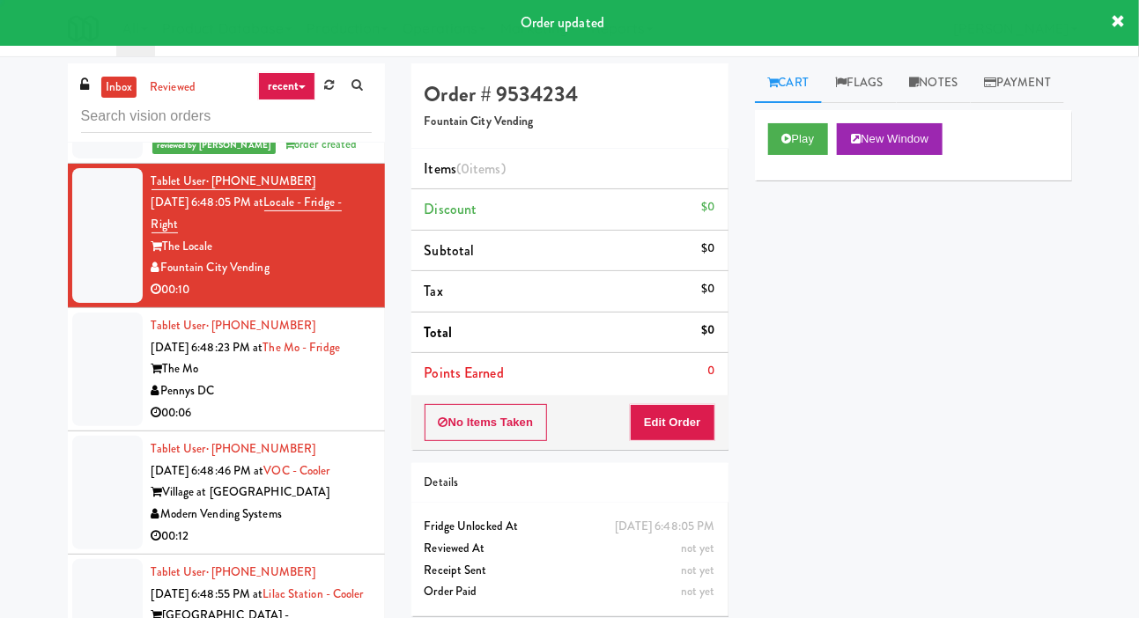
scroll to position [1707, 0]
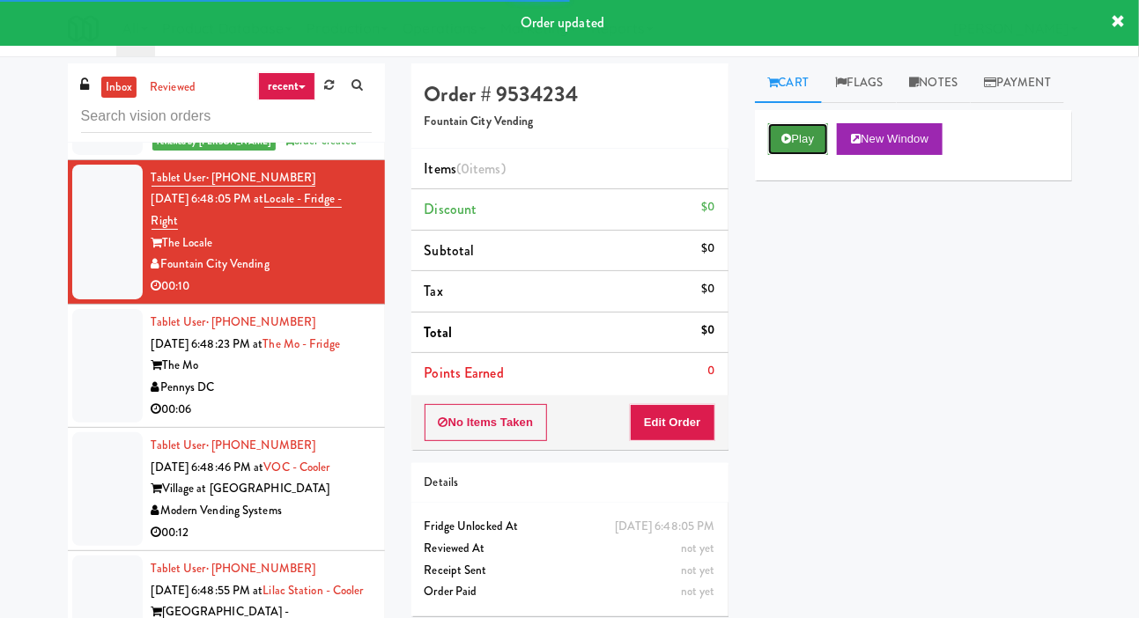
click at [797, 155] on button "Play" at bounding box center [798, 139] width 61 height 32
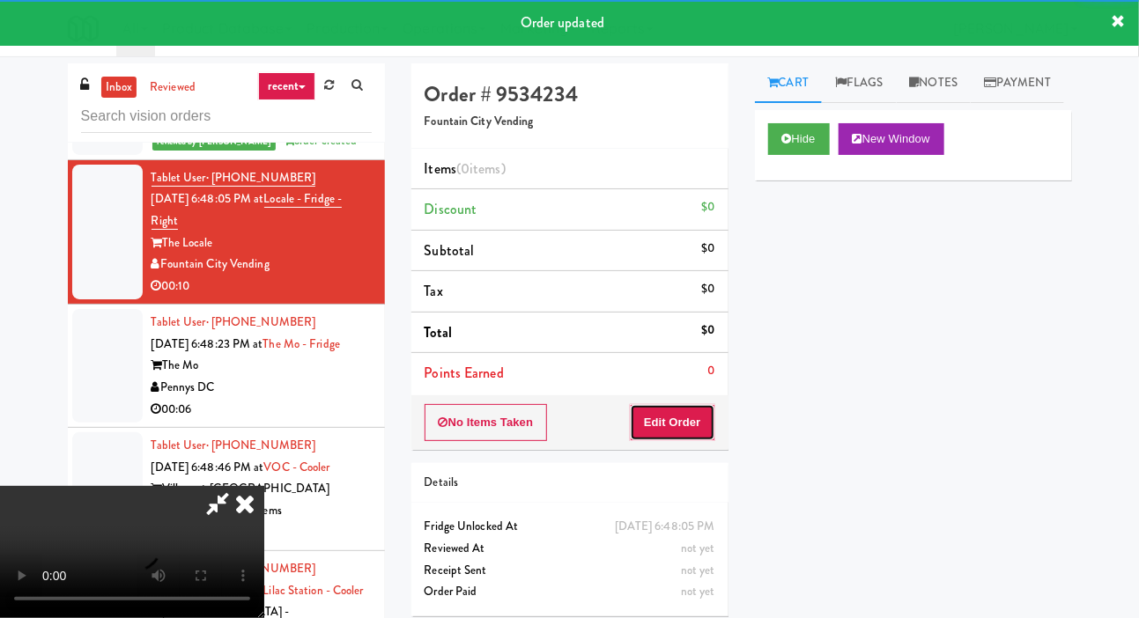
click at [692, 406] on button "Edit Order" at bounding box center [672, 422] width 85 height 37
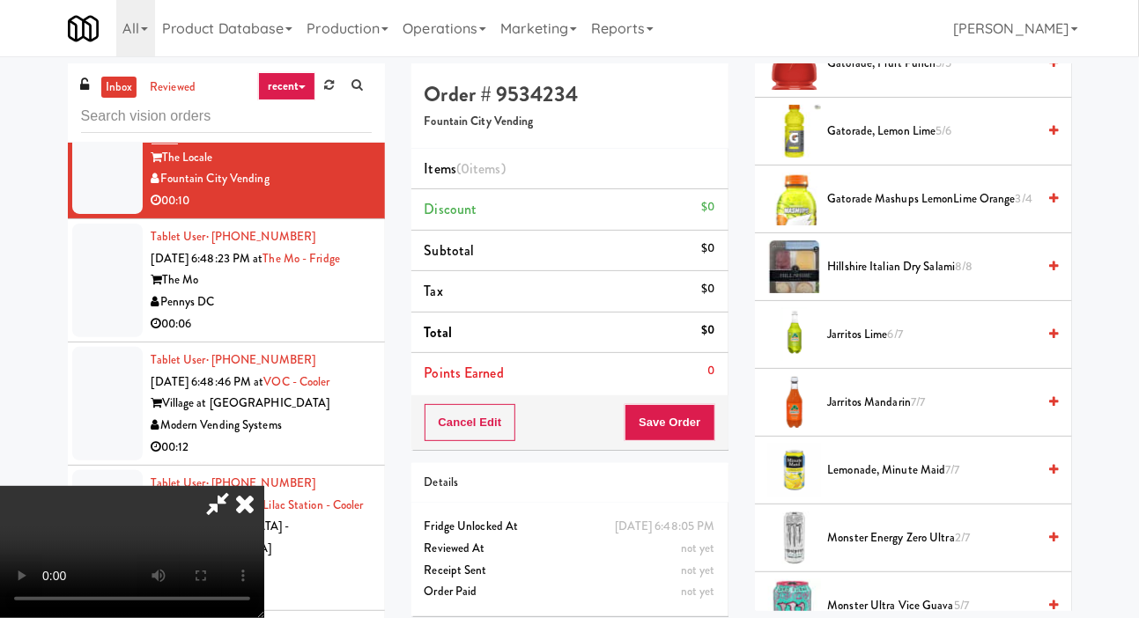
scroll to position [1403, 0]
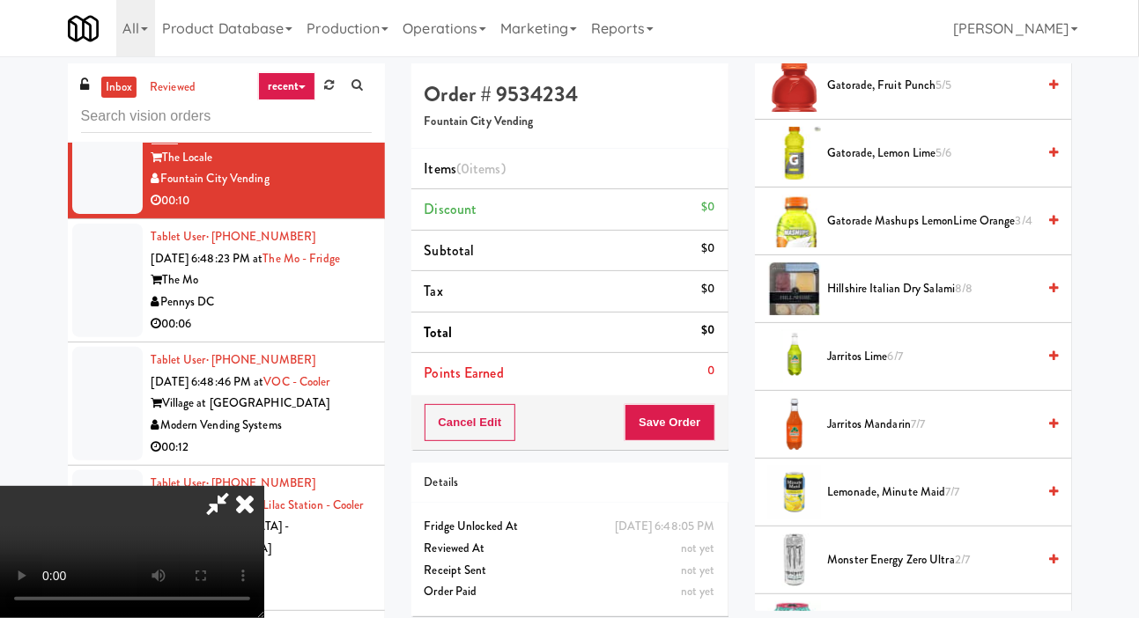
click at [1009, 97] on span "Gatorade, Fruit Punch 5/5" at bounding box center [932, 86] width 209 height 22
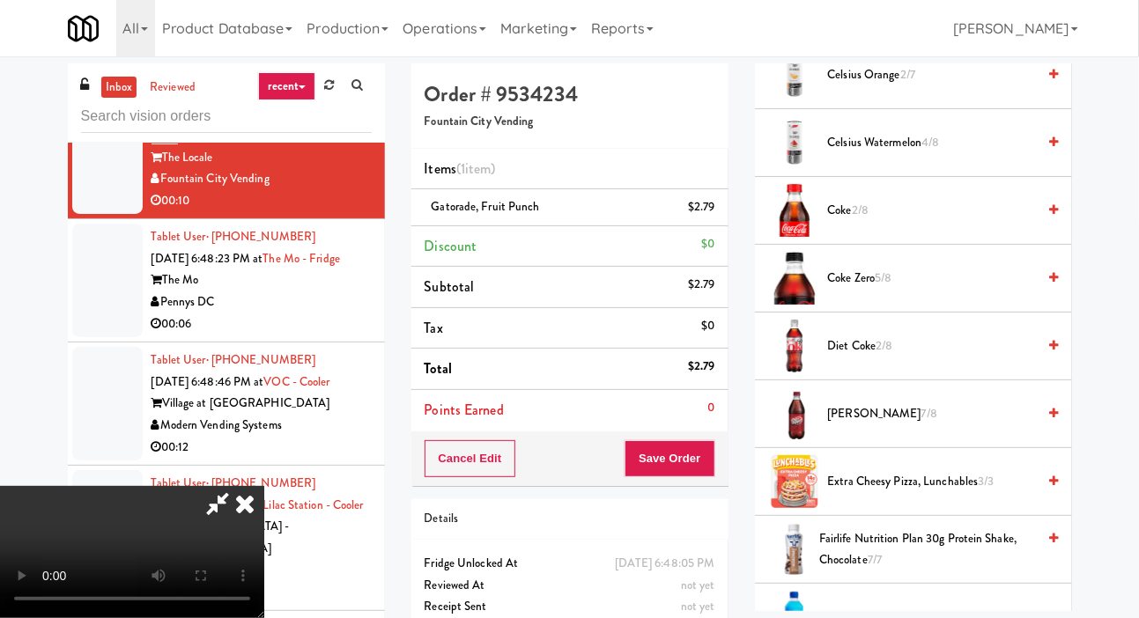
scroll to position [724, 0]
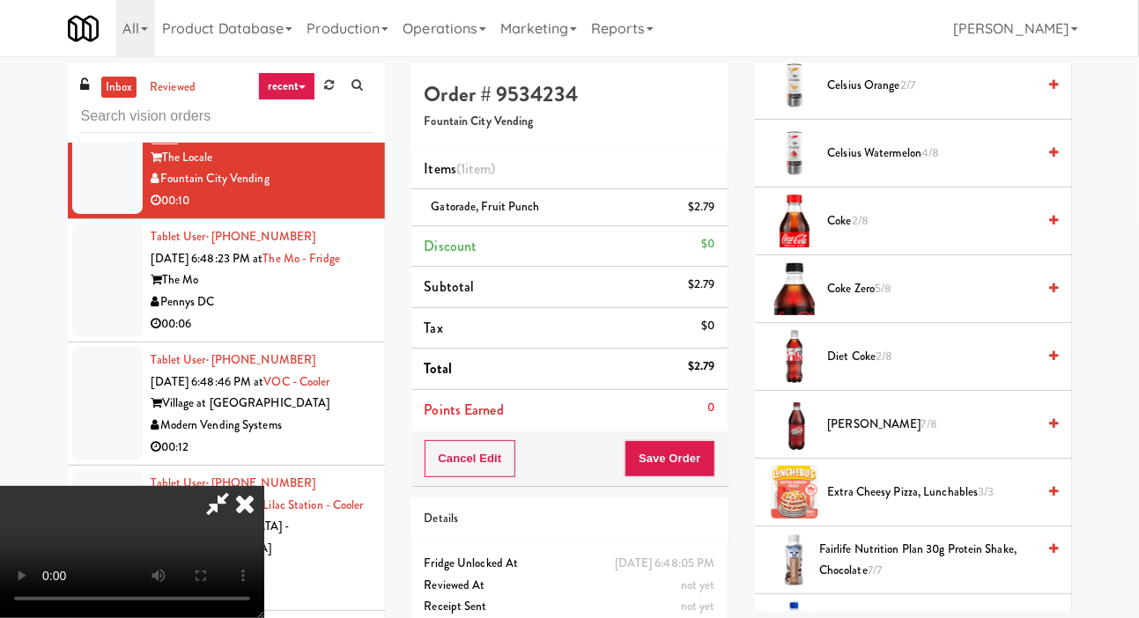
click at [928, 368] on span "Diet Coke 2/8" at bounding box center [932, 357] width 209 height 22
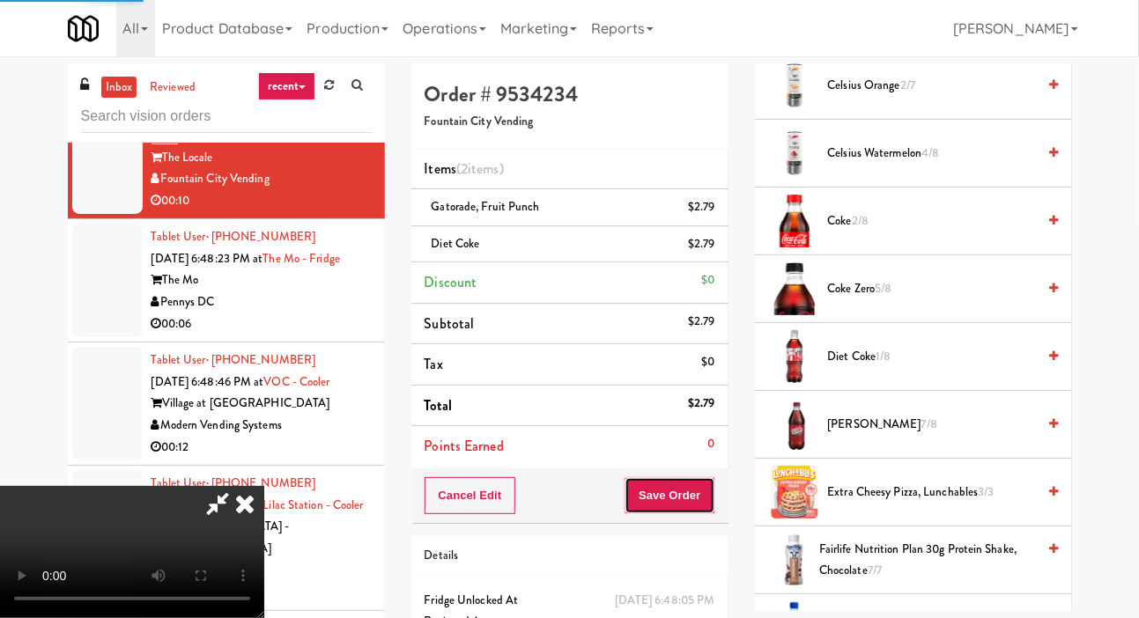
click at [704, 480] on button "Save Order" at bounding box center [670, 496] width 90 height 37
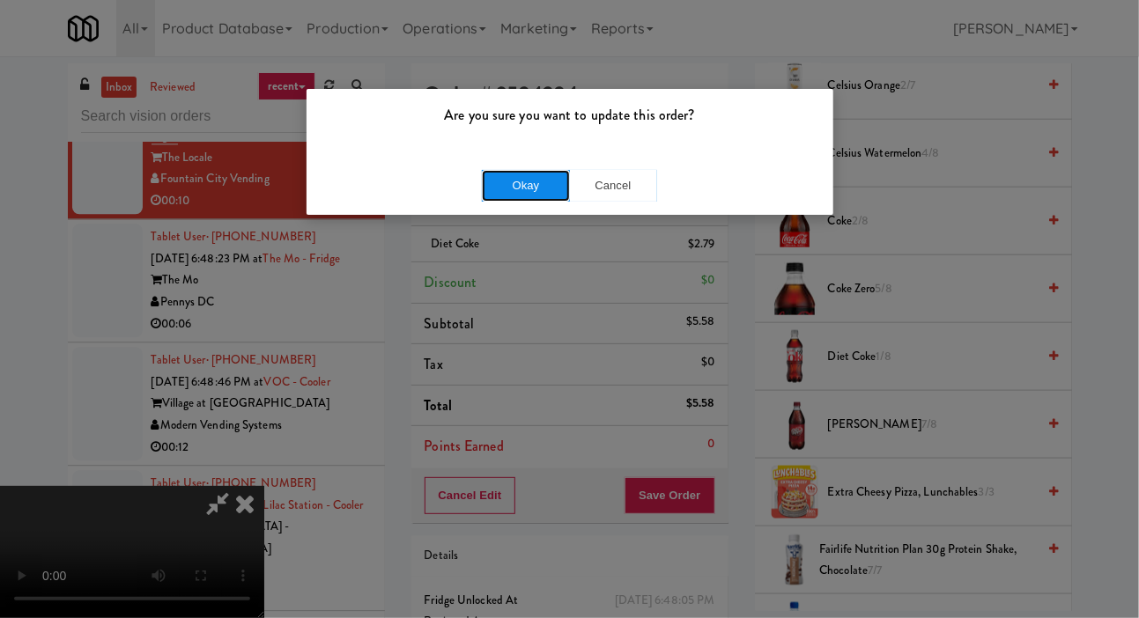
click at [500, 176] on button "Okay" at bounding box center [526, 186] width 88 height 32
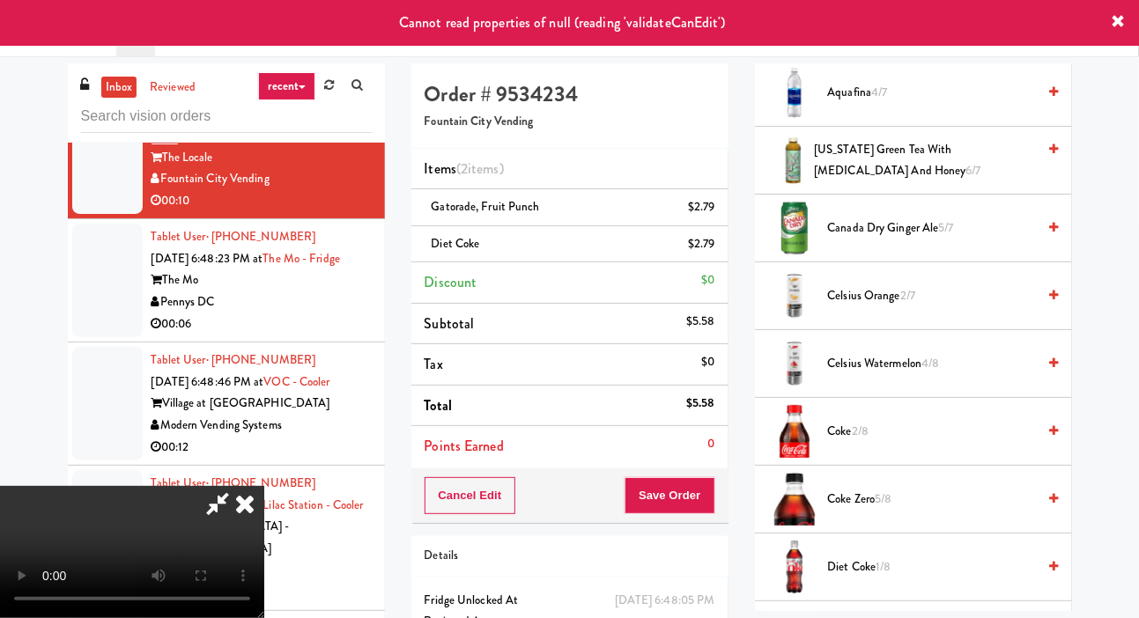
scroll to position [0, 0]
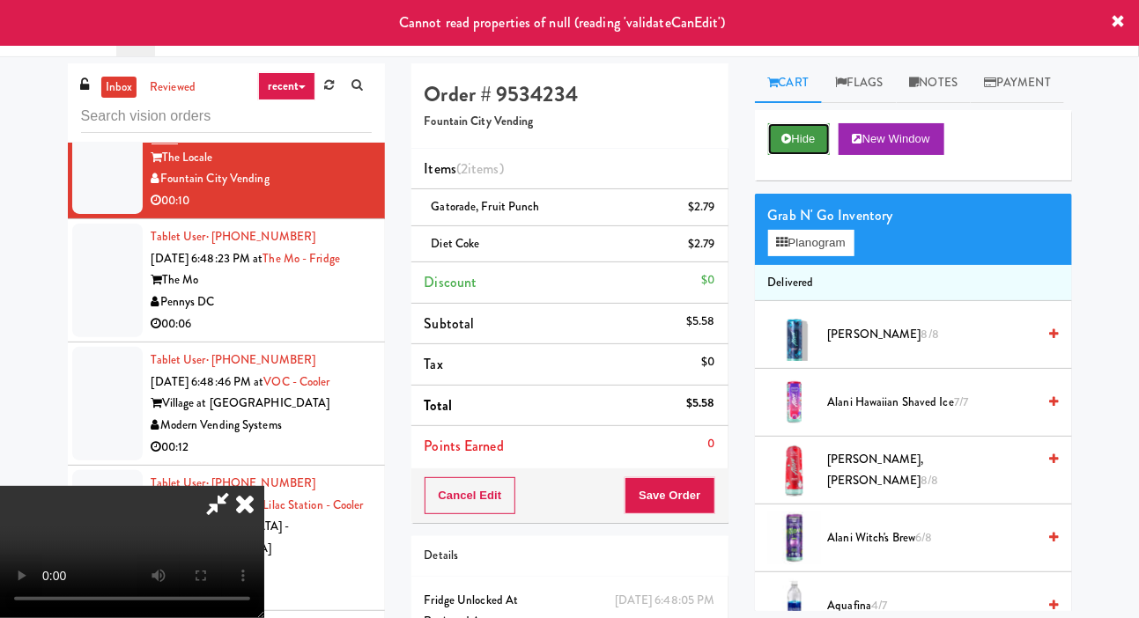
click at [784, 144] on icon at bounding box center [787, 138] width 10 height 11
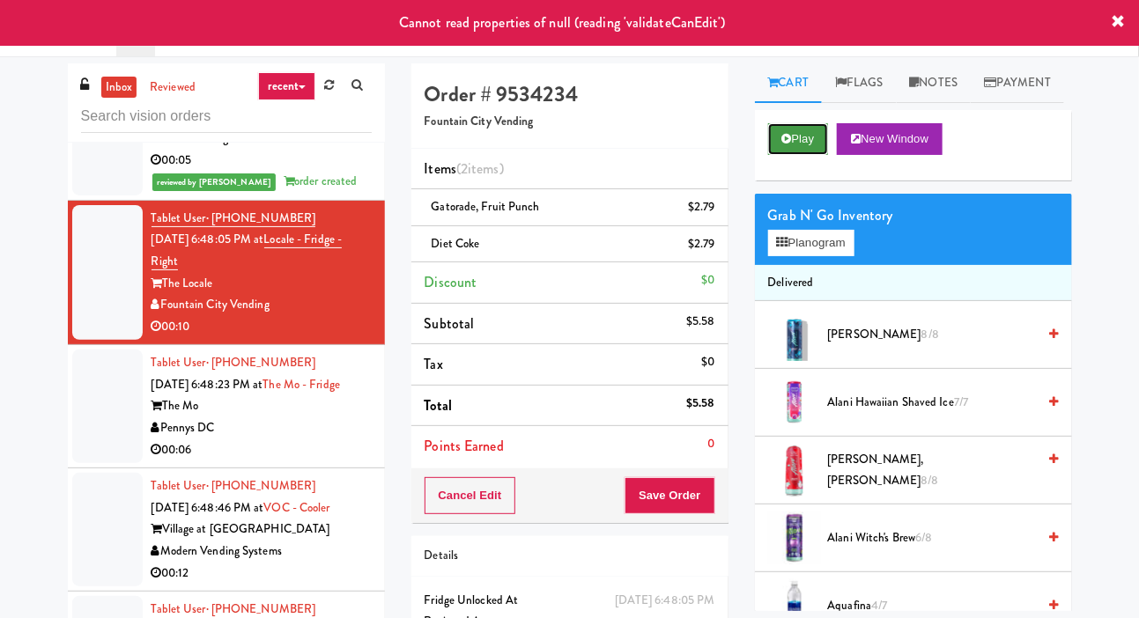
scroll to position [1669, 0]
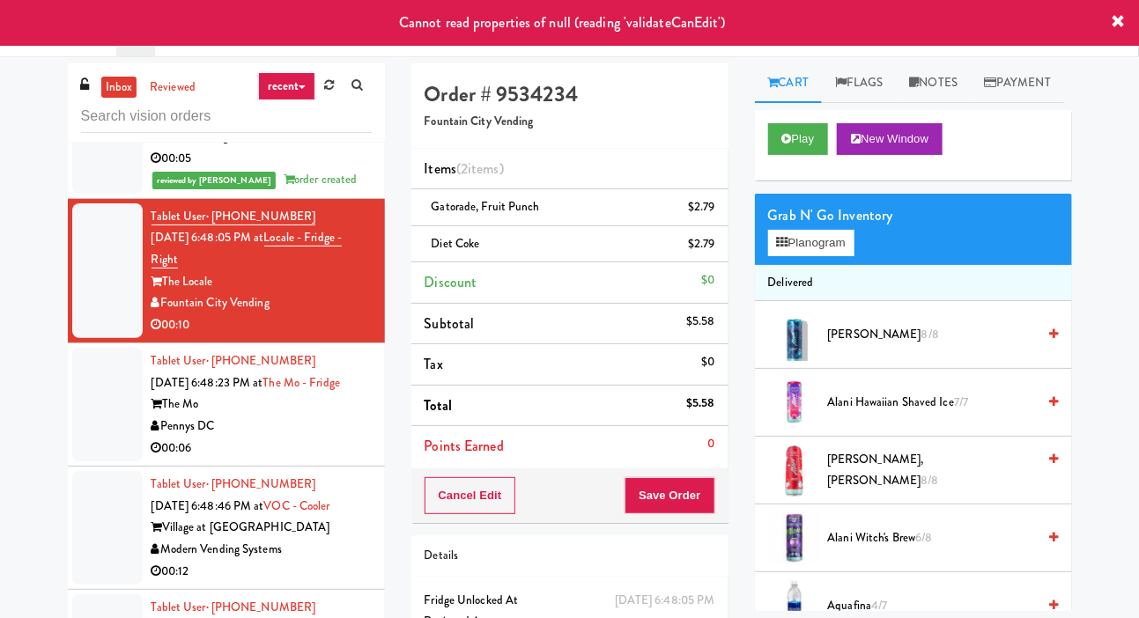
click at [98, 193] on div at bounding box center [107, 115] width 70 height 157
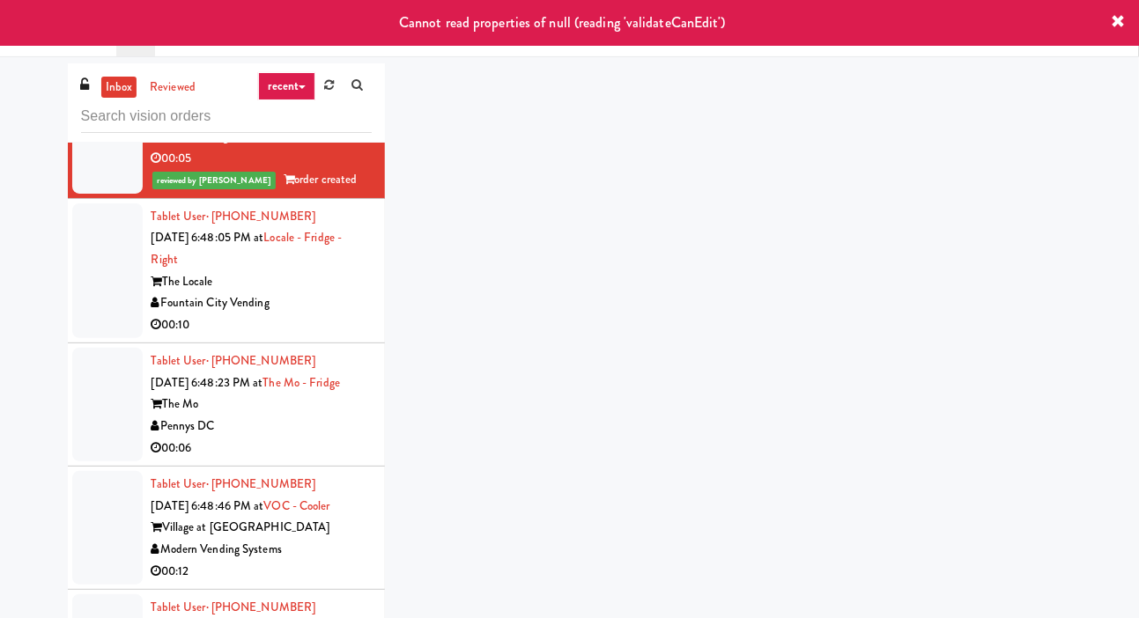
click at [107, 278] on div at bounding box center [107, 272] width 70 height 136
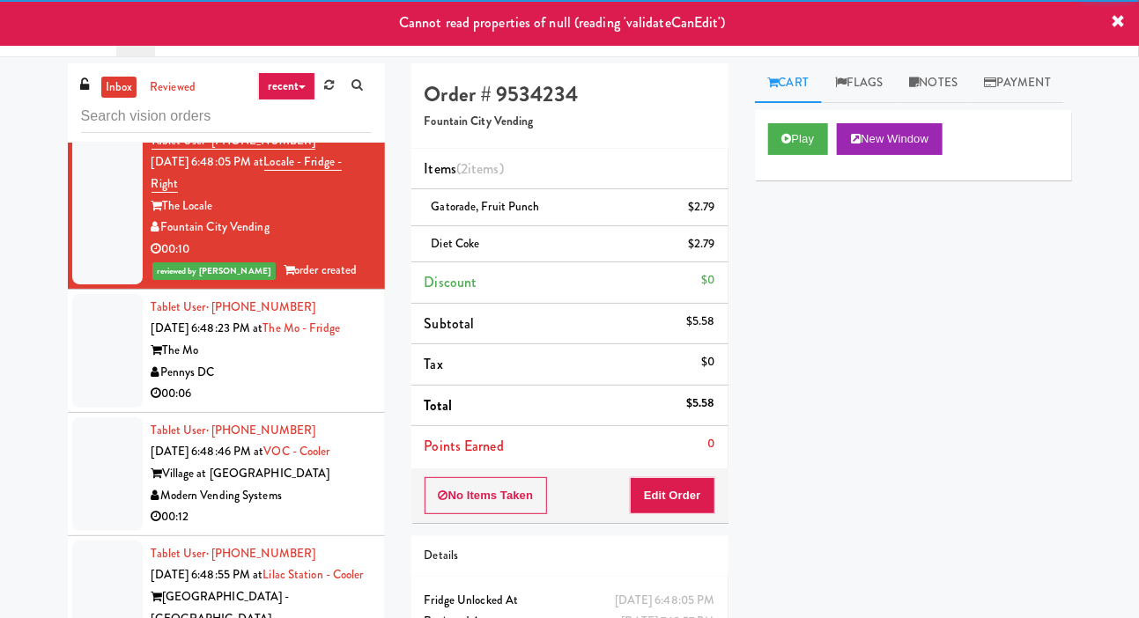
click at [105, 365] on div at bounding box center [107, 351] width 70 height 114
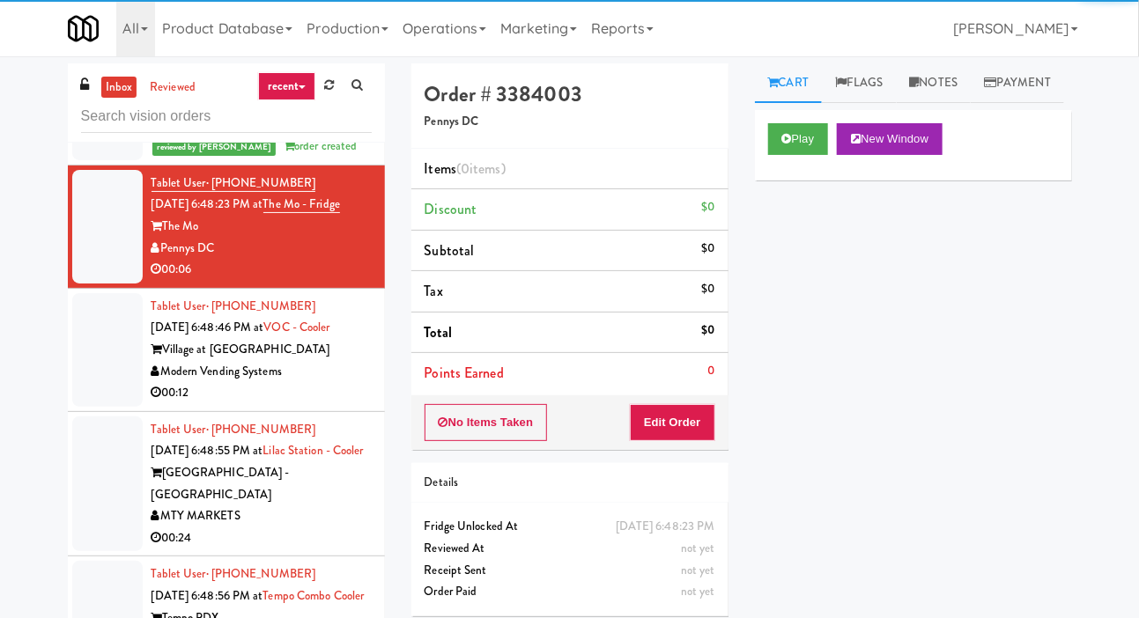
click at [108, 397] on div at bounding box center [107, 350] width 70 height 114
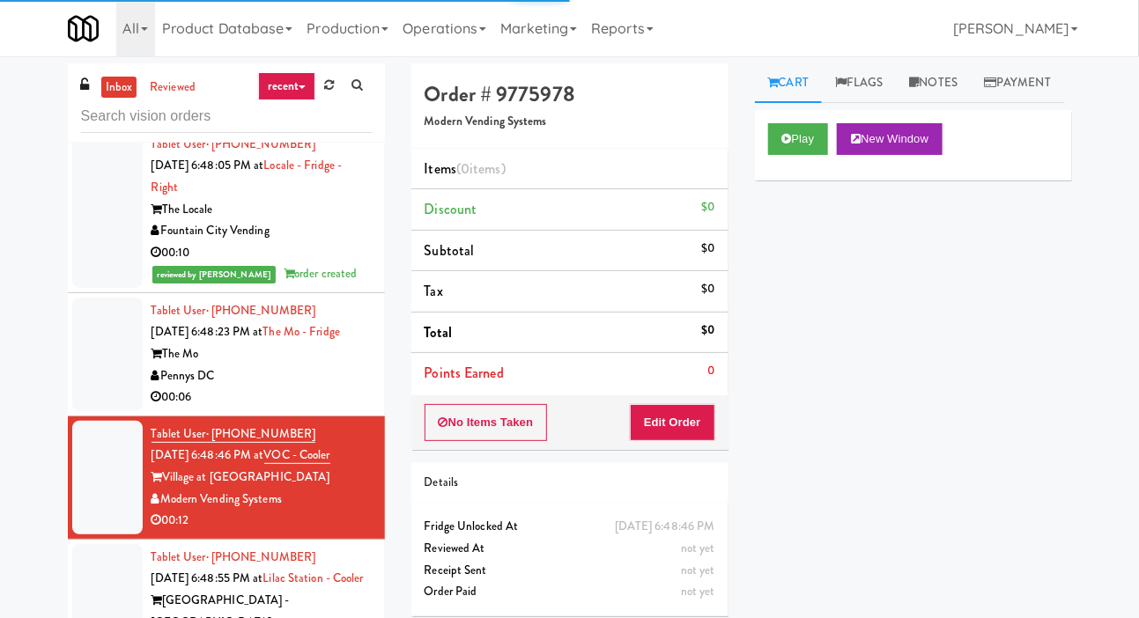
click at [105, 405] on div at bounding box center [107, 355] width 70 height 114
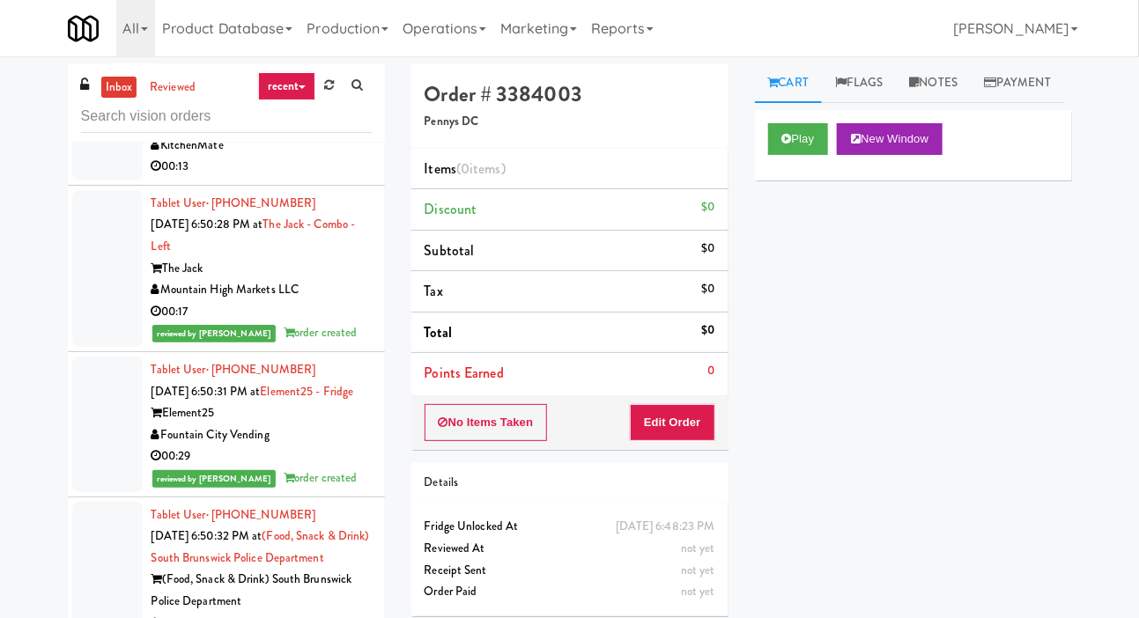
click at [100, 181] on div at bounding box center [107, 124] width 70 height 114
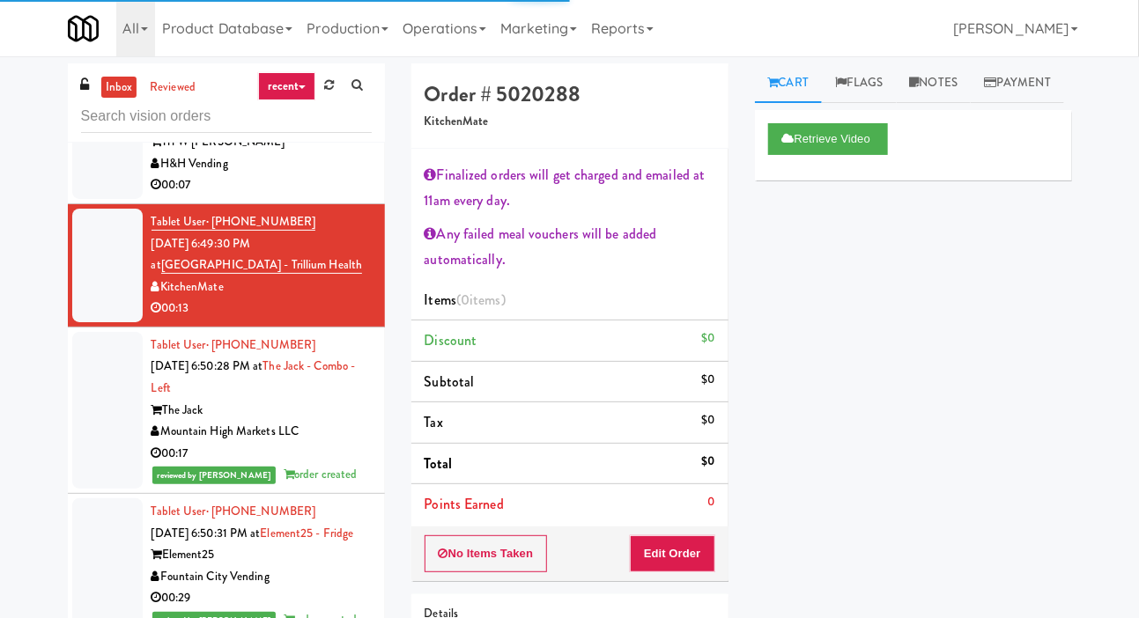
click at [102, 199] on div at bounding box center [107, 131] width 70 height 136
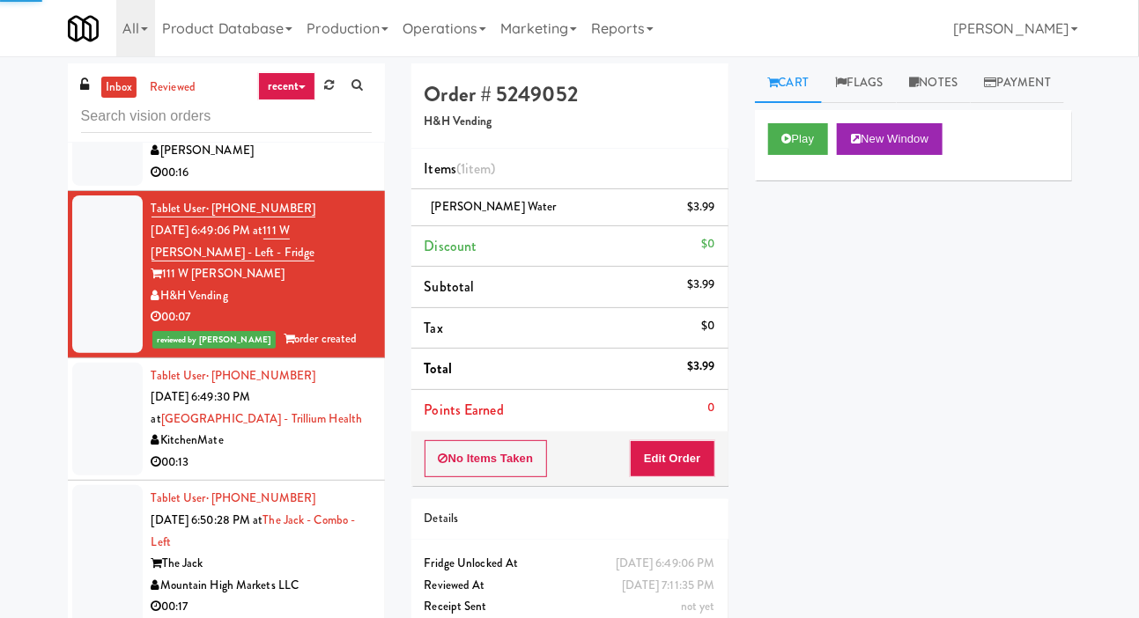
click at [112, 186] on div at bounding box center [107, 129] width 70 height 114
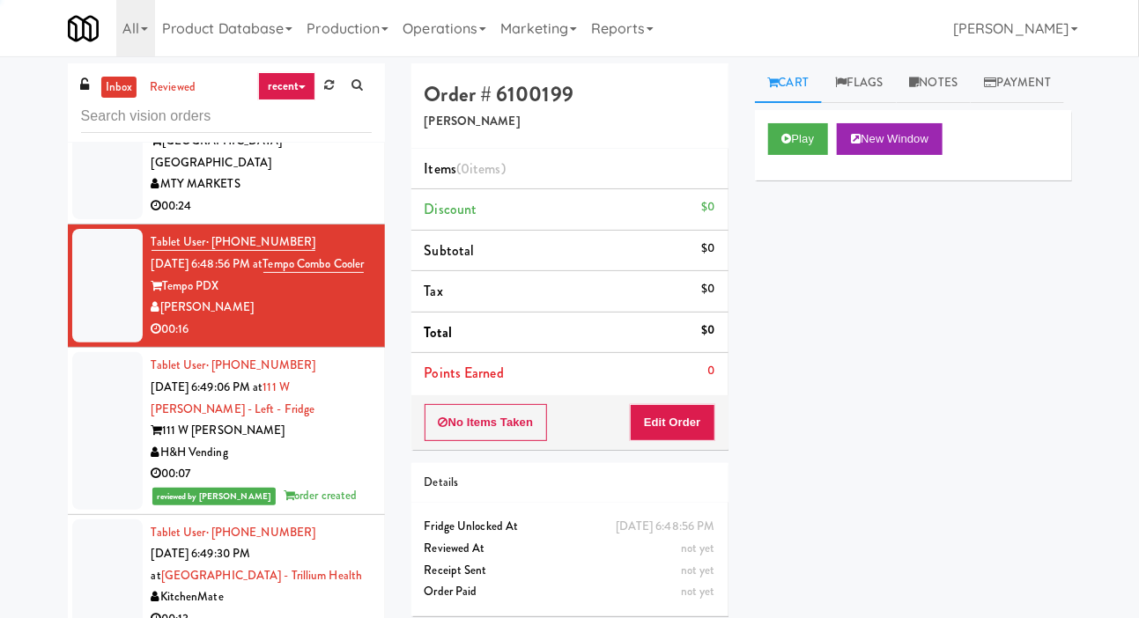
click at [107, 213] on div at bounding box center [107, 153] width 70 height 136
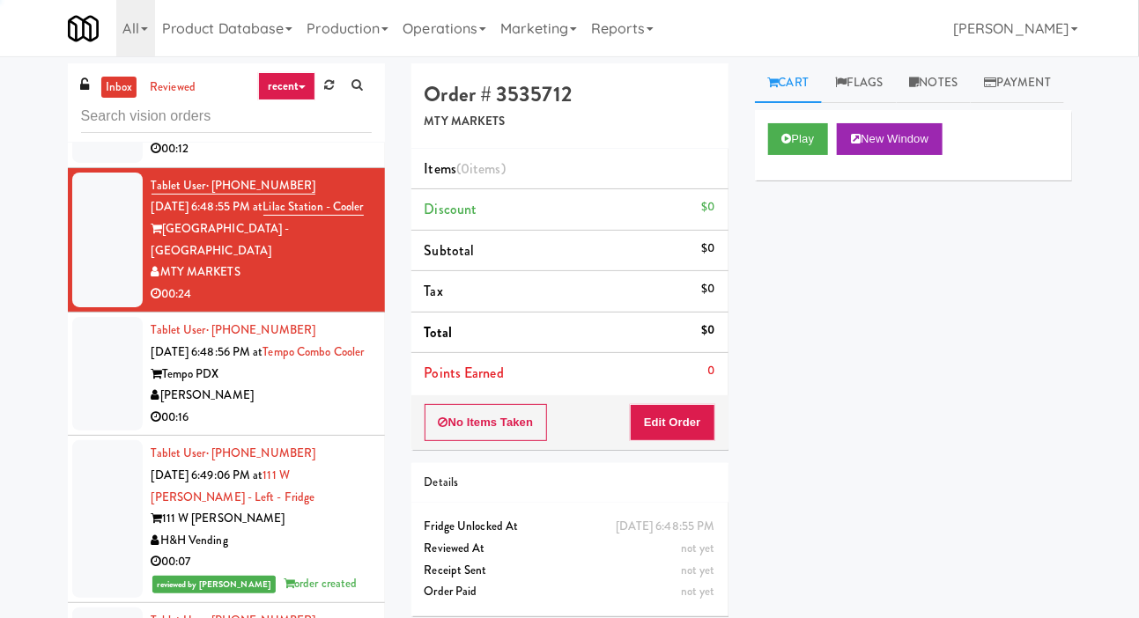
scroll to position [2112, 0]
click at [101, 432] on div at bounding box center [107, 375] width 70 height 114
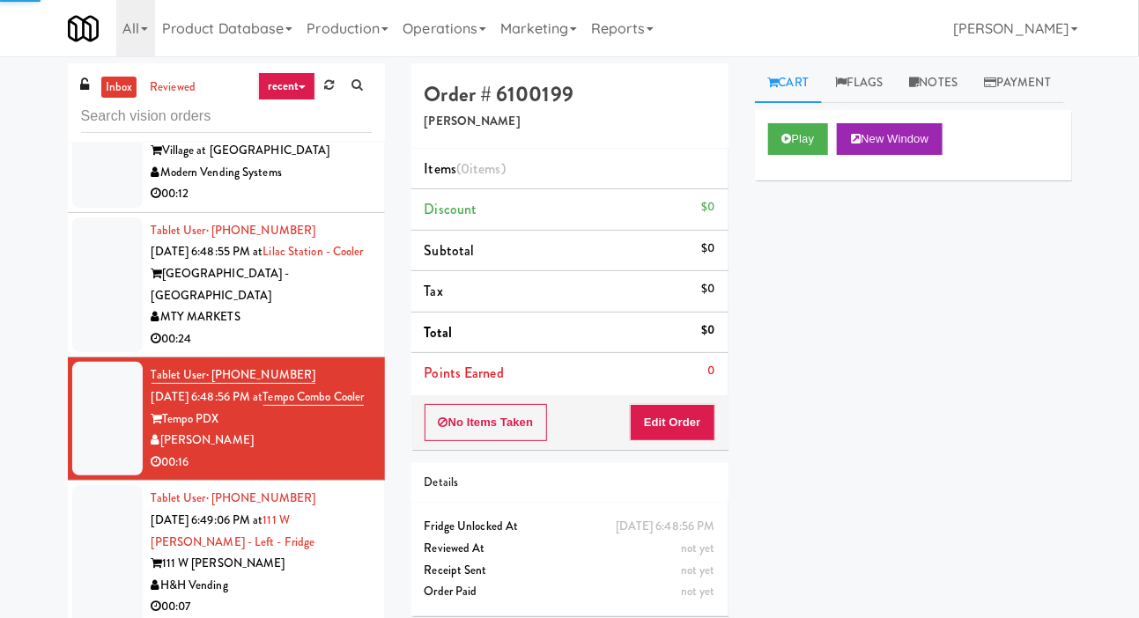
scroll to position [2060, 0]
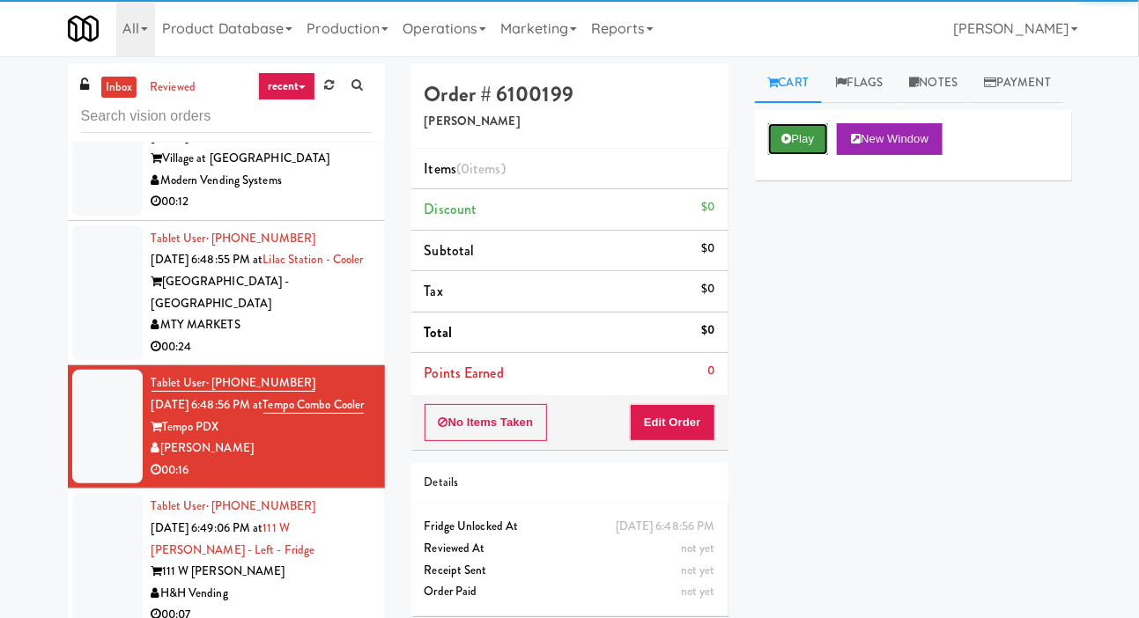
click at [796, 155] on button "Play" at bounding box center [798, 139] width 61 height 32
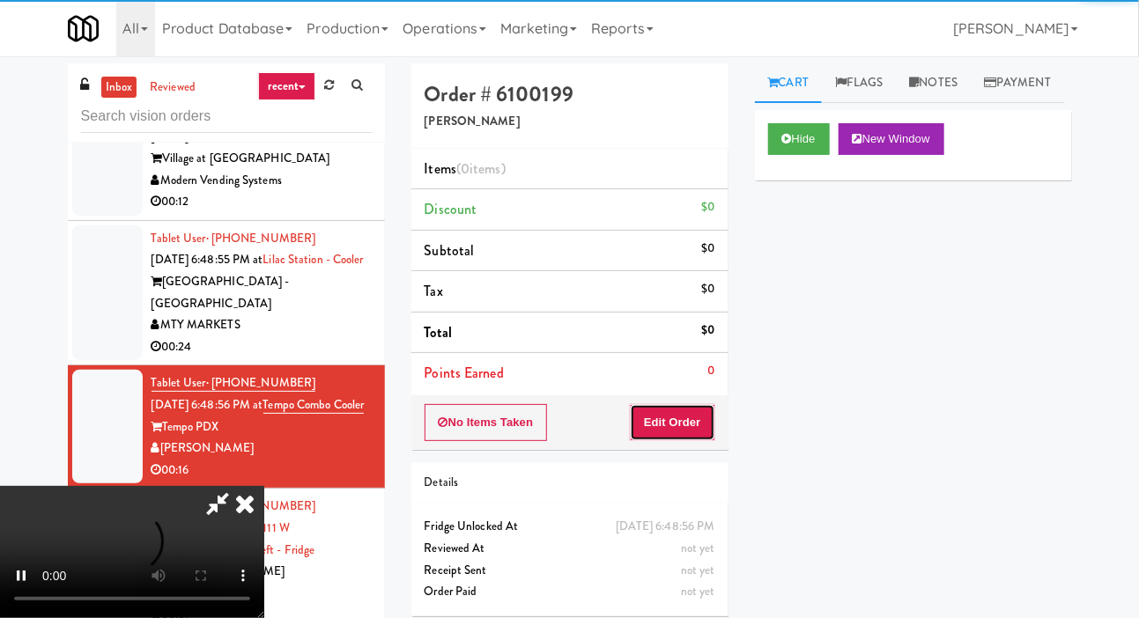
click at [685, 436] on button "Edit Order" at bounding box center [672, 422] width 85 height 37
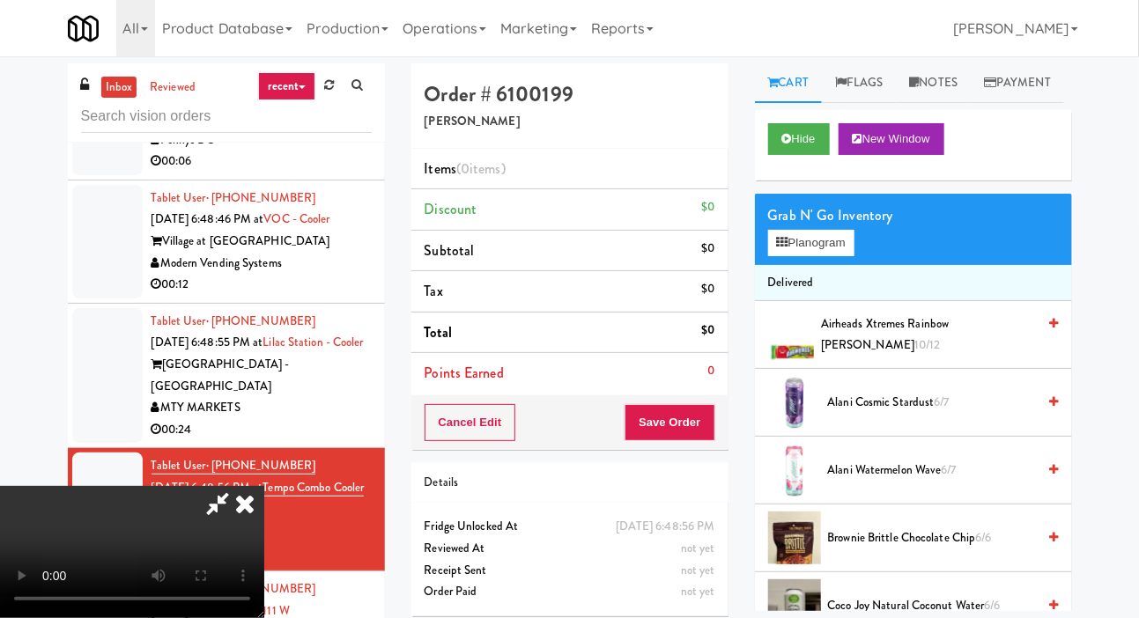
scroll to position [0, 0]
click at [802, 256] on button "Planogram" at bounding box center [811, 243] width 86 height 26
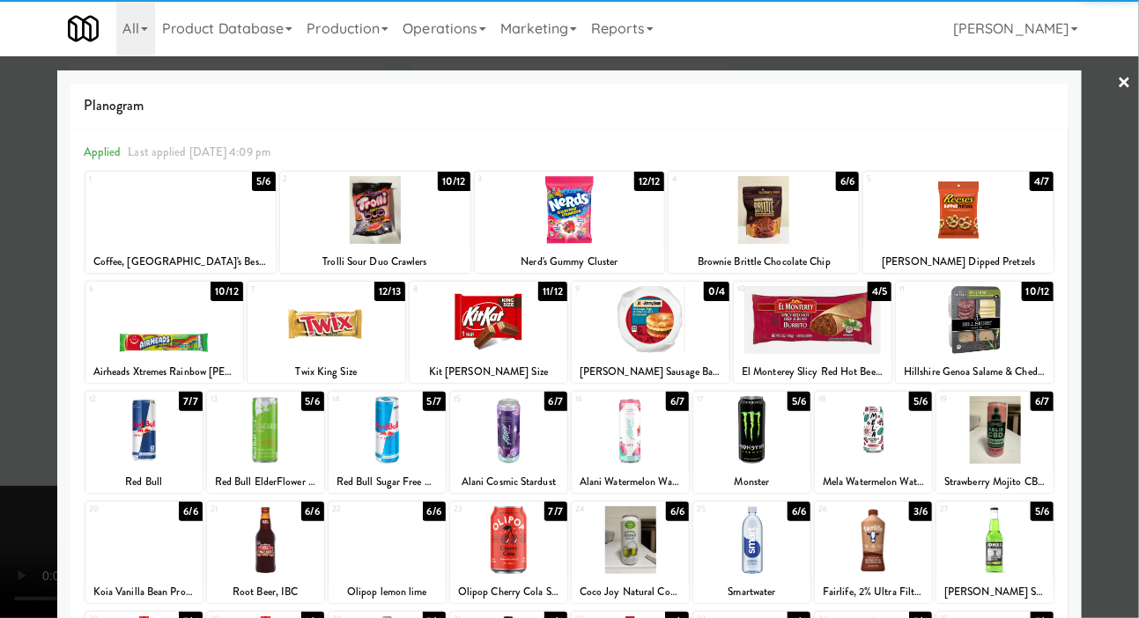
click at [258, 434] on div at bounding box center [265, 430] width 117 height 68
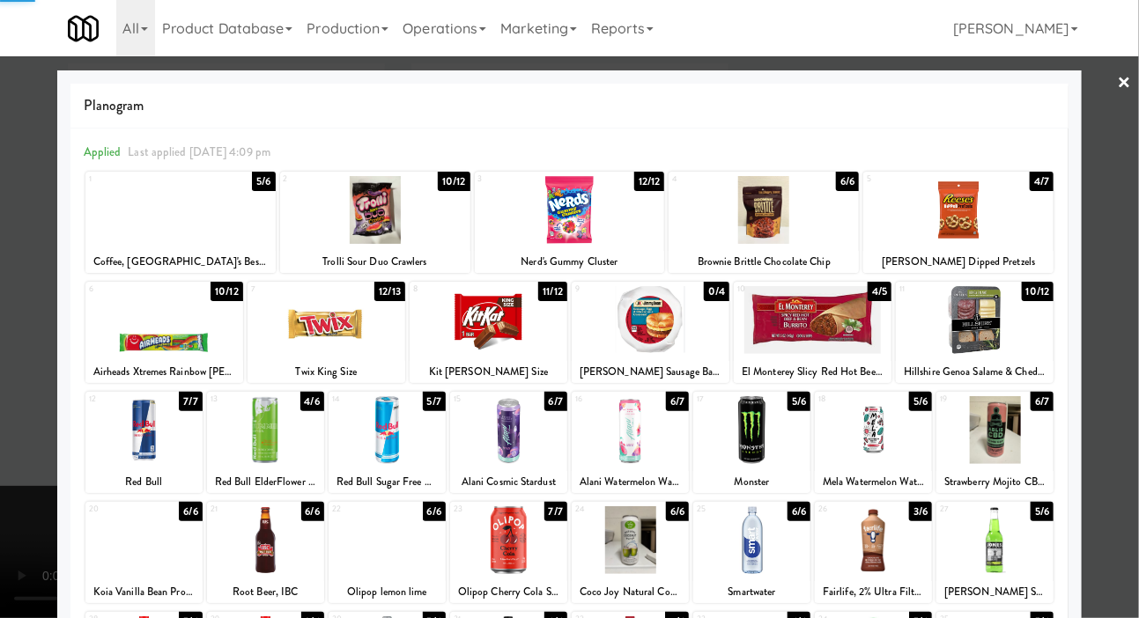
click at [14, 322] on div at bounding box center [569, 309] width 1139 height 618
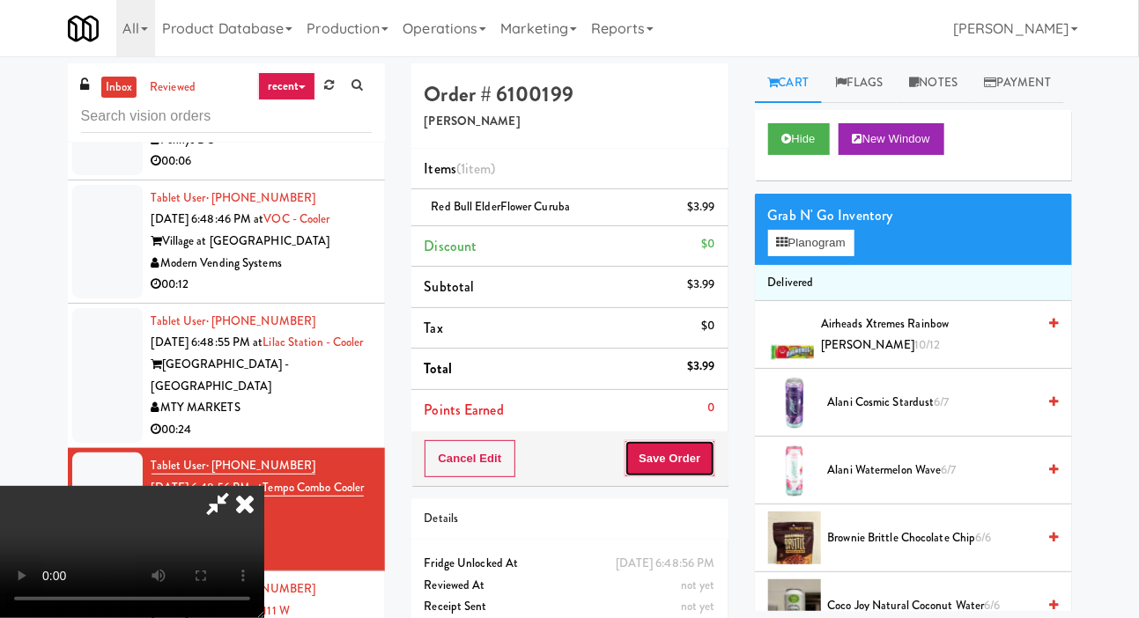
click at [694, 463] on button "Save Order" at bounding box center [670, 459] width 90 height 37
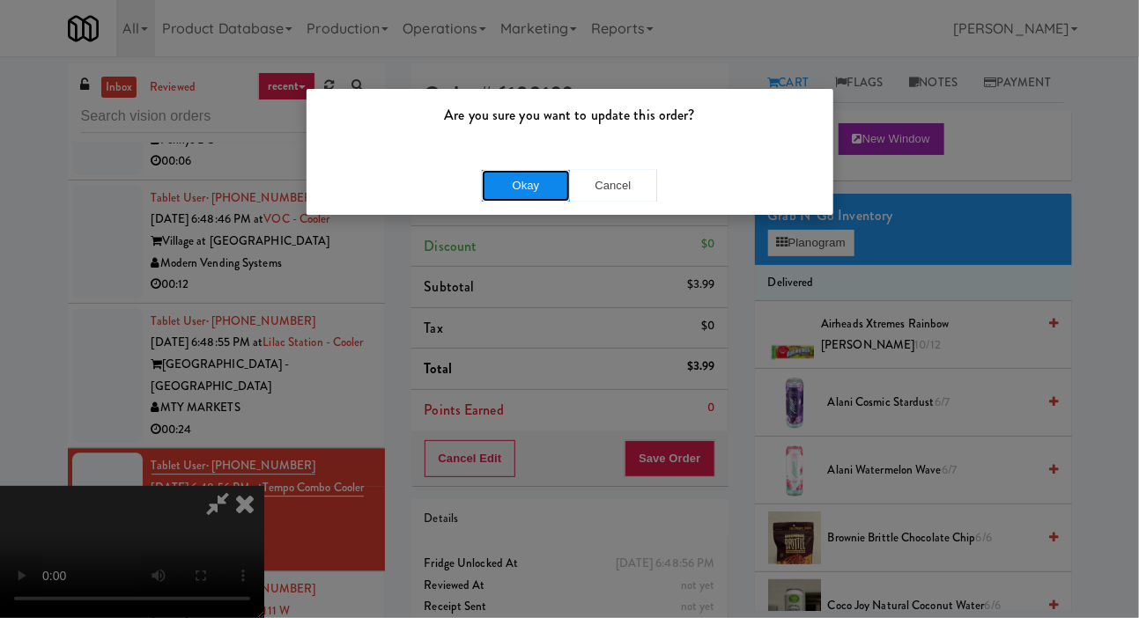
click at [541, 173] on button "Okay" at bounding box center [526, 186] width 88 height 32
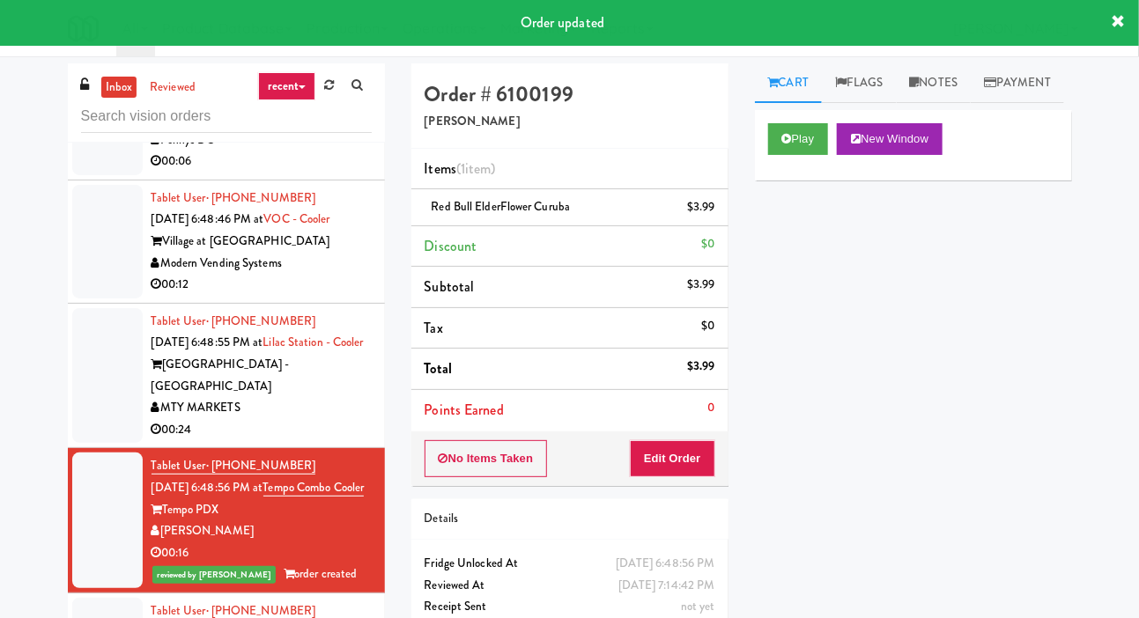
click at [119, 412] on div at bounding box center [107, 376] width 70 height 136
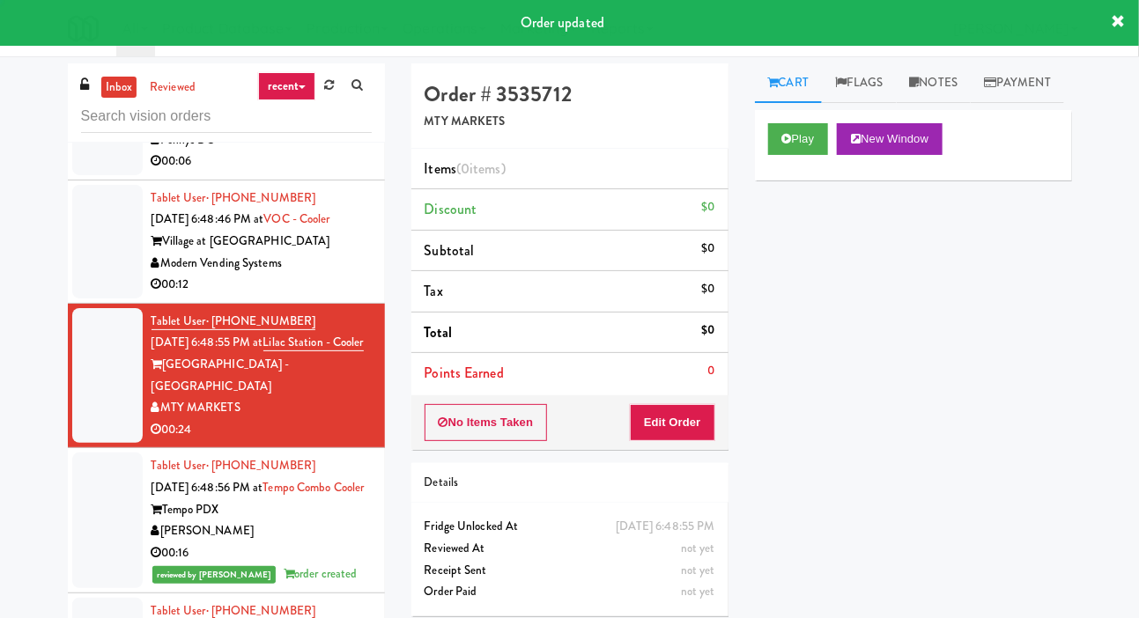
click at [100, 264] on div at bounding box center [107, 242] width 70 height 114
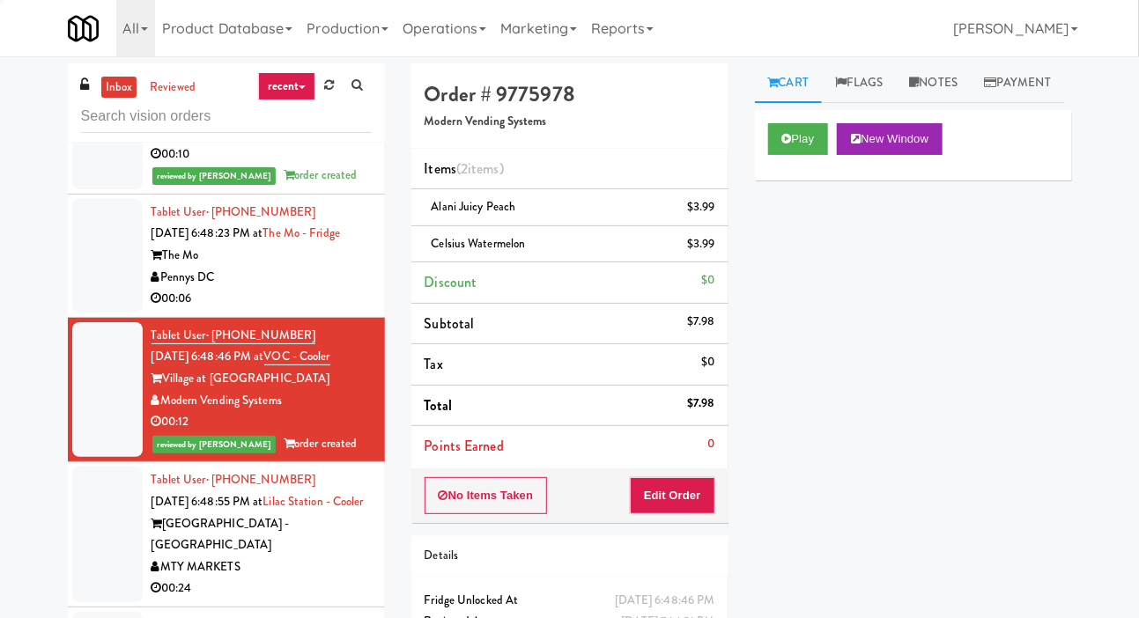
click at [95, 312] on div at bounding box center [107, 256] width 70 height 114
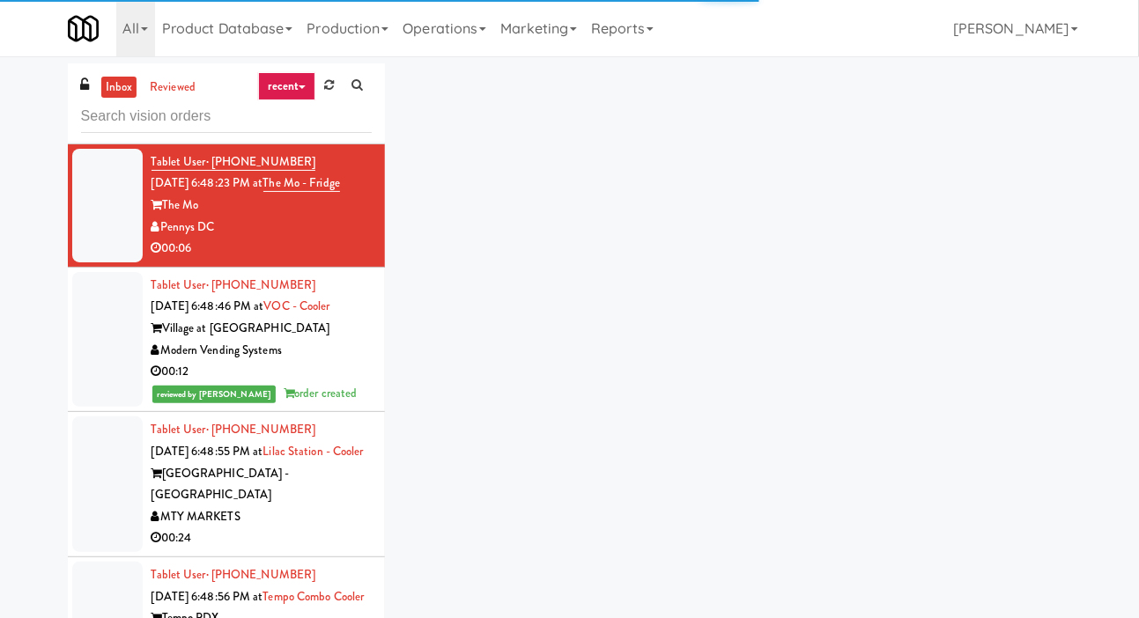
scroll to position [1903, 0]
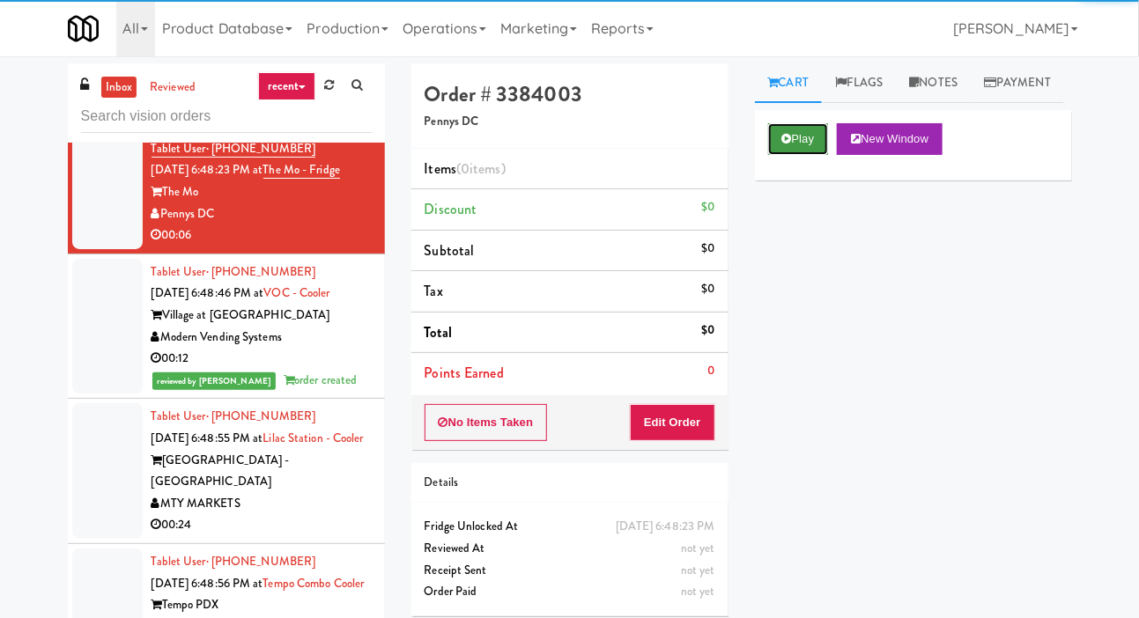
click at [770, 155] on button "Play" at bounding box center [798, 139] width 61 height 32
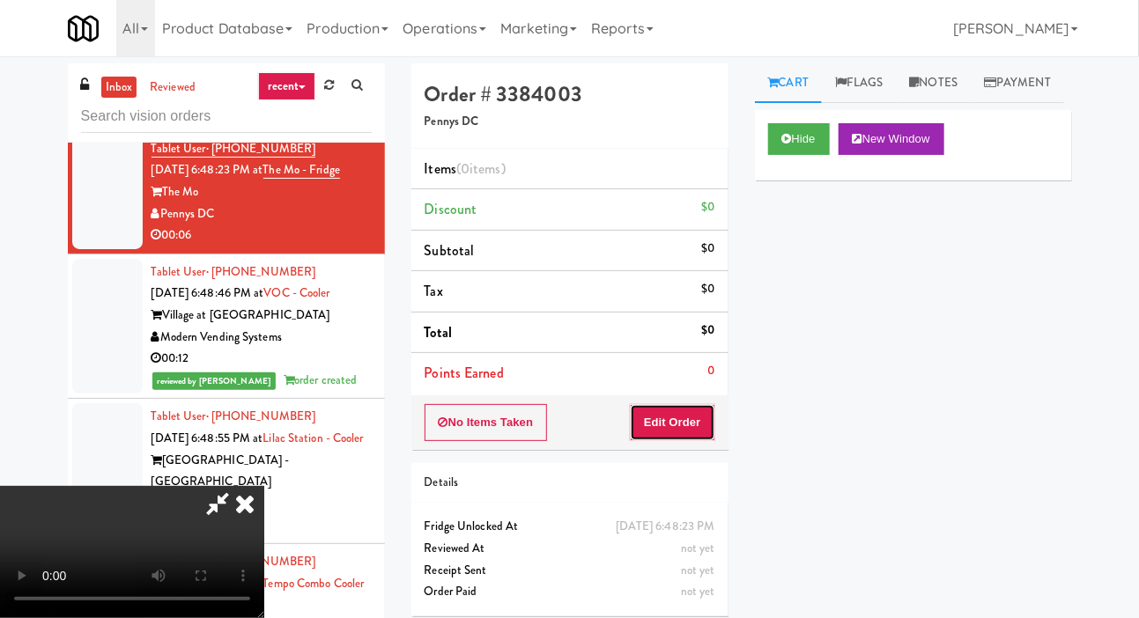
click at [678, 427] on button "Edit Order" at bounding box center [672, 422] width 85 height 37
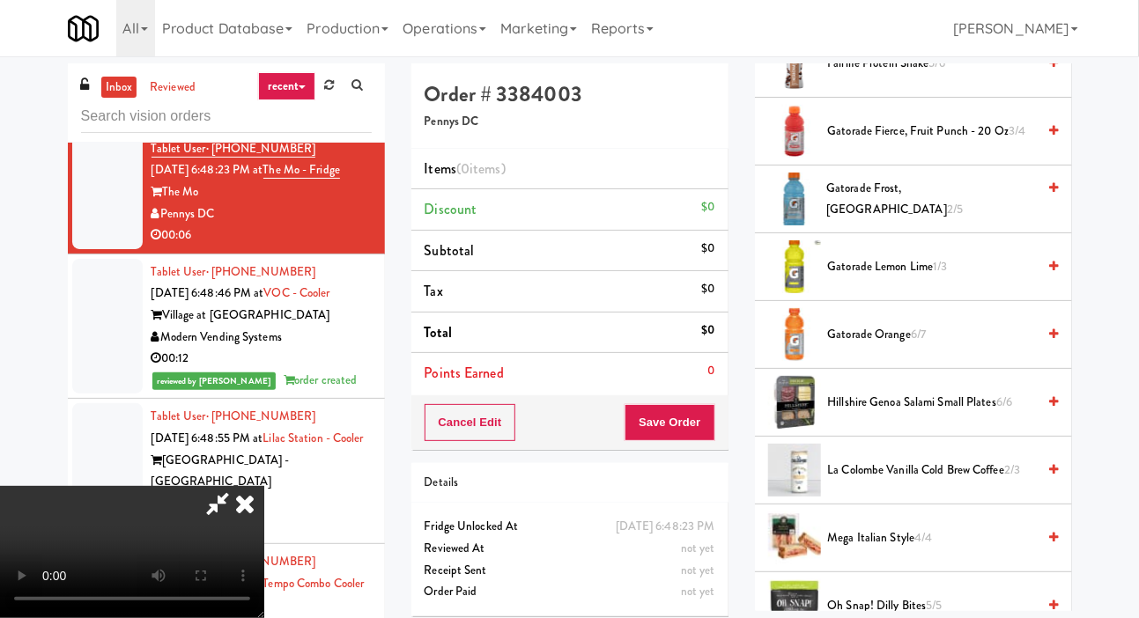
scroll to position [1224, 0]
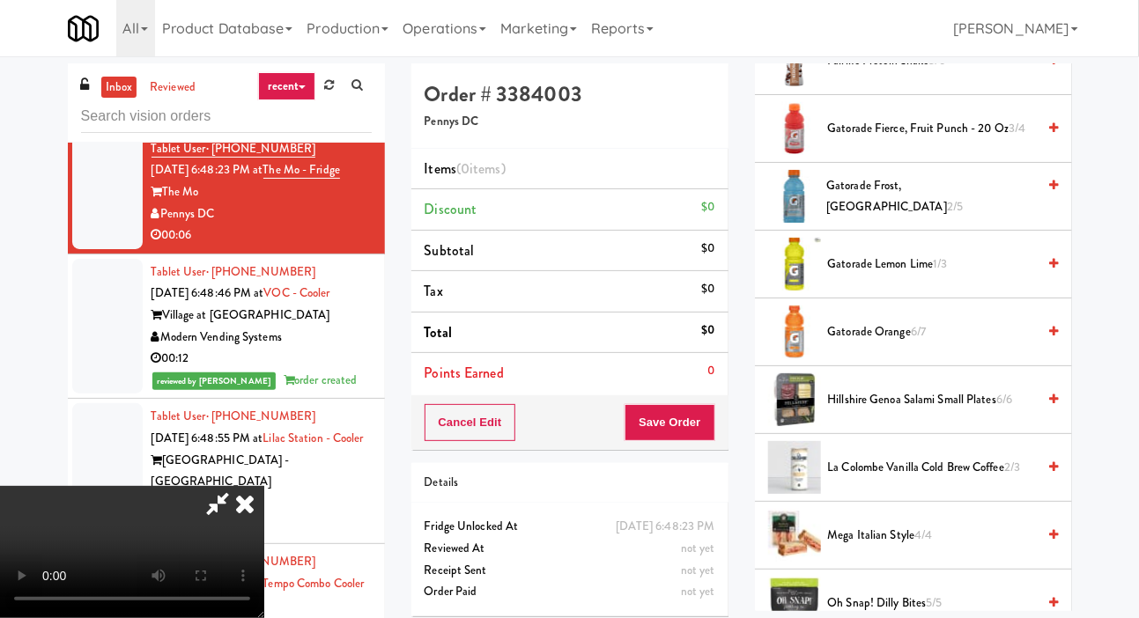
click at [995, 140] on span "Gatorade Fierce, Fruit Punch - 20 oz 3/4" at bounding box center [932, 129] width 209 height 22
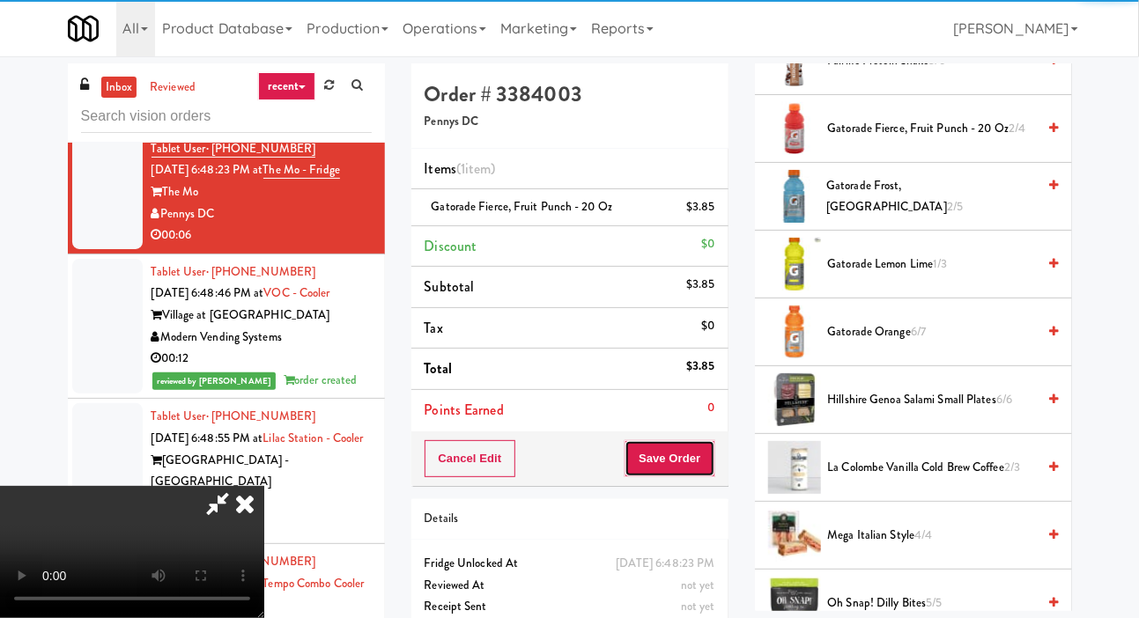
click at [701, 449] on button "Save Order" at bounding box center [670, 459] width 90 height 37
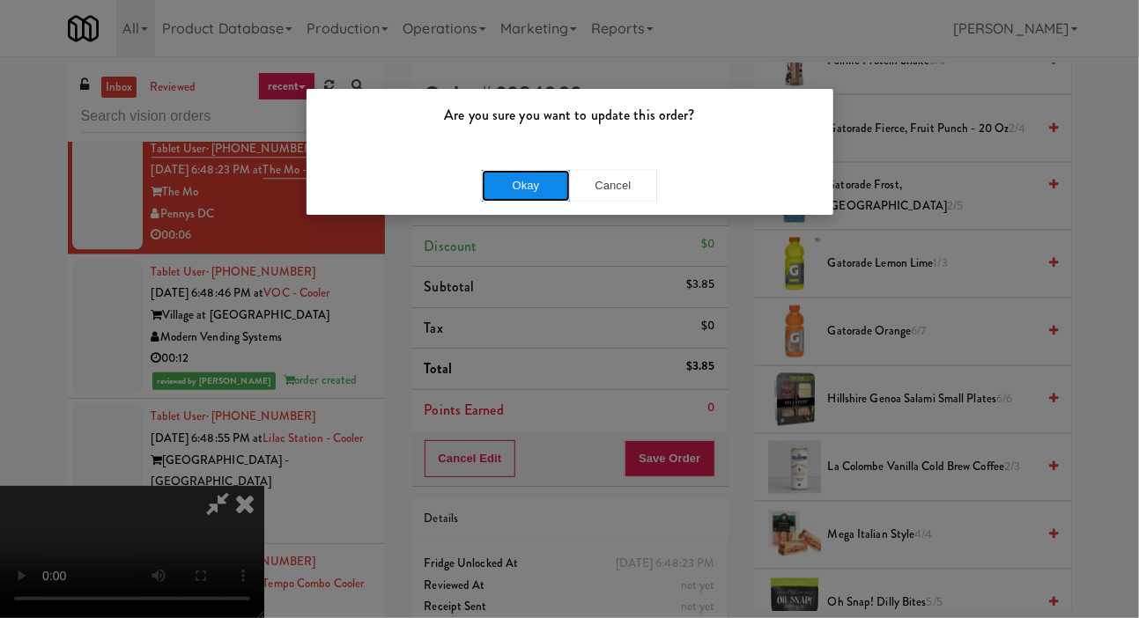
click at [513, 177] on button "Okay" at bounding box center [526, 186] width 88 height 32
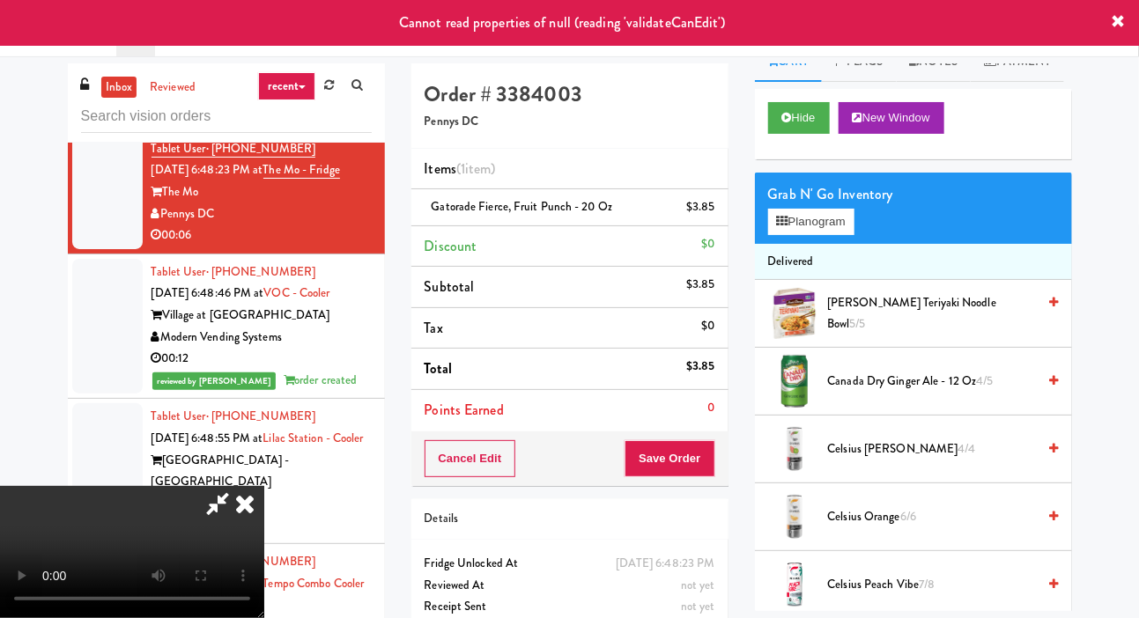
scroll to position [0, 0]
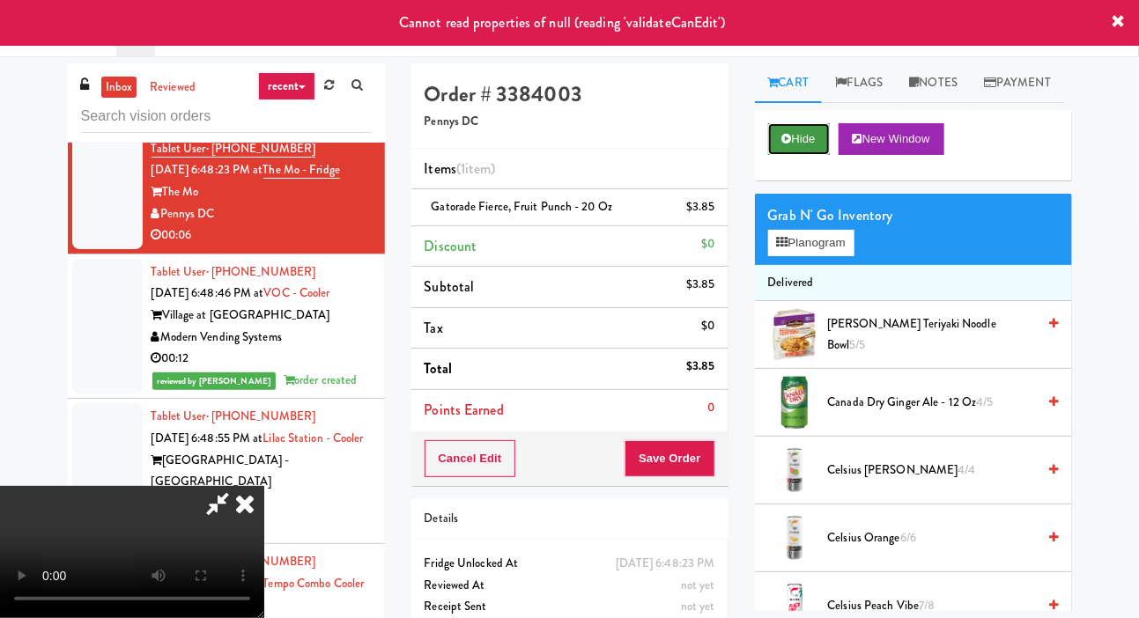
click at [802, 155] on button "Hide" at bounding box center [799, 139] width 62 height 32
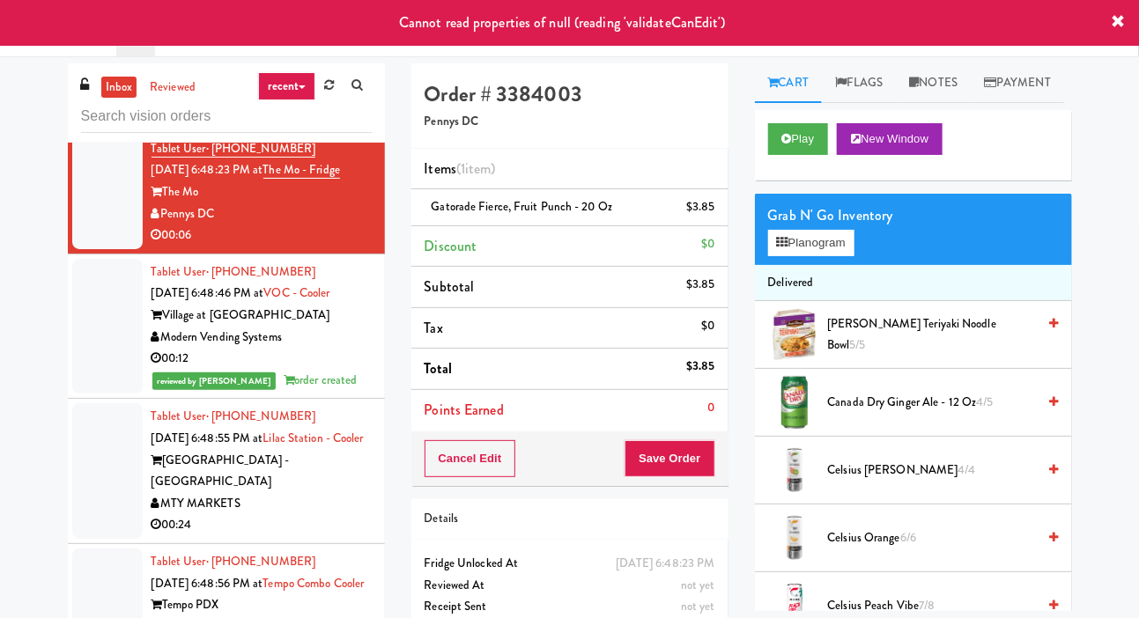
click at [113, 508] on div at bounding box center [107, 472] width 70 height 136
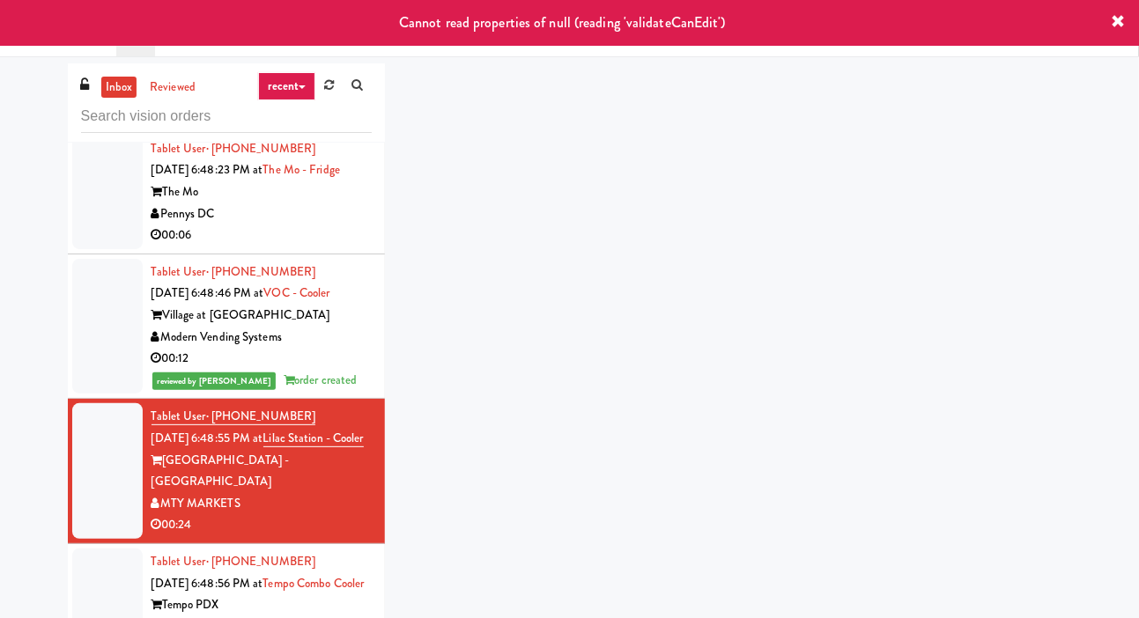
click at [113, 249] on div at bounding box center [107, 193] width 70 height 114
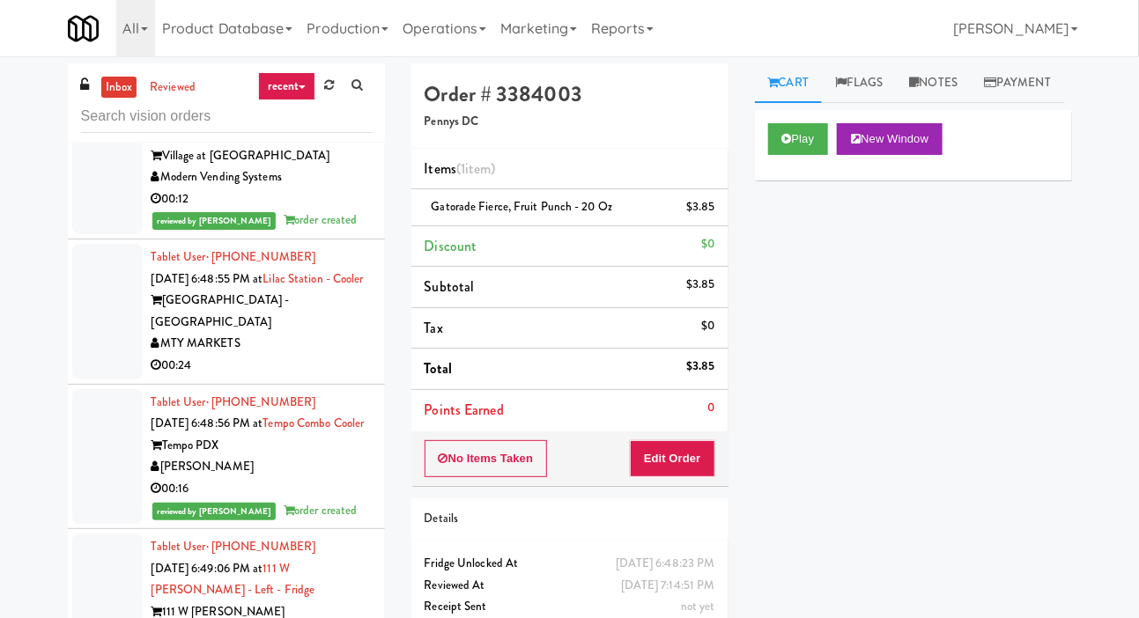
scroll to position [2085, 0]
click at [97, 367] on div at bounding box center [107, 311] width 70 height 136
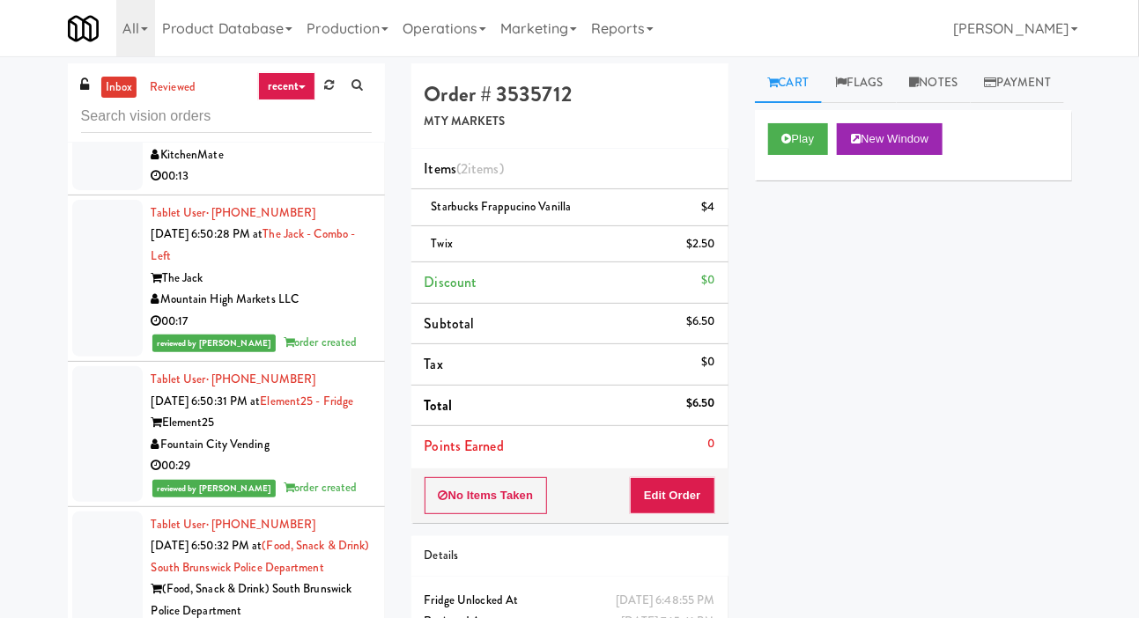
scroll to position [2729, 0]
click at [100, 192] on div at bounding box center [107, 135] width 70 height 114
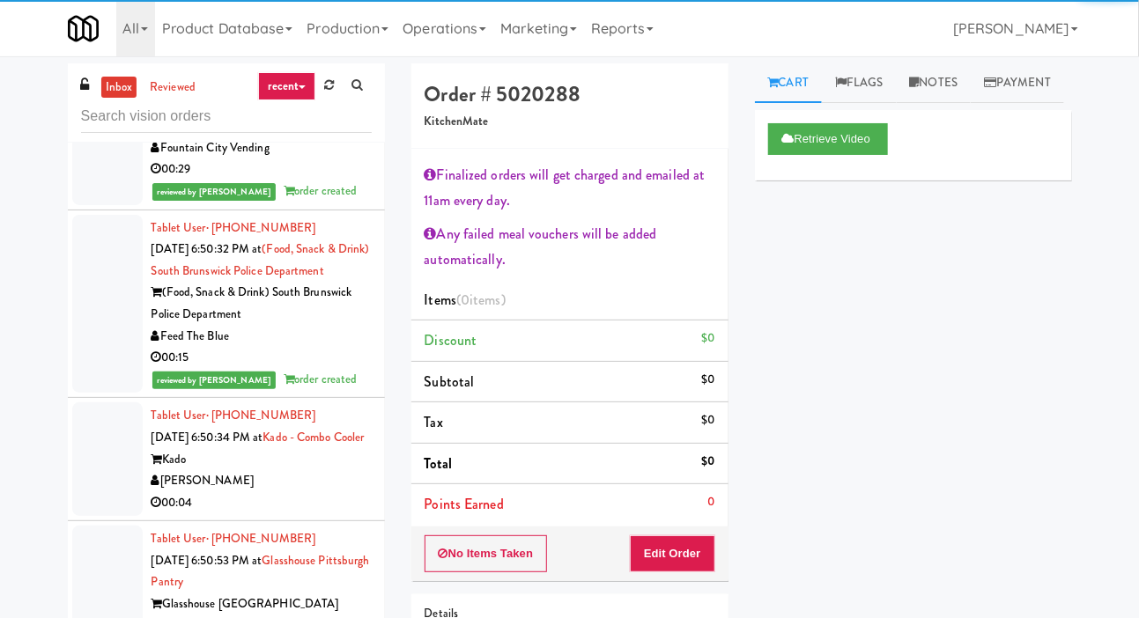
click at [96, 347] on div at bounding box center [107, 304] width 70 height 179
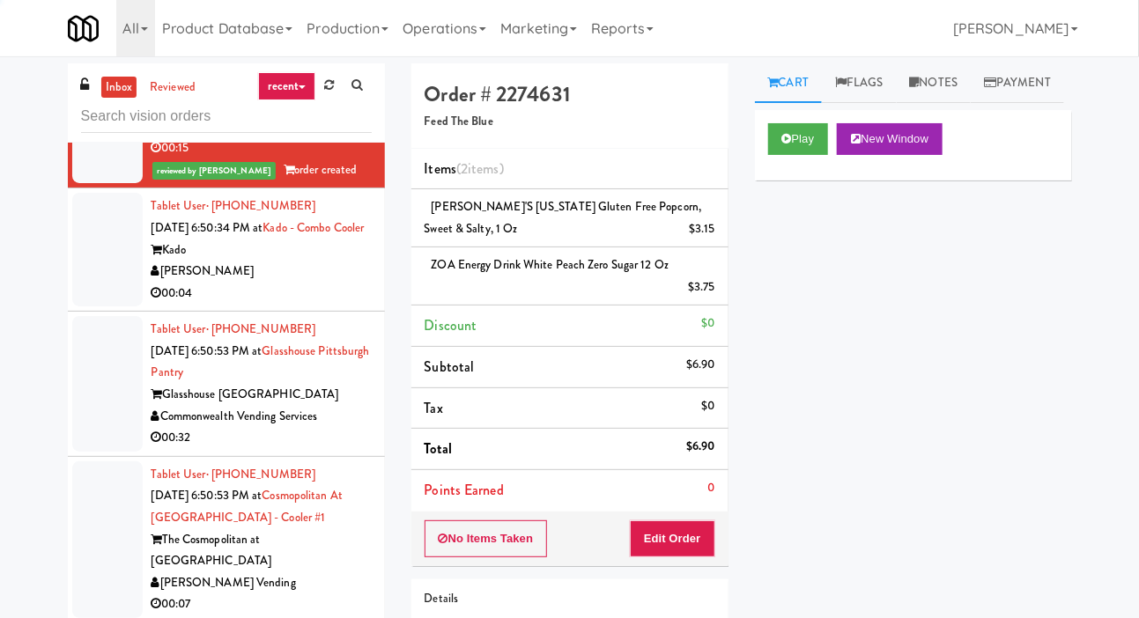
click at [90, 307] on div at bounding box center [107, 250] width 70 height 114
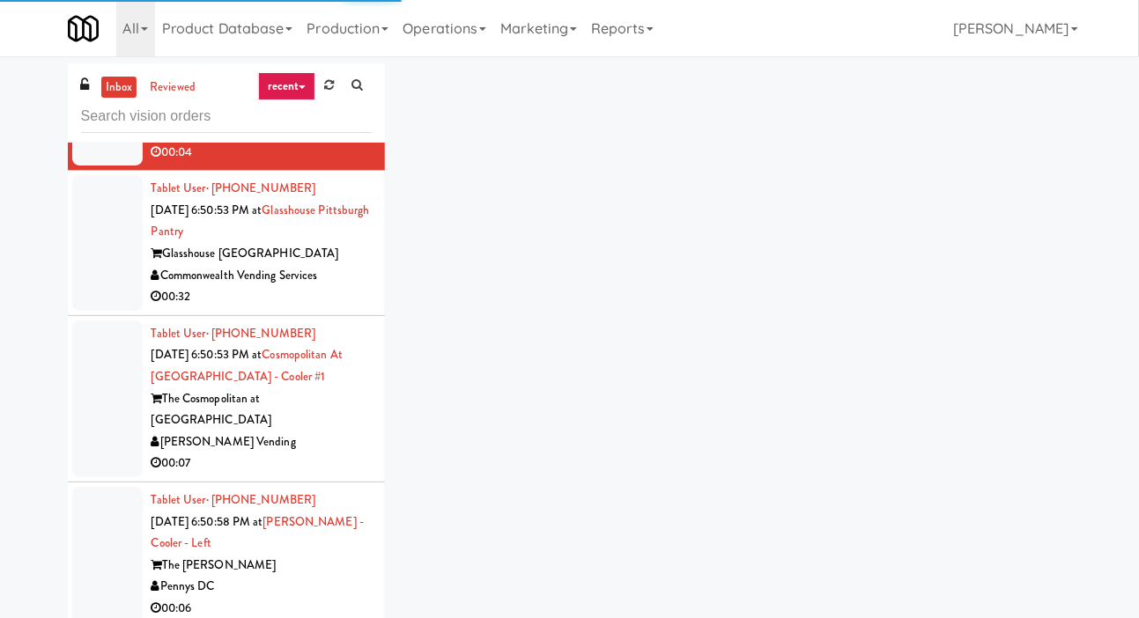
click at [93, 311] on div at bounding box center [107, 243] width 70 height 136
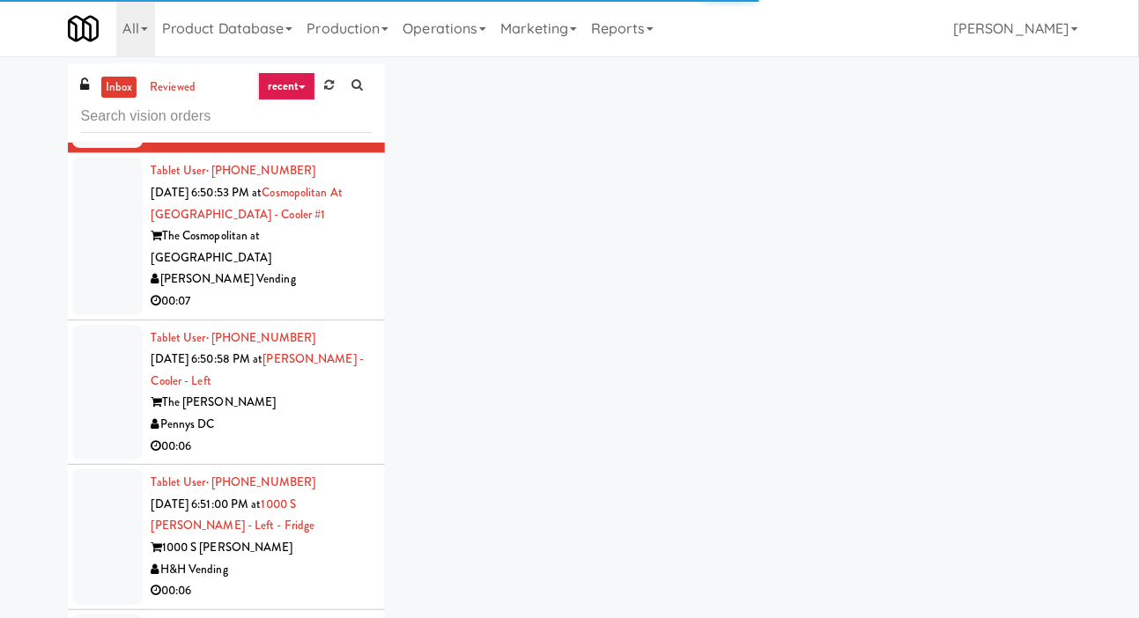
click at [99, 315] on div at bounding box center [107, 236] width 70 height 157
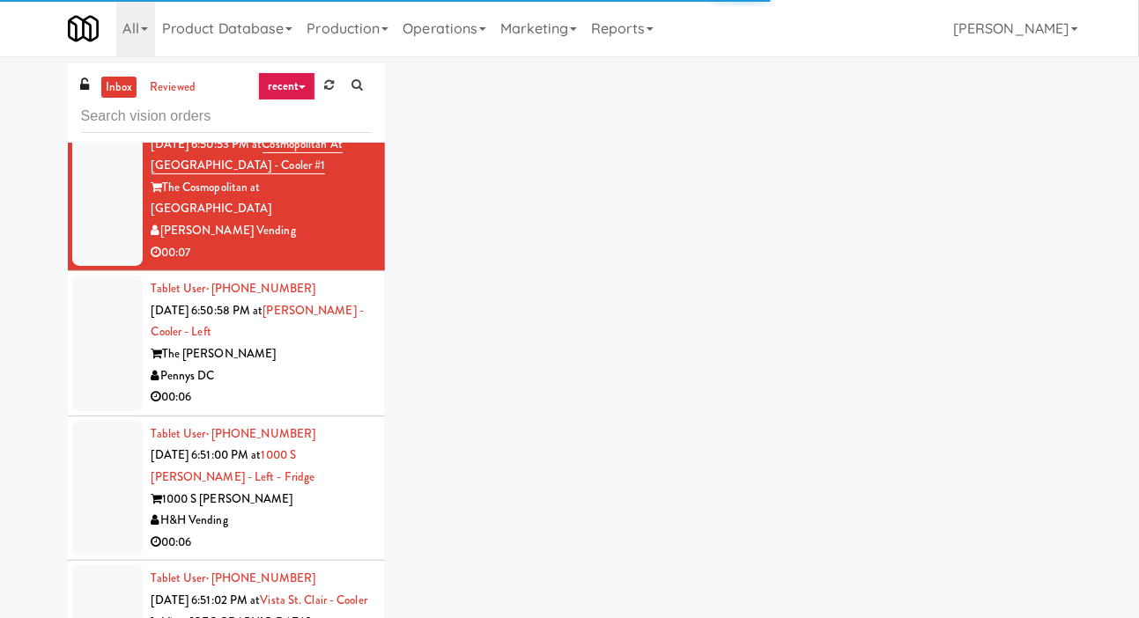
click at [94, 411] on div at bounding box center [107, 344] width 70 height 136
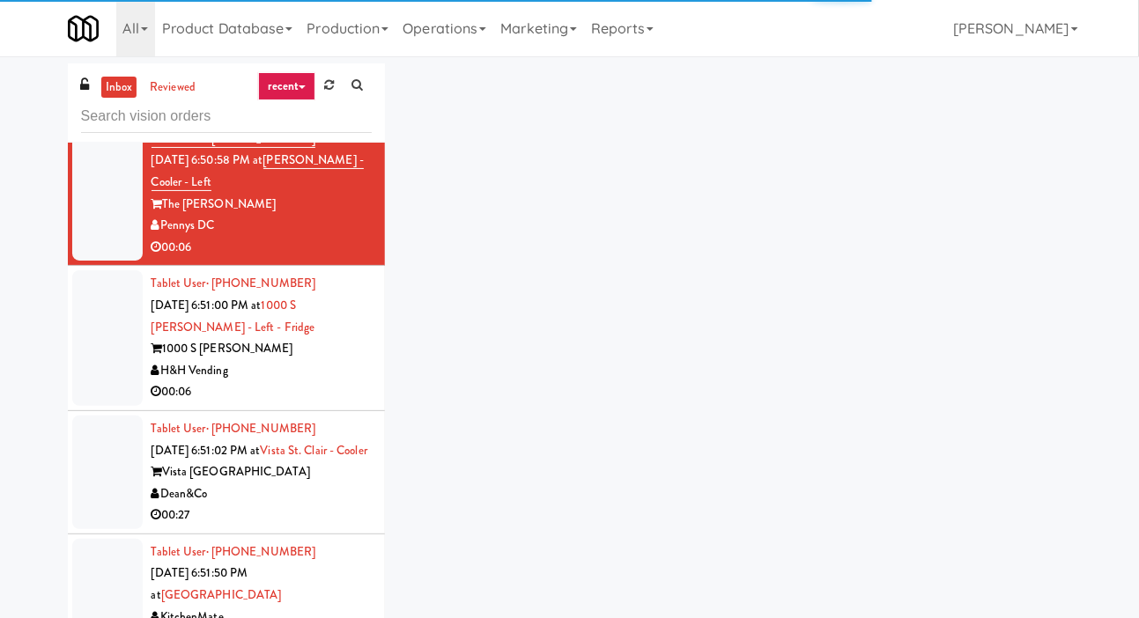
click at [108, 406] on div at bounding box center [107, 338] width 70 height 136
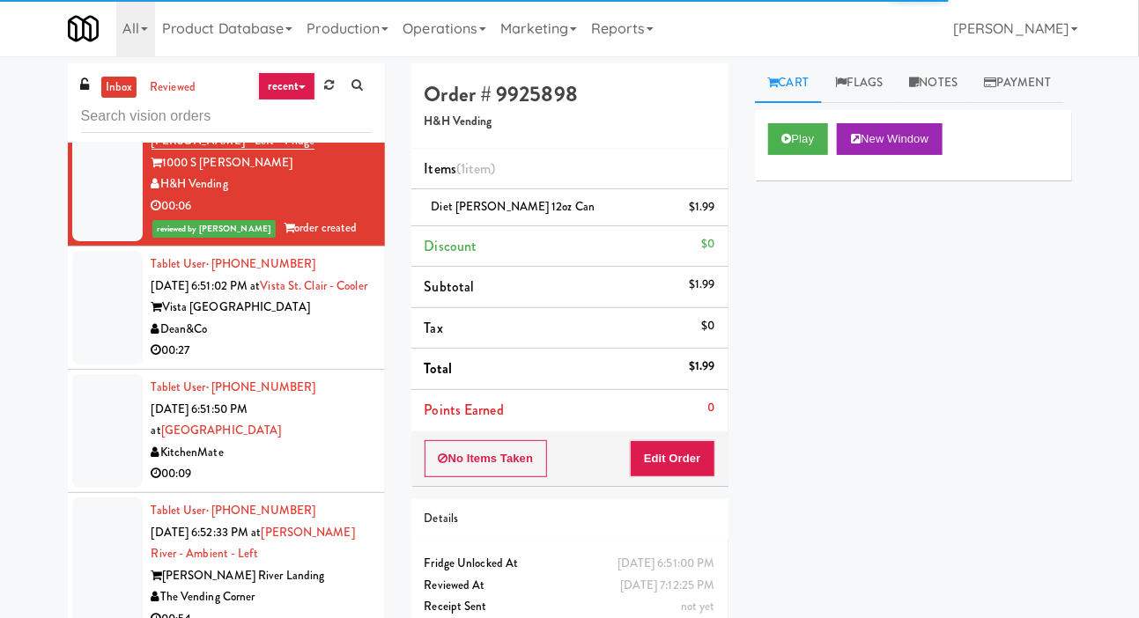
click at [111, 365] on div at bounding box center [107, 308] width 70 height 114
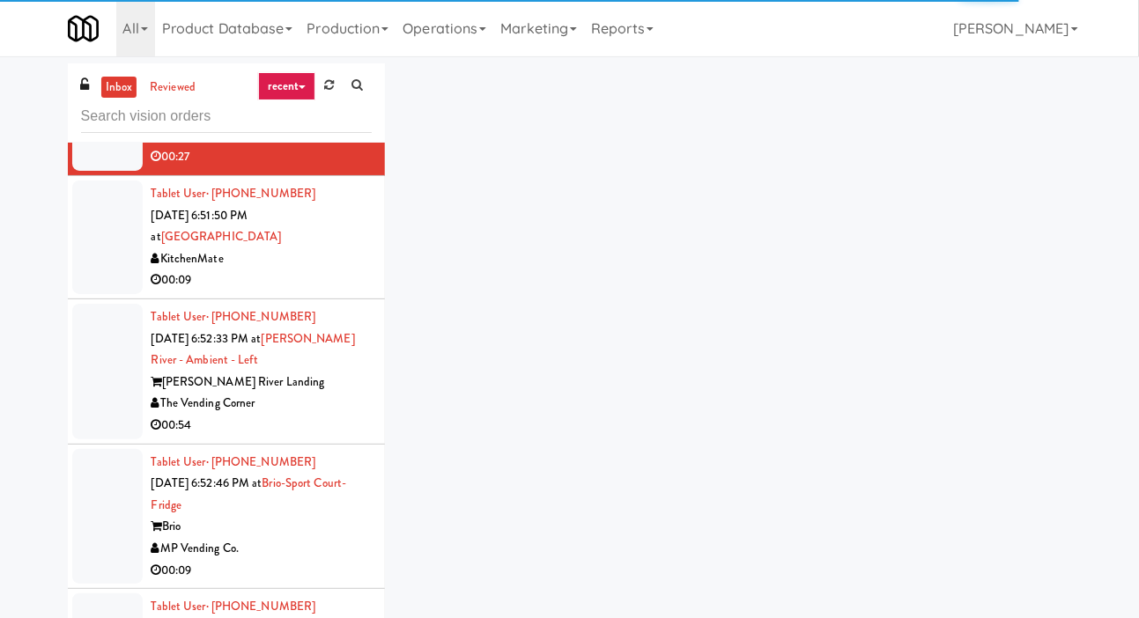
click at [111, 294] on div at bounding box center [107, 238] width 70 height 114
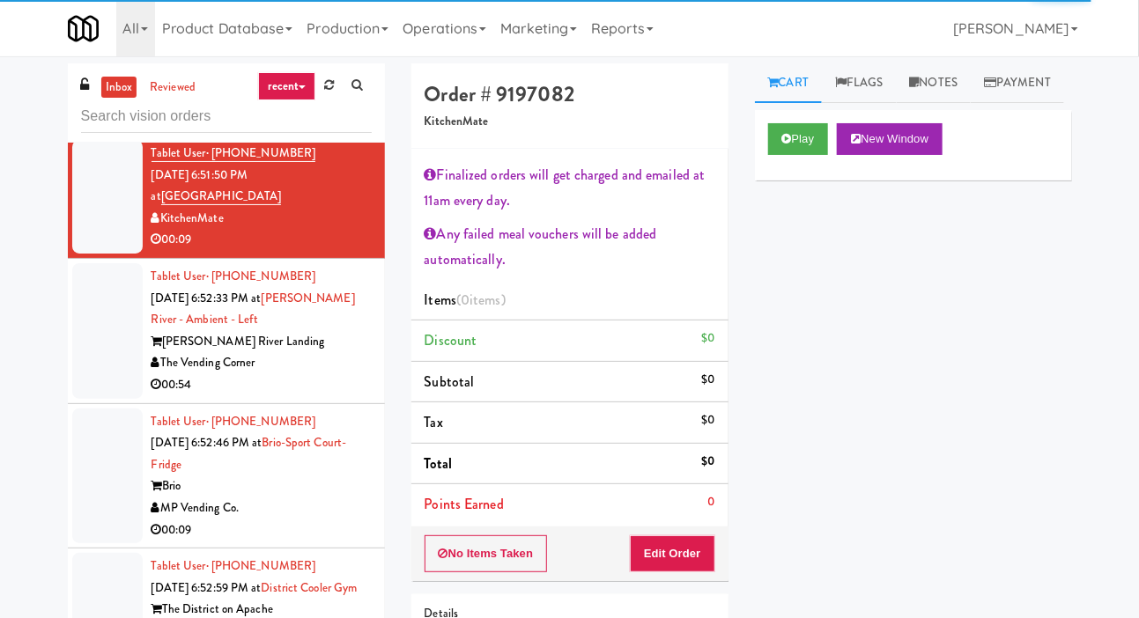
click at [107, 130] on div at bounding box center [107, 74] width 70 height 114
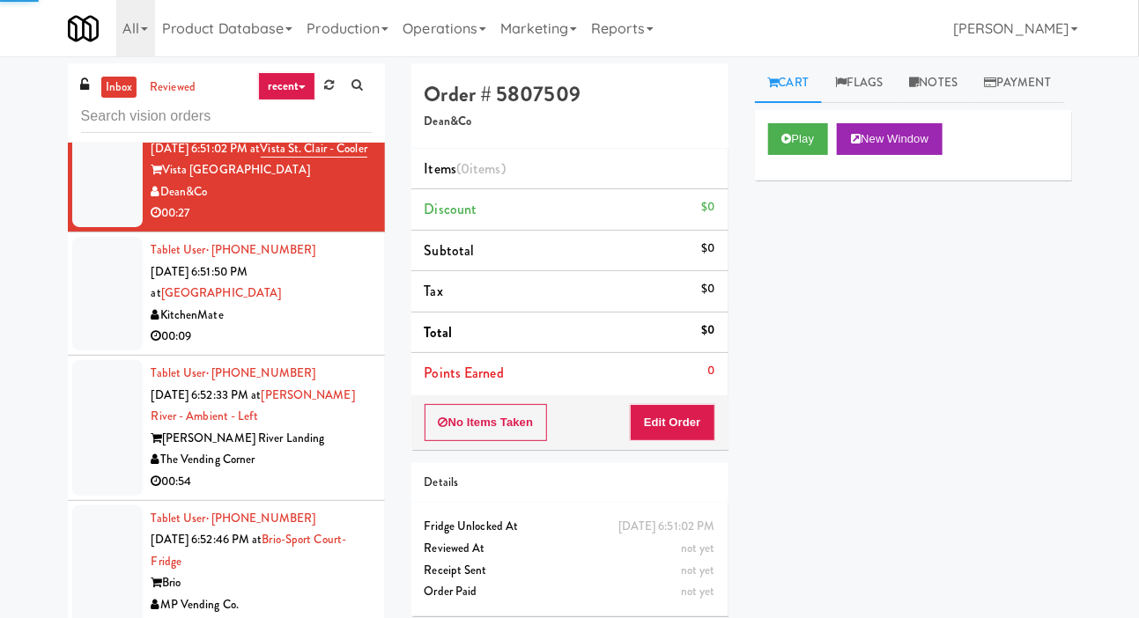
click at [93, 351] on div at bounding box center [107, 294] width 70 height 114
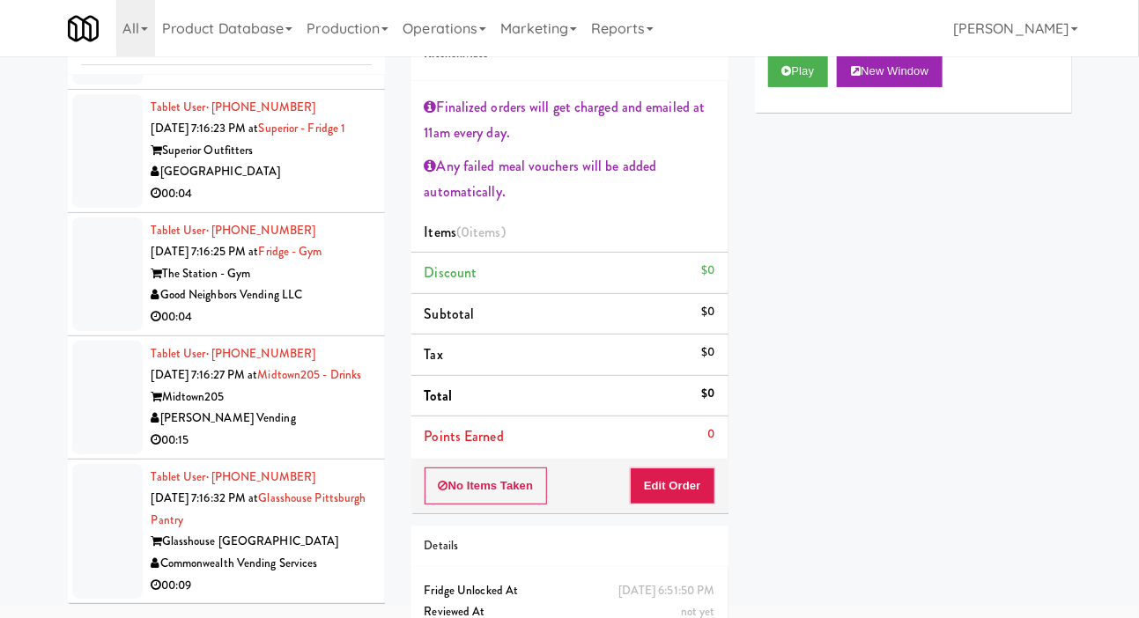
scroll to position [14725, 0]
click at [91, 525] on div at bounding box center [107, 532] width 70 height 136
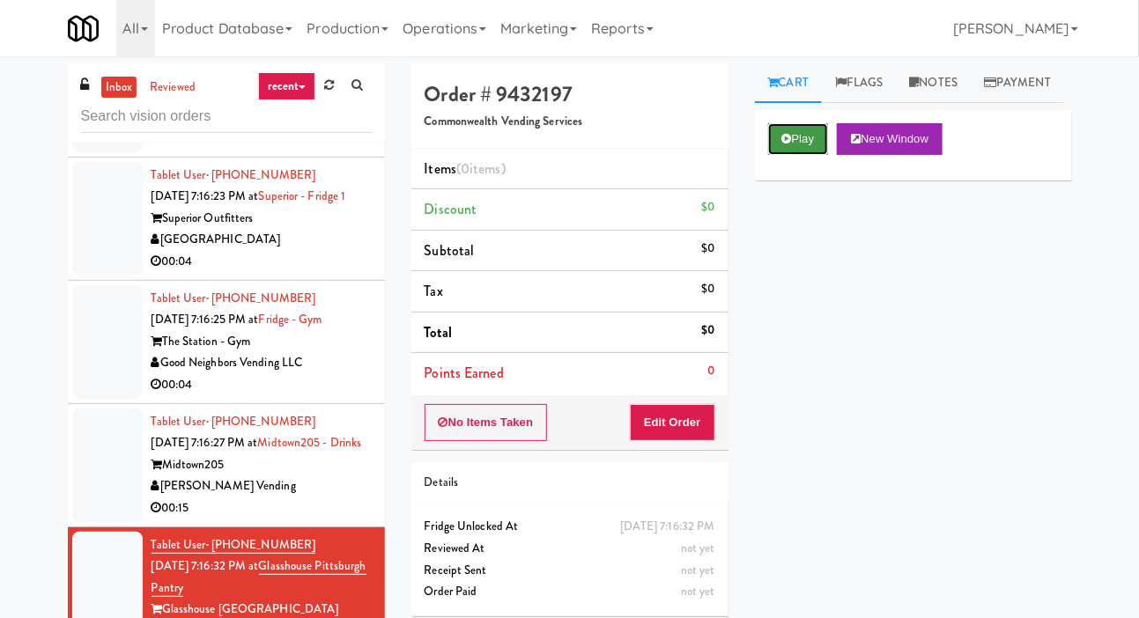
click at [793, 155] on button "Play" at bounding box center [798, 139] width 61 height 32
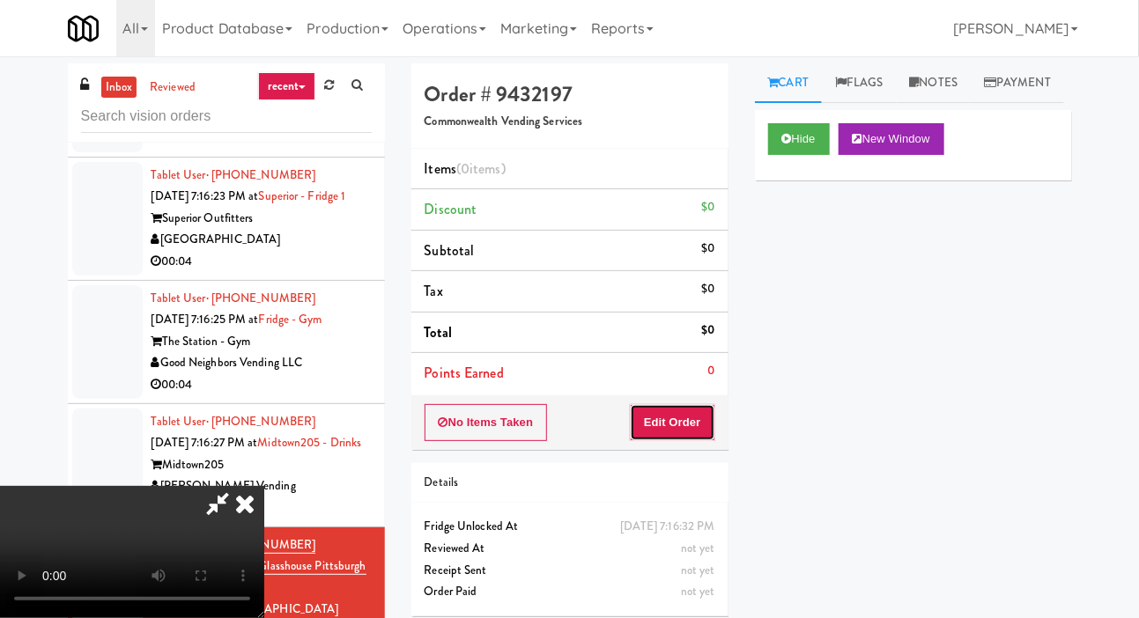
click at [669, 404] on button "Edit Order" at bounding box center [672, 422] width 85 height 37
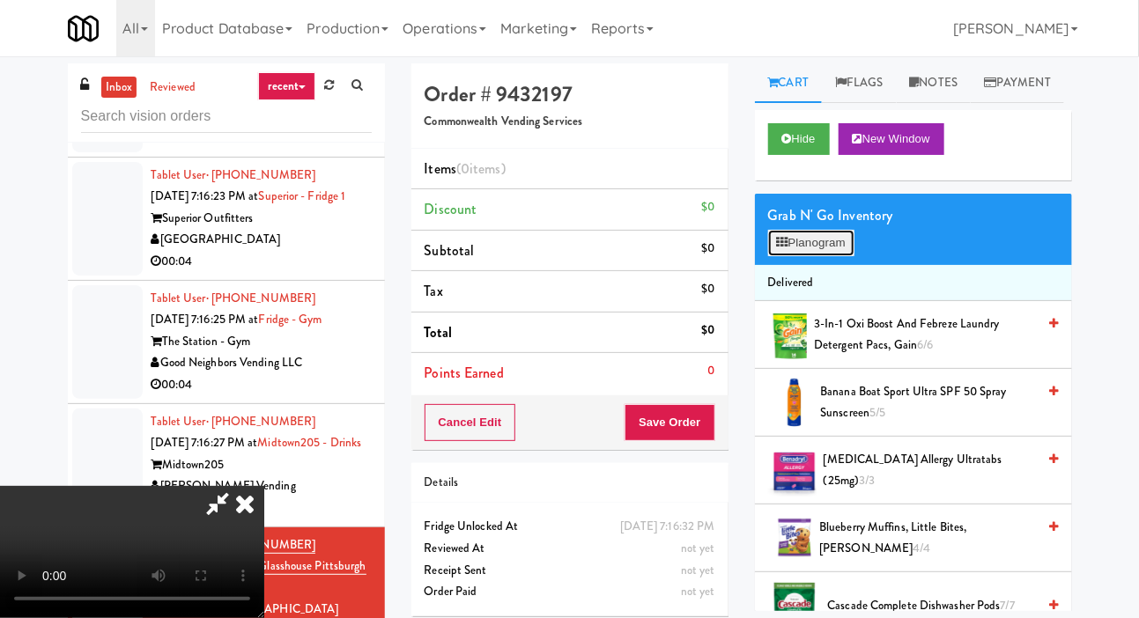
click at [808, 256] on button "Planogram" at bounding box center [811, 243] width 86 height 26
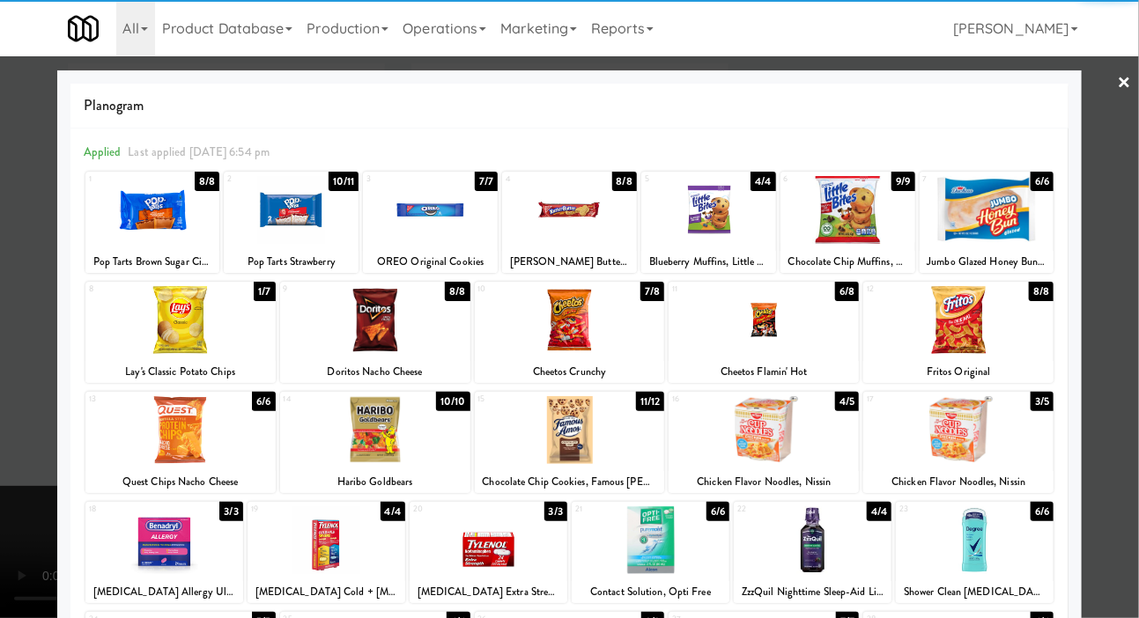
click at [122, 215] on div at bounding box center [152, 210] width 135 height 68
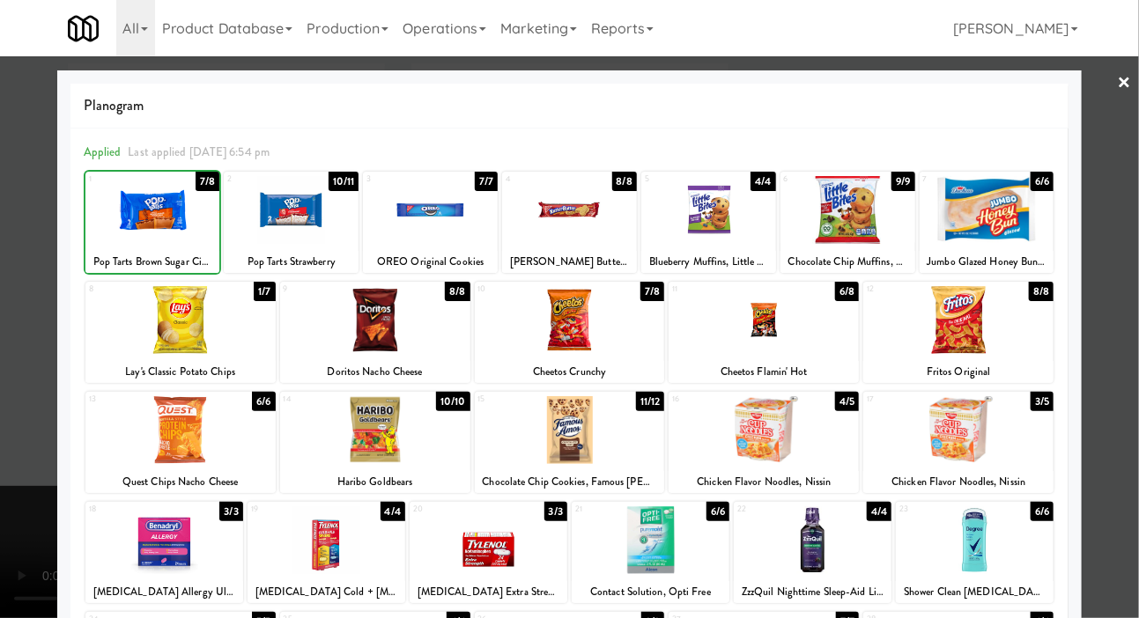
click at [339, 429] on div at bounding box center [375, 430] width 190 height 68
click at [10, 330] on div at bounding box center [569, 309] width 1139 height 618
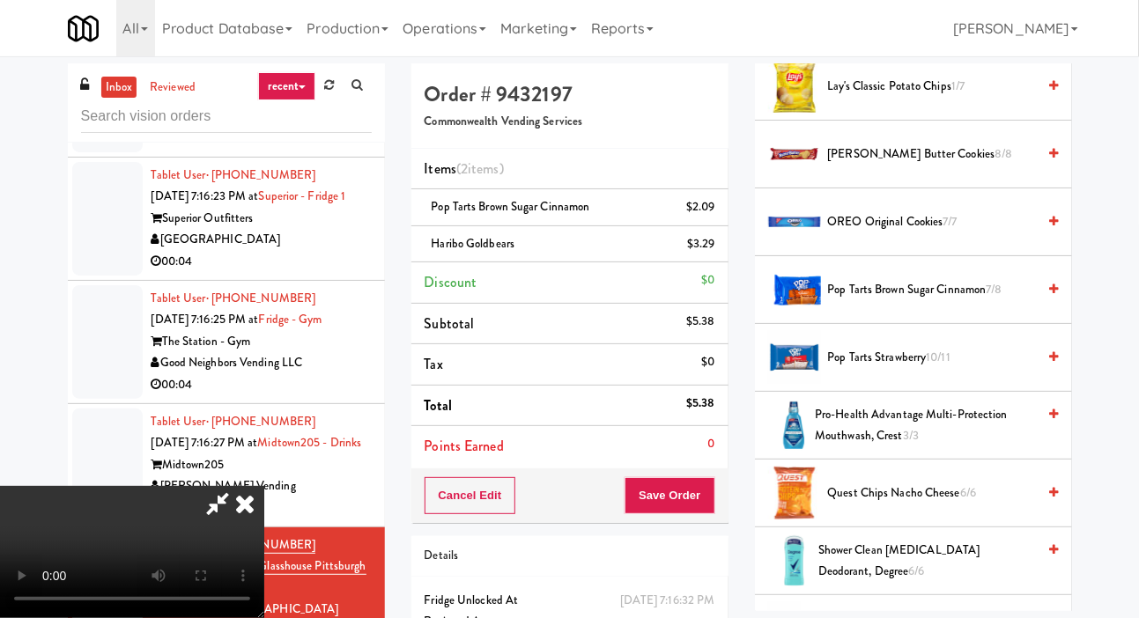
scroll to position [1403, 0]
click at [997, 300] on span "Pop Tarts Brown Sugar Cinnamon 7/8" at bounding box center [932, 289] width 209 height 22
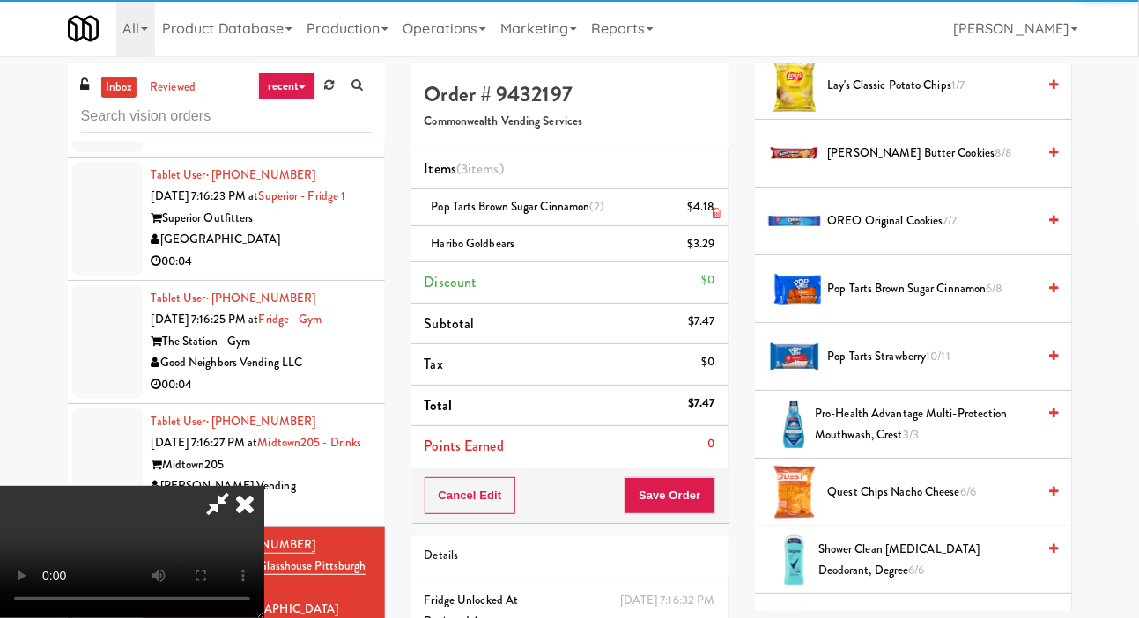
click at [725, 192] on li "Pop Tarts Brown Sugar Cinnamon (2) $4.18" at bounding box center [569, 207] width 317 height 37
click at [713, 206] on link at bounding box center [713, 215] width 16 height 22
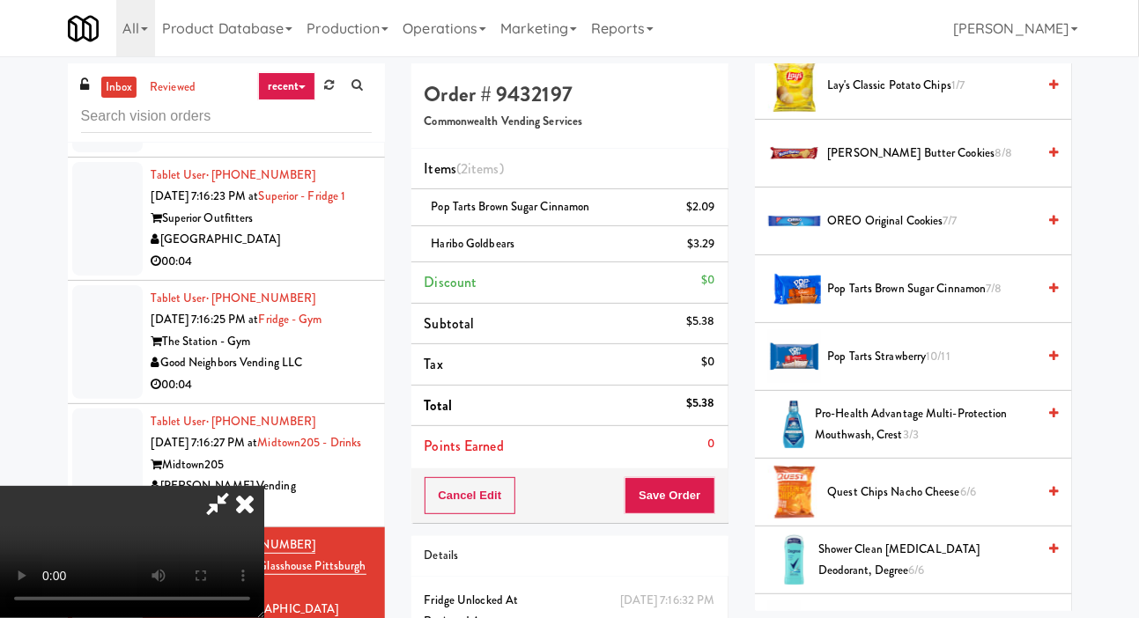
click at [885, 368] on span "Pop Tarts Strawberry 10/11" at bounding box center [932, 357] width 209 height 22
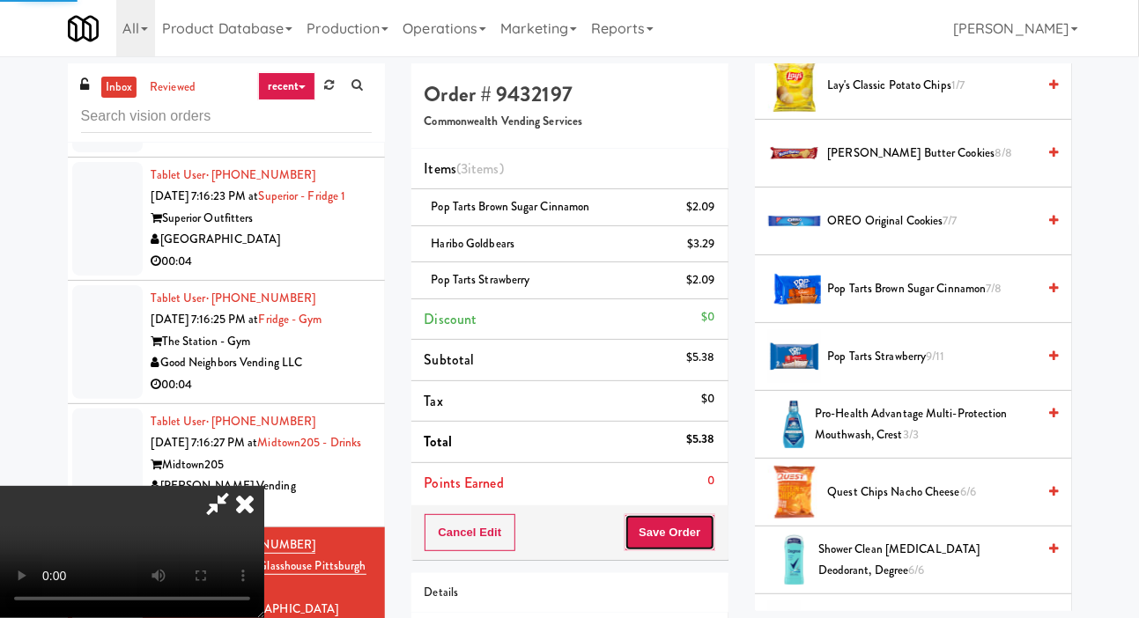
click at [711, 529] on button "Save Order" at bounding box center [670, 533] width 90 height 37
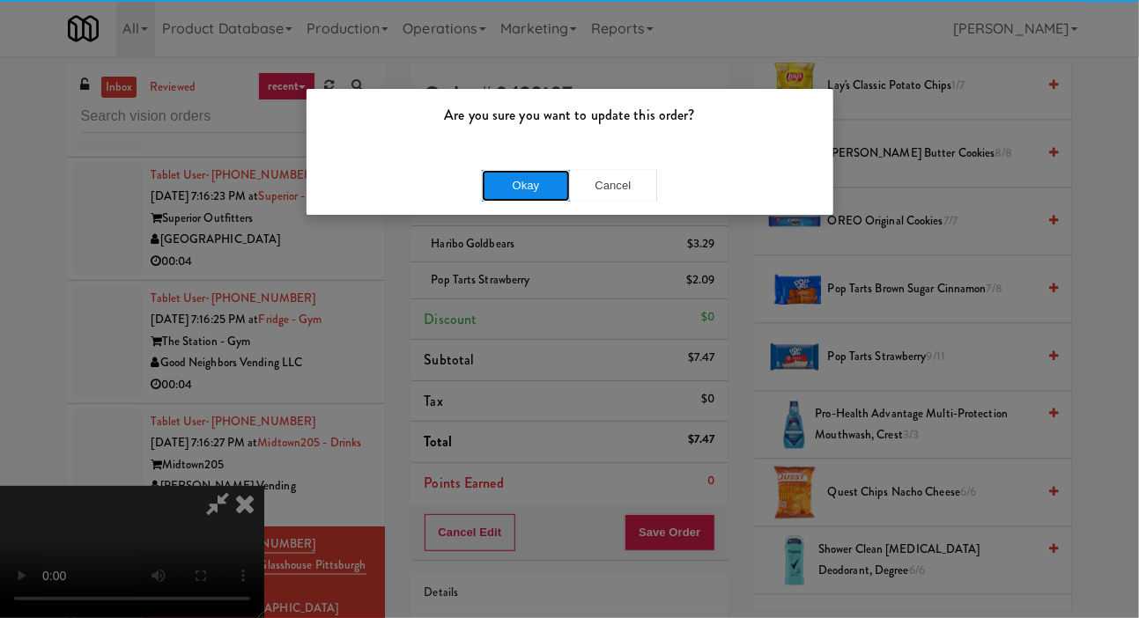
click at [530, 199] on button "Okay" at bounding box center [526, 186] width 88 height 32
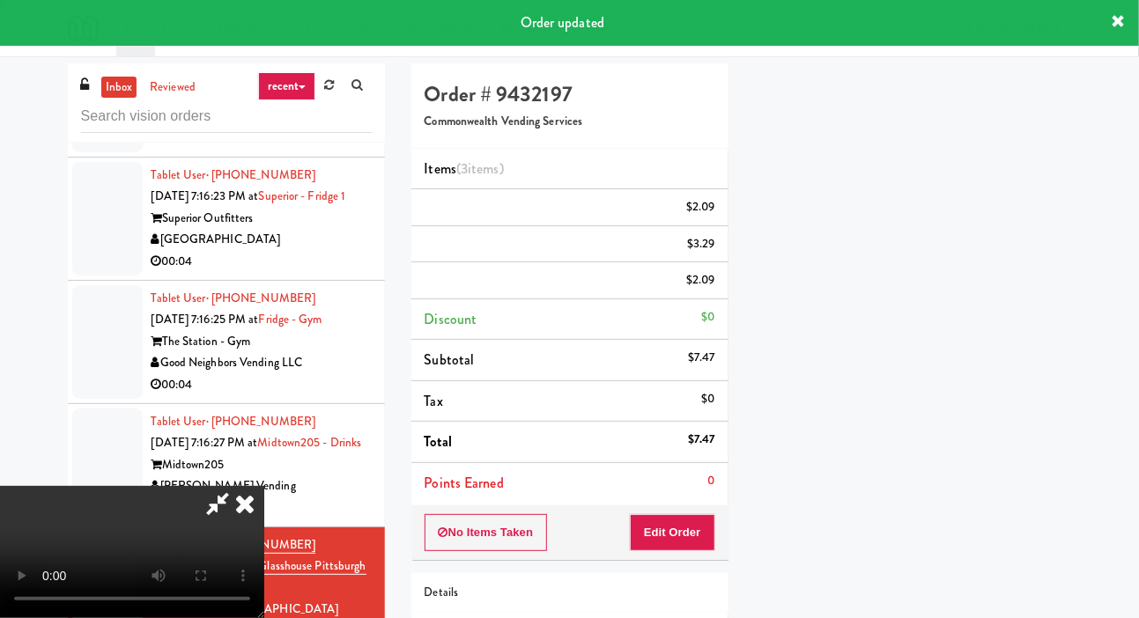
scroll to position [102, 0]
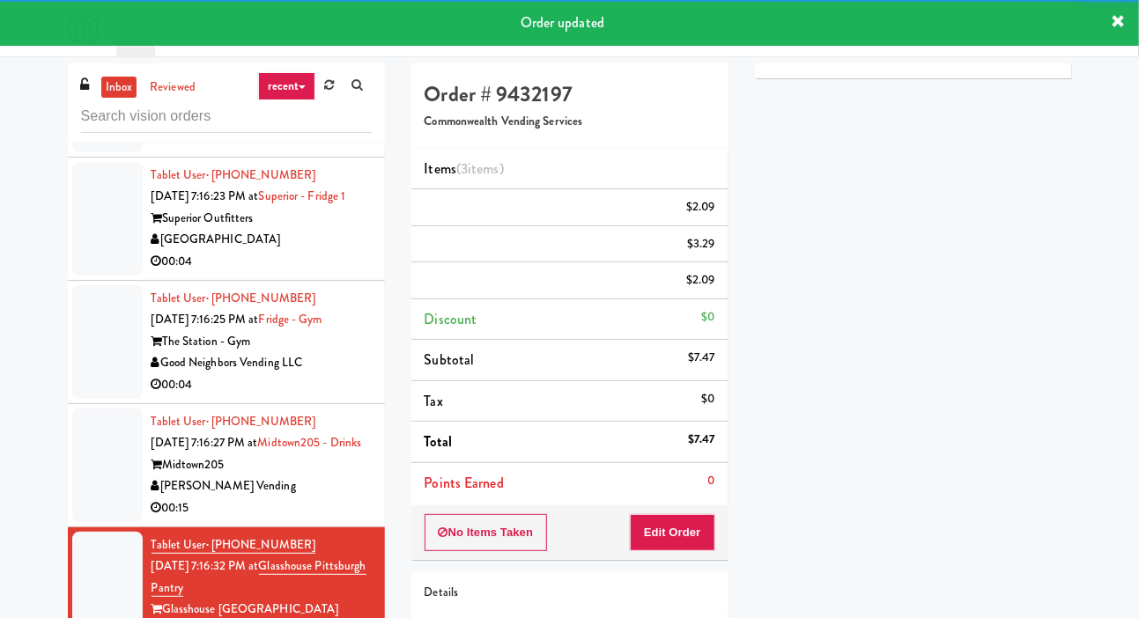
click at [83, 463] on div at bounding box center [107, 466] width 70 height 114
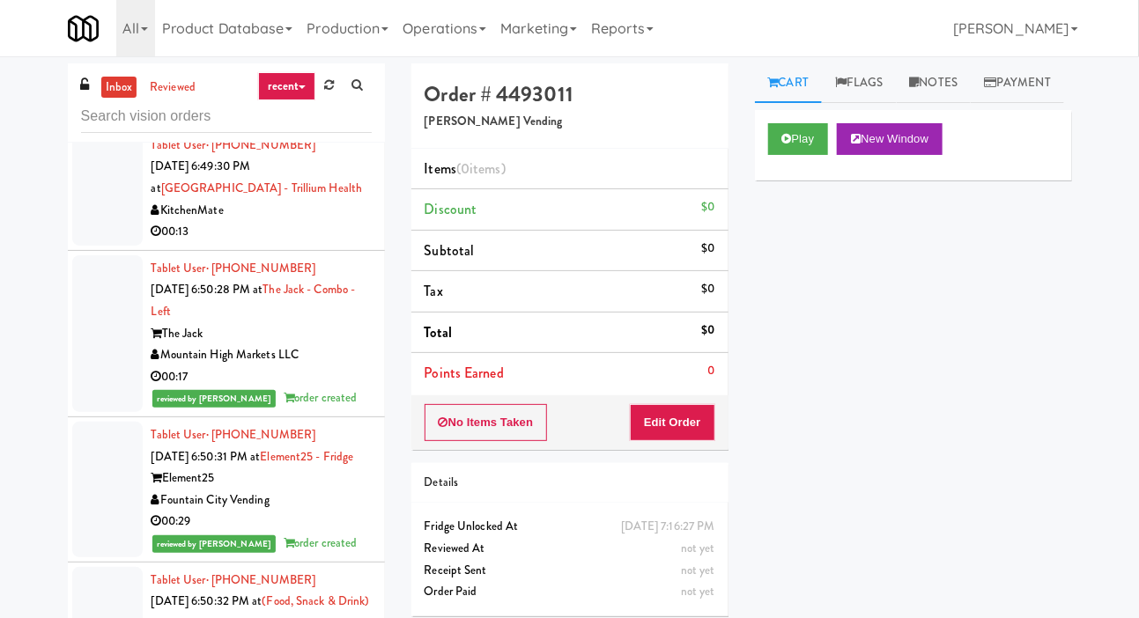
scroll to position [2674, 0]
click at [109, 220] on div at bounding box center [107, 190] width 70 height 114
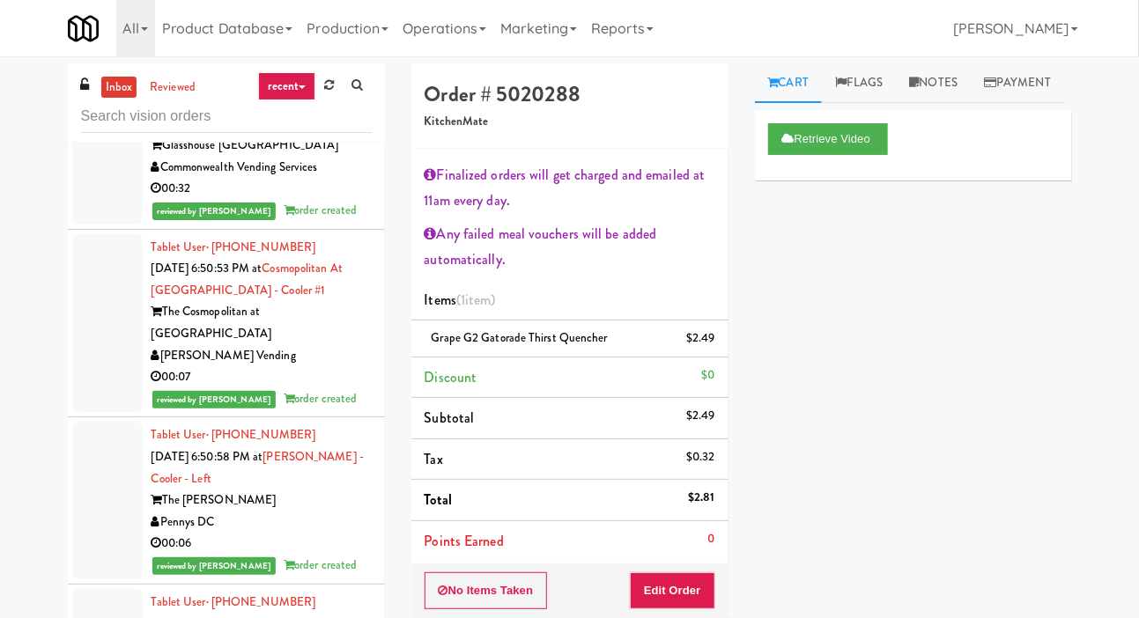
scroll to position [3529, 0]
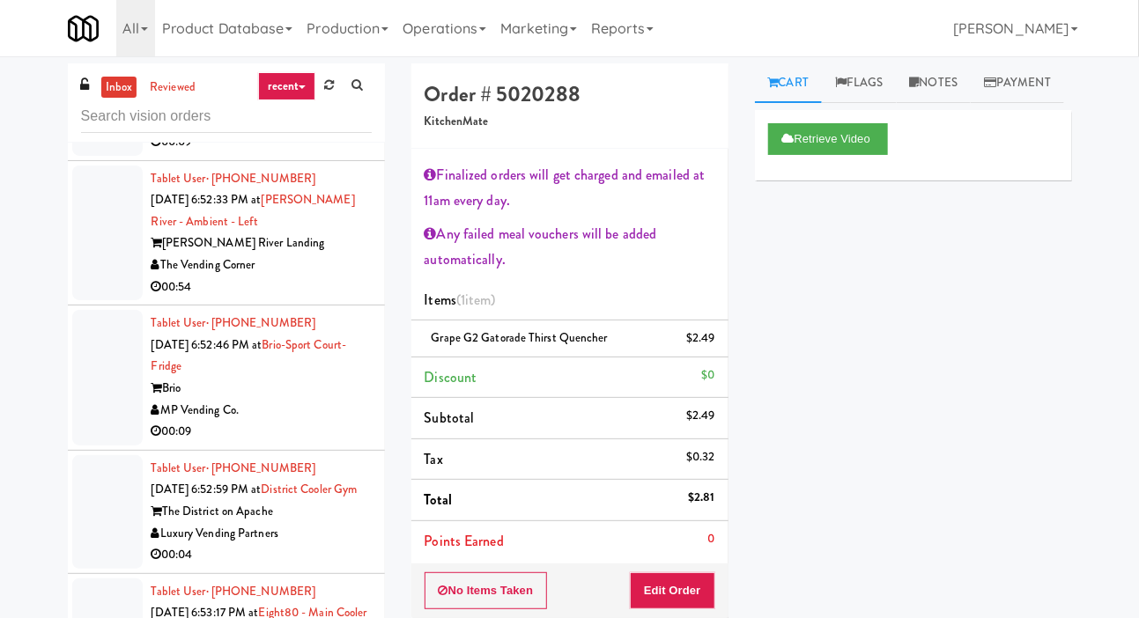
click at [92, 156] on div at bounding box center [107, 99] width 70 height 114
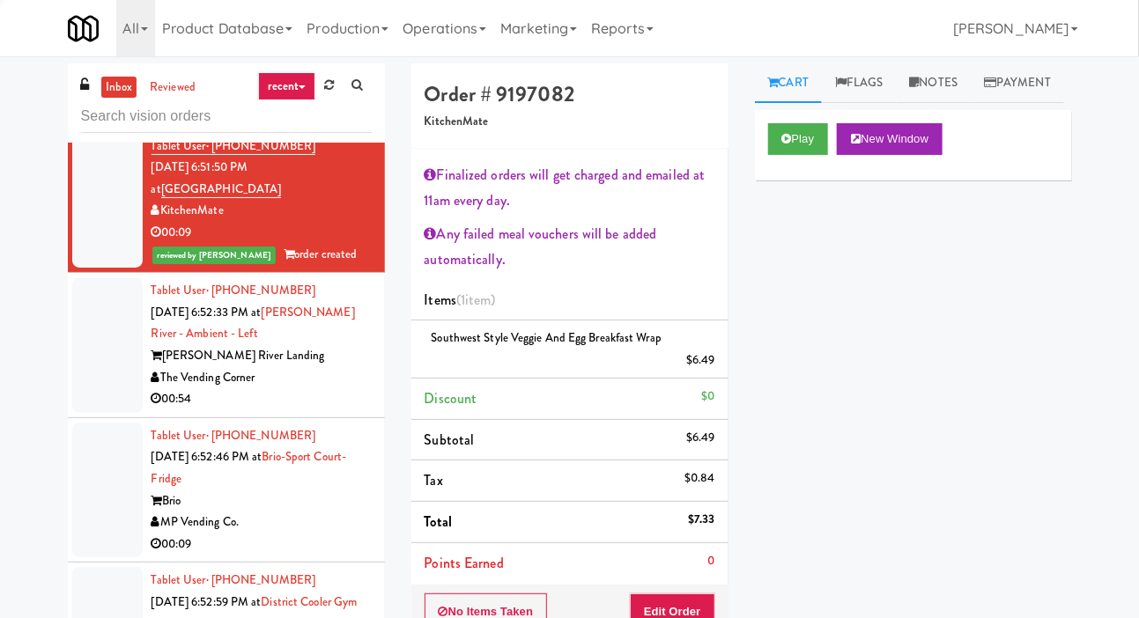
scroll to position [4208, 0]
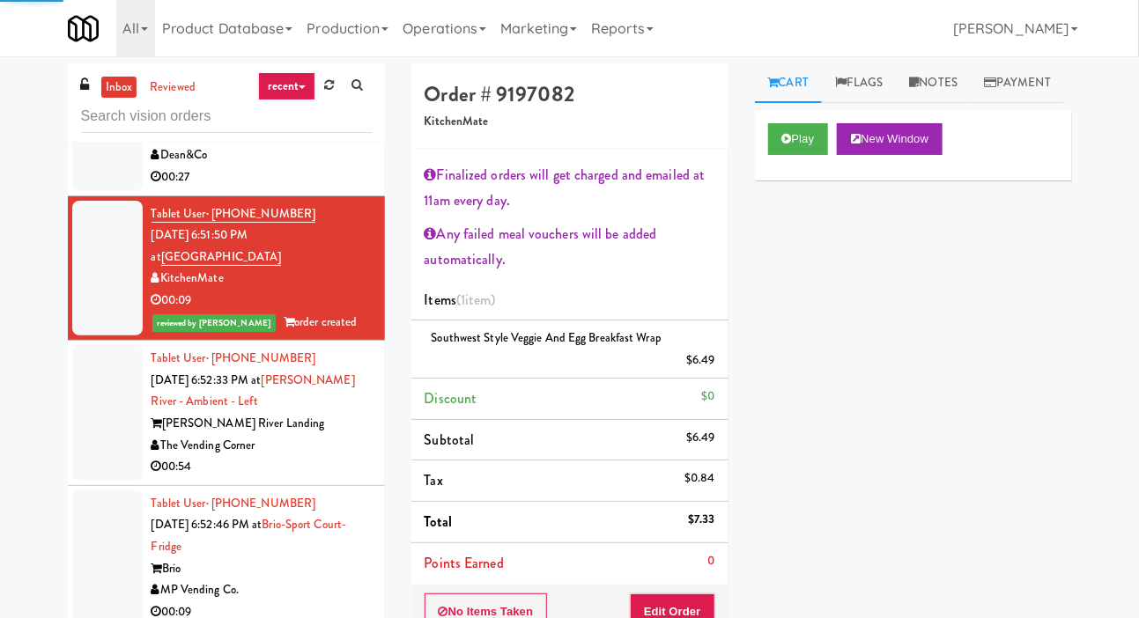
click at [119, 191] on div at bounding box center [107, 135] width 70 height 114
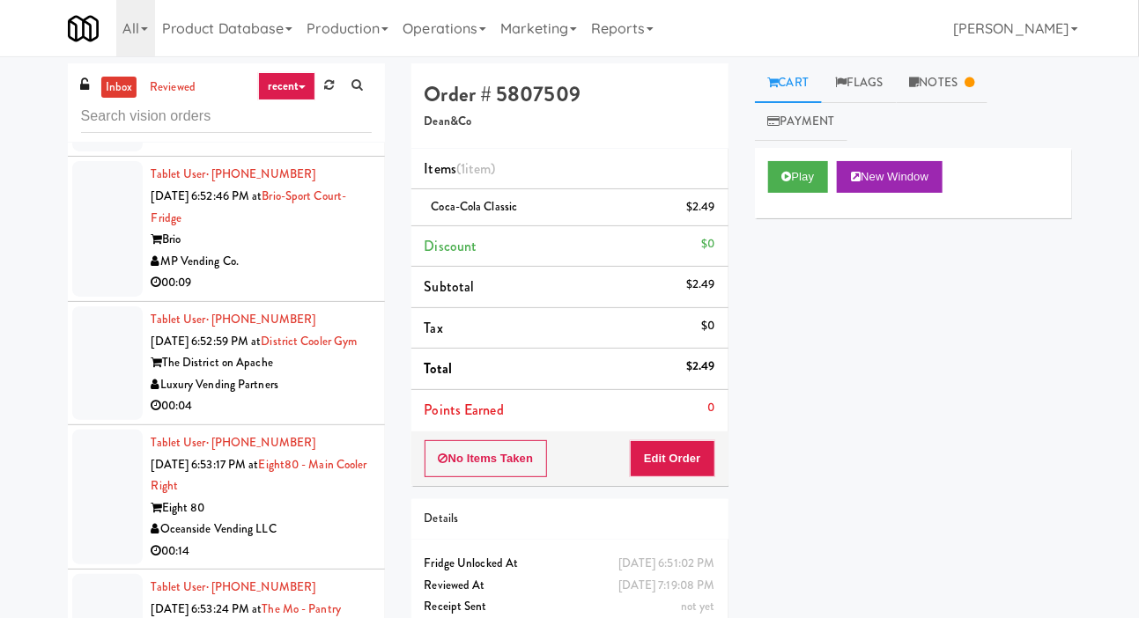
scroll to position [4552, 0]
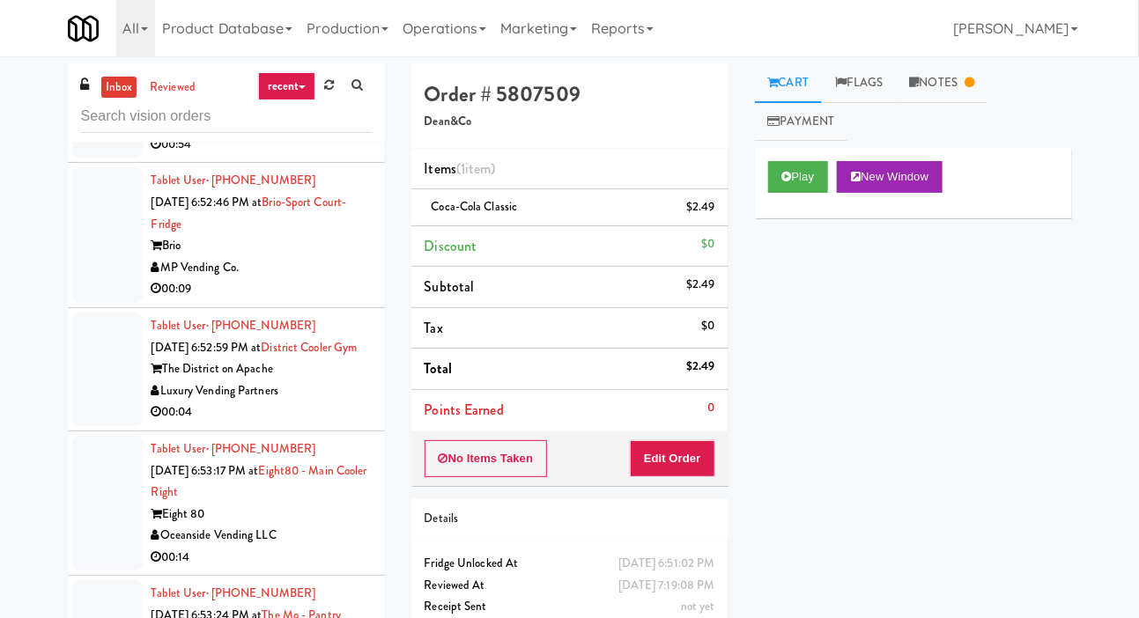
click at [104, 159] on div at bounding box center [107, 91] width 70 height 136
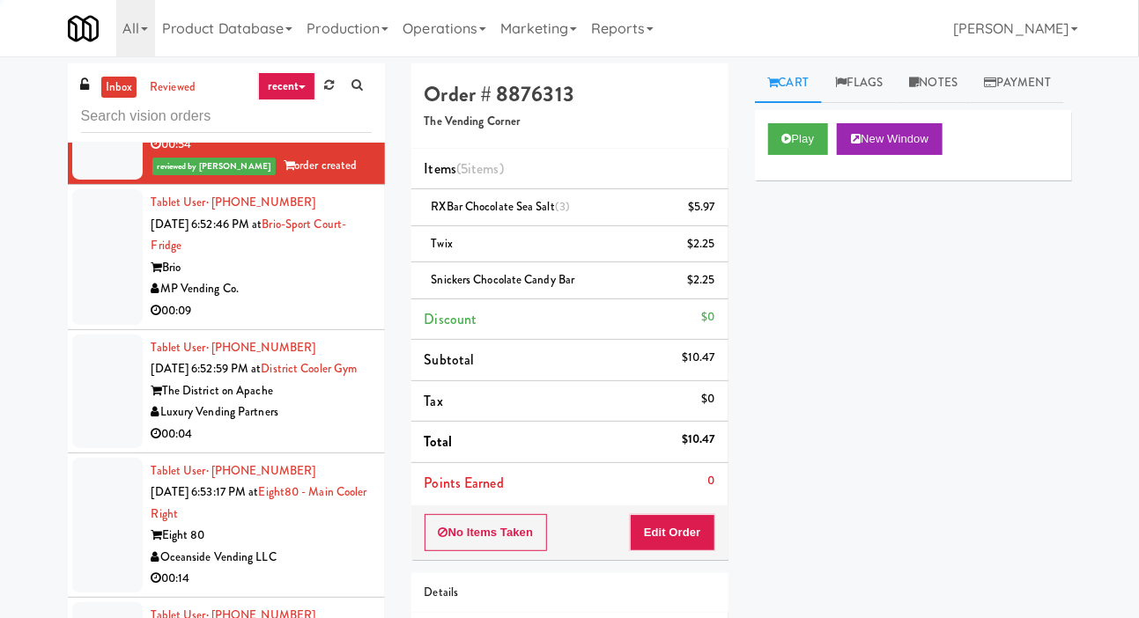
click at [323, 75] on link at bounding box center [328, 85] width 27 height 26
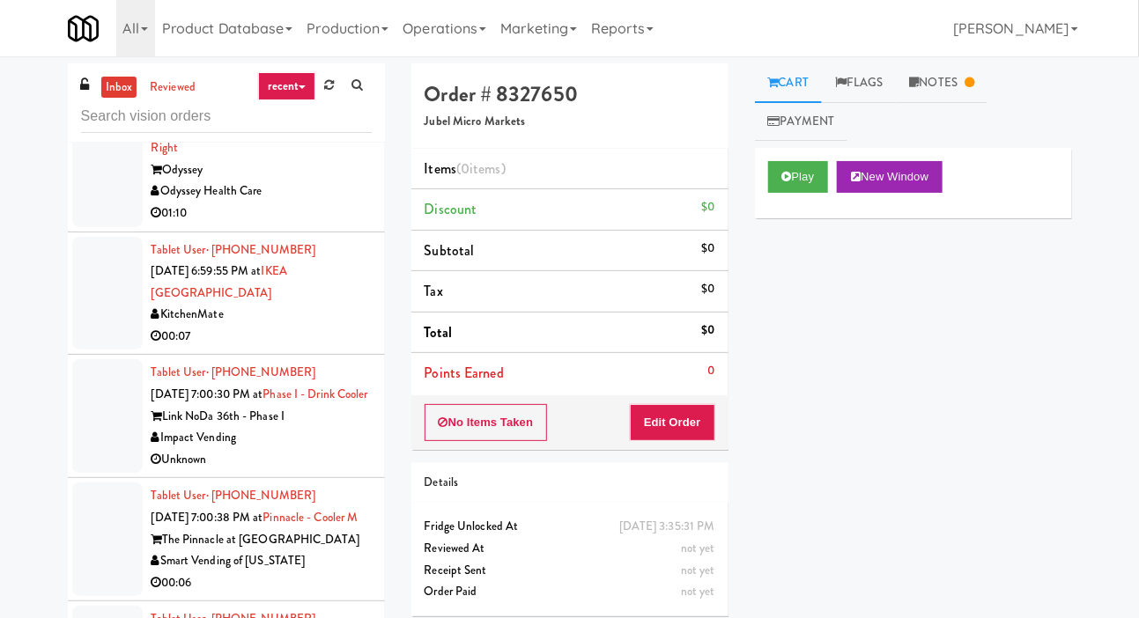
scroll to position [164, 0]
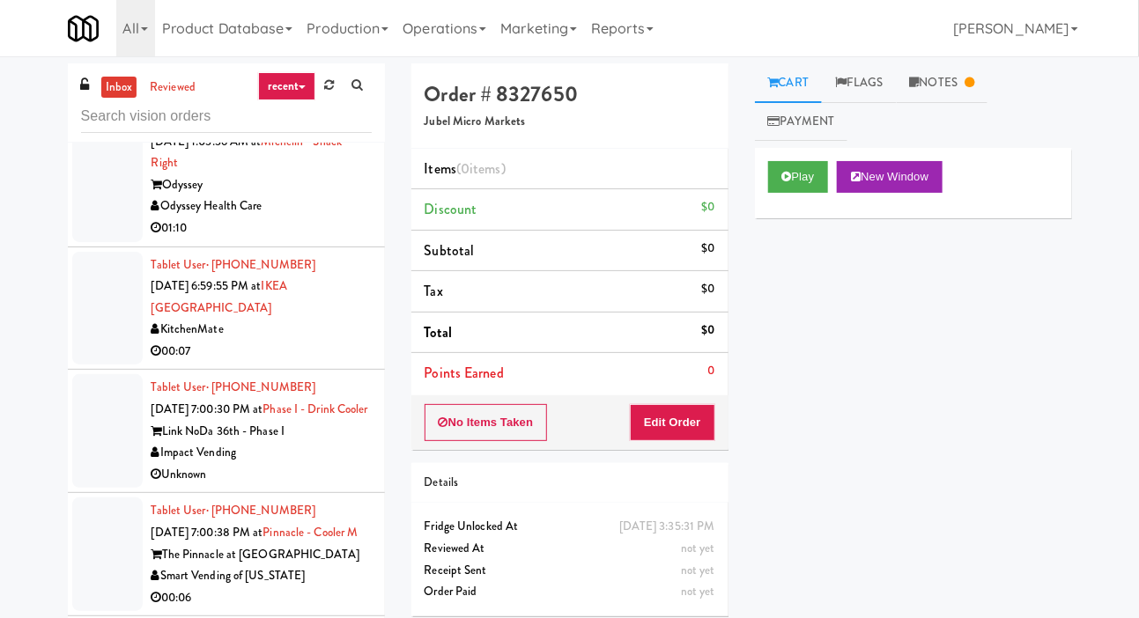
click at [94, 194] on div at bounding box center [107, 175] width 70 height 136
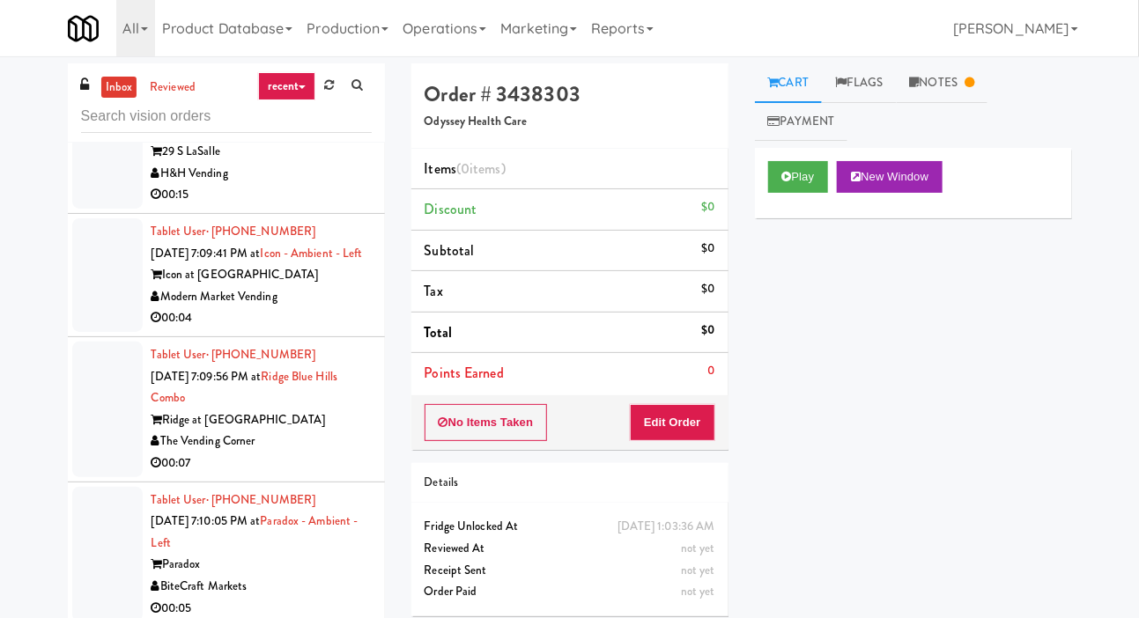
scroll to position [5114, 0]
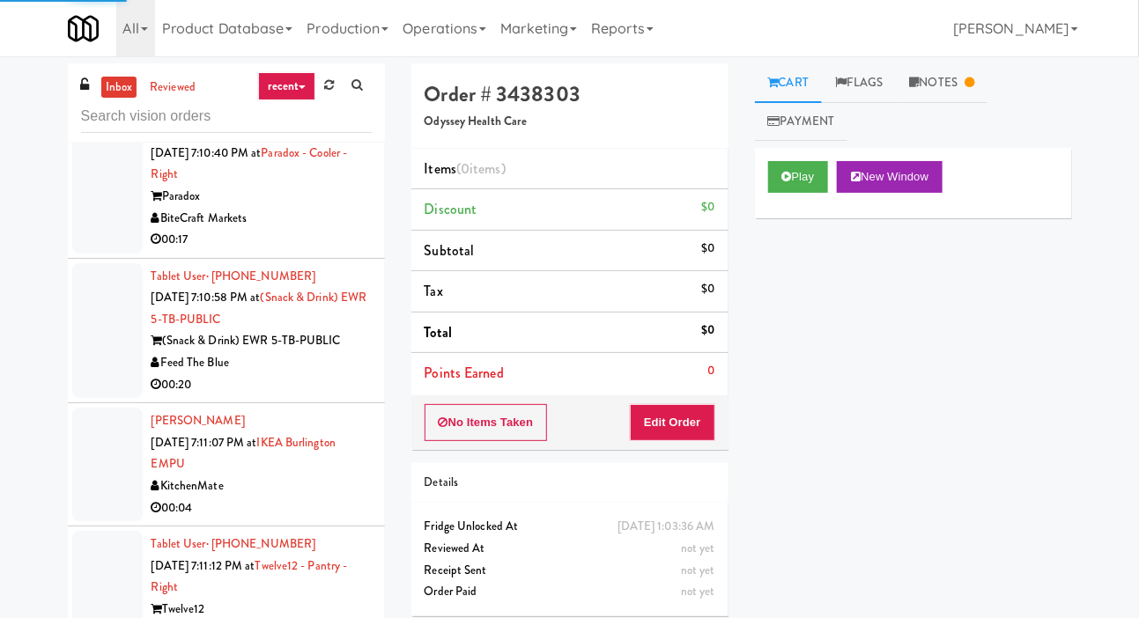
click at [106, 604] on div at bounding box center [107, 599] width 70 height 136
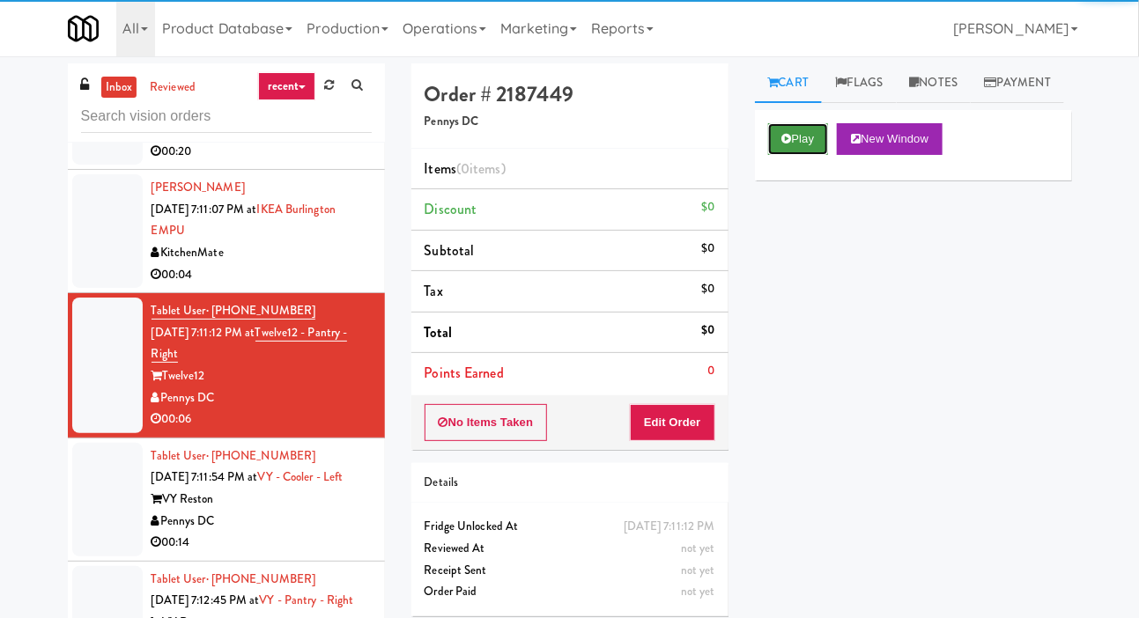
click at [777, 155] on button "Play" at bounding box center [798, 139] width 61 height 32
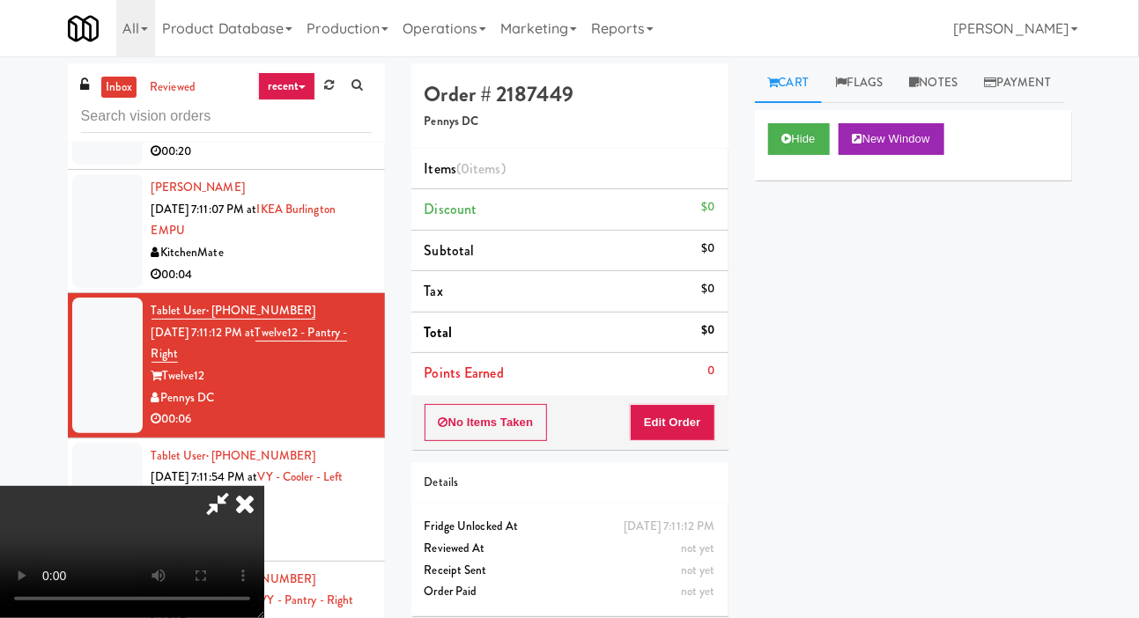
click at [691, 374] on li "Points Earned 0" at bounding box center [569, 373] width 317 height 41
click at [642, 435] on button "Edit Order" at bounding box center [672, 422] width 85 height 37
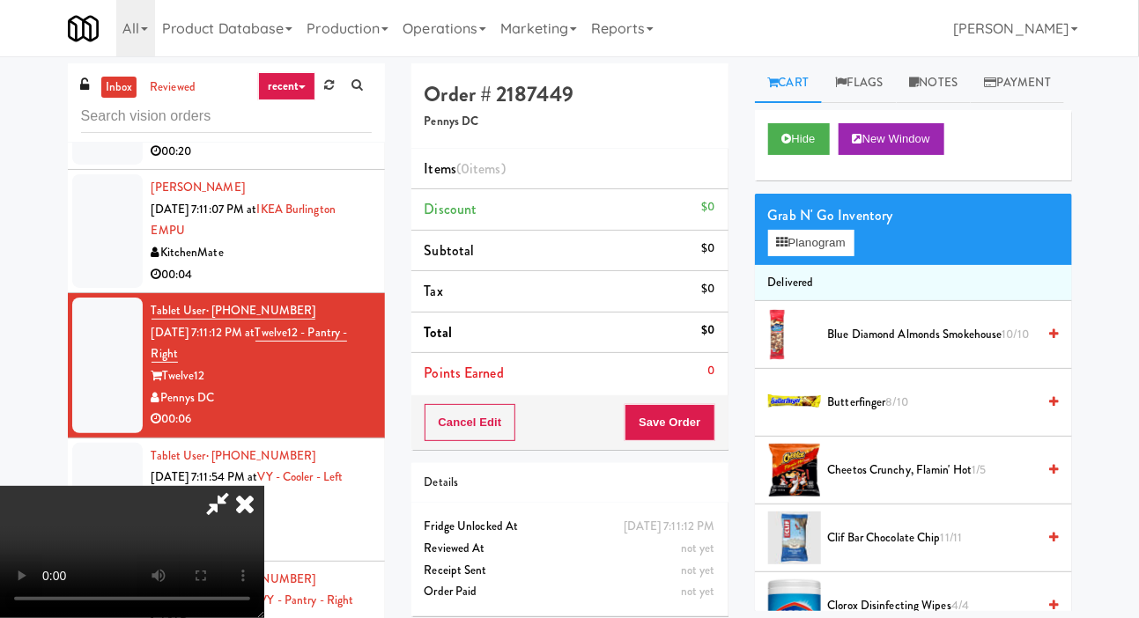
scroll to position [64, 0]
click at [840, 256] on button "Planogram" at bounding box center [811, 243] width 86 height 26
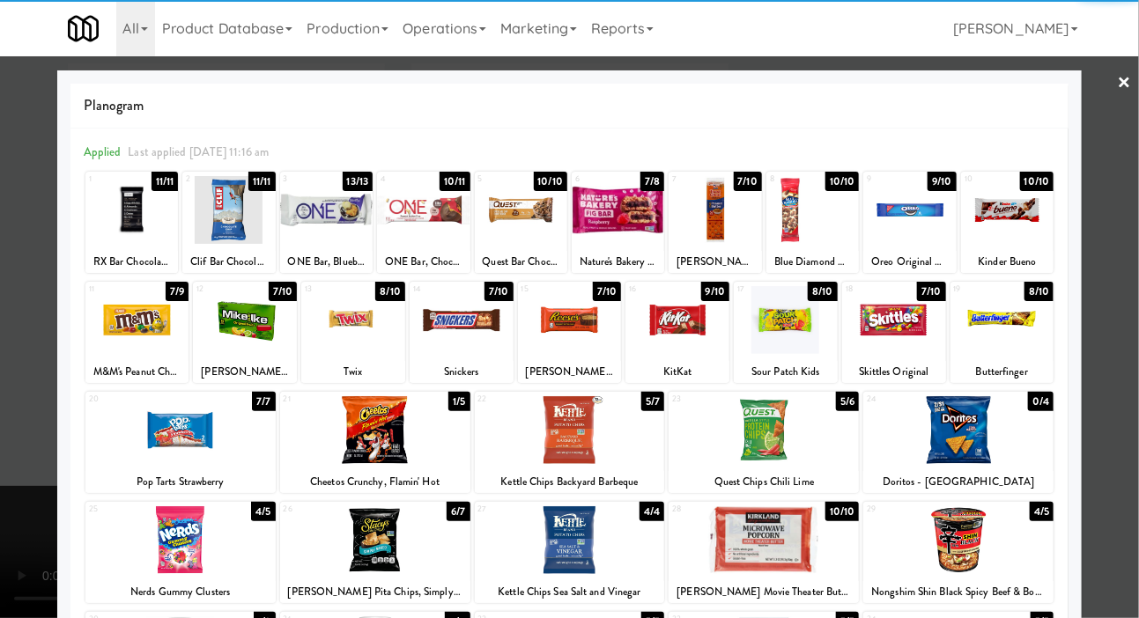
click at [122, 335] on div at bounding box center [137, 320] width 104 height 68
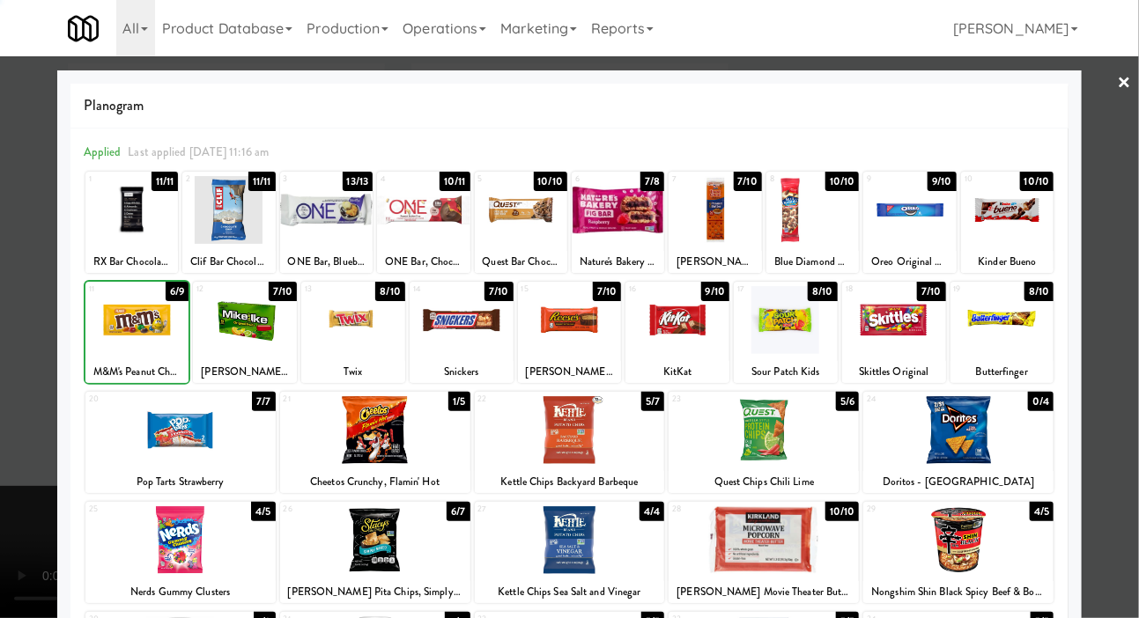
click at [28, 374] on div at bounding box center [569, 309] width 1139 height 618
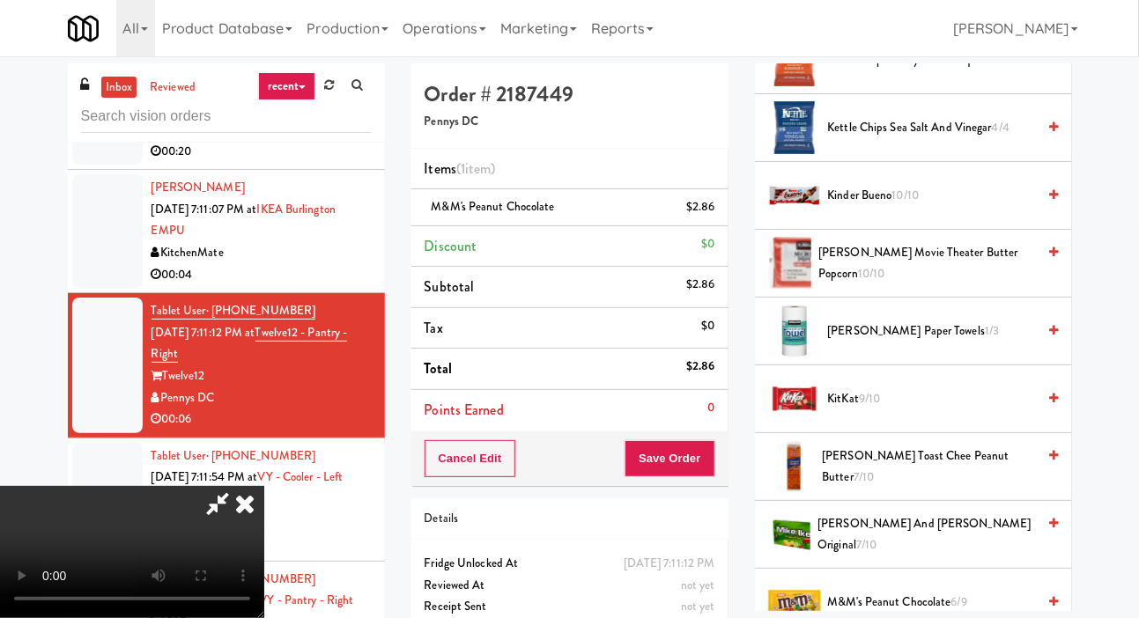
scroll to position [638, 0]
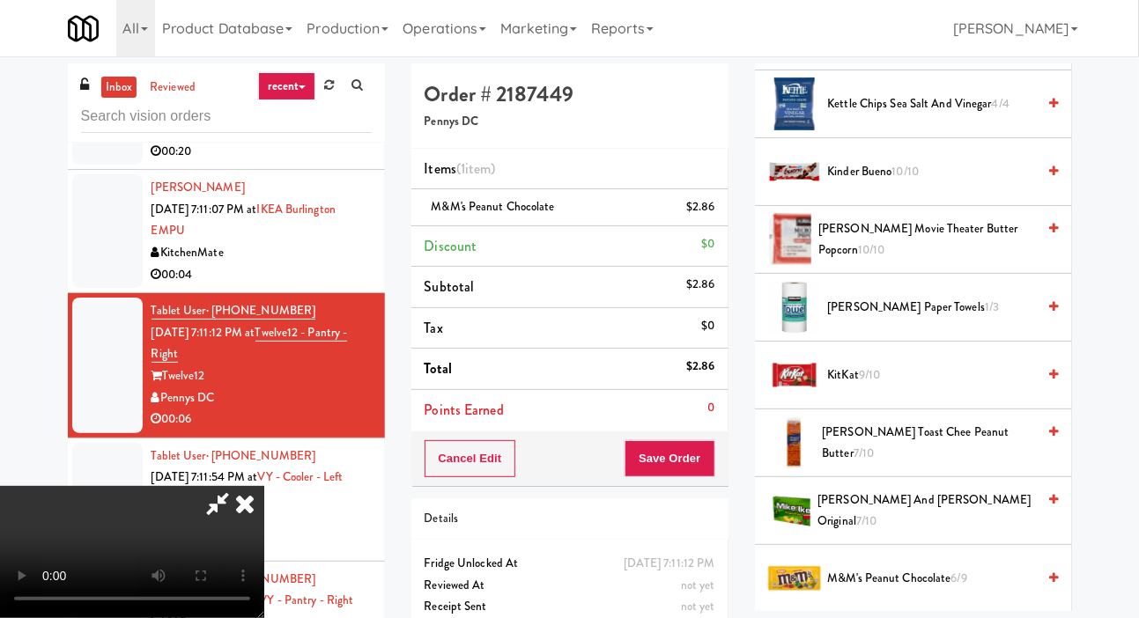
click at [938, 387] on span "KitKat 9/10" at bounding box center [932, 376] width 209 height 22
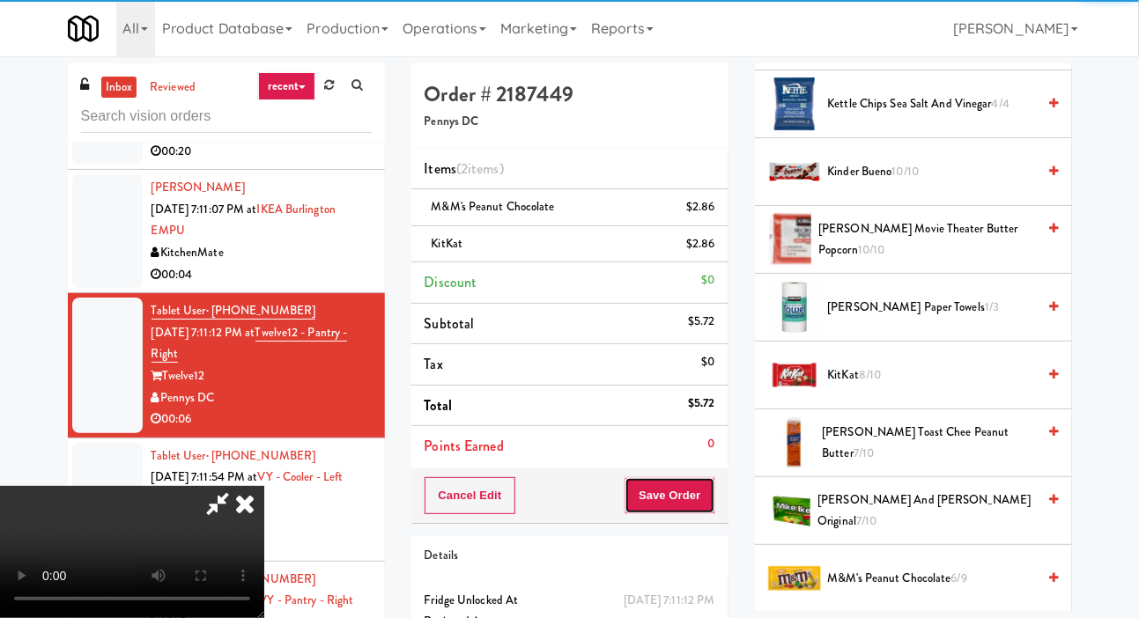
click at [707, 494] on button "Save Order" at bounding box center [670, 496] width 90 height 37
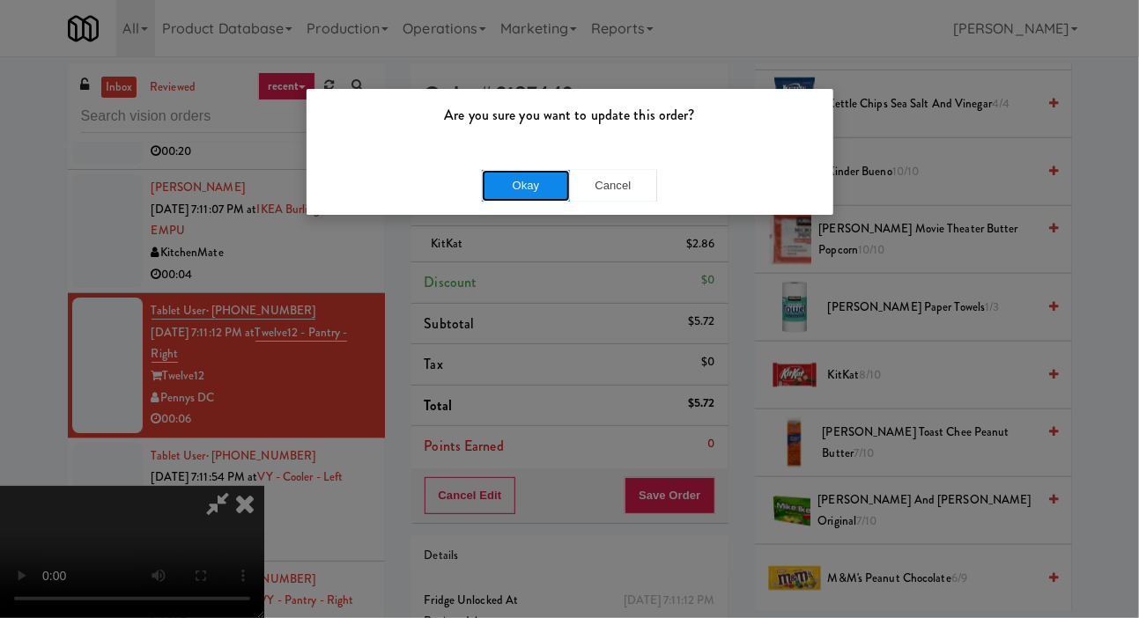
click at [494, 178] on button "Okay" at bounding box center [526, 186] width 88 height 32
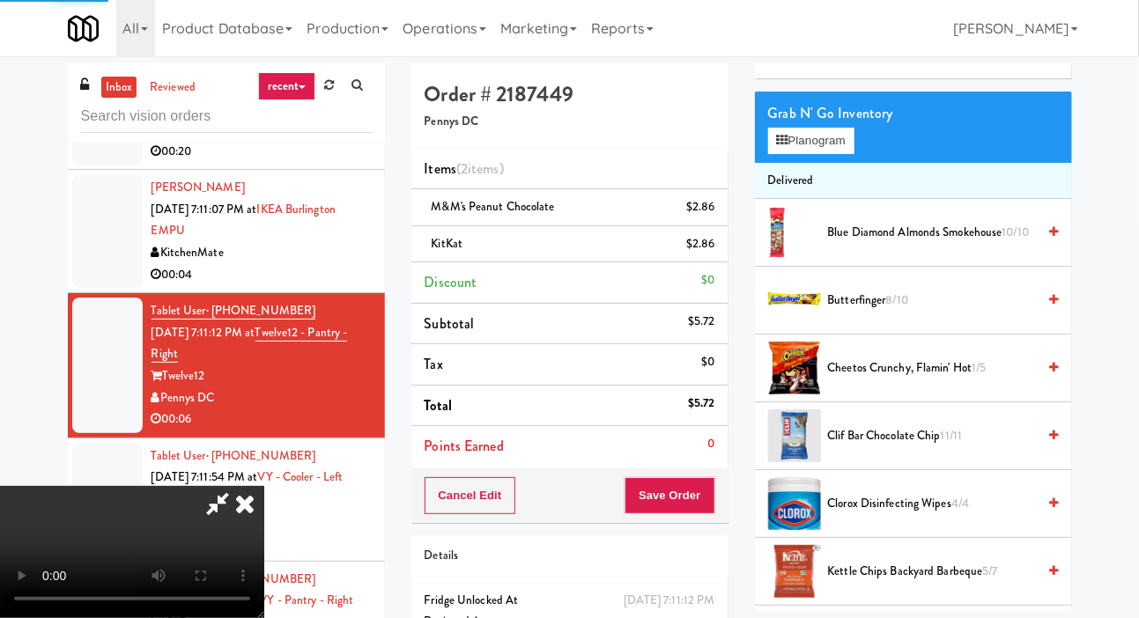
scroll to position [0, 0]
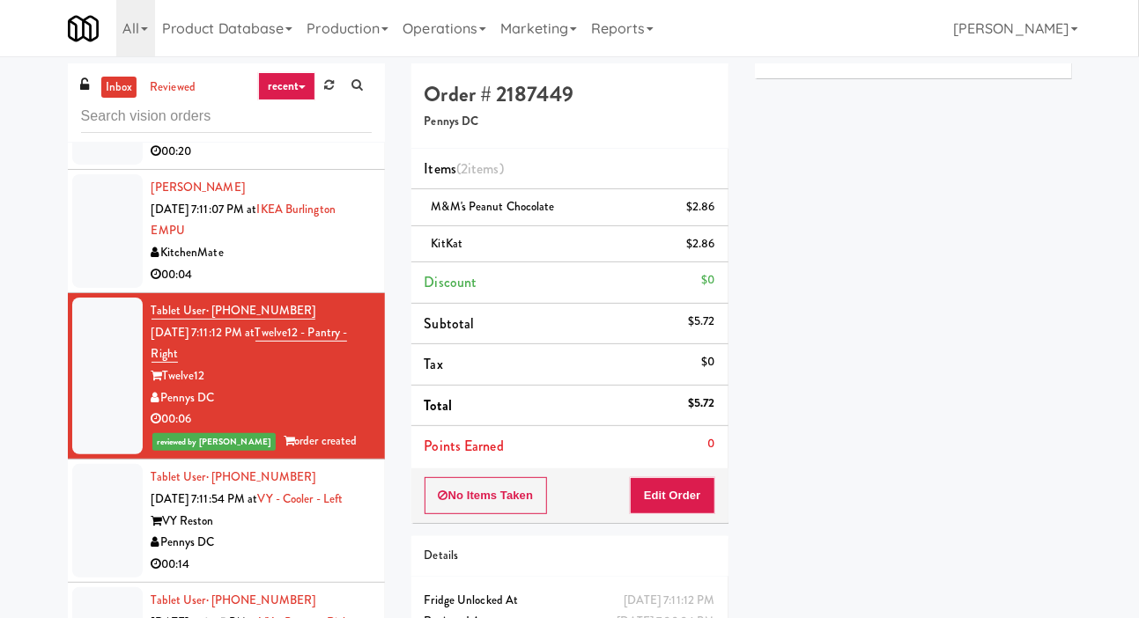
click at [285, 286] on div "00:04" at bounding box center [262, 275] width 220 height 22
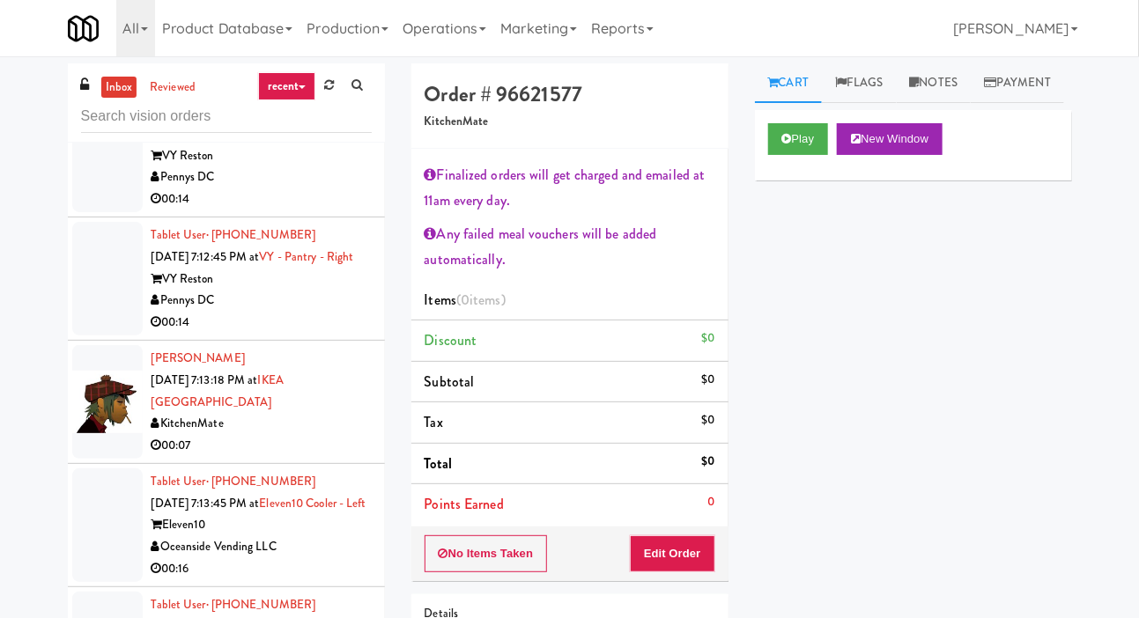
click at [308, 189] on div "Pennys DC" at bounding box center [262, 178] width 220 height 22
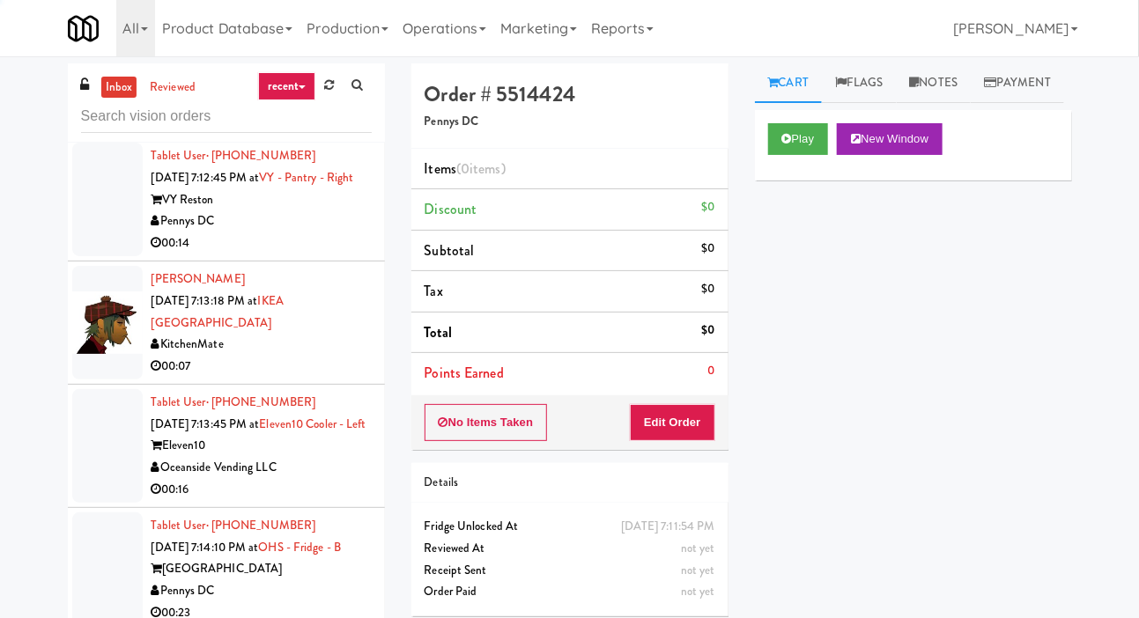
scroll to position [5563, 0]
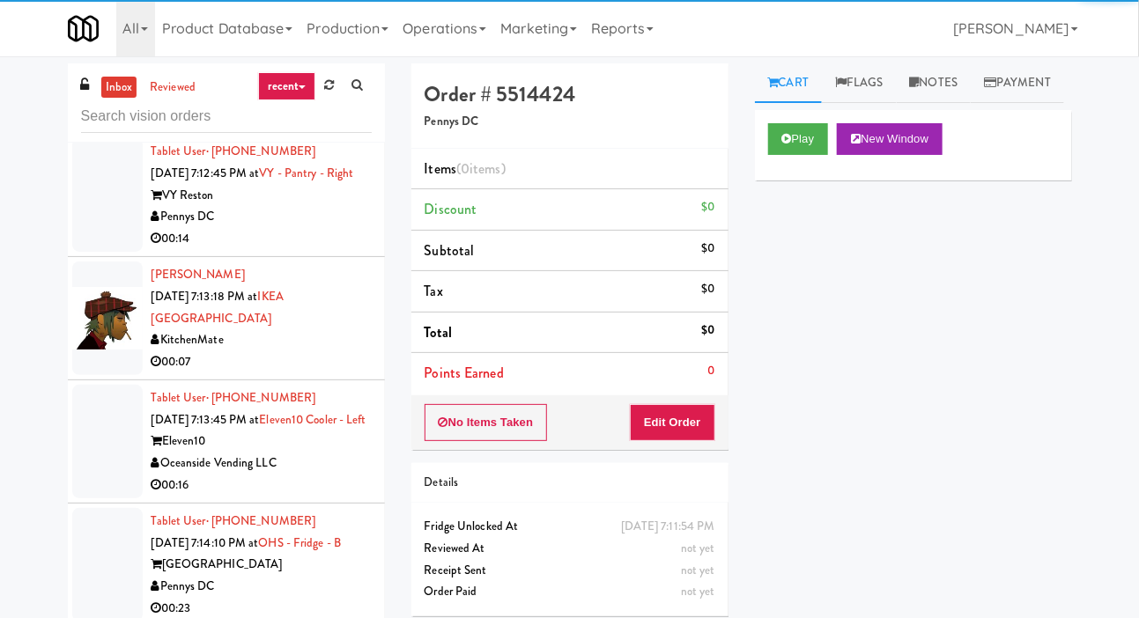
click at [767, 181] on div "Play New Window" at bounding box center [913, 145] width 317 height 70
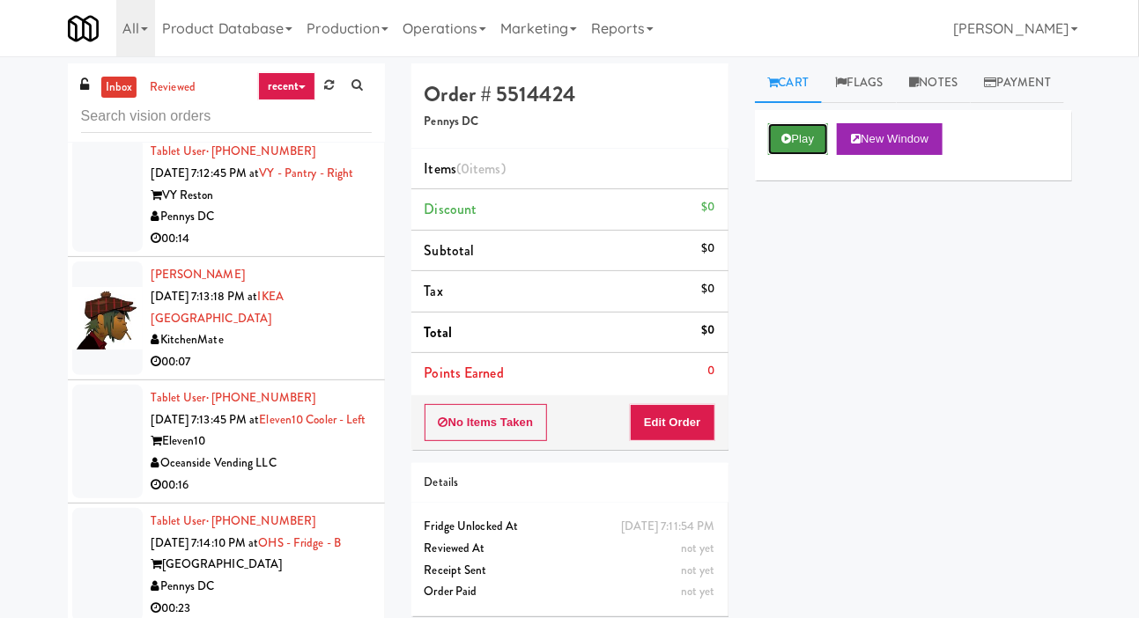
click at [802, 155] on button "Play" at bounding box center [798, 139] width 61 height 32
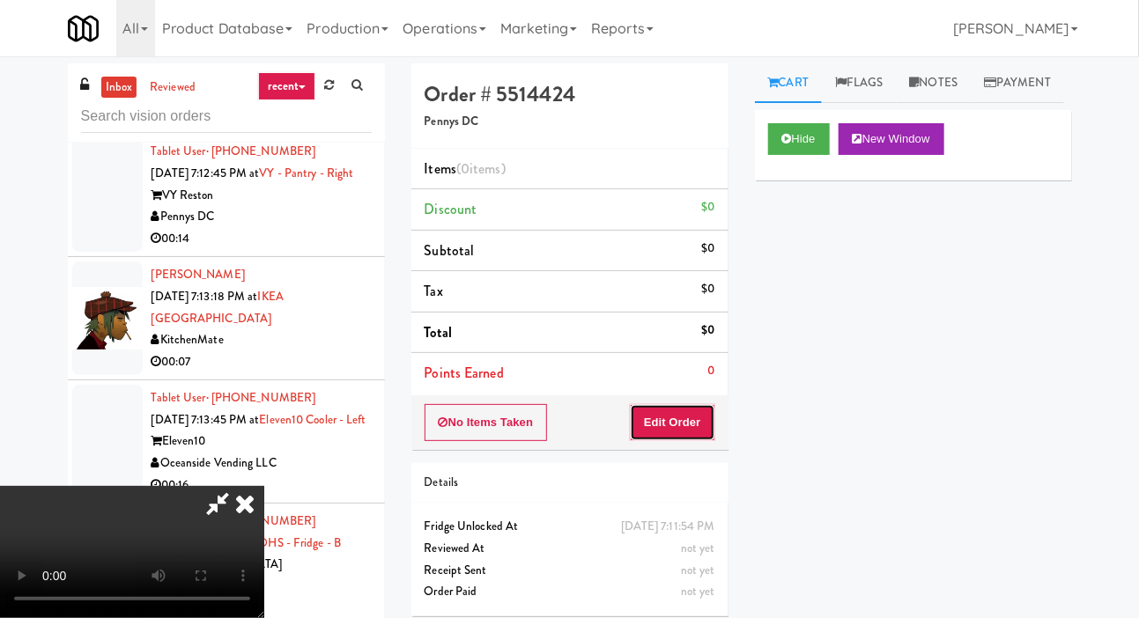
click at [685, 413] on button "Edit Order" at bounding box center [672, 422] width 85 height 37
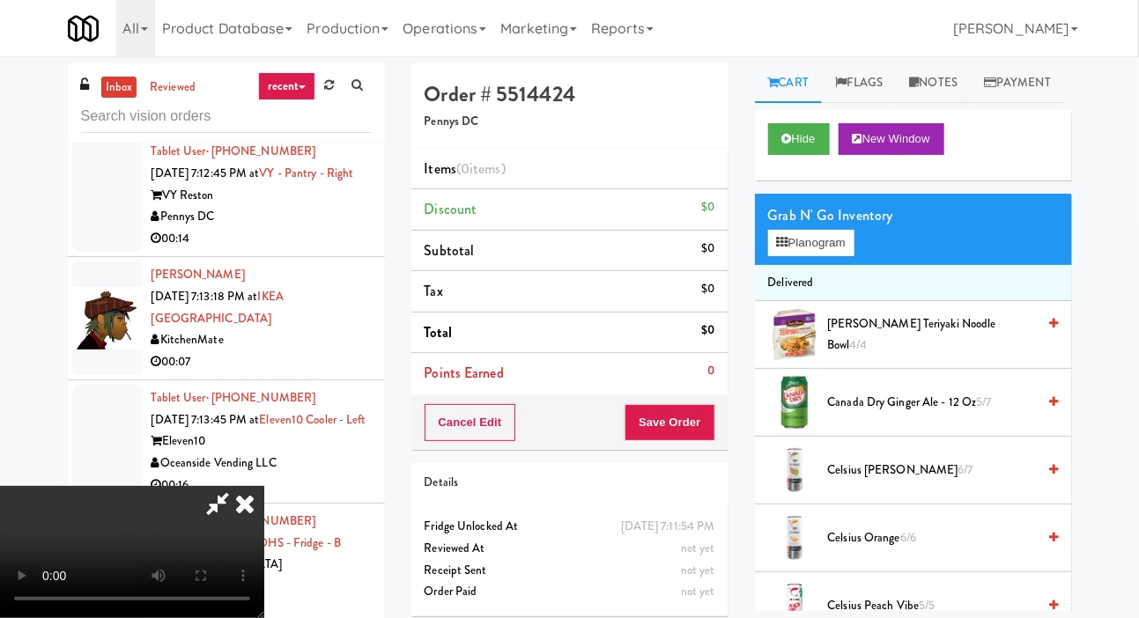
click at [963, 414] on span "Canada Dry Ginger Ale - 12 oz 5/7" at bounding box center [932, 403] width 209 height 22
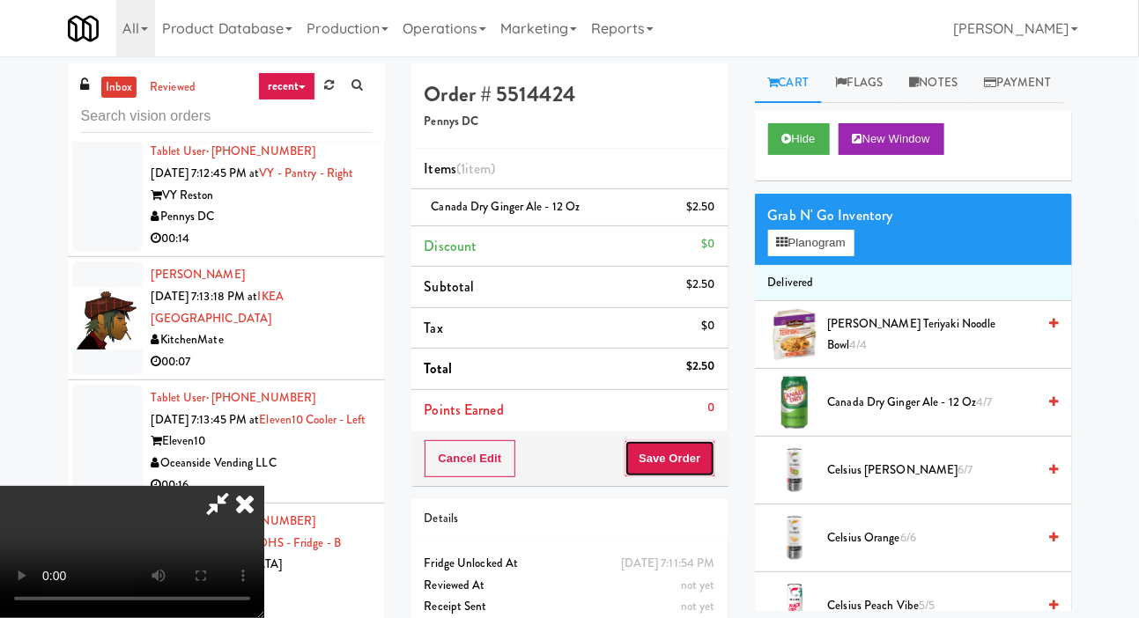
click at [700, 465] on button "Save Order" at bounding box center [670, 459] width 90 height 37
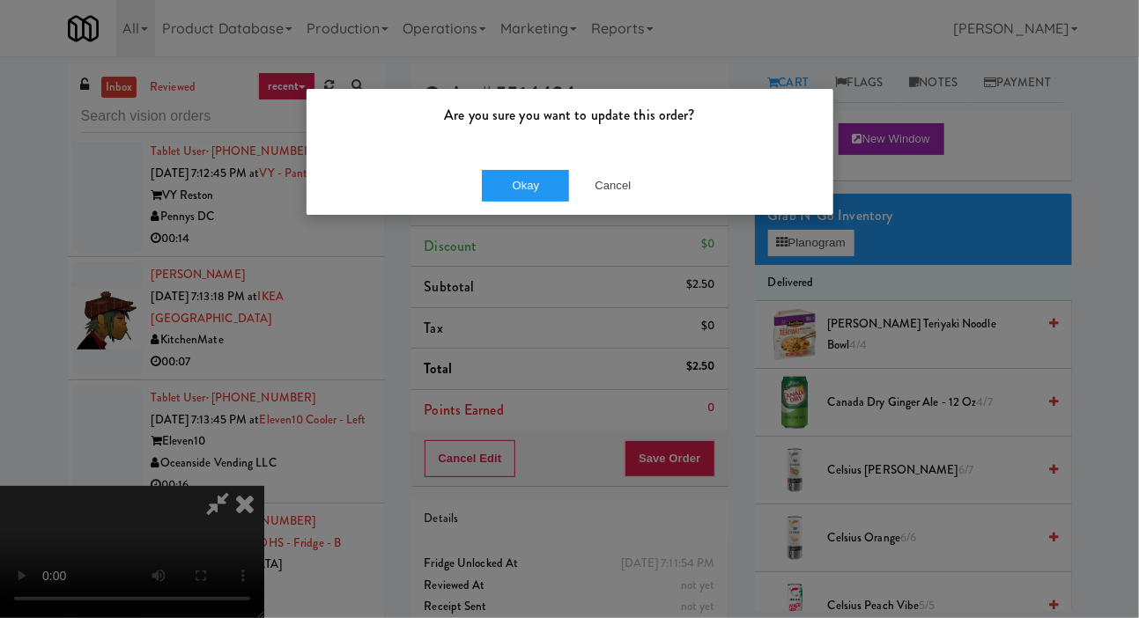
click at [520, 214] on div "Are you sure you want to update this order? Okay Cancel" at bounding box center [570, 152] width 529 height 128
click at [523, 196] on button "Okay" at bounding box center [526, 186] width 88 height 32
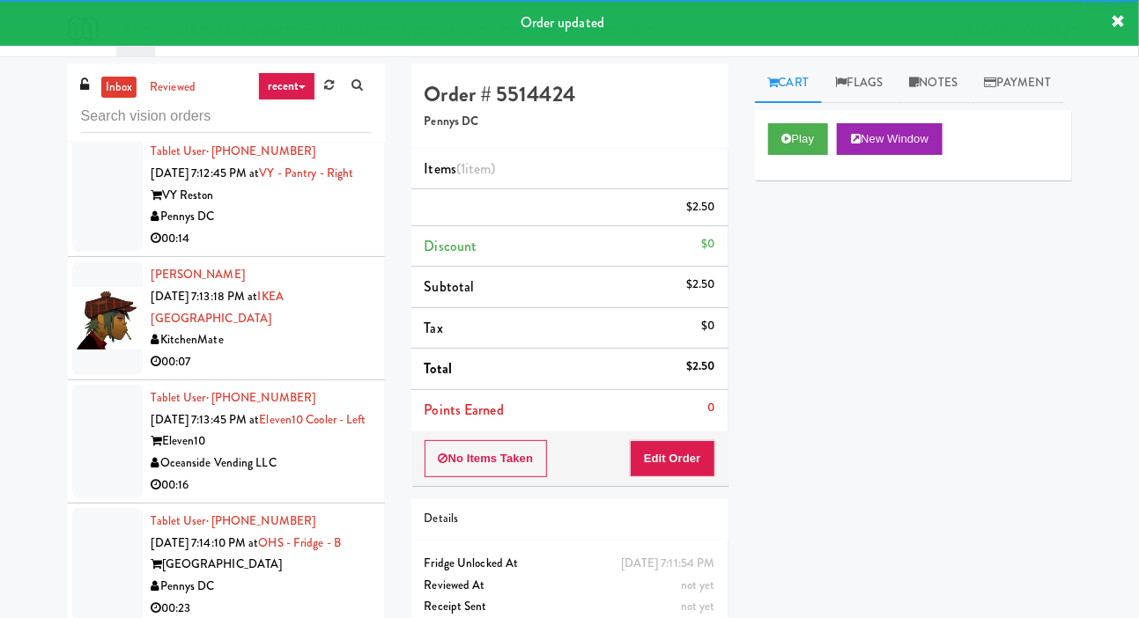
click at [107, 252] on div at bounding box center [107, 195] width 70 height 114
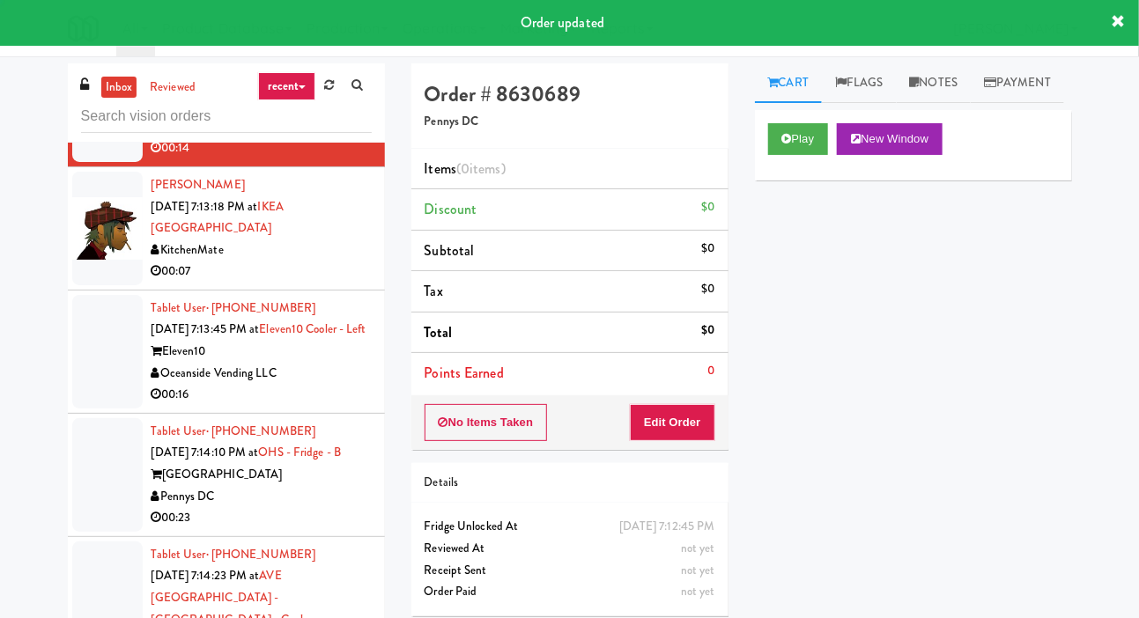
scroll to position [5680, 0]
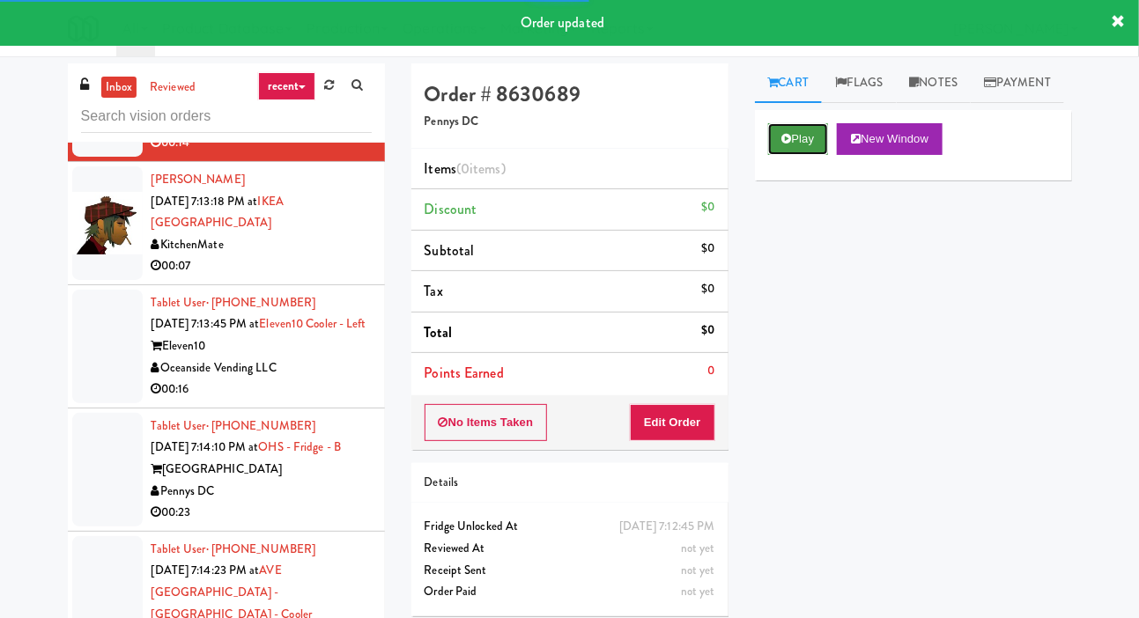
click at [801, 155] on button "Play" at bounding box center [798, 139] width 61 height 32
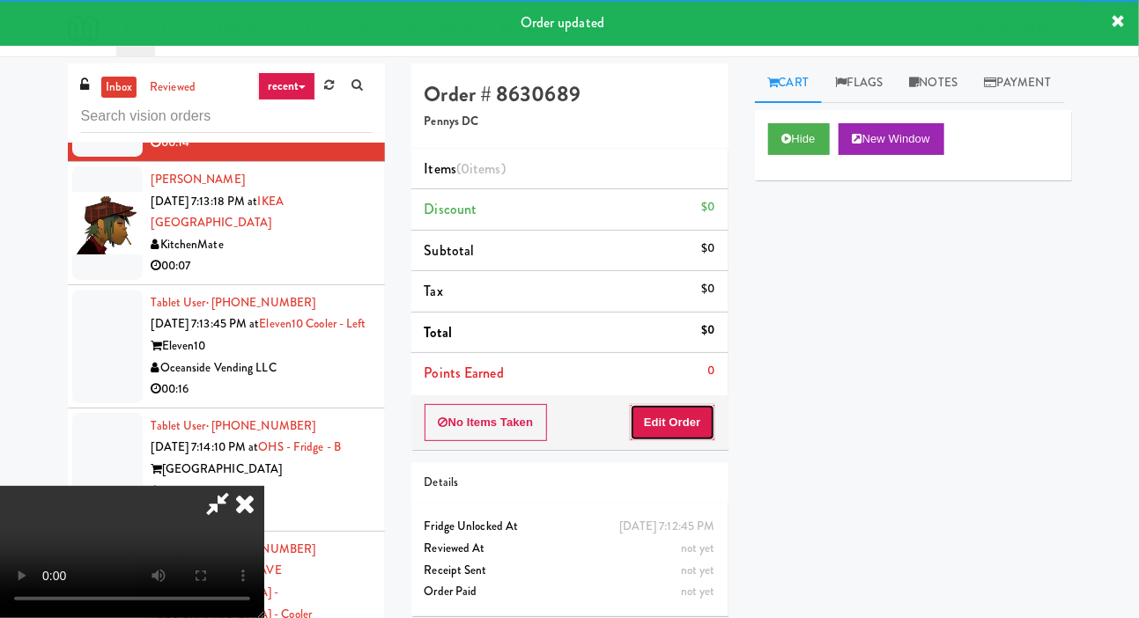
click at [690, 404] on button "Edit Order" at bounding box center [672, 422] width 85 height 37
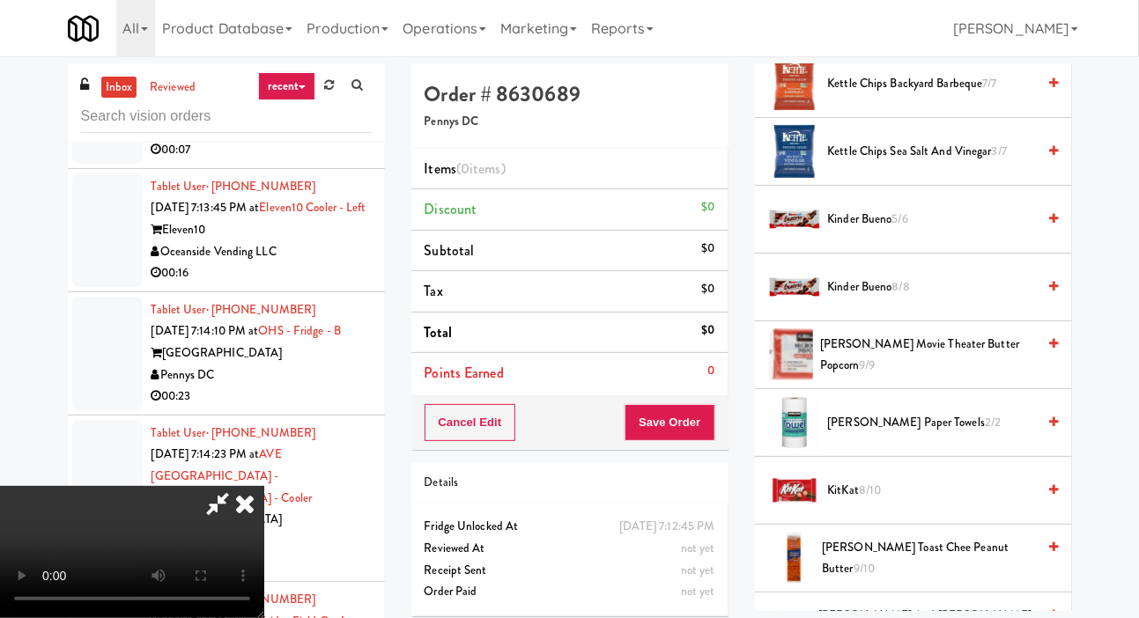
scroll to position [596, 0]
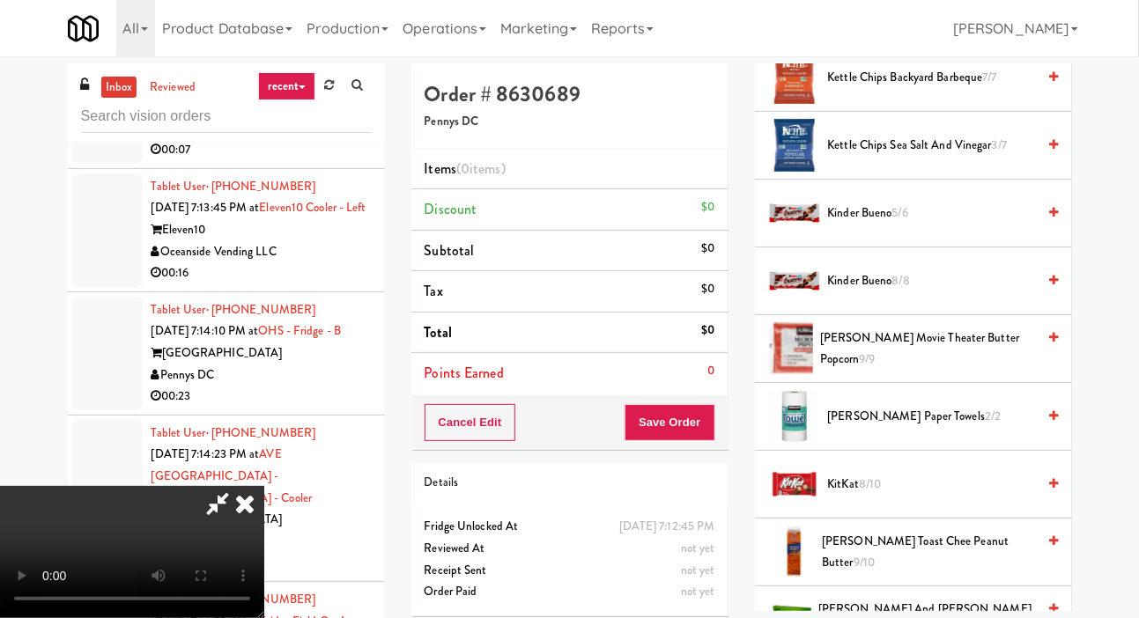
click at [985, 293] on span "Kinder Bueno 8/8" at bounding box center [932, 281] width 209 height 22
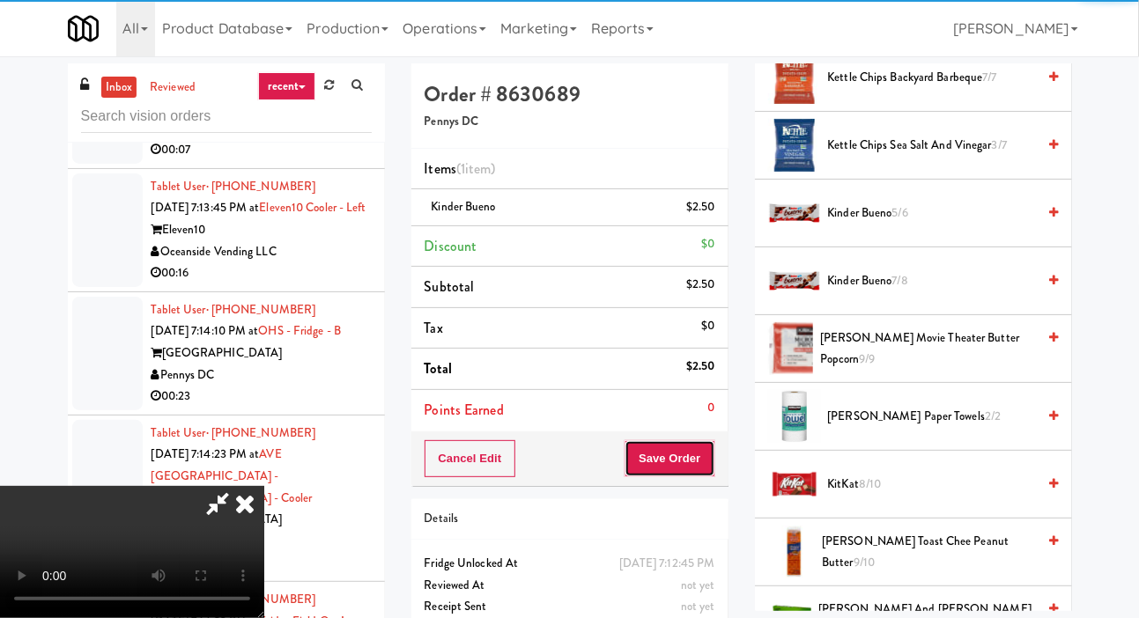
click at [711, 471] on button "Save Order" at bounding box center [670, 459] width 90 height 37
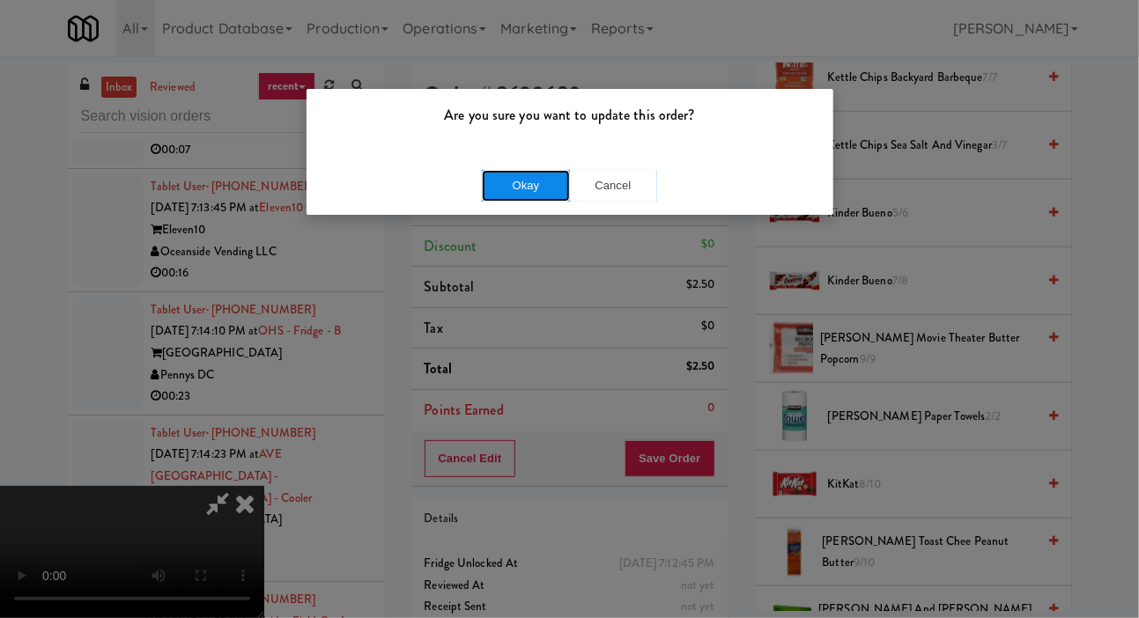
click at [537, 194] on button "Okay" at bounding box center [526, 186] width 88 height 32
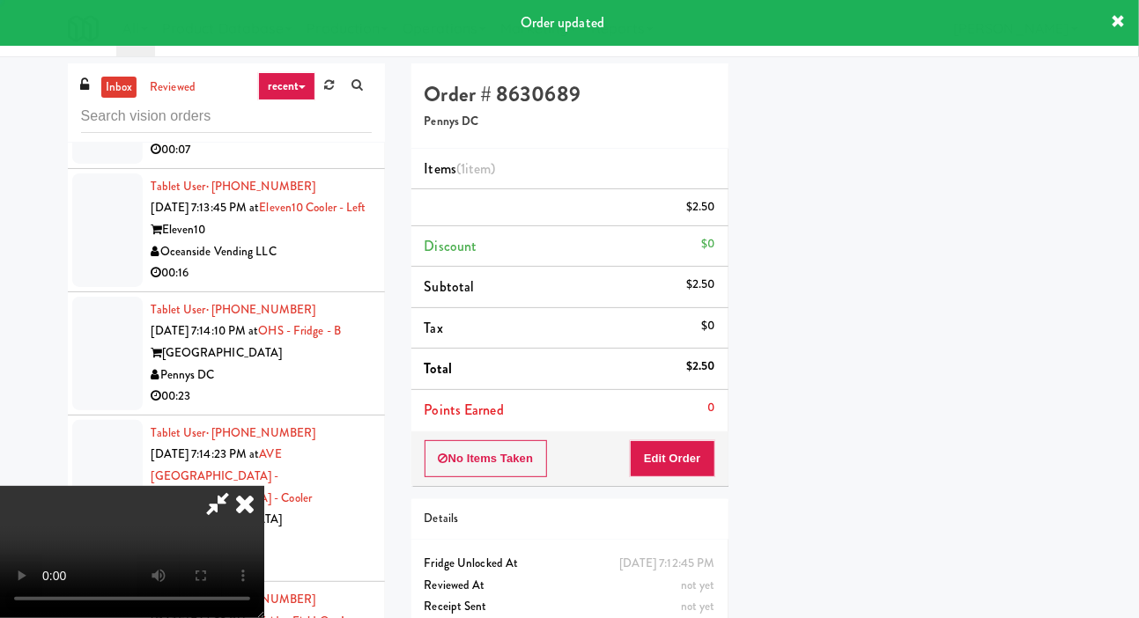
scroll to position [102, 0]
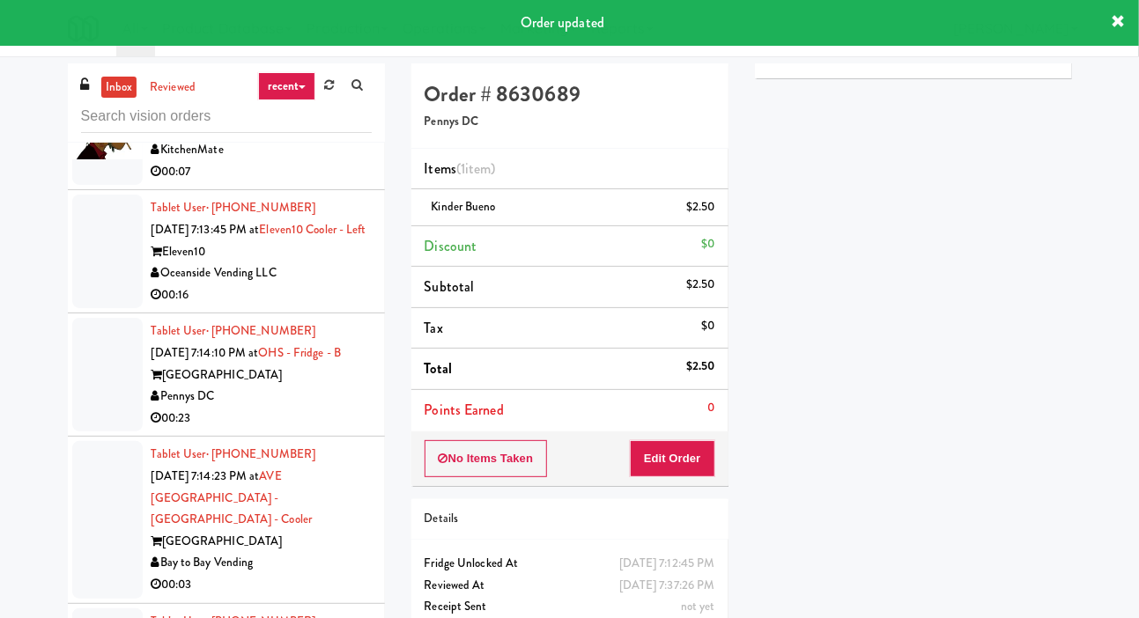
click at [96, 186] on div at bounding box center [107, 129] width 70 height 114
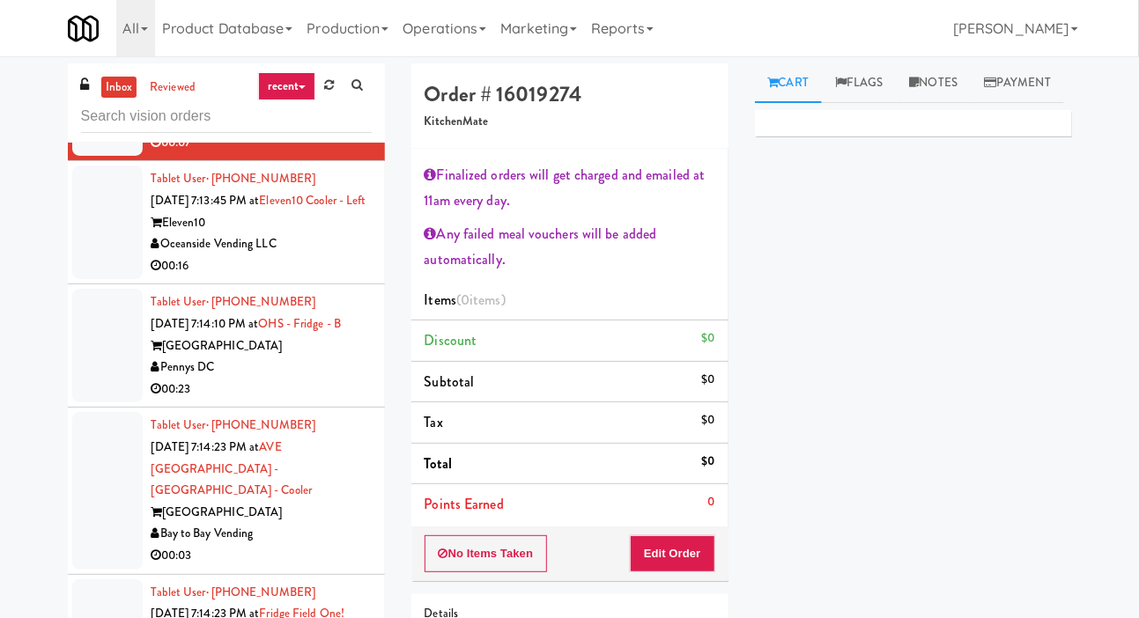
scroll to position [5828, 0]
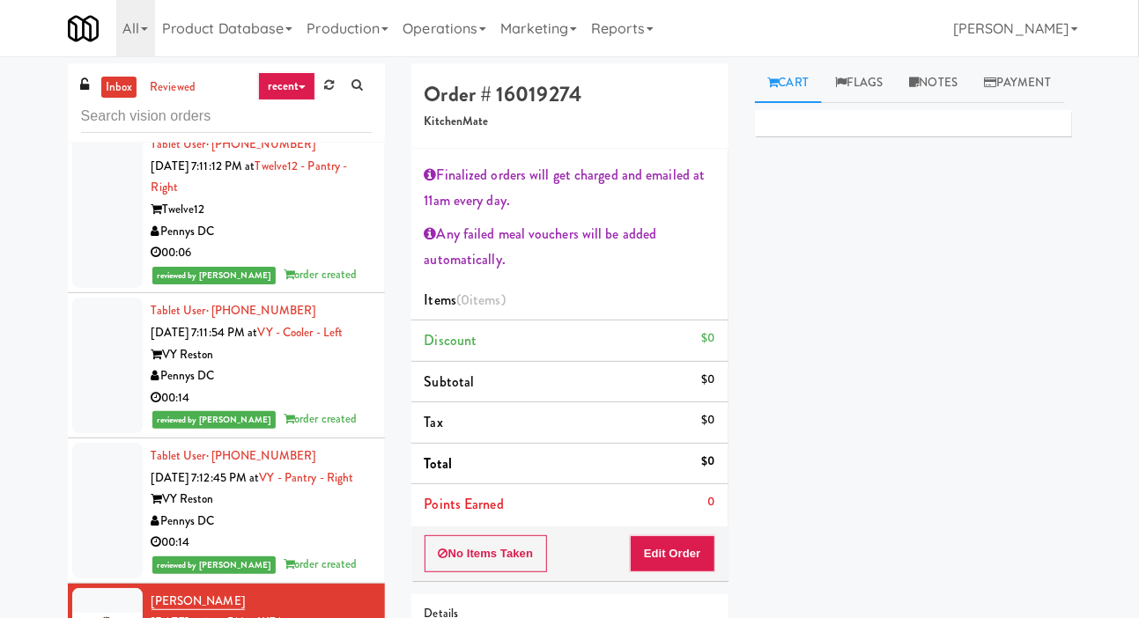
click at [104, 122] on div at bounding box center [107, 65] width 70 height 114
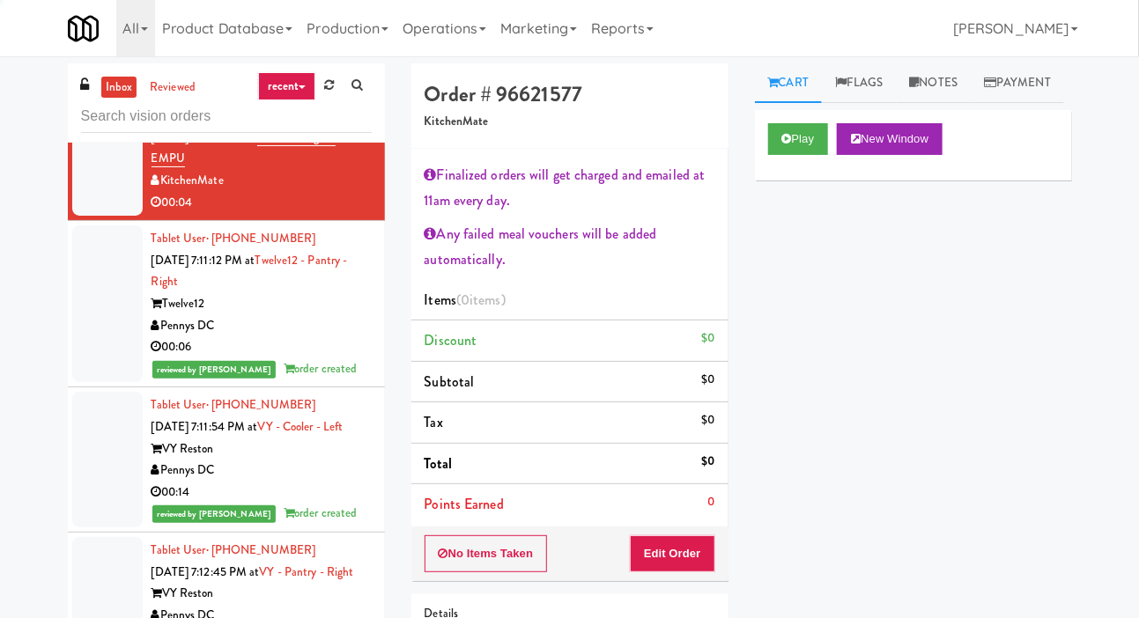
scroll to position [5182, 0]
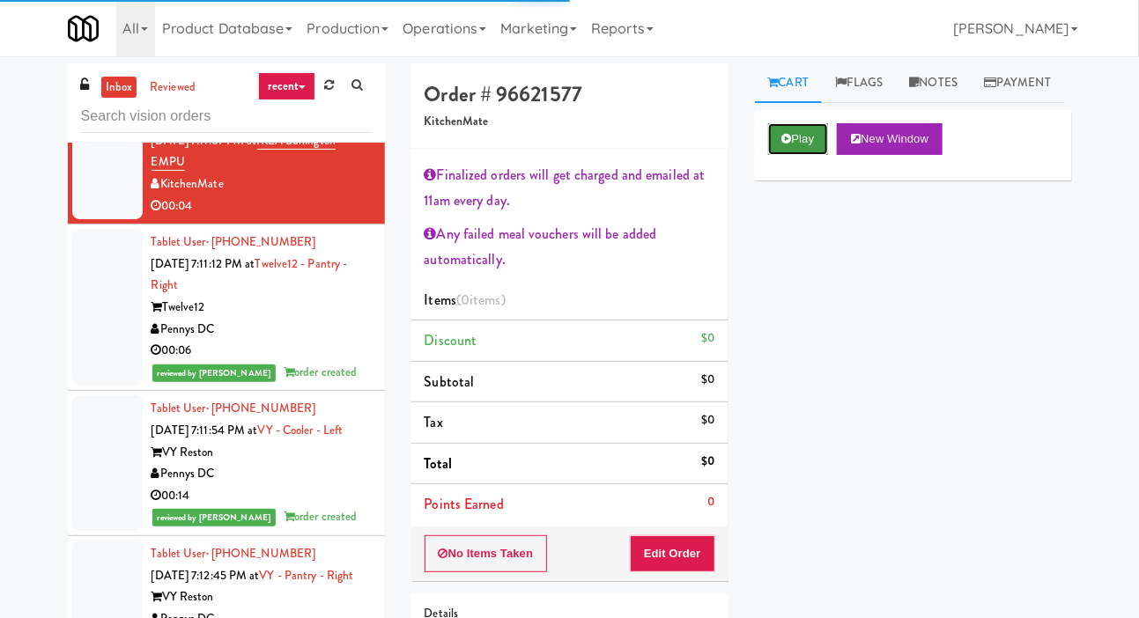
click at [782, 144] on icon at bounding box center [787, 138] width 10 height 11
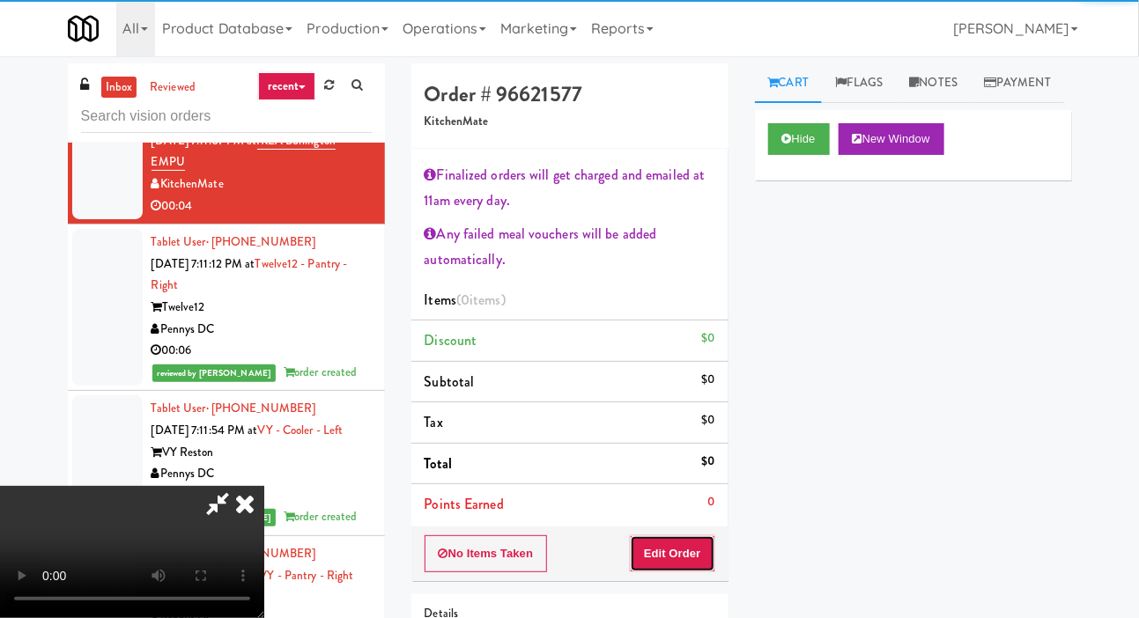
click at [667, 537] on button "Edit Order" at bounding box center [672, 554] width 85 height 37
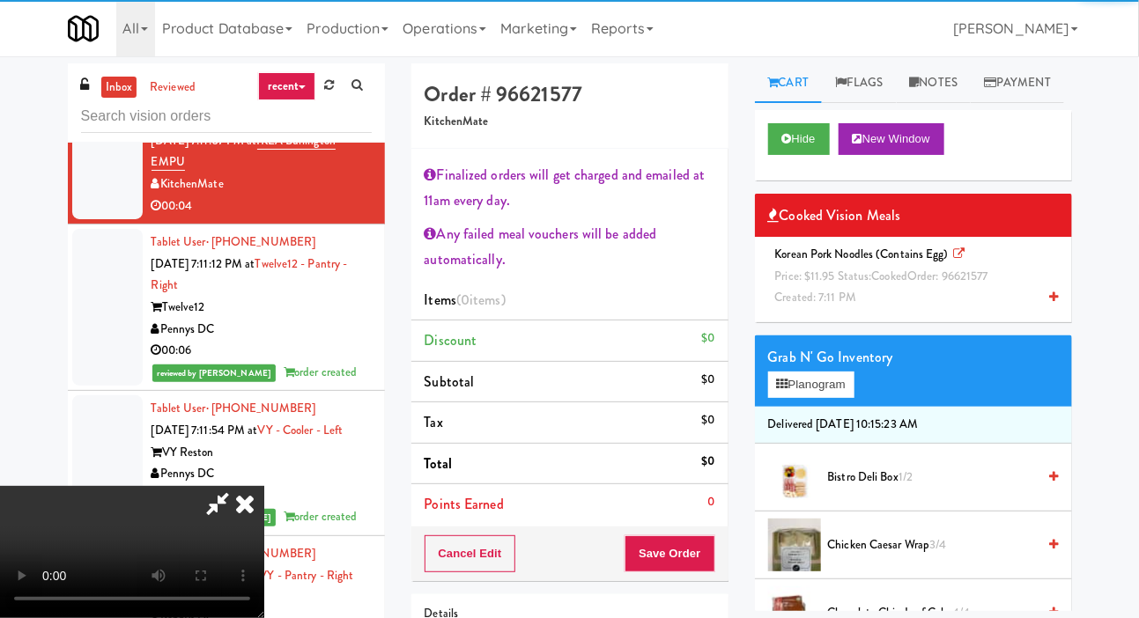
click at [912, 309] on div "Korean Pork Noodles (Contains Egg) Price: $11.95 Status: cooked Order: 96621577…" at bounding box center [913, 276] width 291 height 65
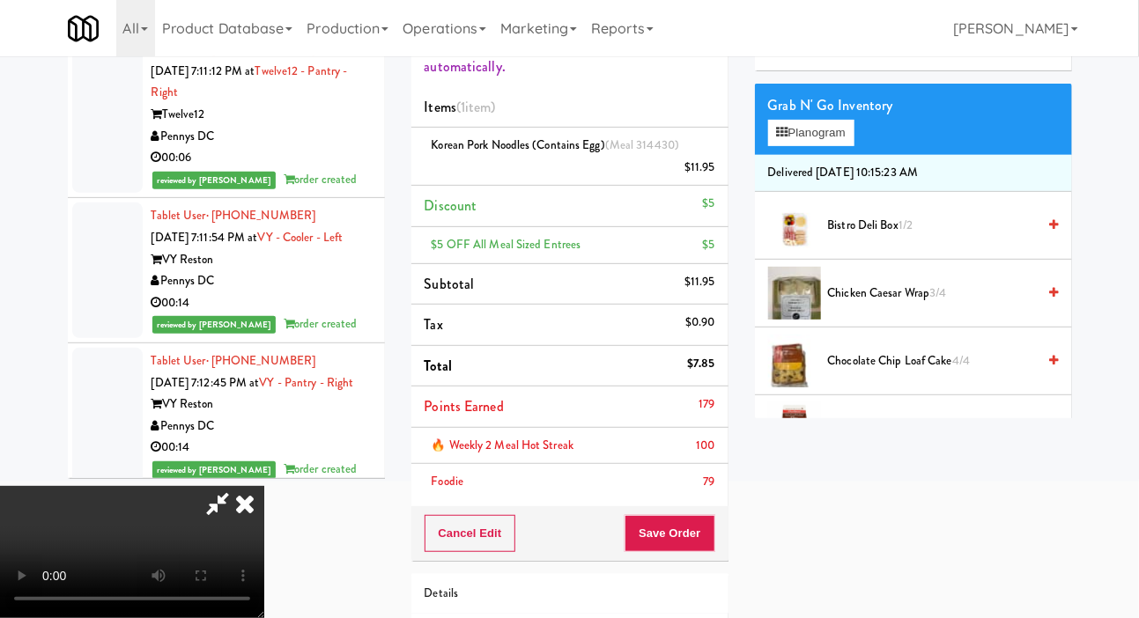
scroll to position [193, 0]
click at [711, 548] on button "Save Order" at bounding box center [670, 533] width 90 height 37
click at [711, 531] on button "Save Order" at bounding box center [670, 533] width 90 height 37
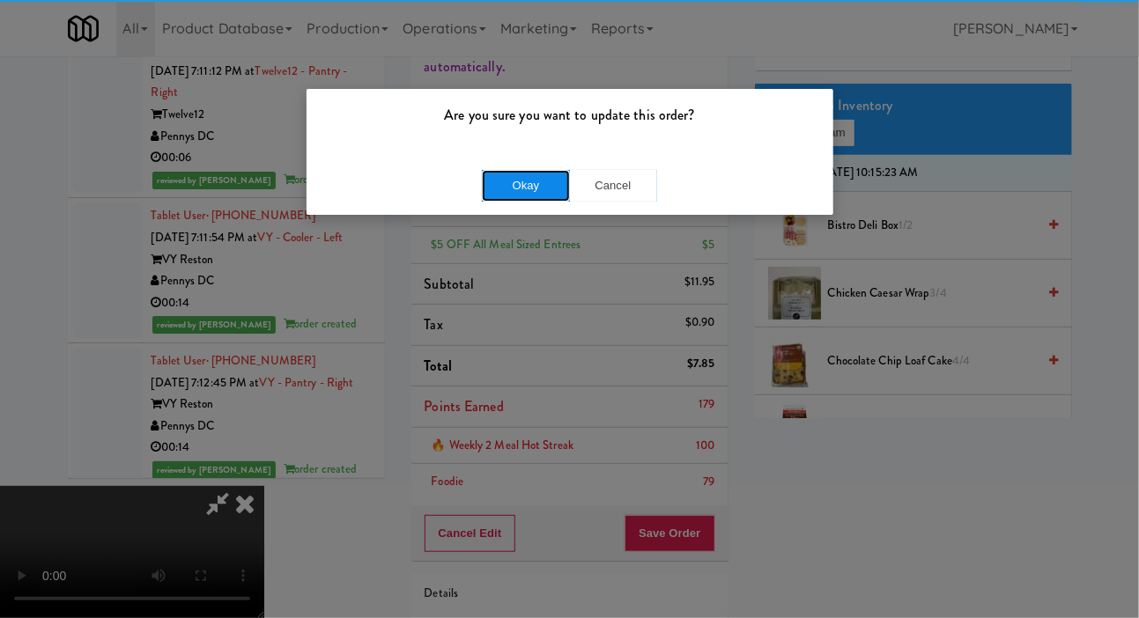
click at [530, 183] on button "Okay" at bounding box center [526, 186] width 88 height 32
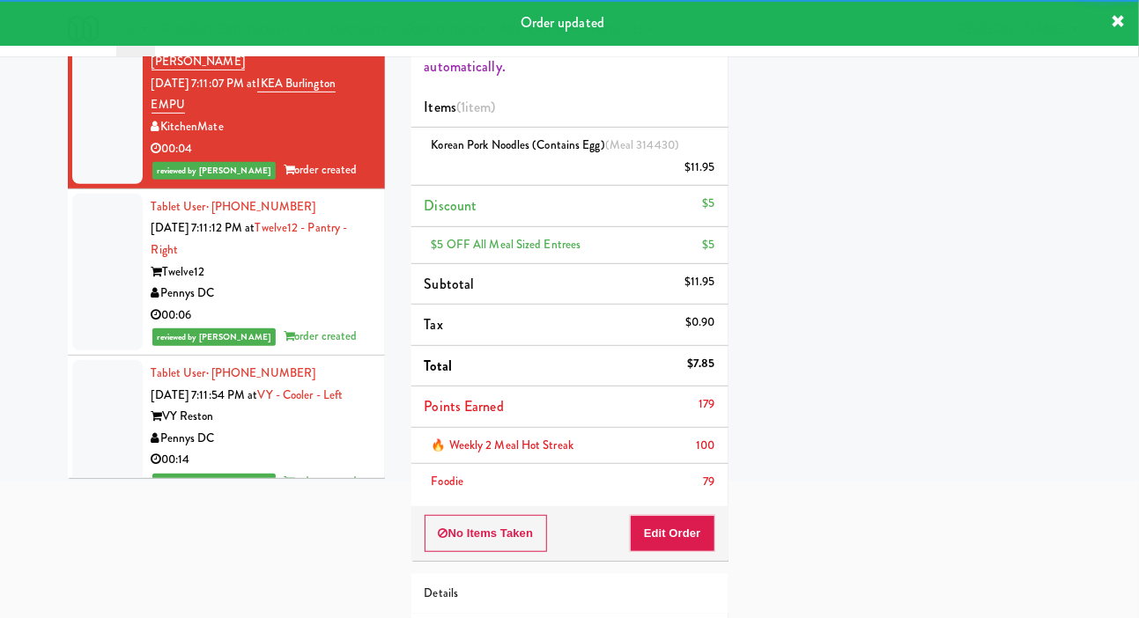
scroll to position [5044, 0]
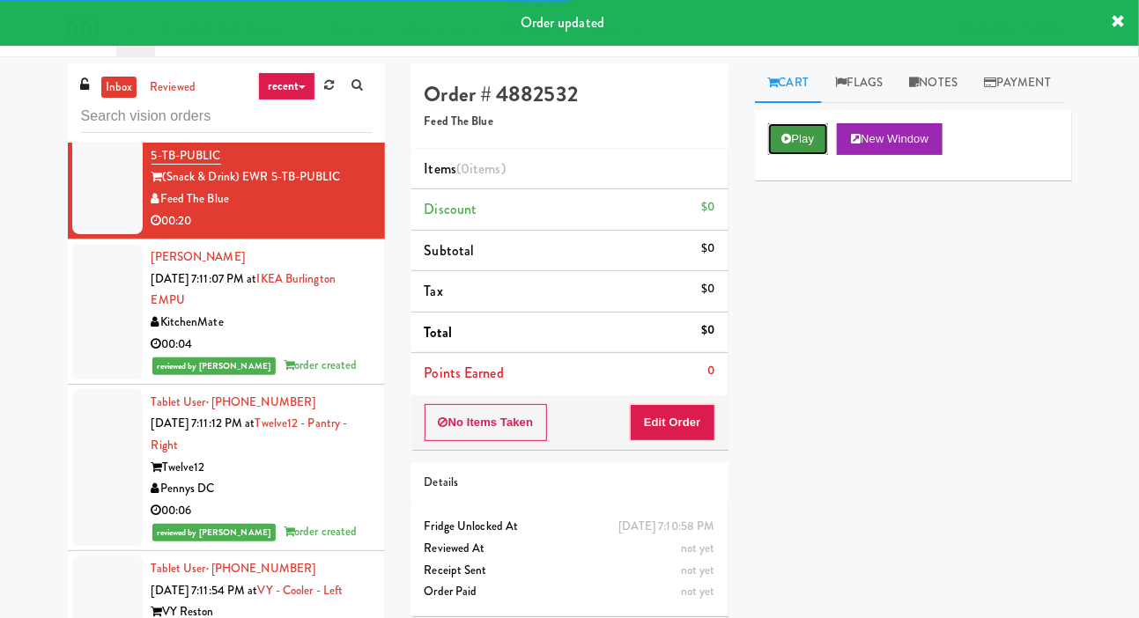
click at [786, 155] on button "Play" at bounding box center [798, 139] width 61 height 32
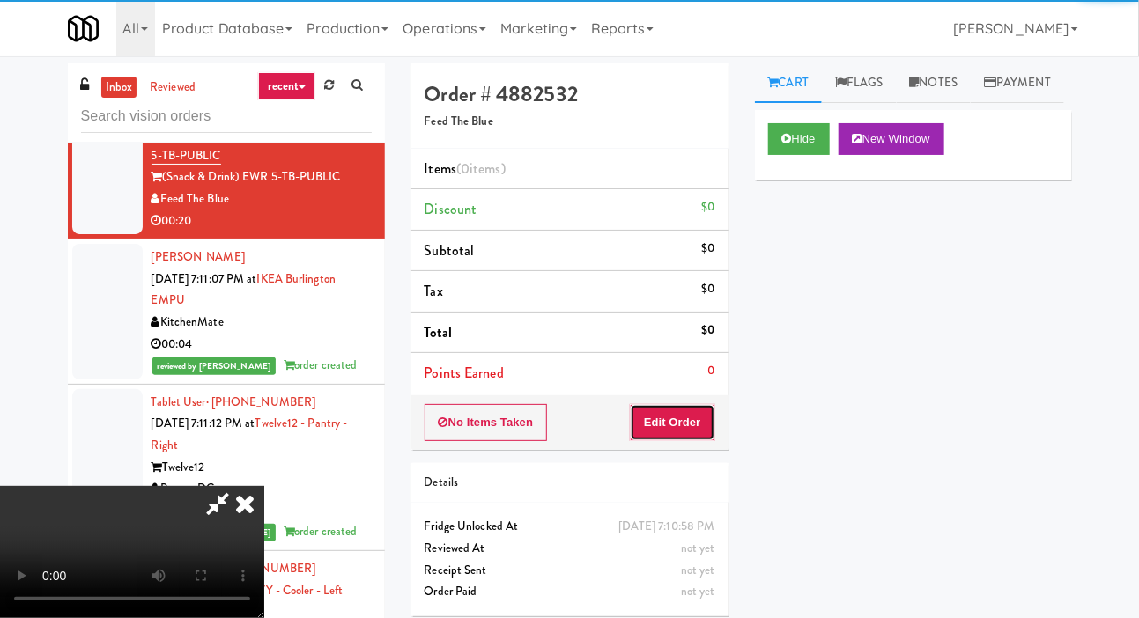
click at [697, 434] on button "Edit Order" at bounding box center [672, 422] width 85 height 37
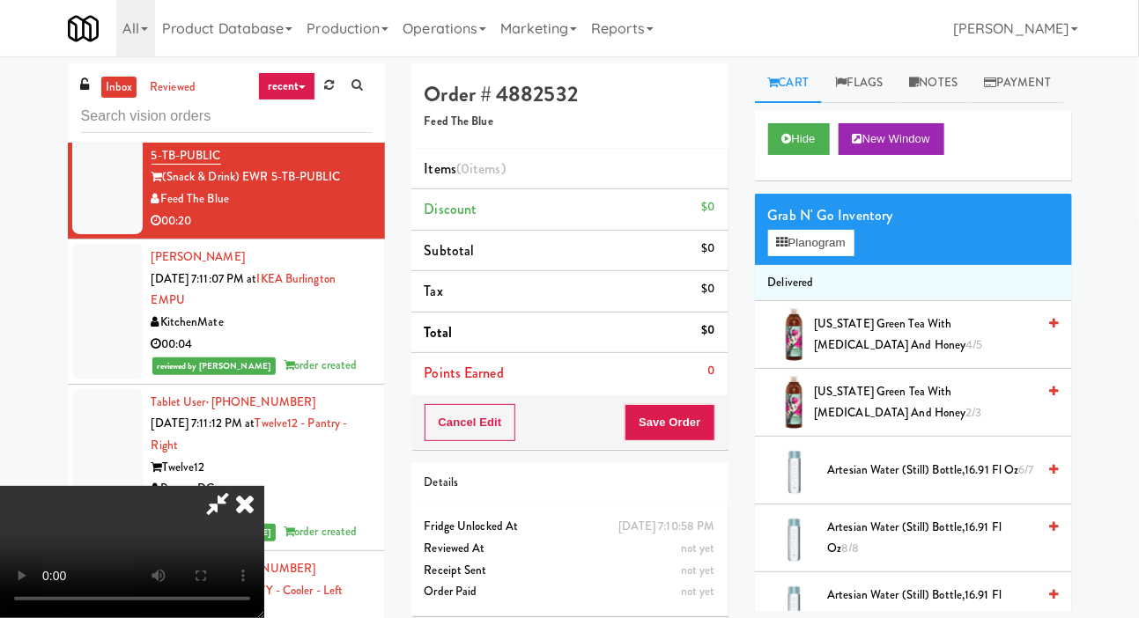
click at [908, 482] on span "Artesian water (Still) Bottle,16.91 Fl Oz 6/7" at bounding box center [932, 471] width 209 height 22
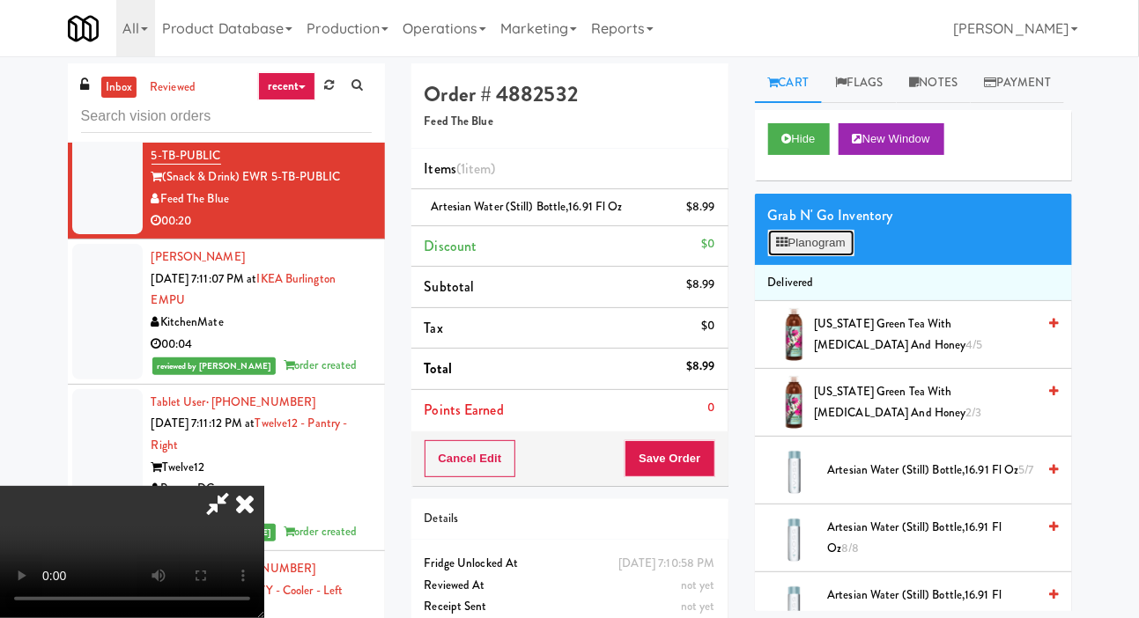
click at [826, 256] on button "Planogram" at bounding box center [811, 243] width 86 height 26
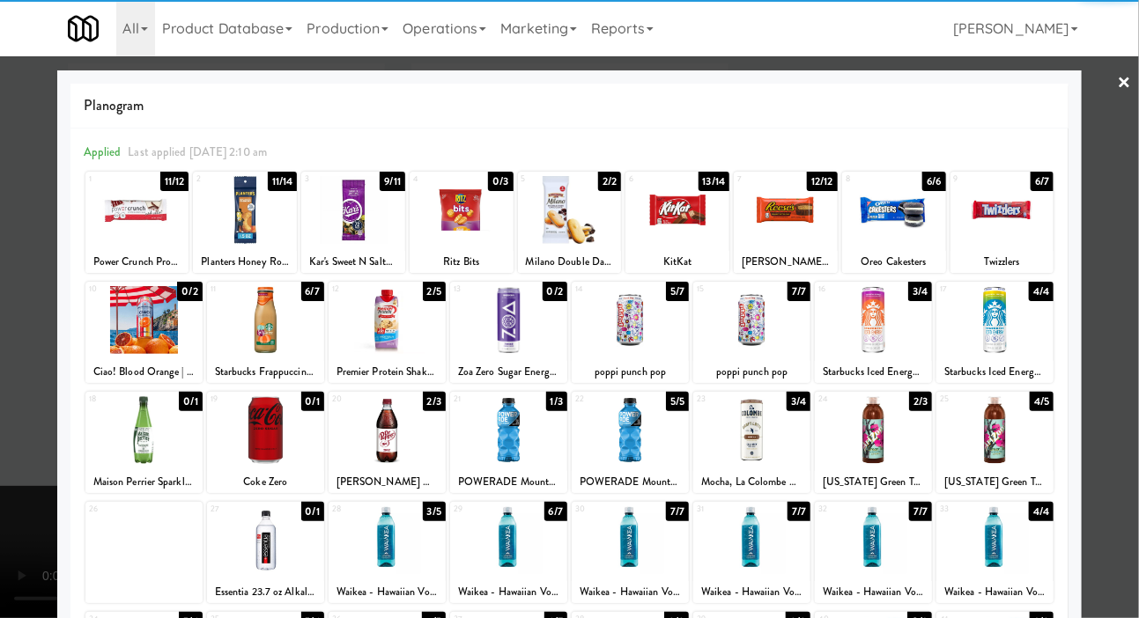
click at [337, 226] on div at bounding box center [353, 210] width 104 height 68
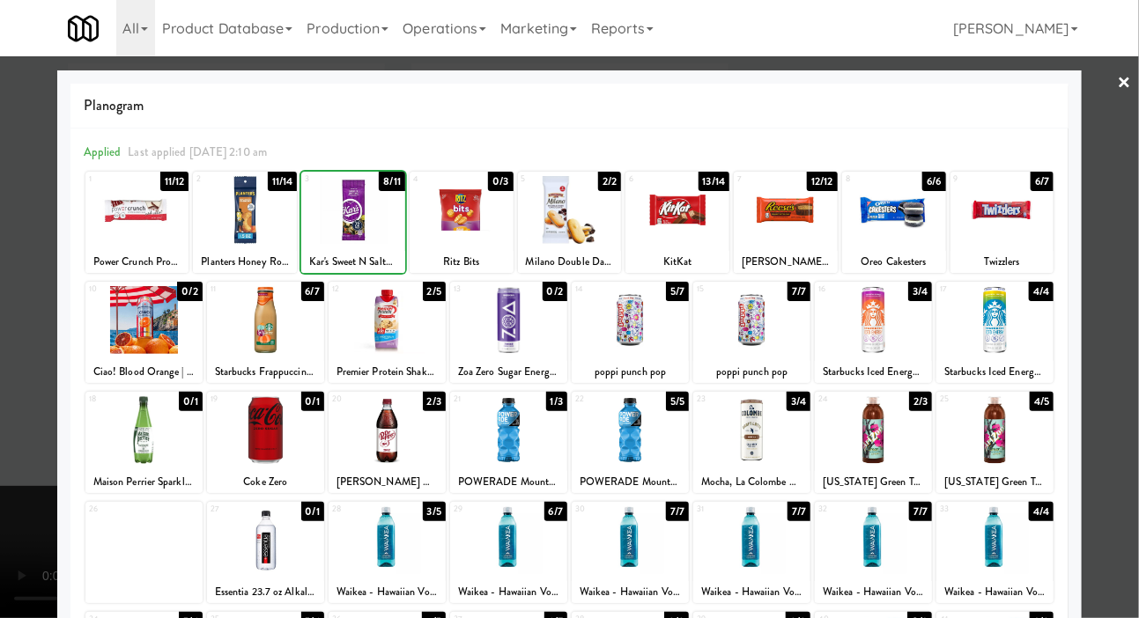
click at [19, 181] on div at bounding box center [569, 309] width 1139 height 618
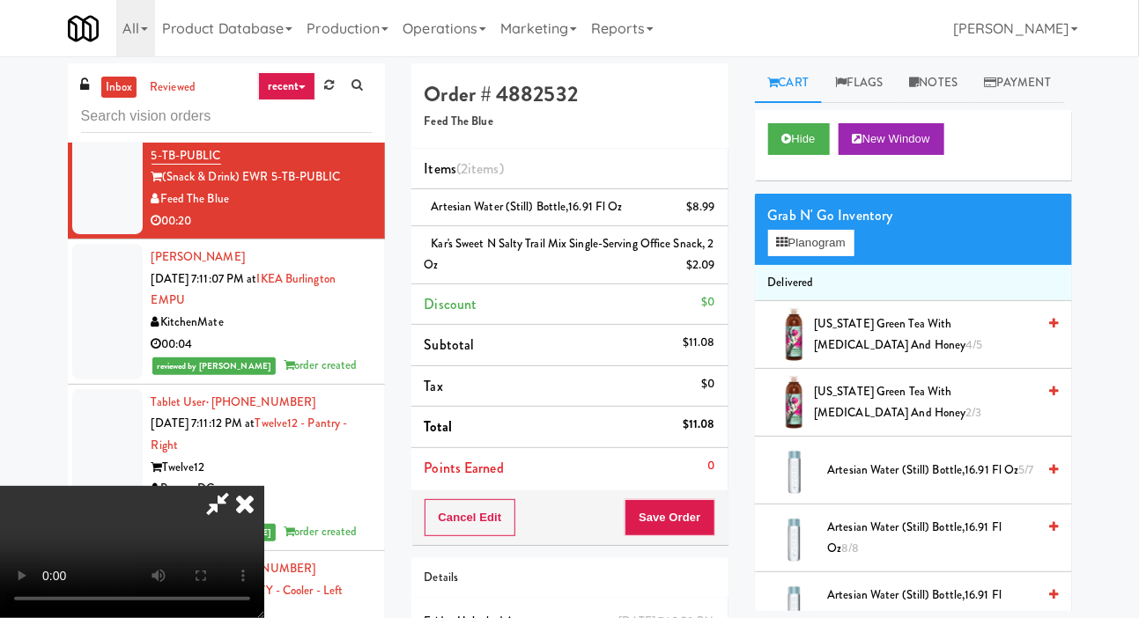
scroll to position [31, 0]
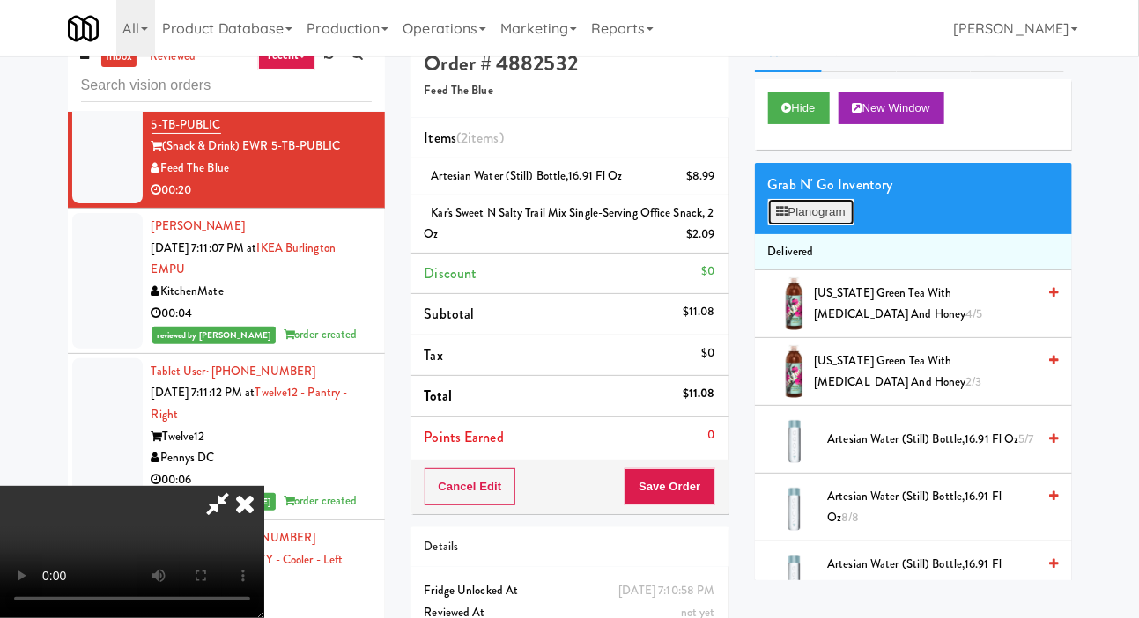
click at [826, 226] on button "Planogram" at bounding box center [811, 212] width 86 height 26
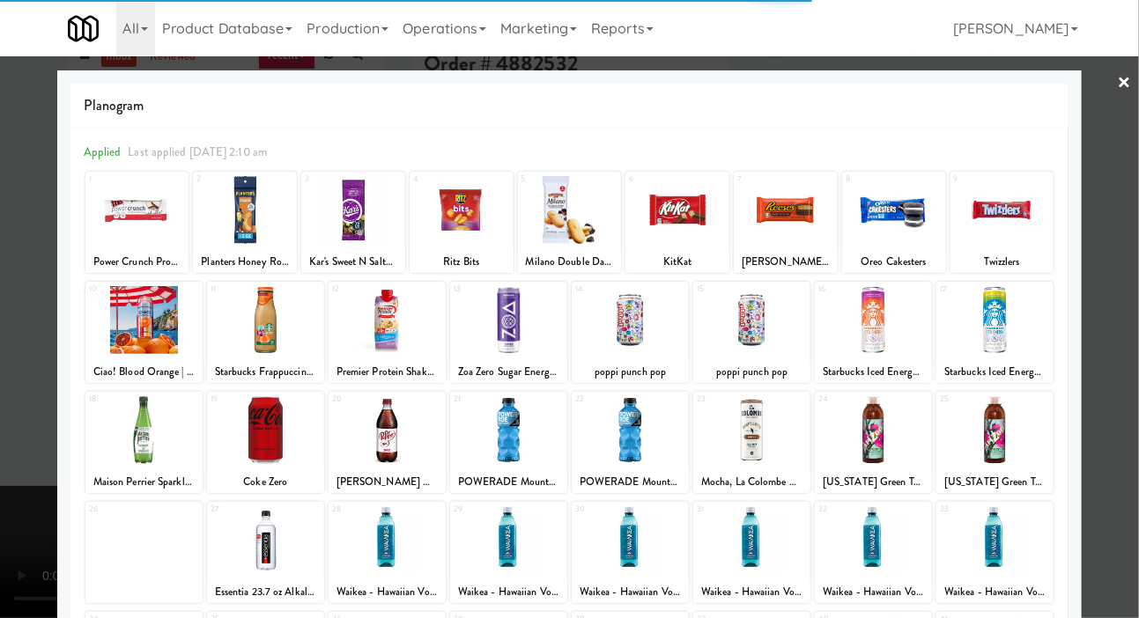
click at [241, 213] on div at bounding box center [245, 210] width 104 height 68
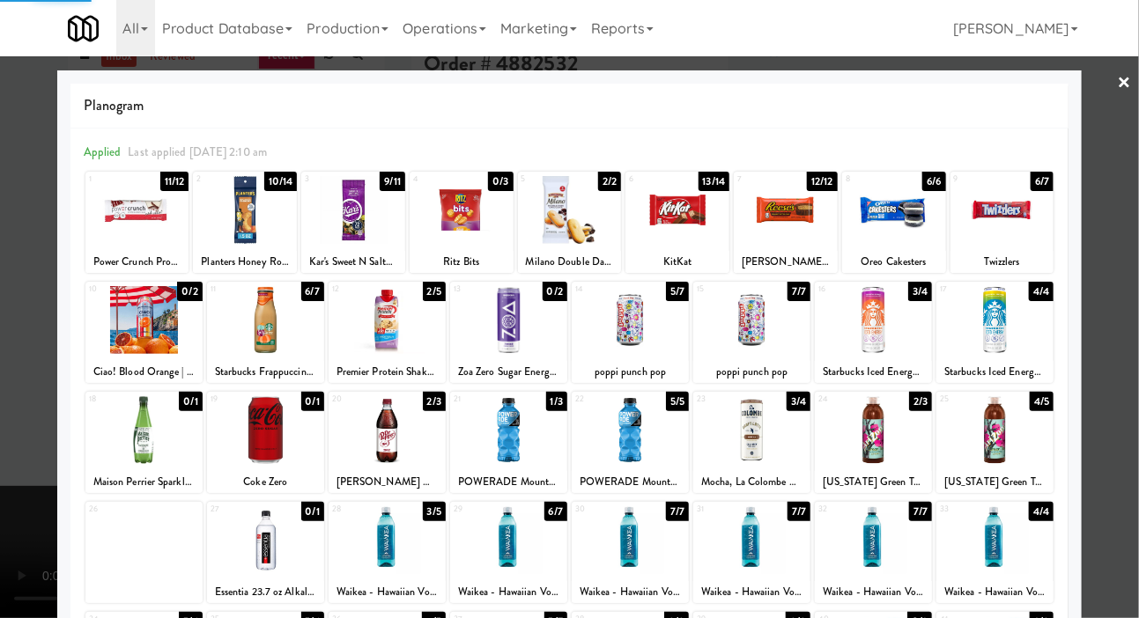
click at [241, 219] on div at bounding box center [245, 210] width 104 height 68
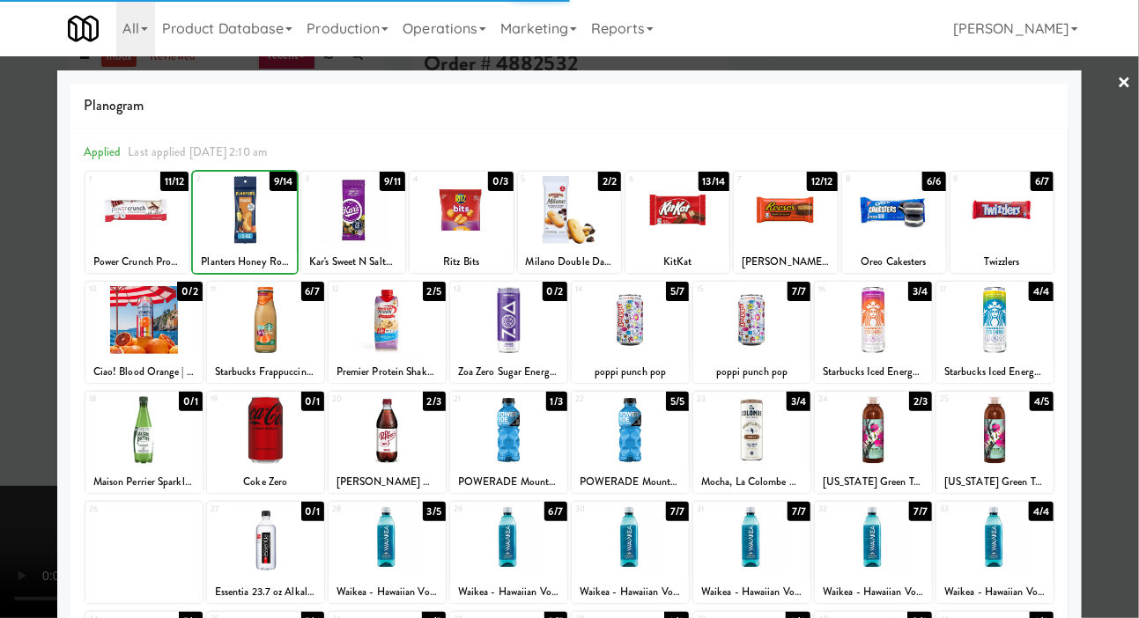
click at [14, 208] on div at bounding box center [569, 309] width 1139 height 618
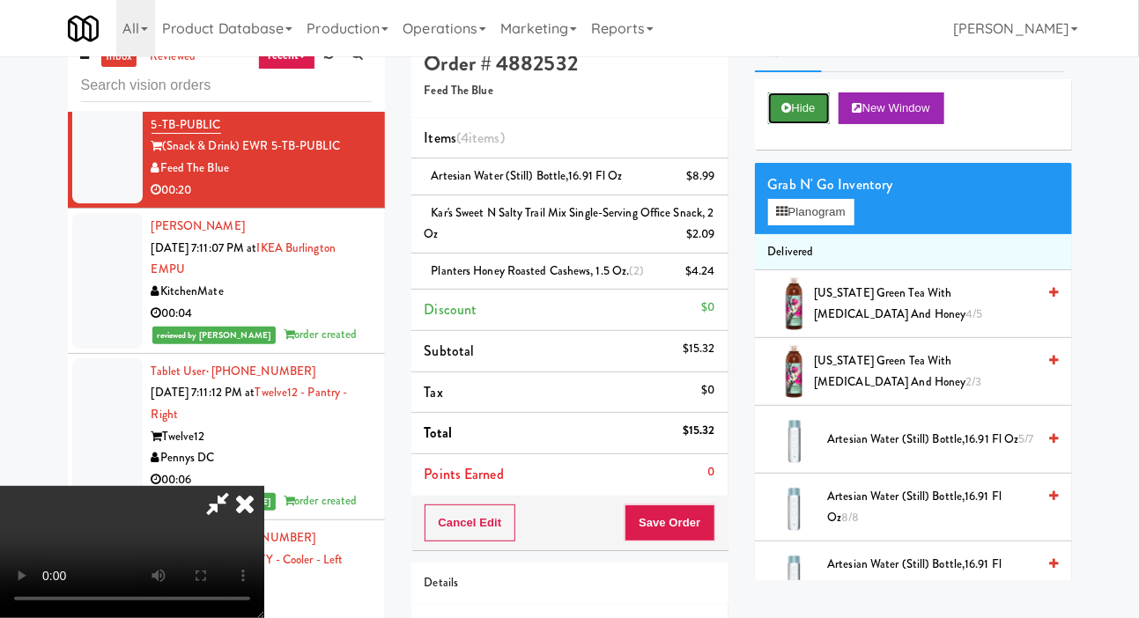
click at [816, 124] on button "Hide" at bounding box center [799, 109] width 62 height 32
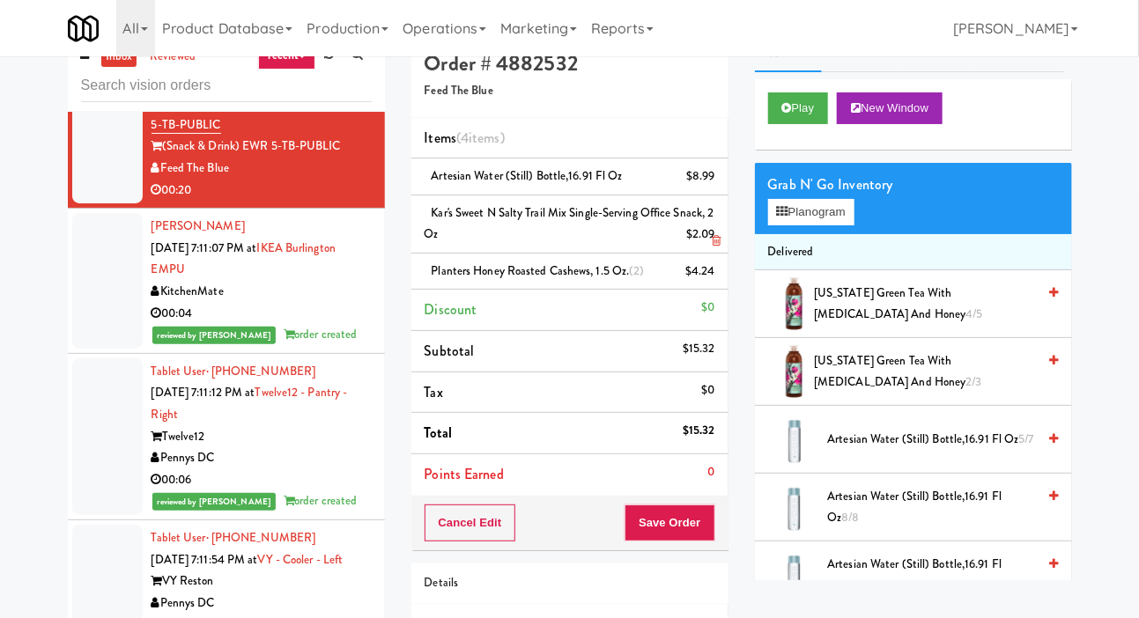
click at [722, 218] on li "Kar's Sweet N Salty Trail Mix Single-Serving Office Snack, 2 oz $2.09" at bounding box center [569, 225] width 317 height 58
click at [714, 232] on link at bounding box center [713, 242] width 16 height 22
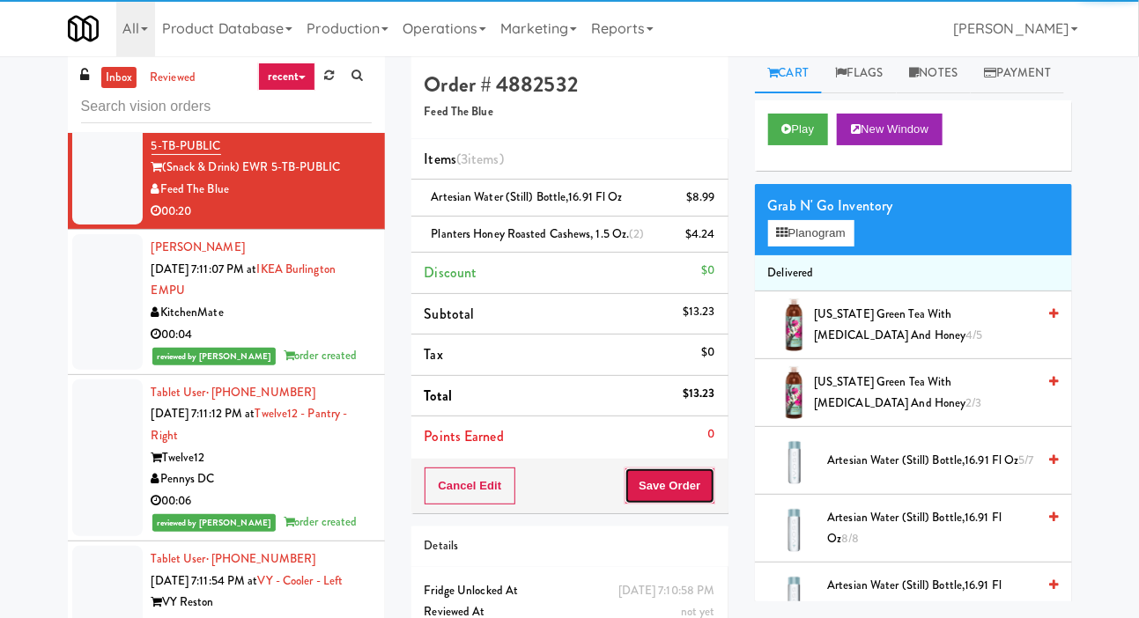
click at [675, 480] on button "Save Order" at bounding box center [670, 486] width 90 height 37
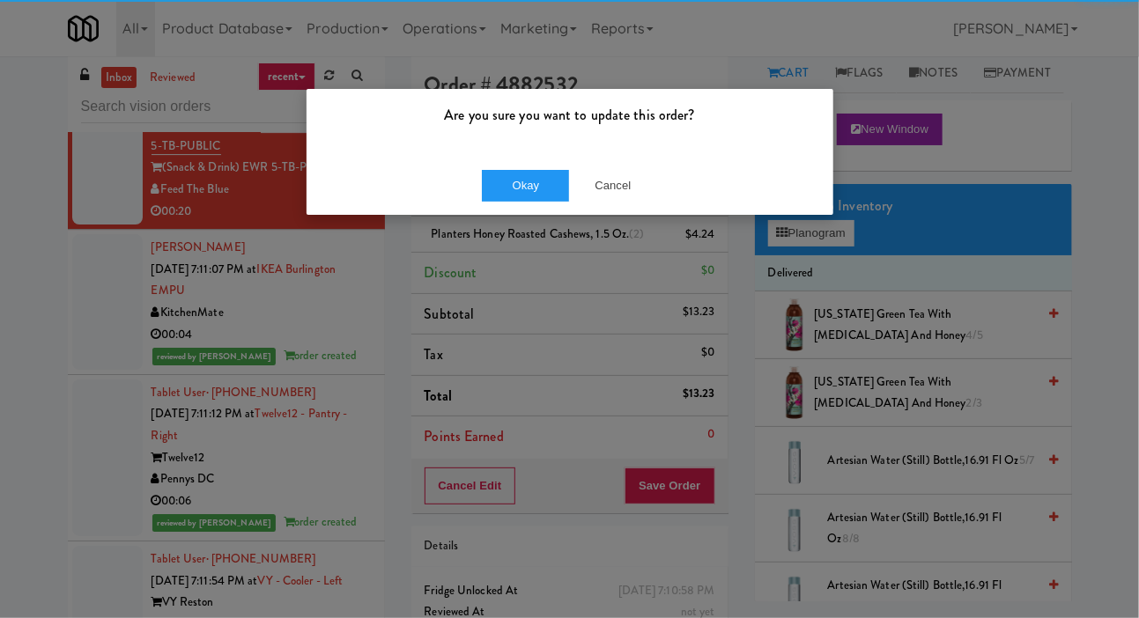
click at [715, 244] on div "Are you sure you want to update this order? Okay Cancel" at bounding box center [569, 309] width 1139 height 618
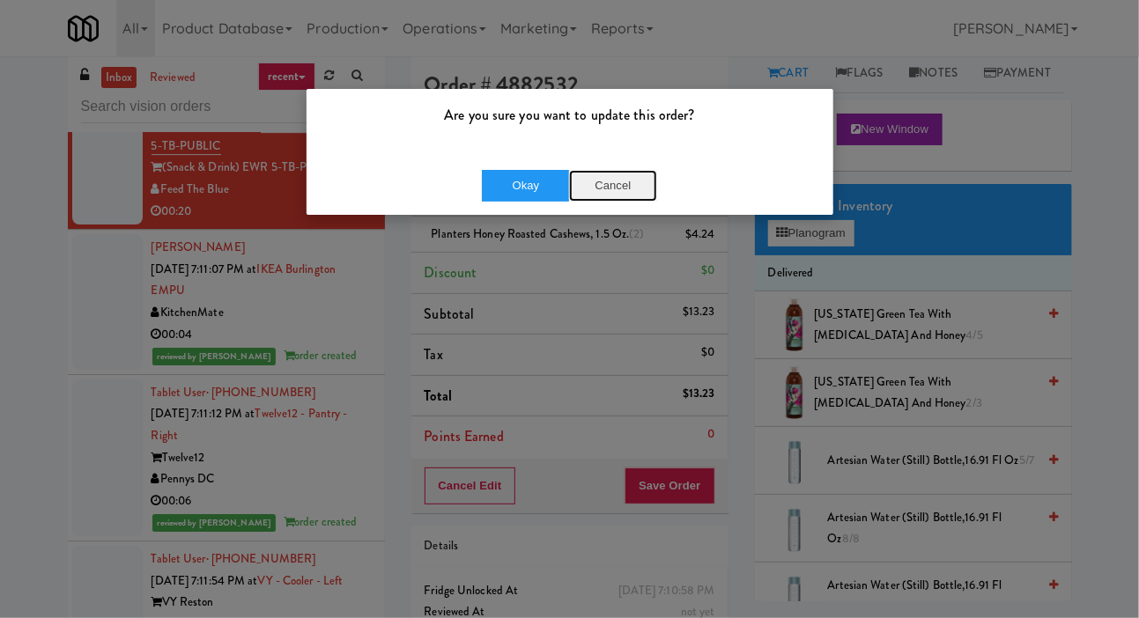
click at [633, 183] on button "Cancel" at bounding box center [613, 186] width 88 height 32
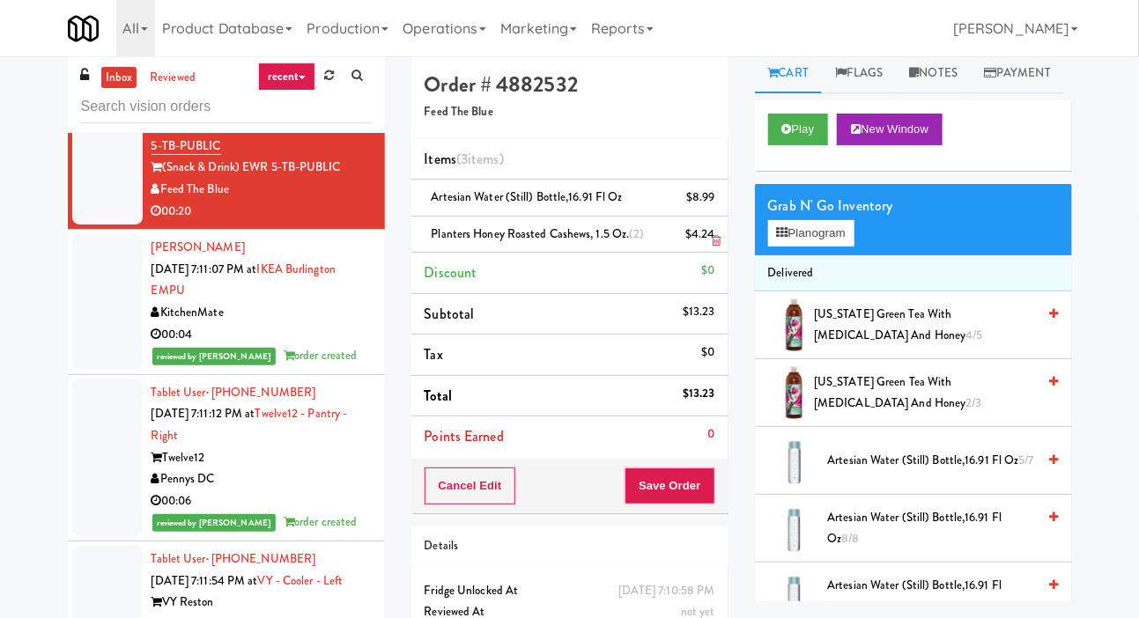
click at [713, 237] on div "$4.24" at bounding box center [700, 235] width 30 height 22
click at [718, 238] on icon at bounding box center [716, 240] width 9 height 11
click at [677, 483] on button "Save Order" at bounding box center [670, 486] width 90 height 37
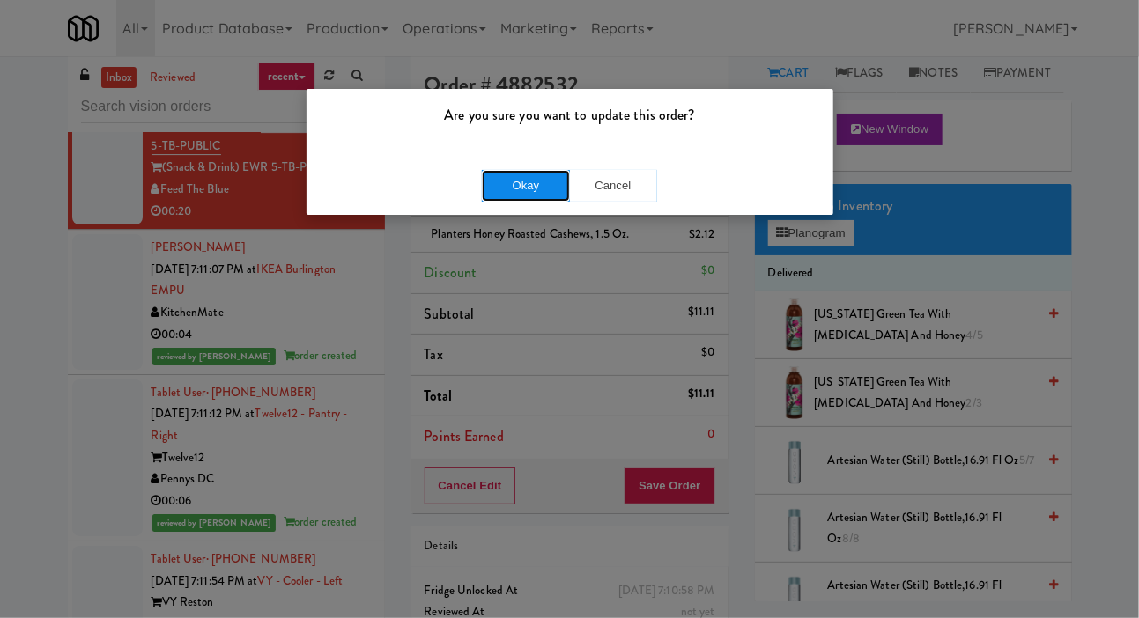
click at [484, 183] on button "Okay" at bounding box center [526, 186] width 88 height 32
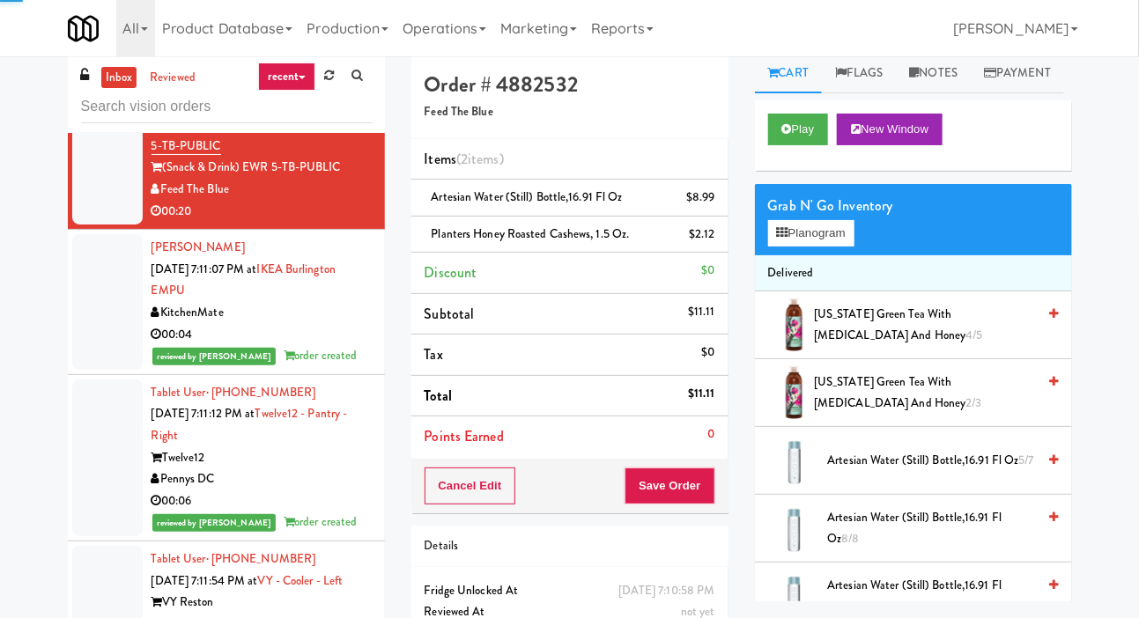
click at [100, 80] on div at bounding box center [107, 12] width 70 height 136
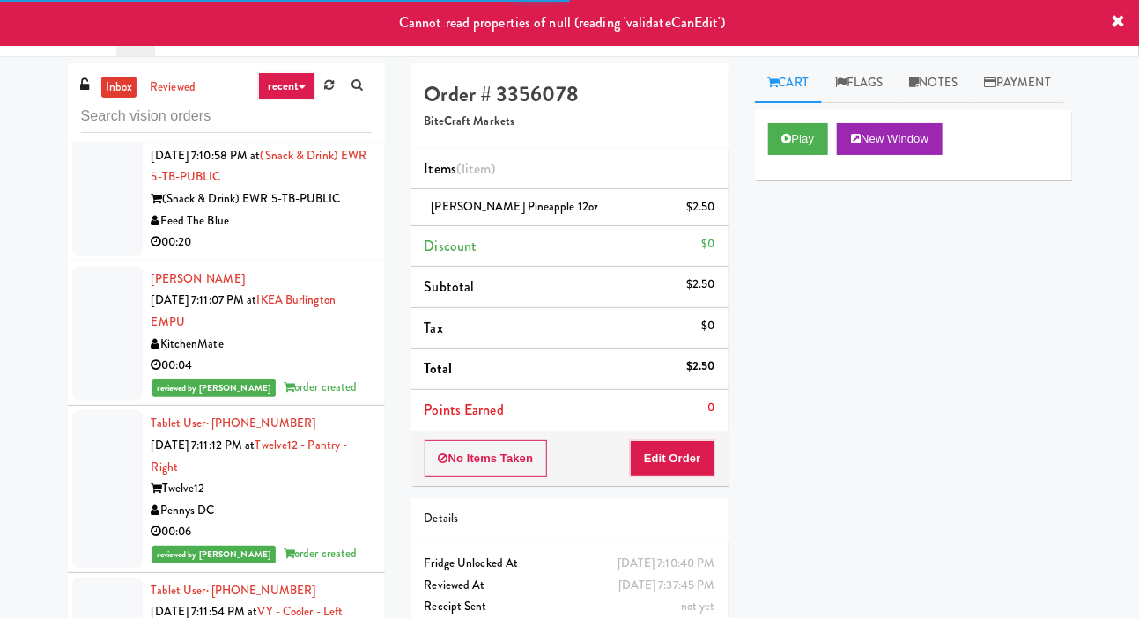
click at [107, 256] on div at bounding box center [107, 189] width 70 height 136
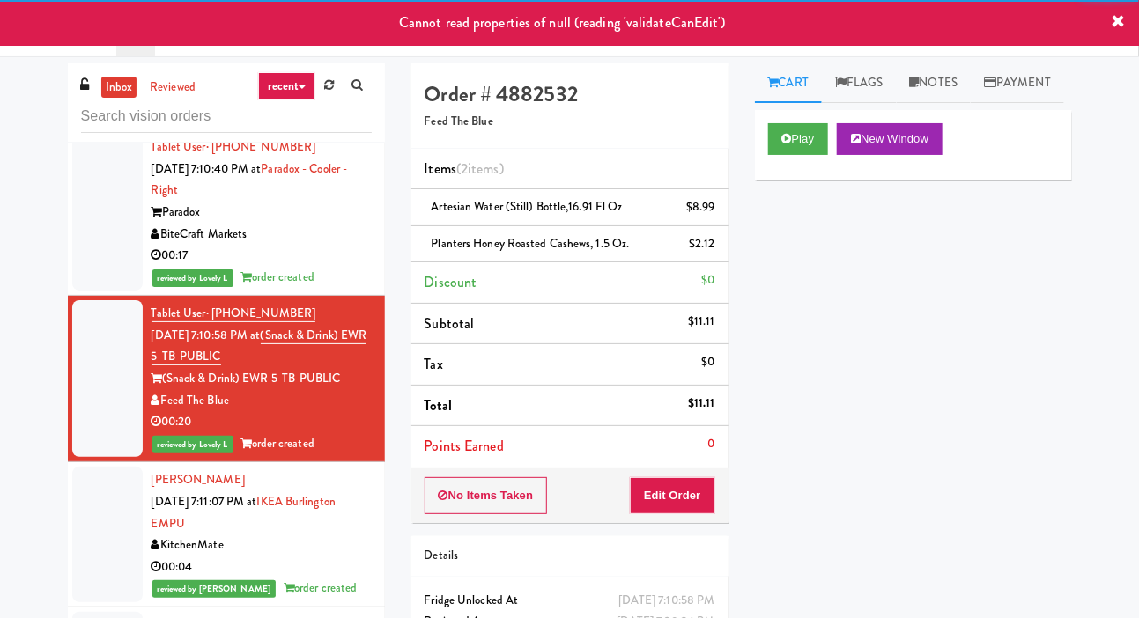
click at [106, 124] on div at bounding box center [107, 68] width 70 height 114
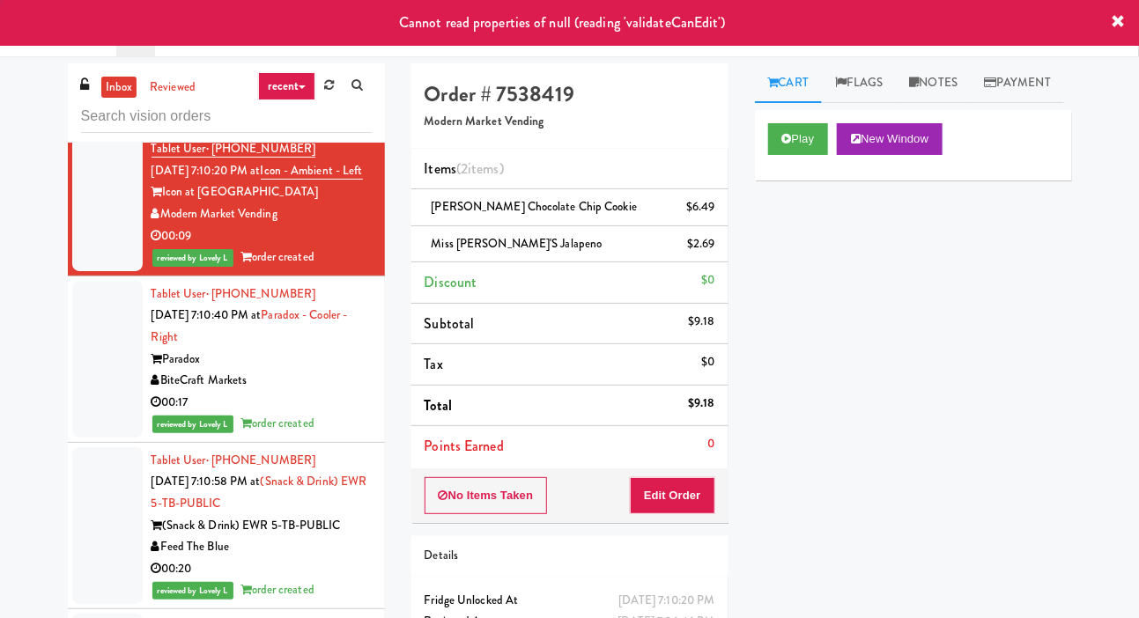
click at [96, 127] on div at bounding box center [107, 59] width 70 height 136
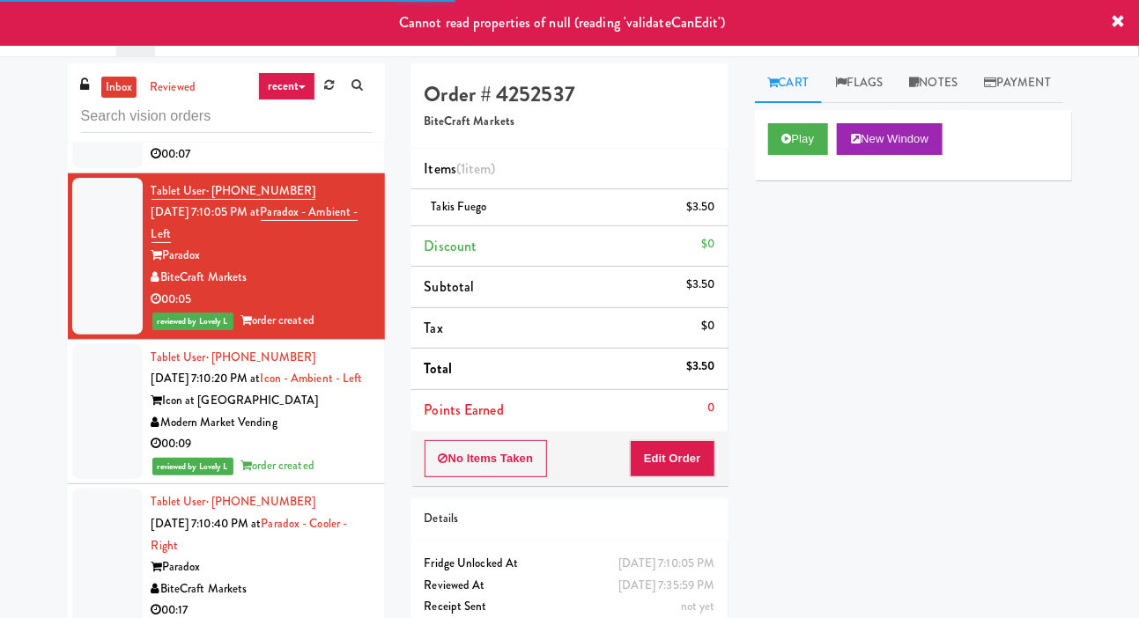
click at [93, 168] on div at bounding box center [107, 101] width 70 height 136
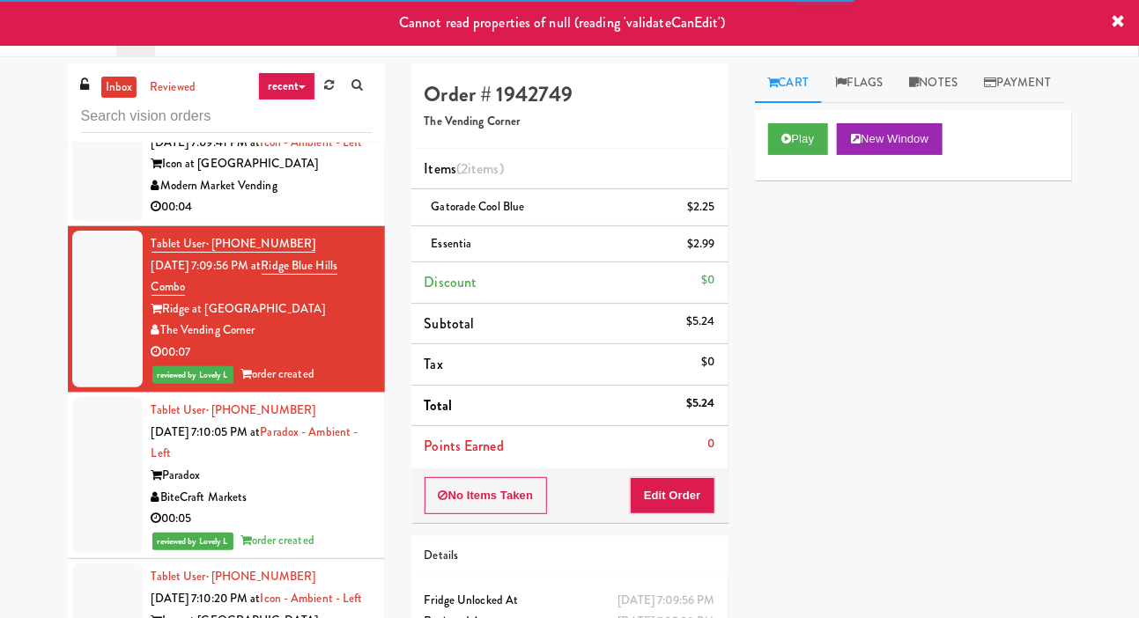
click at [97, 221] on div at bounding box center [107, 164] width 70 height 114
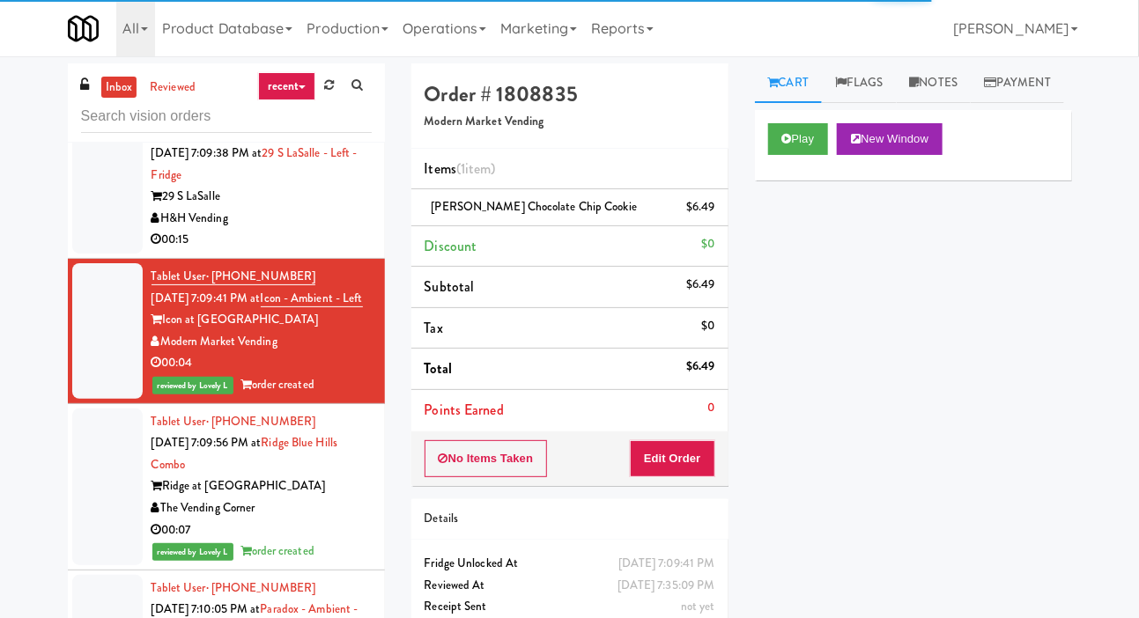
click at [106, 255] on div at bounding box center [107, 187] width 70 height 136
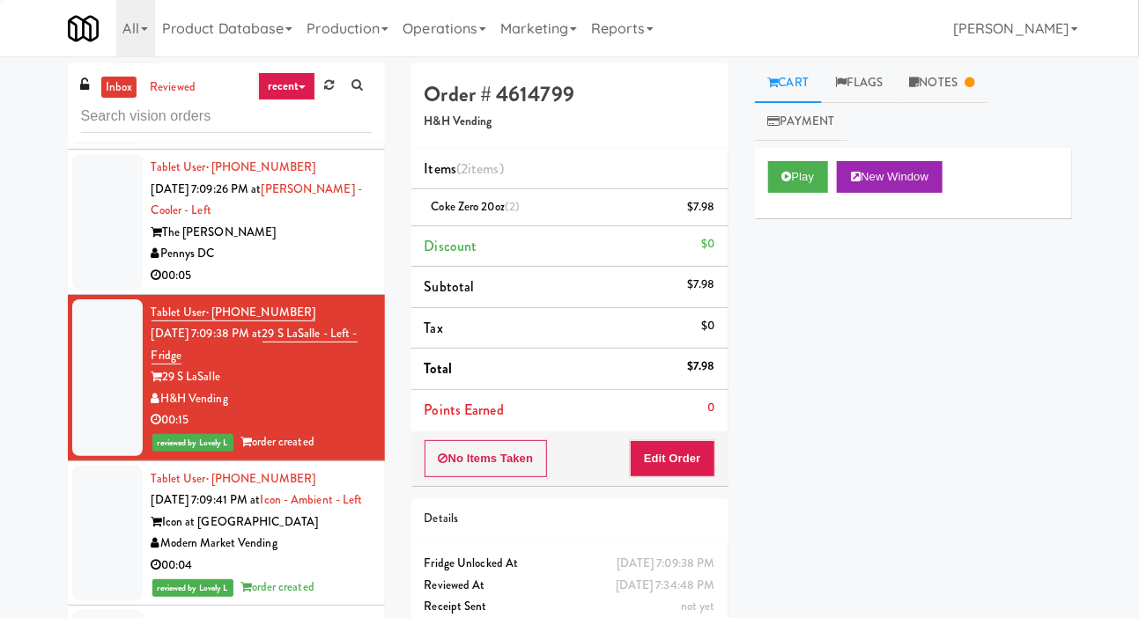
scroll to position [4019, 0]
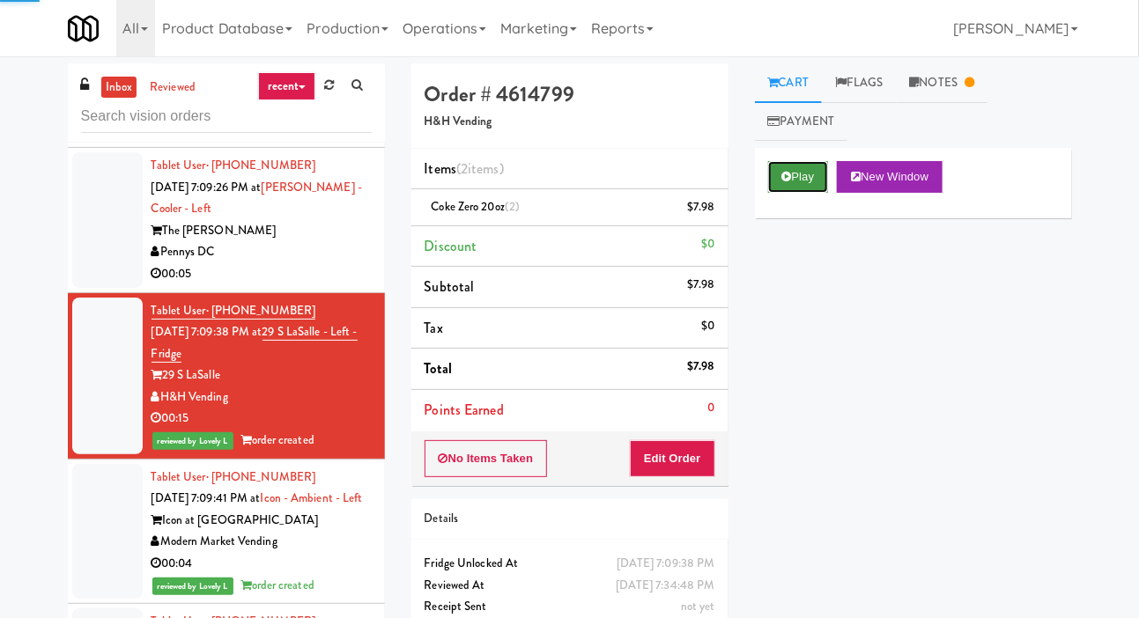
click at [794, 176] on button "Play" at bounding box center [798, 177] width 61 height 32
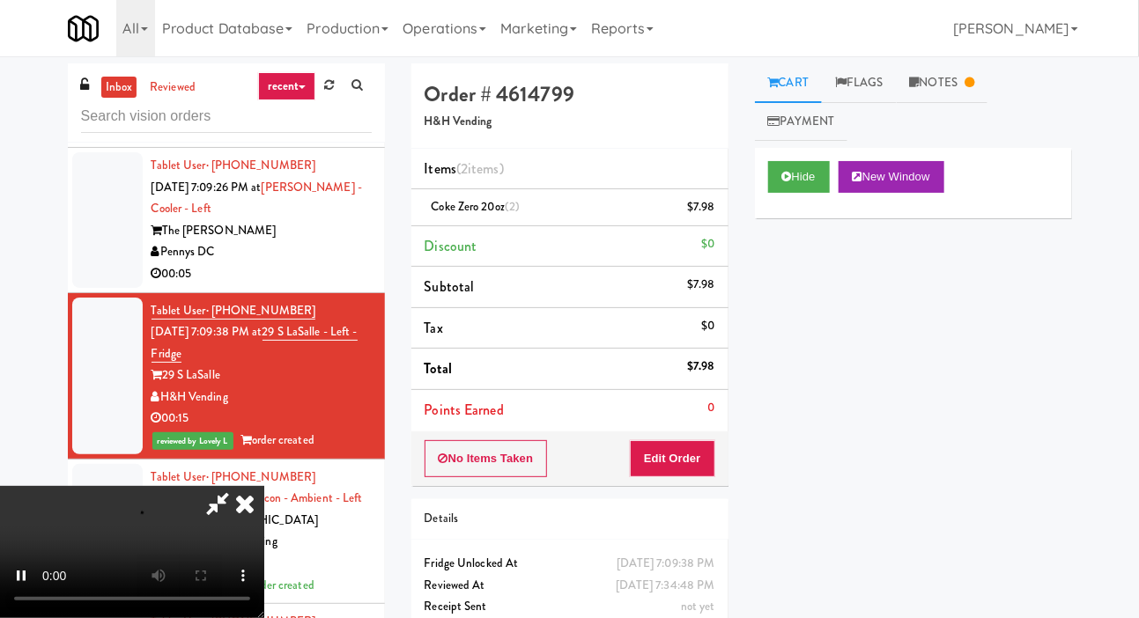
click at [41, 292] on div "inbox reviewed recent all unclear take inventory issue suspicious failed recent…" at bounding box center [569, 373] width 1139 height 621
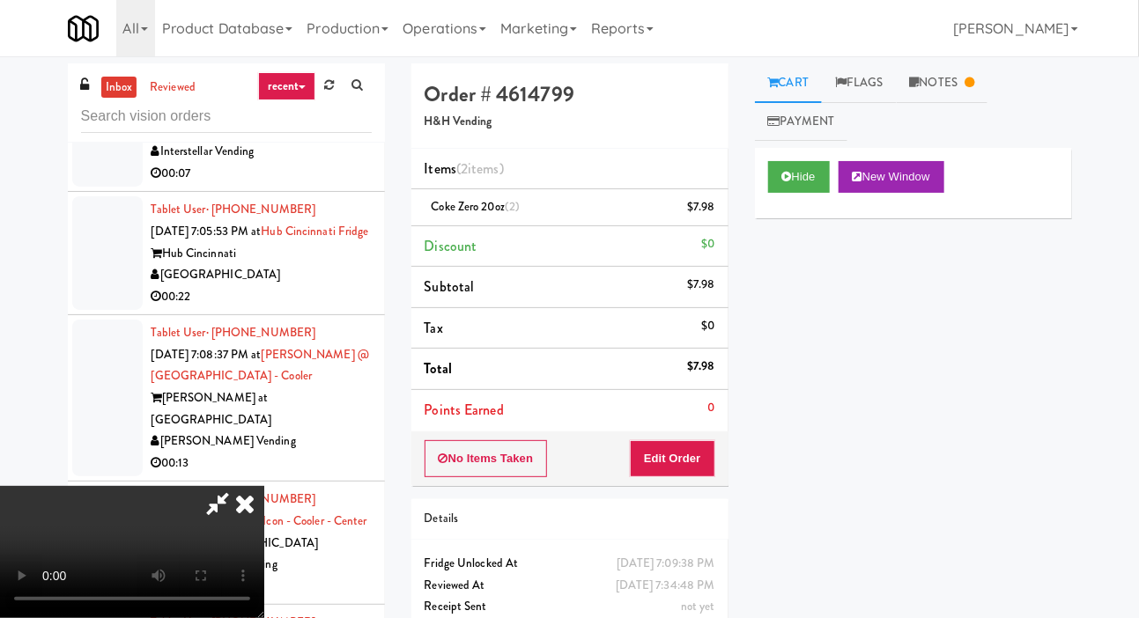
scroll to position [3253, 0]
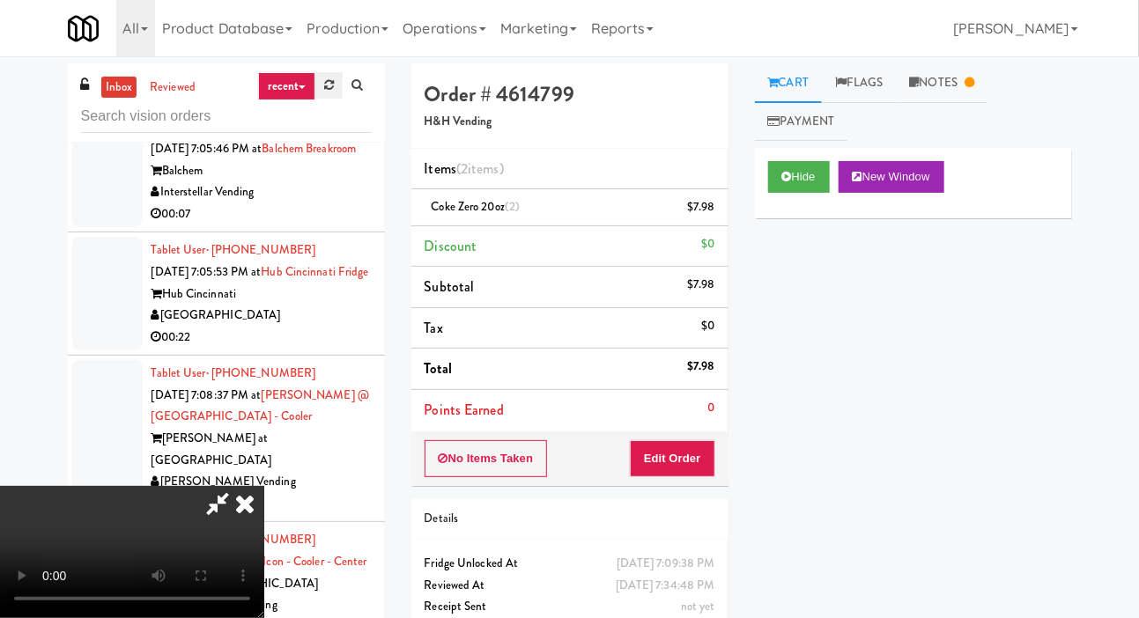
click at [326, 83] on icon at bounding box center [329, 84] width 10 height 11
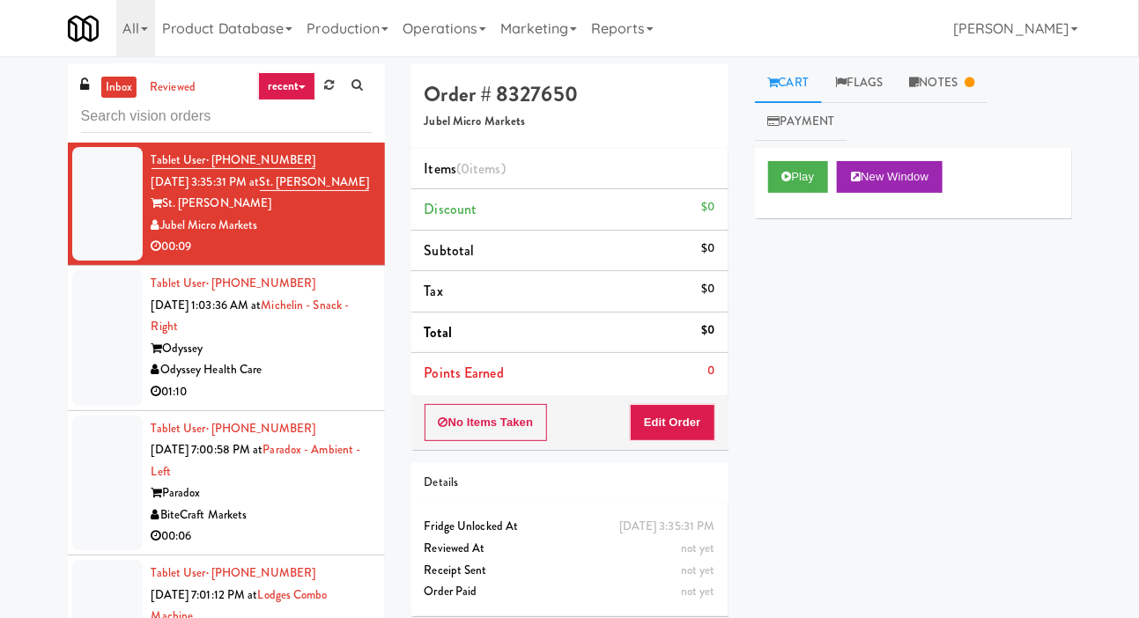
click at [99, 364] on div at bounding box center [107, 338] width 70 height 136
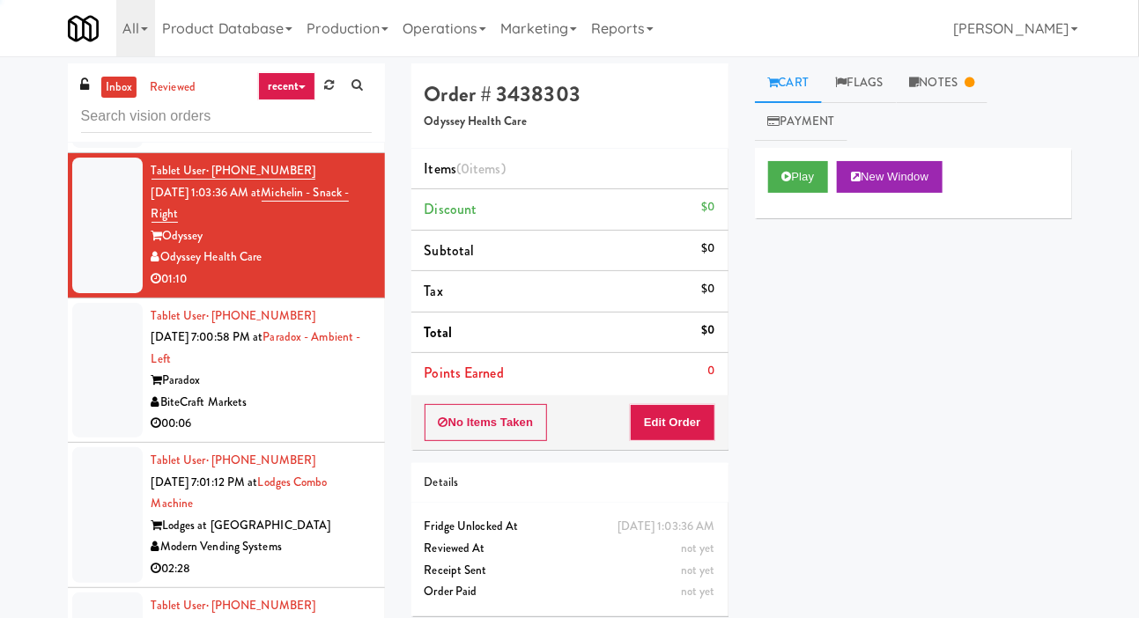
scroll to position [116, 0]
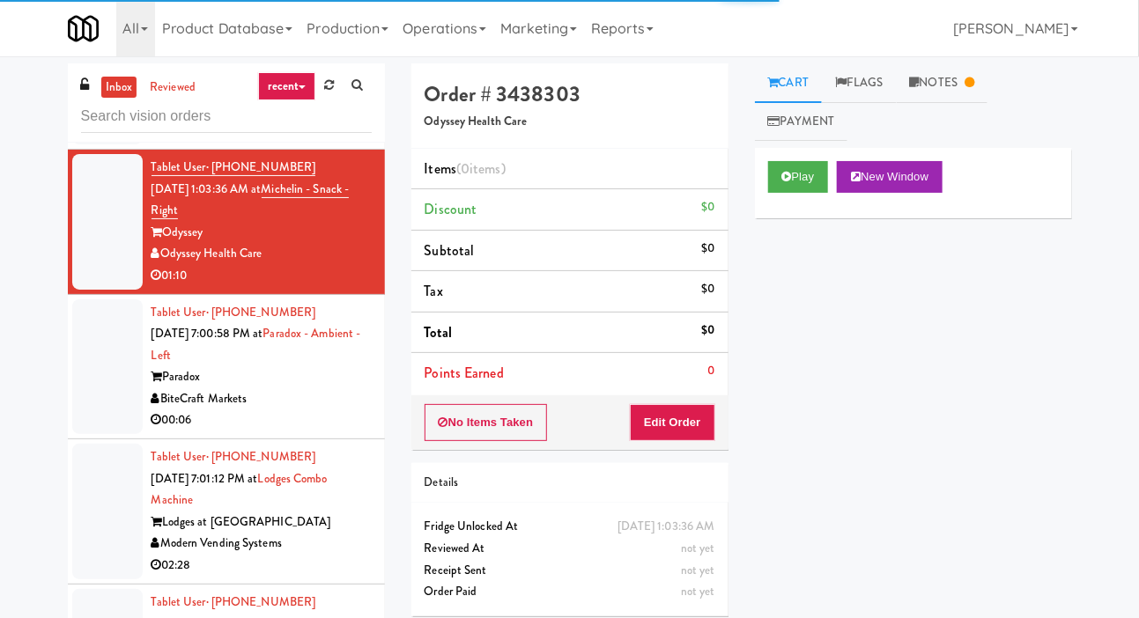
click at [107, 394] on div at bounding box center [107, 368] width 70 height 136
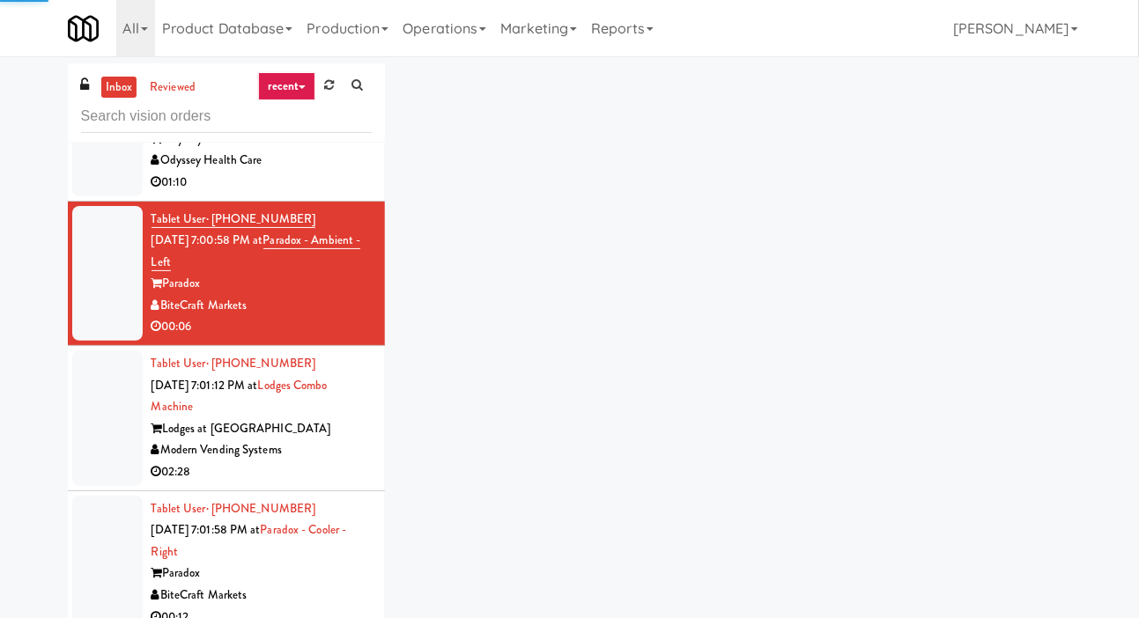
scroll to position [243, 0]
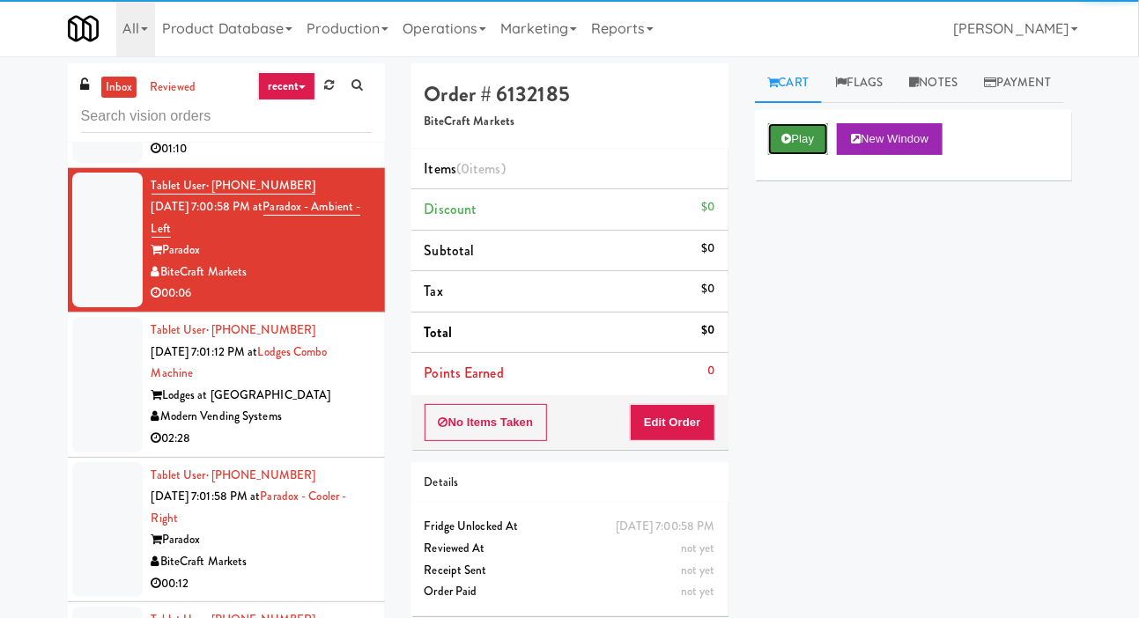
click at [777, 155] on button "Play" at bounding box center [798, 139] width 61 height 32
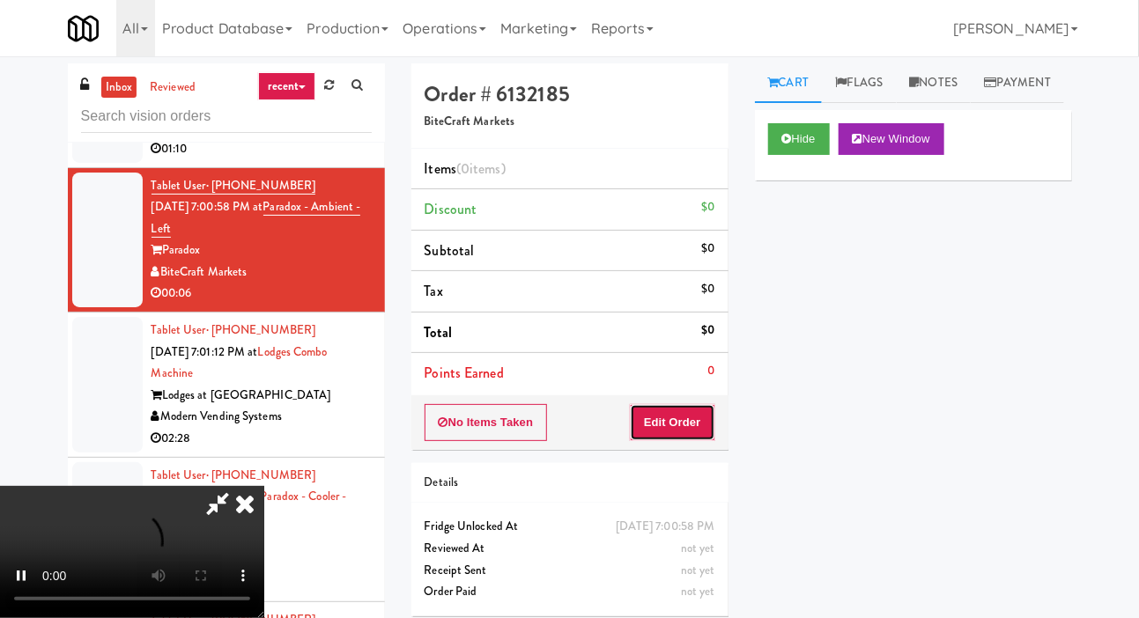
click at [687, 426] on button "Edit Order" at bounding box center [672, 422] width 85 height 37
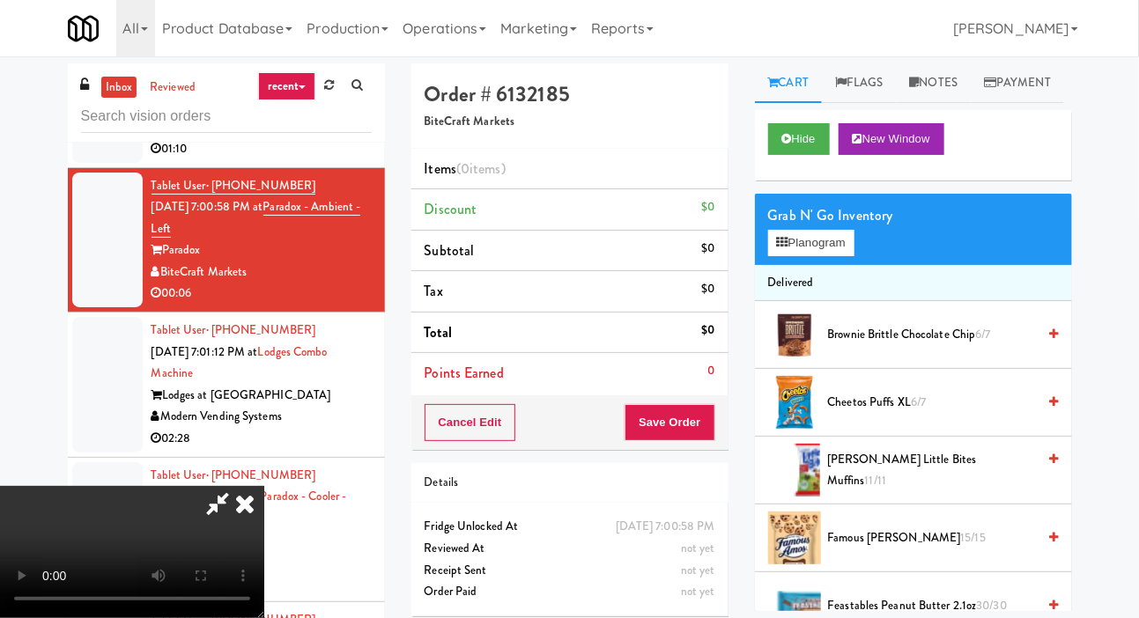
scroll to position [64, 0]
click at [794, 155] on button "Hide" at bounding box center [799, 139] width 62 height 32
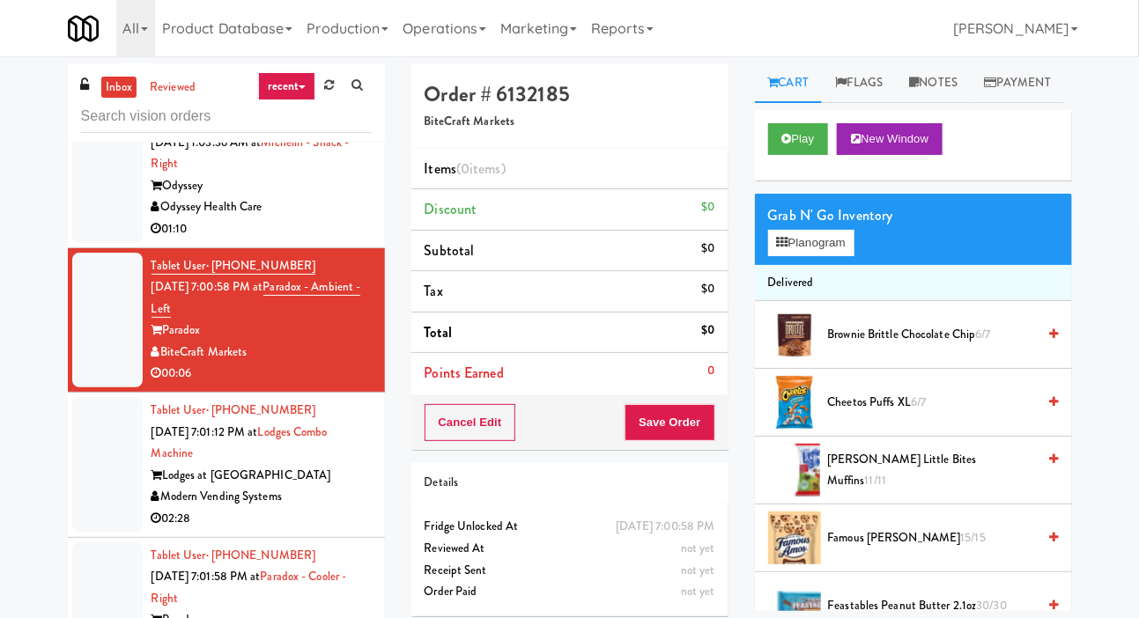
click at [102, 228] on div at bounding box center [107, 175] width 70 height 136
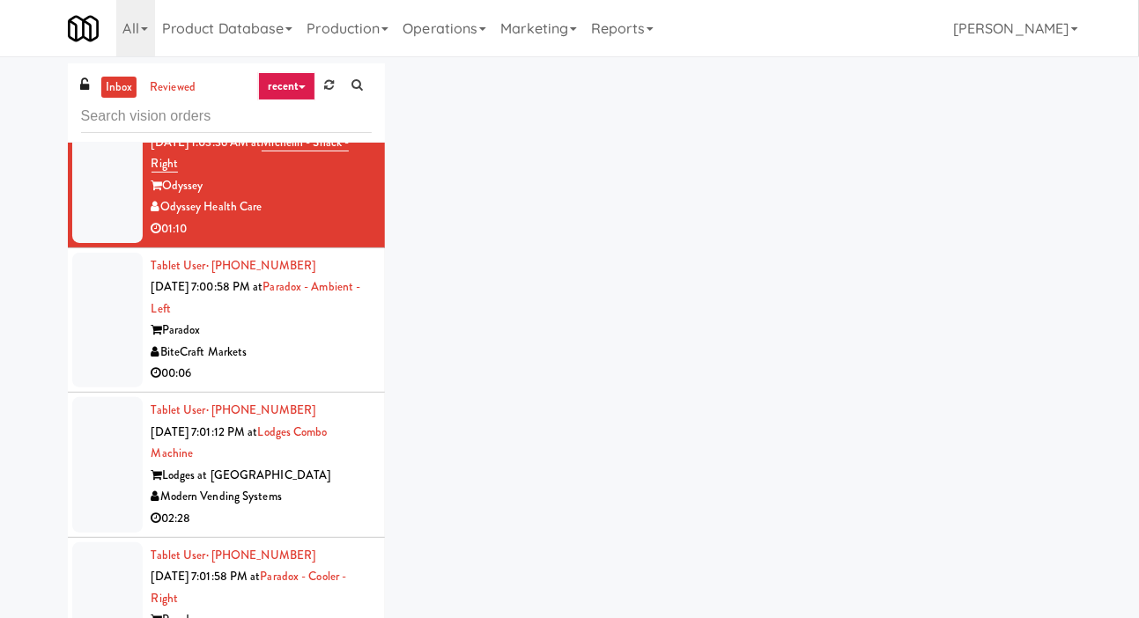
click at [115, 349] on div at bounding box center [107, 321] width 70 height 136
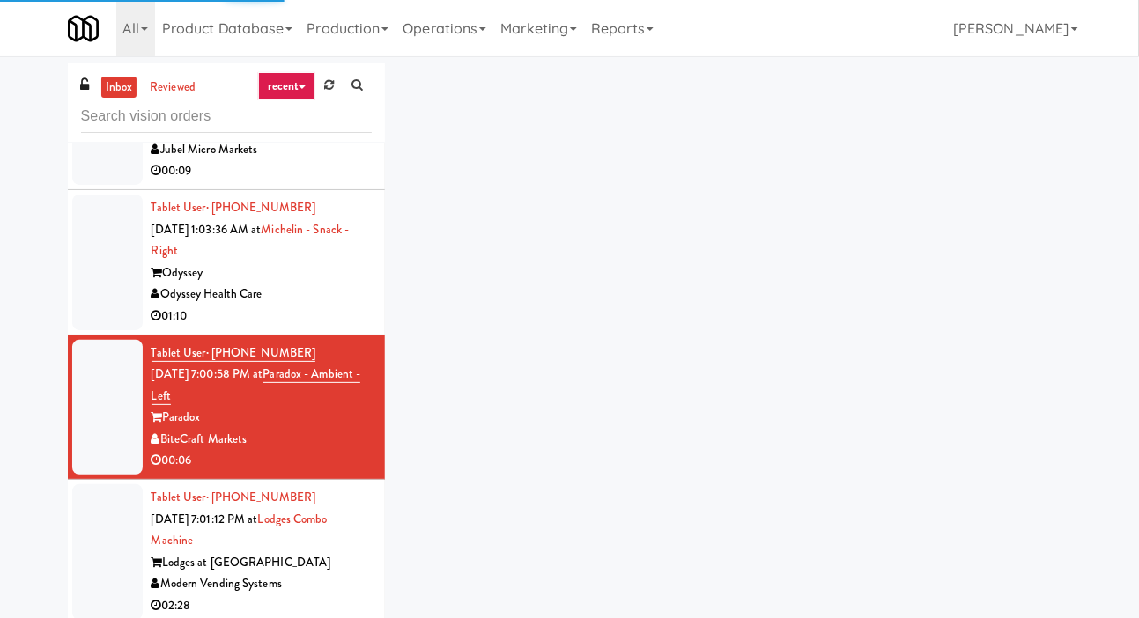
scroll to position [73, 0]
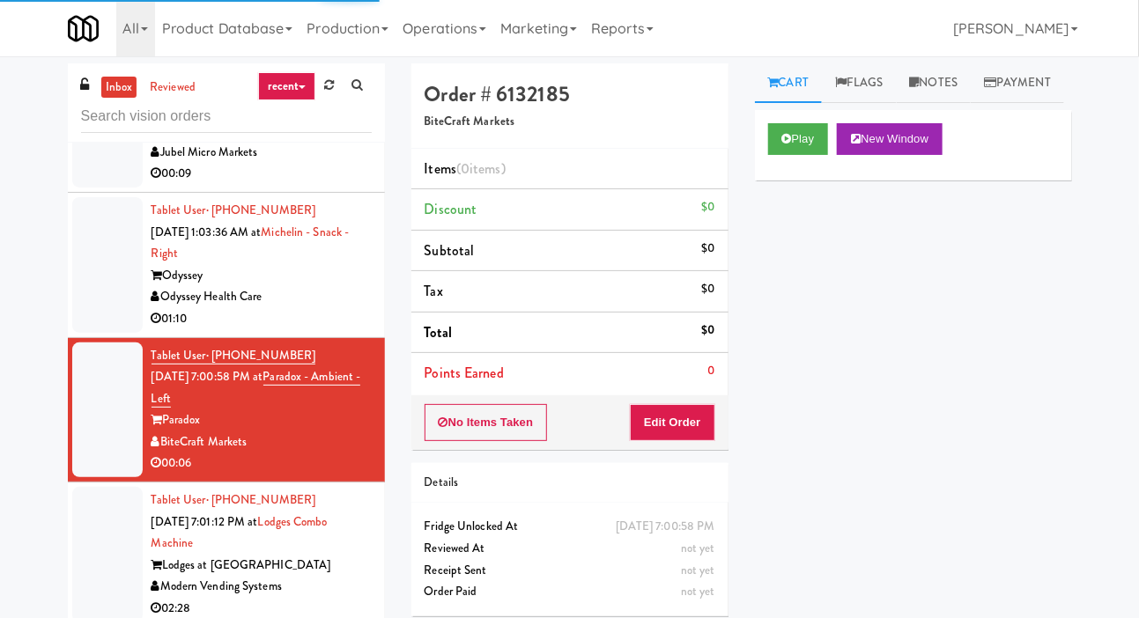
click at [104, 309] on div at bounding box center [107, 265] width 70 height 136
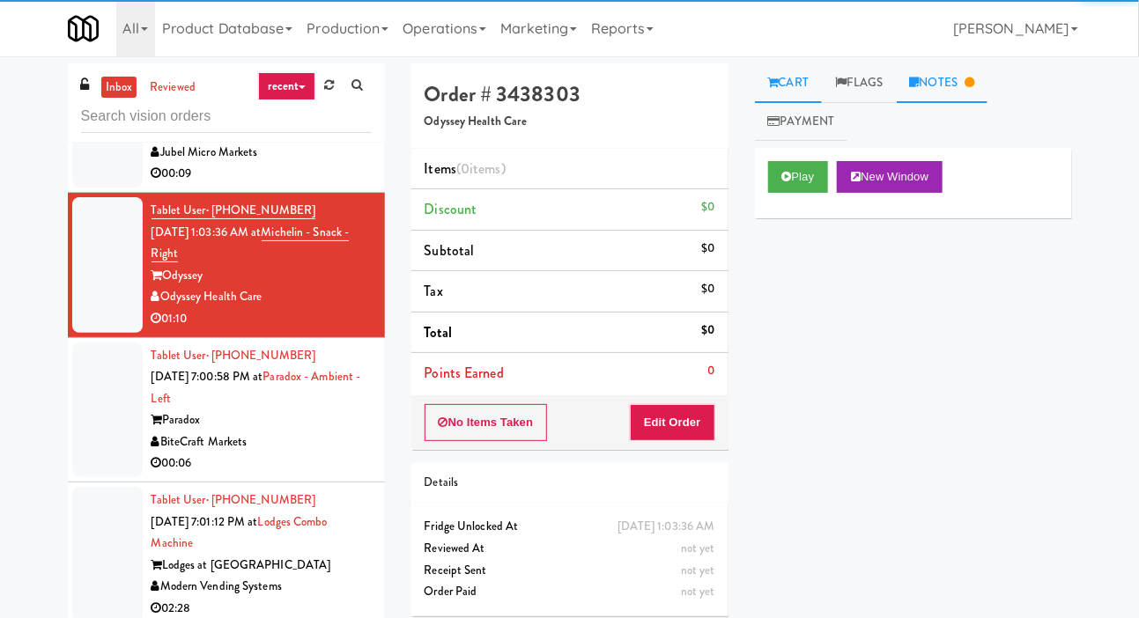
click at [960, 98] on link "Notes" at bounding box center [943, 83] width 92 height 40
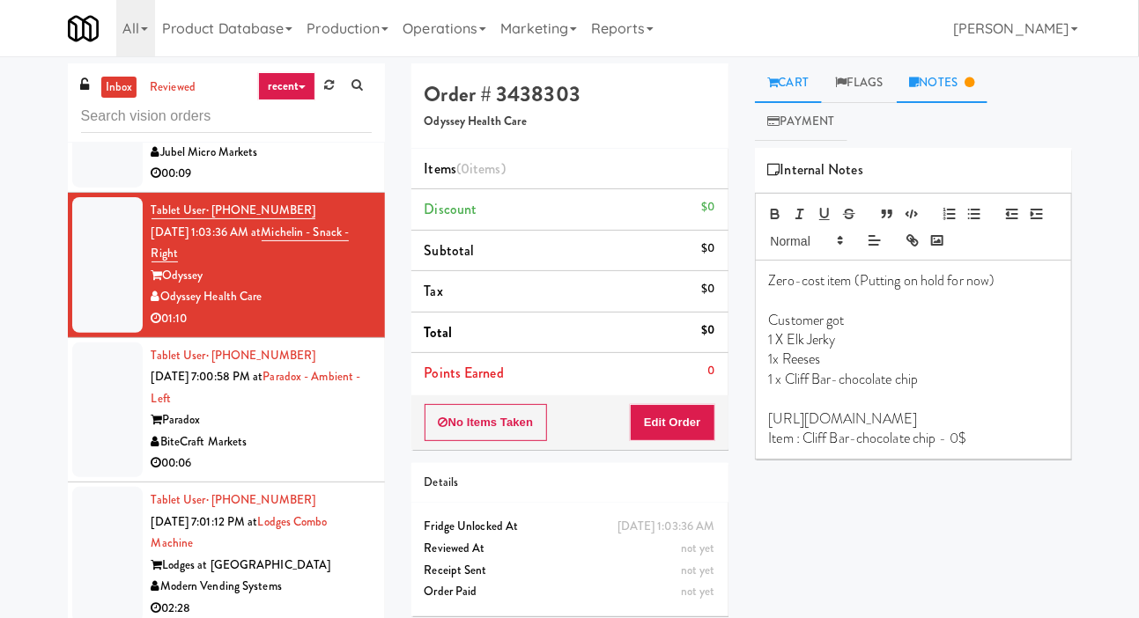
click at [785, 79] on link "Cart" at bounding box center [789, 83] width 68 height 40
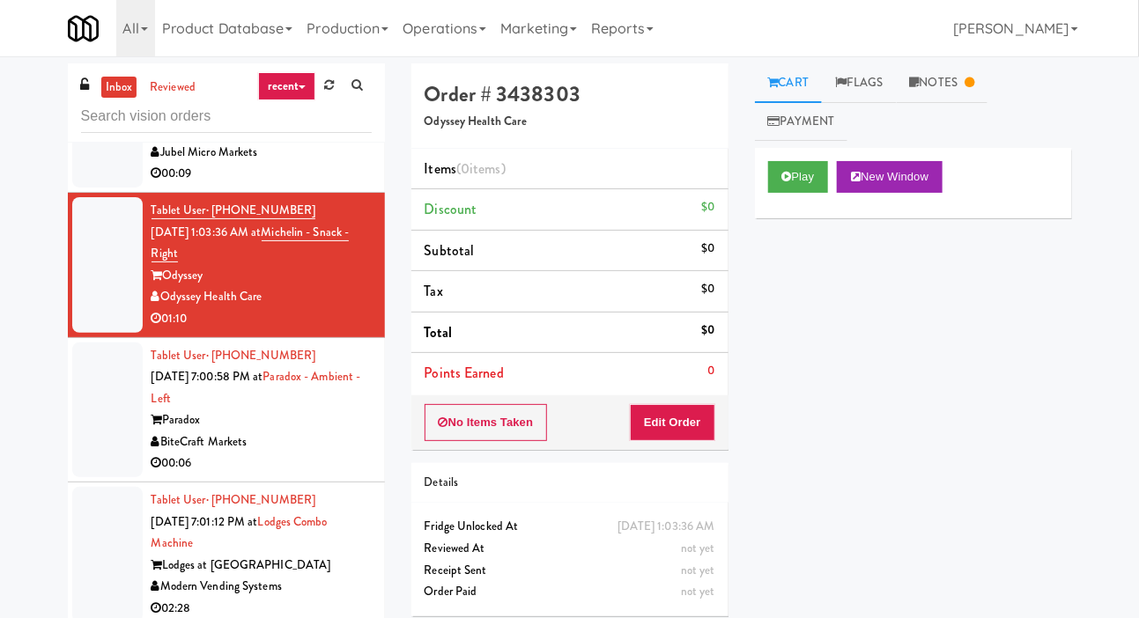
click at [115, 430] on div at bounding box center [107, 411] width 70 height 136
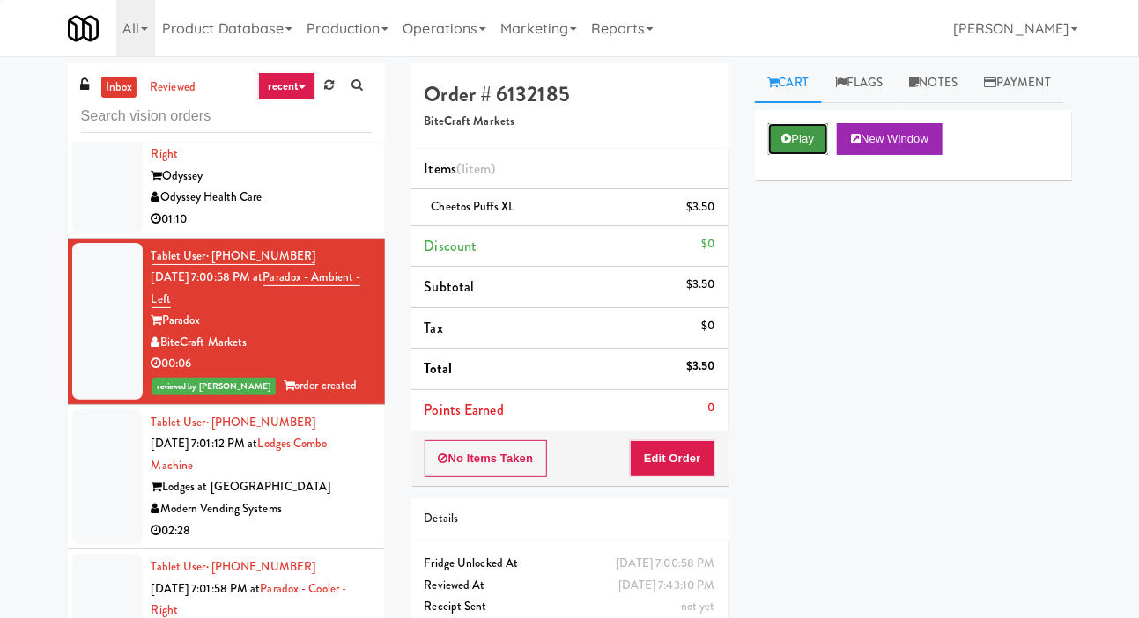
click at [808, 155] on button "Play" at bounding box center [798, 139] width 61 height 32
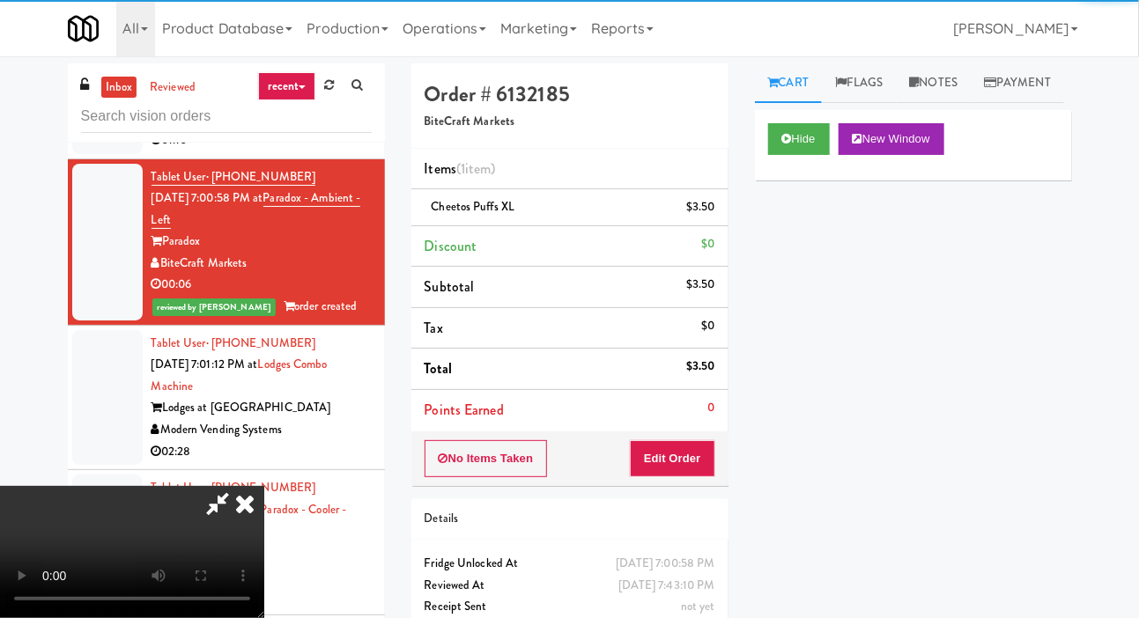
click at [112, 392] on div at bounding box center [107, 398] width 70 height 136
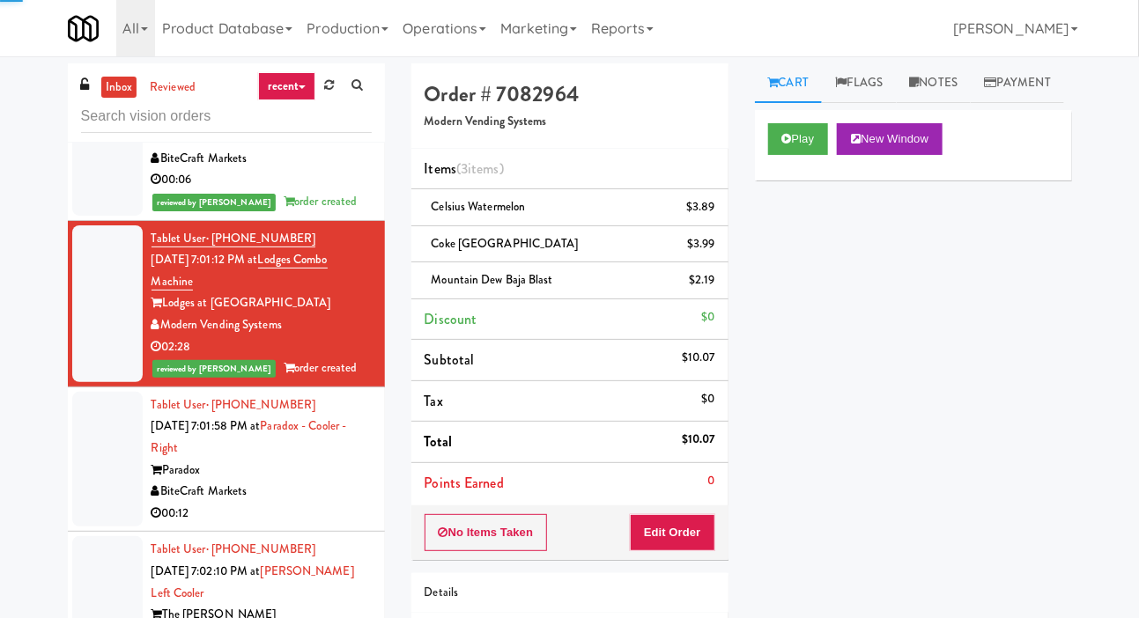
click at [110, 462] on div at bounding box center [107, 460] width 70 height 136
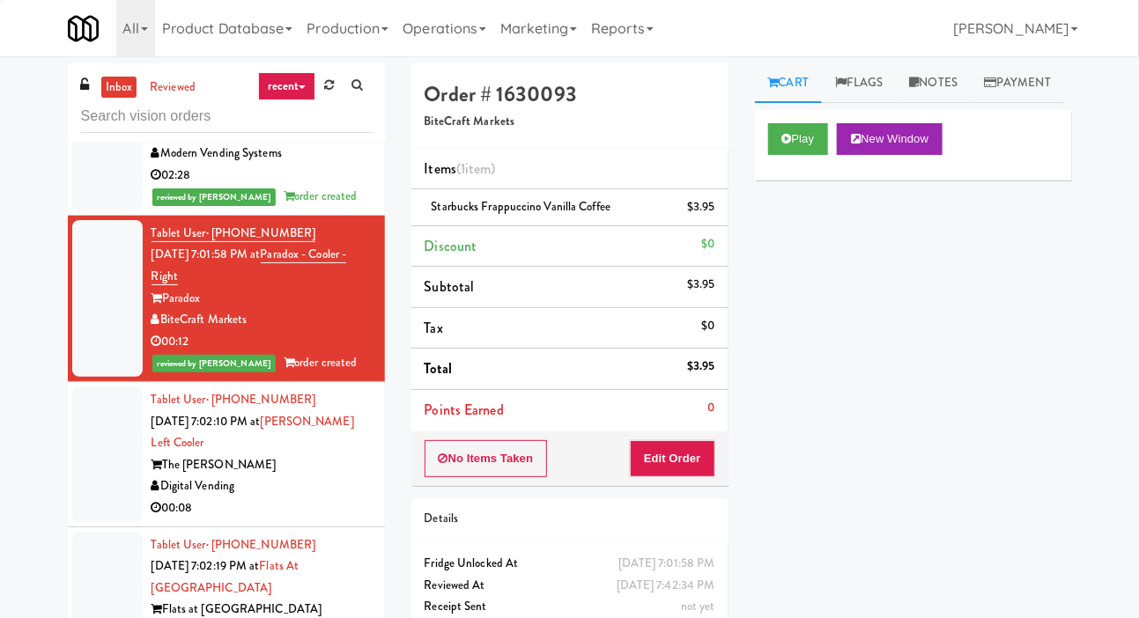
click at [123, 464] on div at bounding box center [107, 455] width 70 height 136
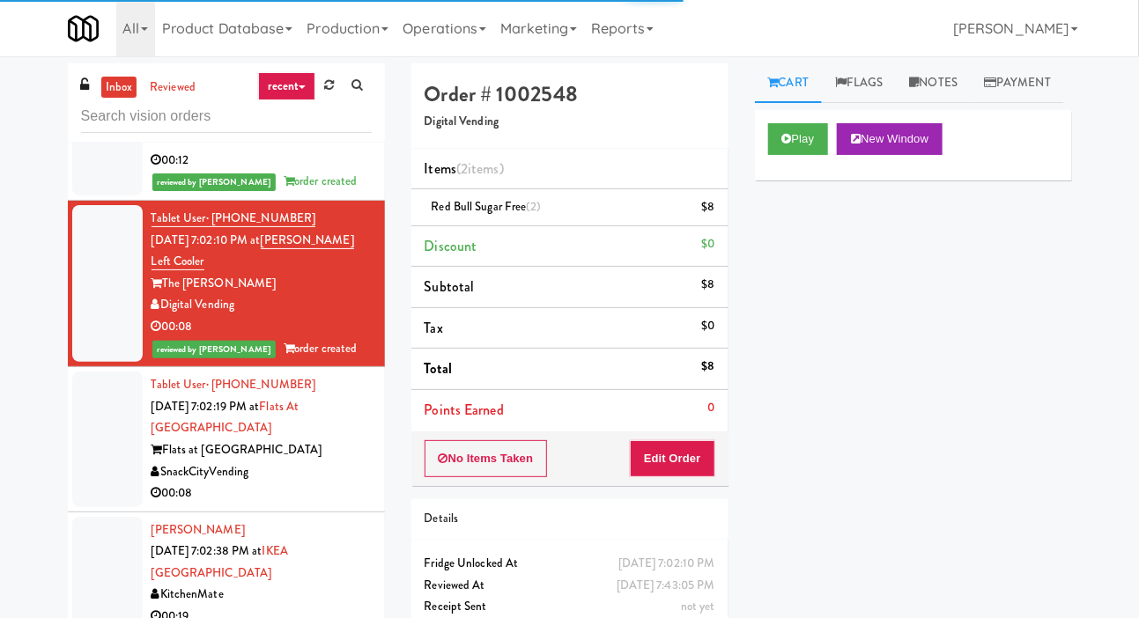
click at [117, 482] on div at bounding box center [107, 440] width 70 height 136
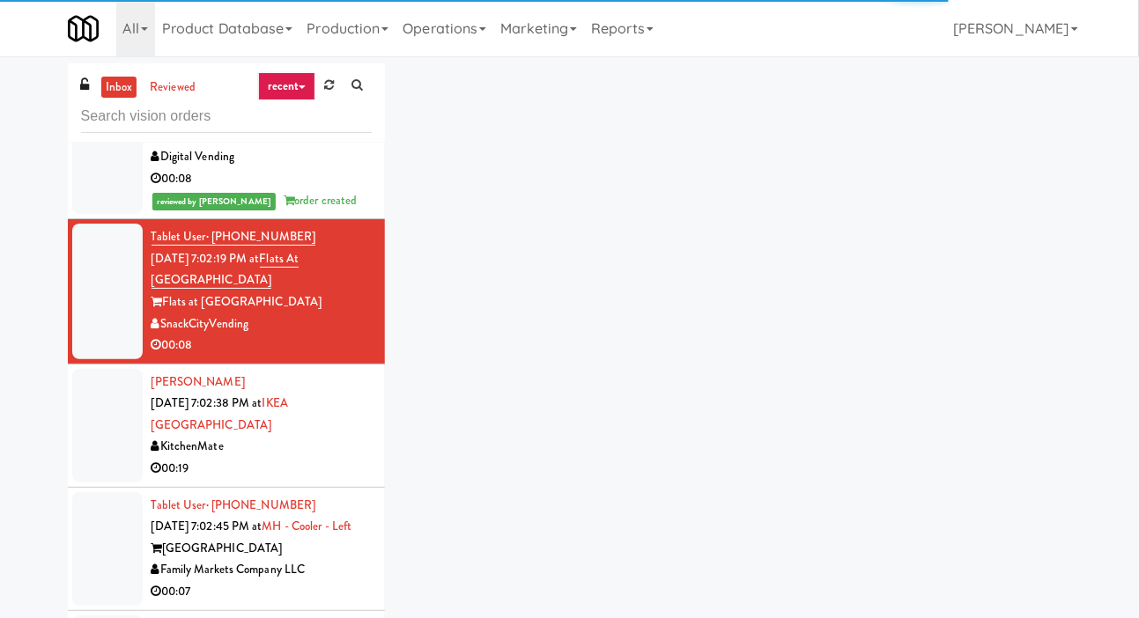
click at [125, 483] on div at bounding box center [107, 426] width 70 height 114
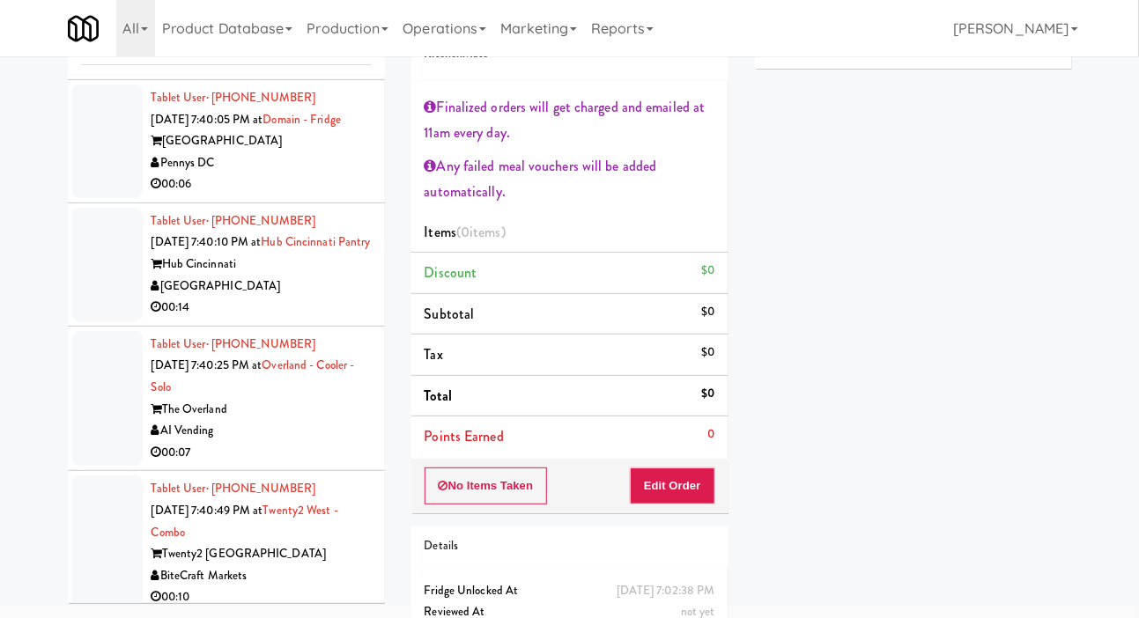
scroll to position [19698, 0]
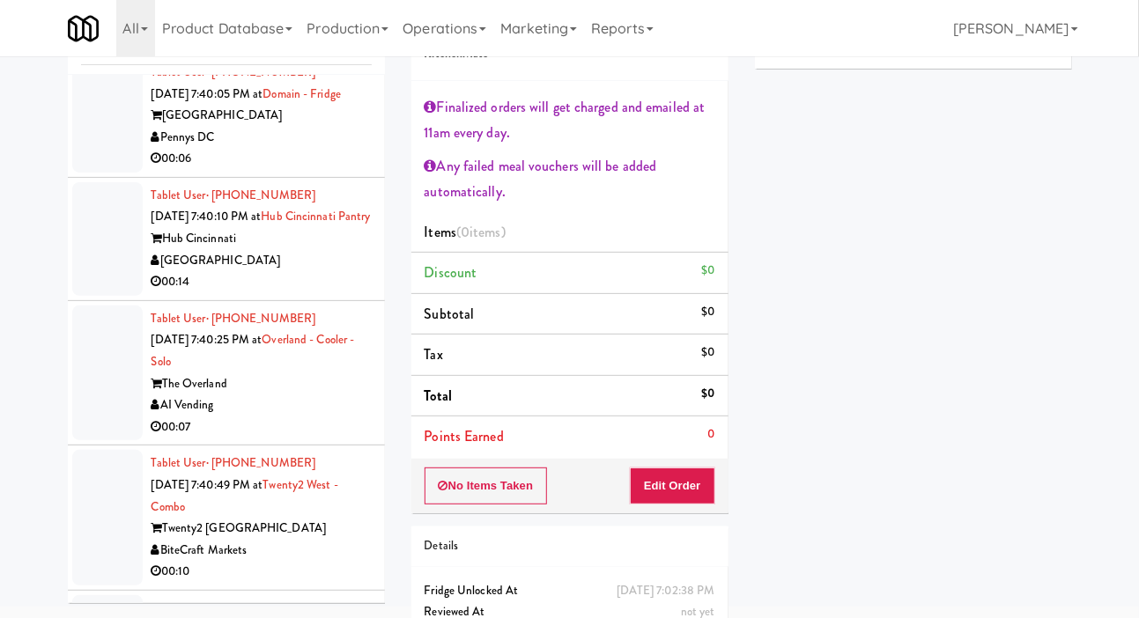
click at [102, 173] on div at bounding box center [107, 116] width 70 height 114
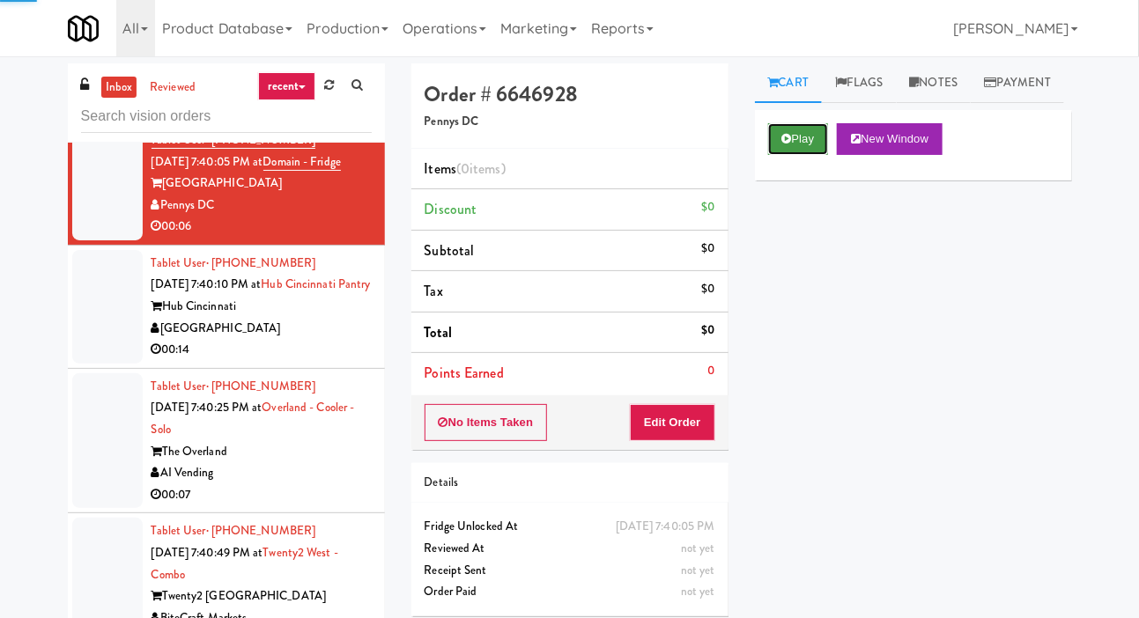
click at [801, 155] on button "Play" at bounding box center [798, 139] width 61 height 32
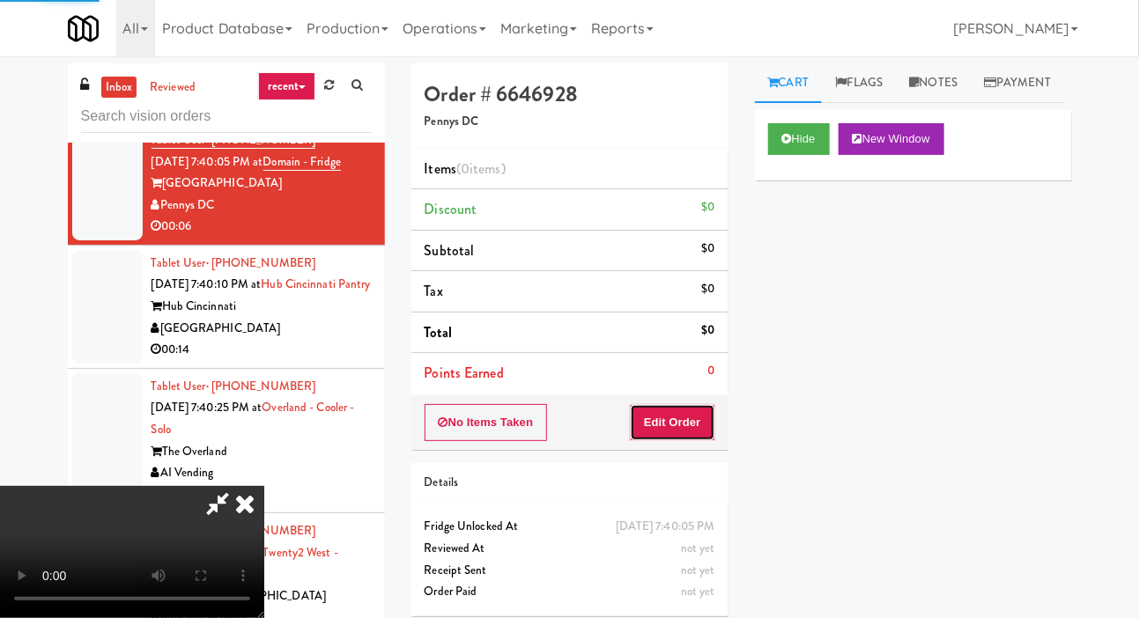
click at [695, 404] on button "Edit Order" at bounding box center [672, 422] width 85 height 37
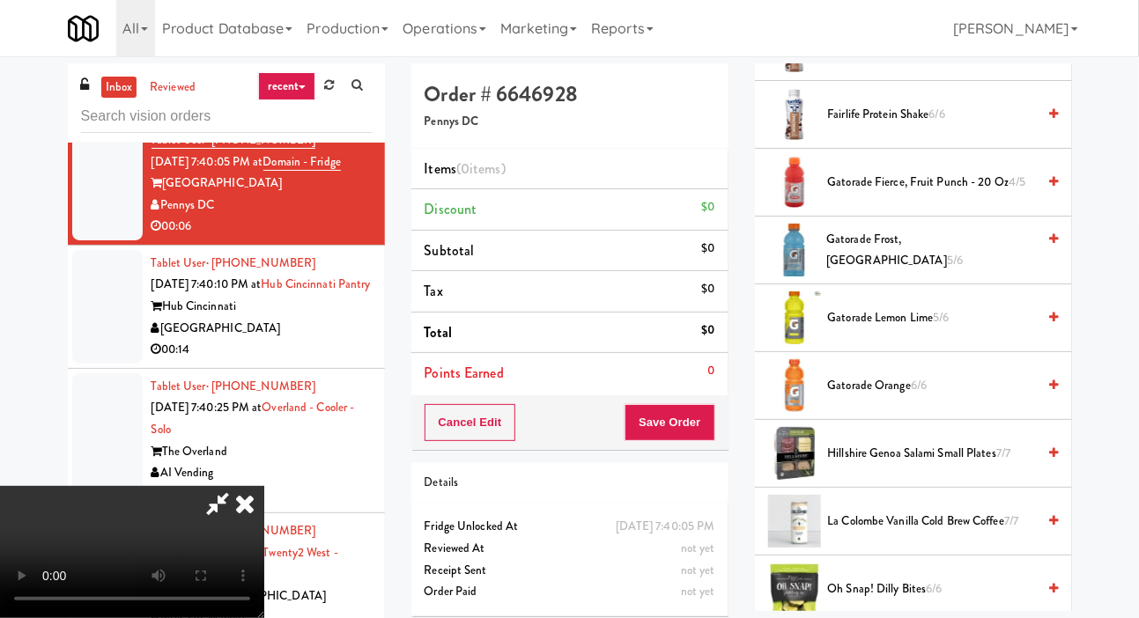
scroll to position [1180, 0]
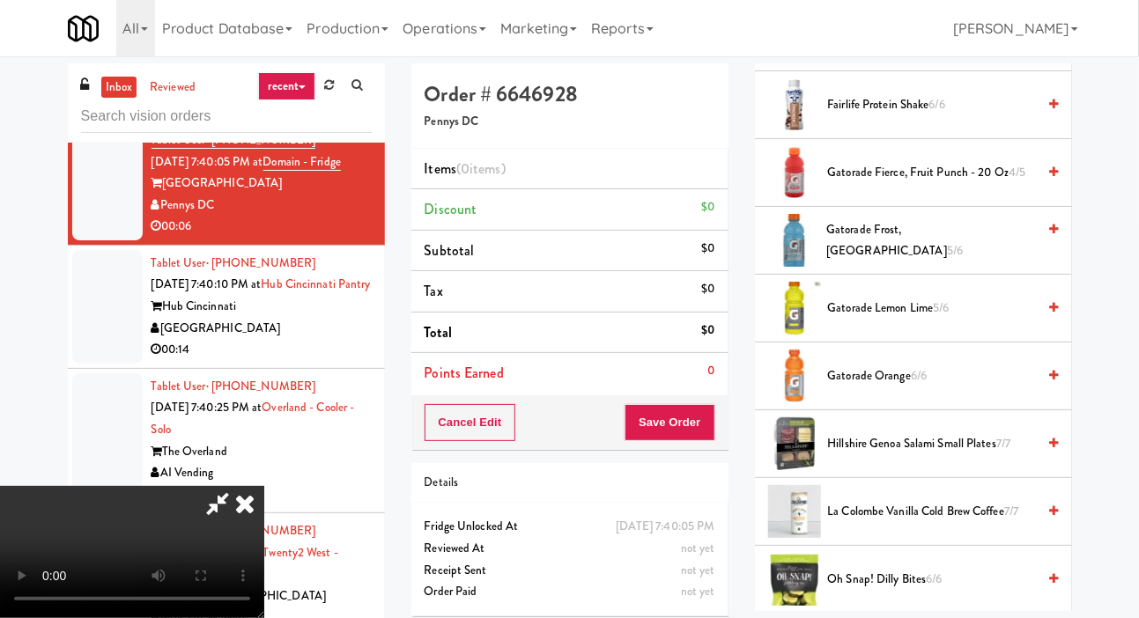
click at [923, 263] on span "Gatorade Frost, Glacier Freeze 5/6" at bounding box center [931, 240] width 210 height 43
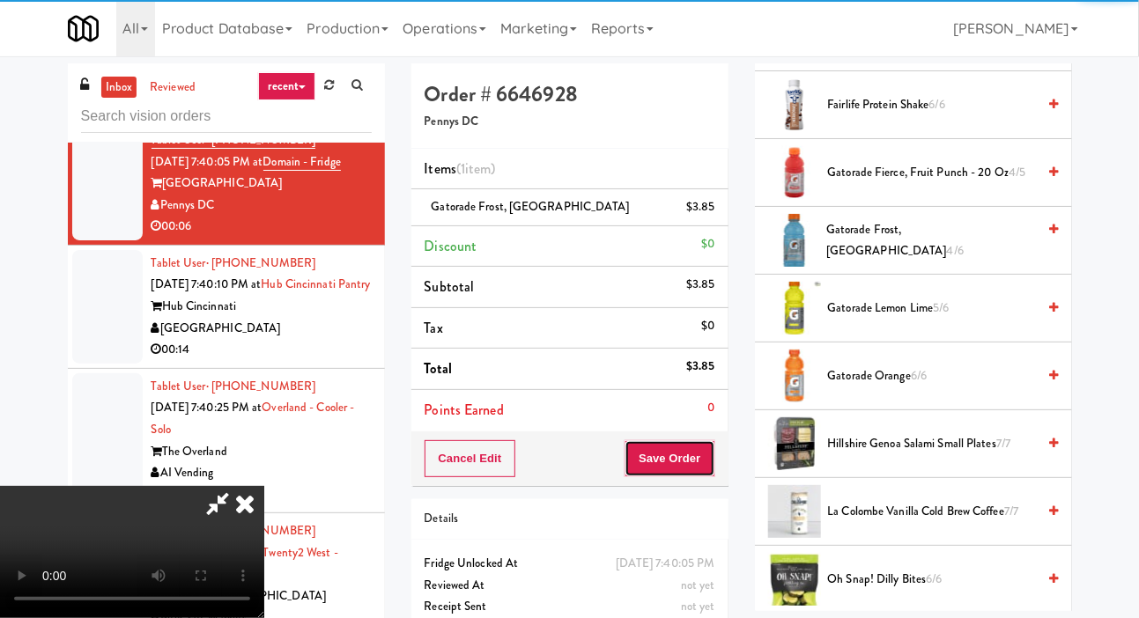
click at [711, 459] on button "Save Order" at bounding box center [670, 459] width 90 height 37
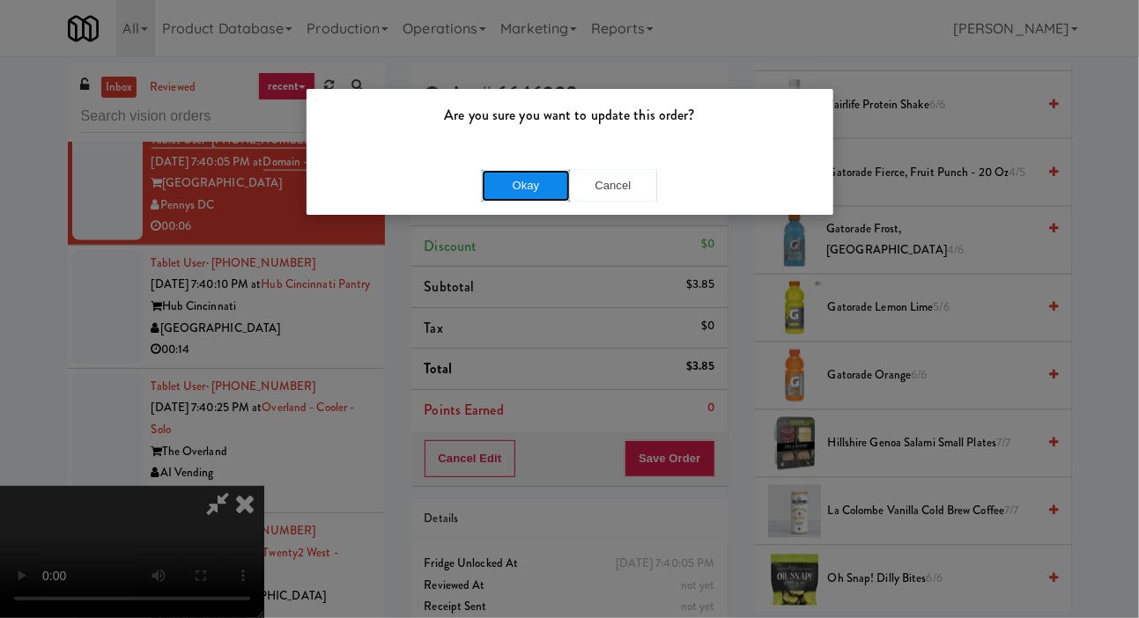
click at [524, 197] on button "Okay" at bounding box center [526, 186] width 88 height 32
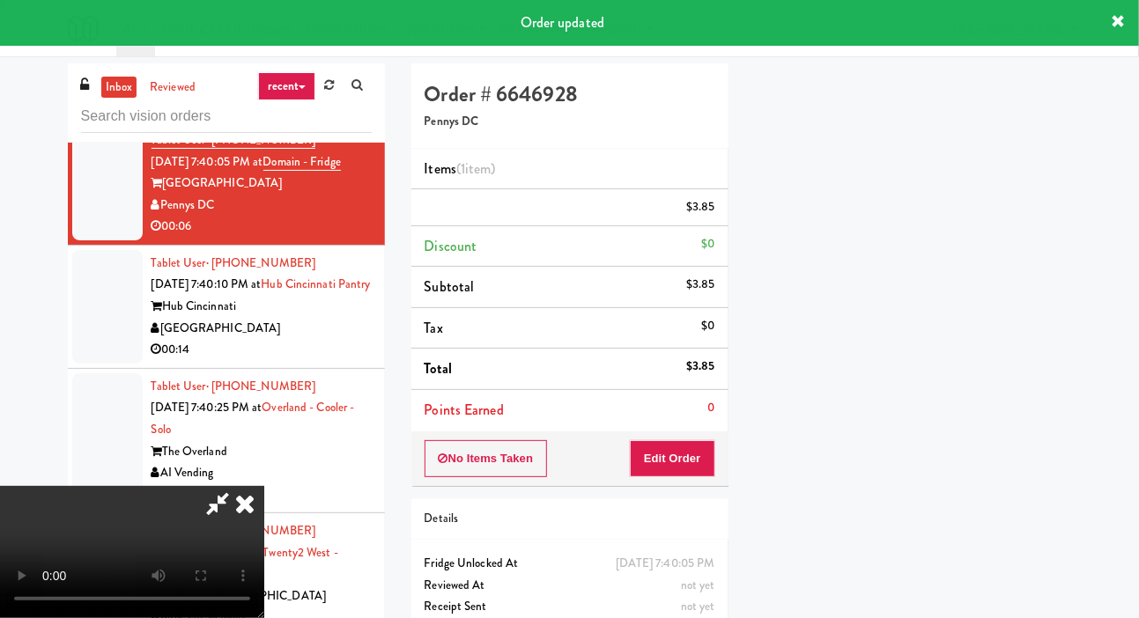
scroll to position [102, 0]
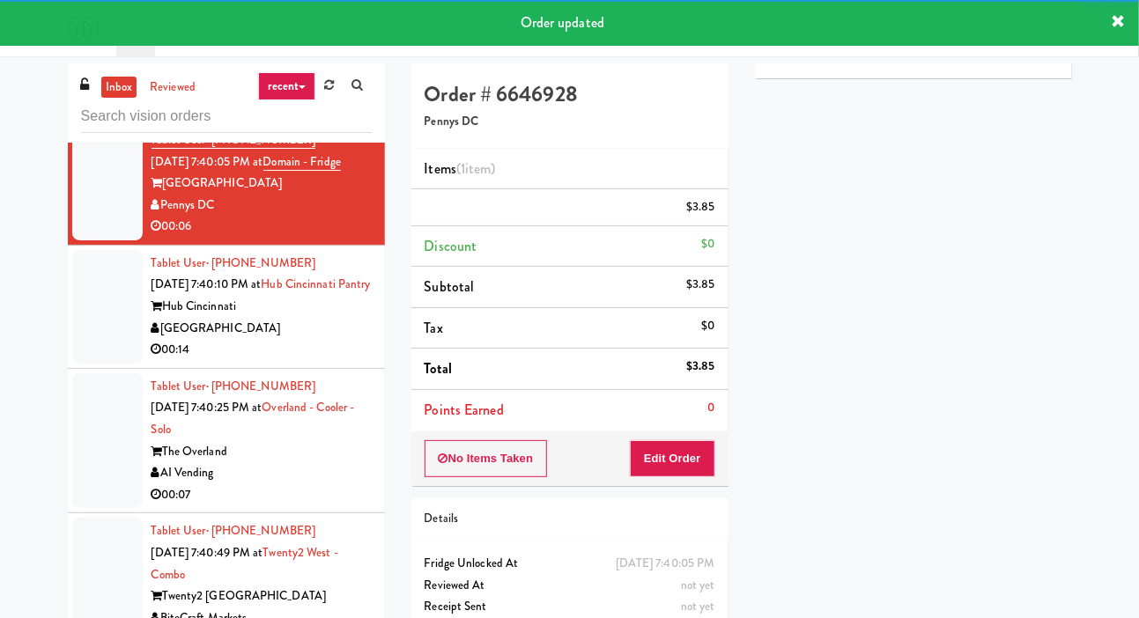
click at [106, 117] on div at bounding box center [107, 49] width 70 height 136
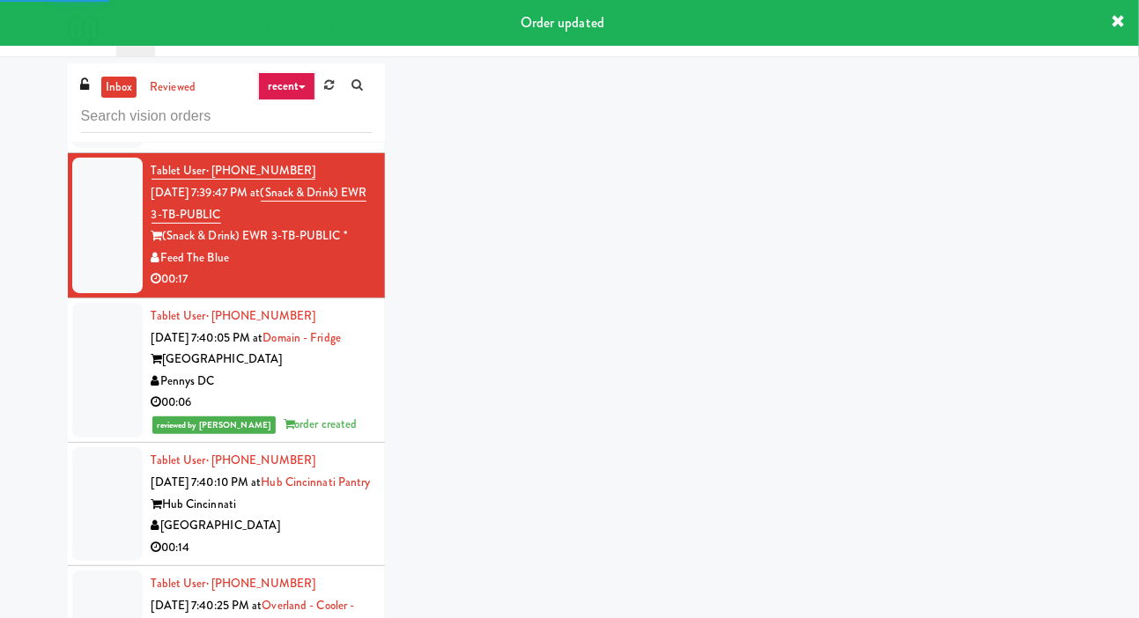
scroll to position [19511, 0]
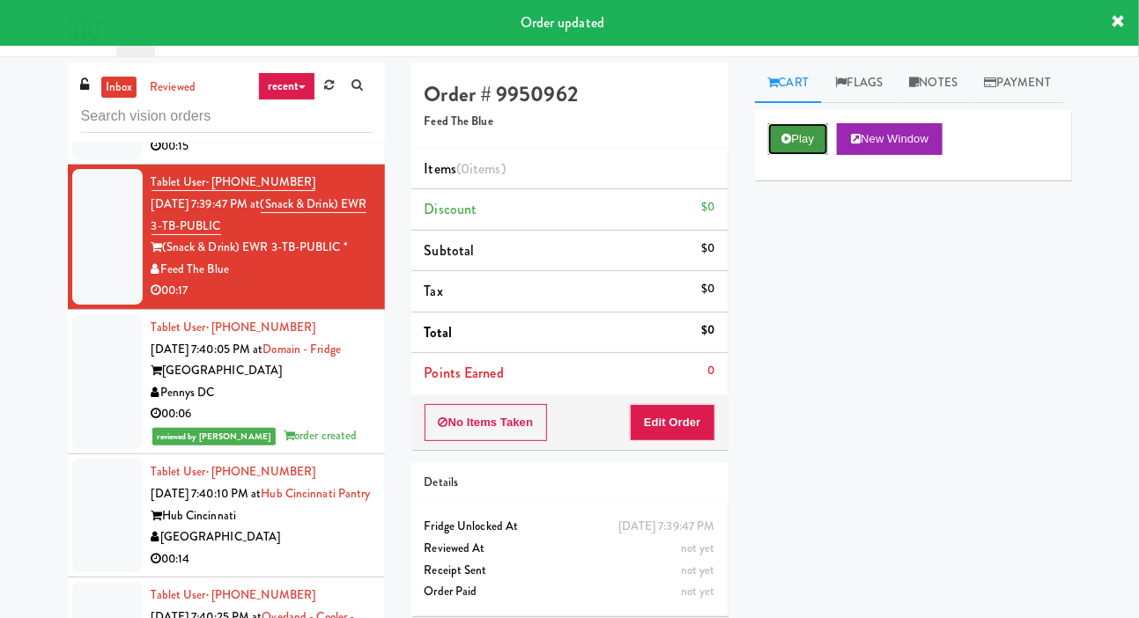
click at [804, 155] on button "Play" at bounding box center [798, 139] width 61 height 32
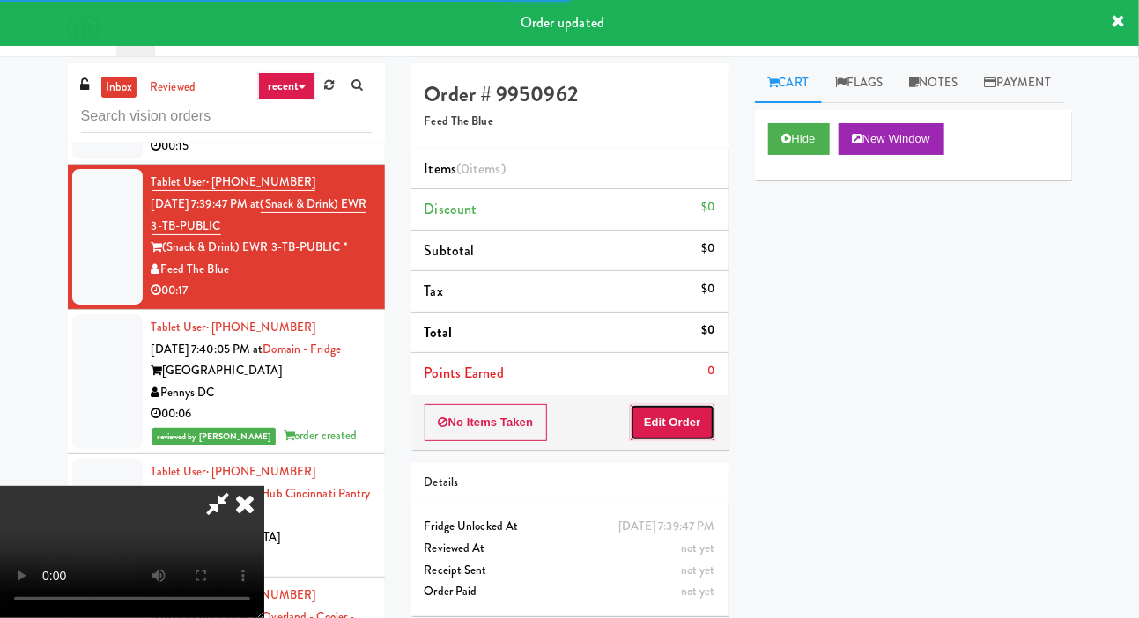
click at [703, 423] on button "Edit Order" at bounding box center [672, 422] width 85 height 37
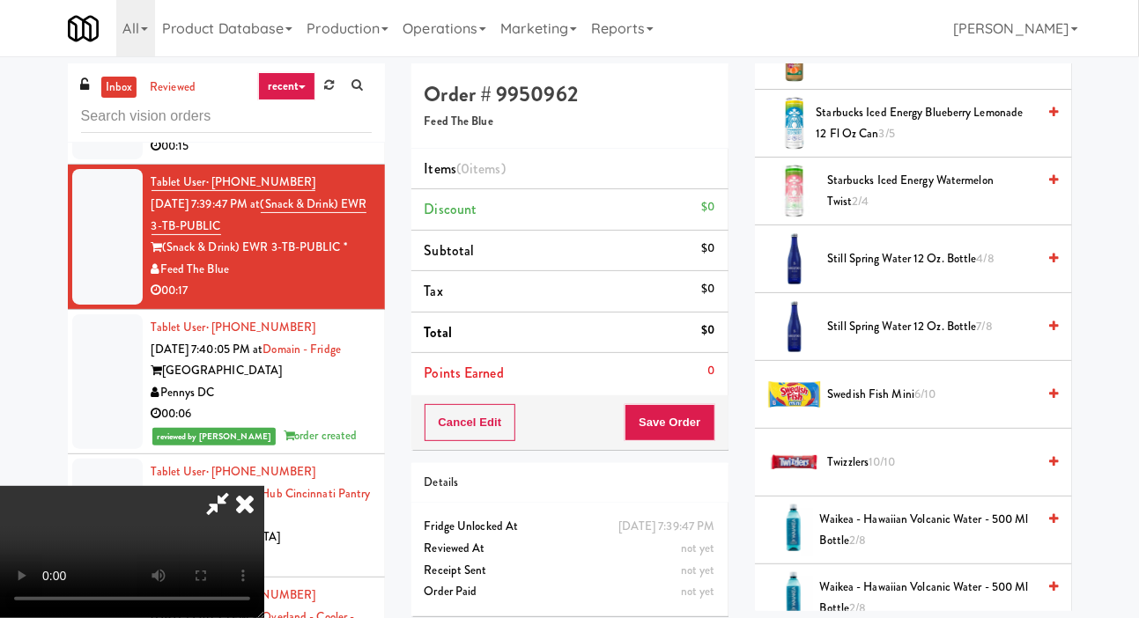
scroll to position [2044, 0]
click at [939, 473] on span "Twizzlers 10/10" at bounding box center [932, 462] width 209 height 22
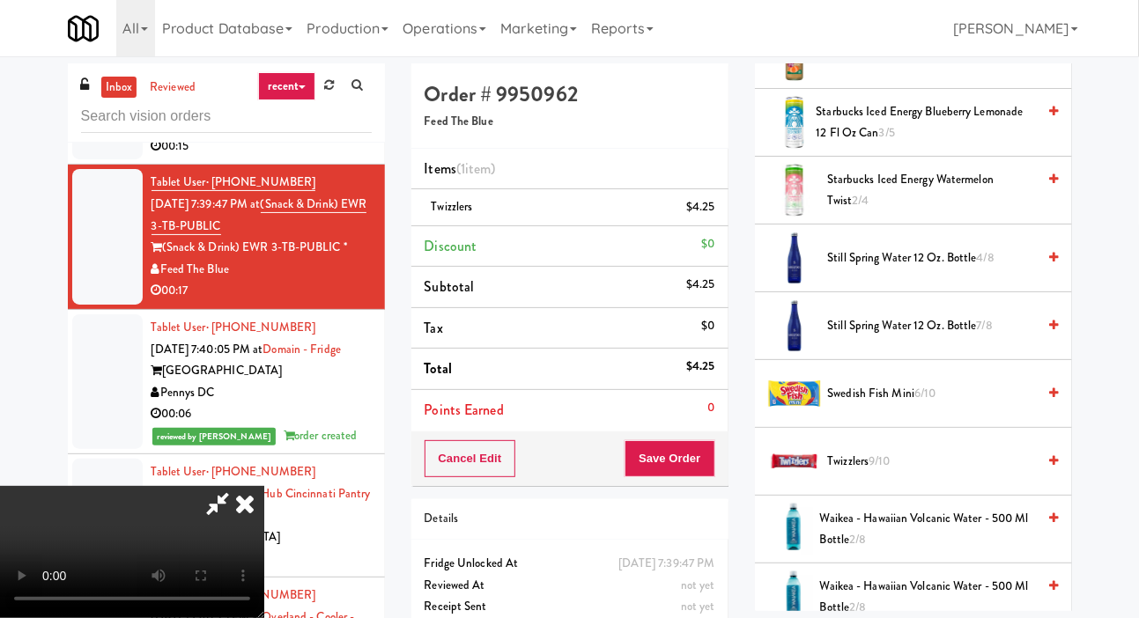
click at [912, 552] on span "Waikea - Hawaiian Volcanic Water - 500 Ml Bottle 2/8" at bounding box center [928, 529] width 217 height 43
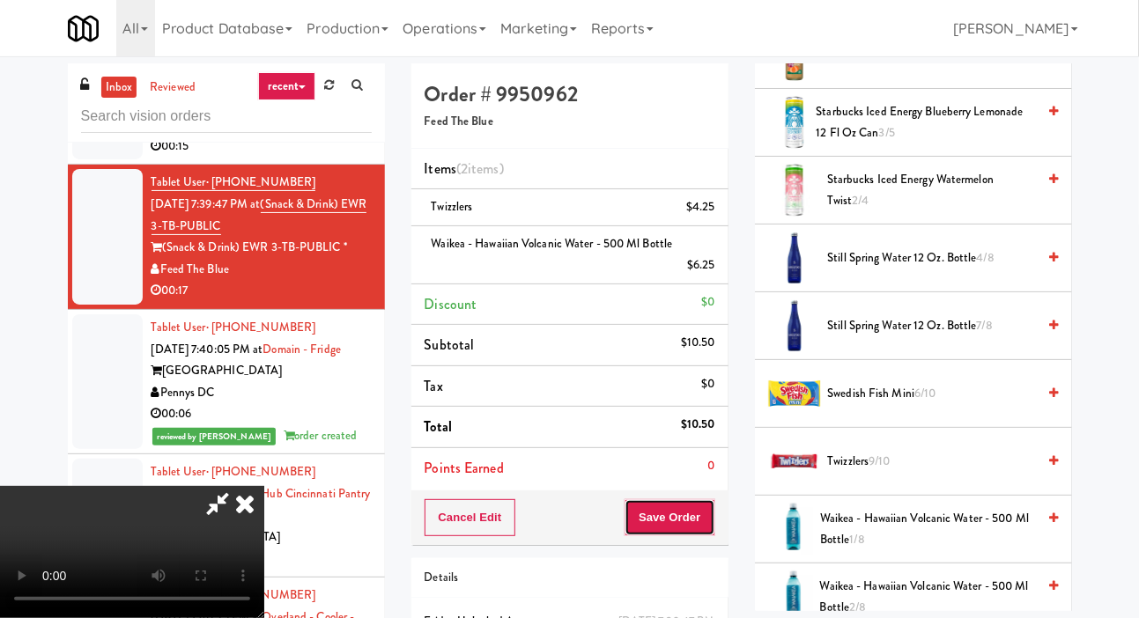
click at [711, 533] on button "Save Order" at bounding box center [670, 518] width 90 height 37
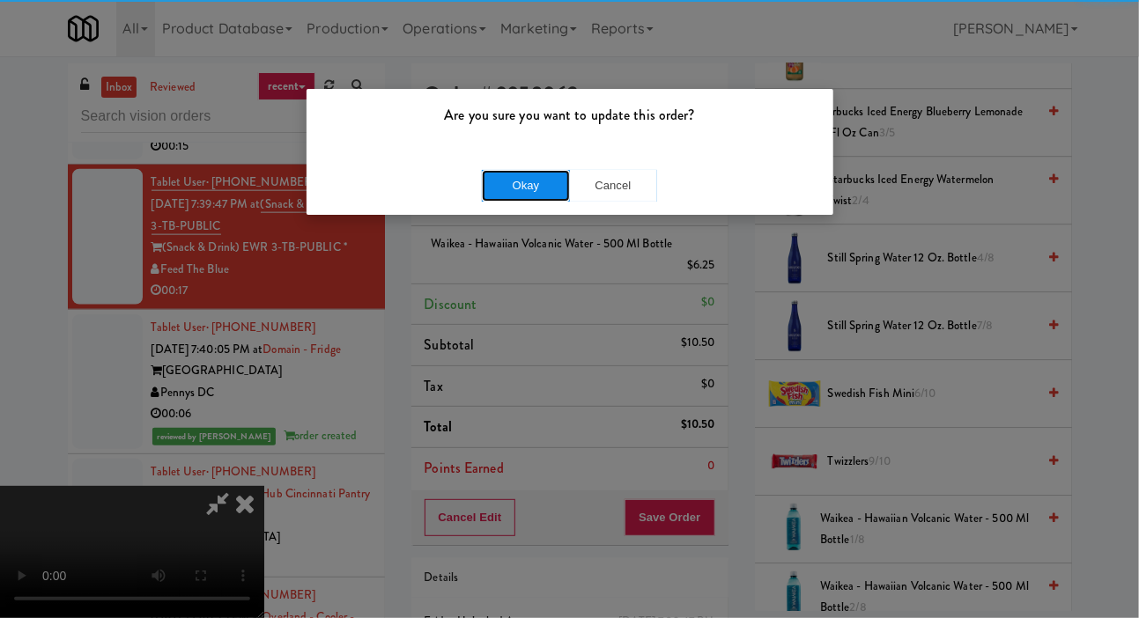
click at [536, 188] on button "Okay" at bounding box center [526, 186] width 88 height 32
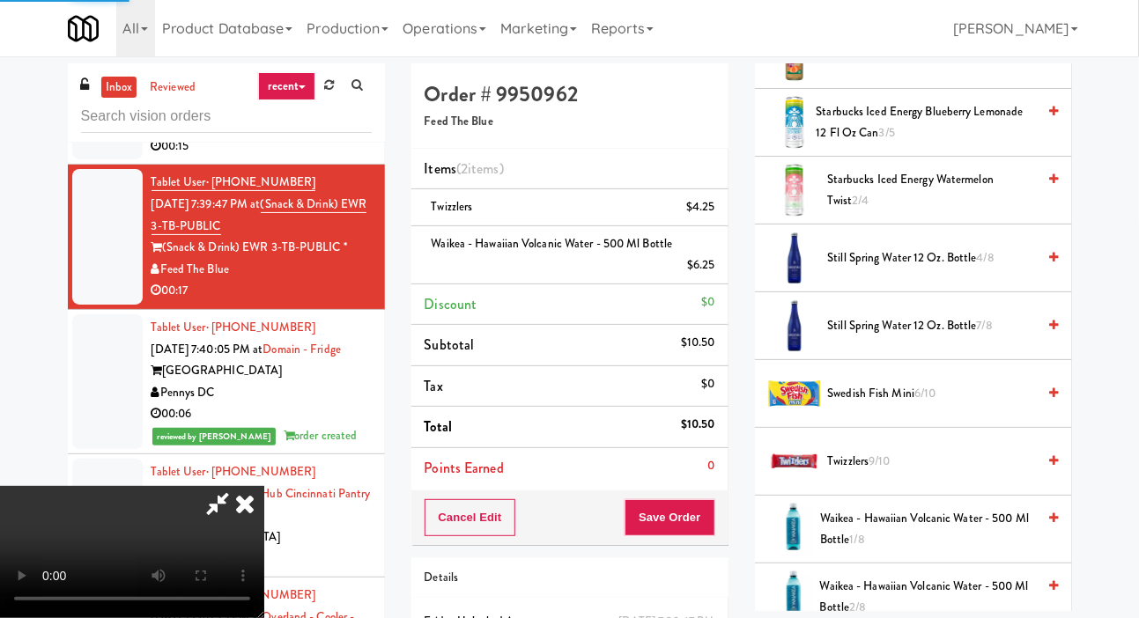
scroll to position [102, 0]
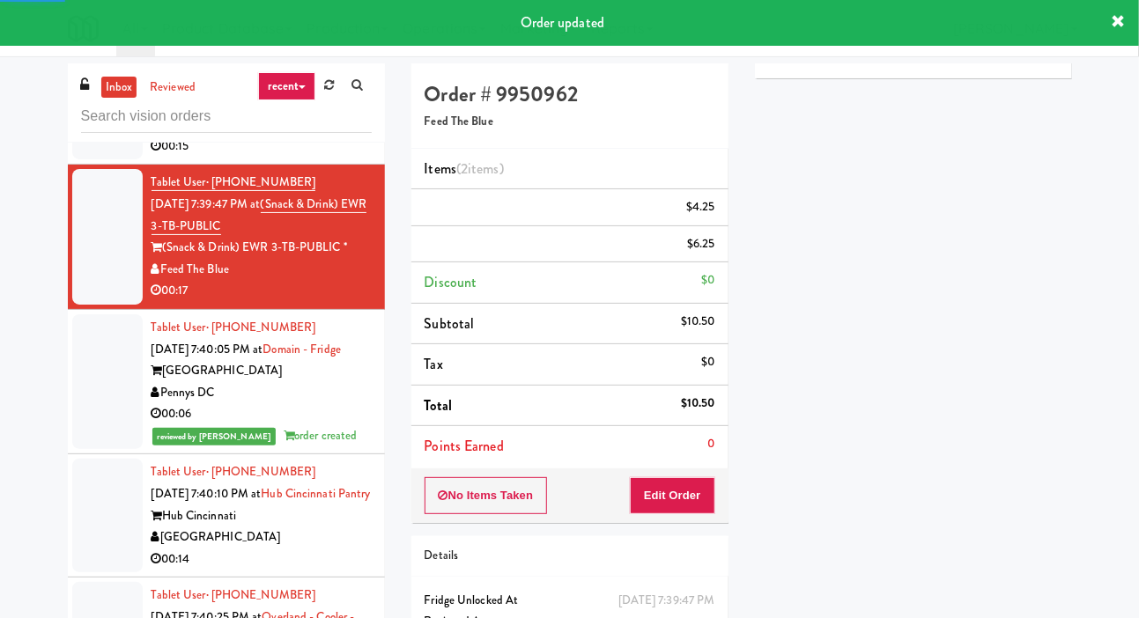
click at [107, 160] on div at bounding box center [107, 93] width 70 height 136
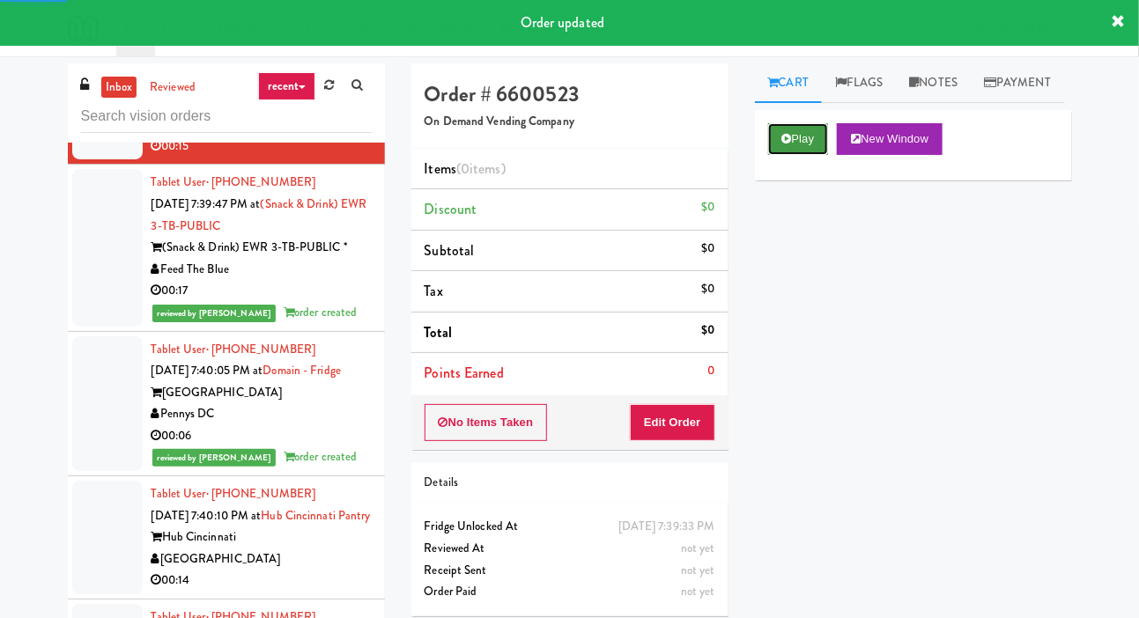
click at [786, 155] on button "Play" at bounding box center [798, 139] width 61 height 32
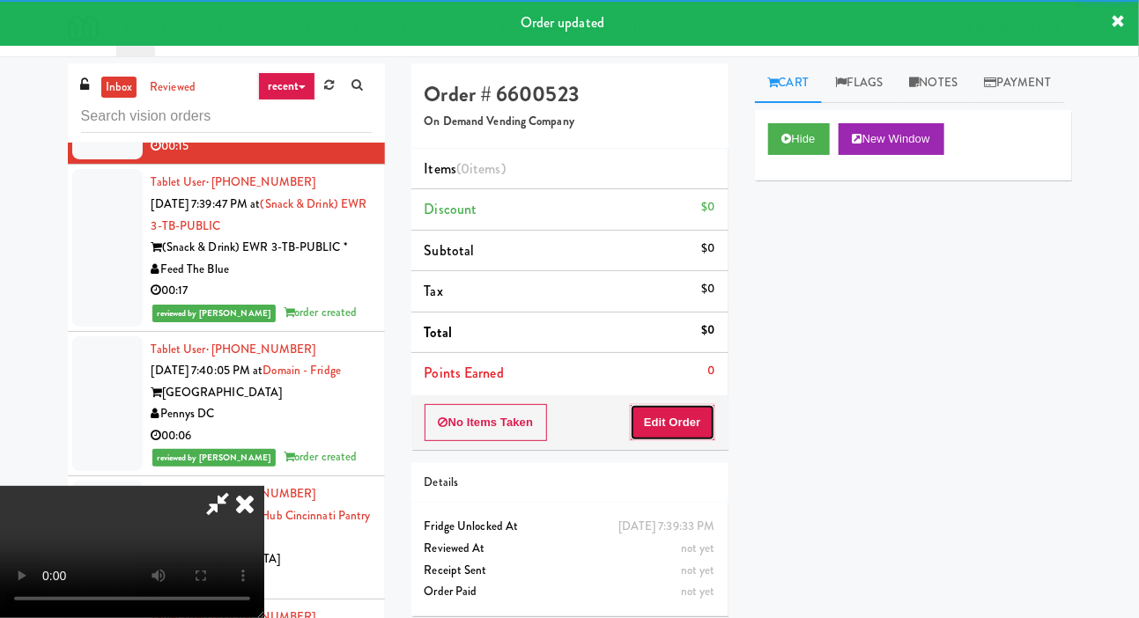
click at [694, 436] on button "Edit Order" at bounding box center [672, 422] width 85 height 37
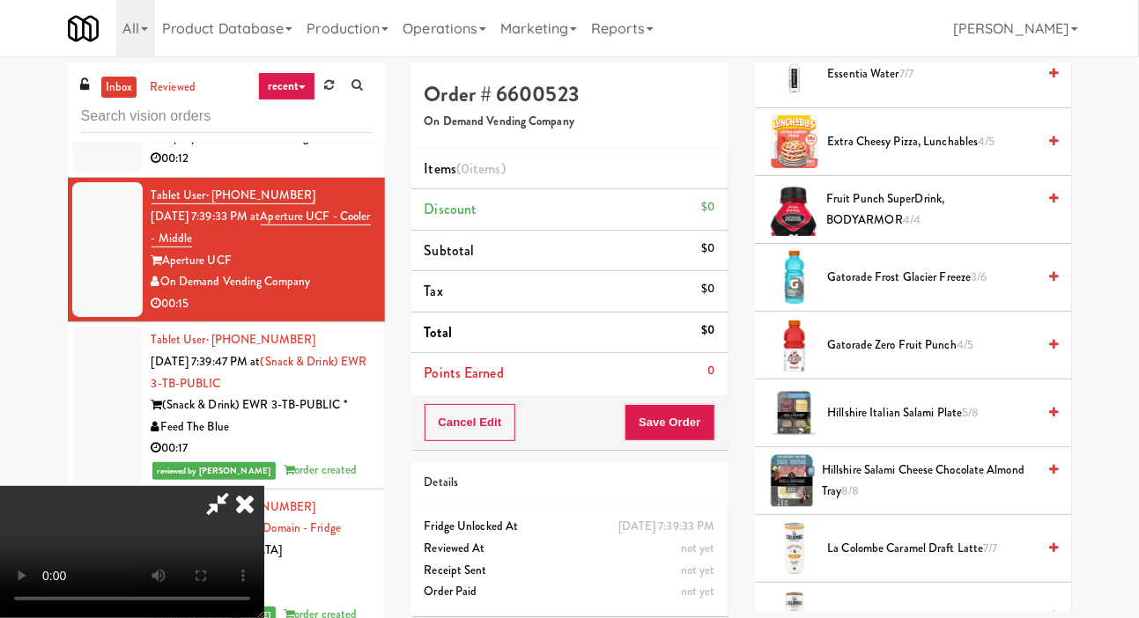
scroll to position [843, 0]
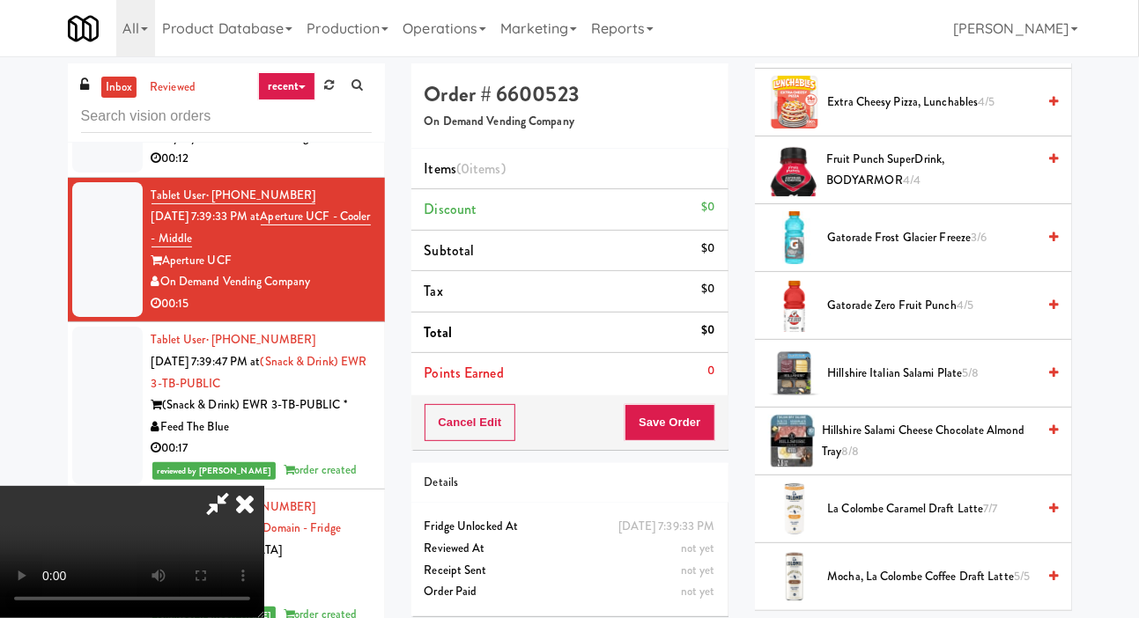
click at [931, 385] on span "Hillshire Italian Salami Plate 5/8" at bounding box center [932, 374] width 209 height 22
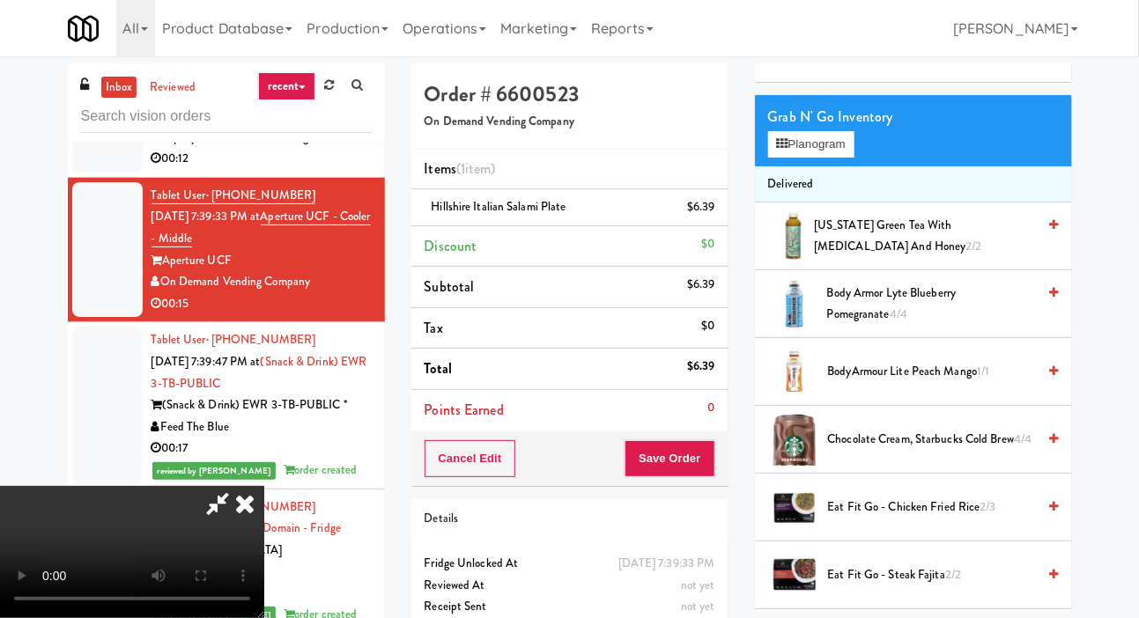
scroll to position [0, 0]
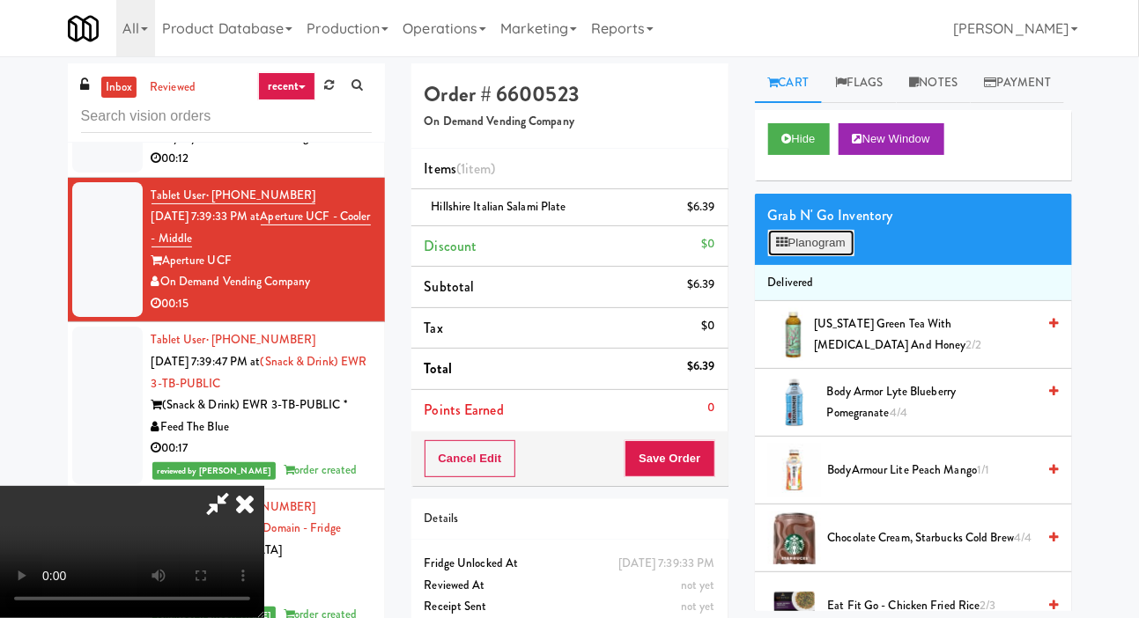
click at [839, 256] on button "Planogram" at bounding box center [811, 243] width 86 height 26
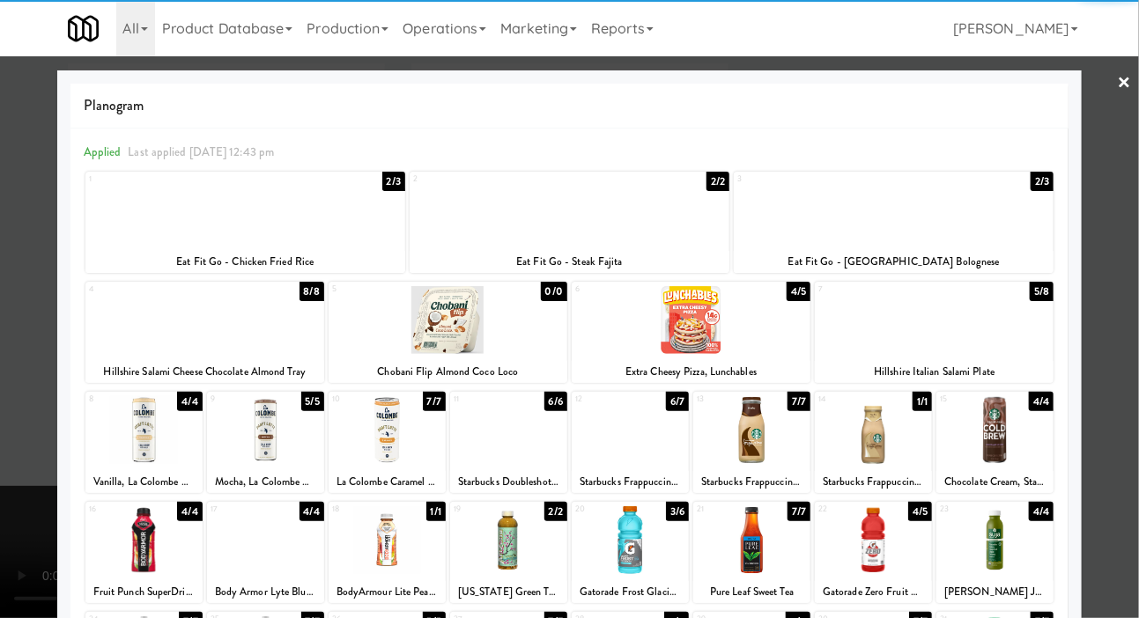
click at [1011, 361] on div "Hillshire Italian Salami Plate" at bounding box center [934, 372] width 233 height 22
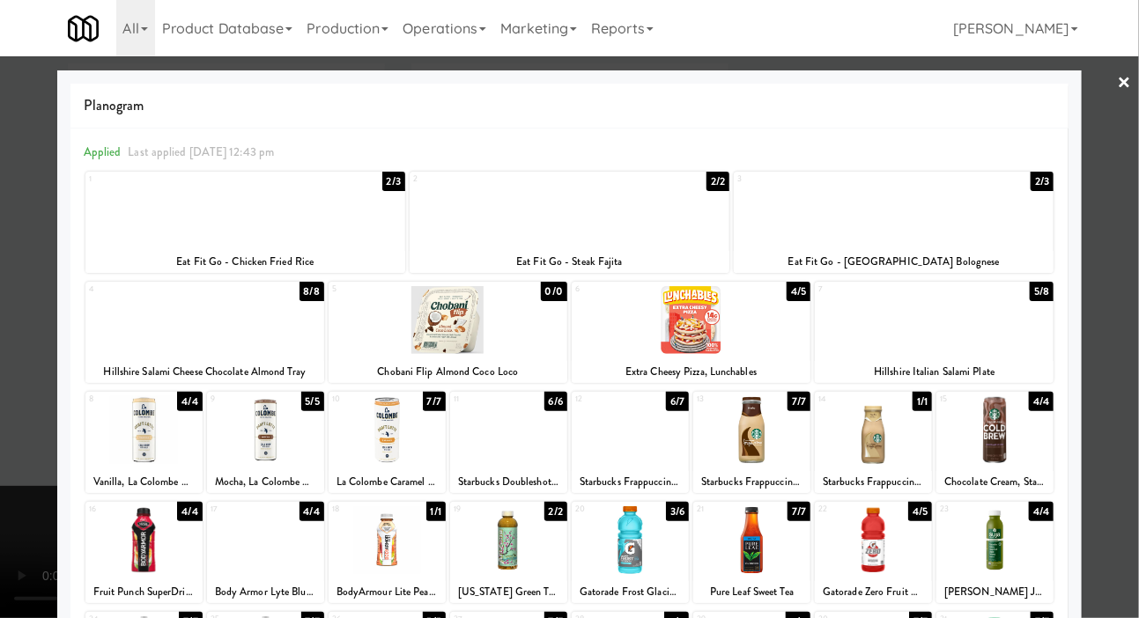
click at [1003, 340] on div at bounding box center [934, 320] width 239 height 68
click at [27, 218] on div at bounding box center [569, 309] width 1139 height 618
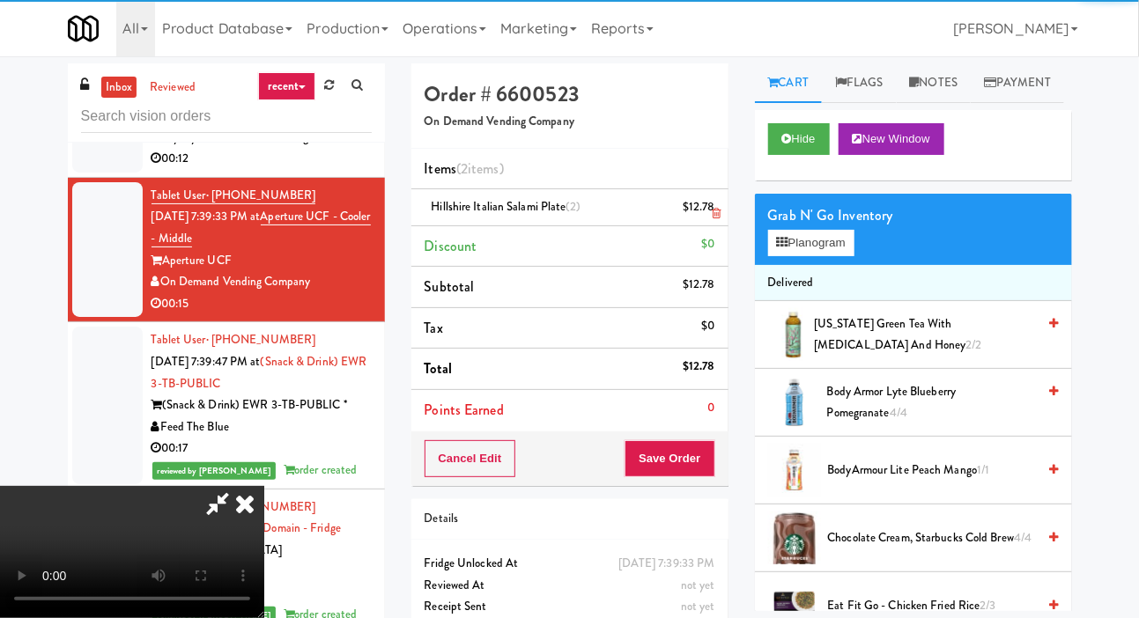
click at [723, 204] on li "Hillshire Italian Salami Plate (2) $12.78" at bounding box center [569, 207] width 317 height 37
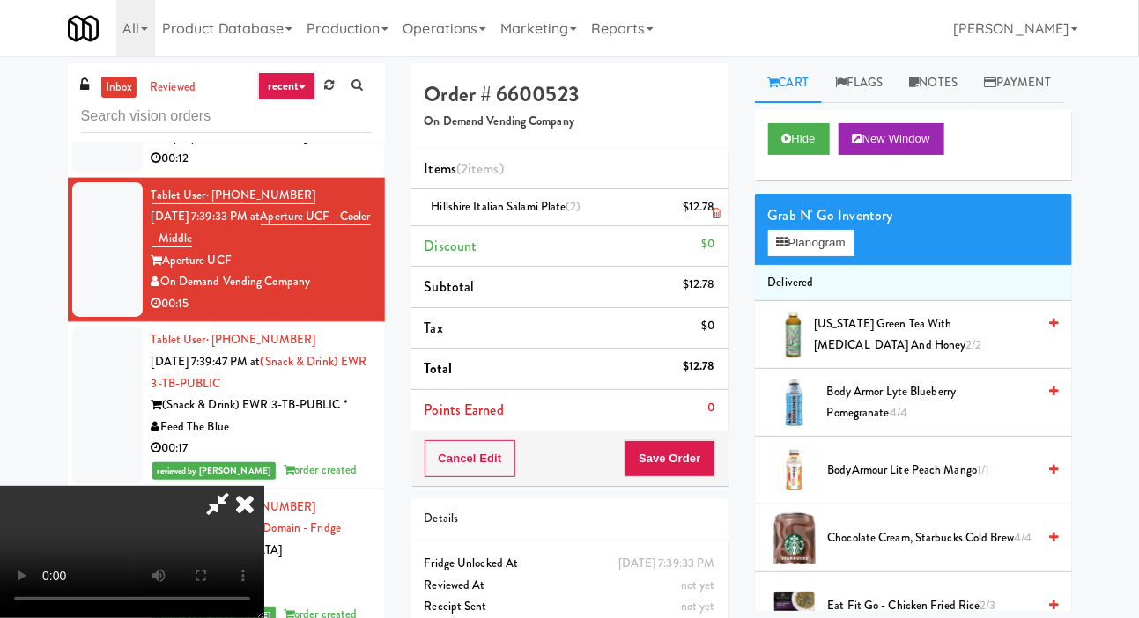
click at [715, 211] on icon at bounding box center [716, 213] width 9 height 11
click at [804, 155] on button "Hide" at bounding box center [799, 139] width 62 height 32
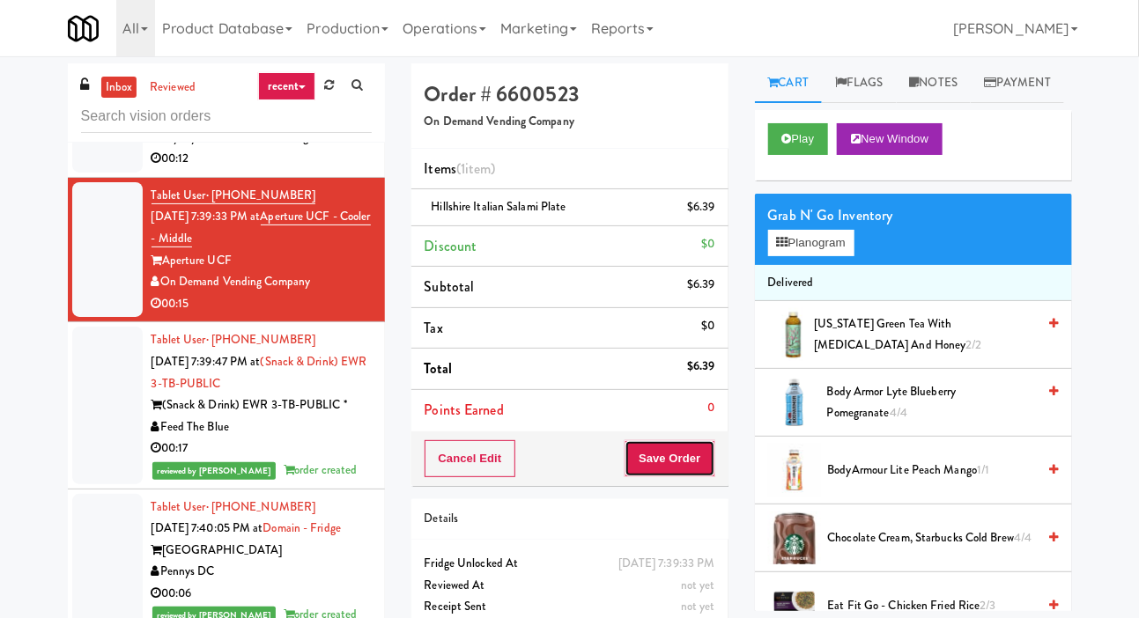
click at [673, 453] on button "Save Order" at bounding box center [670, 459] width 90 height 37
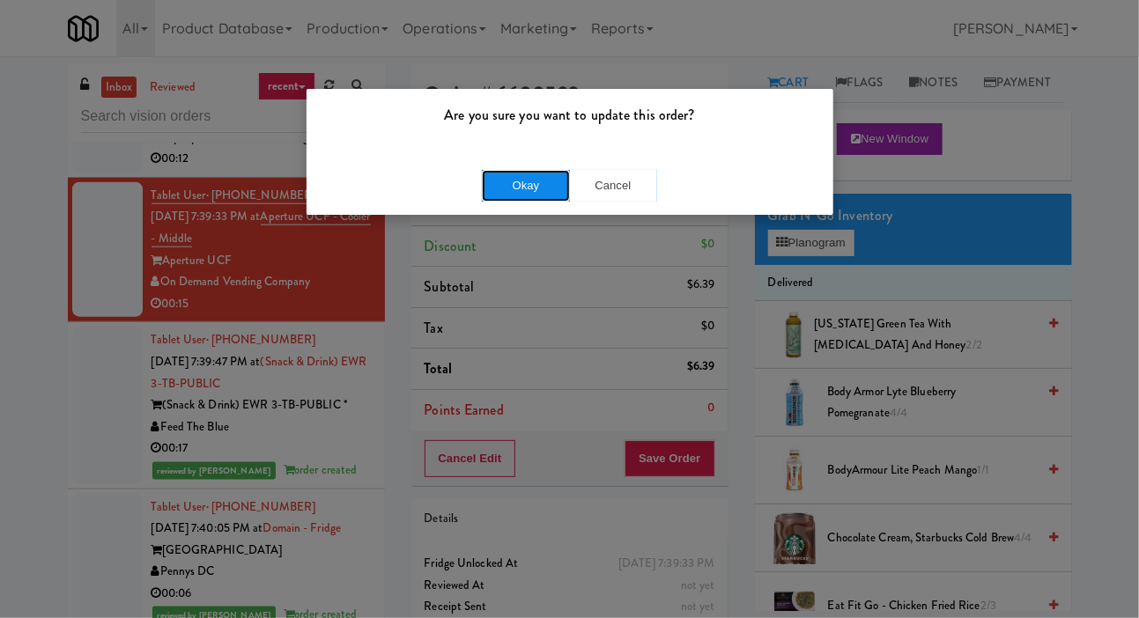
click at [531, 170] on button "Okay" at bounding box center [526, 186] width 88 height 32
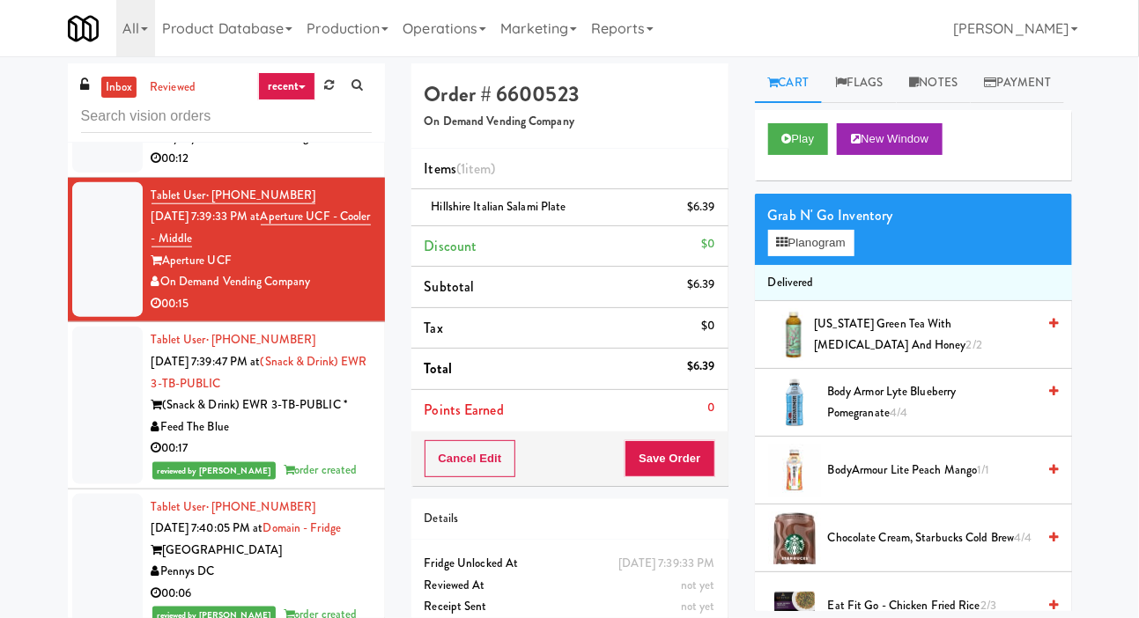
click at [119, 173] on div at bounding box center [107, 116] width 70 height 114
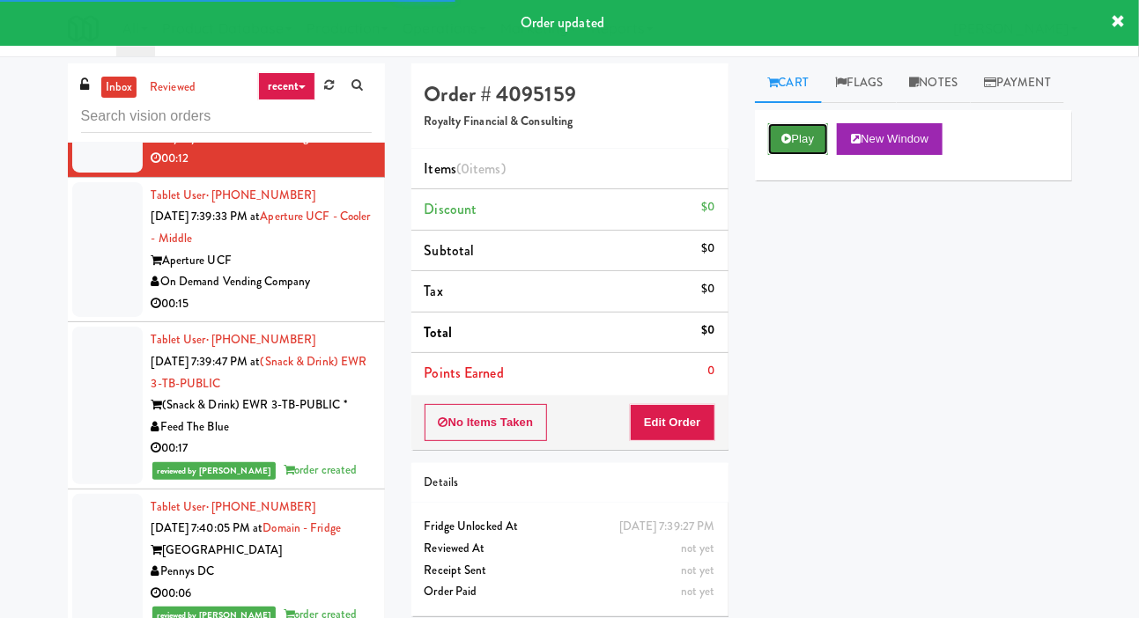
click at [796, 155] on button "Play" at bounding box center [798, 139] width 61 height 32
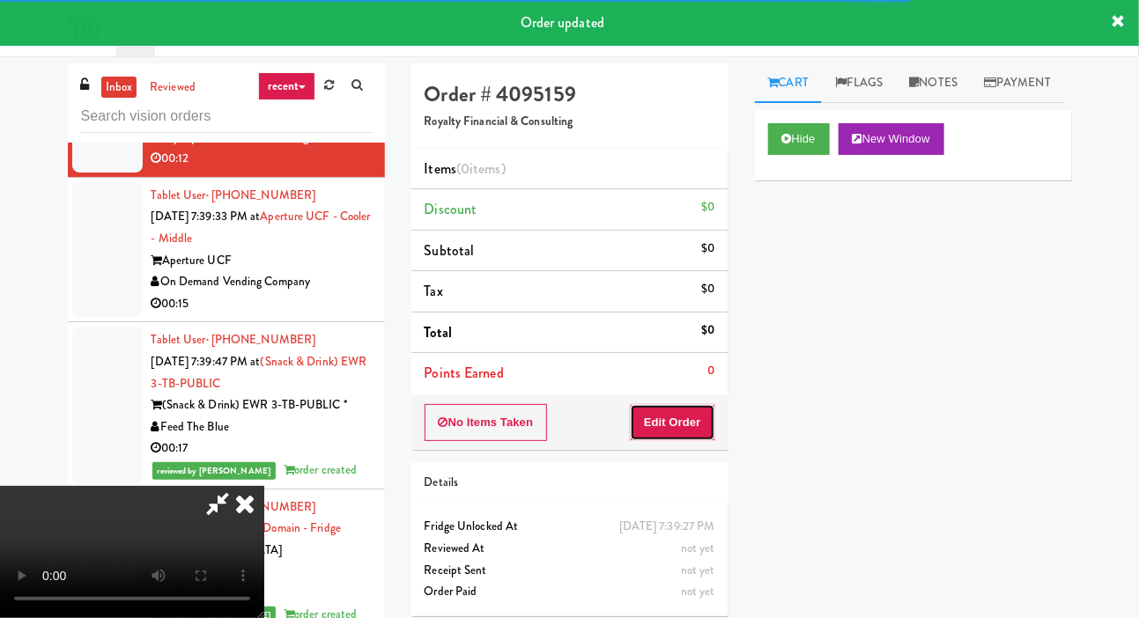
click at [699, 429] on button "Edit Order" at bounding box center [672, 422] width 85 height 37
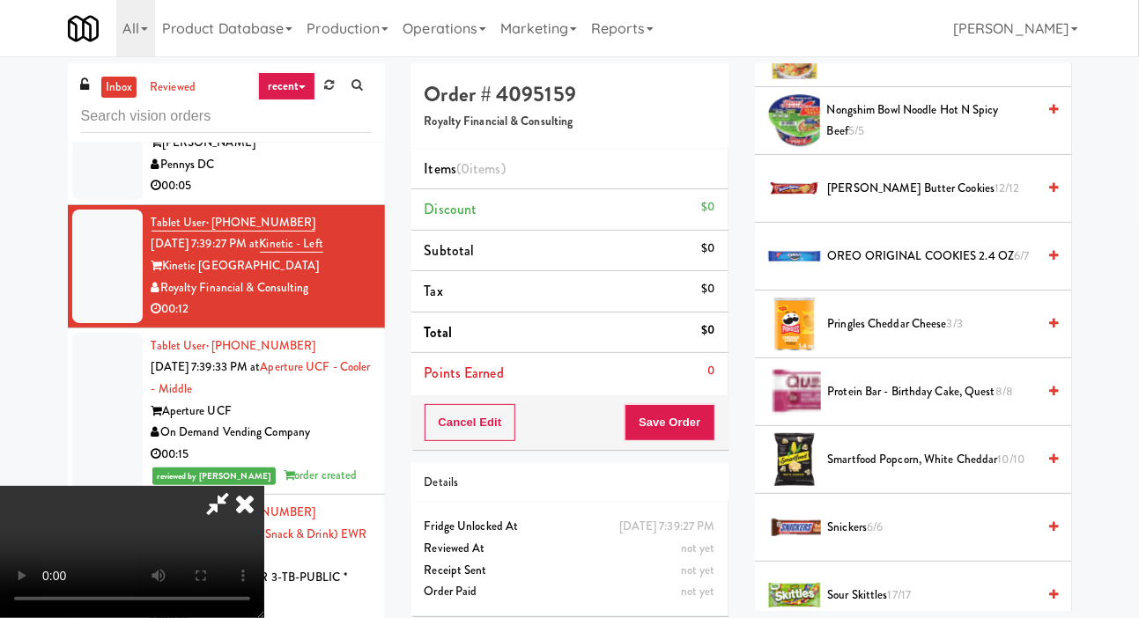
scroll to position [1462, 0]
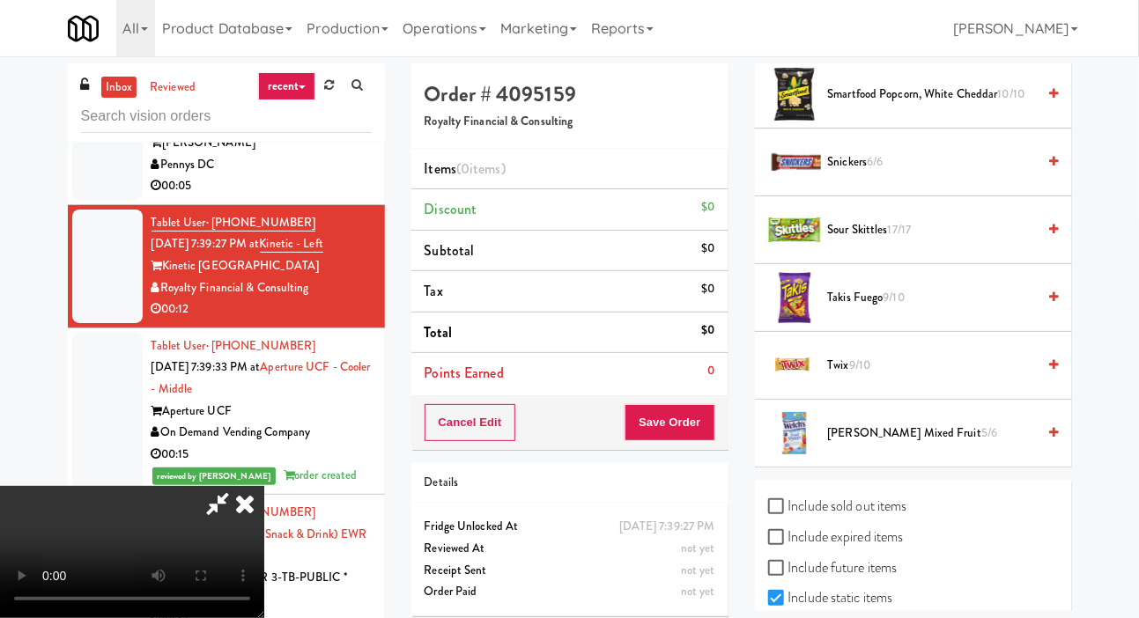
click at [977, 106] on span "Smartfood Popcorn, White Cheddar 10/10" at bounding box center [932, 95] width 209 height 22
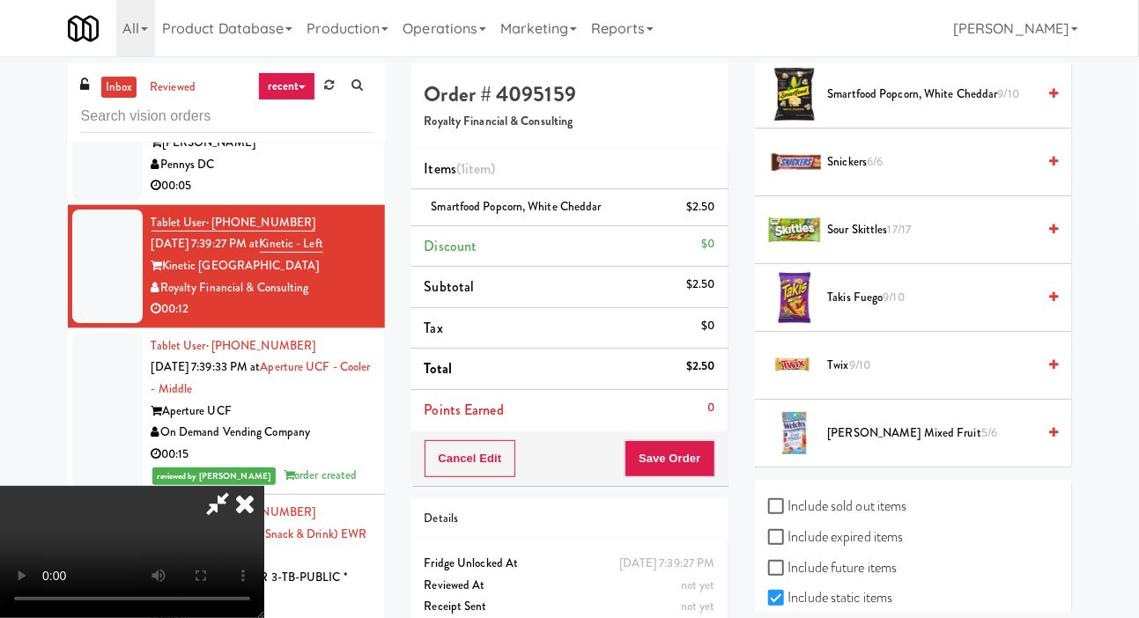
click at [861, 445] on span "[PERSON_NAME] Mixed Fruit 5/6" at bounding box center [932, 434] width 209 height 22
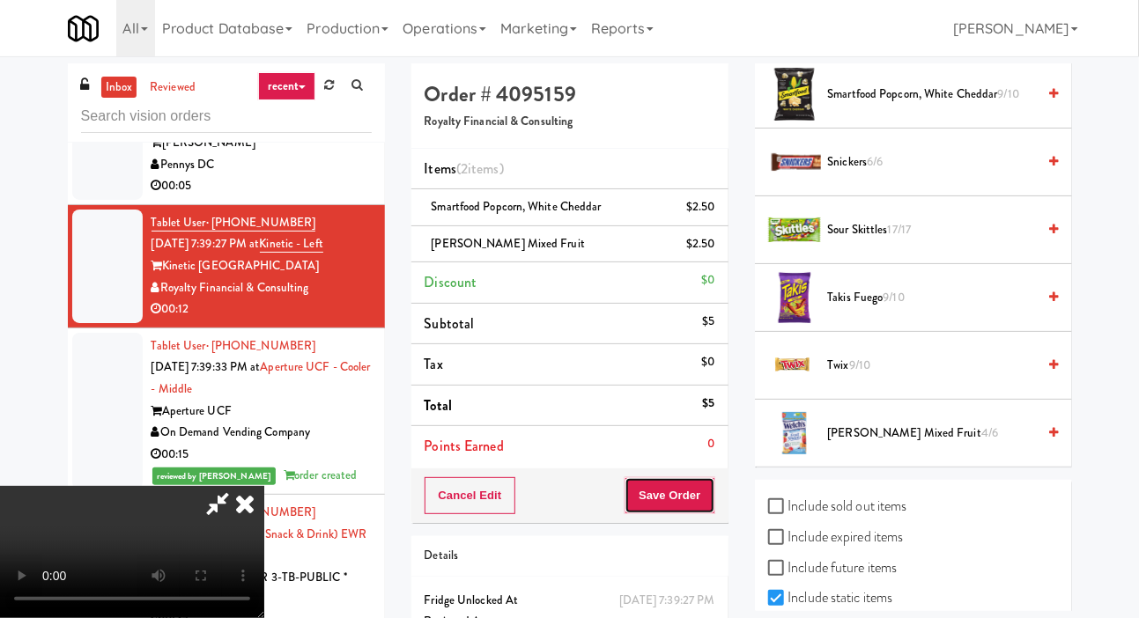
click at [708, 497] on button "Save Order" at bounding box center [670, 496] width 90 height 37
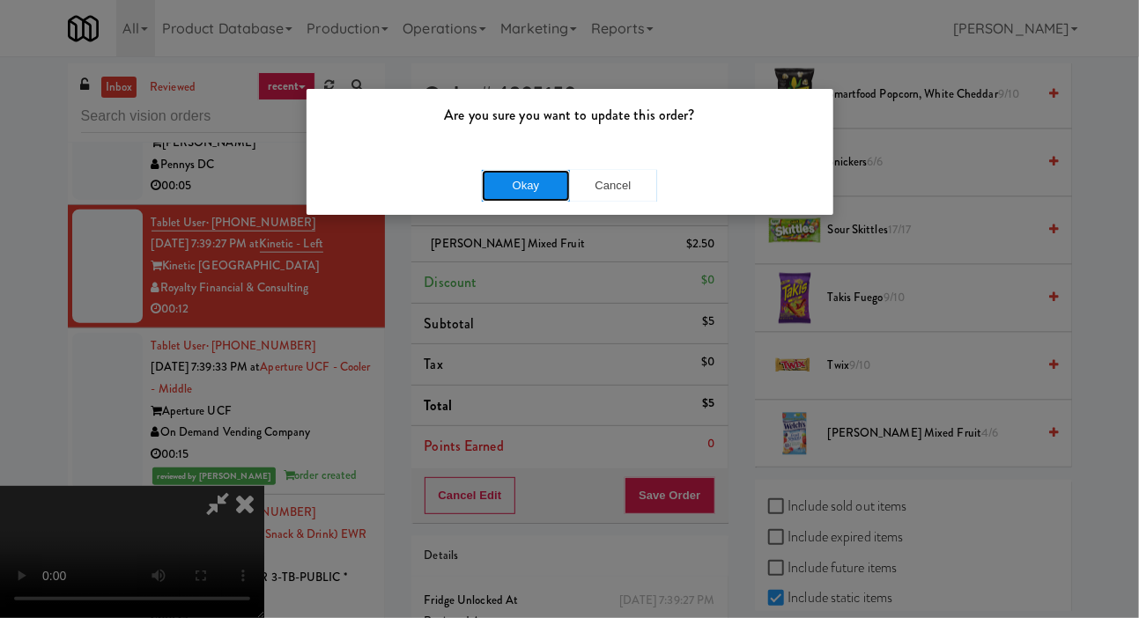
click at [540, 175] on button "Okay" at bounding box center [526, 186] width 88 height 32
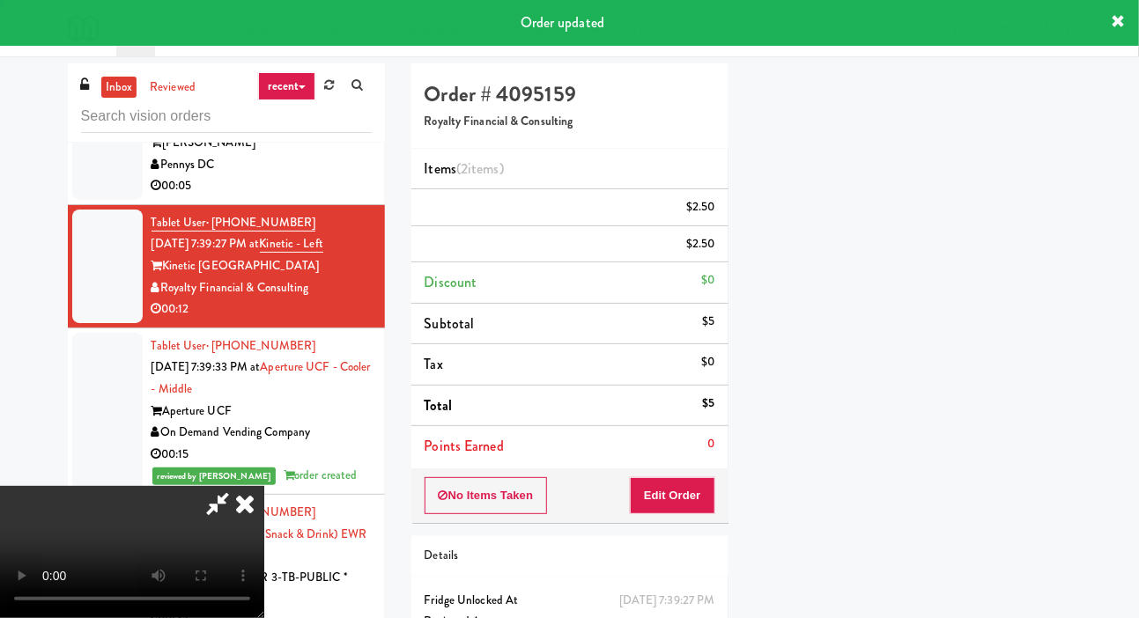
scroll to position [102, 0]
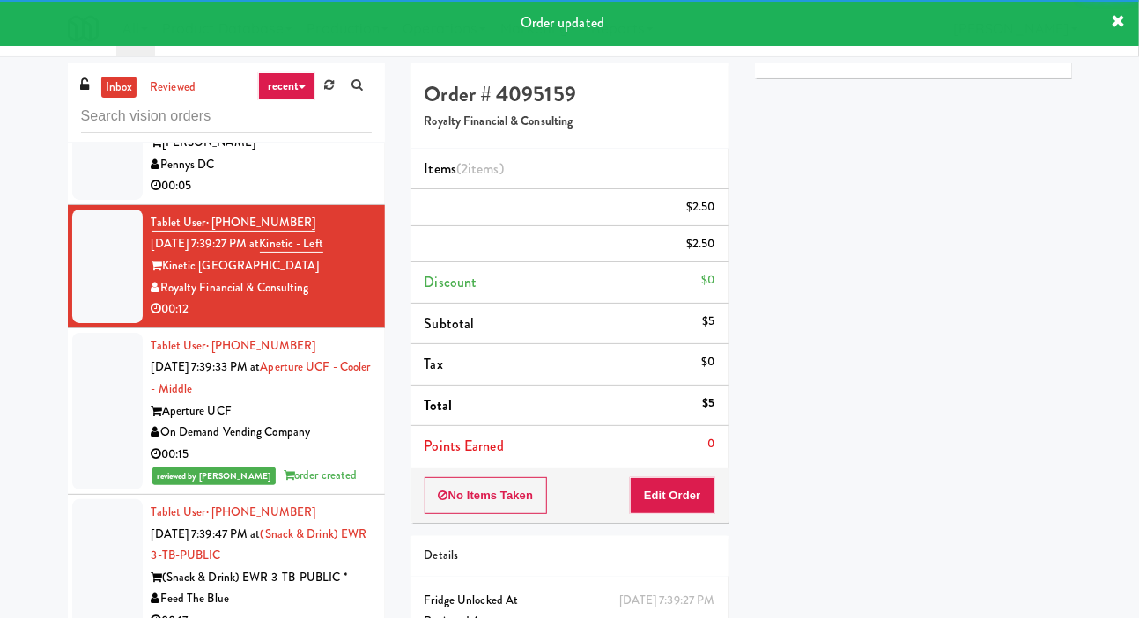
click at [90, 200] on div at bounding box center [107, 132] width 70 height 136
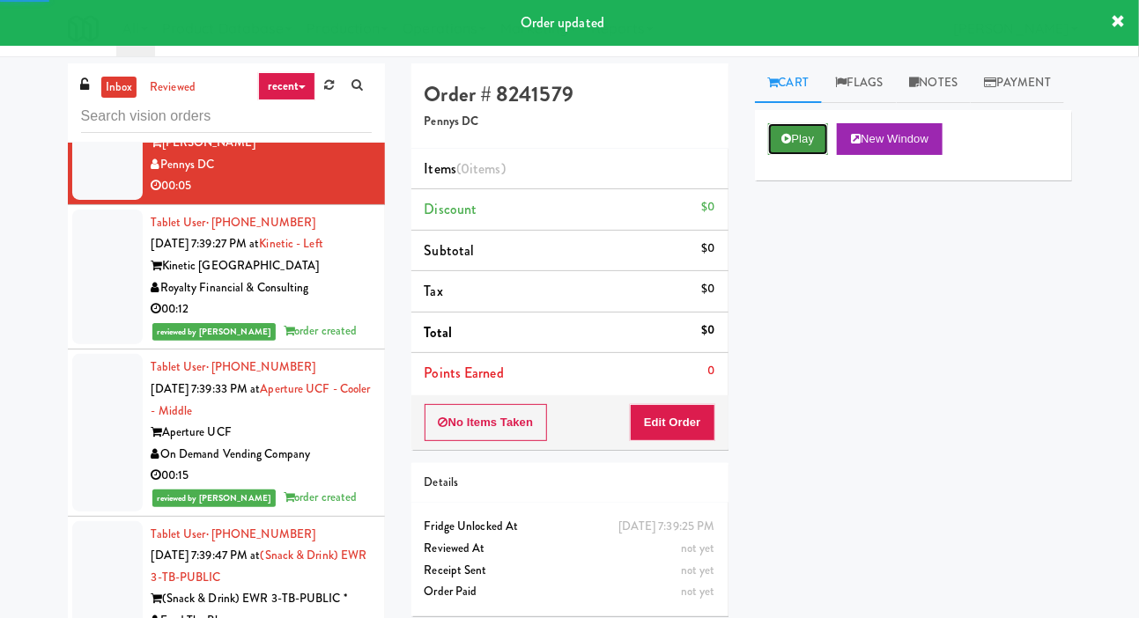
click at [804, 155] on button "Play" at bounding box center [798, 139] width 61 height 32
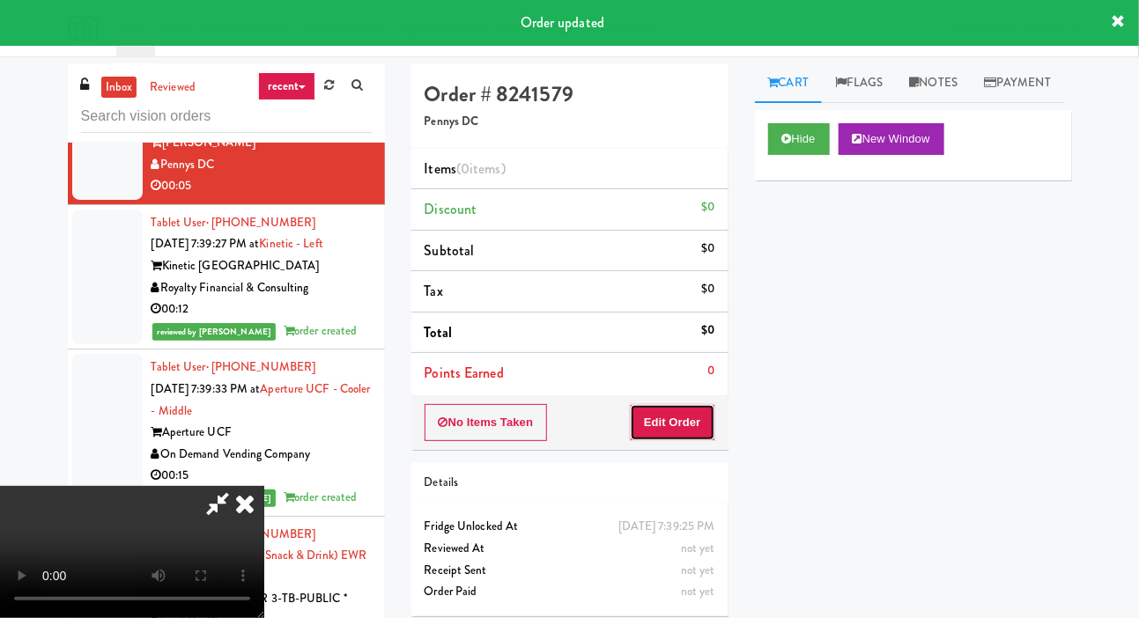
click at [667, 432] on button "Edit Order" at bounding box center [672, 422] width 85 height 37
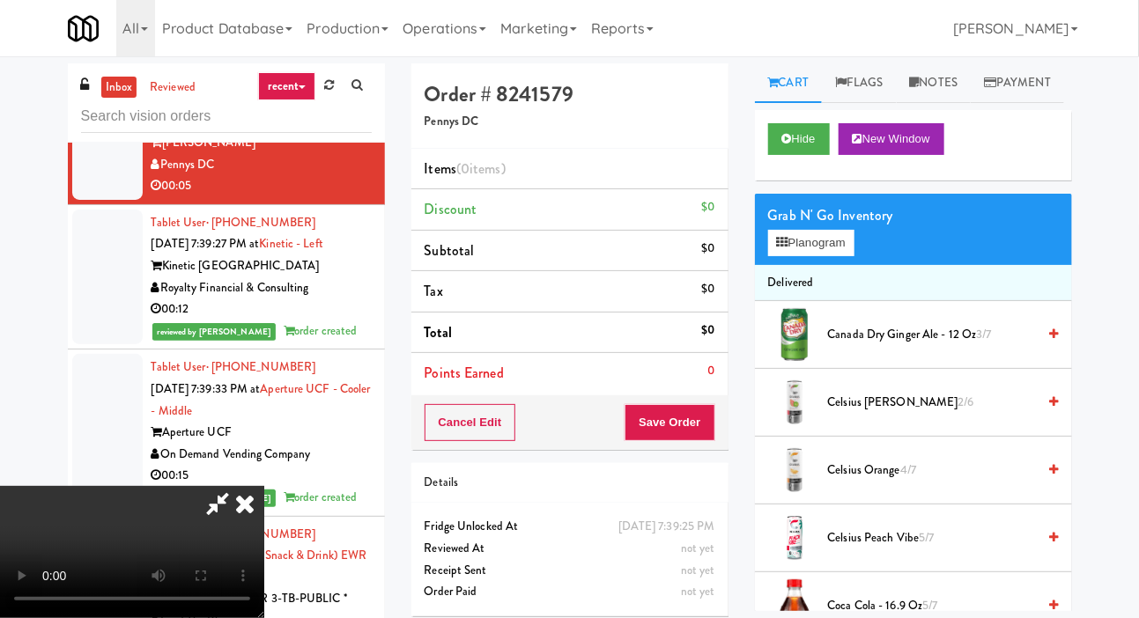
scroll to position [64, 0]
click at [855, 256] on button "Planogram" at bounding box center [811, 243] width 86 height 26
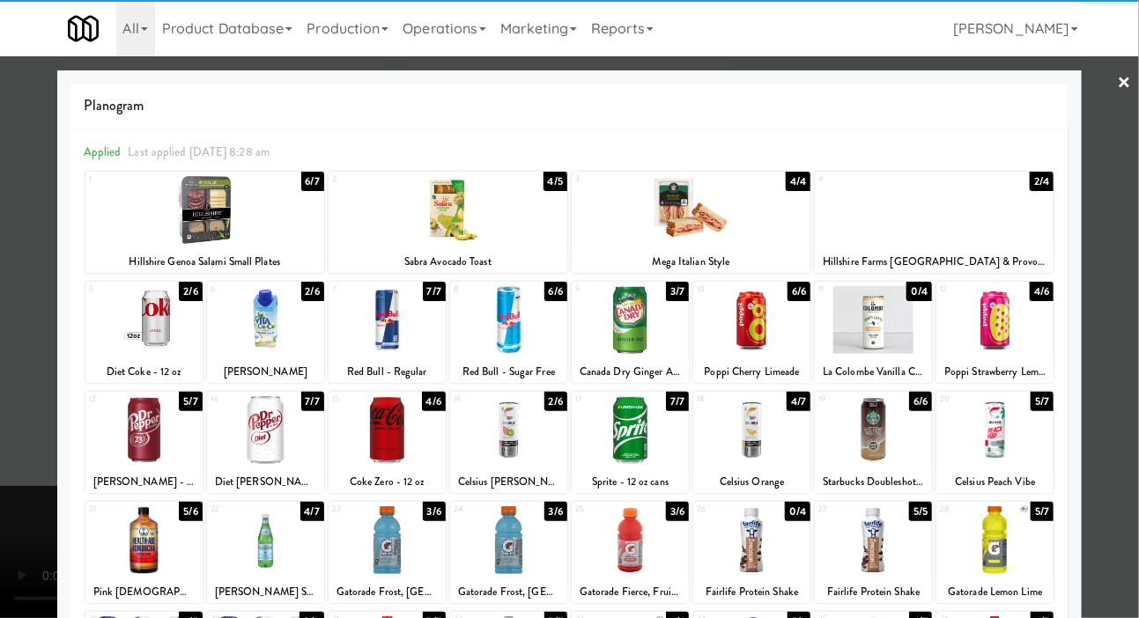
click at [486, 328] on div at bounding box center [508, 320] width 117 height 68
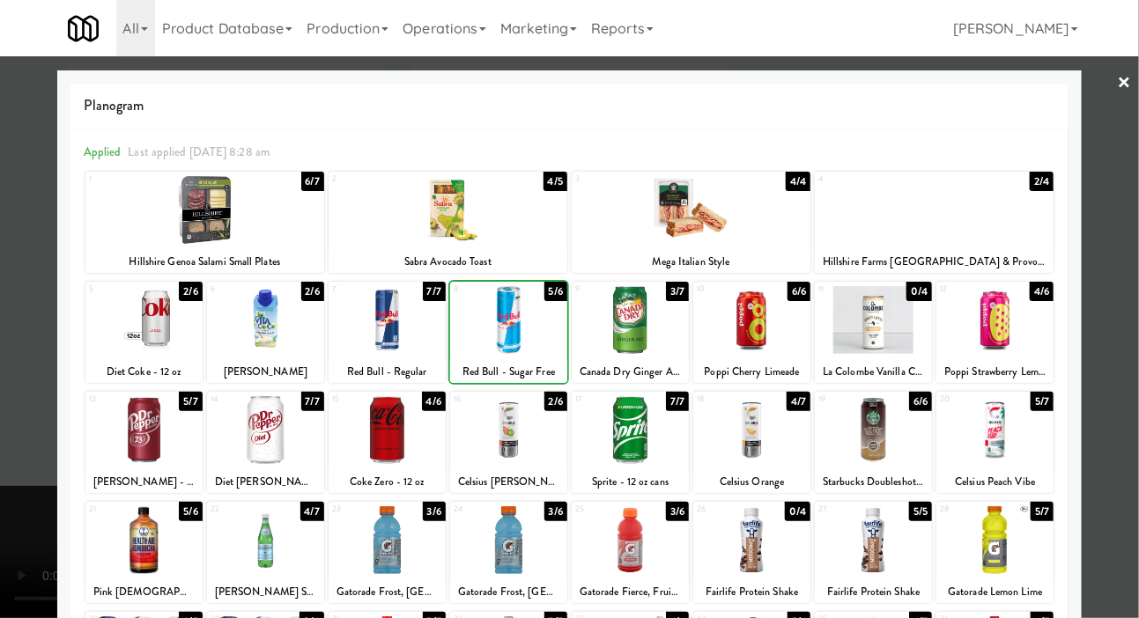
click at [23, 301] on div at bounding box center [569, 309] width 1139 height 618
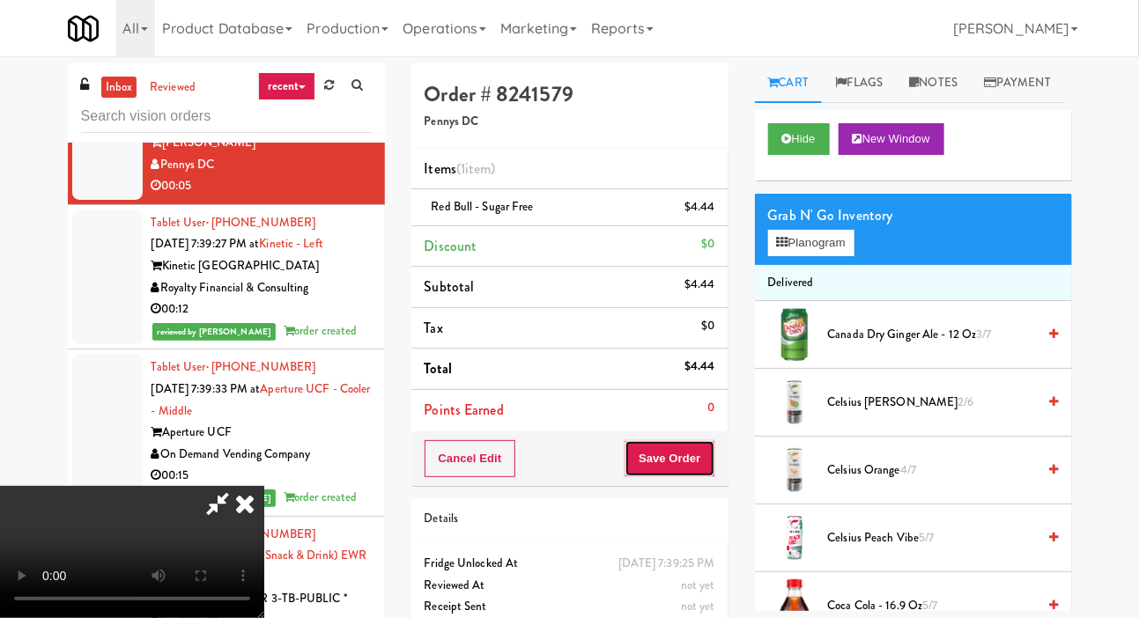
click at [710, 466] on button "Save Order" at bounding box center [670, 459] width 90 height 37
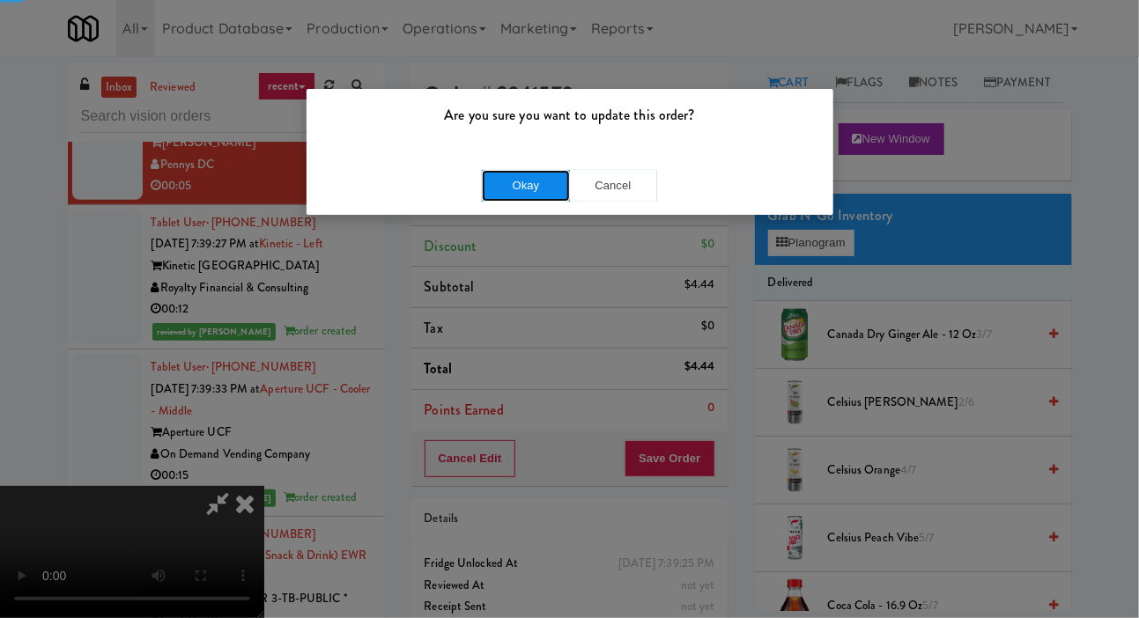
click at [515, 182] on button "Okay" at bounding box center [526, 186] width 88 height 32
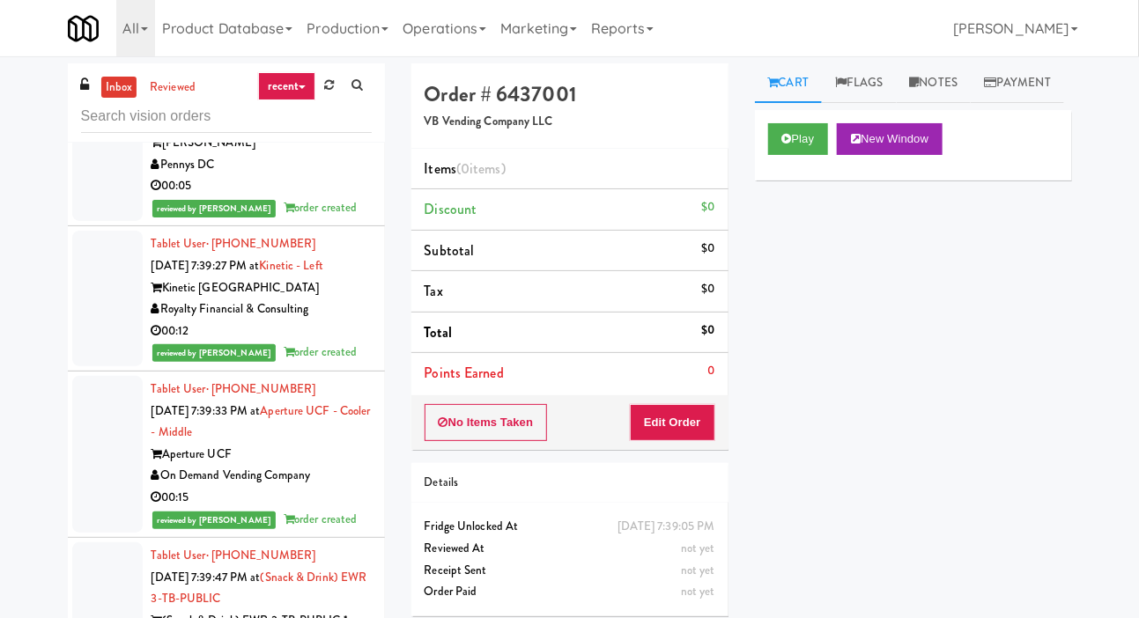
click at [1137, 618] on div "inbox reviewed recent all unclear take inventory issue suspicious failed recent…" at bounding box center [569, 373] width 1139 height 621
click at [769, 155] on button "Play" at bounding box center [798, 139] width 61 height 32
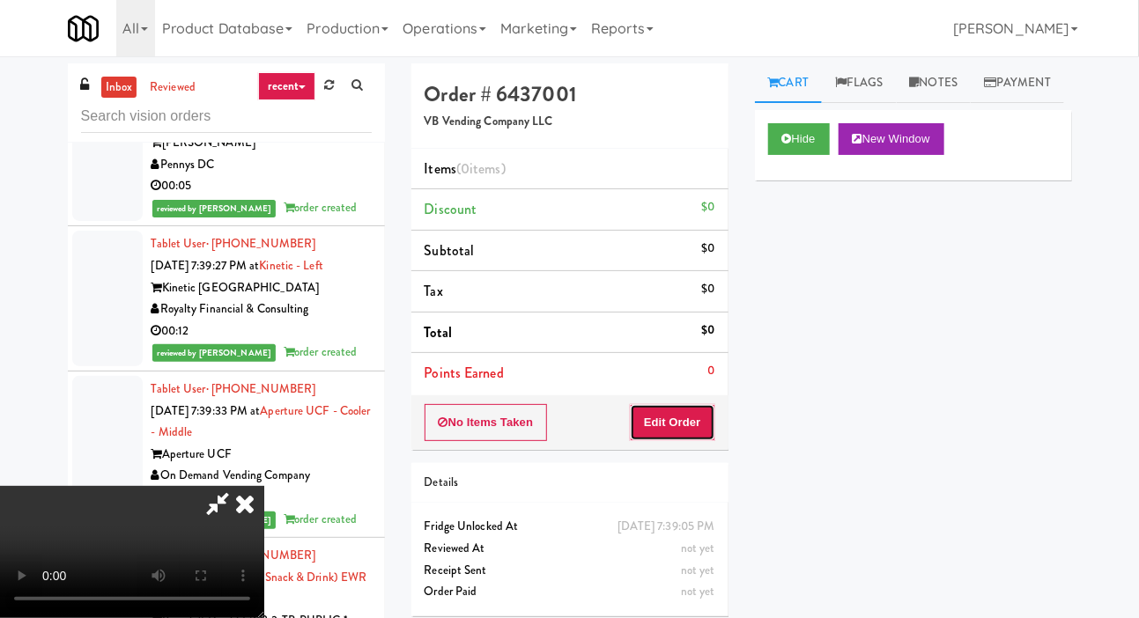
click at [701, 430] on button "Edit Order" at bounding box center [672, 422] width 85 height 37
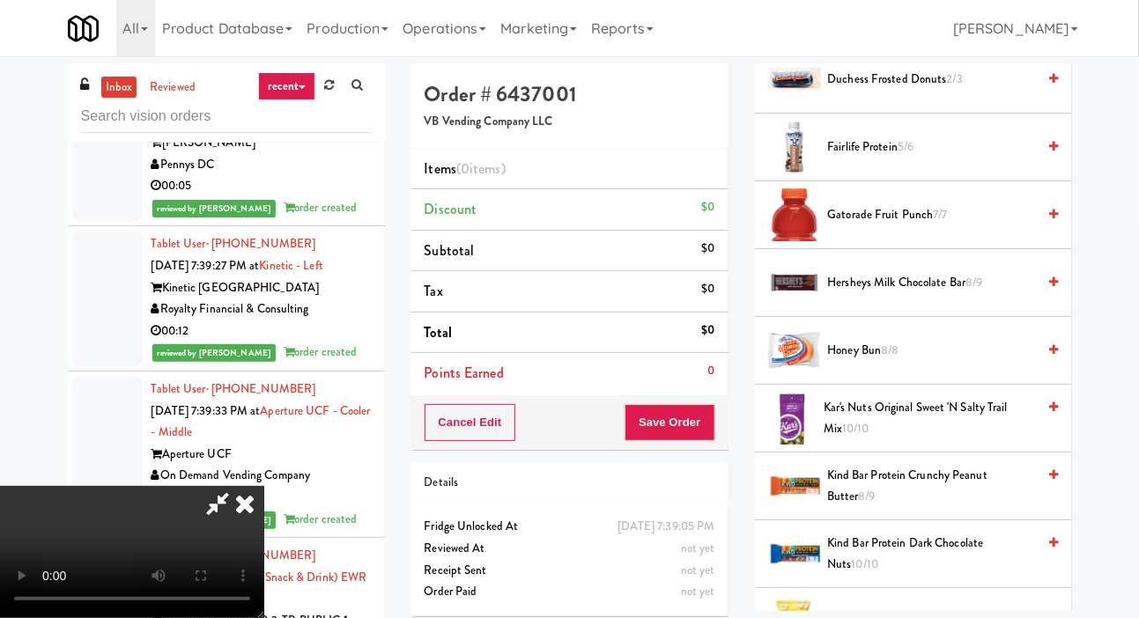
scroll to position [933, 0]
click at [981, 292] on span "8/9" at bounding box center [974, 283] width 17 height 17
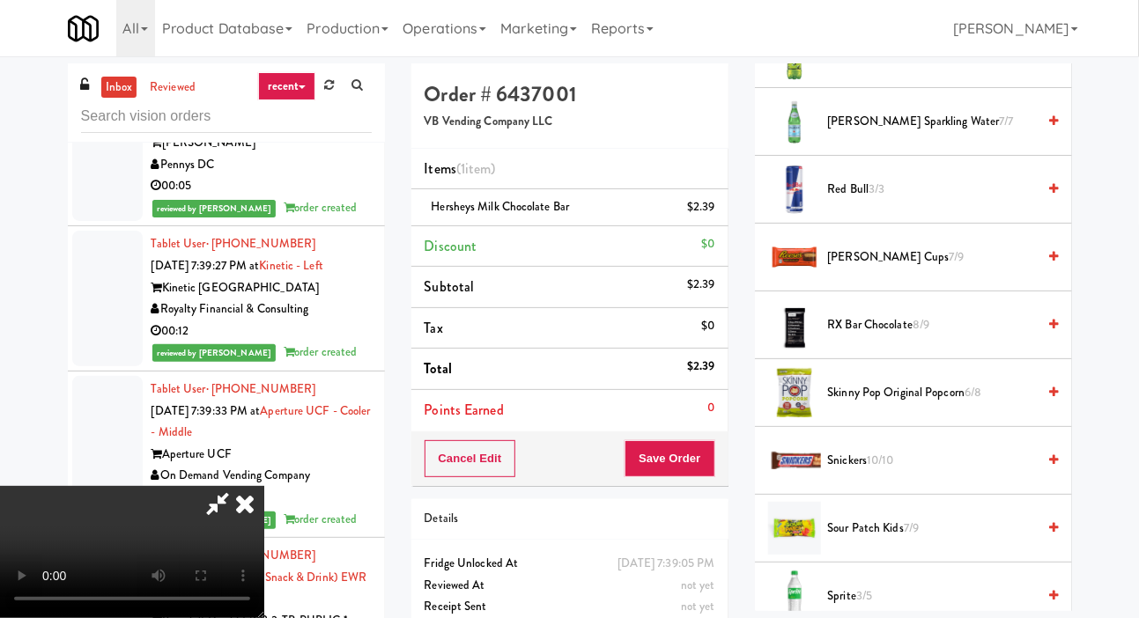
scroll to position [1705, 0]
click at [946, 405] on span "Skinny Pop original popcorn 6/8" at bounding box center [932, 394] width 209 height 22
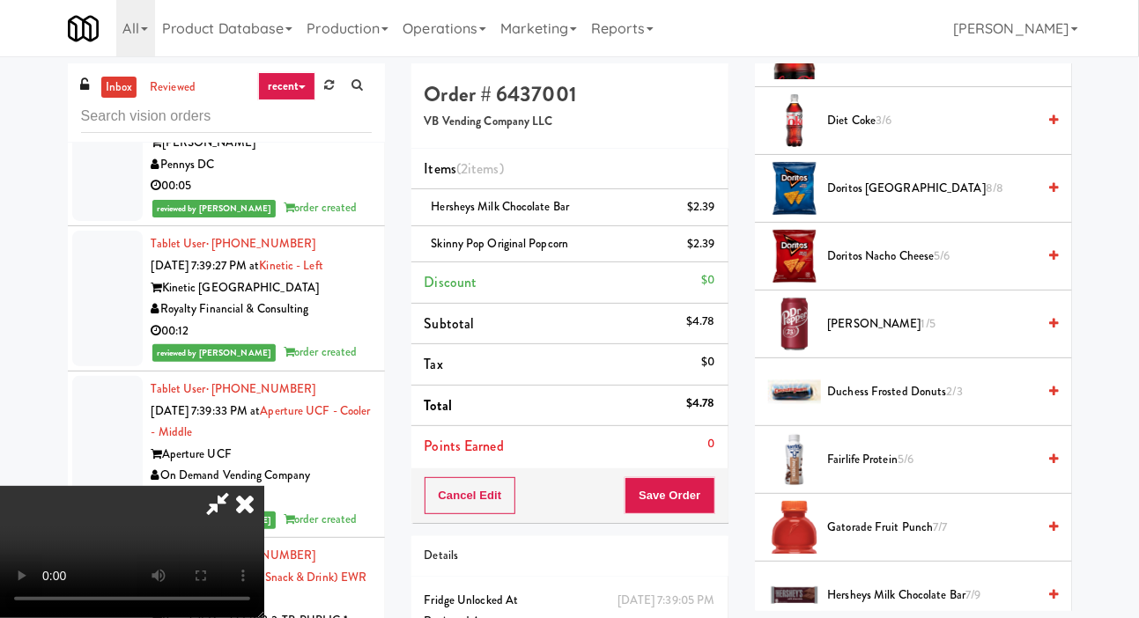
scroll to position [615, 0]
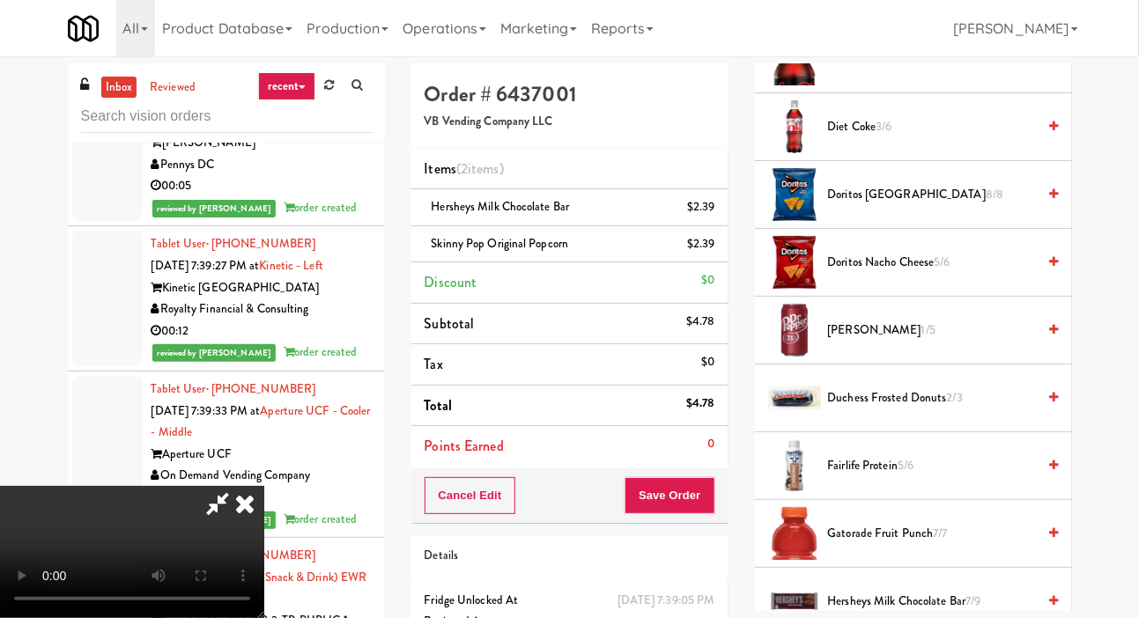
click at [957, 342] on span "[PERSON_NAME] 1/5" at bounding box center [932, 331] width 209 height 22
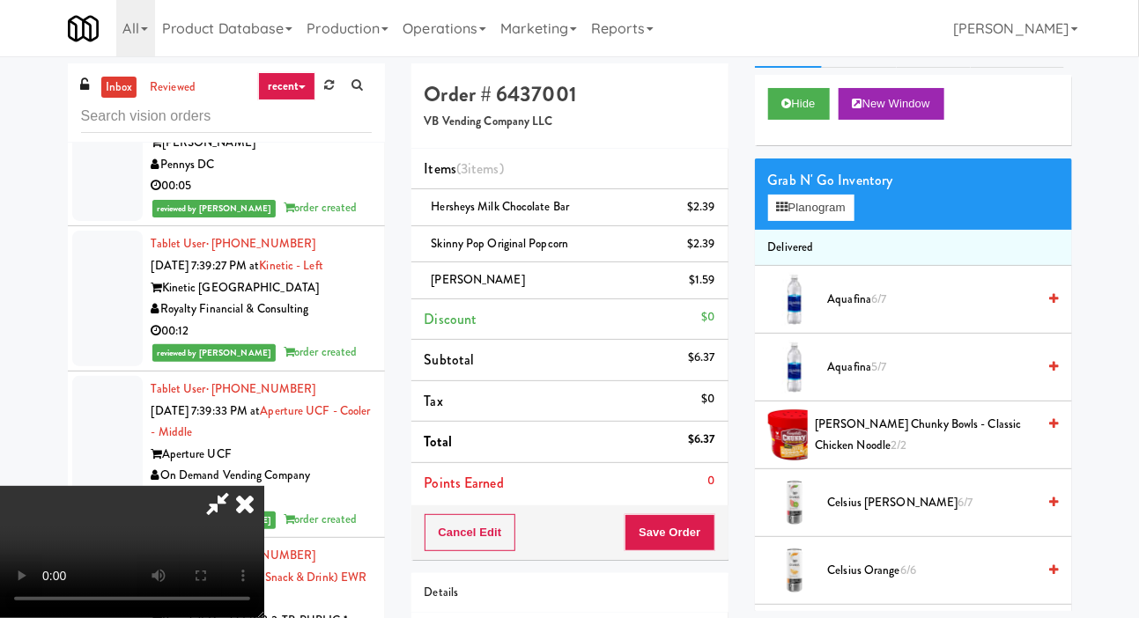
scroll to position [0, 0]
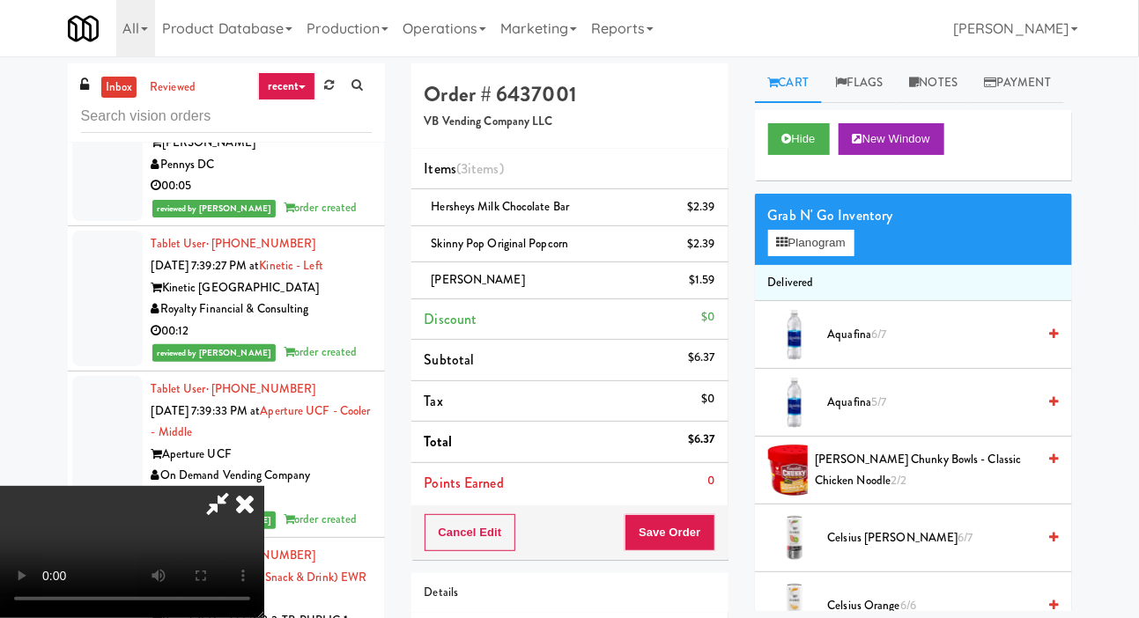
click at [960, 346] on span "Aquafina 6/7" at bounding box center [932, 335] width 209 height 22
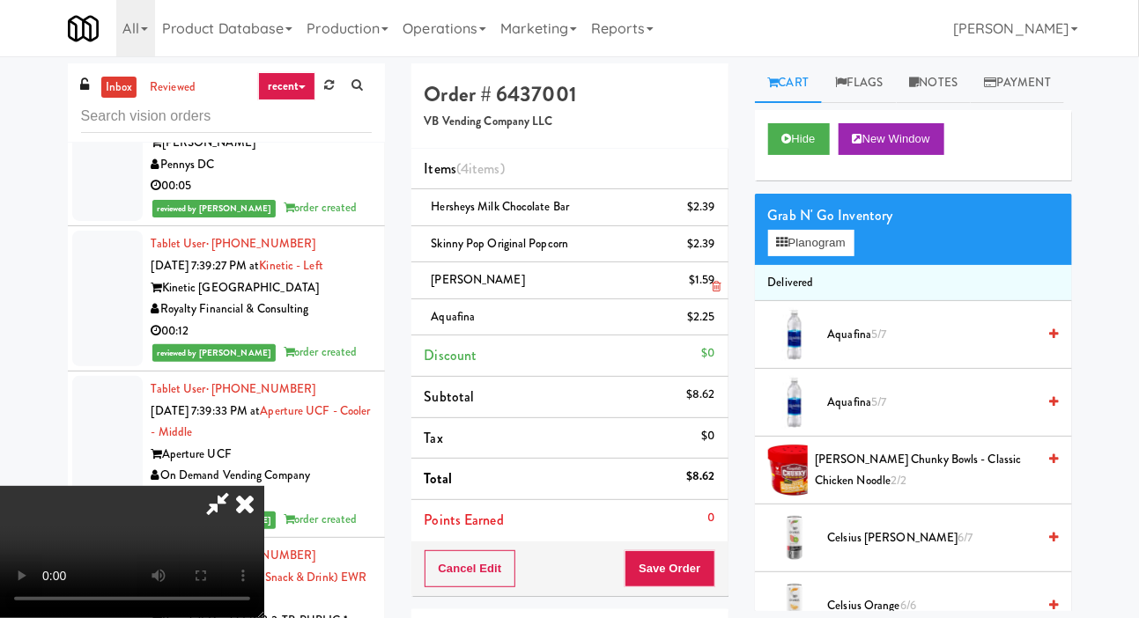
click at [719, 285] on li "[PERSON_NAME] $1.59" at bounding box center [569, 281] width 317 height 37
click at [717, 287] on icon at bounding box center [716, 286] width 9 height 11
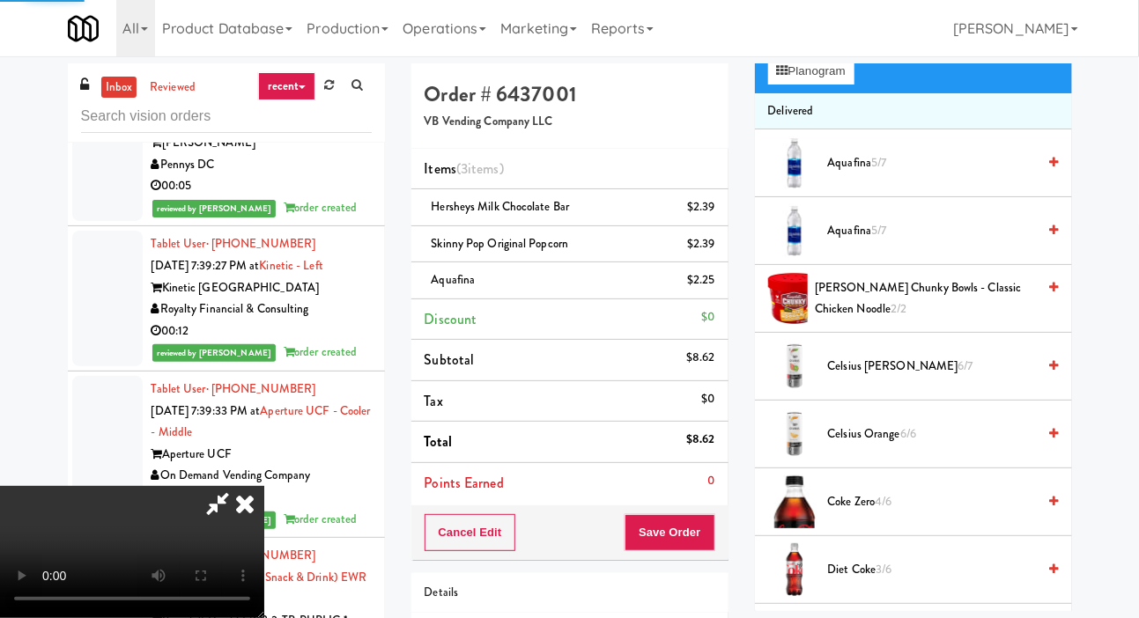
scroll to position [177, 0]
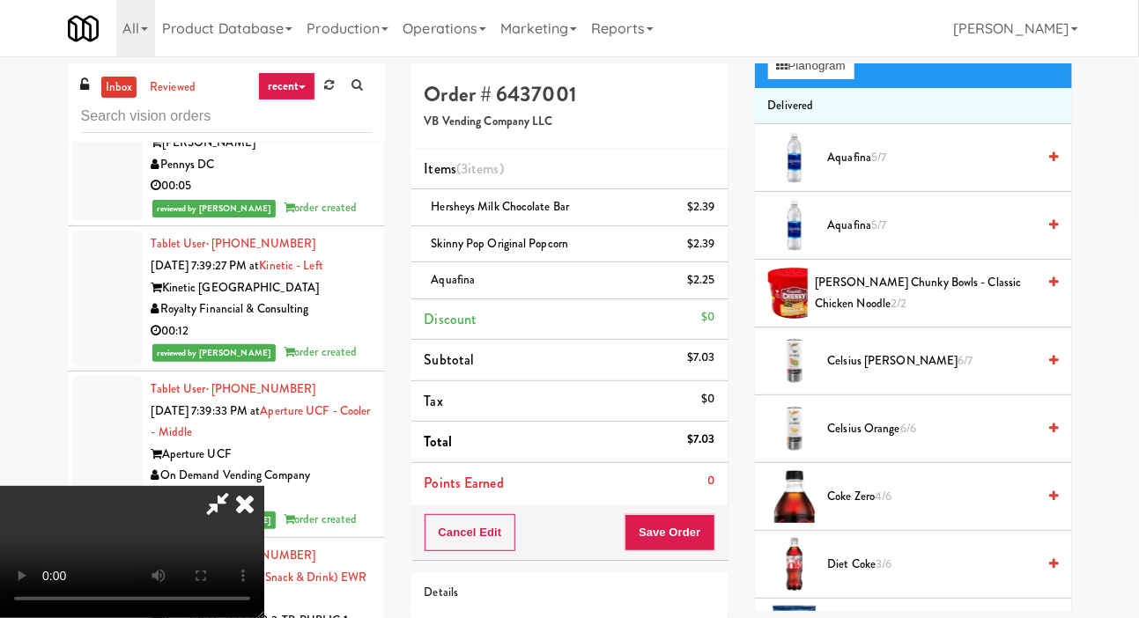
click at [910, 373] on span "Celsius Kiwi Guava 6/7" at bounding box center [932, 362] width 209 height 22
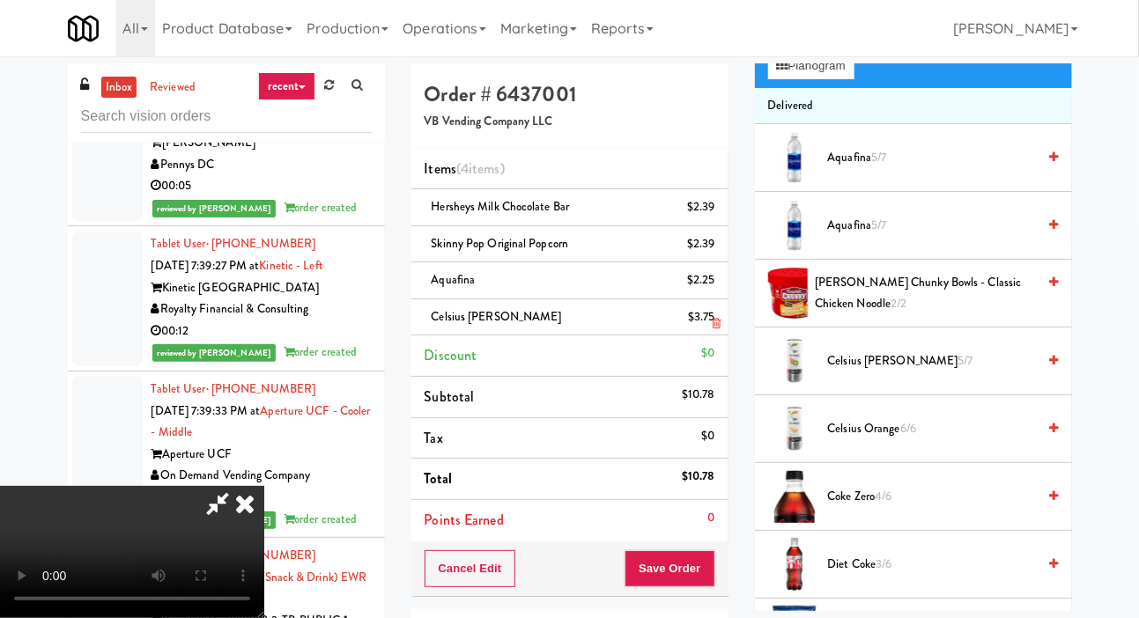
click at [711, 322] on div "$3.75" at bounding box center [701, 318] width 27 height 22
click at [716, 322] on icon at bounding box center [716, 323] width 9 height 11
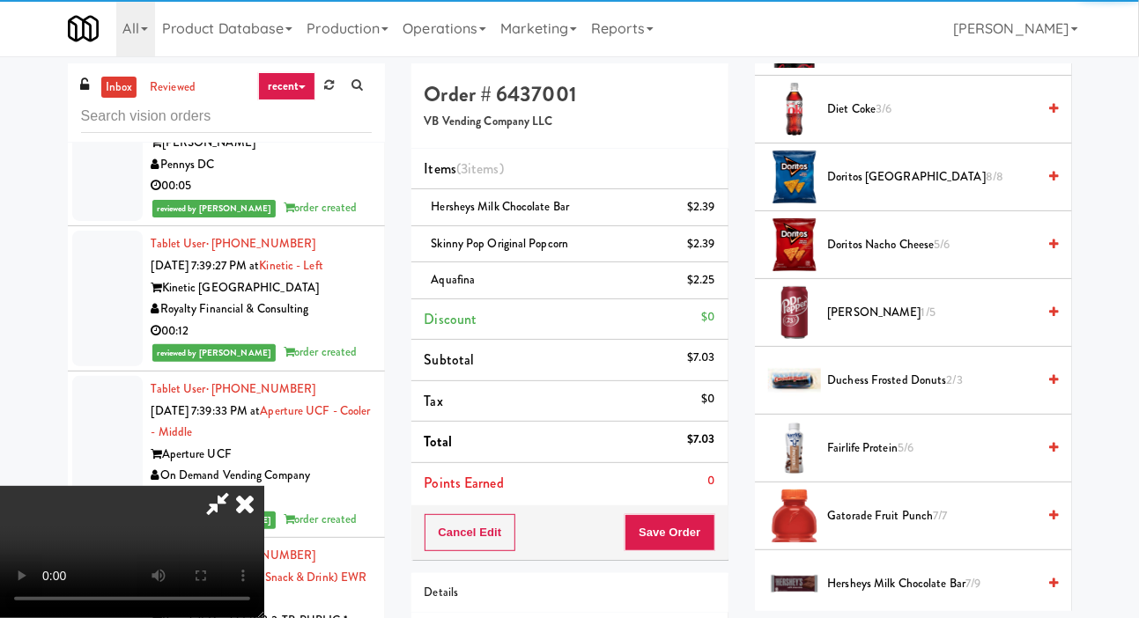
scroll to position [639, 0]
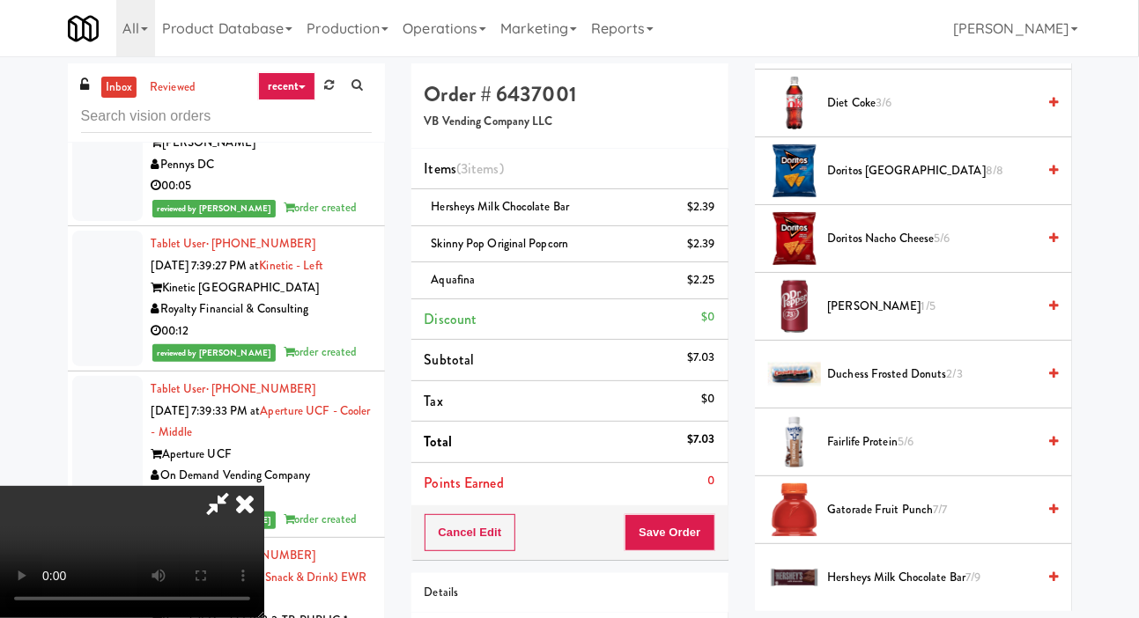
click at [921, 318] on span "[PERSON_NAME] 1/5" at bounding box center [932, 307] width 209 height 22
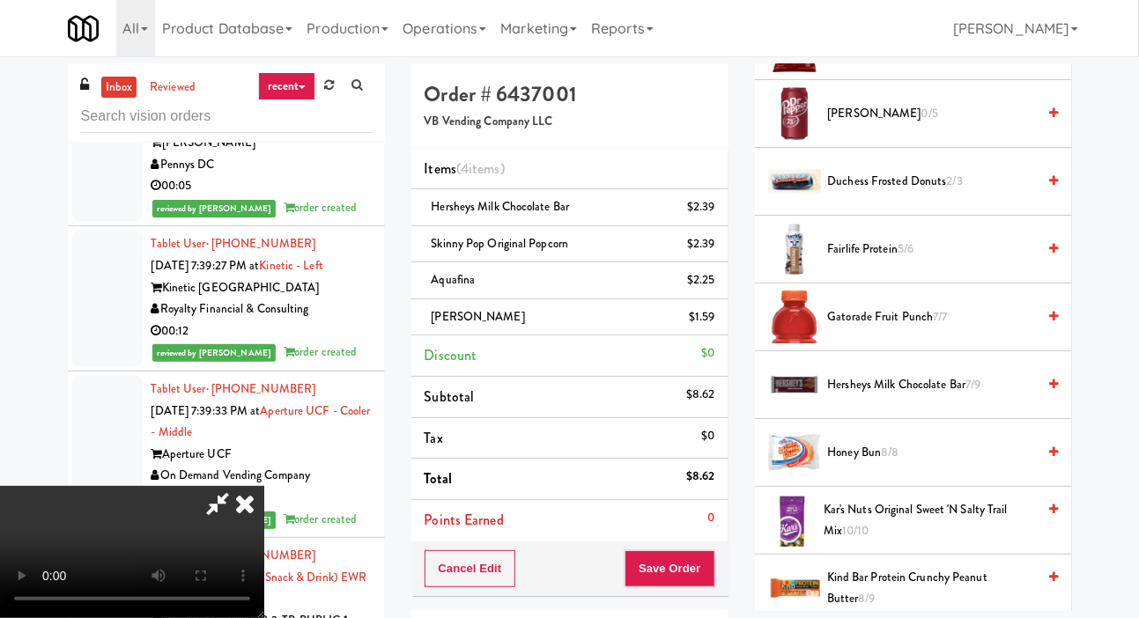
scroll to position [832, 0]
click at [874, 464] on span "Honey Bun 8/8" at bounding box center [932, 453] width 209 height 22
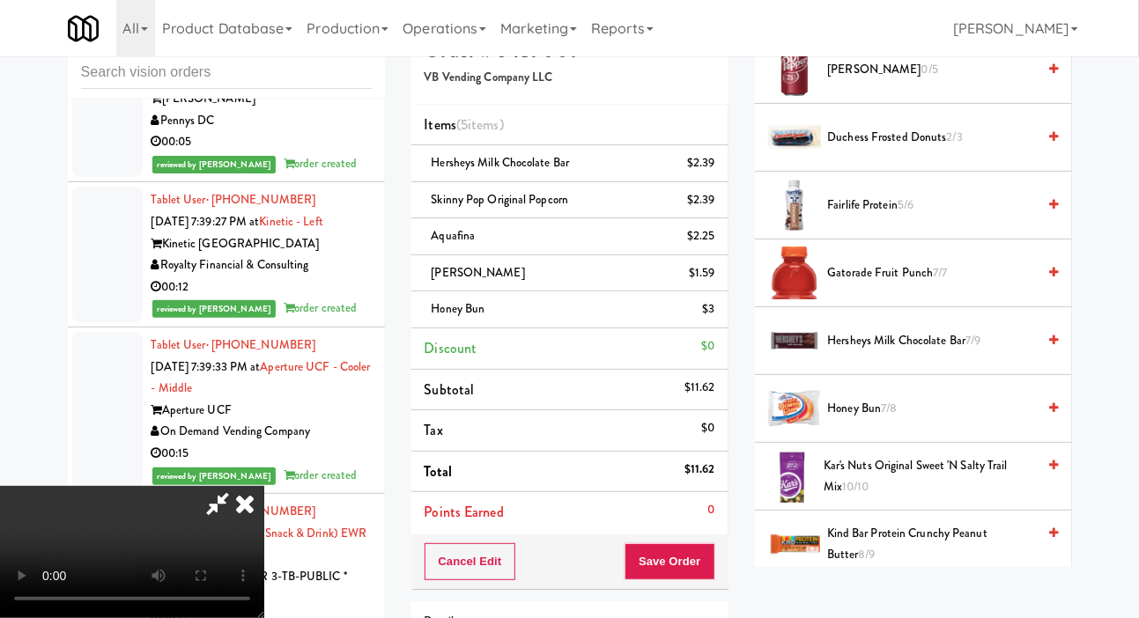
scroll to position [46, 0]
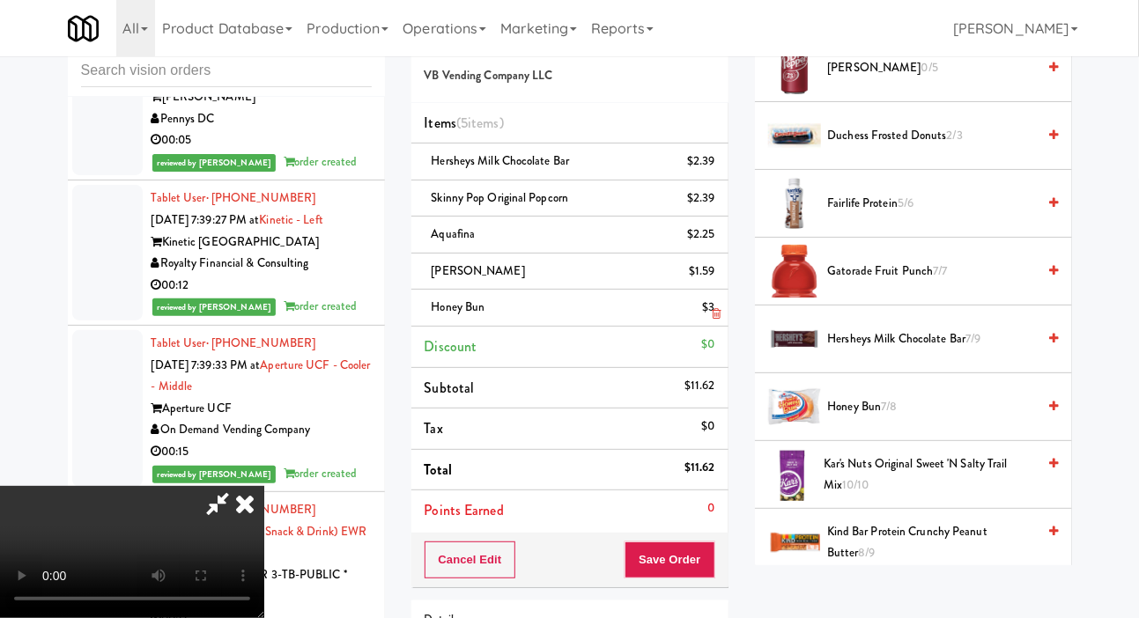
click at [712, 314] on div "$3" at bounding box center [708, 308] width 12 height 22
click at [710, 321] on link at bounding box center [713, 315] width 16 height 22
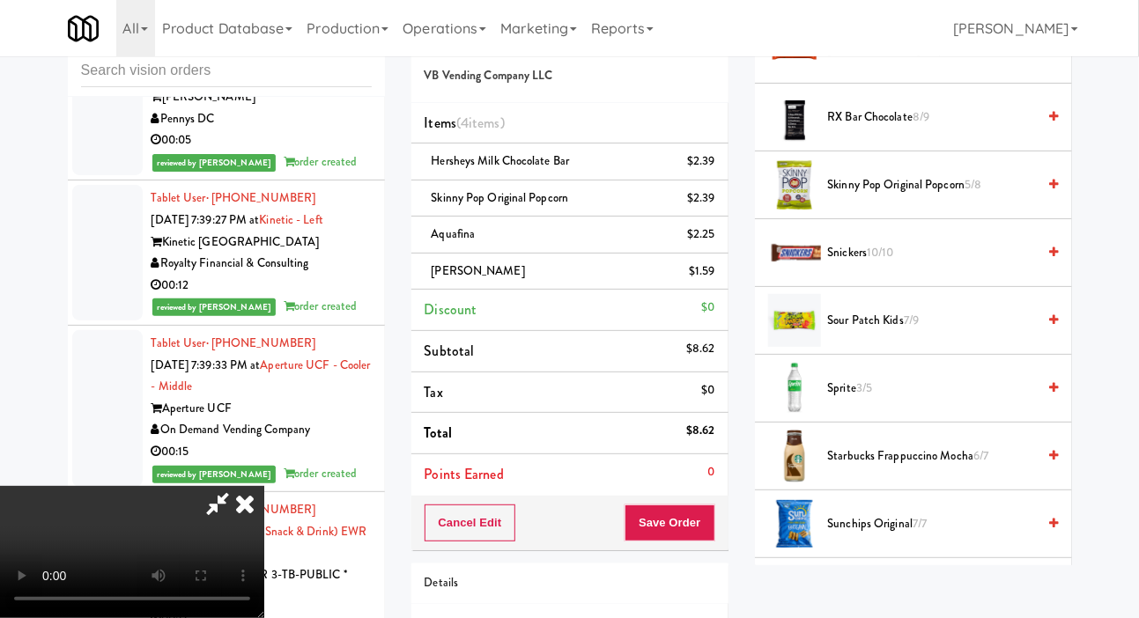
scroll to position [1864, 0]
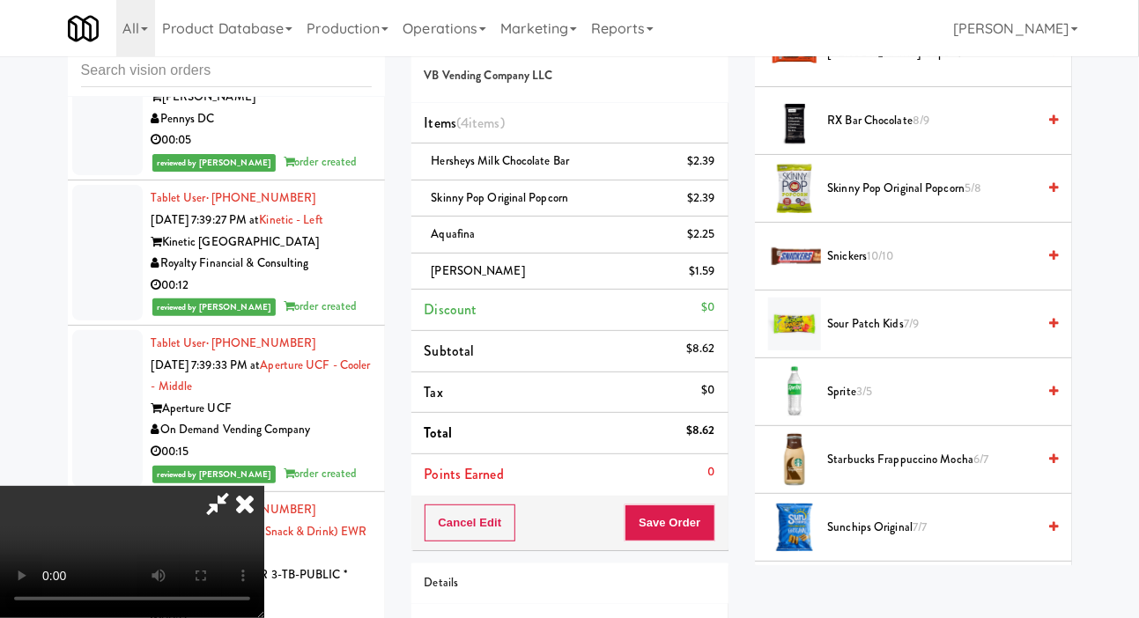
click at [888, 264] on span "10/10" at bounding box center [880, 256] width 27 height 17
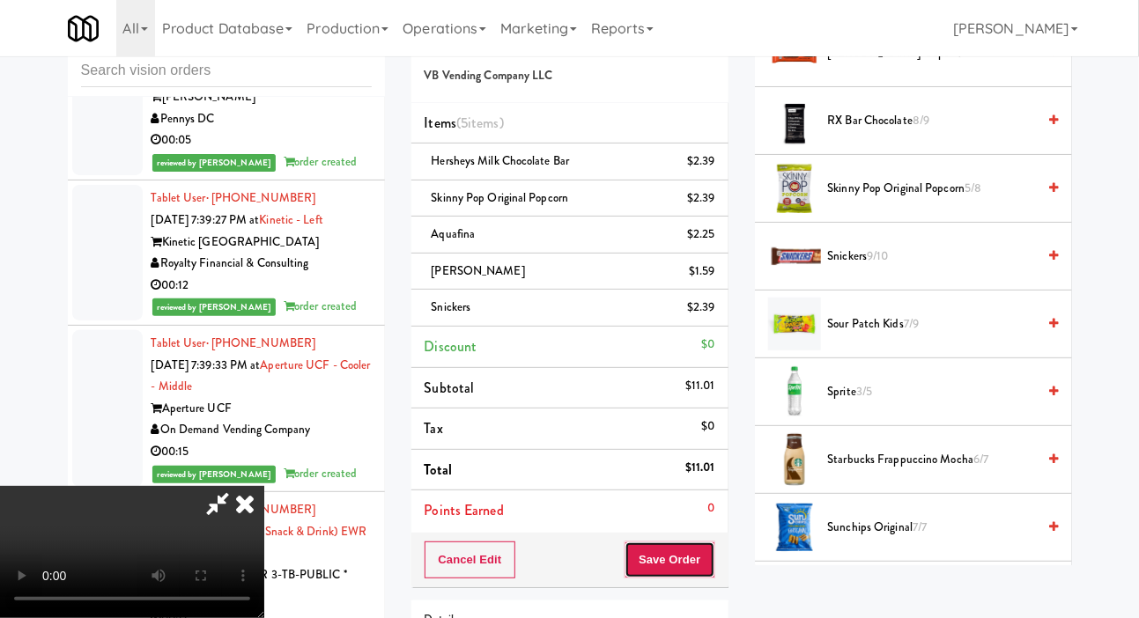
click at [712, 546] on button "Save Order" at bounding box center [670, 560] width 90 height 37
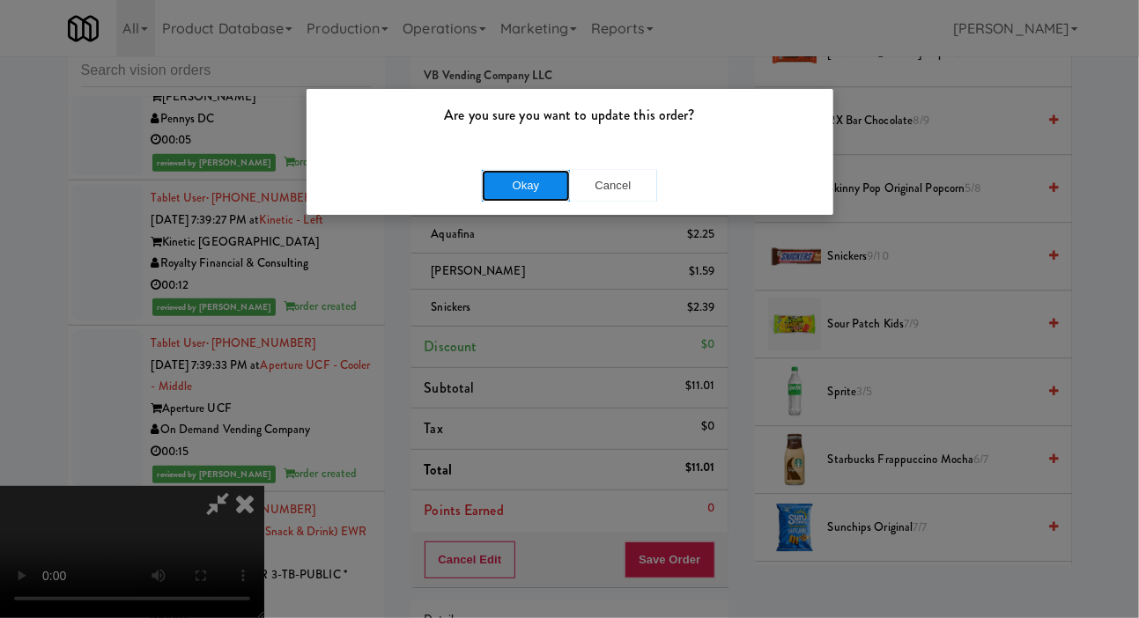
click at [525, 194] on button "Okay" at bounding box center [526, 186] width 88 height 32
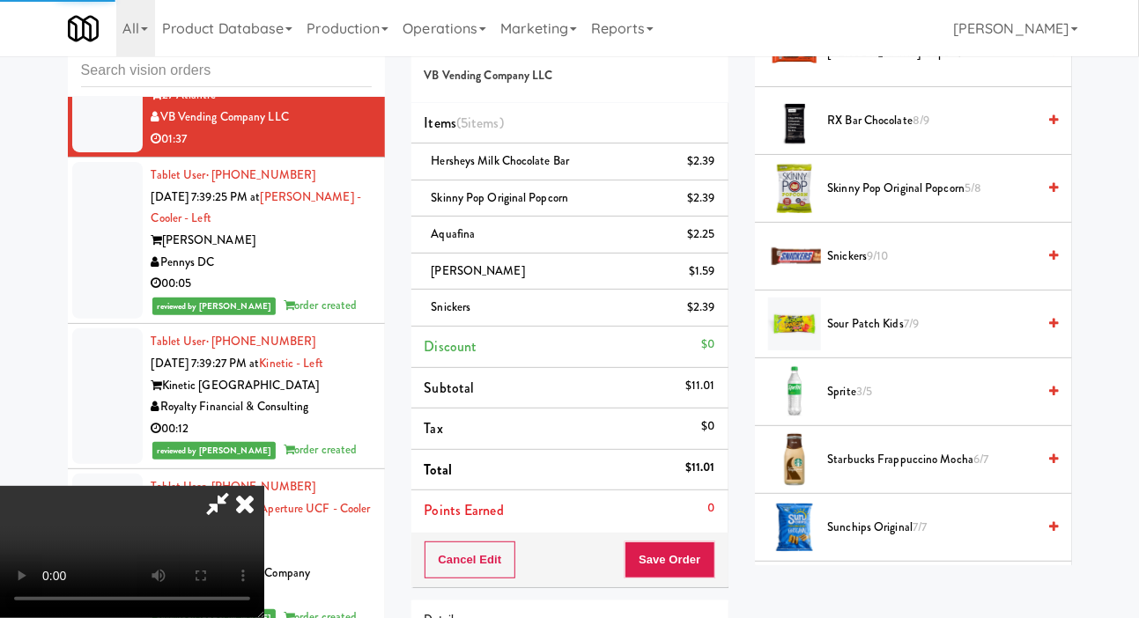
scroll to position [19059, 0]
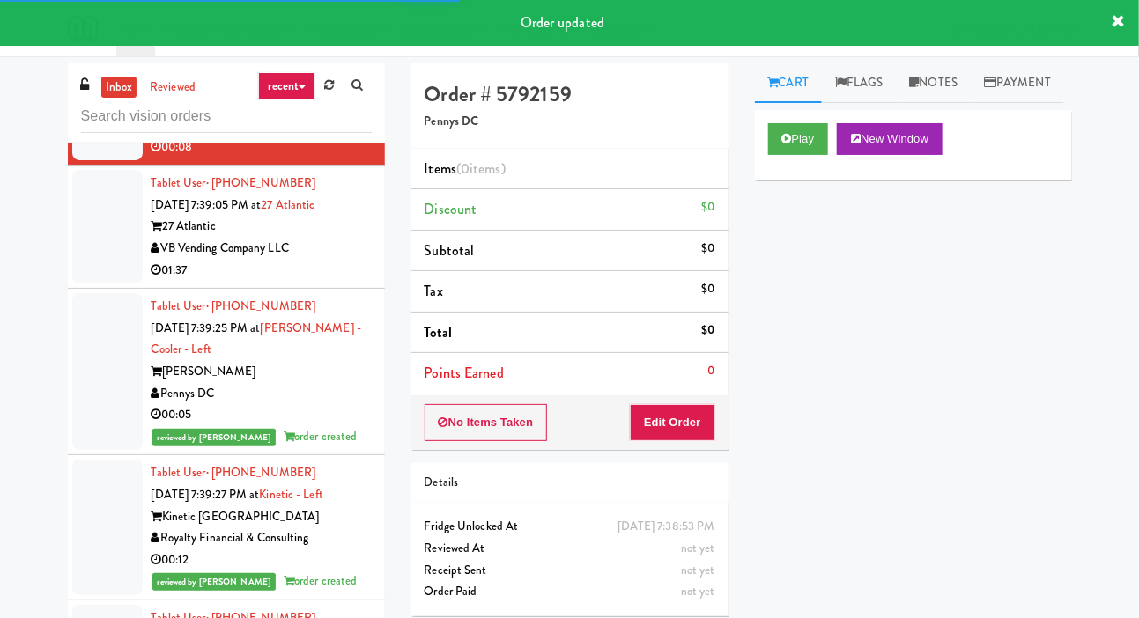
scroll to position [18973, 0]
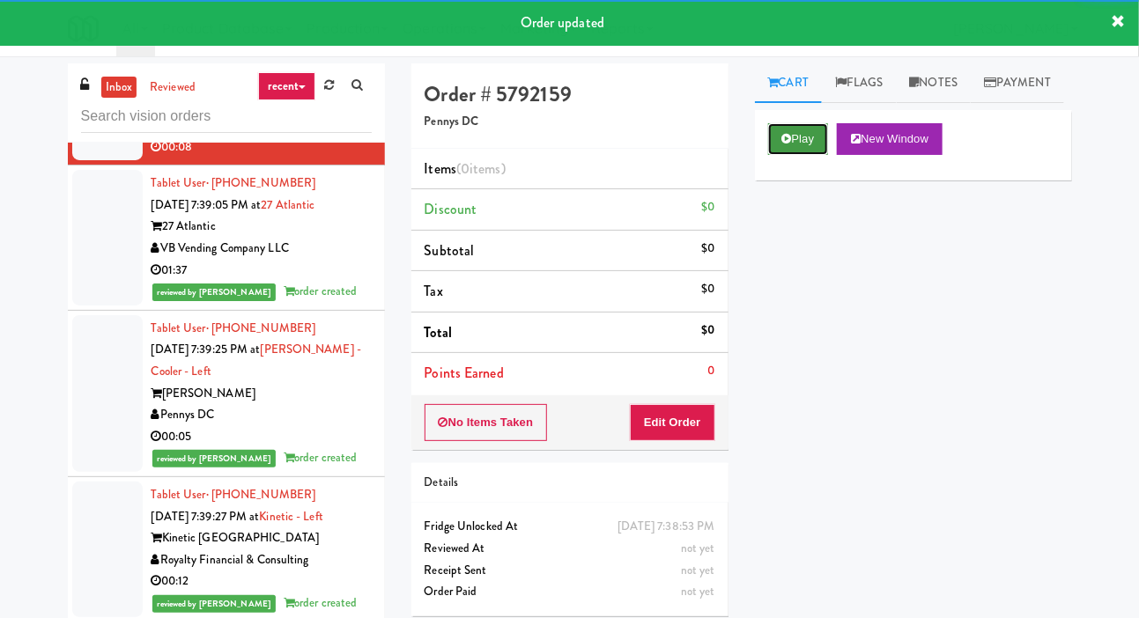
click at [771, 155] on button "Play" at bounding box center [798, 139] width 61 height 32
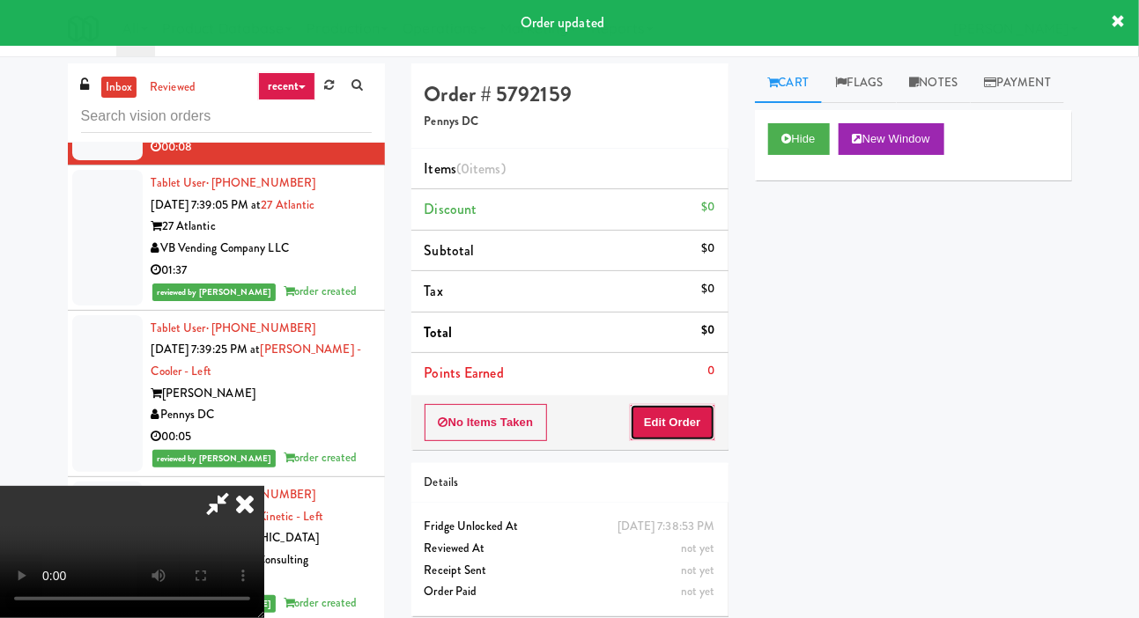
click at [669, 435] on button "Edit Order" at bounding box center [672, 422] width 85 height 37
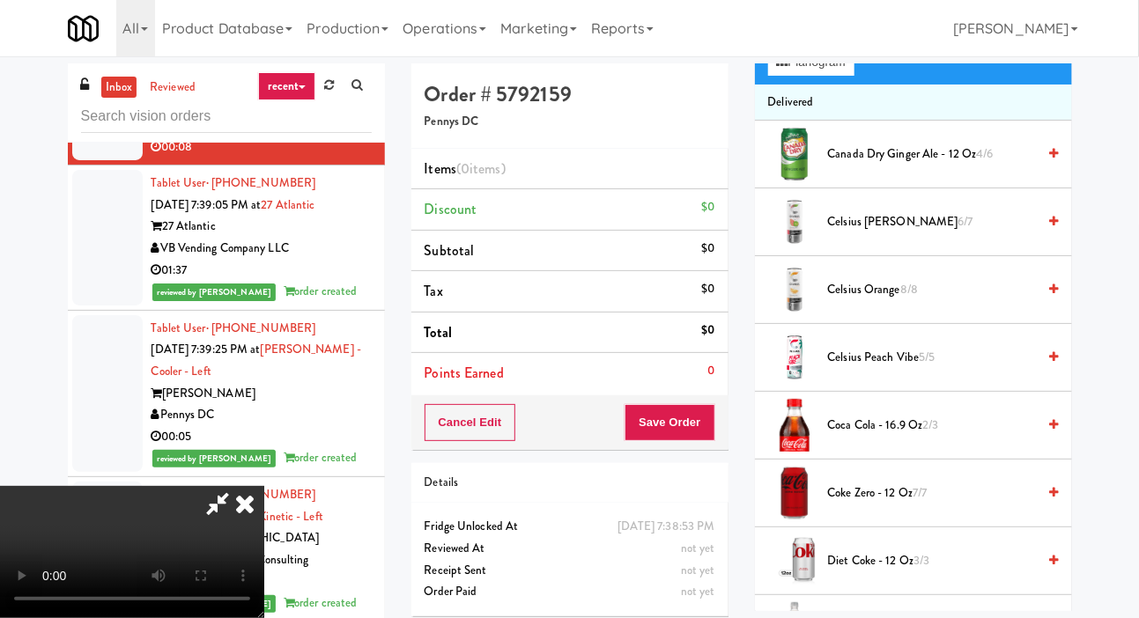
scroll to position [179, 0]
click at [870, 574] on span "Diet Coke - 12 oz 3/3" at bounding box center [932, 563] width 209 height 22
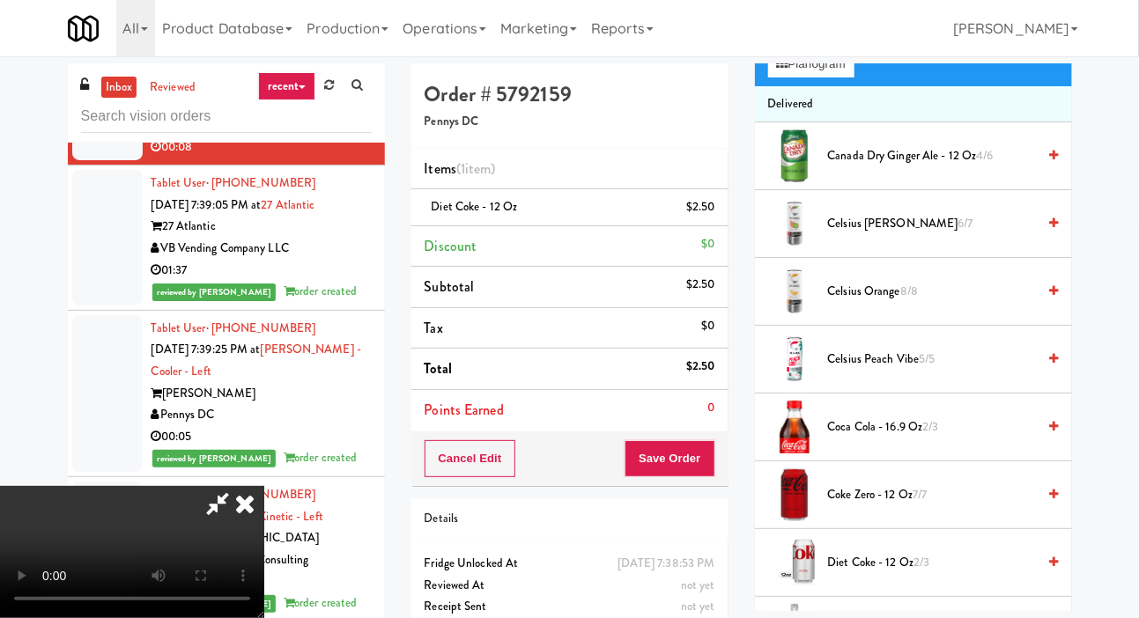
click at [879, 574] on span "Diet Coke - 12 oz 2/3" at bounding box center [932, 563] width 209 height 22
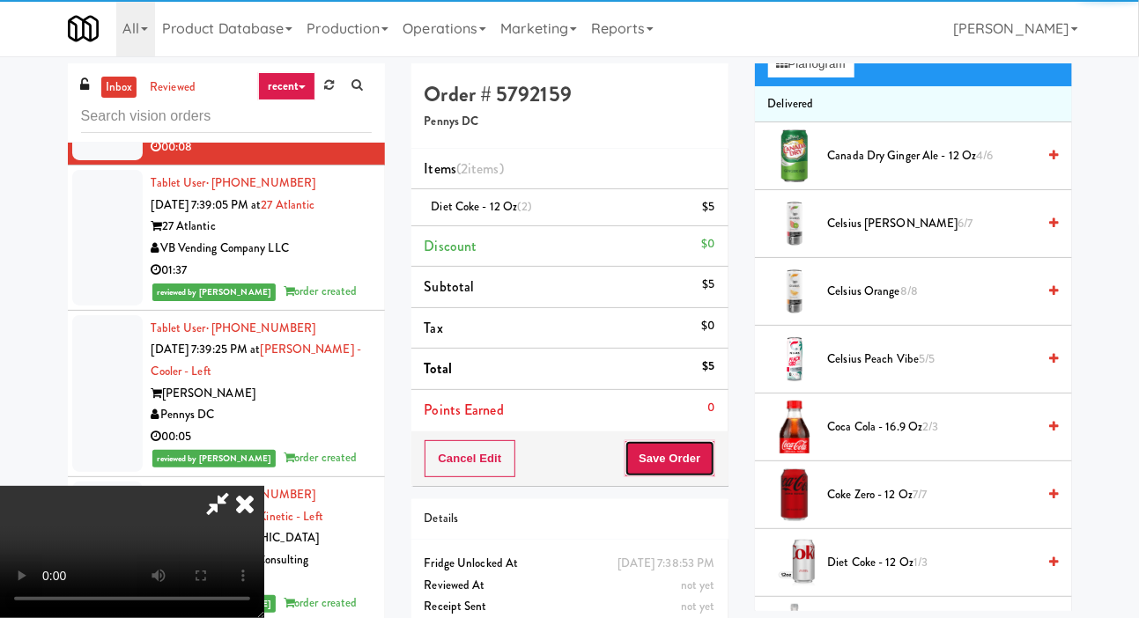
click at [711, 465] on button "Save Order" at bounding box center [670, 459] width 90 height 37
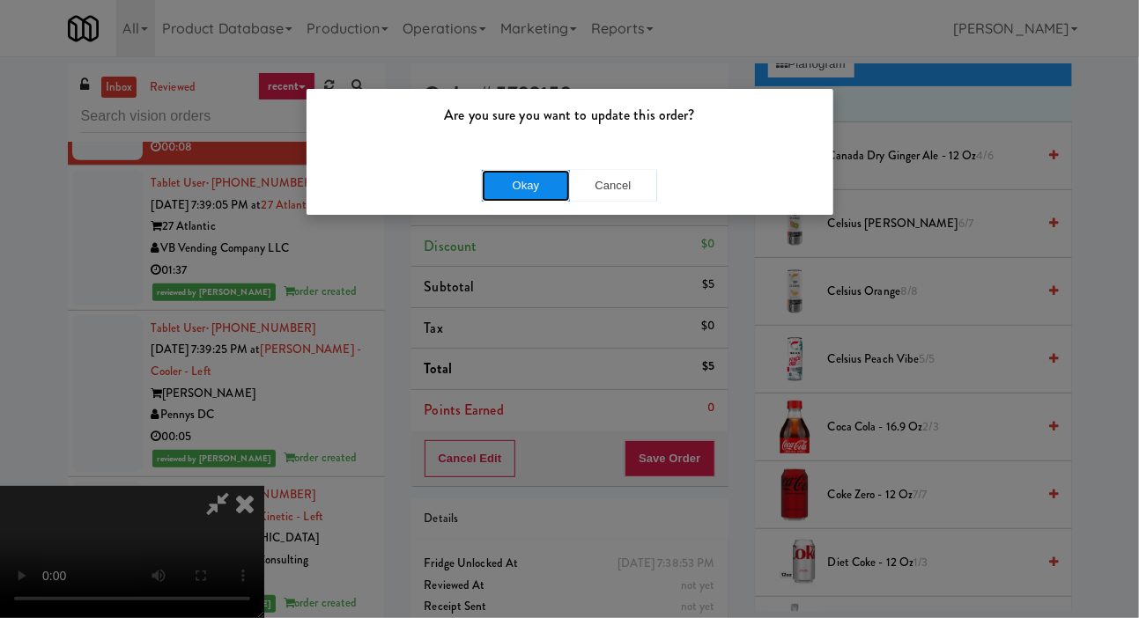
click at [537, 197] on button "Okay" at bounding box center [526, 186] width 88 height 32
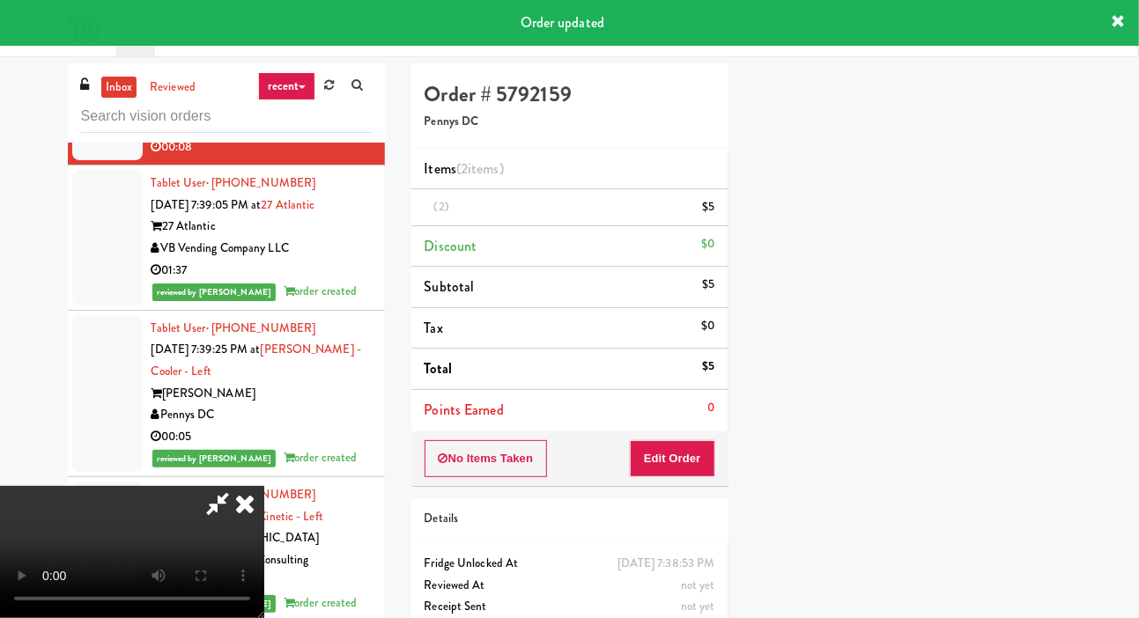
scroll to position [102, 0]
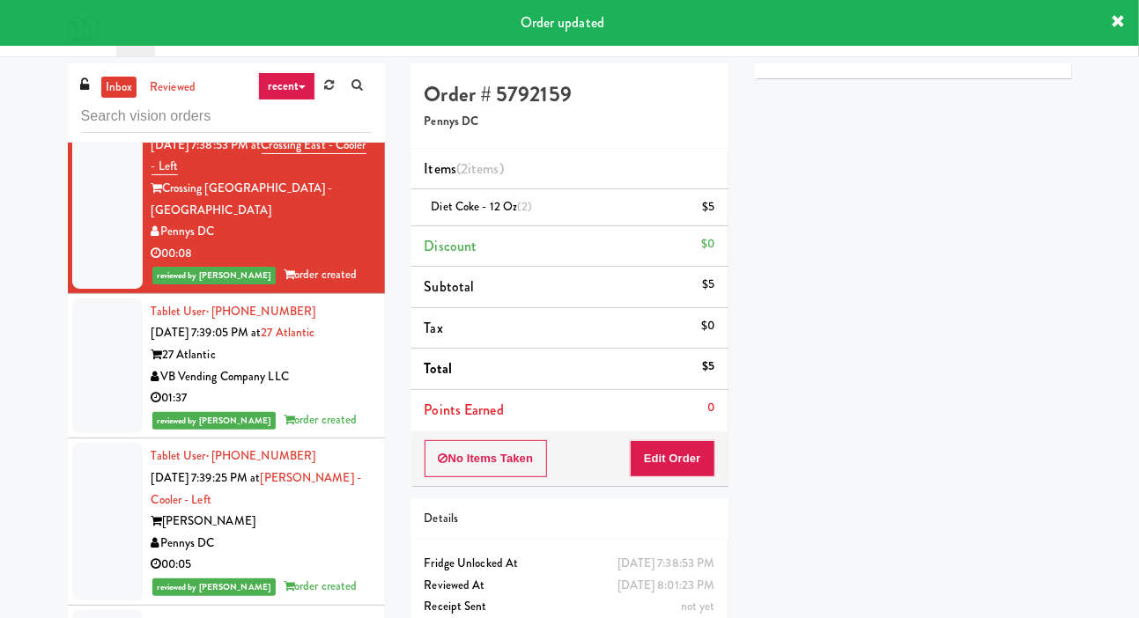
click at [122, 100] on div at bounding box center [107, 44] width 70 height 114
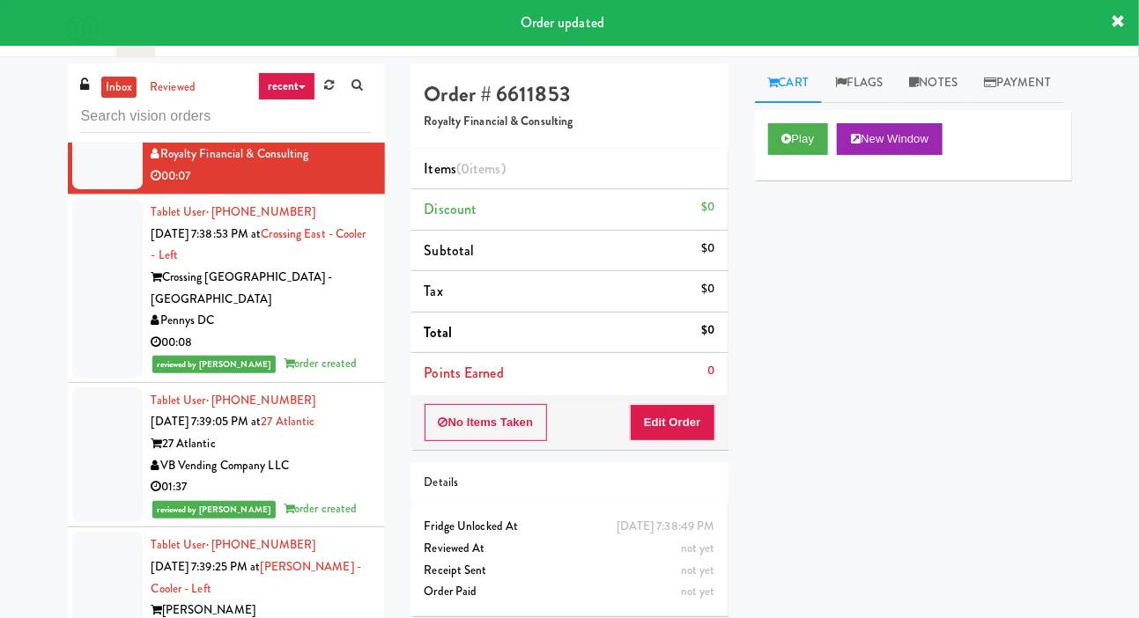
scroll to position [18777, 0]
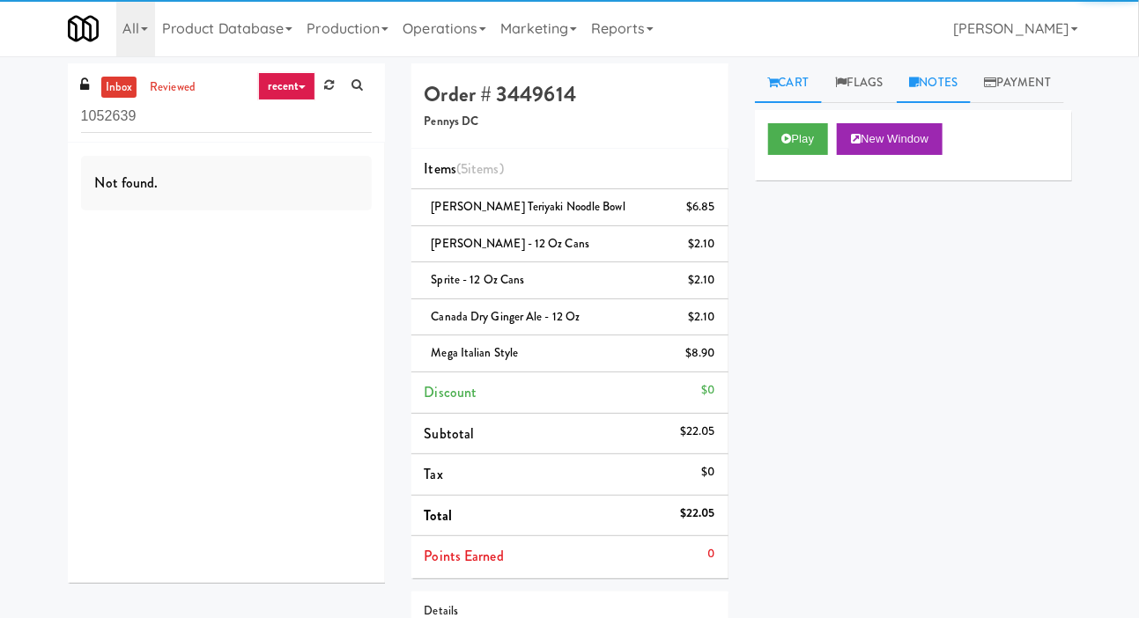
click at [951, 96] on link "Notes" at bounding box center [934, 83] width 75 height 40
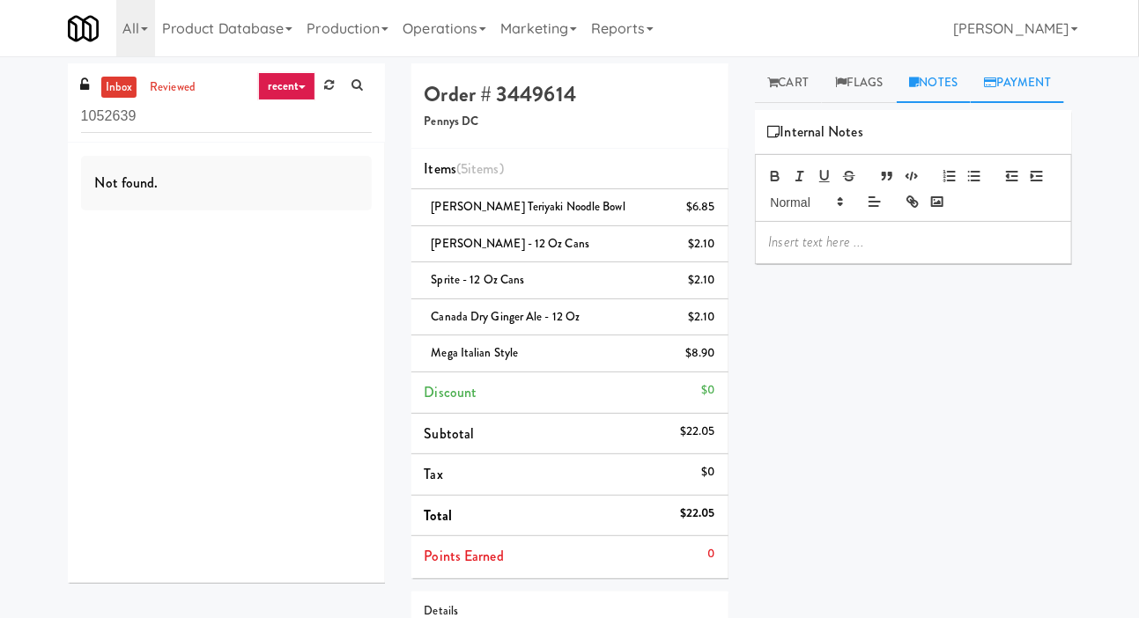
click at [971, 103] on link "Payment" at bounding box center [1017, 83] width 93 height 40
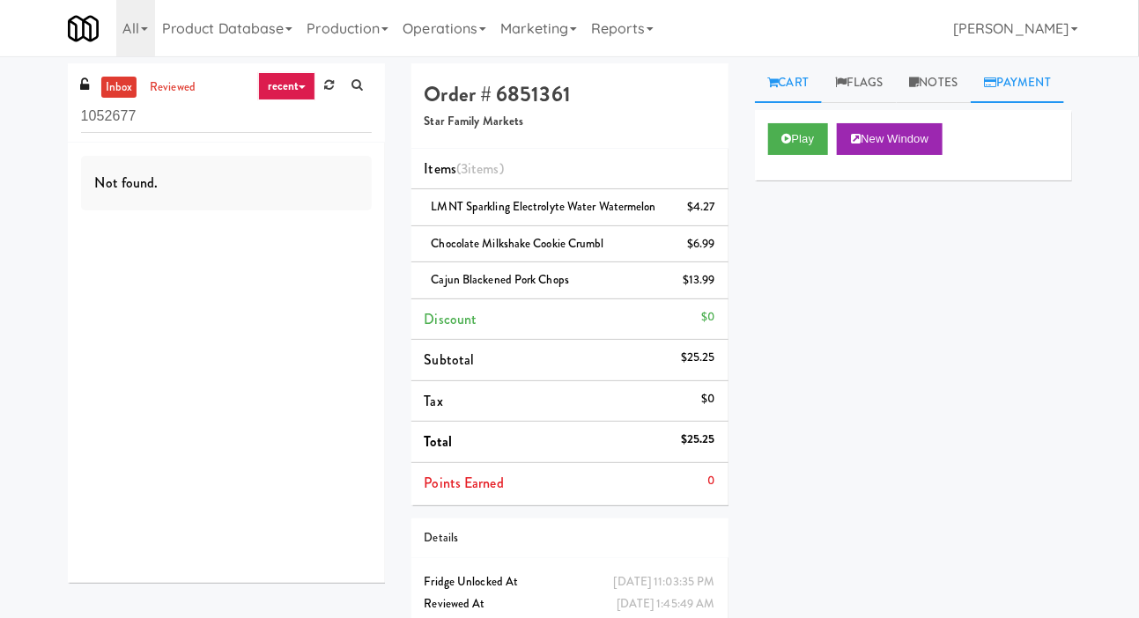
click at [971, 103] on link "Payment" at bounding box center [1017, 83] width 93 height 40
